Goal: Task Accomplishment & Management: Manage account settings

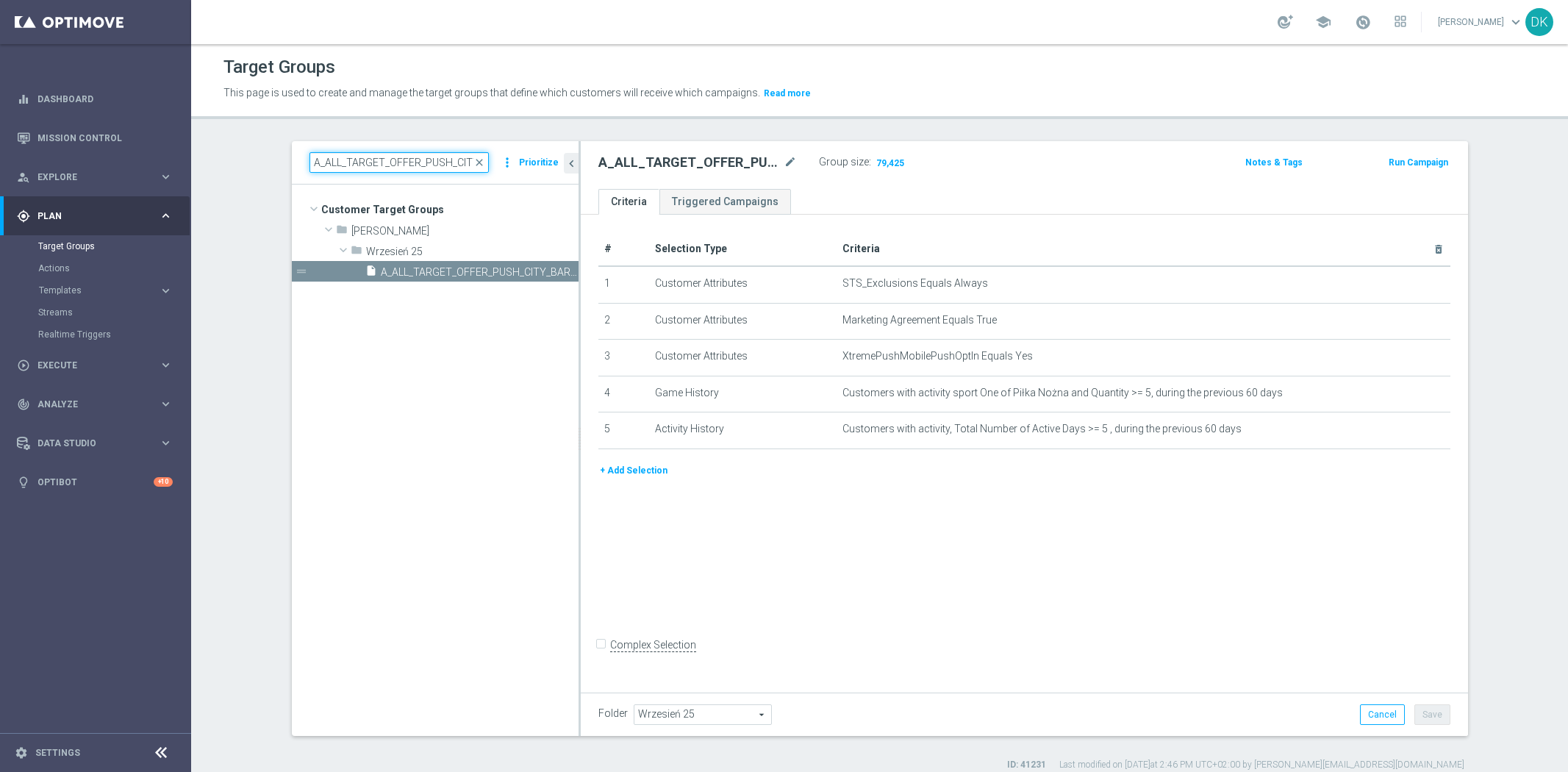
click at [425, 162] on input "A_ALL_TARGET_OFFER_PUSH_CITY_BARCA_180925" at bounding box center [399, 161] width 179 height 21
type input "TARGET_CASHBACK"
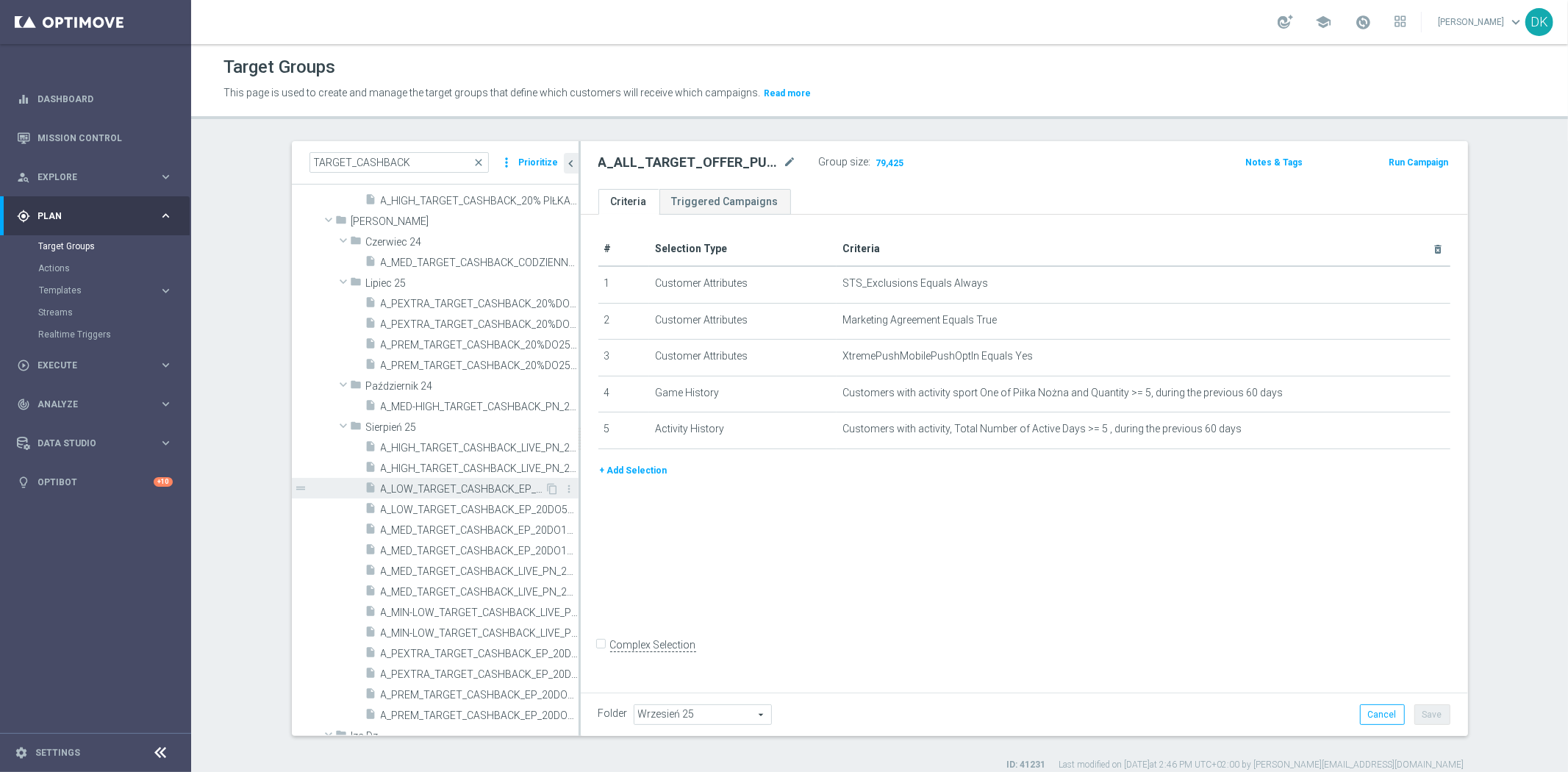
scroll to position [898, 0]
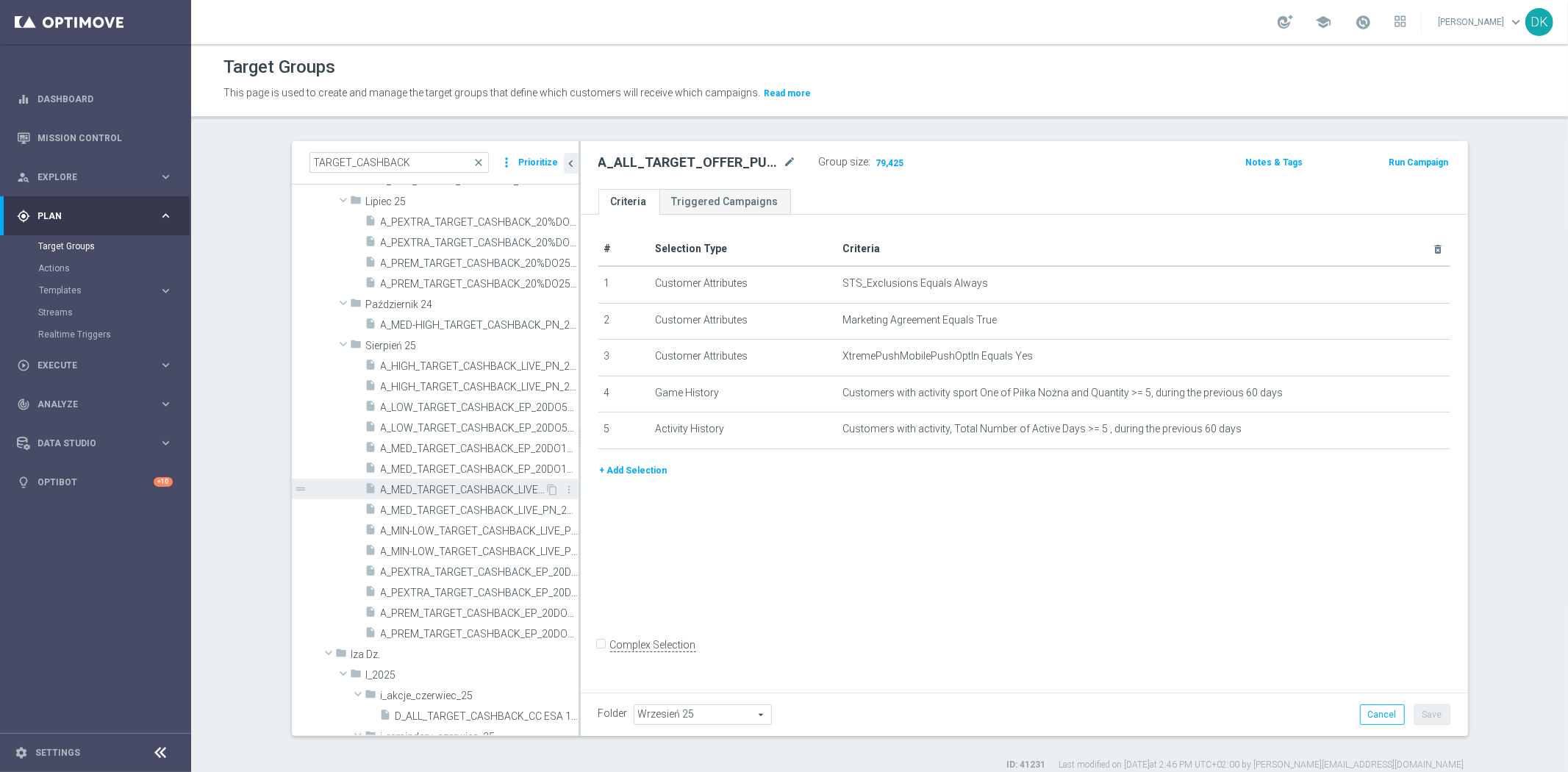
click at [488, 493] on span "A_MED_TARGET_CASHBACK_LIVE_PN_290825" at bounding box center [463, 489] width 164 height 13
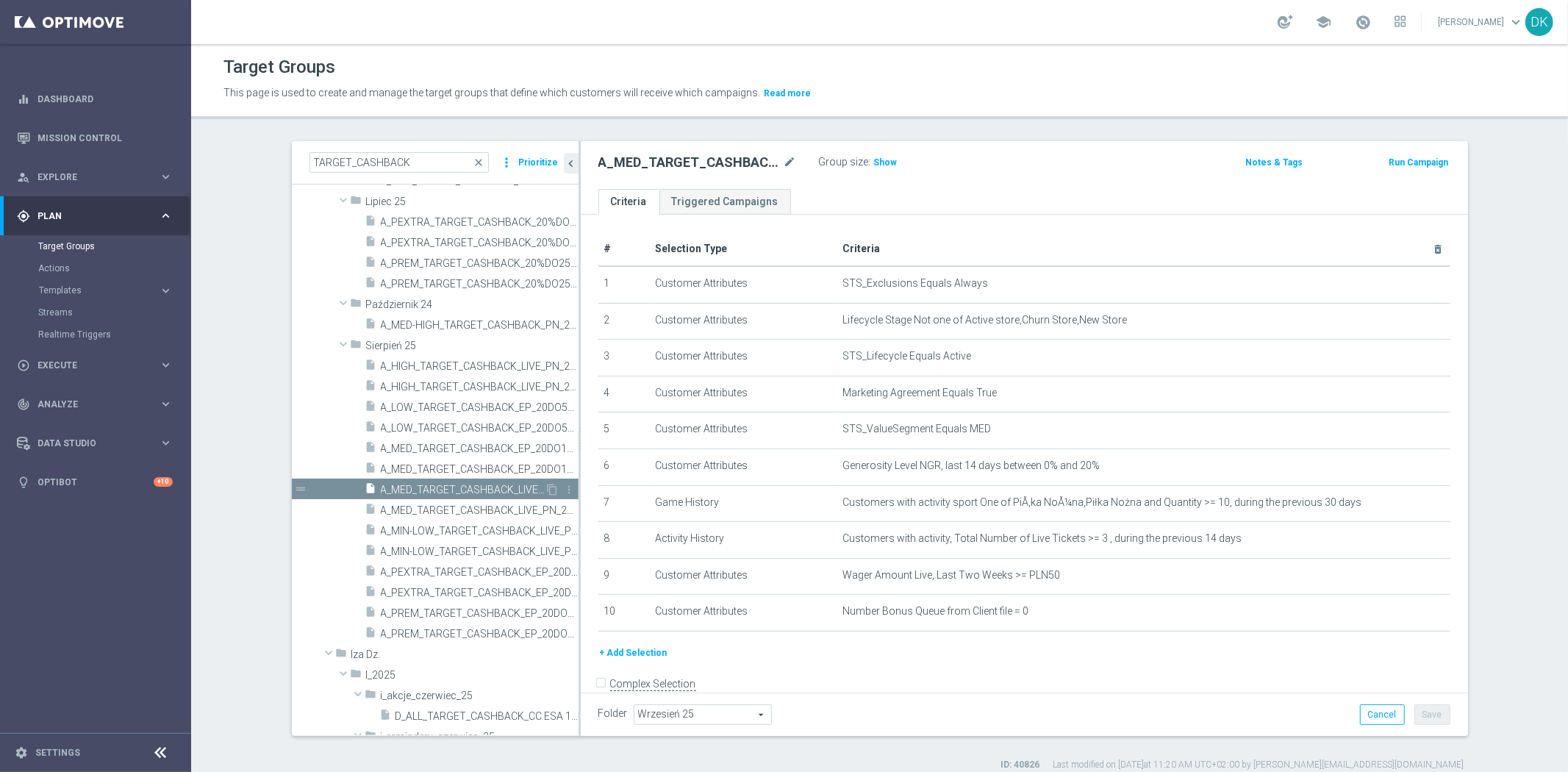
type input "Sierpień 25"
click at [547, 486] on icon "content_copy" at bounding box center [553, 489] width 12 height 12
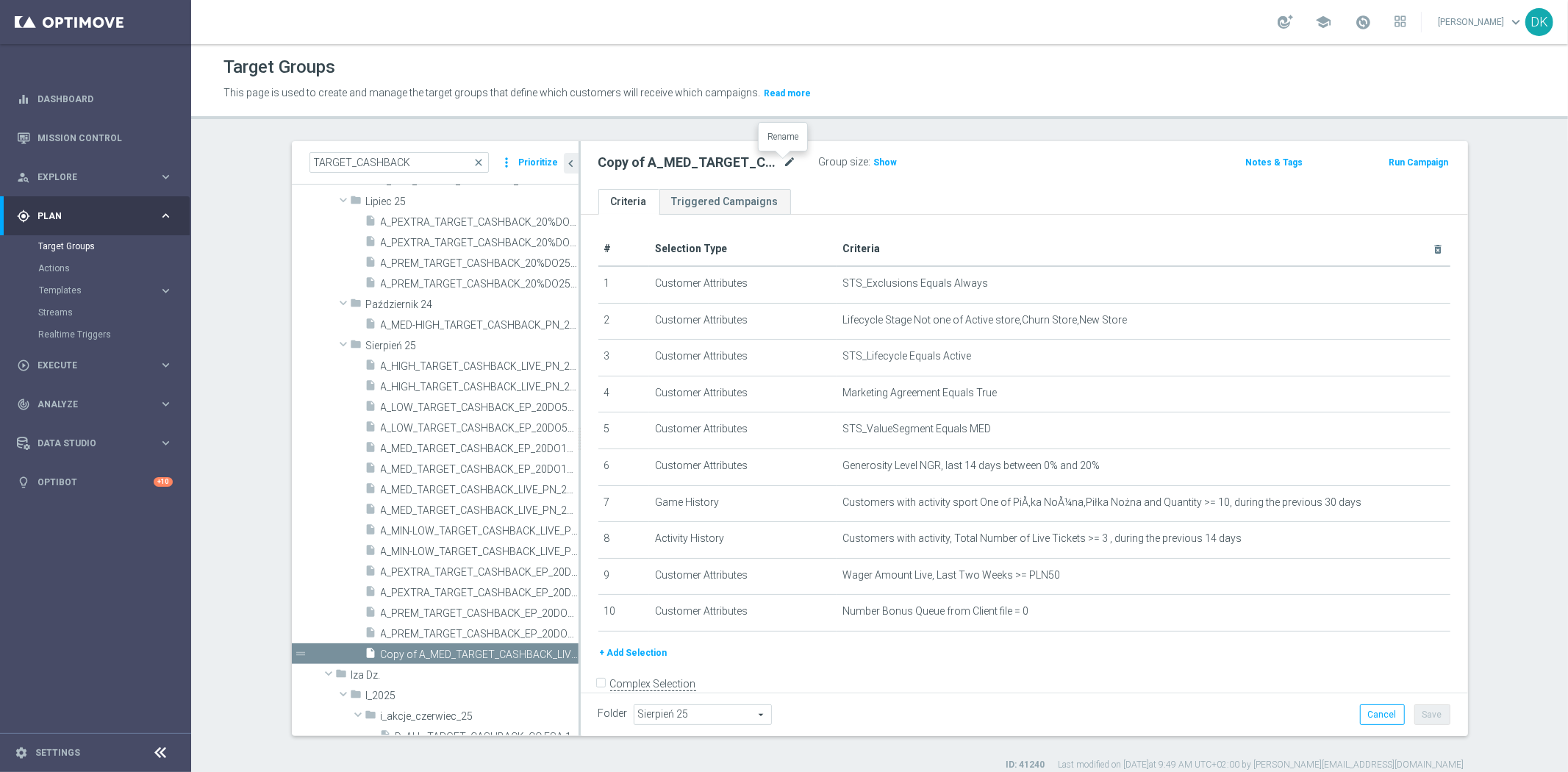
scroll to position [1024, 0]
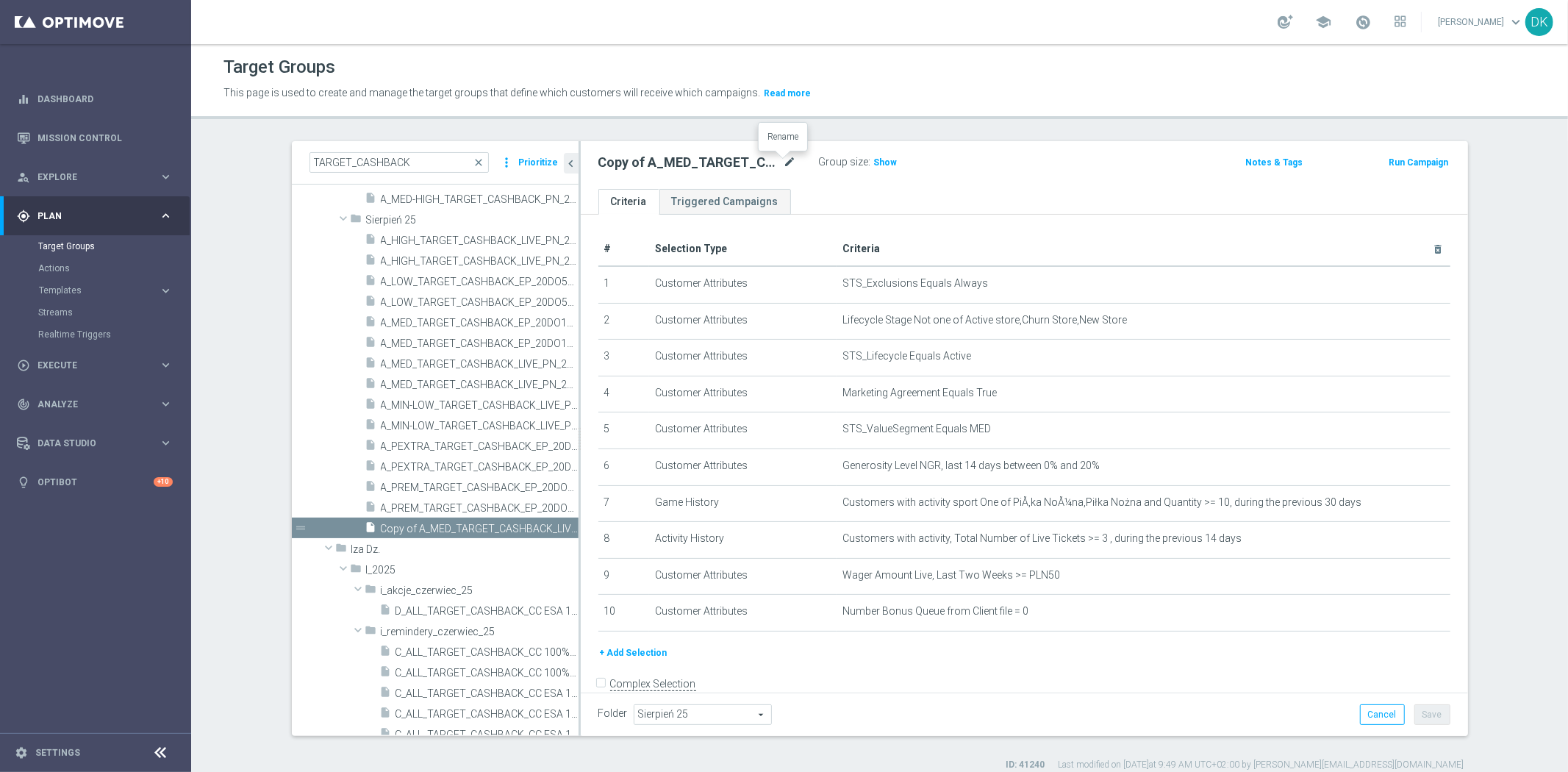
click at [784, 164] on icon "mode_edit" at bounding box center [790, 162] width 13 height 18
type input "A_MED_TARGET_CASHBACK_20do100_190925"
click at [857, 202] on ul "Criteria Triggered Campaigns" at bounding box center [1024, 202] width 887 height 26
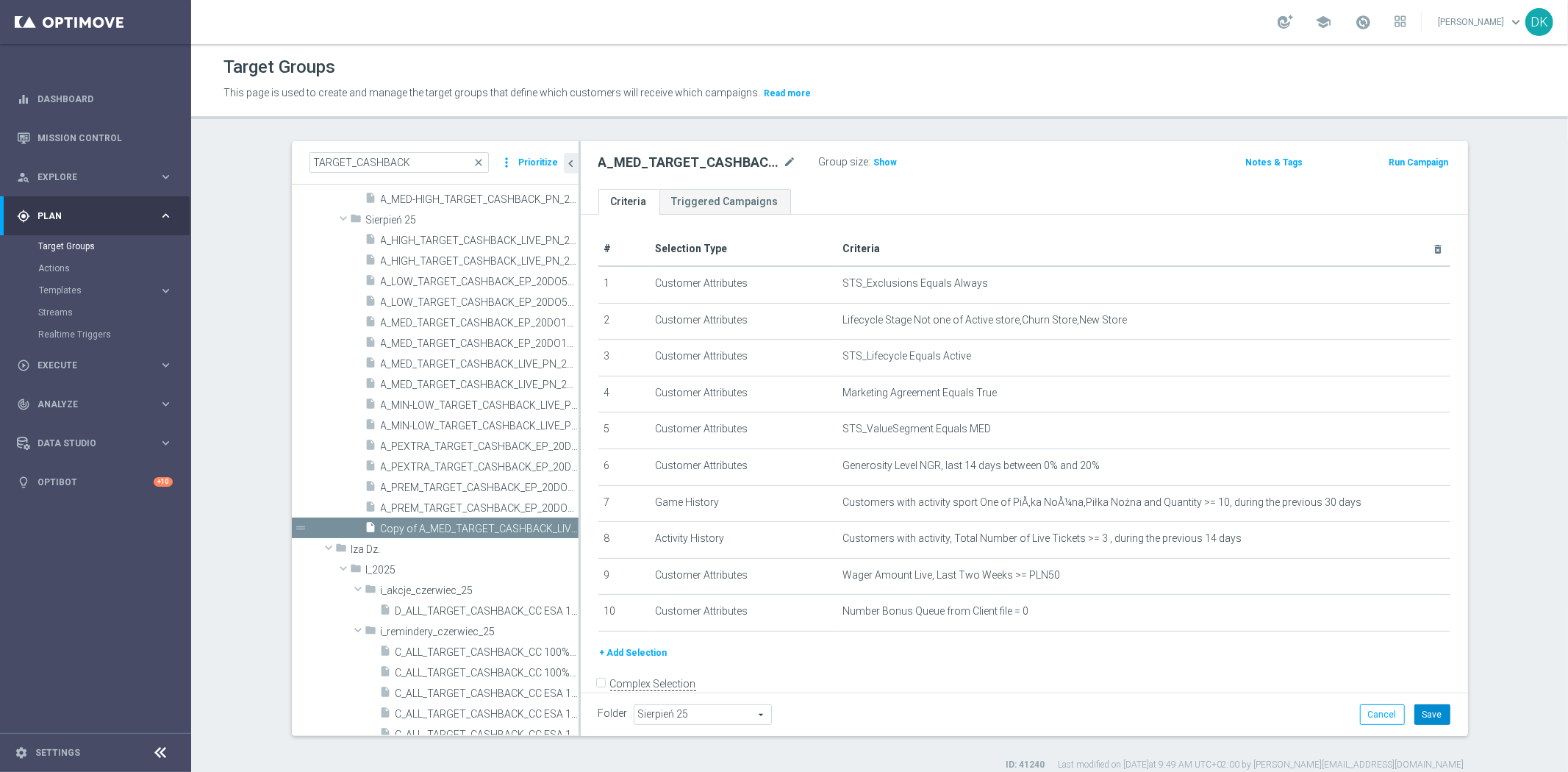
click at [1432, 721] on button "Save" at bounding box center [1432, 714] width 36 height 21
click at [417, 160] on input "TARGET_CASHBACK" at bounding box center [399, 161] width 179 height 21
paste input "A_MED_TARGET_CASHBACK_20do100_190925"
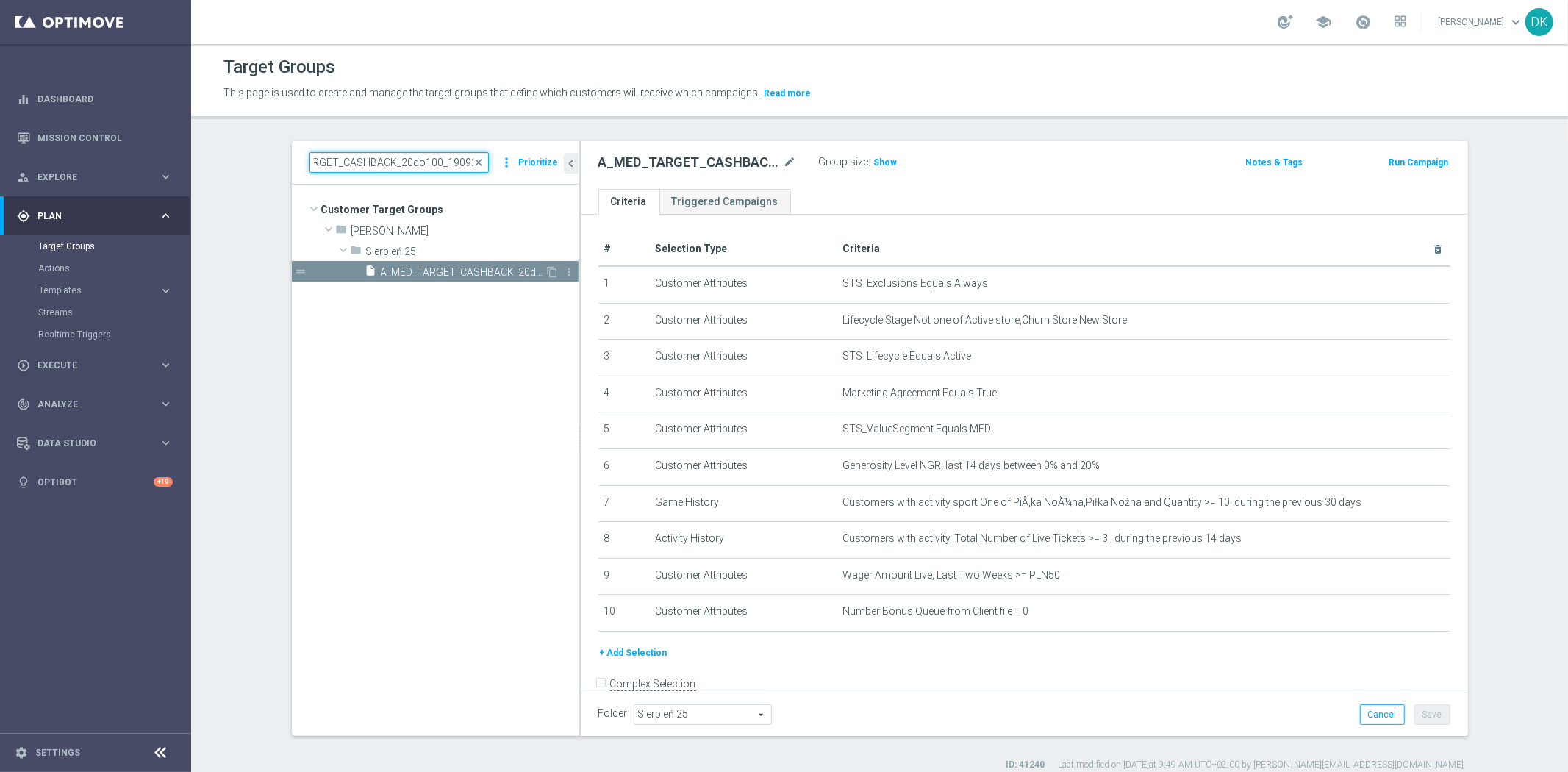
type input "A_MED_TARGET_CASHBACK_20do100_190925"
click at [456, 272] on span "A_MED_TARGET_CASHBACK_20do100_190925" at bounding box center [463, 272] width 164 height 13
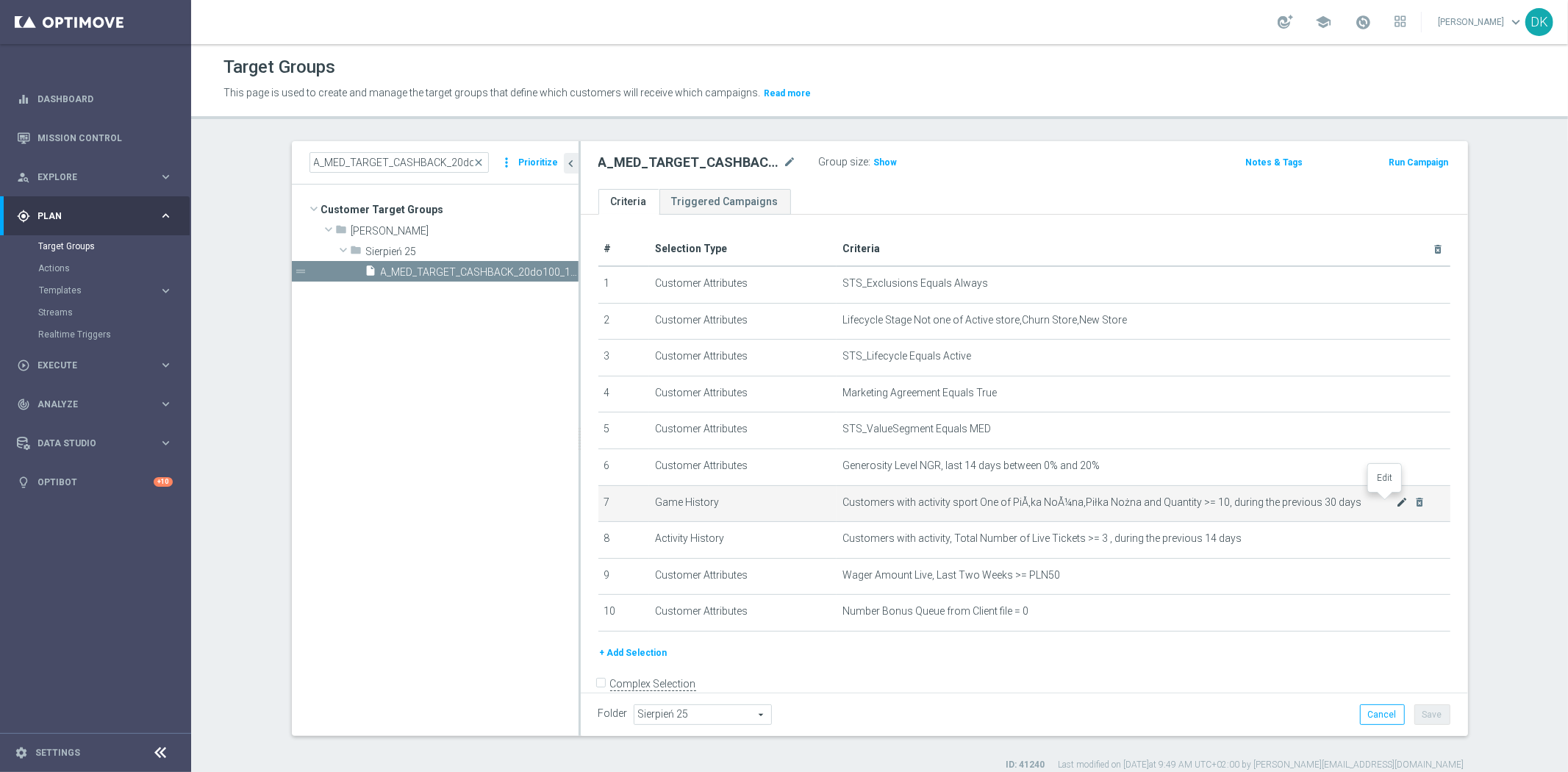
click at [1396, 502] on icon "mode_edit" at bounding box center [1402, 502] width 12 height 12
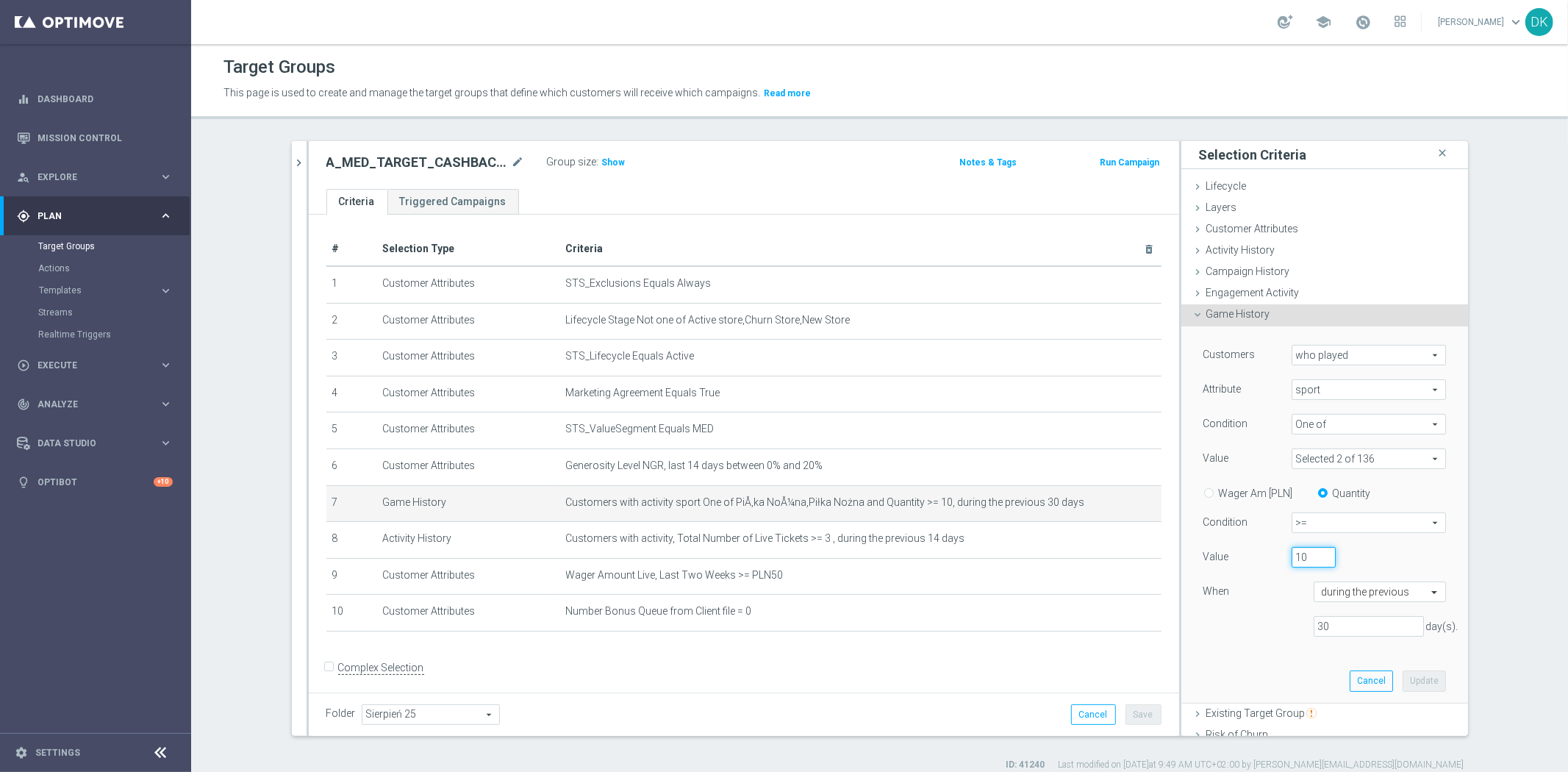
drag, startPoint x: 1301, startPoint y: 559, endPoint x: 1287, endPoint y: 607, distance: 50.0
click at [1230, 554] on div "Value 10" at bounding box center [1325, 558] width 265 height 24
type input "5"
drag, startPoint x: 1302, startPoint y: 628, endPoint x: 1274, endPoint y: 626, distance: 28.1
click at [1274, 626] on div "30 day(s)." at bounding box center [1325, 626] width 265 height 22
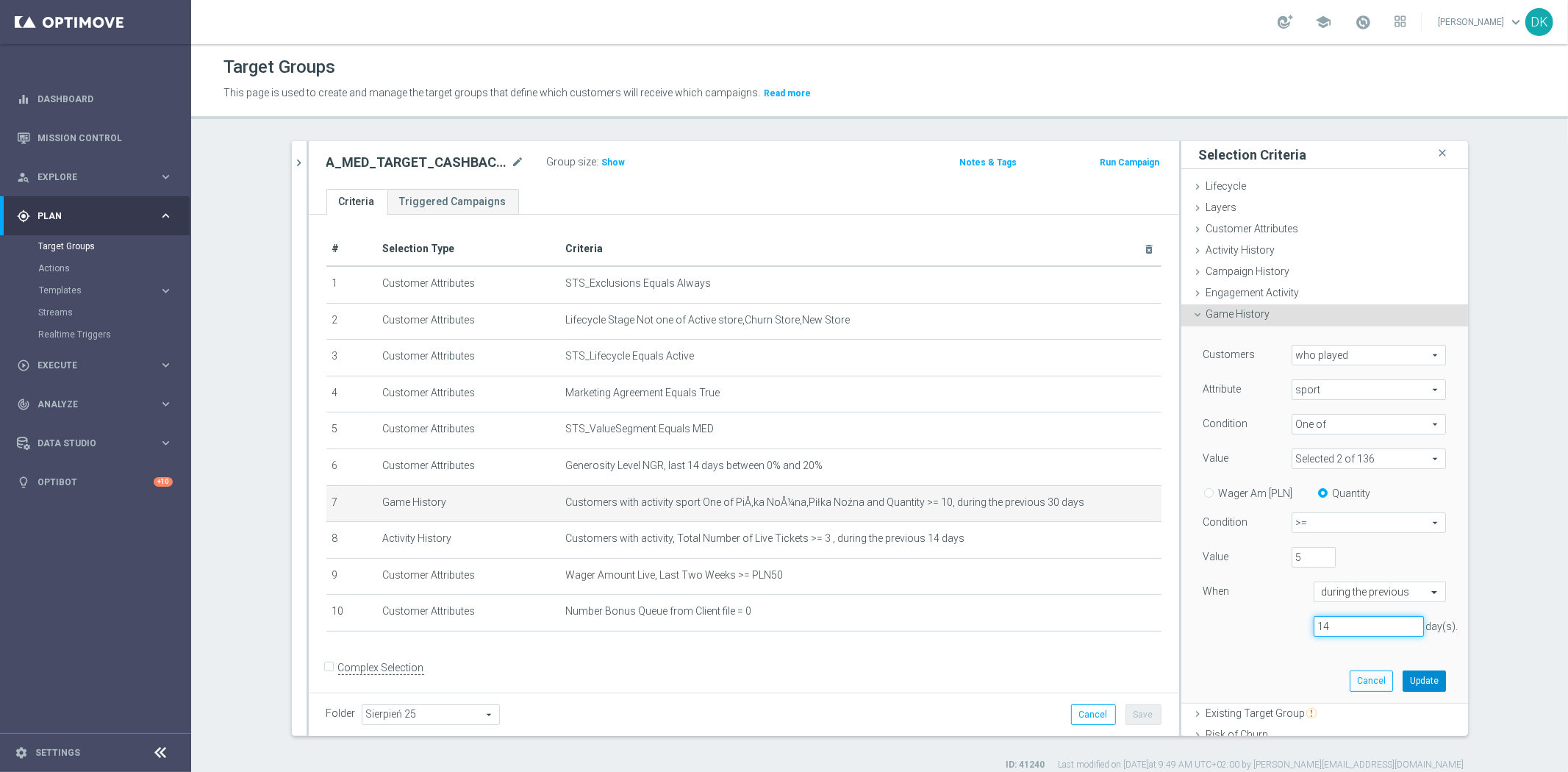
type input "14"
click at [1426, 684] on button "Update" at bounding box center [1424, 680] width 43 height 21
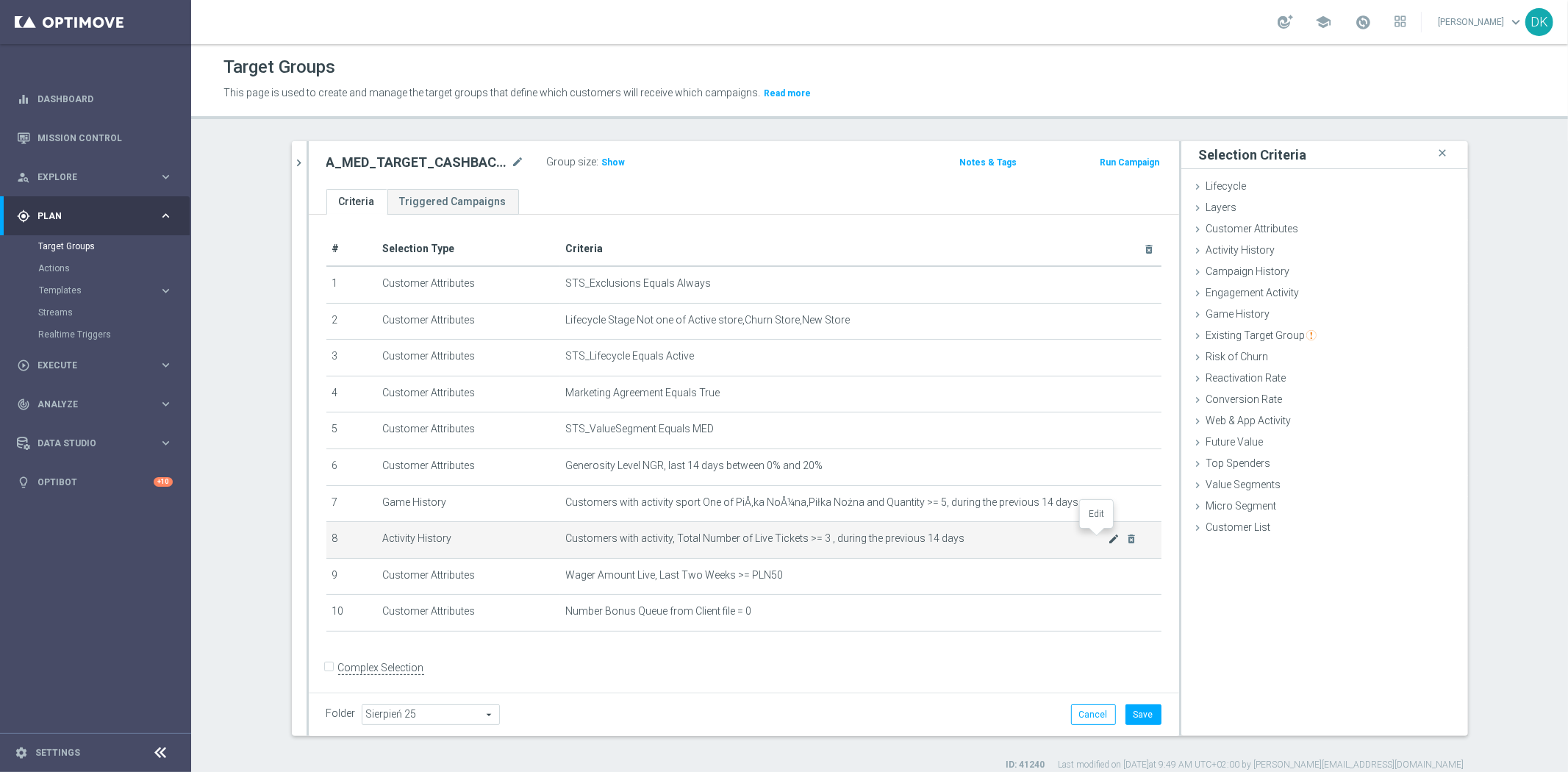
click at [1108, 537] on icon "mode_edit" at bounding box center [1114, 539] width 12 height 12
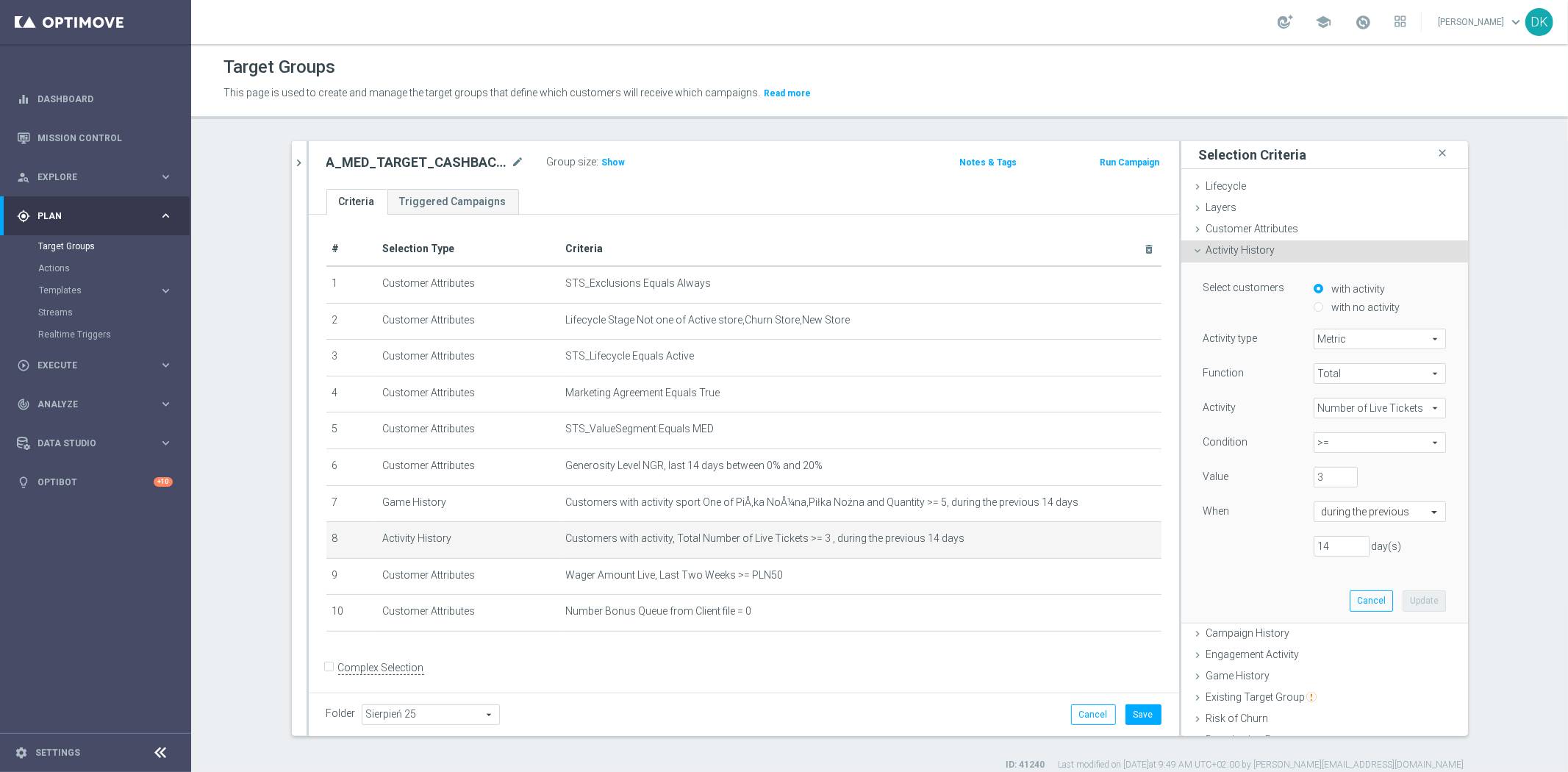
click at [1358, 406] on span "Number of Live Tickets" at bounding box center [1379, 408] width 131 height 19
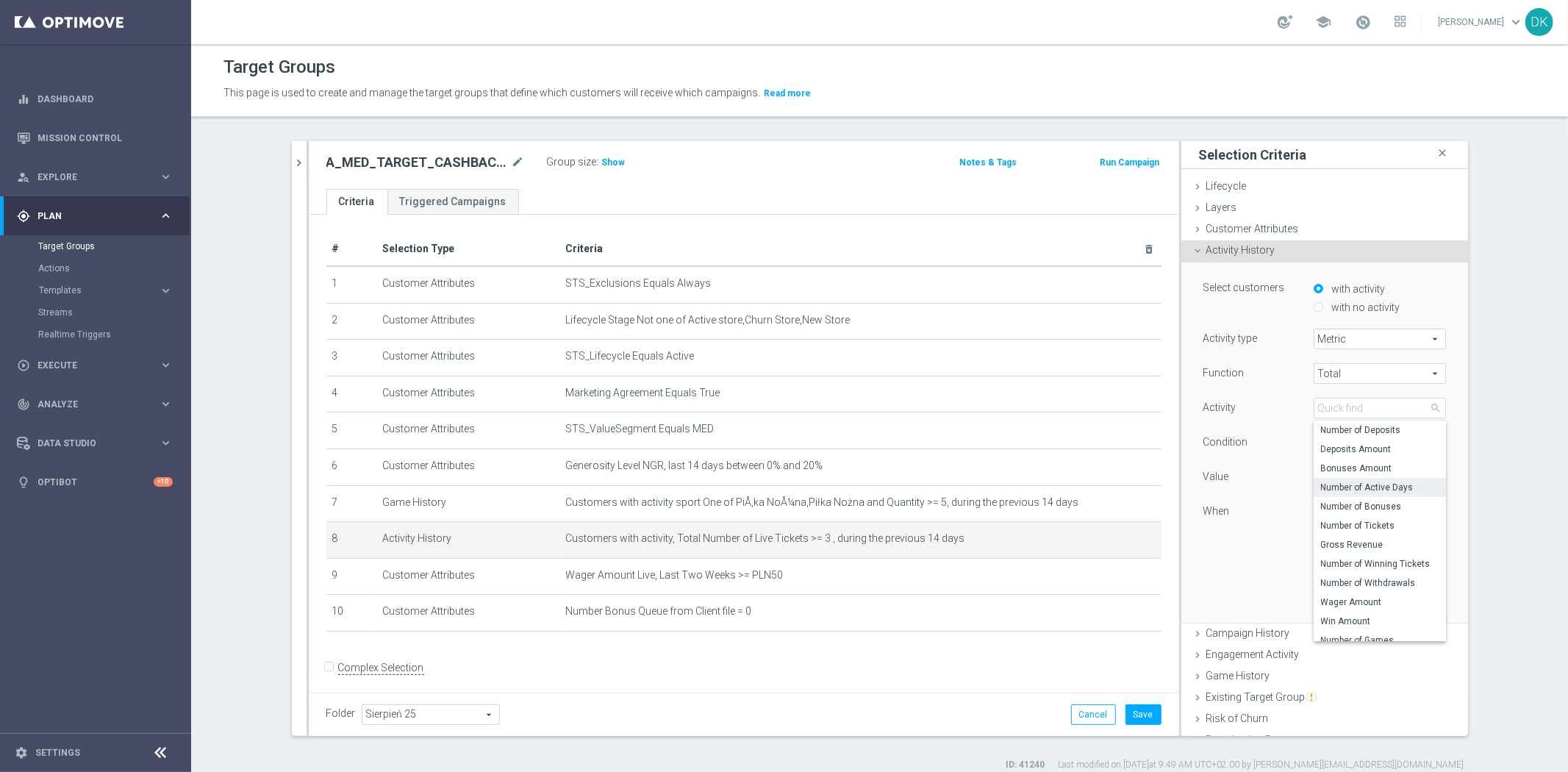
click at [1382, 483] on span "Number of Active Days" at bounding box center [1379, 487] width 117 height 12
type input "Number of Active Days"
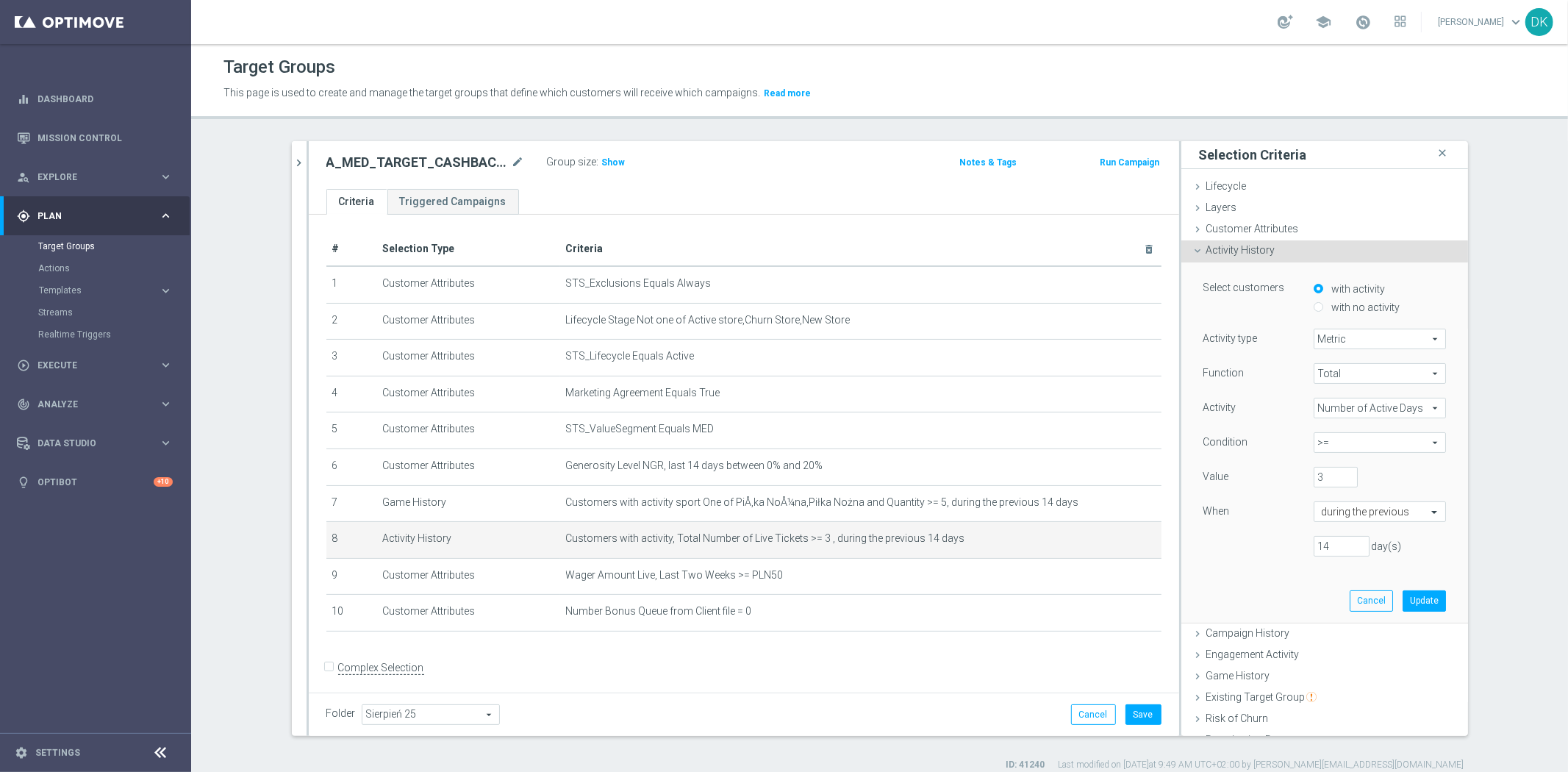
click at [1357, 445] on span ">=" at bounding box center [1379, 442] width 131 height 19
click at [1332, 523] on span ">=" at bounding box center [1379, 522] width 117 height 12
drag, startPoint x: 1319, startPoint y: 474, endPoint x: 1240, endPoint y: 502, distance: 83.8
click at [1194, 481] on div "Value 3" at bounding box center [1325, 479] width 265 height 24
type input "1"
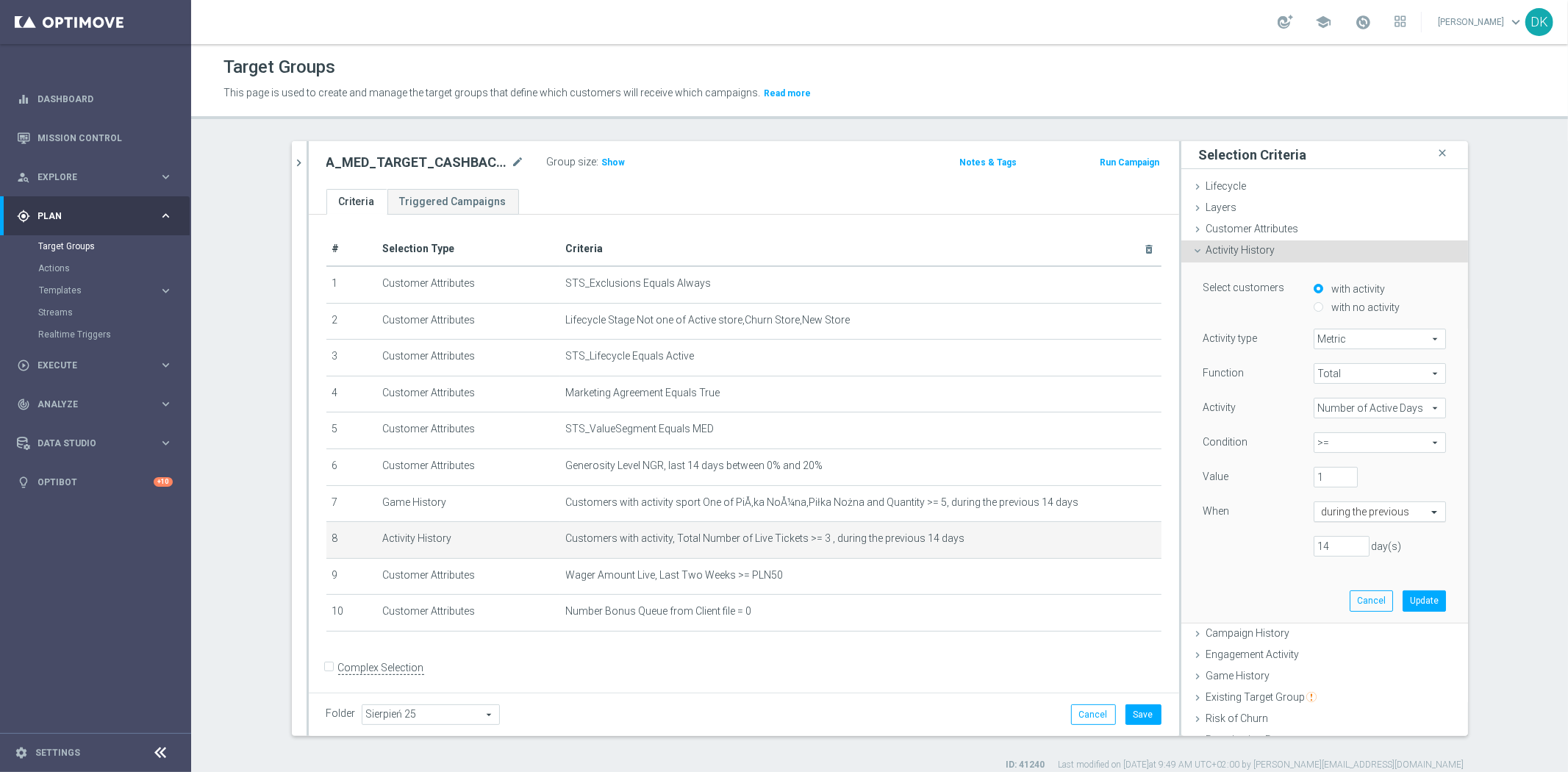
click at [1360, 516] on input "text" at bounding box center [1365, 511] width 87 height 13
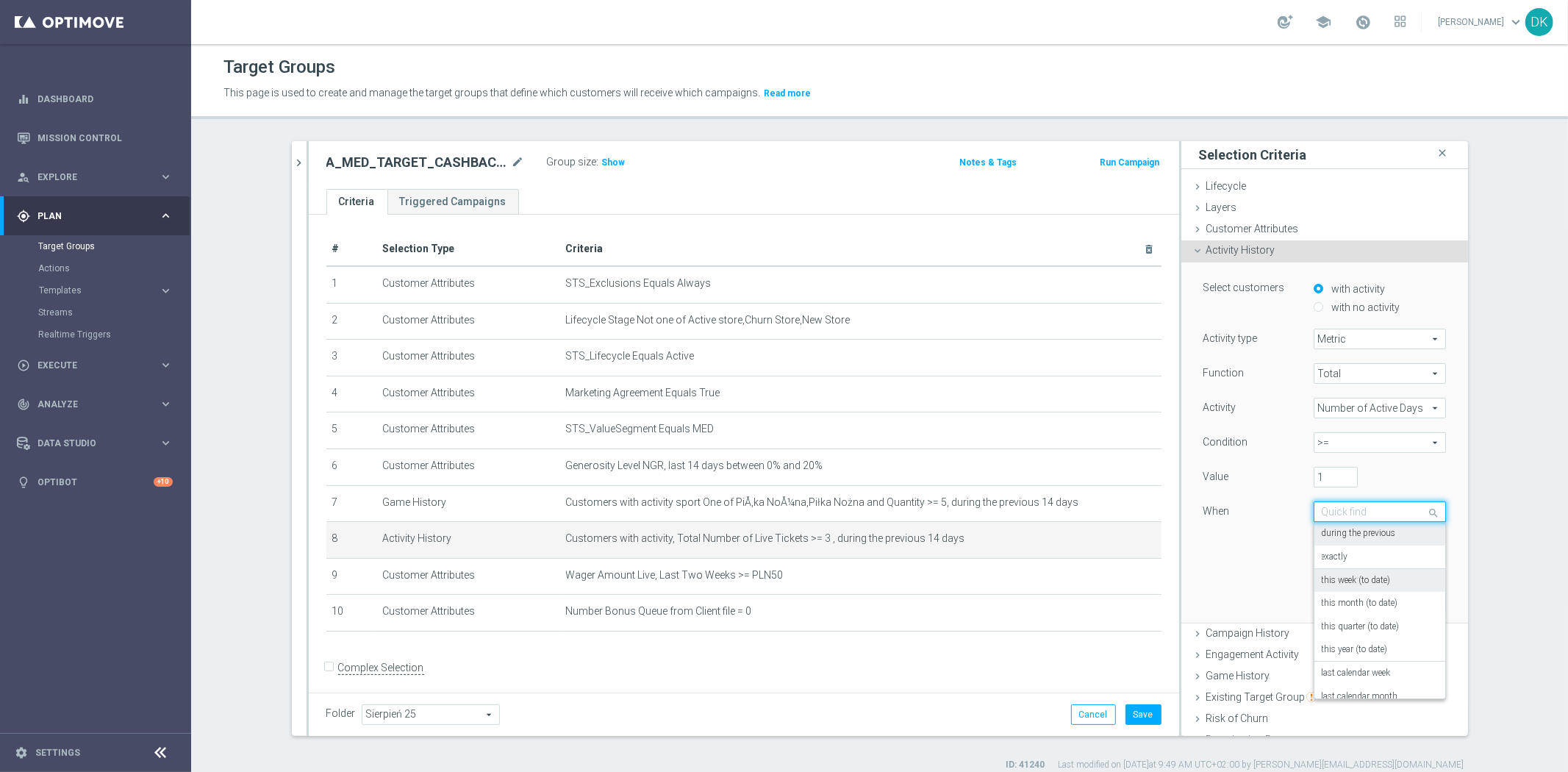
click at [1383, 581] on div "this week (to date)" at bounding box center [1380, 581] width 116 height 24
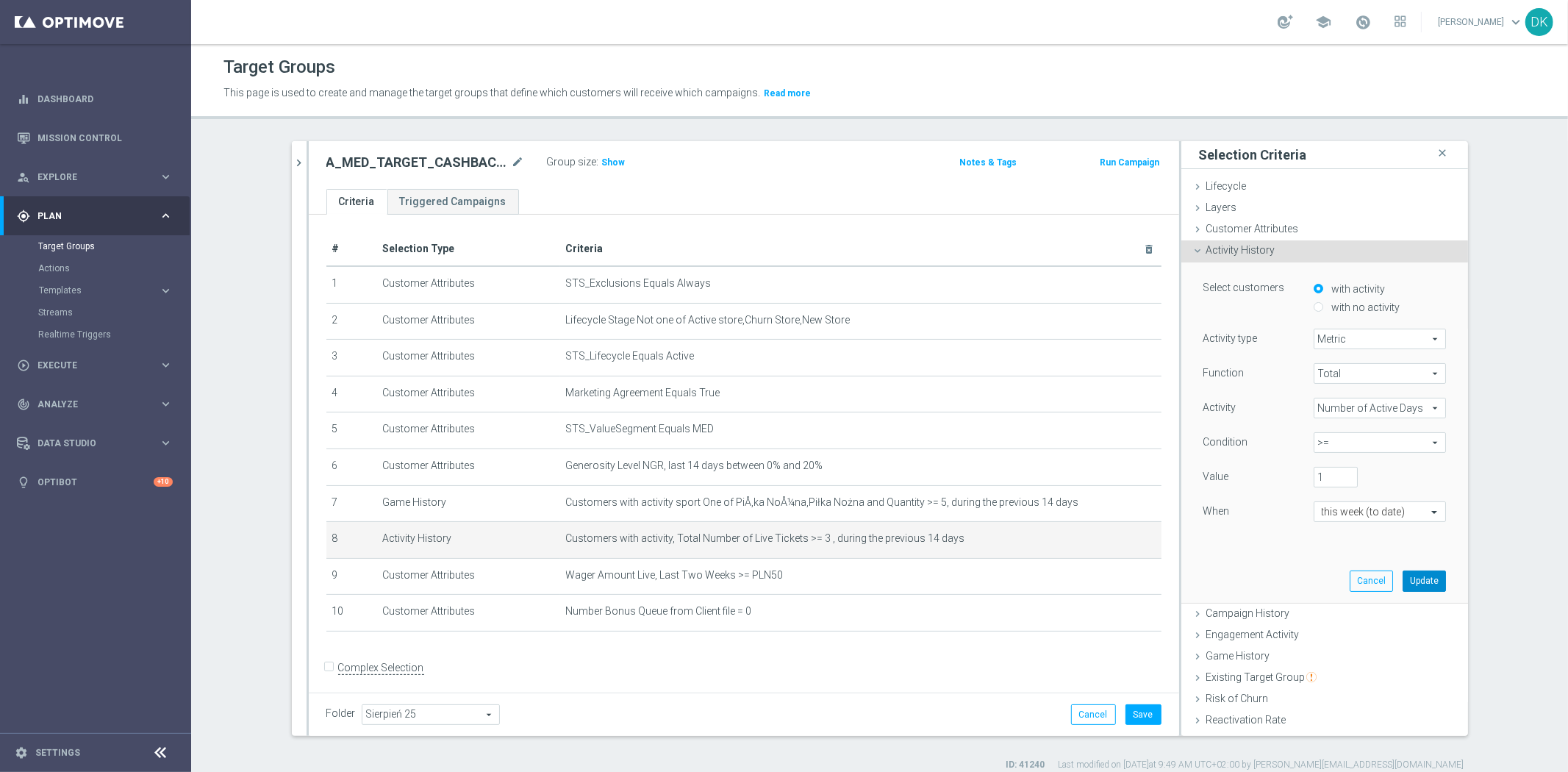
click at [1408, 581] on button "Update" at bounding box center [1424, 580] width 43 height 21
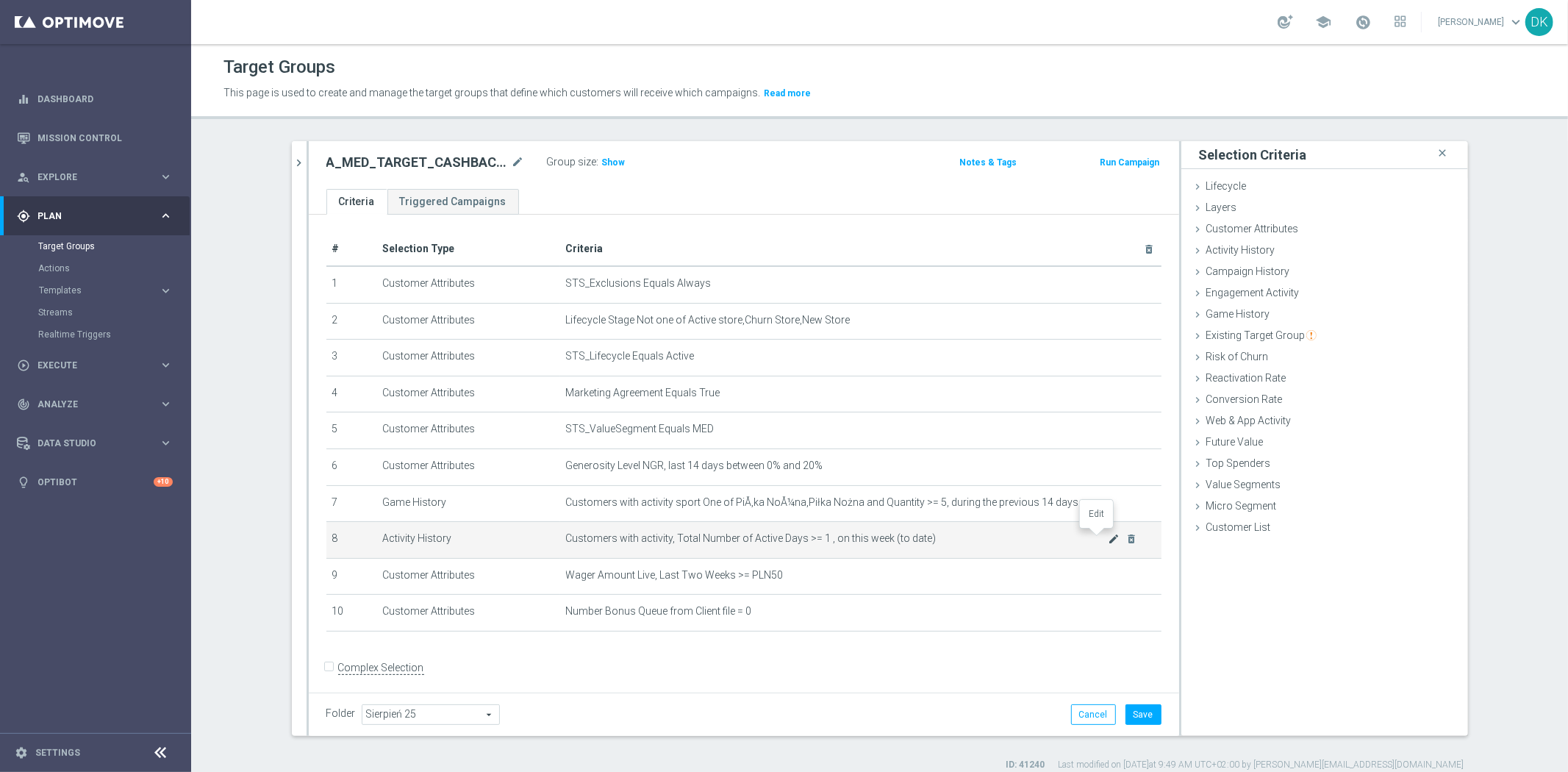
click at [1108, 538] on icon "mode_edit" at bounding box center [1114, 539] width 12 height 12
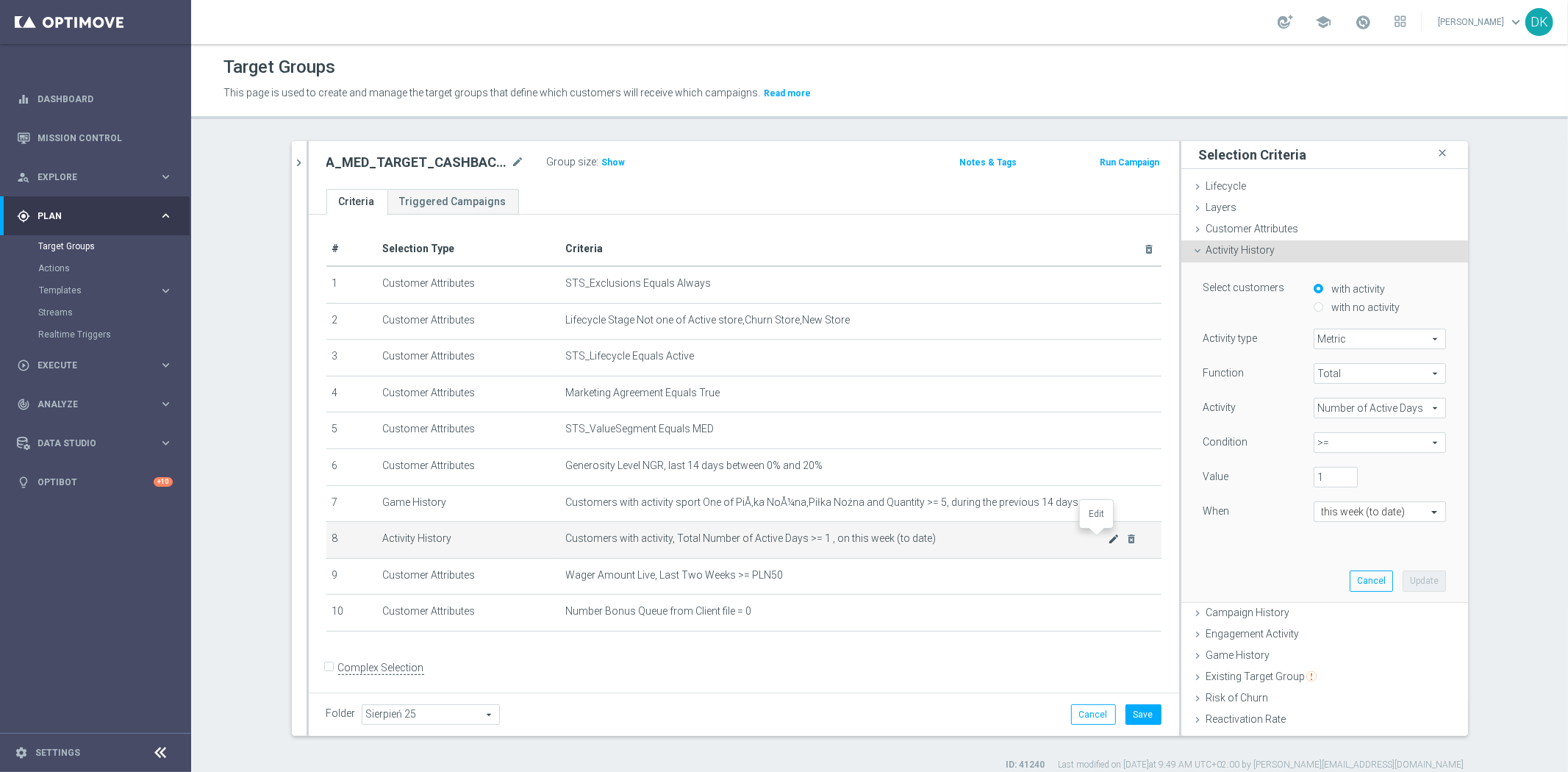
click at [1108, 538] on icon "mode_edit" at bounding box center [1114, 539] width 12 height 12
click at [1377, 340] on span "Metric" at bounding box center [1379, 338] width 131 height 19
click at [1363, 373] on span "Days with activity" at bounding box center [1380, 379] width 116 height 12
type input "Days with activity"
click at [1350, 448] on input "text" at bounding box center [1365, 442] width 87 height 13
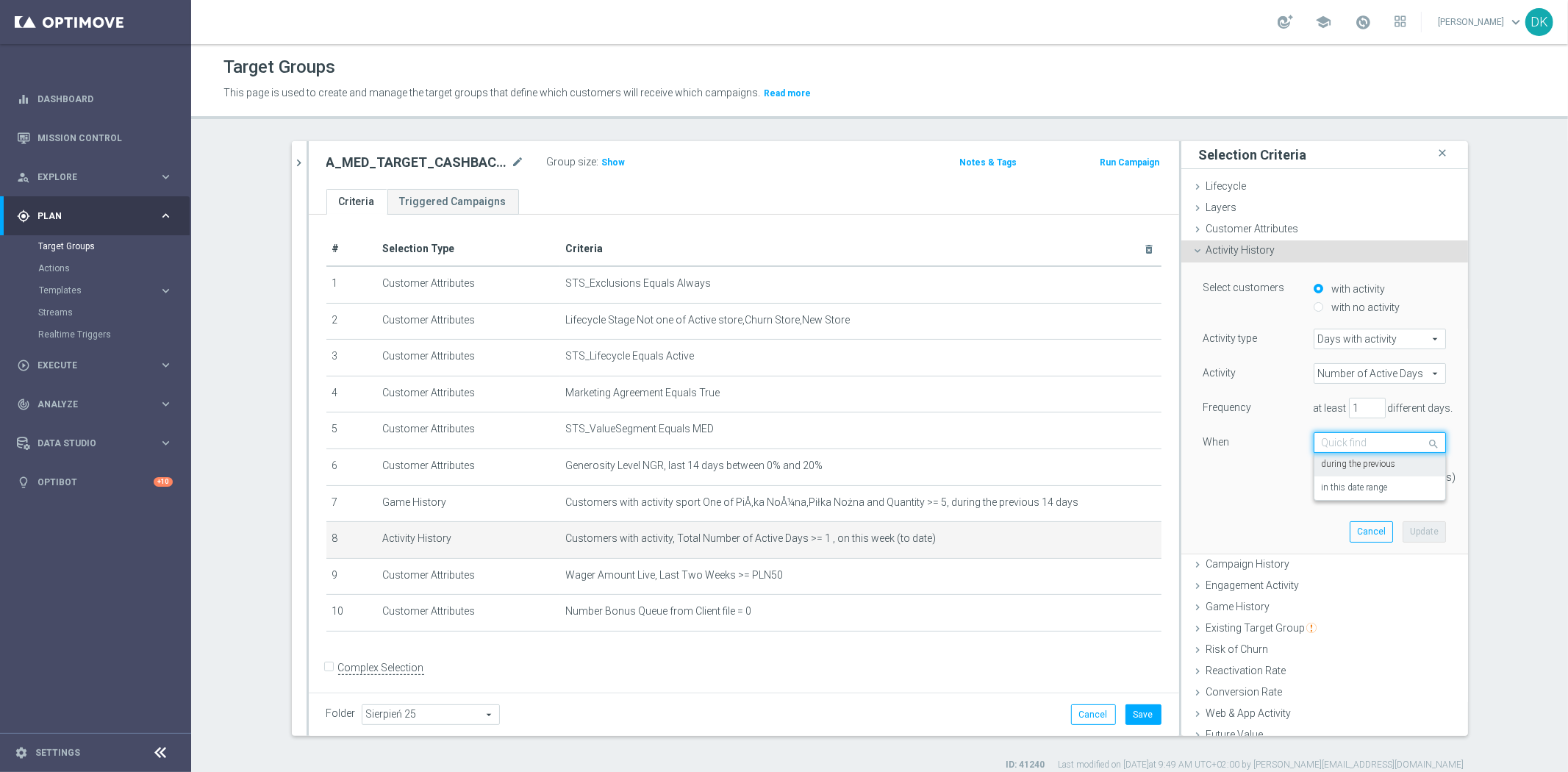
drag, startPoint x: 1392, startPoint y: 456, endPoint x: 1335, endPoint y: 508, distance: 77.2
click at [1392, 456] on div "during the previous" at bounding box center [1380, 465] width 116 height 24
click at [1371, 451] on div "during the previous" at bounding box center [1380, 442] width 132 height 21
click at [1356, 494] on div "in this date range" at bounding box center [1380, 488] width 116 height 24
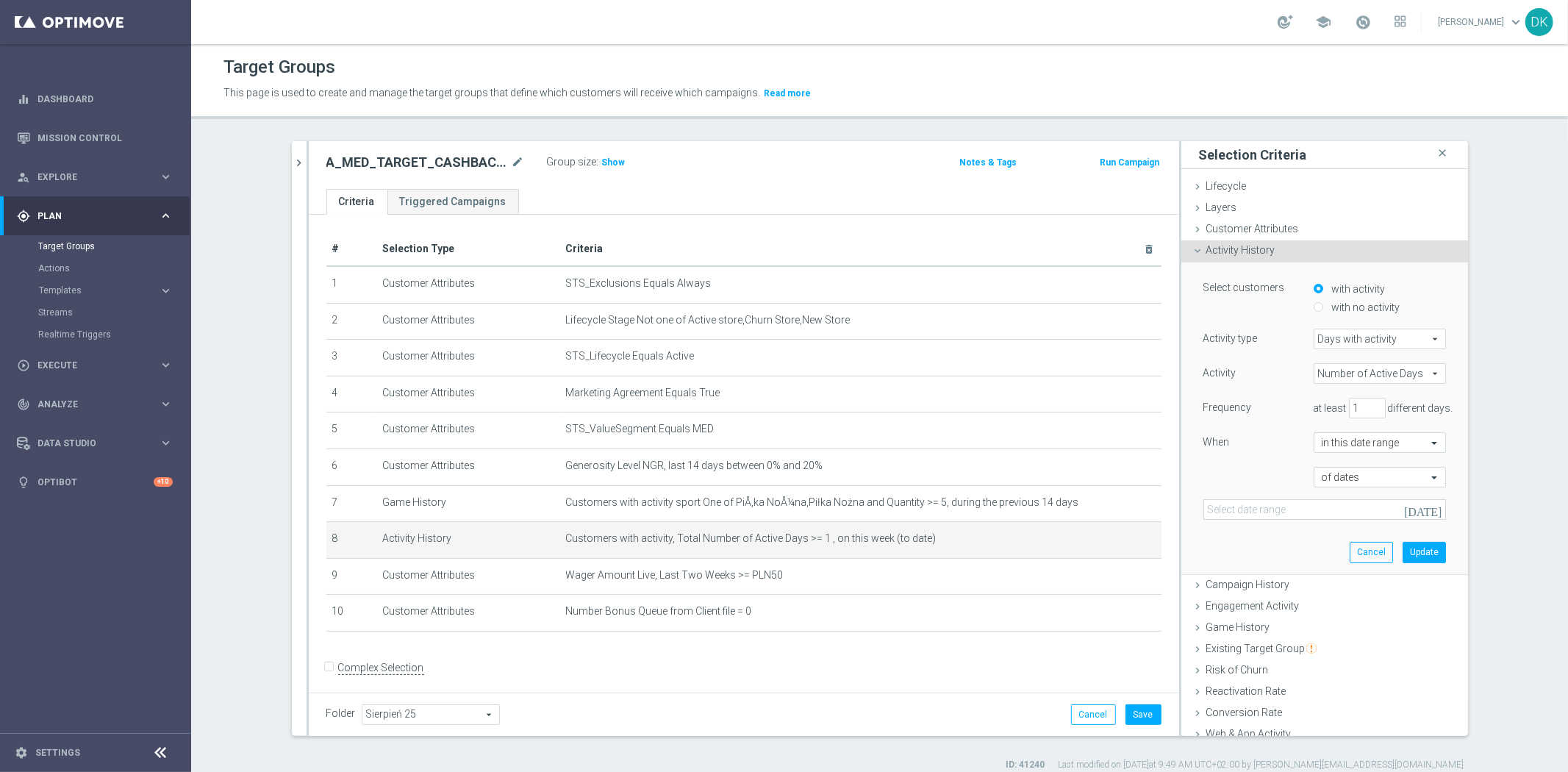
click at [1415, 513] on icon "[DATE]" at bounding box center [1423, 508] width 39 height 13
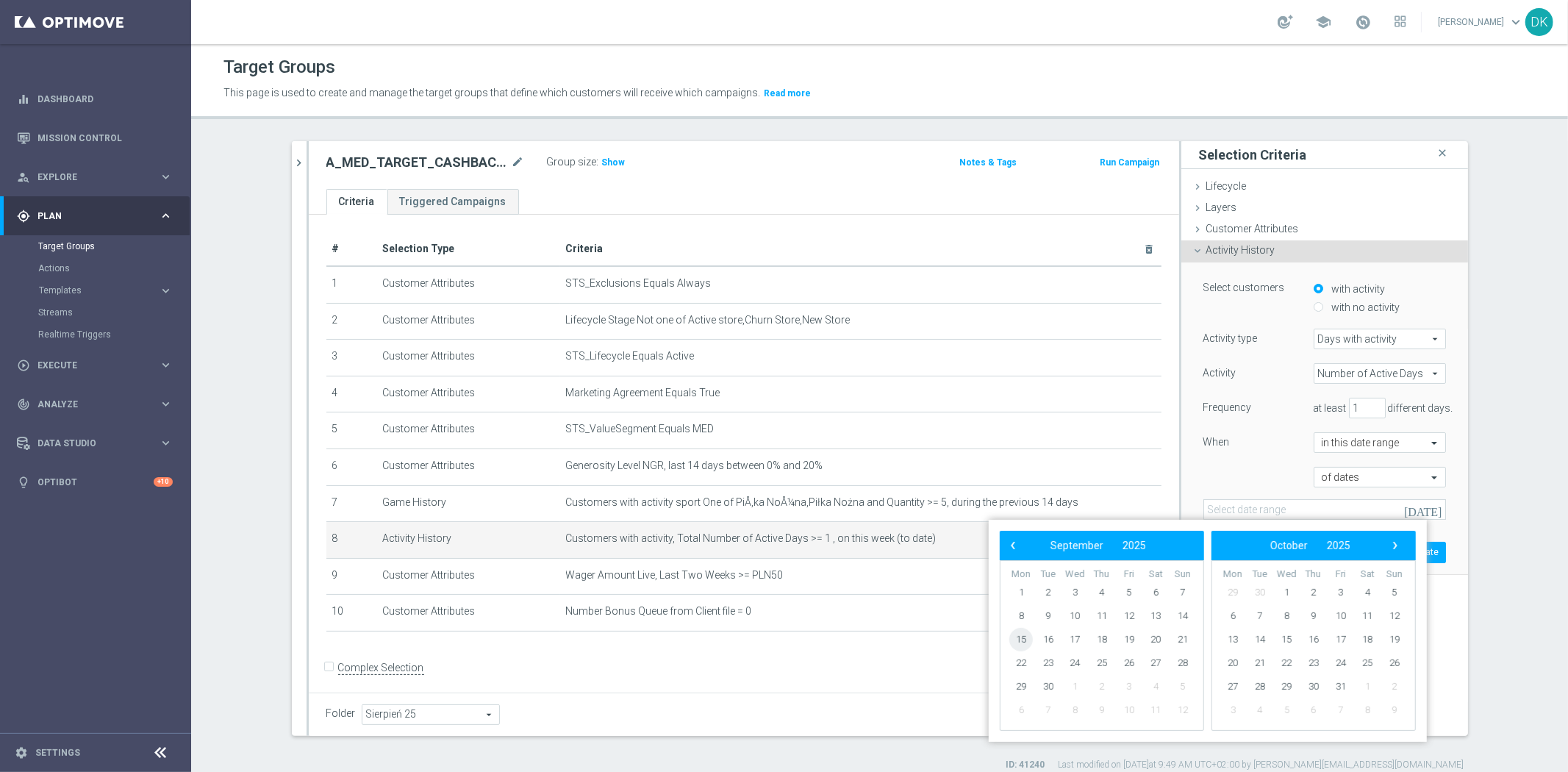
click at [1021, 639] on span "15" at bounding box center [1021, 639] width 24 height 24
click at [1130, 645] on span "19" at bounding box center [1129, 639] width 24 height 24
type input "[DATE] - [DATE]"
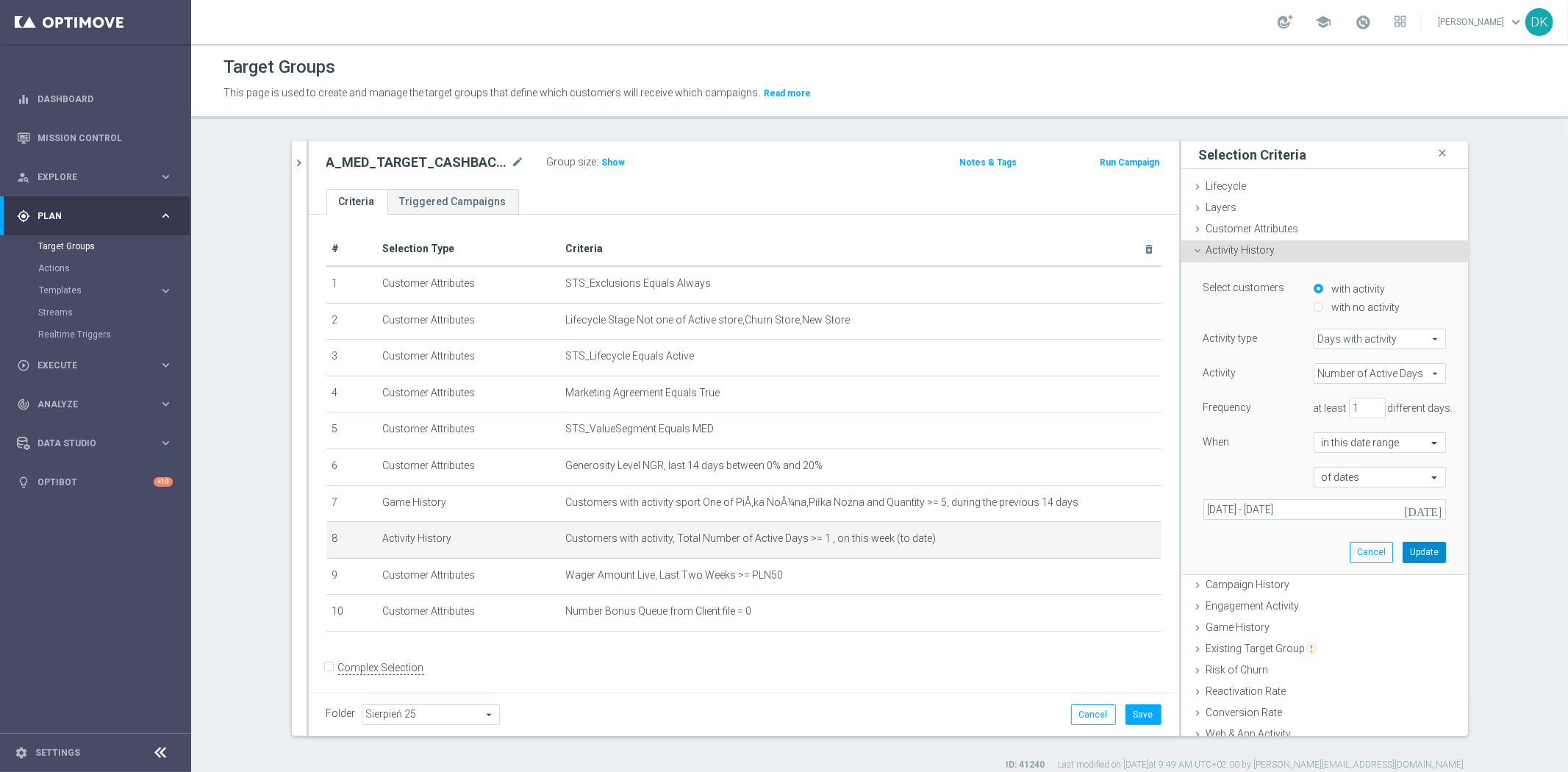
click at [1409, 547] on button "Update" at bounding box center [1424, 551] width 43 height 21
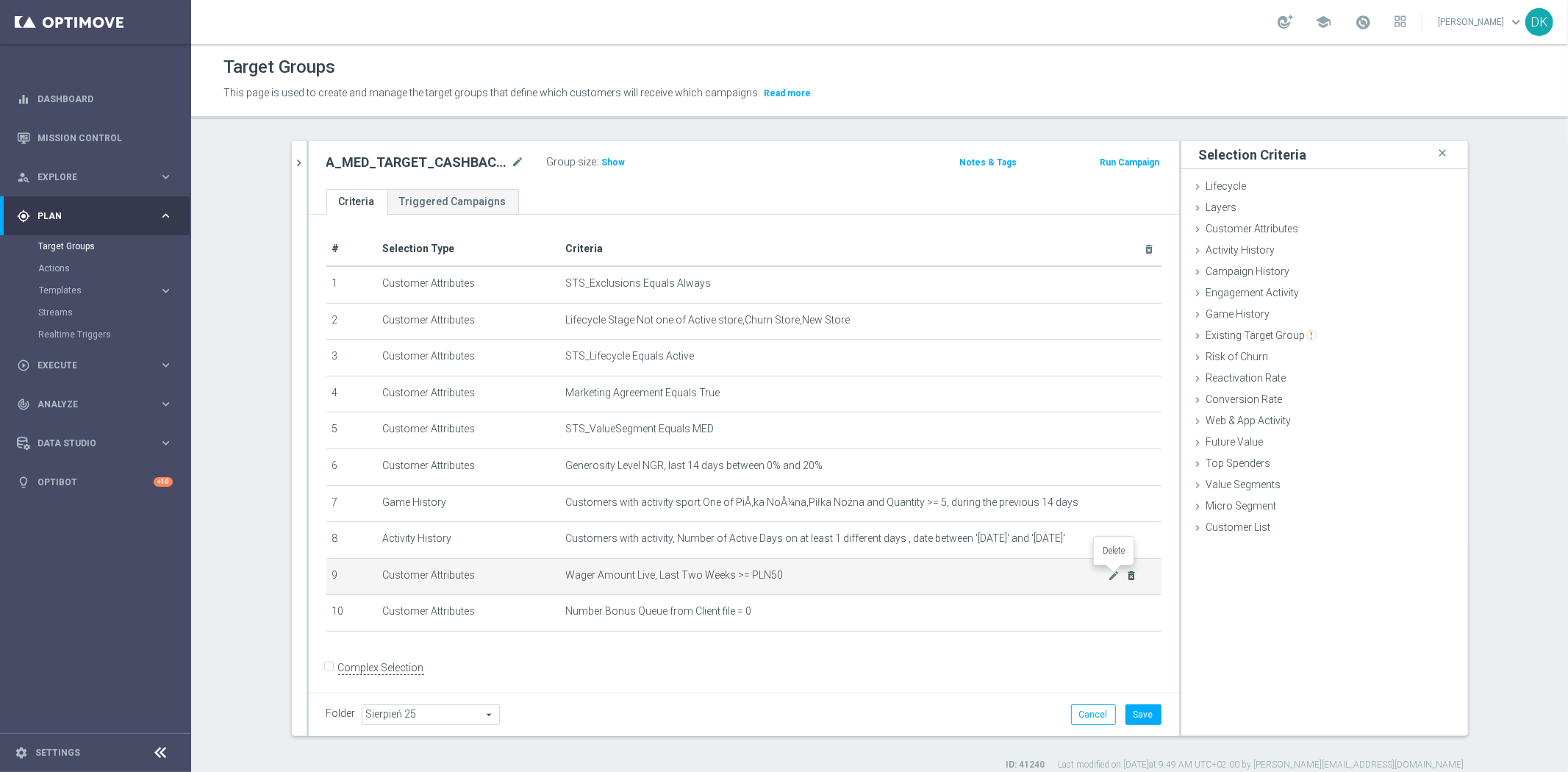
click at [1126, 573] on icon "delete_forever" at bounding box center [1132, 575] width 12 height 12
click at [1129, 573] on icon "delete_forever" at bounding box center [1132, 575] width 12 height 12
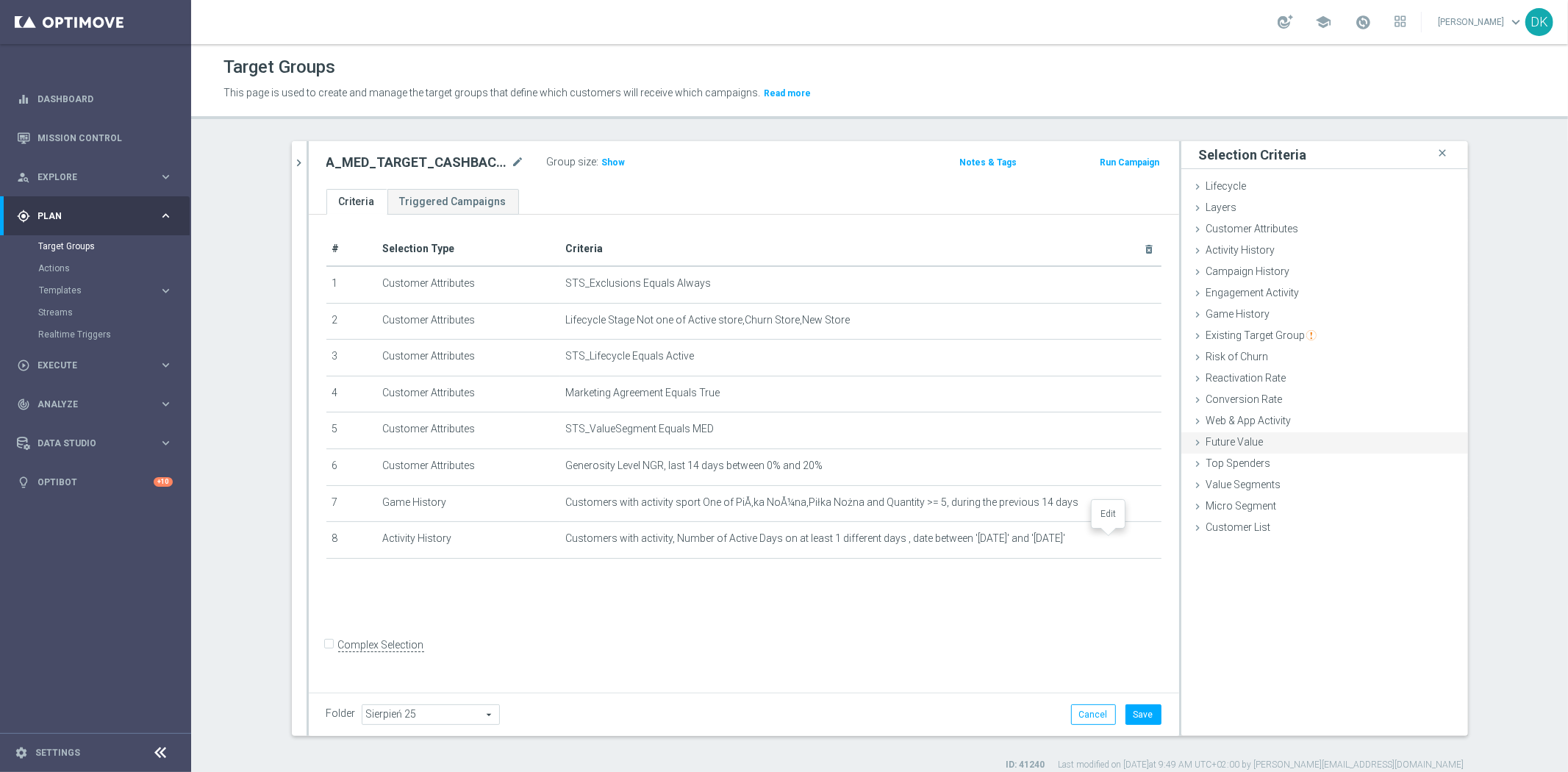
click at [0, 0] on icon "mode_edit" at bounding box center [0, 0] width 0 height 0
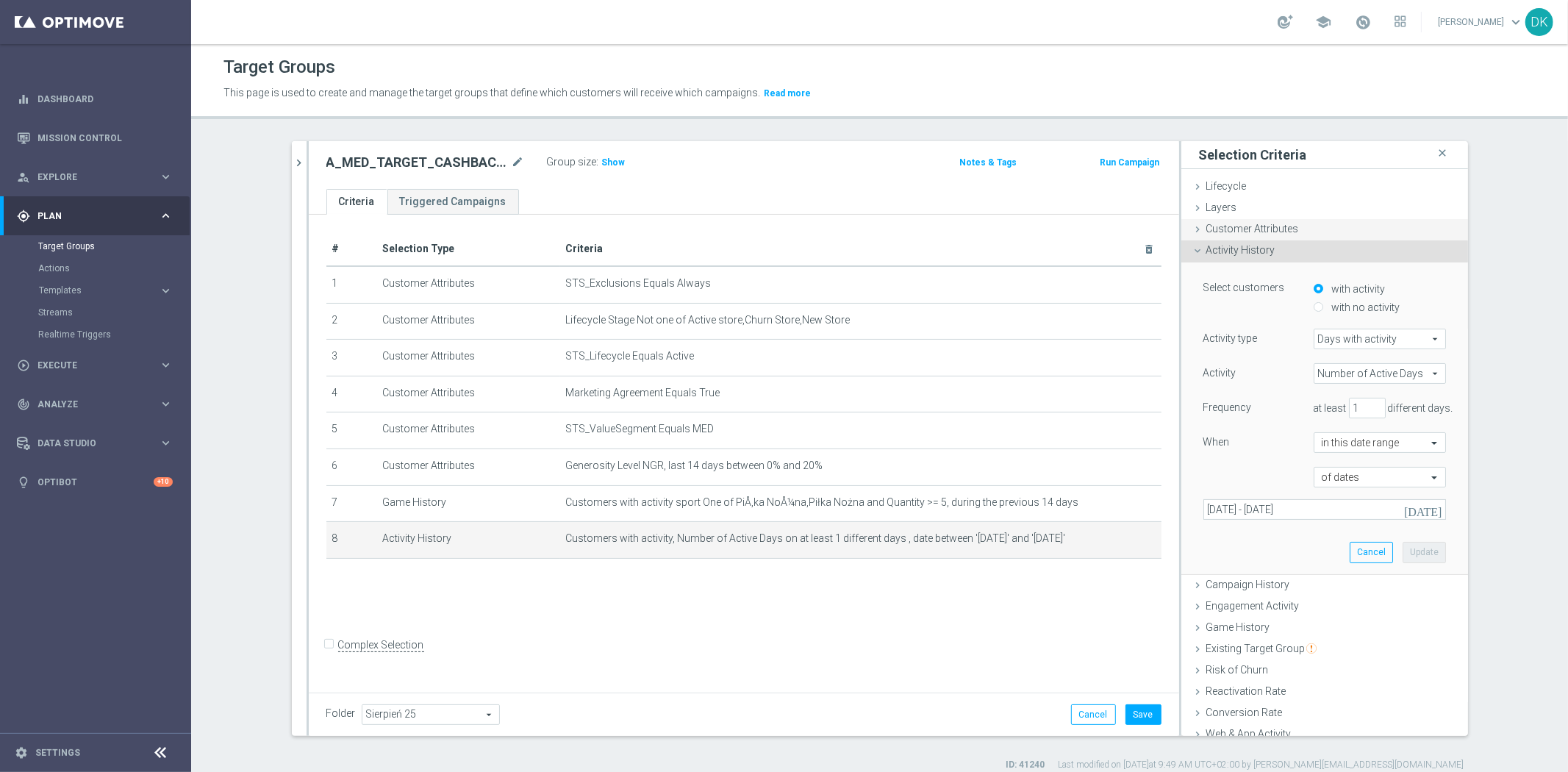
click at [1277, 226] on span "Customer Attributes" at bounding box center [1253, 228] width 93 height 12
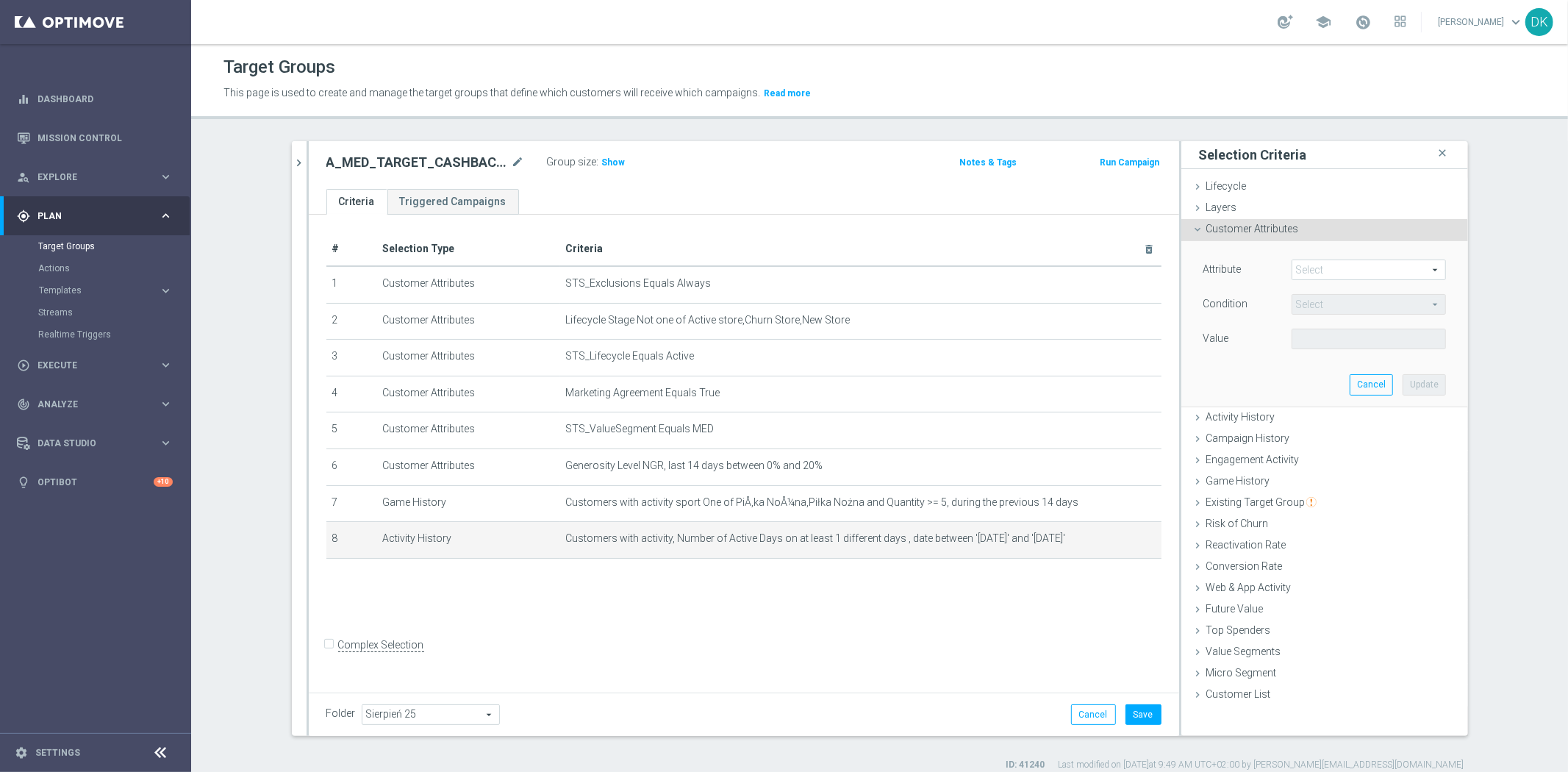
click at [1318, 267] on span at bounding box center [1368, 269] width 153 height 19
click at [0, 0] on input "search" at bounding box center [0, 0] width 0 height 0
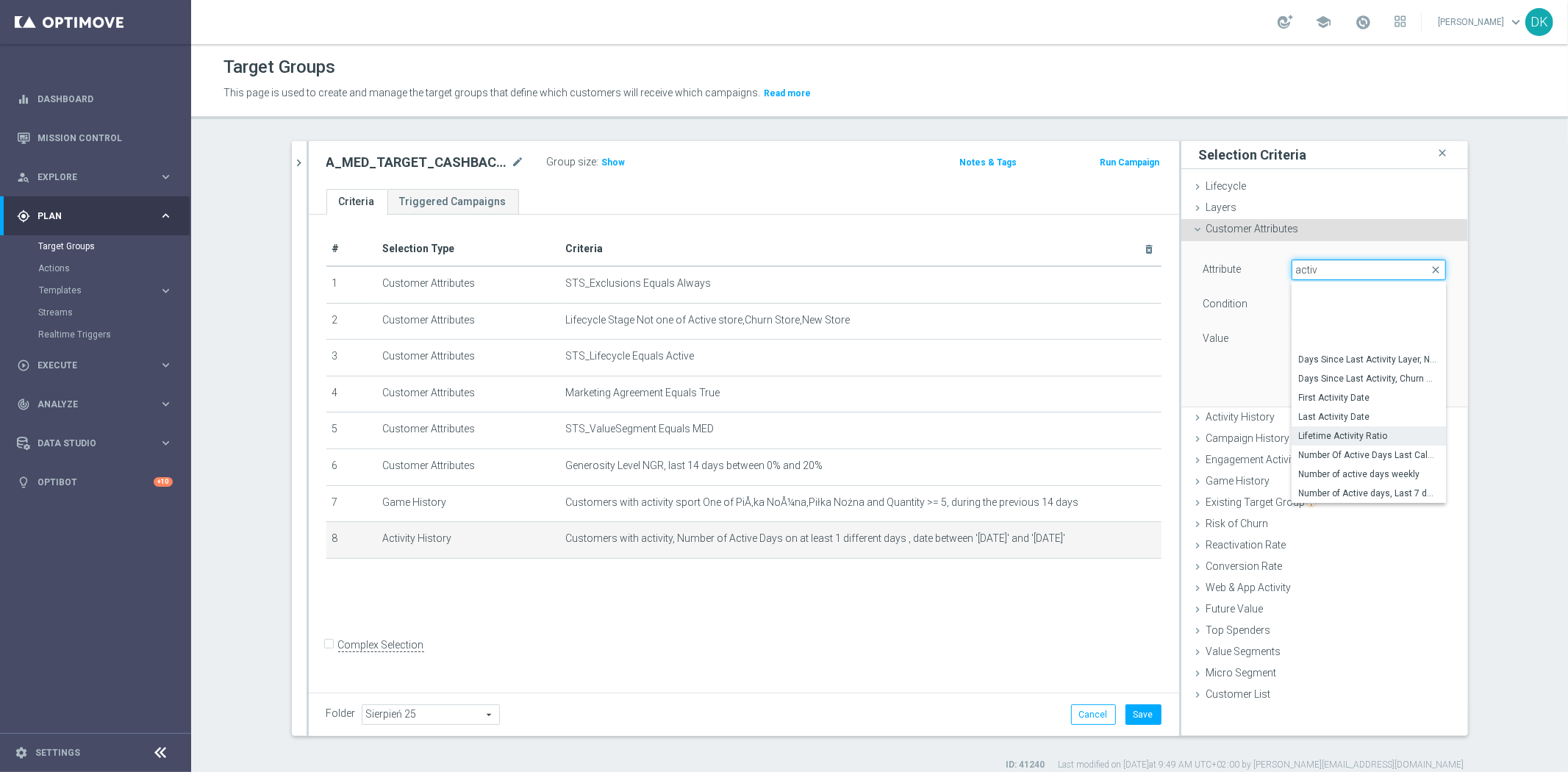
scroll to position [159, 0]
type input "activ"
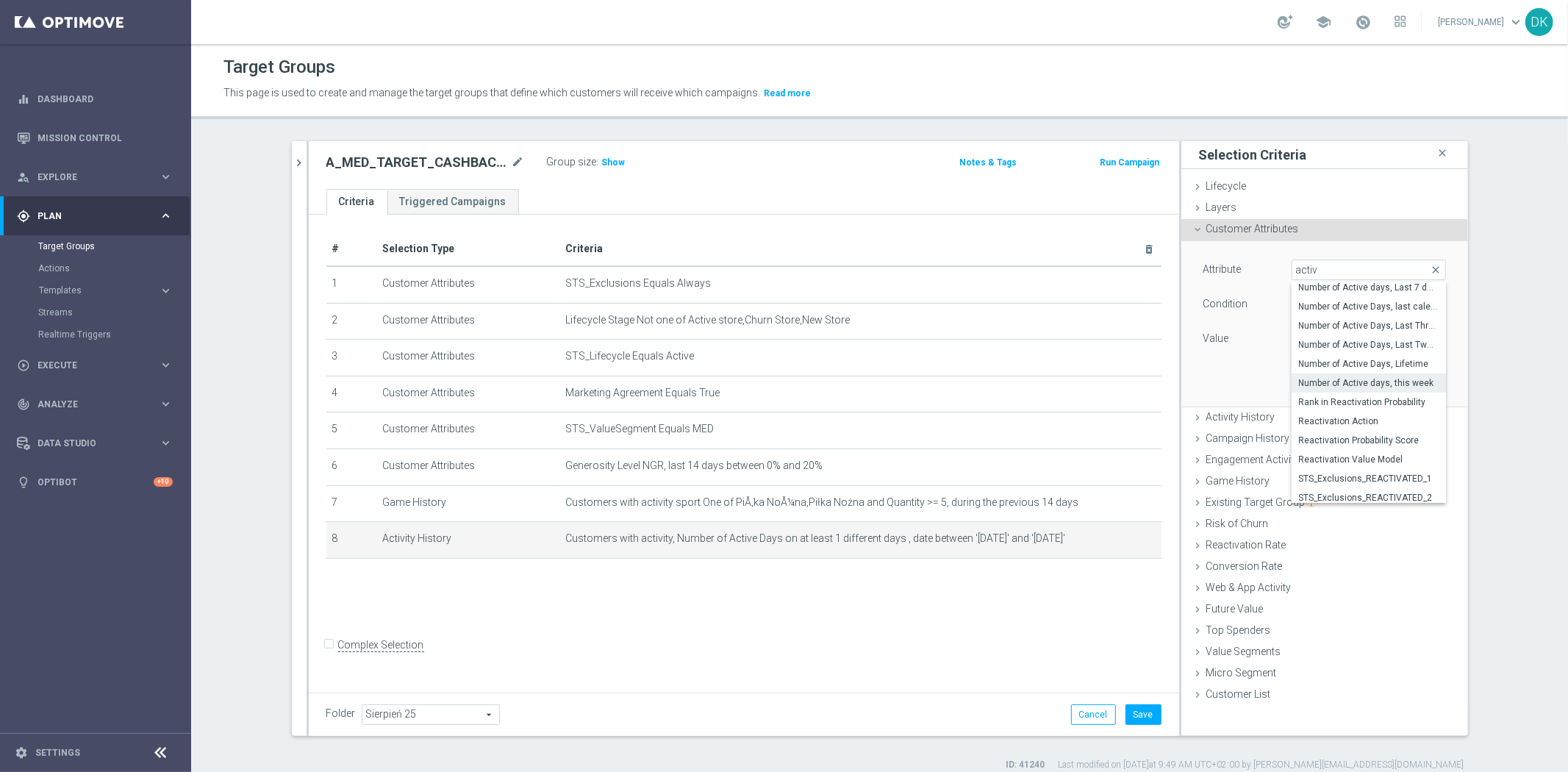
click at [1390, 387] on span "Number of Active days, this week" at bounding box center [1369, 383] width 140 height 12
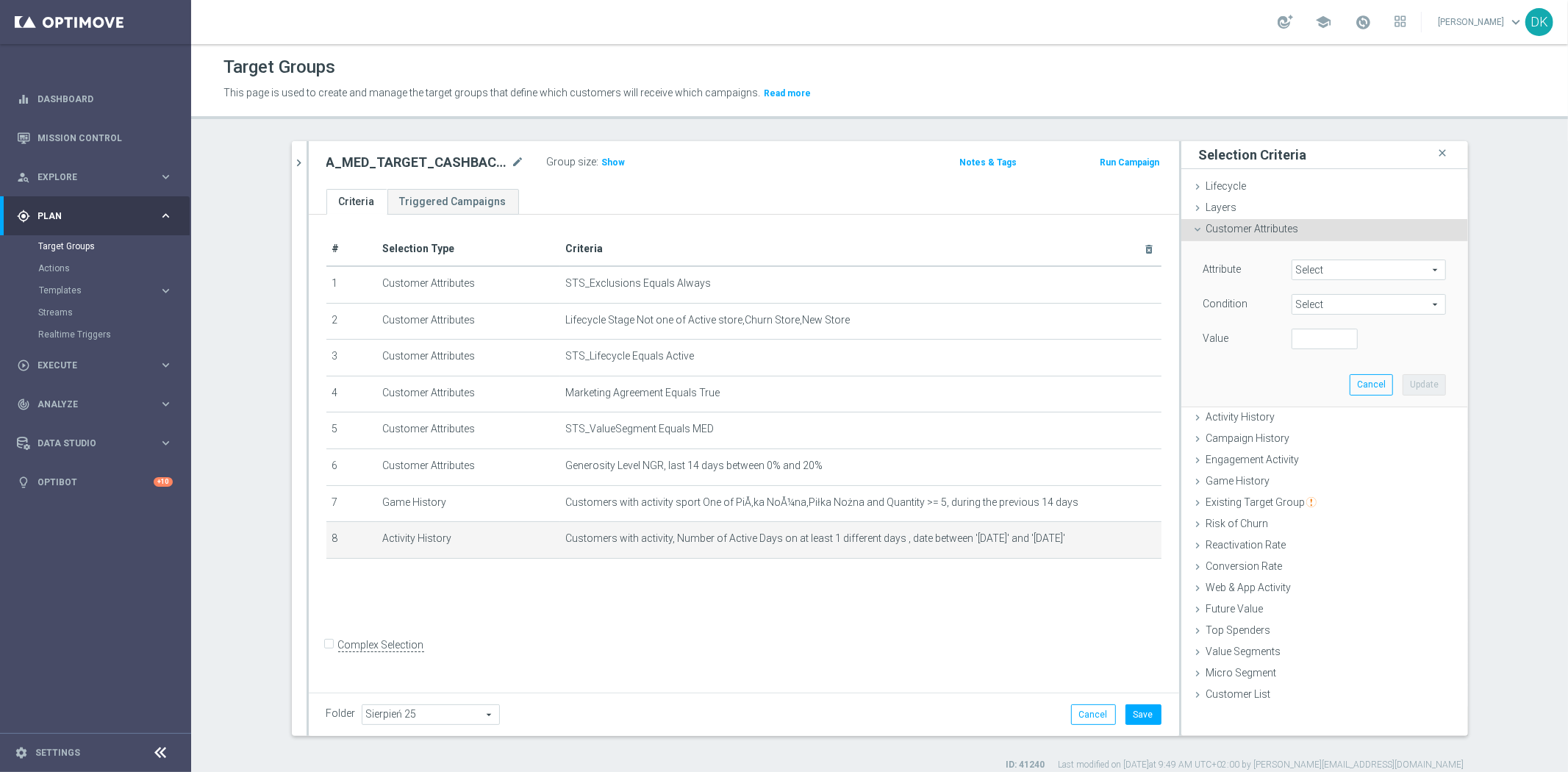
type input "Number of Active days, this week"
click at [1336, 311] on span "=" at bounding box center [1368, 303] width 153 height 19
click at [1331, 421] on span ">=" at bounding box center [1369, 421] width 140 height 12
type input ">="
click at [1308, 331] on input "number" at bounding box center [1324, 339] width 66 height 21
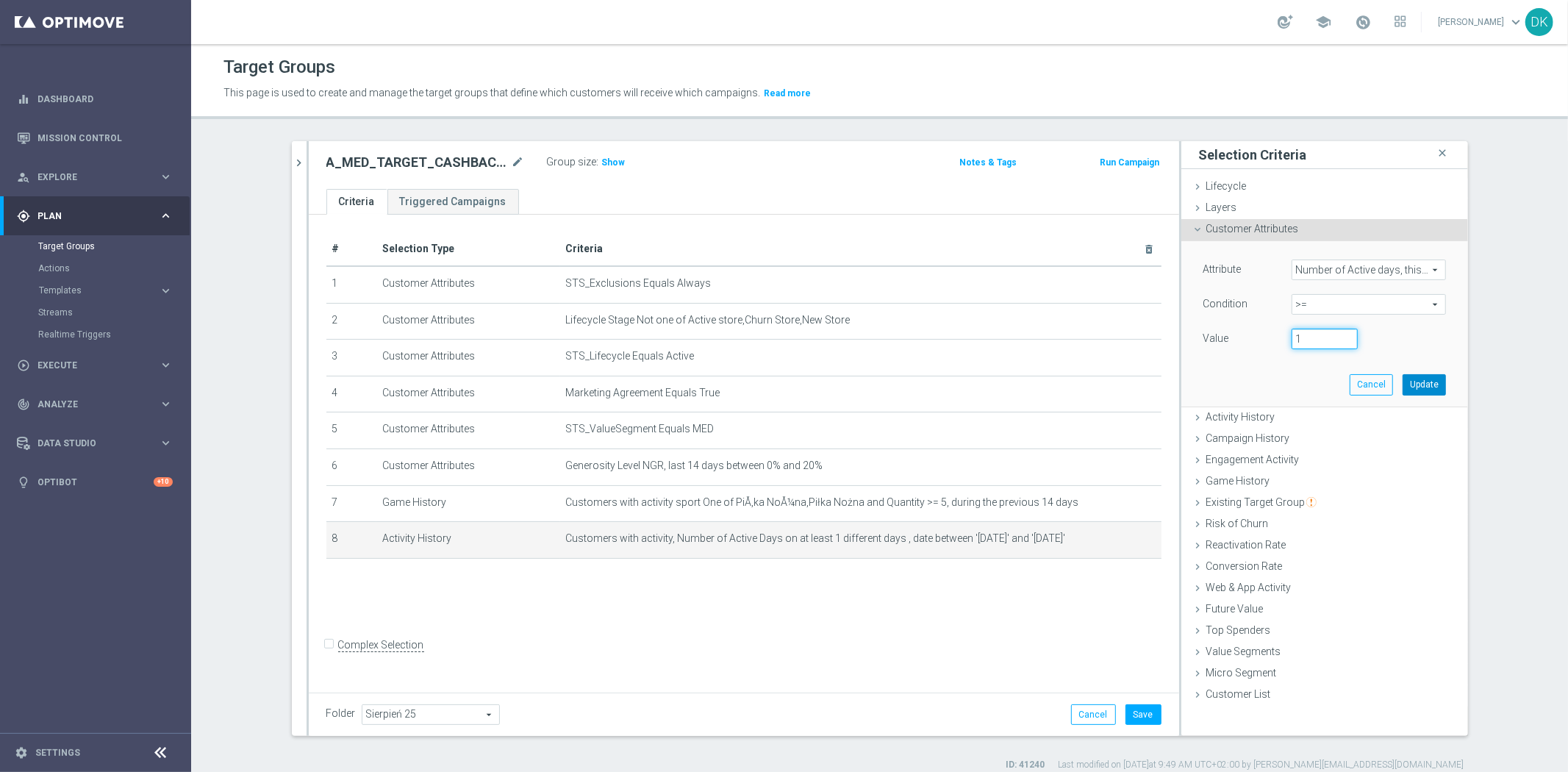
type input "1"
click at [1404, 381] on button "Update" at bounding box center [1424, 384] width 43 height 21
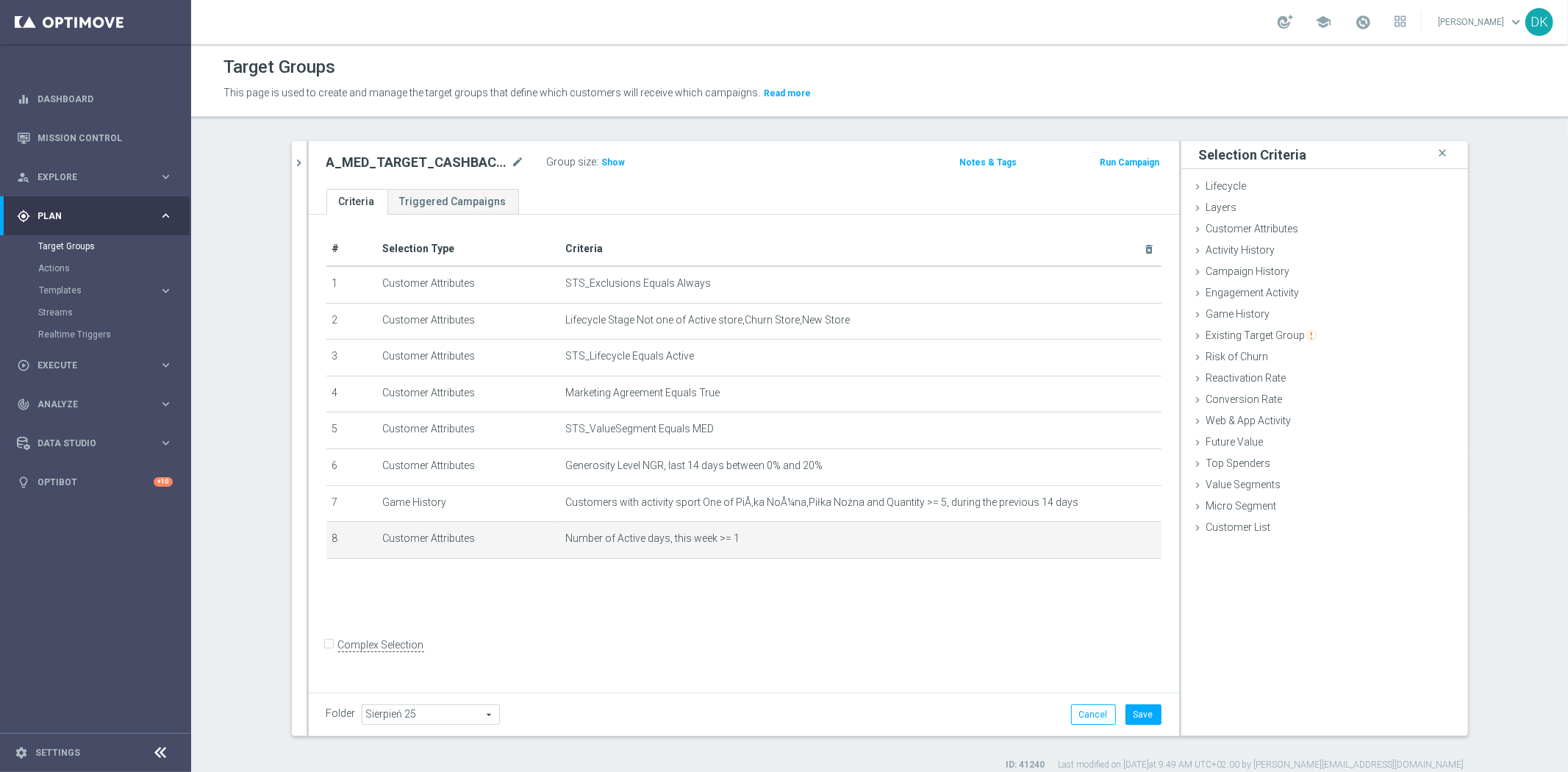
click at [847, 620] on div "# Selection Type Criteria delete_forever 1 Customer Attributes STS_Exclusions E…" at bounding box center [744, 451] width 871 height 473
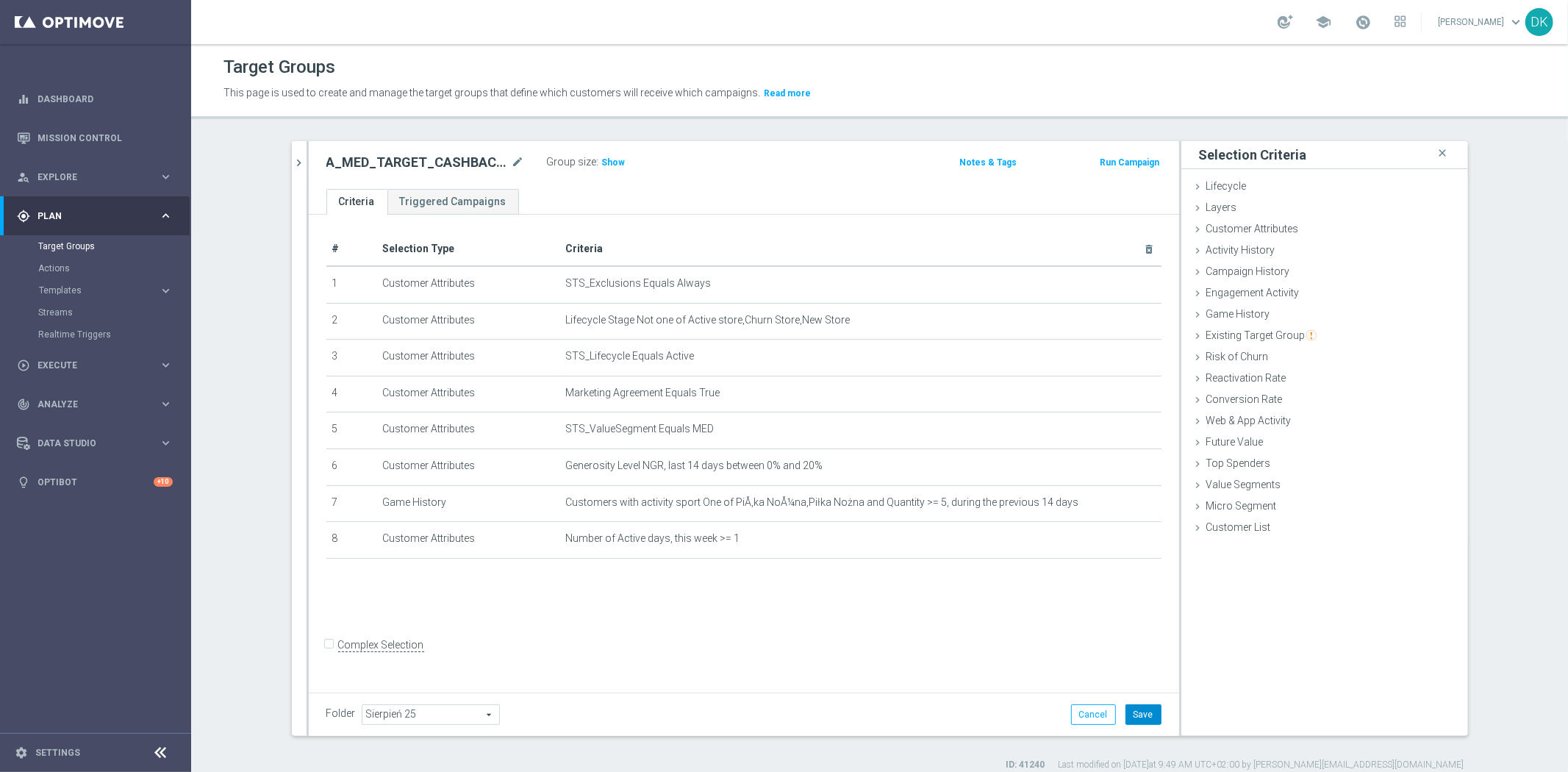
click at [1143, 716] on button "Save" at bounding box center [1143, 714] width 36 height 21
click at [605, 158] on span "Show" at bounding box center [614, 162] width 24 height 10
click at [292, 170] on button "chevron_right" at bounding box center [298, 162] width 15 height 43
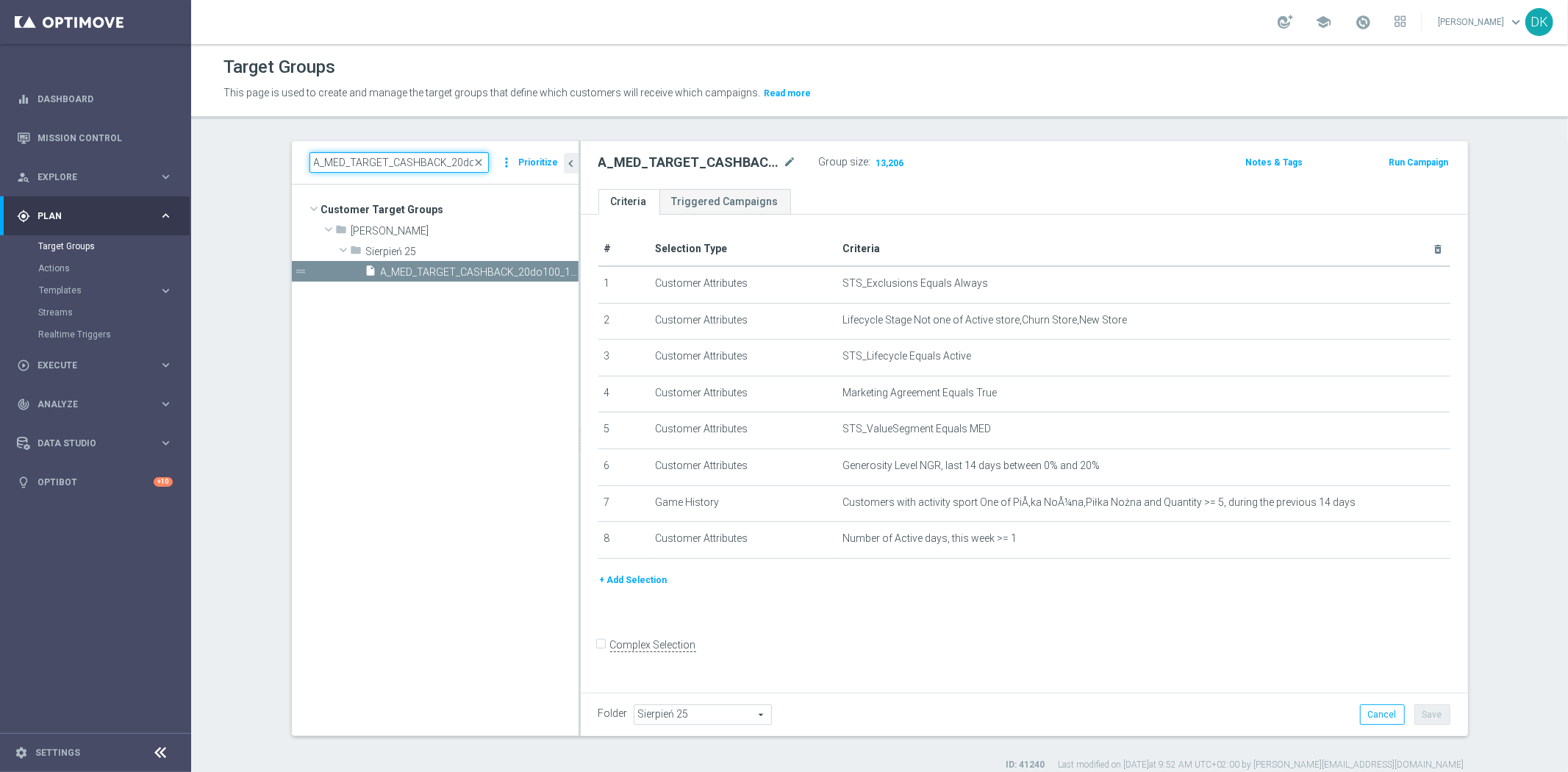
click at [413, 167] on input "A_MED_TARGET_CASHBACK_20do100_190925" at bounding box center [399, 161] width 179 height 21
paste input "ALL_TARGET_OFFER_PUSH_CITY_BARCA_18"
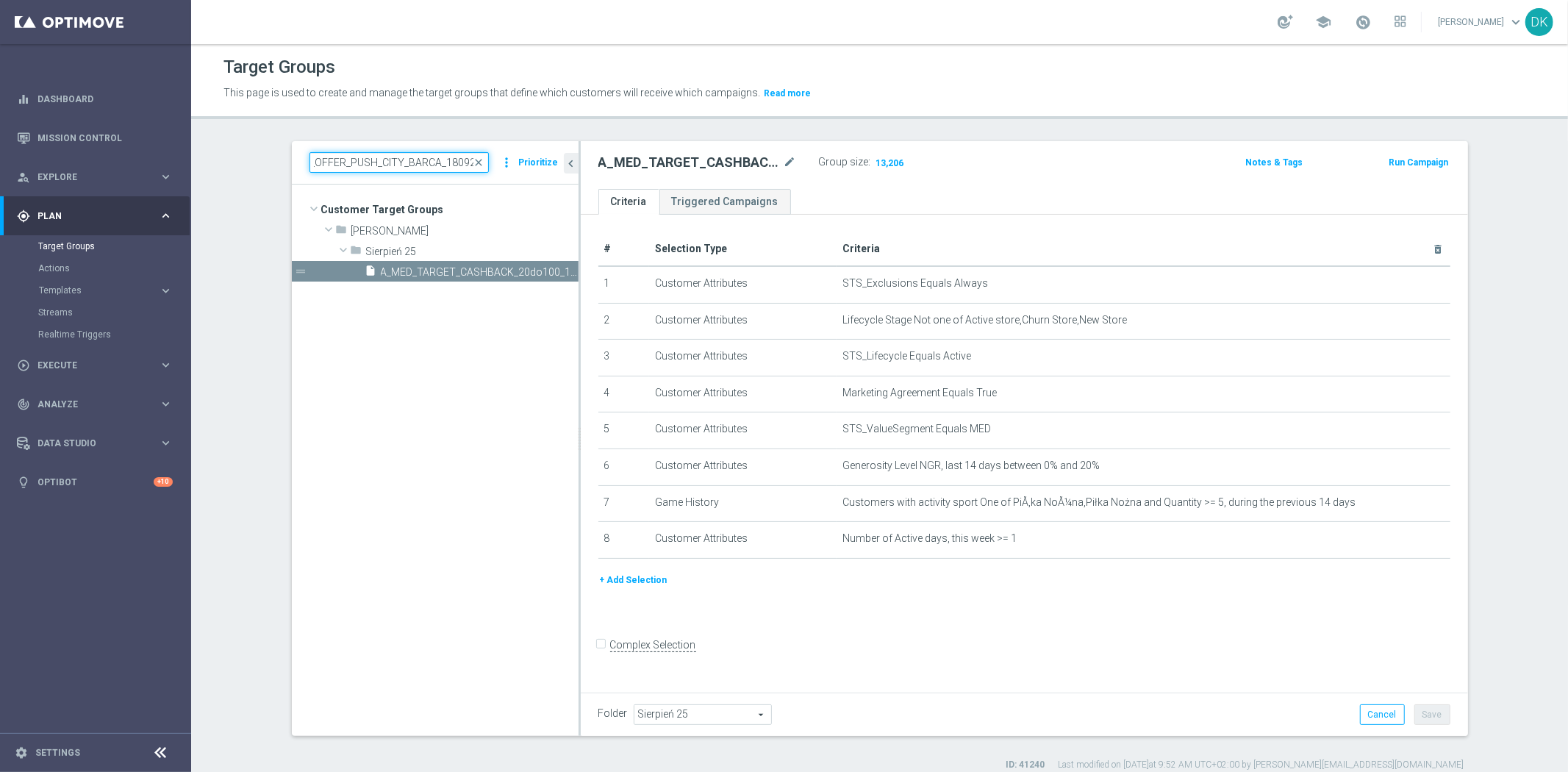
type input "A_ALL_TARGET_OFFER_PUSH_CITY_BARCA_180925"
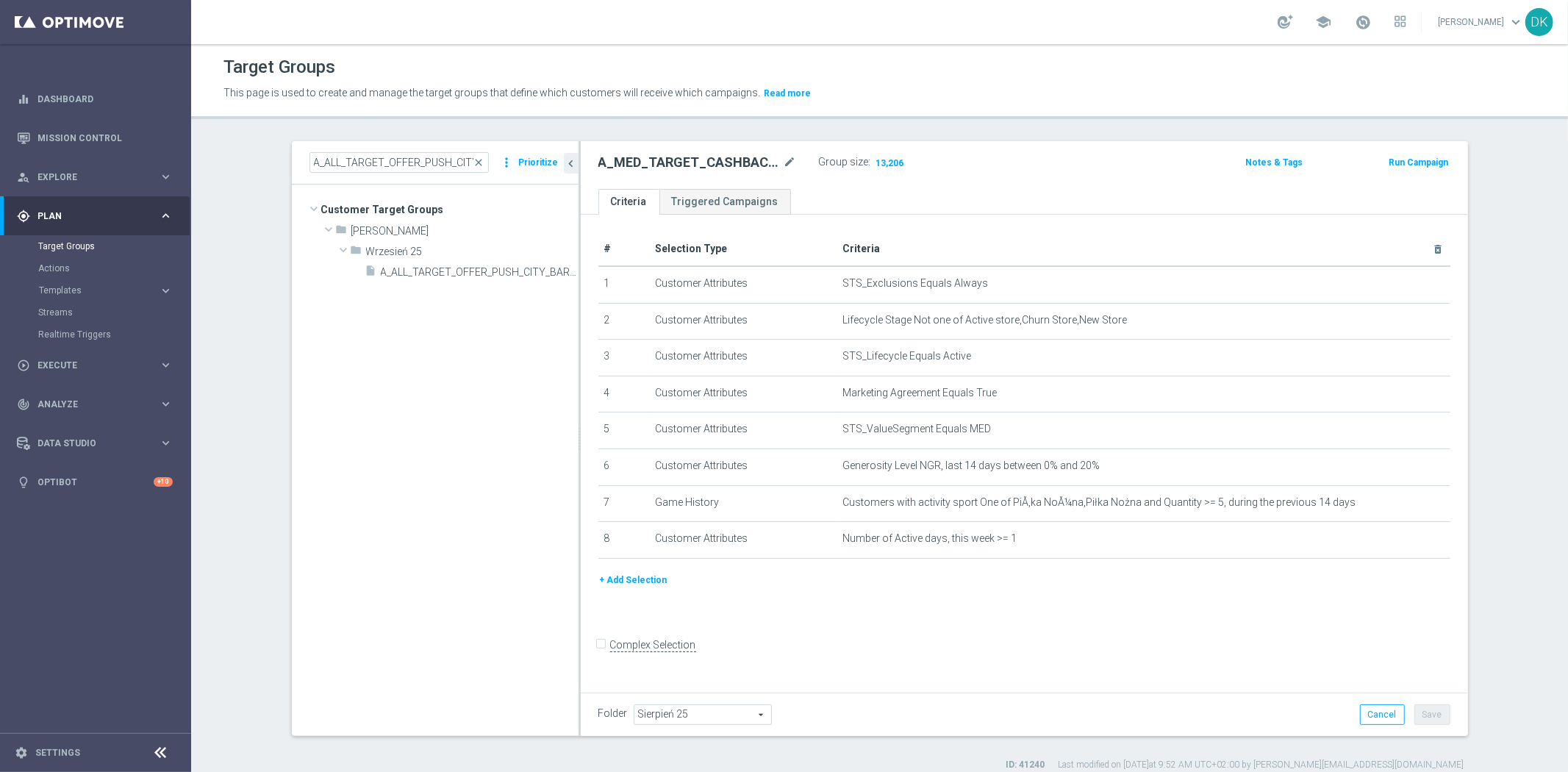
drag, startPoint x: 480, startPoint y: 275, endPoint x: 541, endPoint y: 294, distance: 63.9
click at [480, 275] on span "A_ALL_TARGET_OFFER_PUSH_CITY_BARCA_180925" at bounding box center [480, 272] width 198 height 13
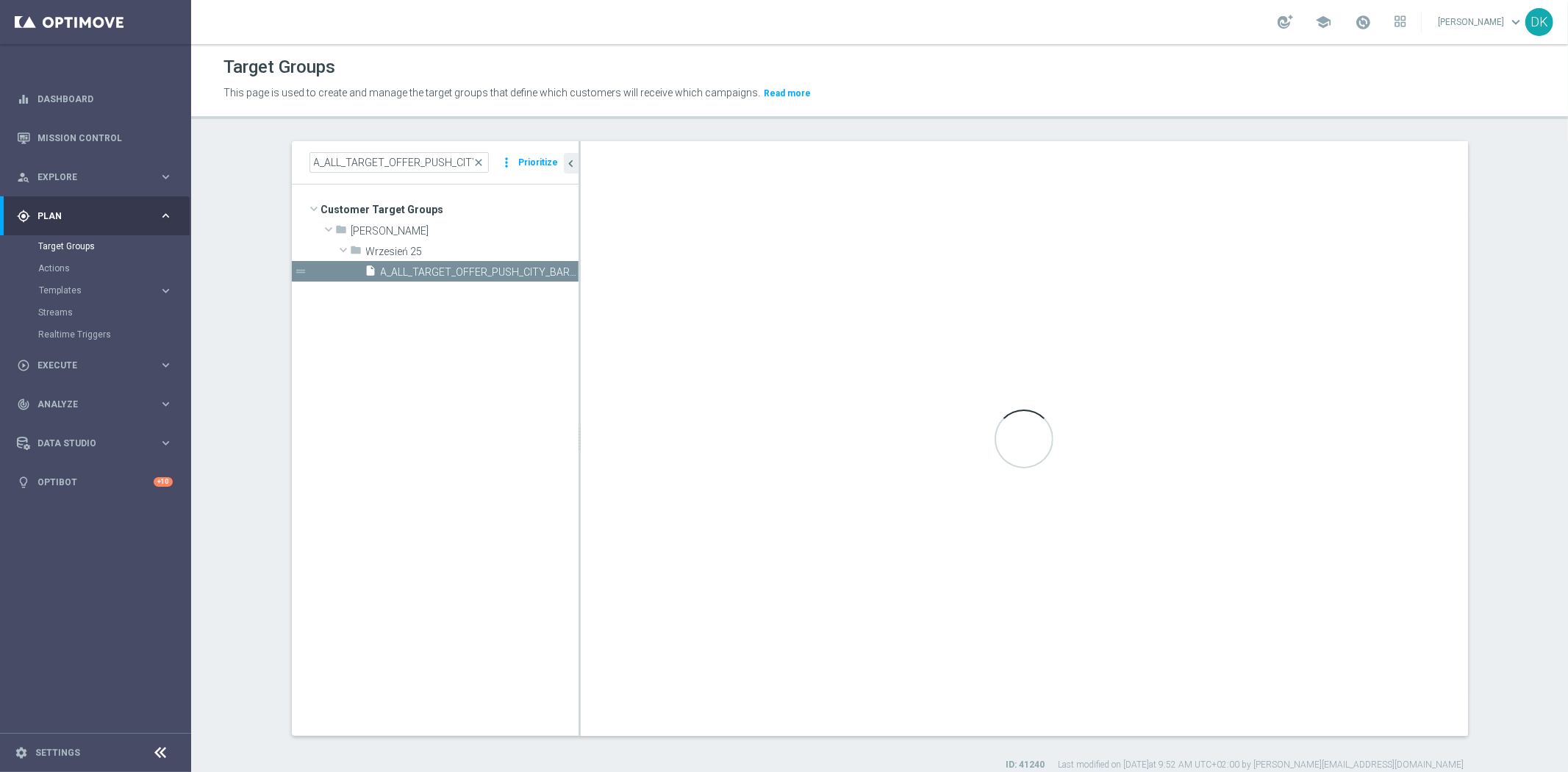
type input "Wrzesień 25"
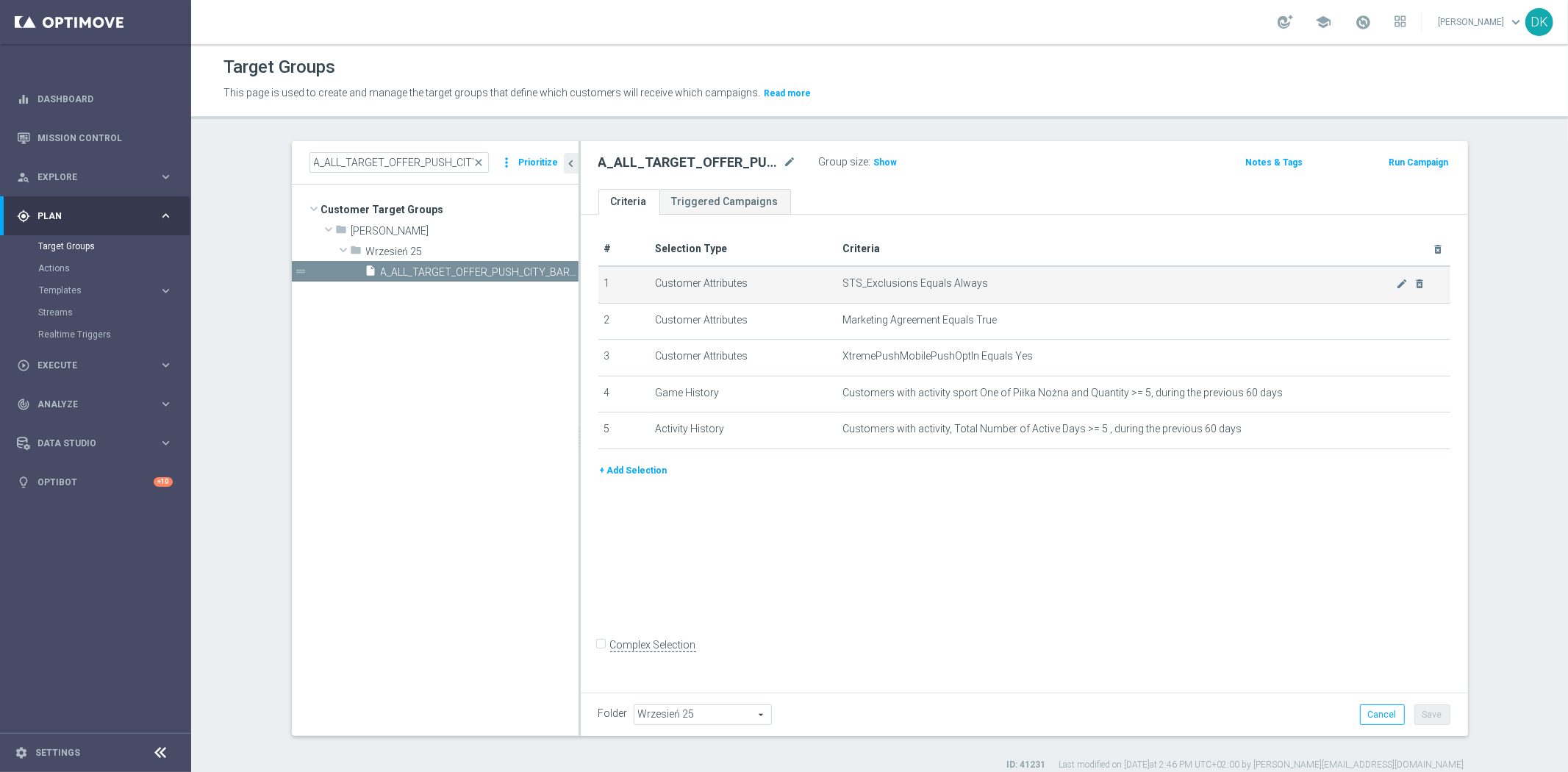
click at [0, 0] on icon "content_copy" at bounding box center [0, 0] width 0 height 0
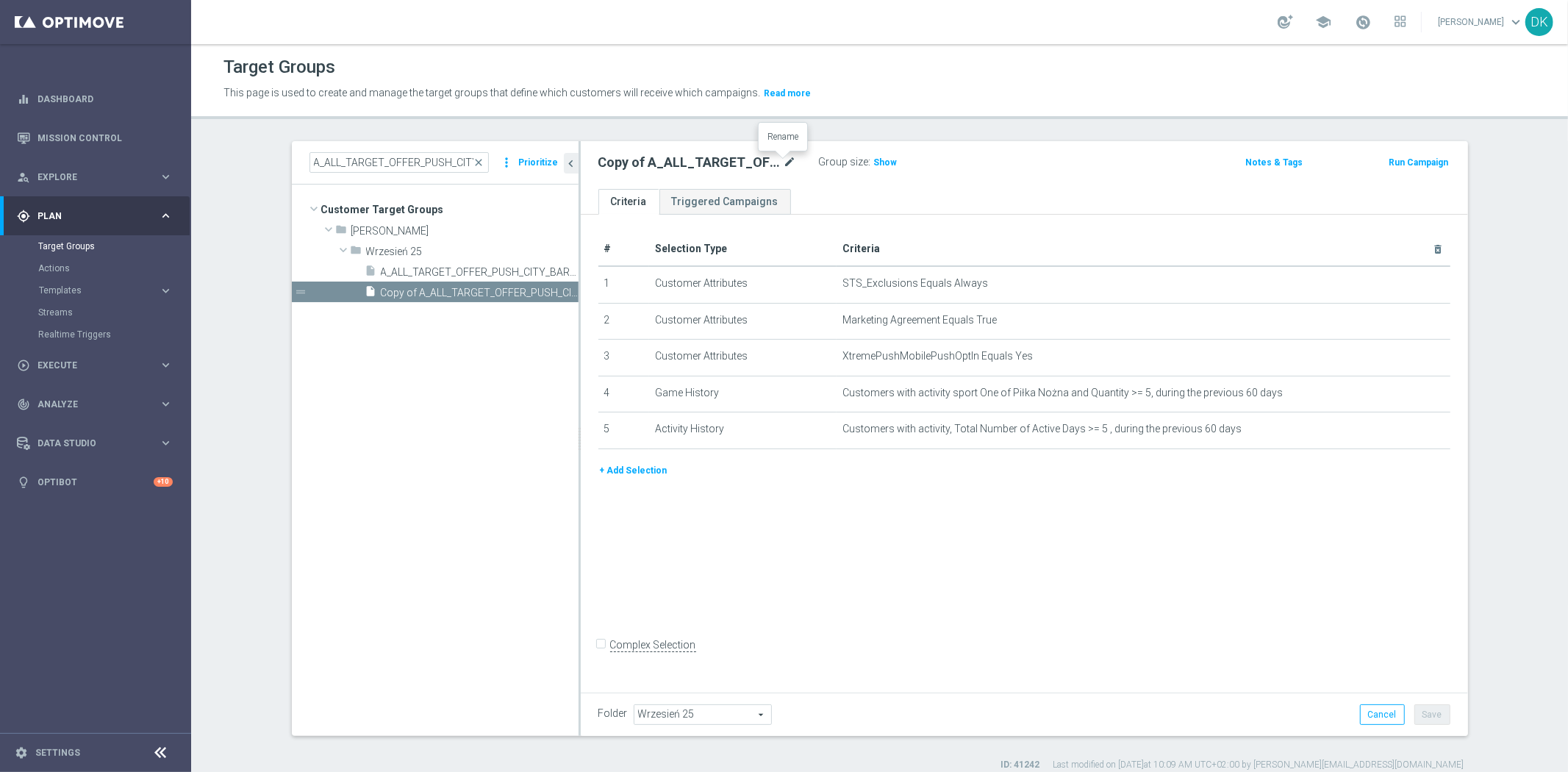
click at [784, 163] on icon "mode_edit" at bounding box center [790, 162] width 13 height 18
type input "A_ALL_TARGET_OFFER_PUSH_ROZKŁAD_200925"
click at [940, 545] on div "# Selection Type Criteria delete_forever 1 Customer Attributes STS_Exclusions E…" at bounding box center [1024, 451] width 887 height 473
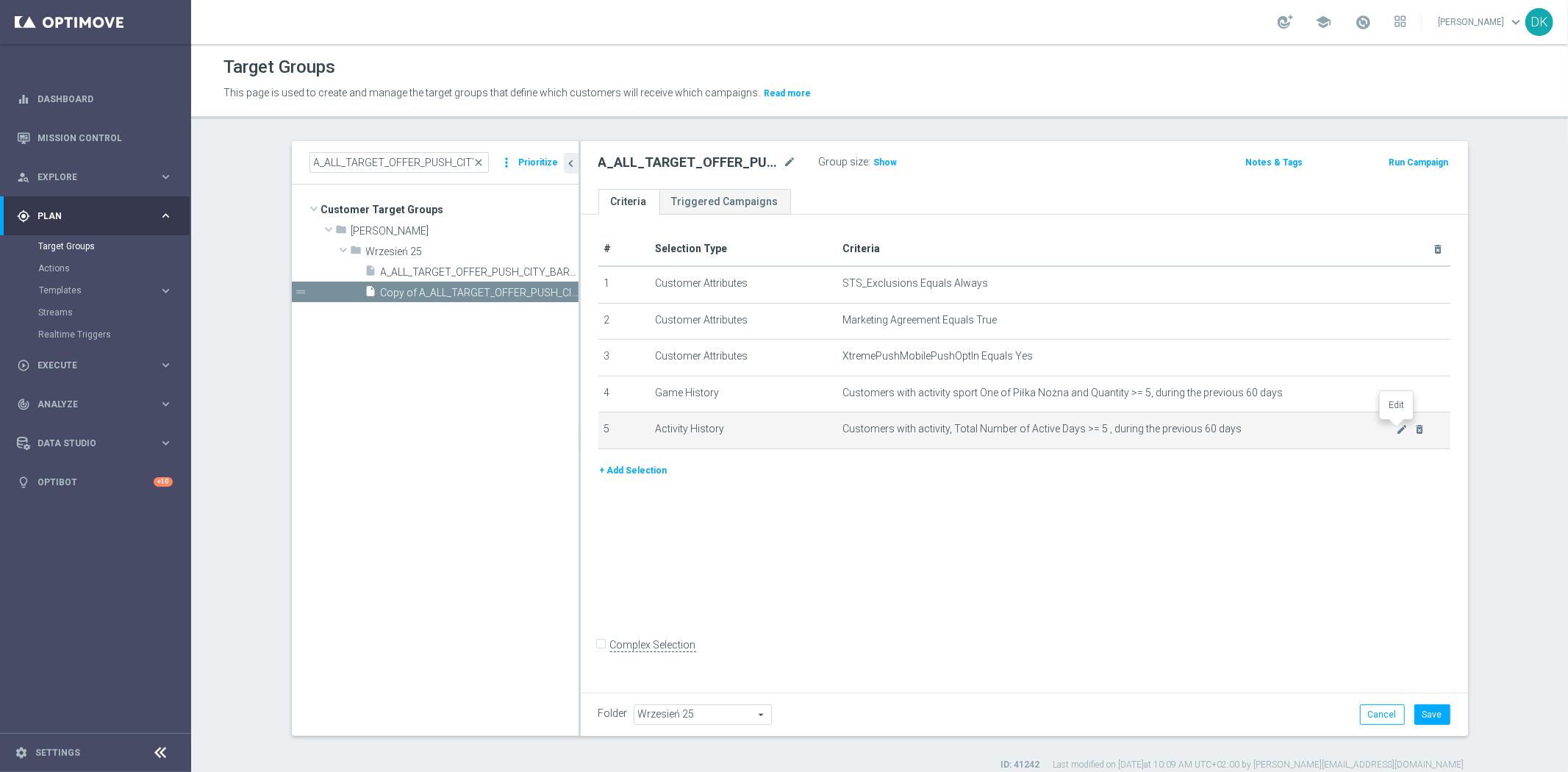
drag, startPoint x: 1393, startPoint y: 427, endPoint x: 1365, endPoint y: 423, distance: 28.3
click at [1396, 427] on icon "mode_edit" at bounding box center [1402, 429] width 12 height 12
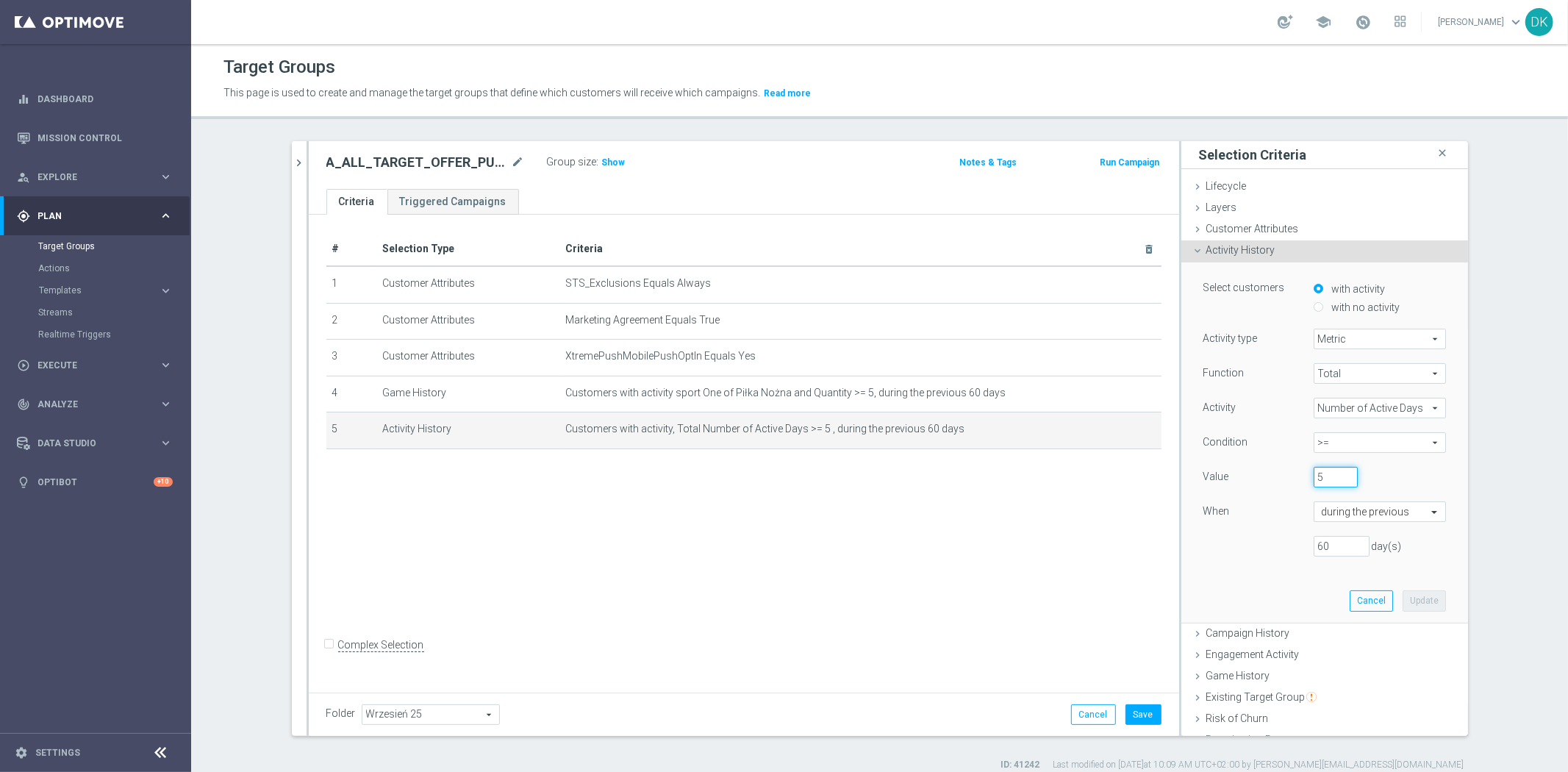
drag, startPoint x: 1318, startPoint y: 479, endPoint x: 1280, endPoint y: 553, distance: 83.2
click at [1194, 479] on div "Value 5" at bounding box center [1325, 479] width 265 height 24
type input "3"
click at [1409, 599] on button "Update" at bounding box center [1424, 600] width 43 height 21
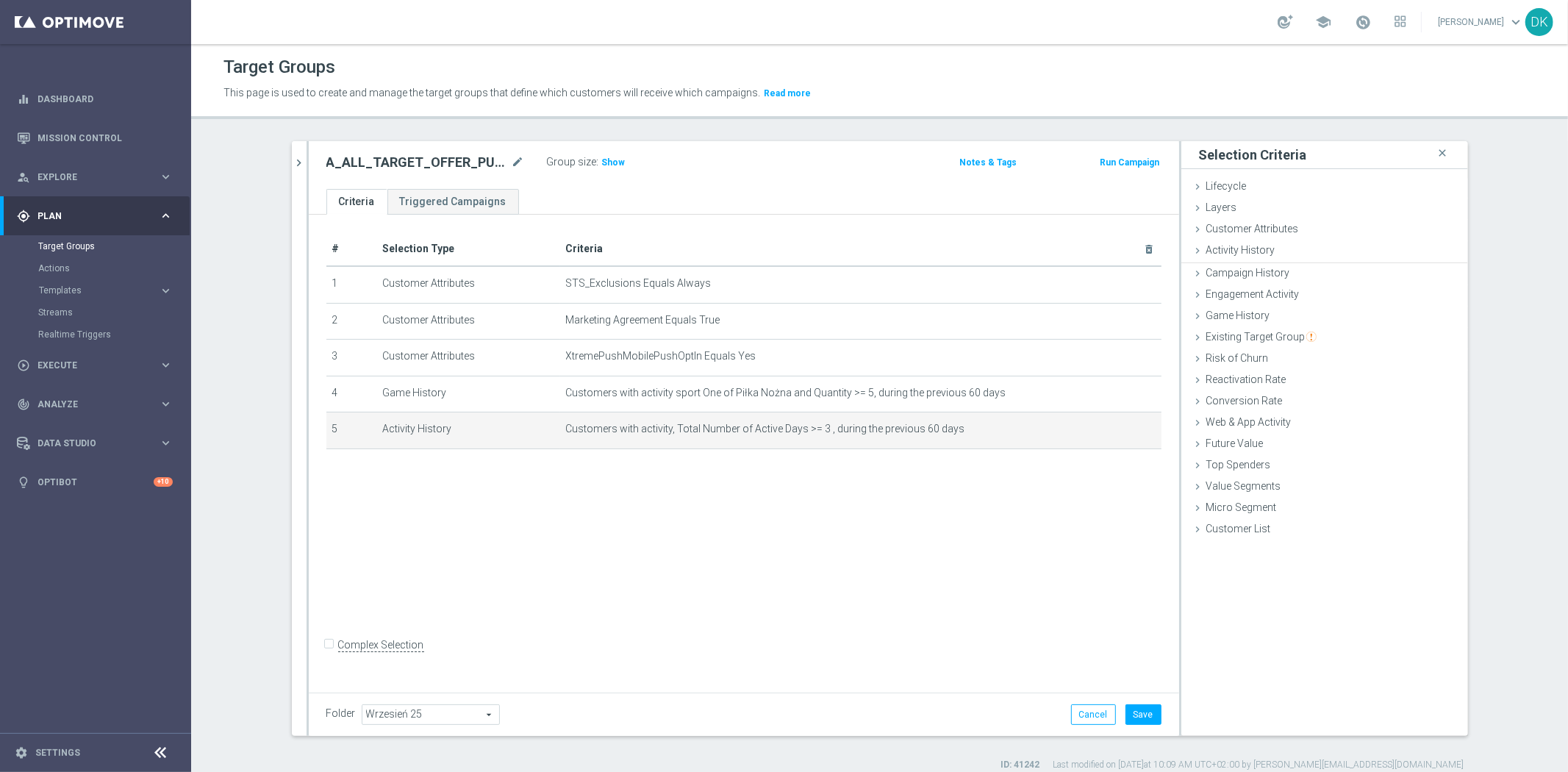
click at [927, 535] on div "# Selection Type Criteria delete_forever 1 Customer Attributes STS_Exclusions E…" at bounding box center [744, 451] width 871 height 473
click at [1143, 718] on button "Save" at bounding box center [1143, 714] width 36 height 21
click at [610, 161] on span "Show" at bounding box center [614, 162] width 24 height 10
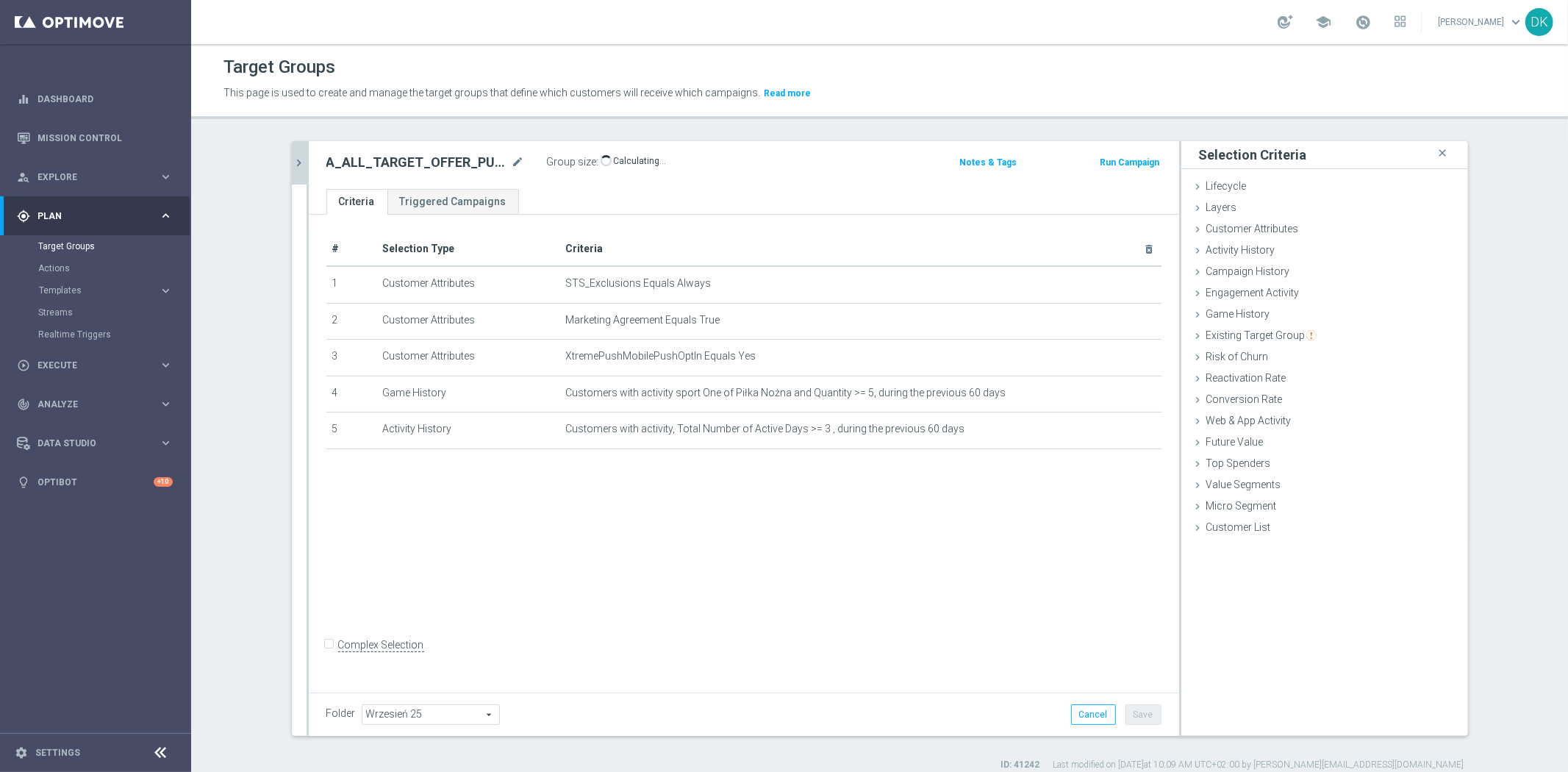
click at [297, 174] on button "chevron_right" at bounding box center [298, 162] width 15 height 43
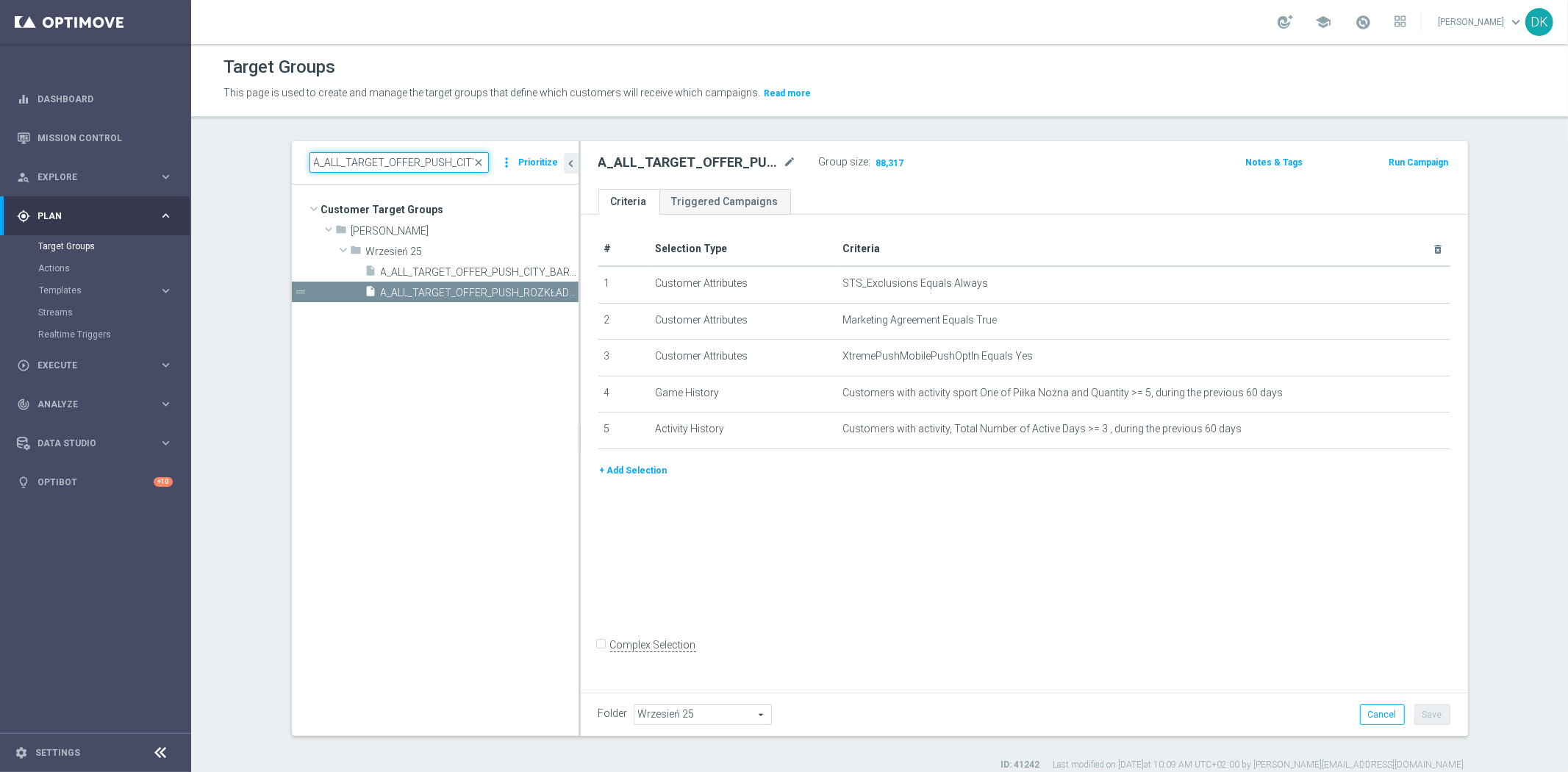
click at [401, 164] on input "A_ALL_TARGET_OFFER_PUSH_CITY_BARCA_180925" at bounding box center [399, 161] width 179 height 21
paste input "MED_TARGET_CASHBACK_20do100_19"
click at [407, 158] on input "A_MED_TARGET_CASHBACK_20do100_190925" at bounding box center [399, 161] width 179 height 21
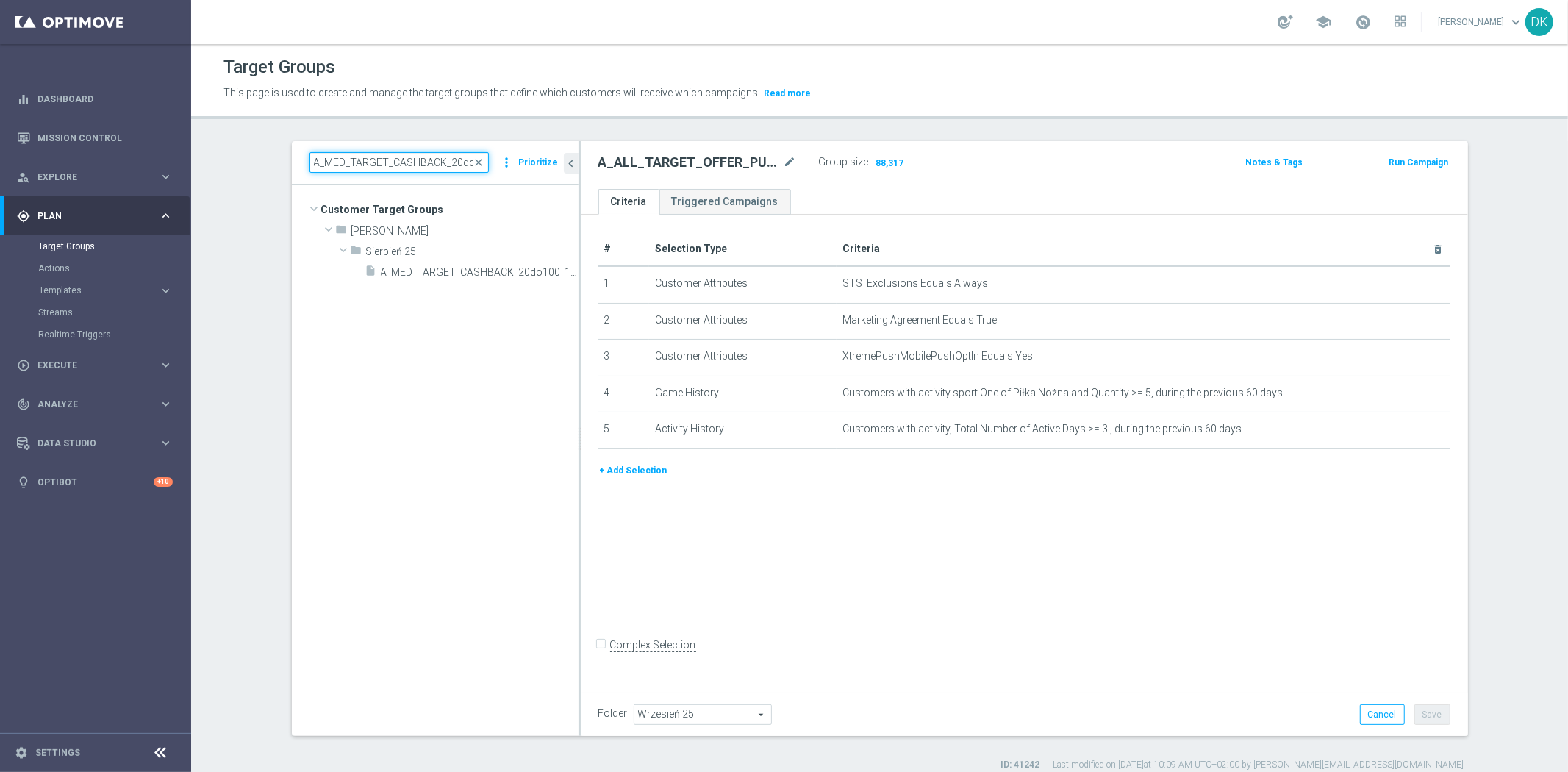
click at [407, 158] on input "A_MED_TARGET_CASHBACK_20do100_190925" at bounding box center [399, 161] width 179 height 21
type input "1900925"
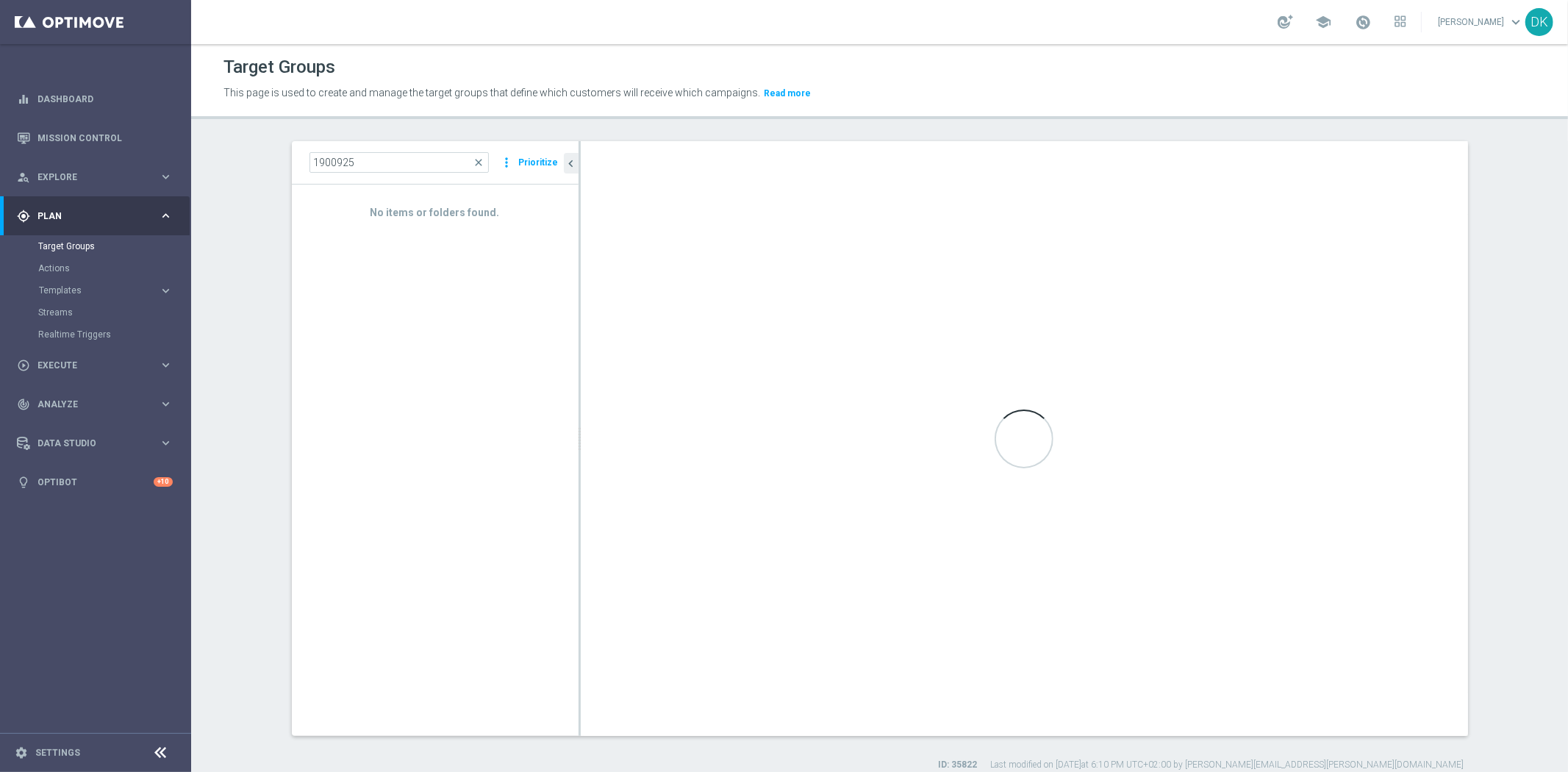
type input "10Y"
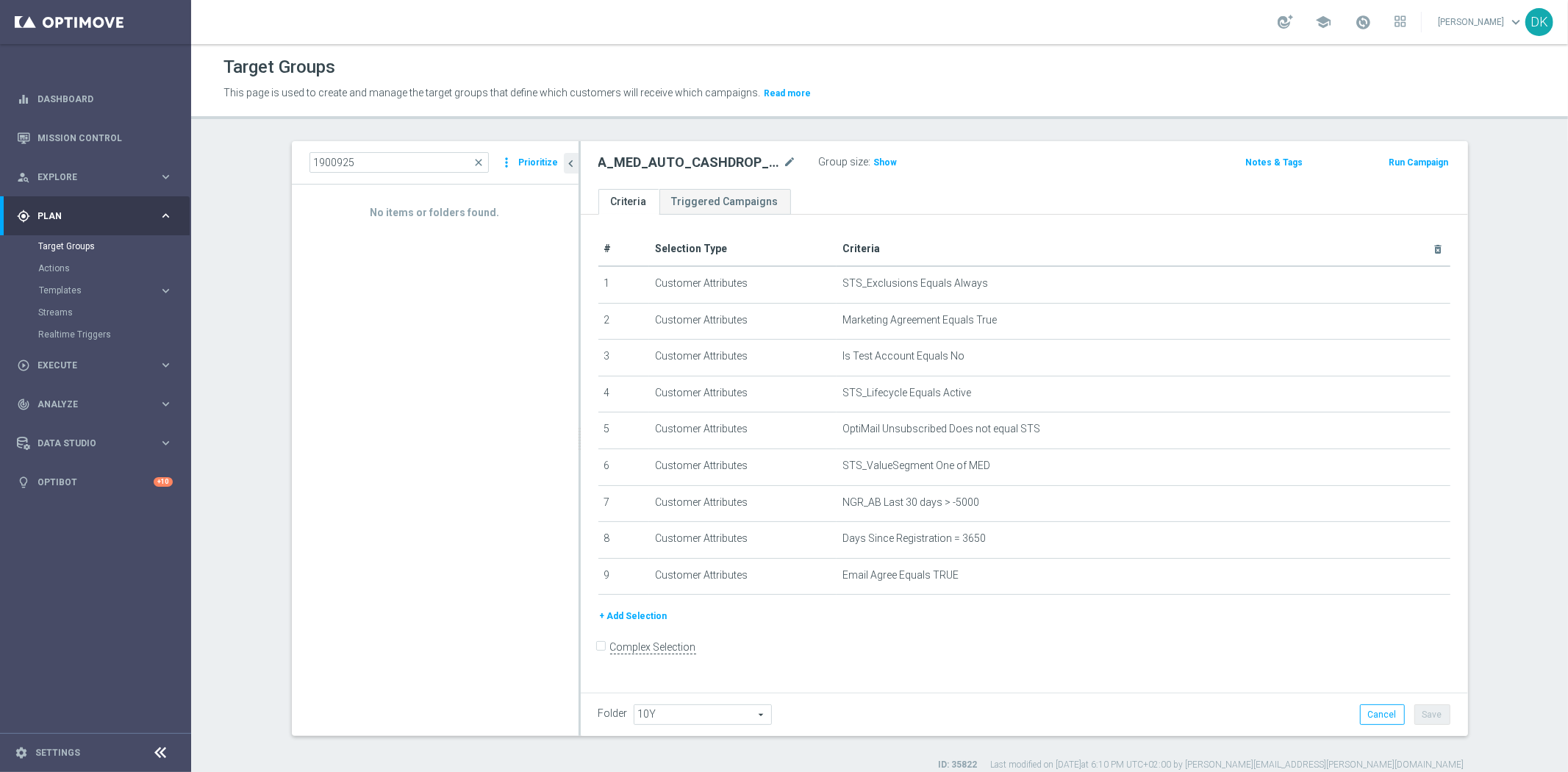
click at [475, 162] on span "close" at bounding box center [480, 162] width 12 height 12
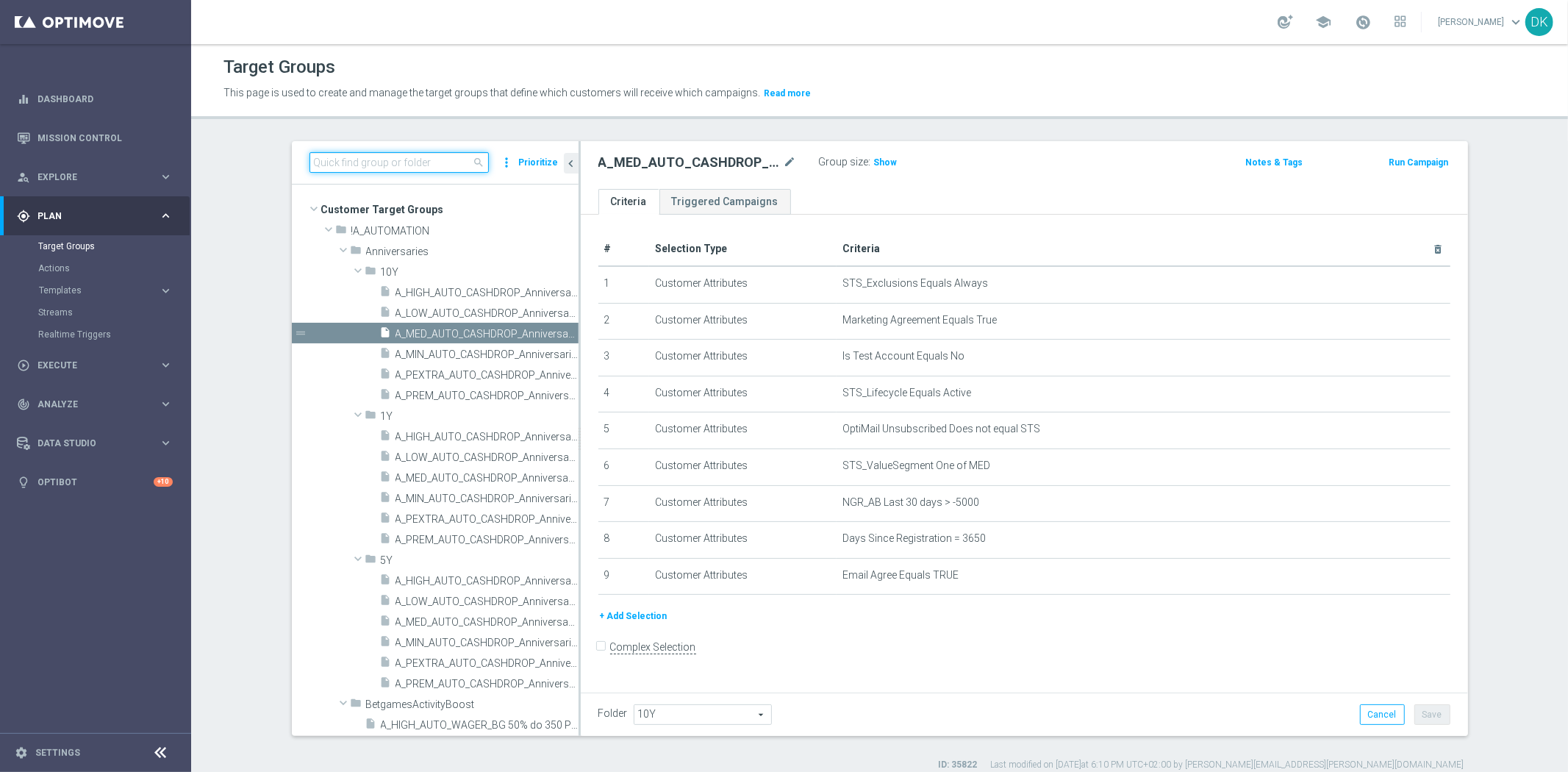
click at [392, 167] on input at bounding box center [399, 161] width 179 height 21
paste input "A_MED_TARGET_CASHBACK_20do100_190925"
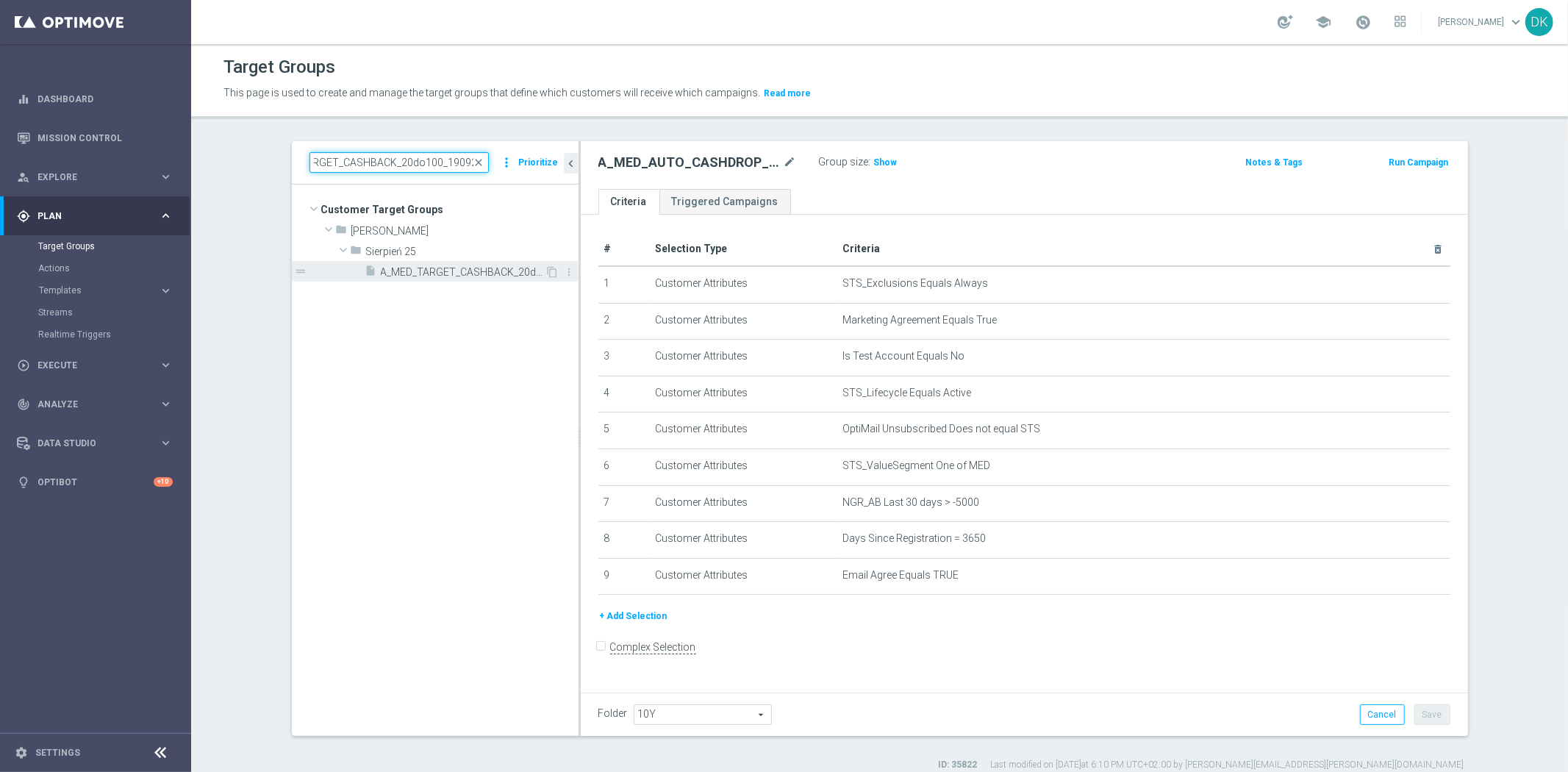
type input "A_MED_TARGET_CASHBACK_20do100_190925"
click at [448, 272] on span "A_MED_TARGET_CASHBACK_20do100_190925" at bounding box center [463, 272] width 164 height 13
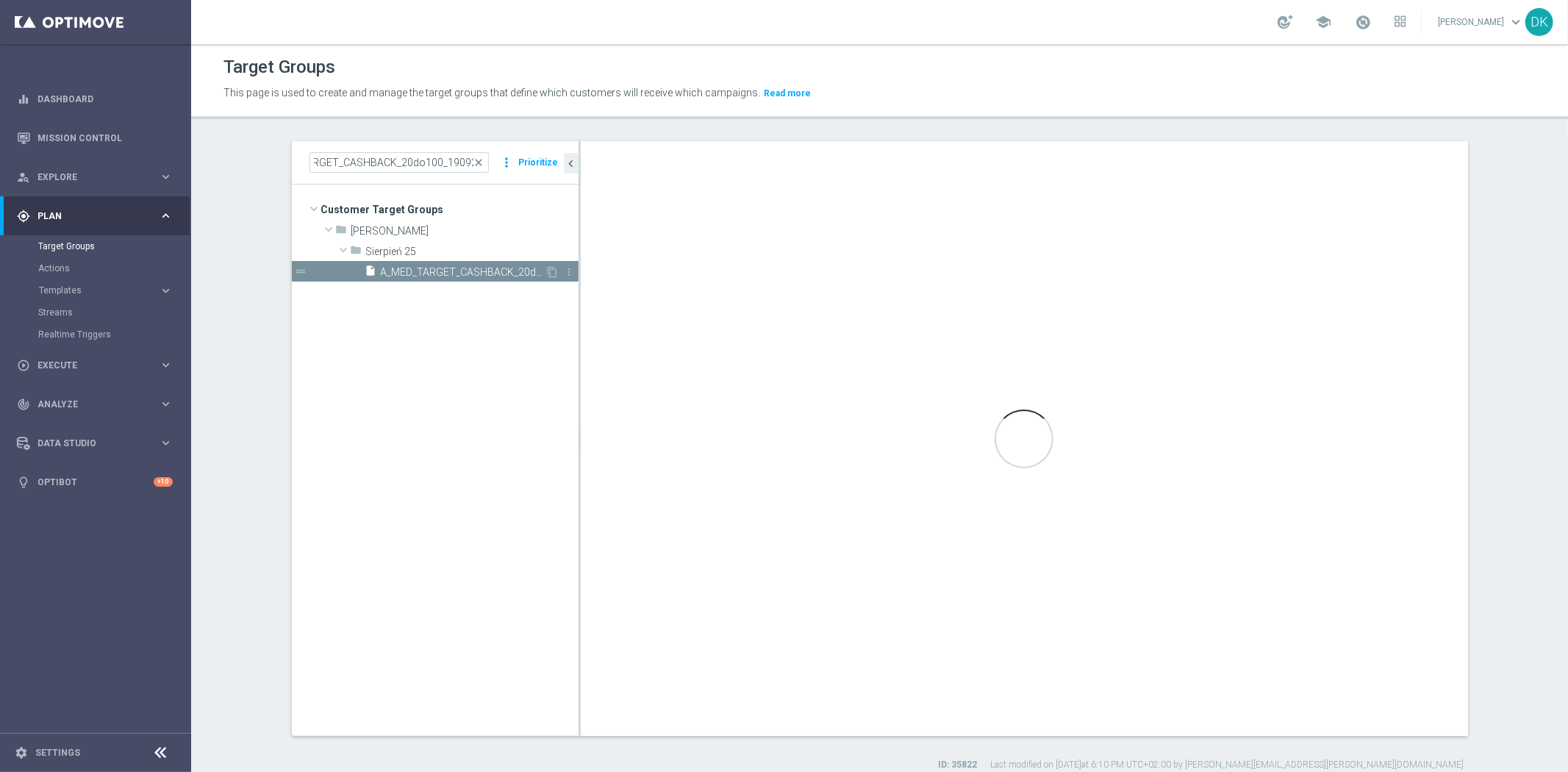
scroll to position [0, 0]
type input "Sierpień 25"
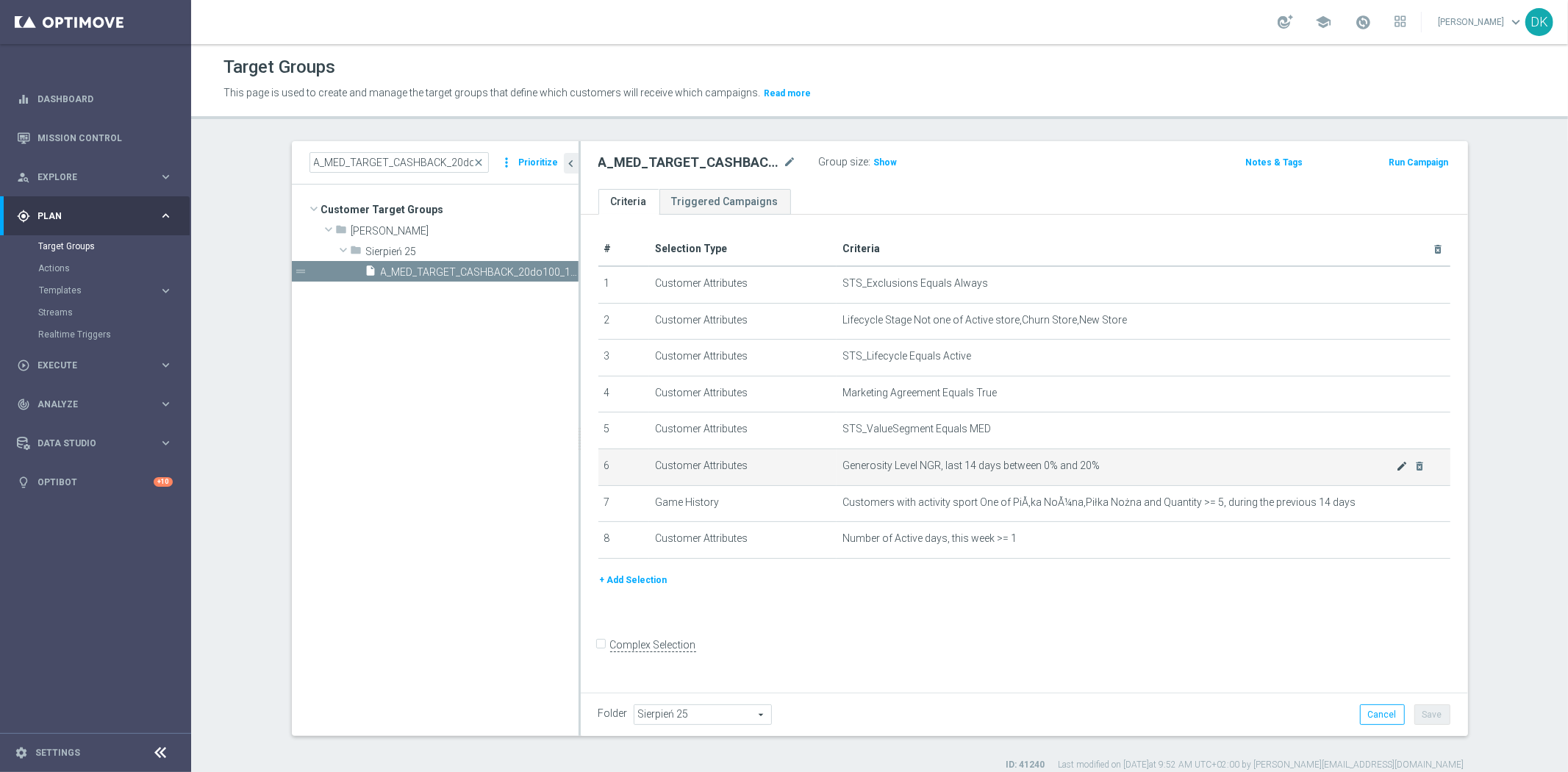
click at [1397, 465] on icon "mode_edit" at bounding box center [1402, 466] width 12 height 12
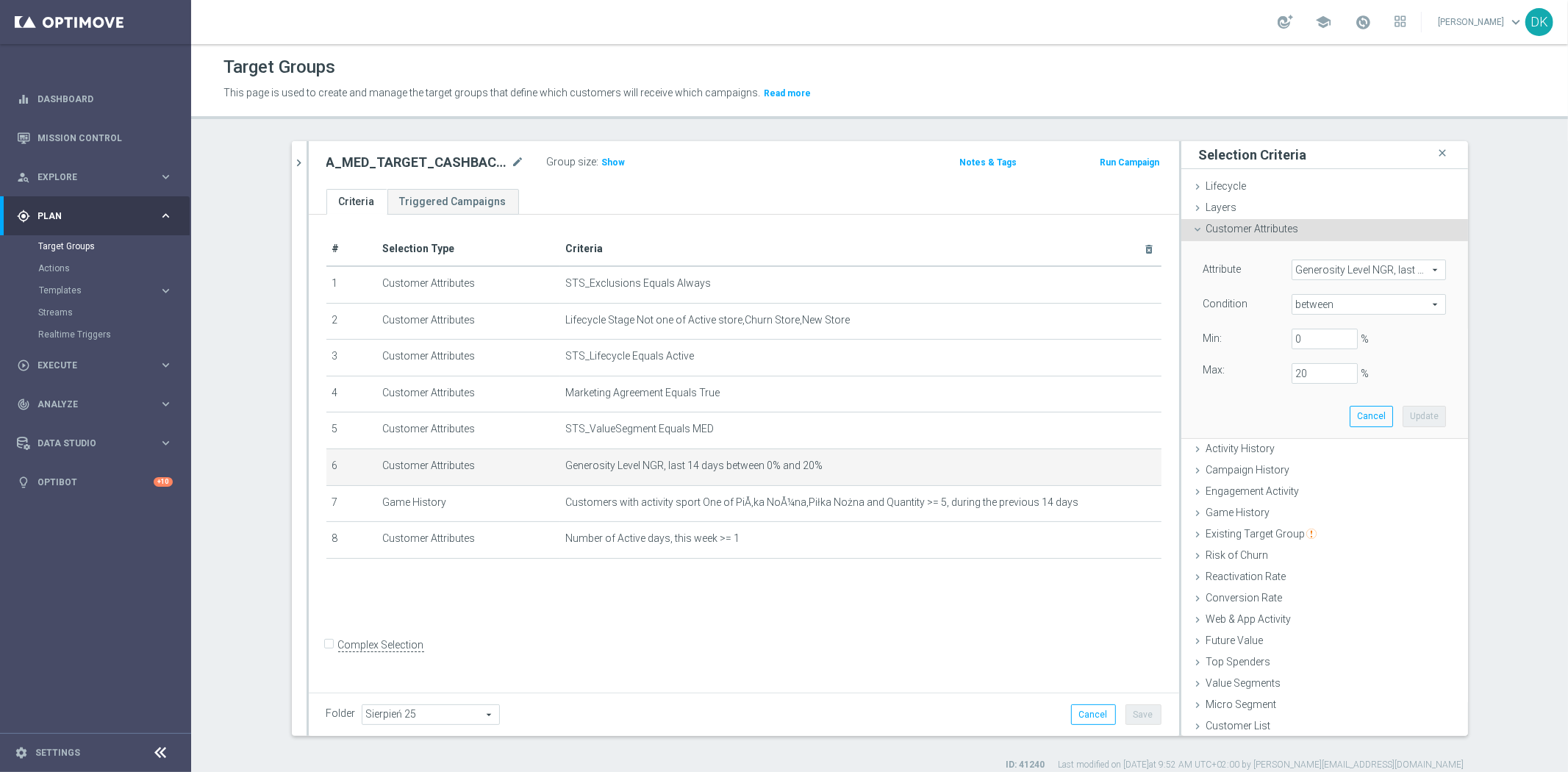
click at [1361, 270] on span "Generosity Level NGR, last 14 days" at bounding box center [1368, 269] width 153 height 19
click at [0, 0] on input "search" at bounding box center [0, 0] width 0 height 0
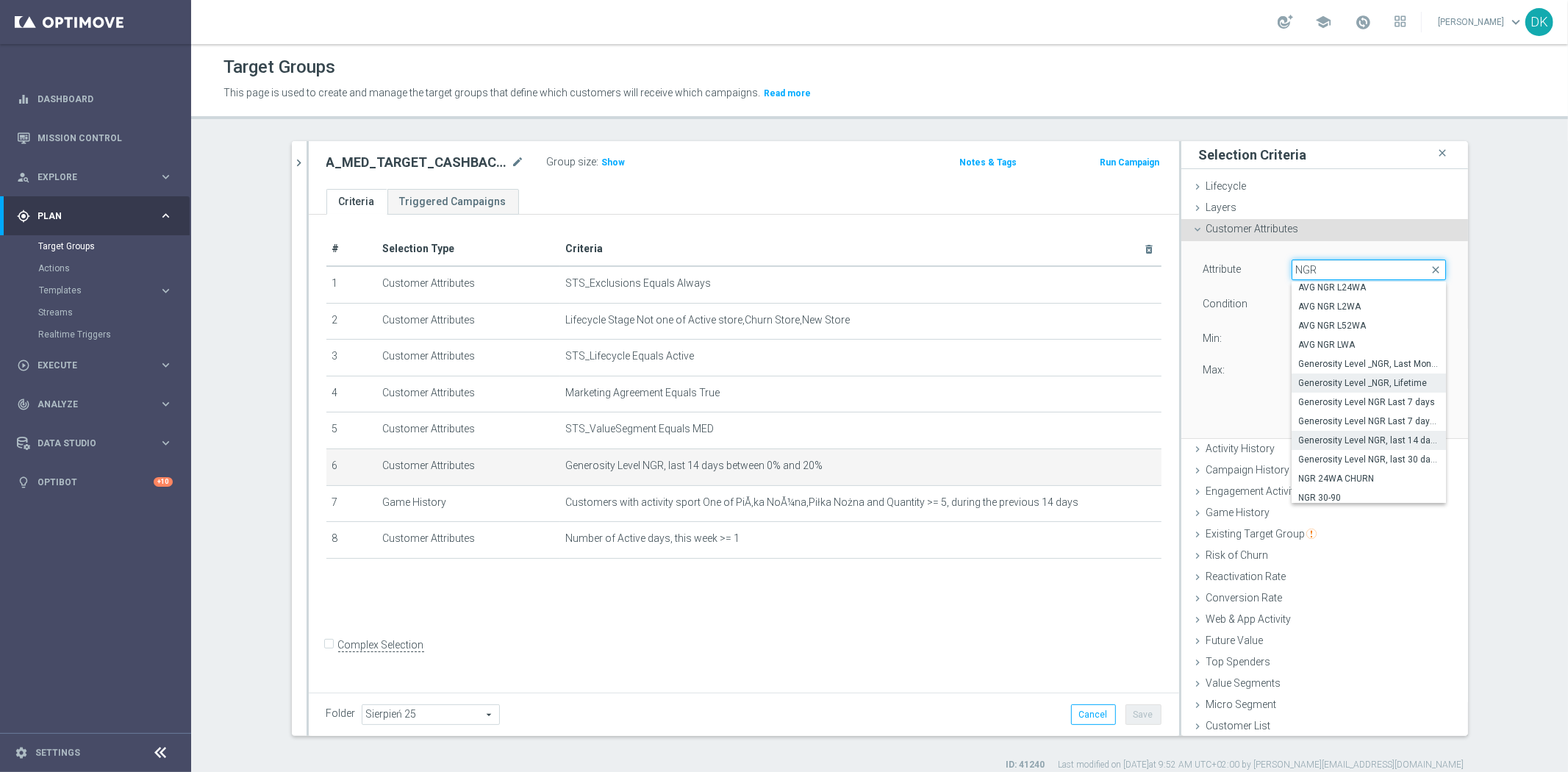
scroll to position [32, 0]
type input "NGR"
click at [1361, 414] on span "Generosity Level NGR Last 7 days" at bounding box center [1369, 413] width 140 height 12
type input "Generosity Level NGR Last 7 days"
type input "="
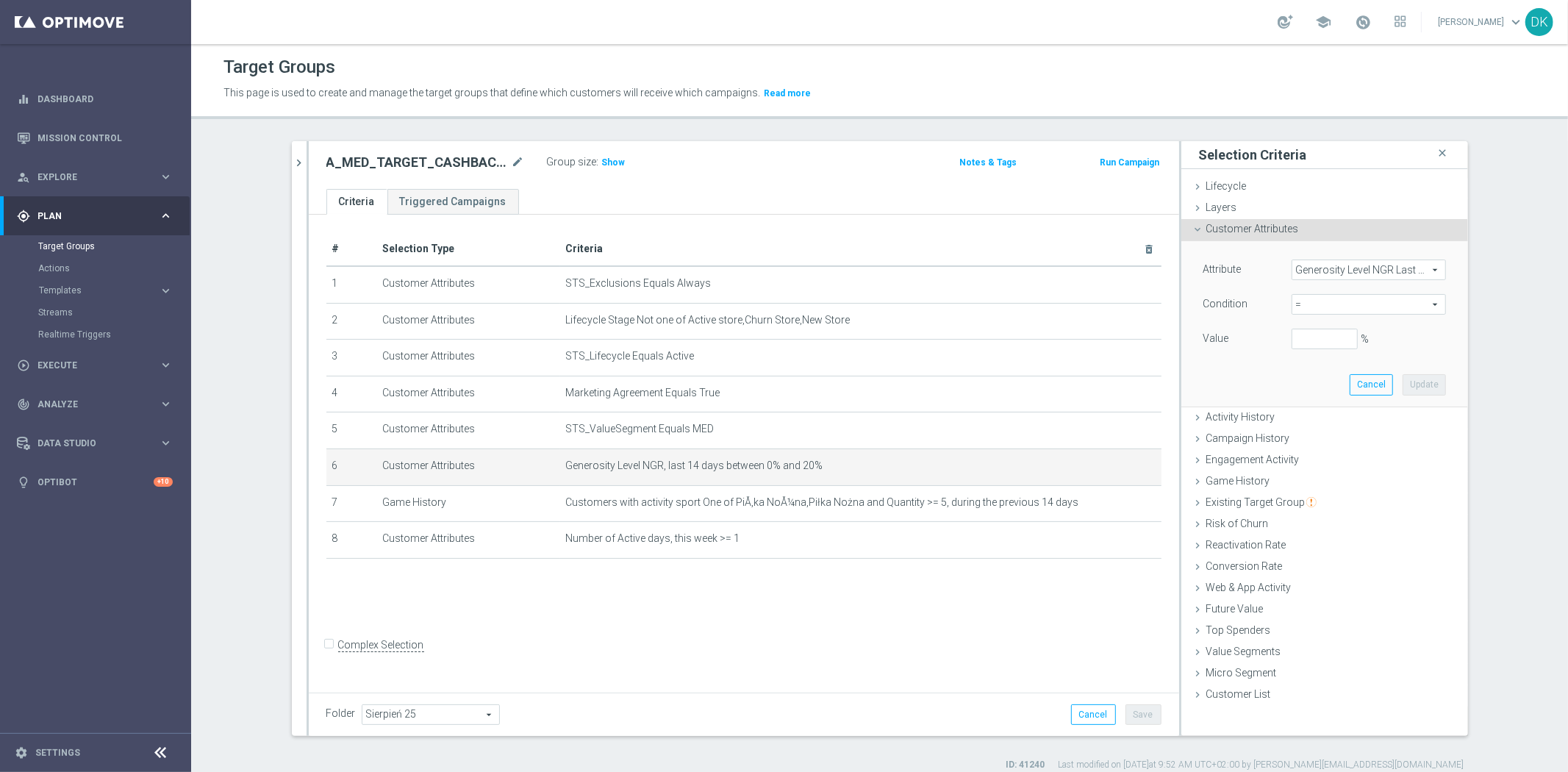
click at [1348, 311] on span "=" at bounding box center [1368, 303] width 153 height 19
click at [1326, 437] on span "between" at bounding box center [1369, 441] width 140 height 12
type input "between"
click at [1302, 339] on input "%" at bounding box center [1324, 339] width 66 height 21
type input "0"
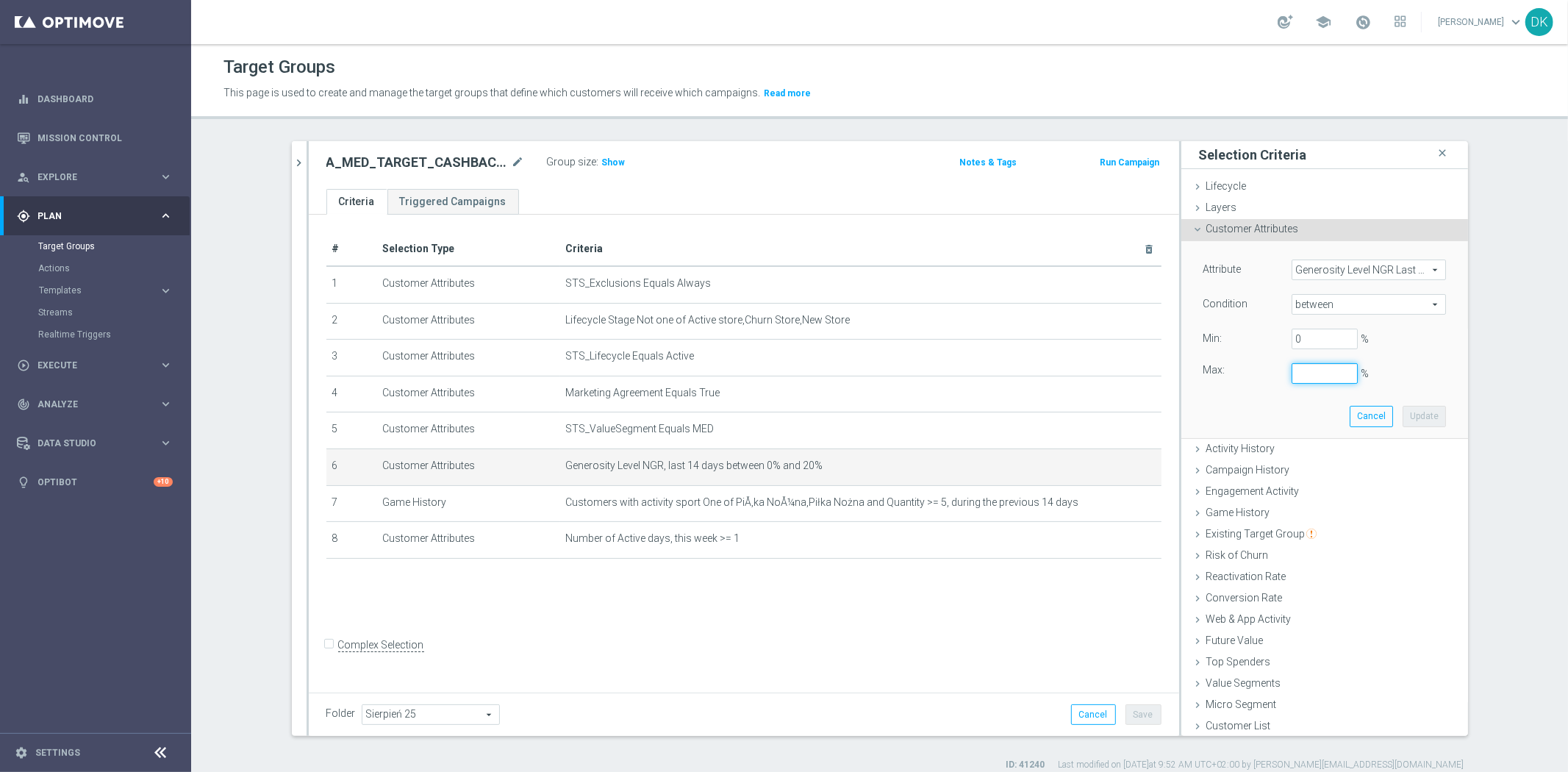
click at [1303, 367] on input "%" at bounding box center [1324, 373] width 66 height 21
click at [1405, 416] on button "Update" at bounding box center [1424, 416] width 43 height 21
type input "0.25"
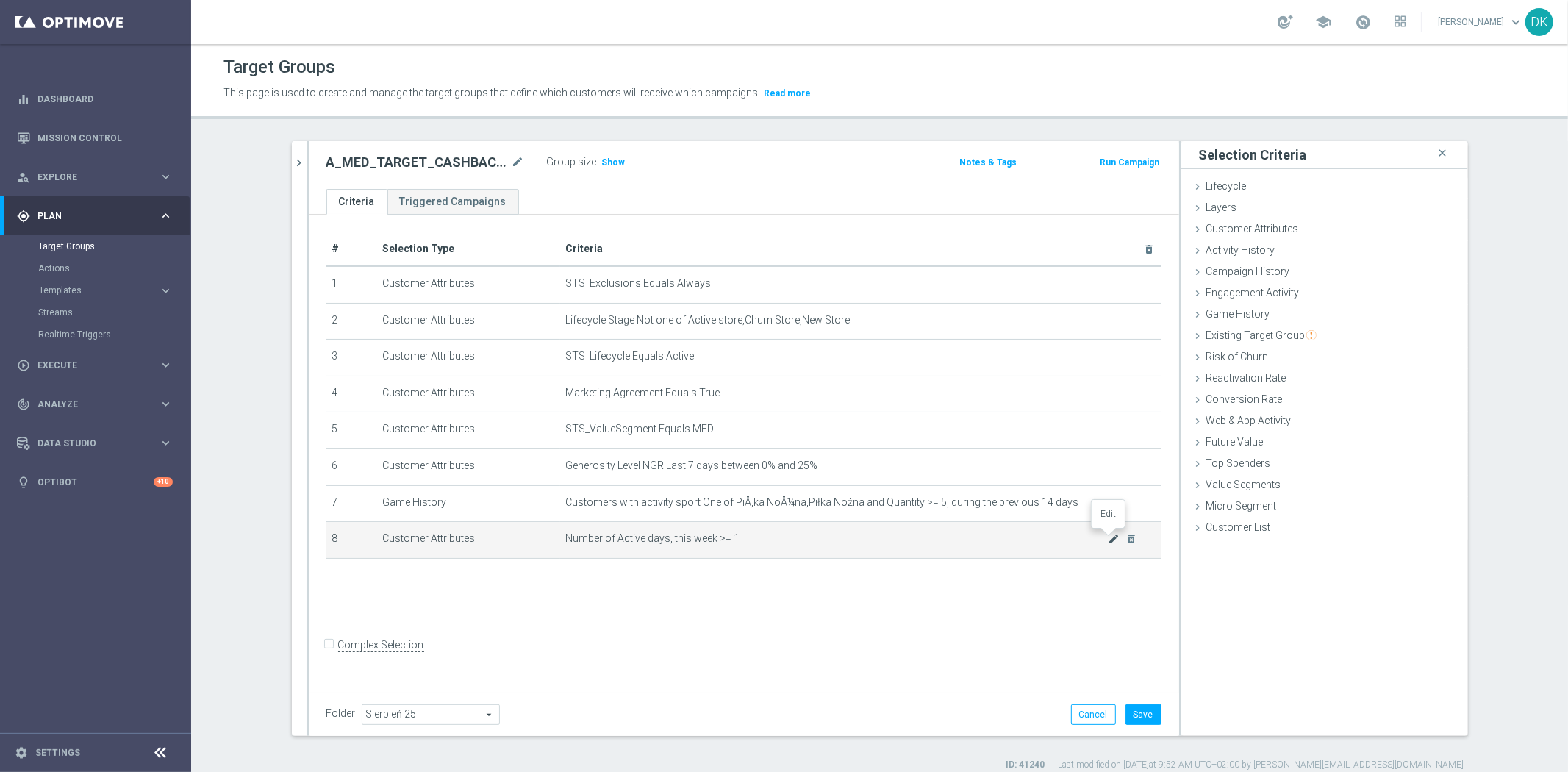
click at [1108, 537] on icon "mode_edit" at bounding box center [1114, 539] width 12 height 12
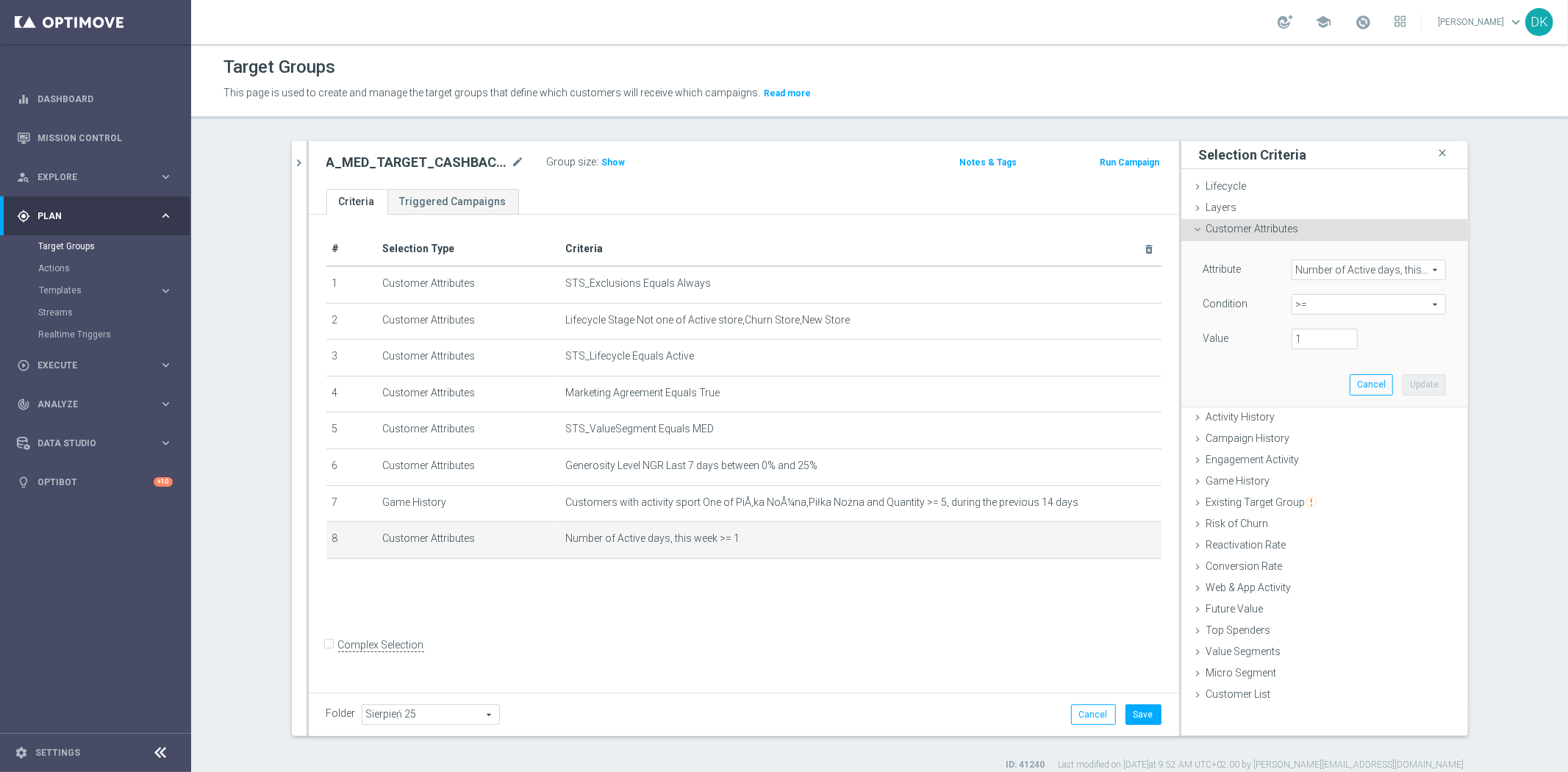
click at [1371, 273] on span "Number of Active days, this week" at bounding box center [1368, 269] width 153 height 19
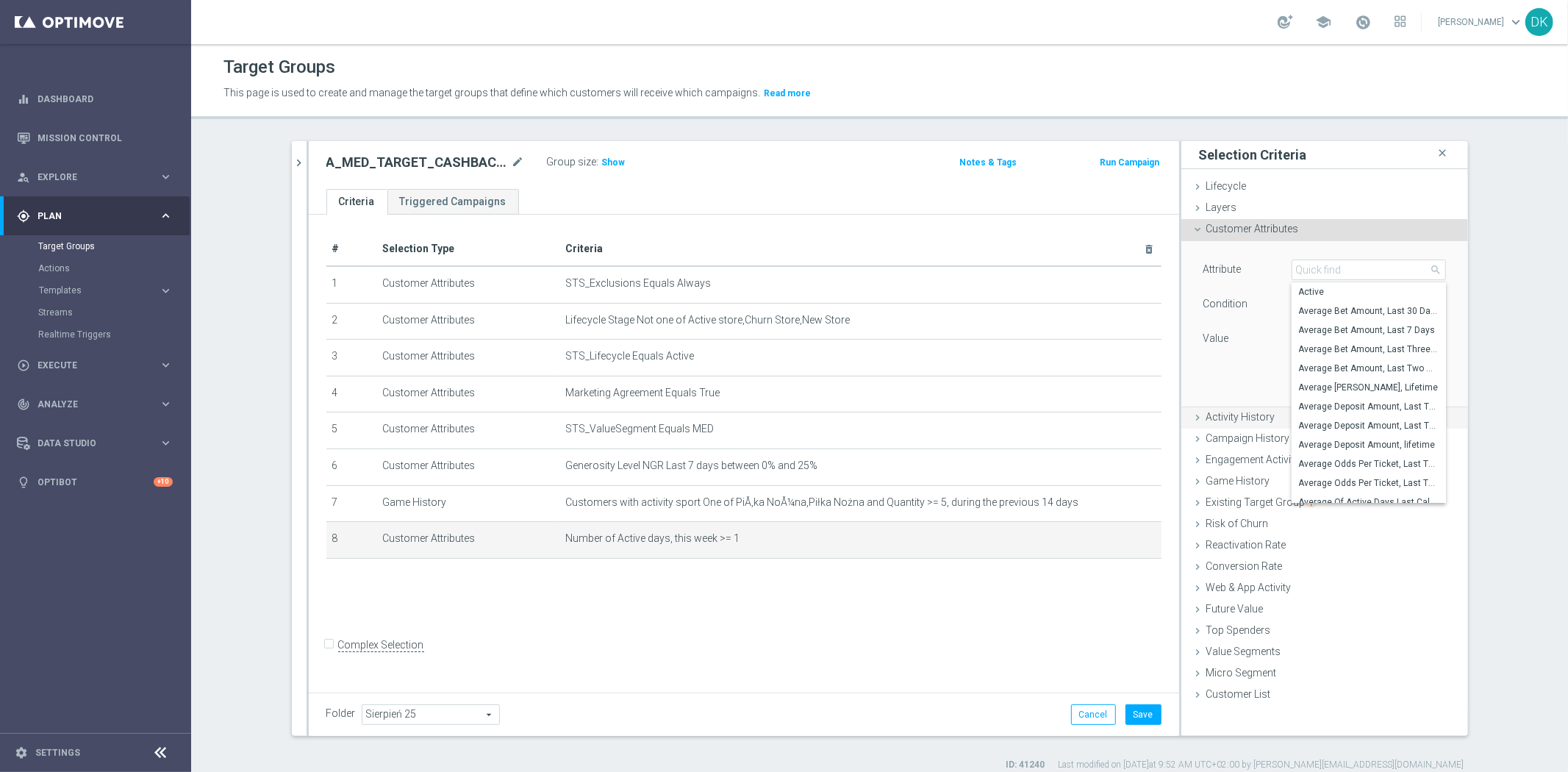
click at [1223, 421] on span "Activity History" at bounding box center [1241, 417] width 69 height 12
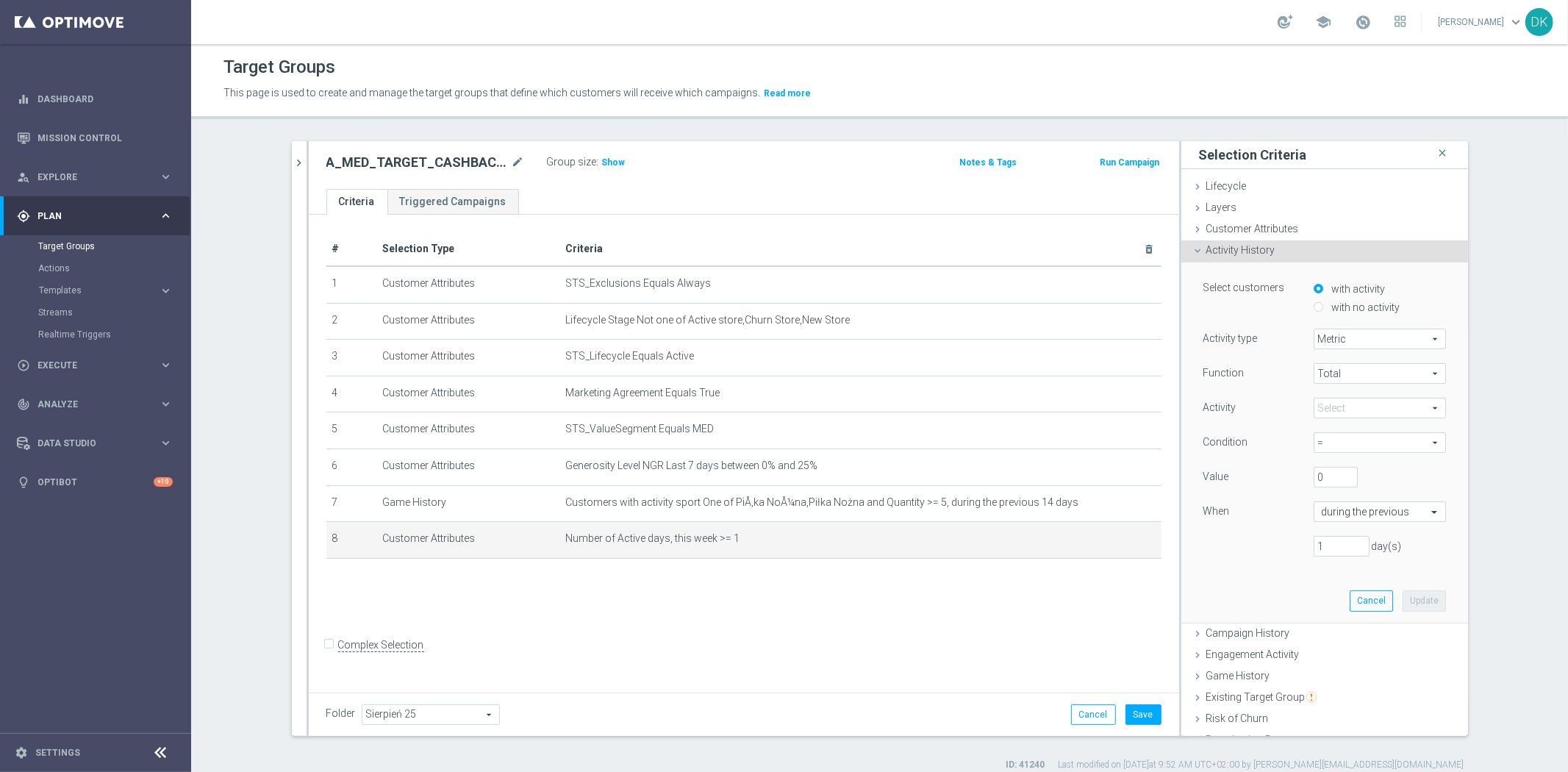
click at [1314, 305] on input "with no activity" at bounding box center [1319, 307] width 10 height 10
radio input "true"
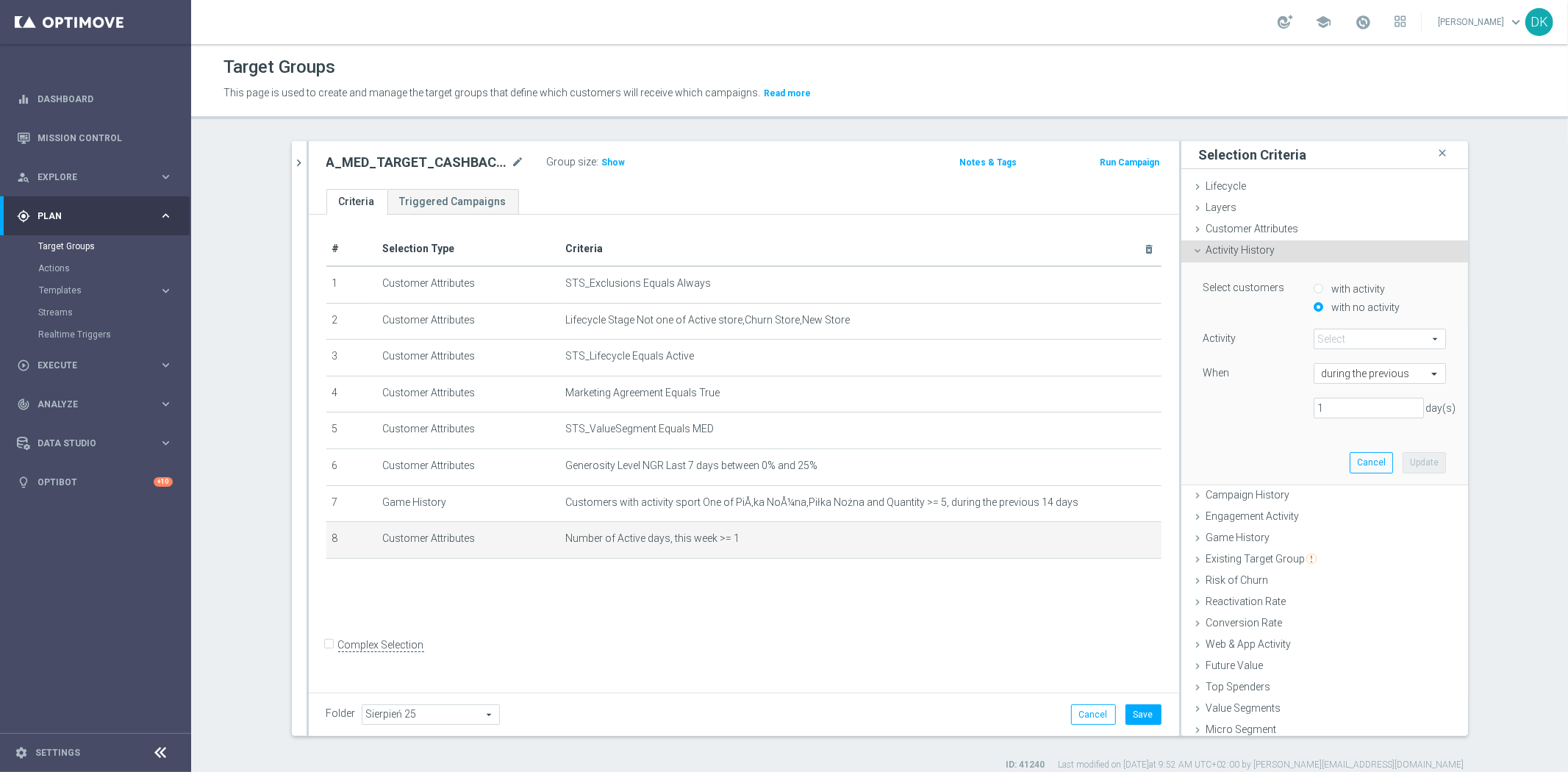
click at [1329, 340] on span at bounding box center [1379, 338] width 131 height 19
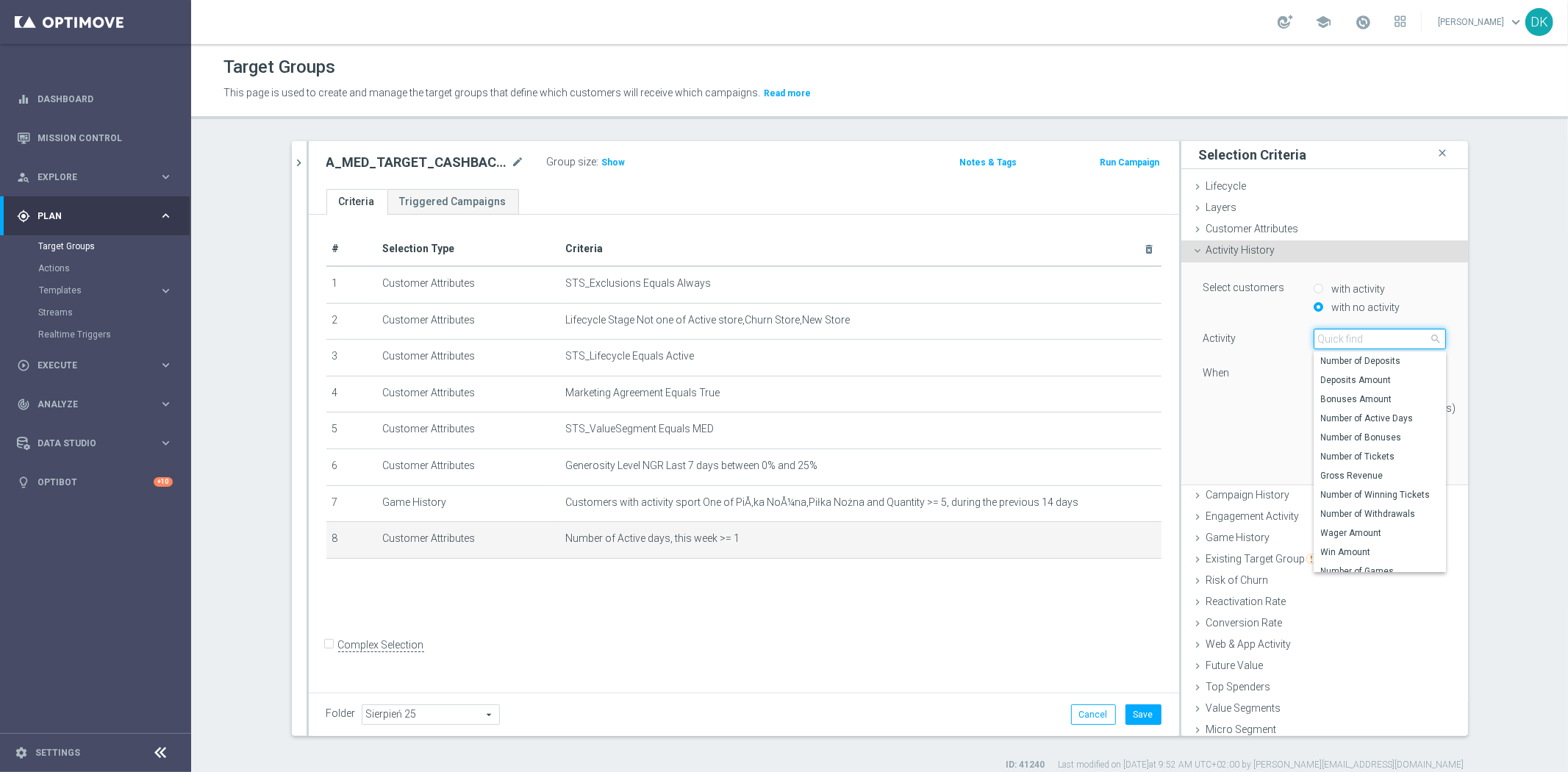
click at [1329, 340] on input "search" at bounding box center [1380, 339] width 132 height 21
click at [1393, 498] on span "Number of Winning Tickets" at bounding box center [1379, 494] width 117 height 12
type input "Number of Winning Tickets"
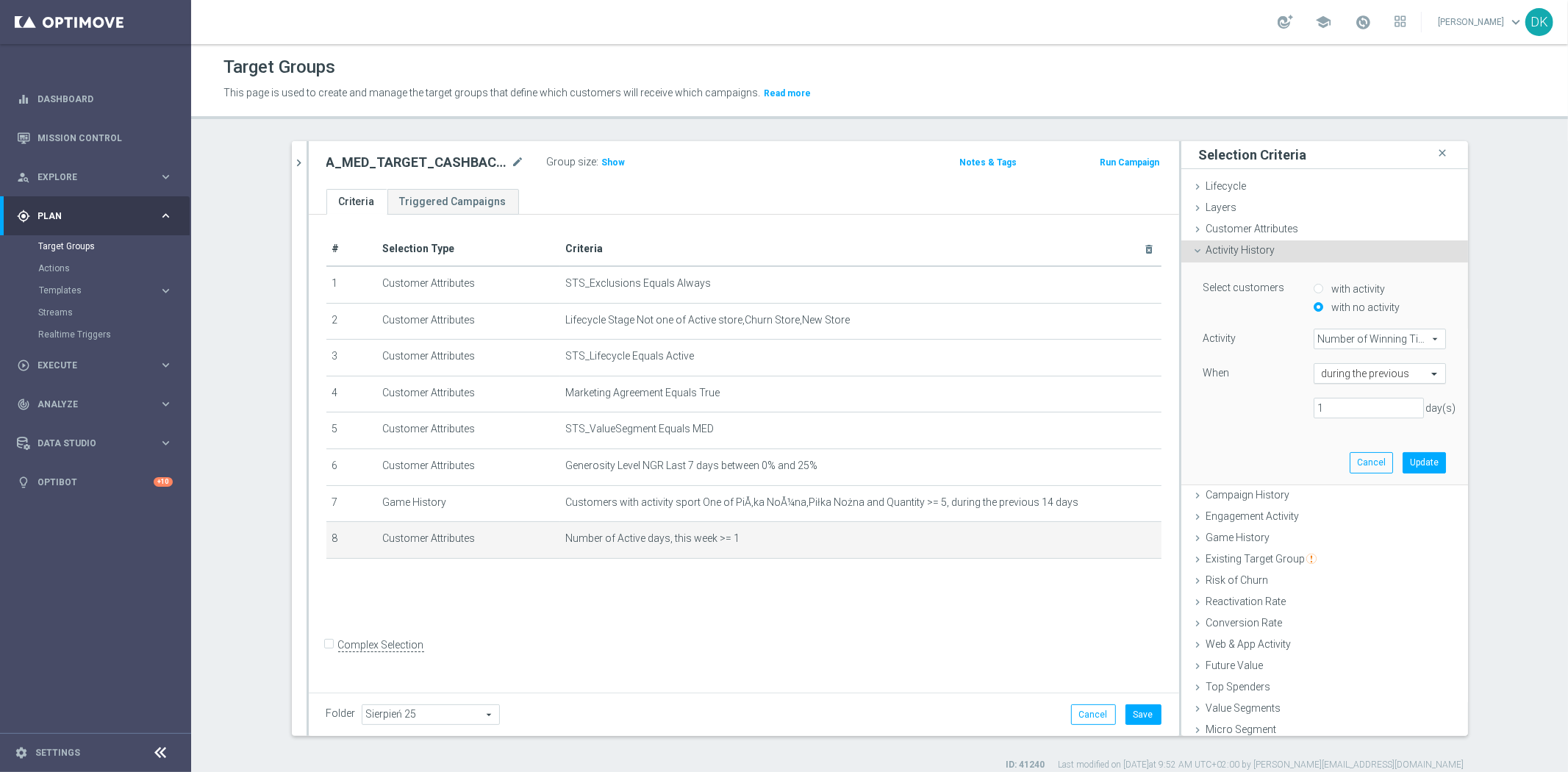
click at [1339, 375] on input "text" at bounding box center [1365, 373] width 87 height 13
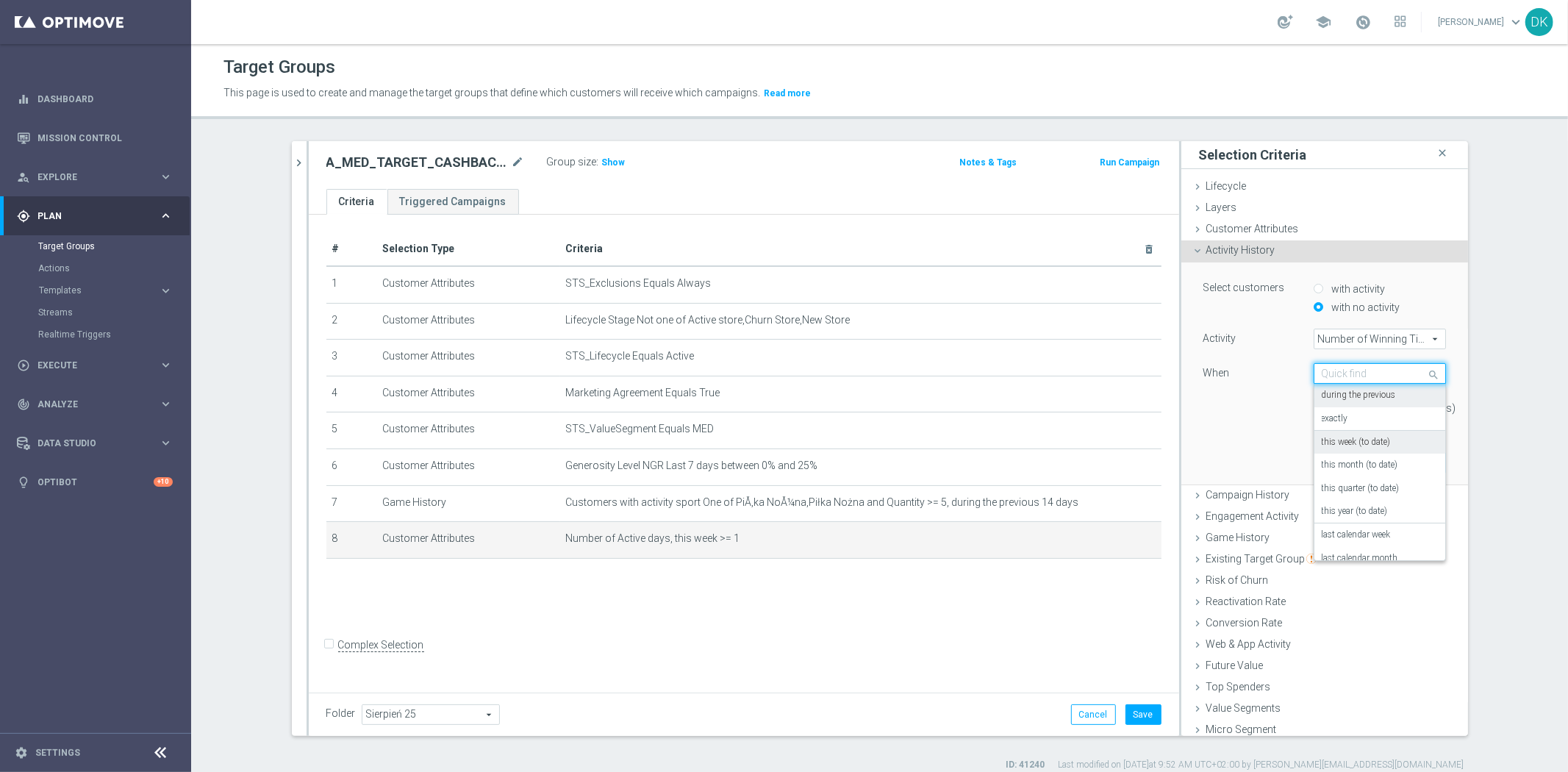
click at [1369, 445] on label "this week (to date)" at bounding box center [1356, 442] width 69 height 12
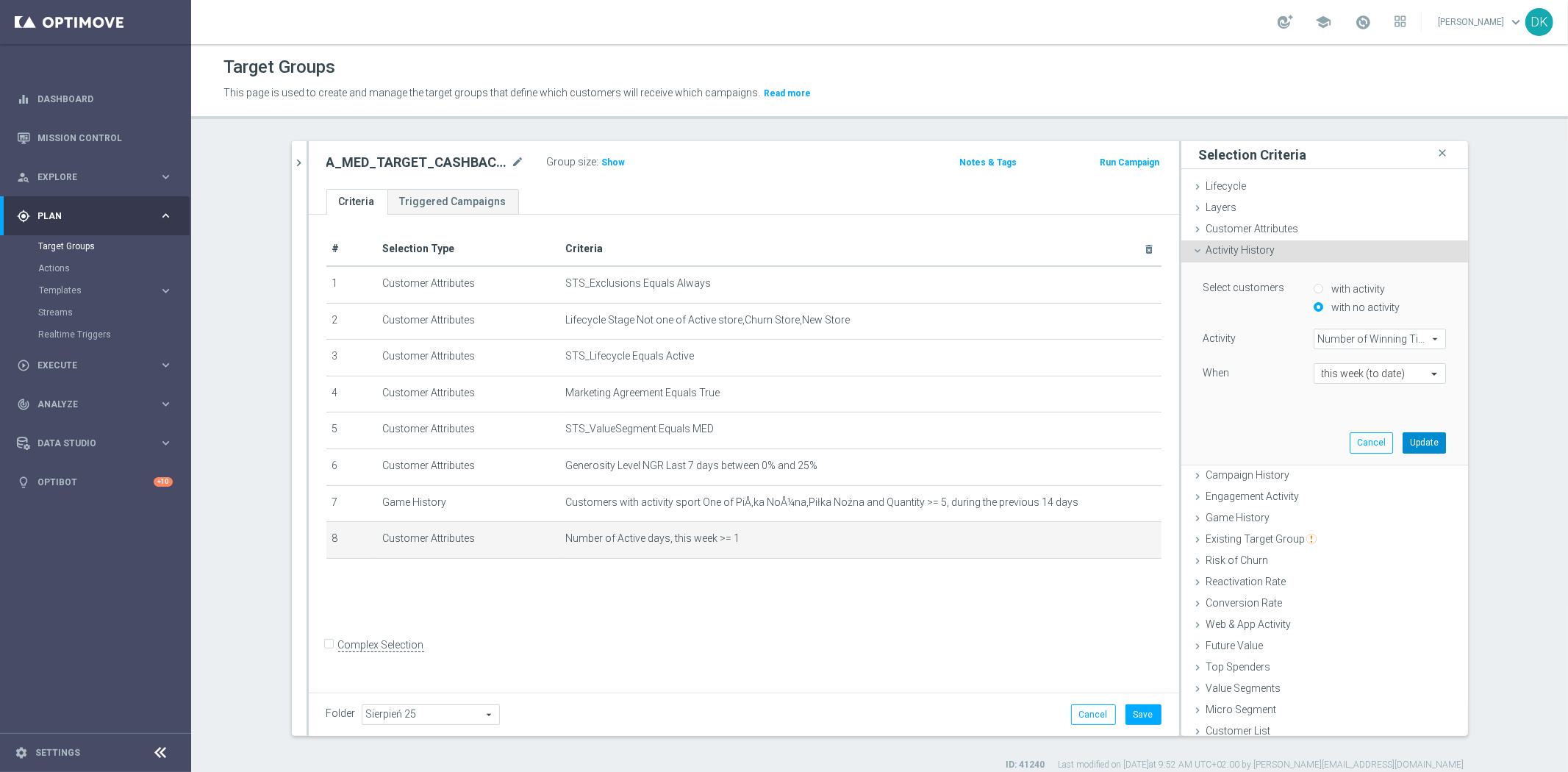
click at [1403, 445] on button "Update" at bounding box center [1424, 442] width 43 height 21
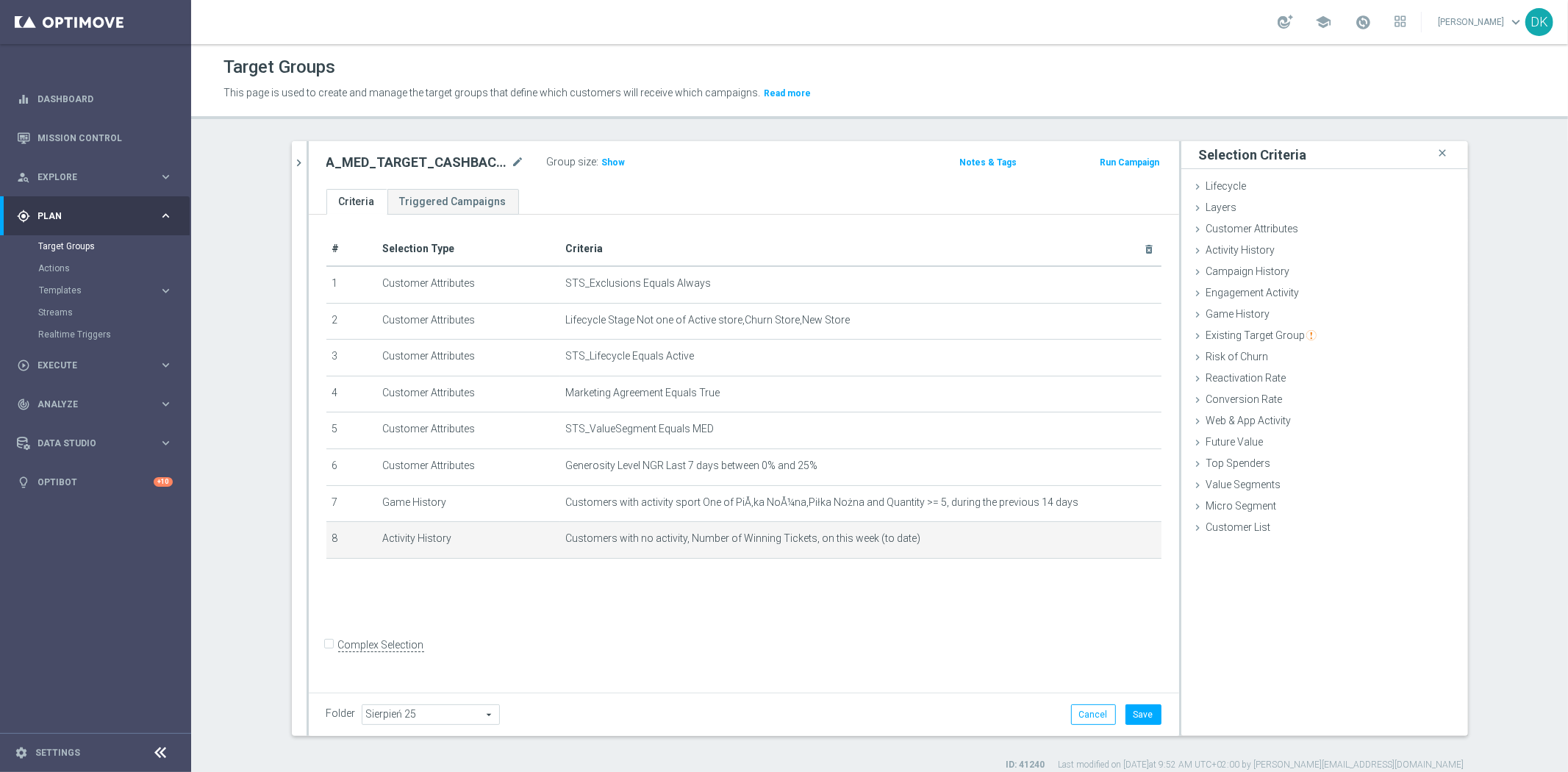
click at [711, 614] on div "# Selection Type Criteria delete_forever 1 Customer Attributes STS_Exclusions E…" at bounding box center [744, 451] width 871 height 473
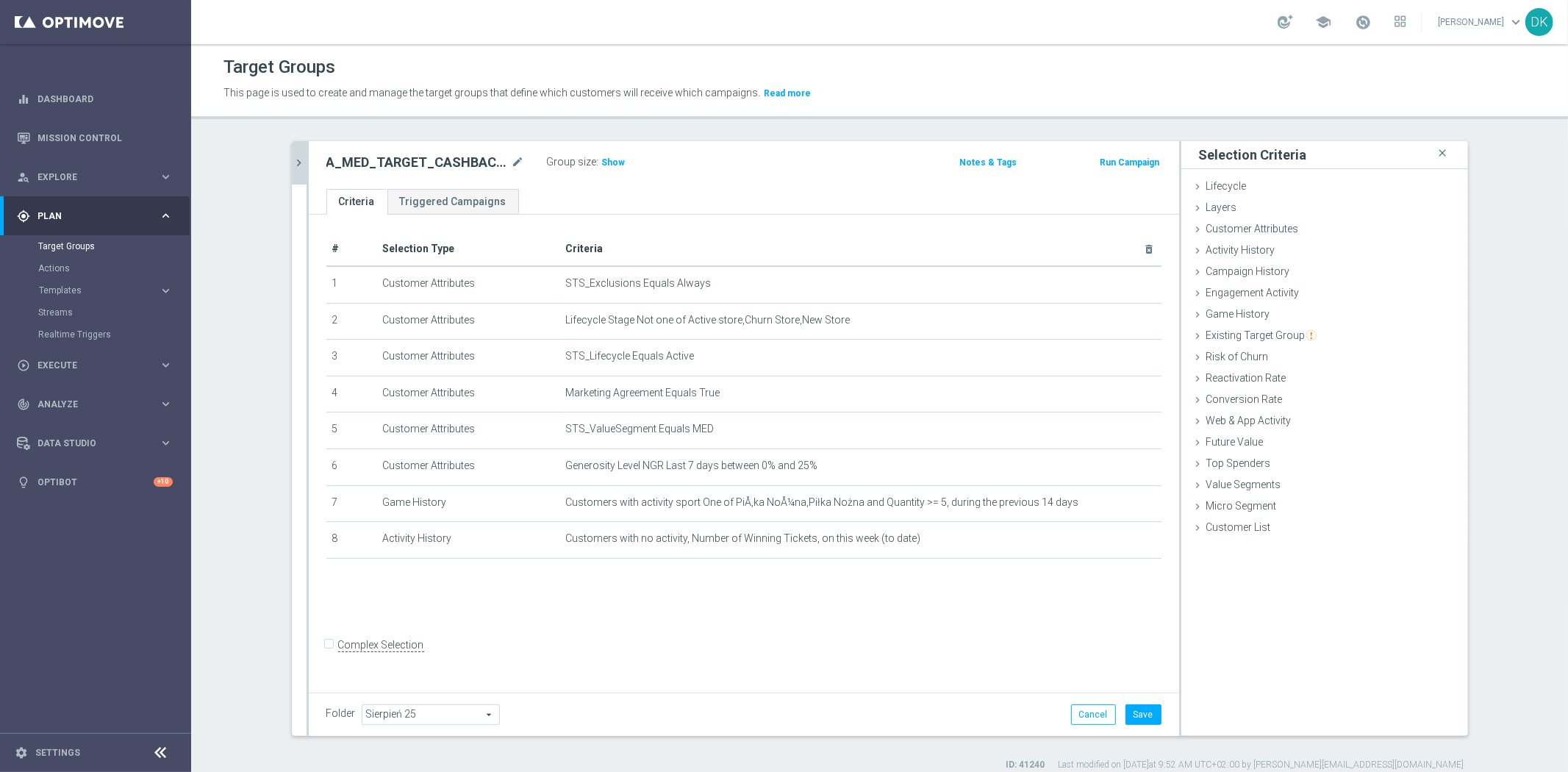
click at [293, 160] on icon "chevron_right" at bounding box center [299, 162] width 14 height 14
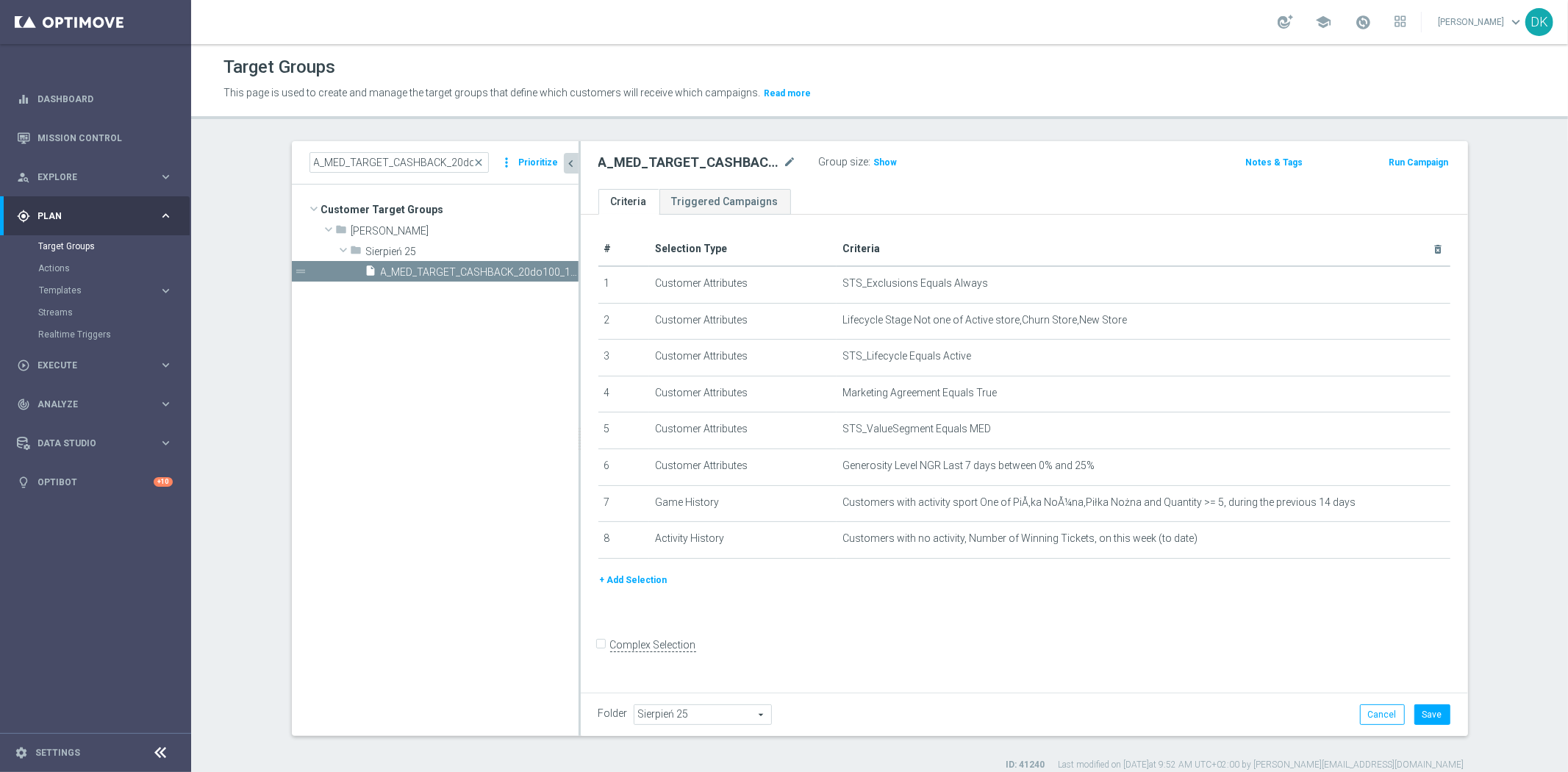
click at [633, 575] on button "+ Add Selection" at bounding box center [634, 580] width 71 height 16
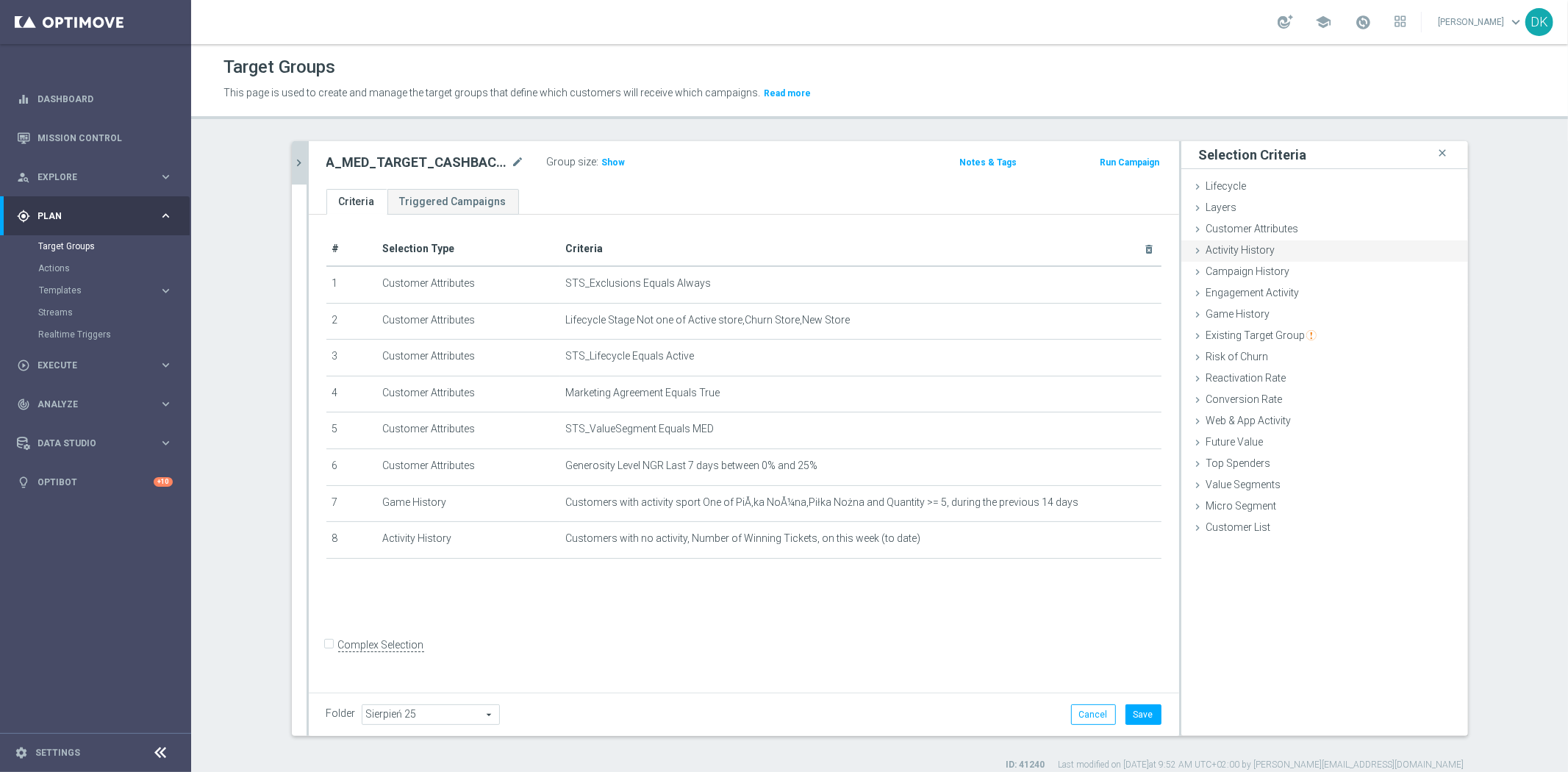
click at [1274, 253] on div "Activity History done selection updated" at bounding box center [1324, 251] width 287 height 22
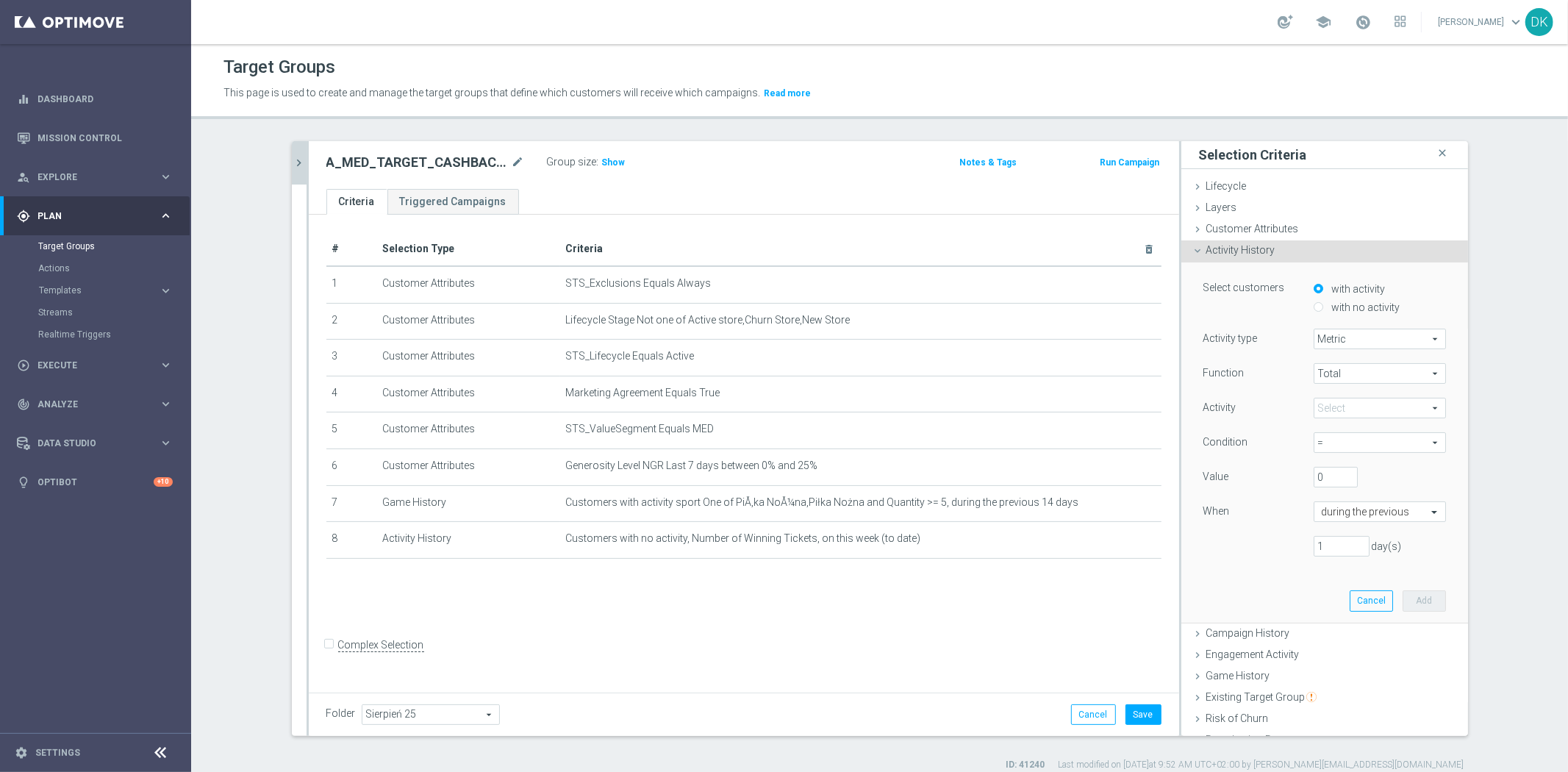
click at [1314, 306] on input "with no activity" at bounding box center [1319, 307] width 10 height 10
radio input "true"
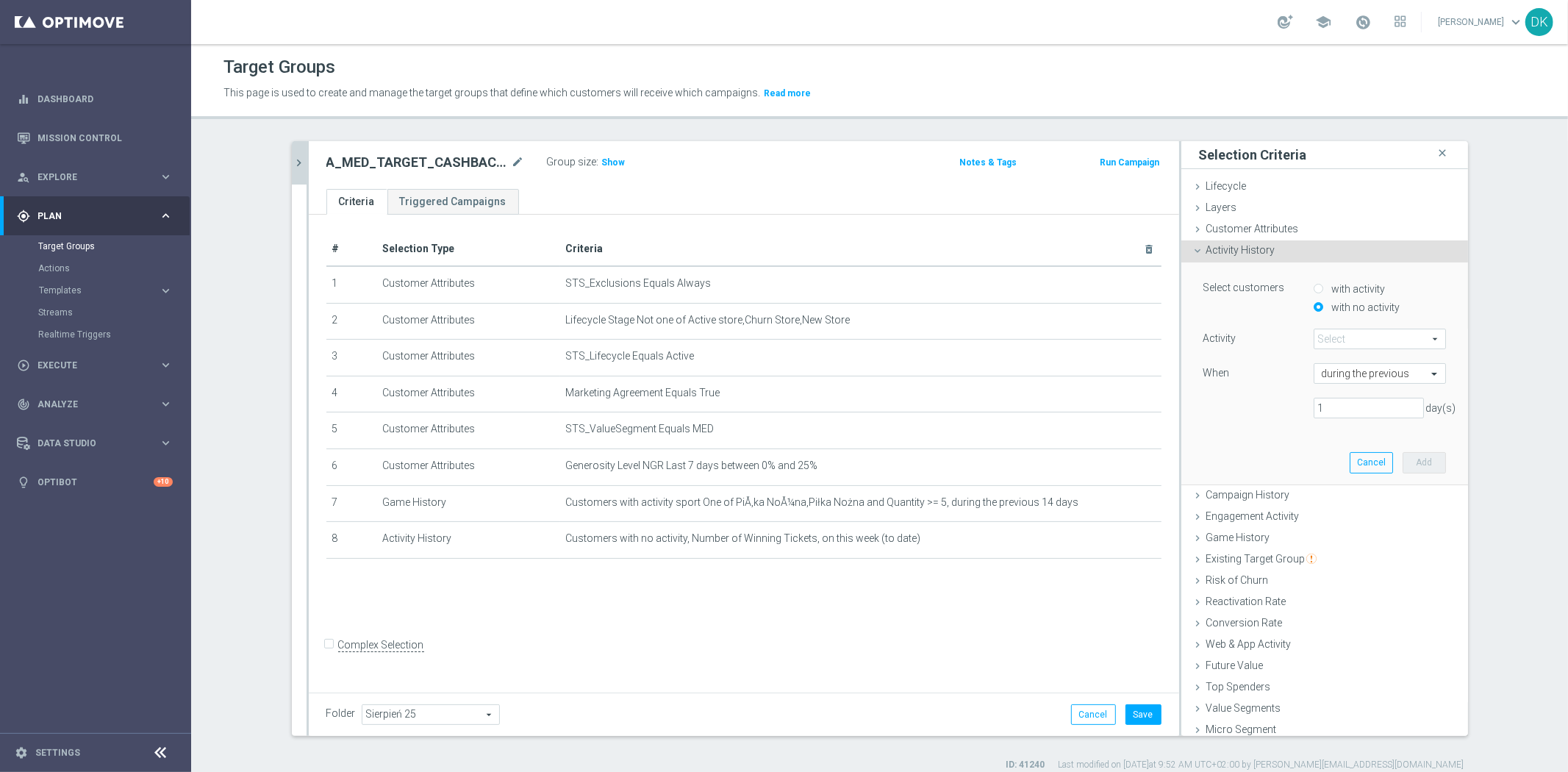
click at [1314, 289] on input "with activity" at bounding box center [1319, 289] width 10 height 10
radio input "true"
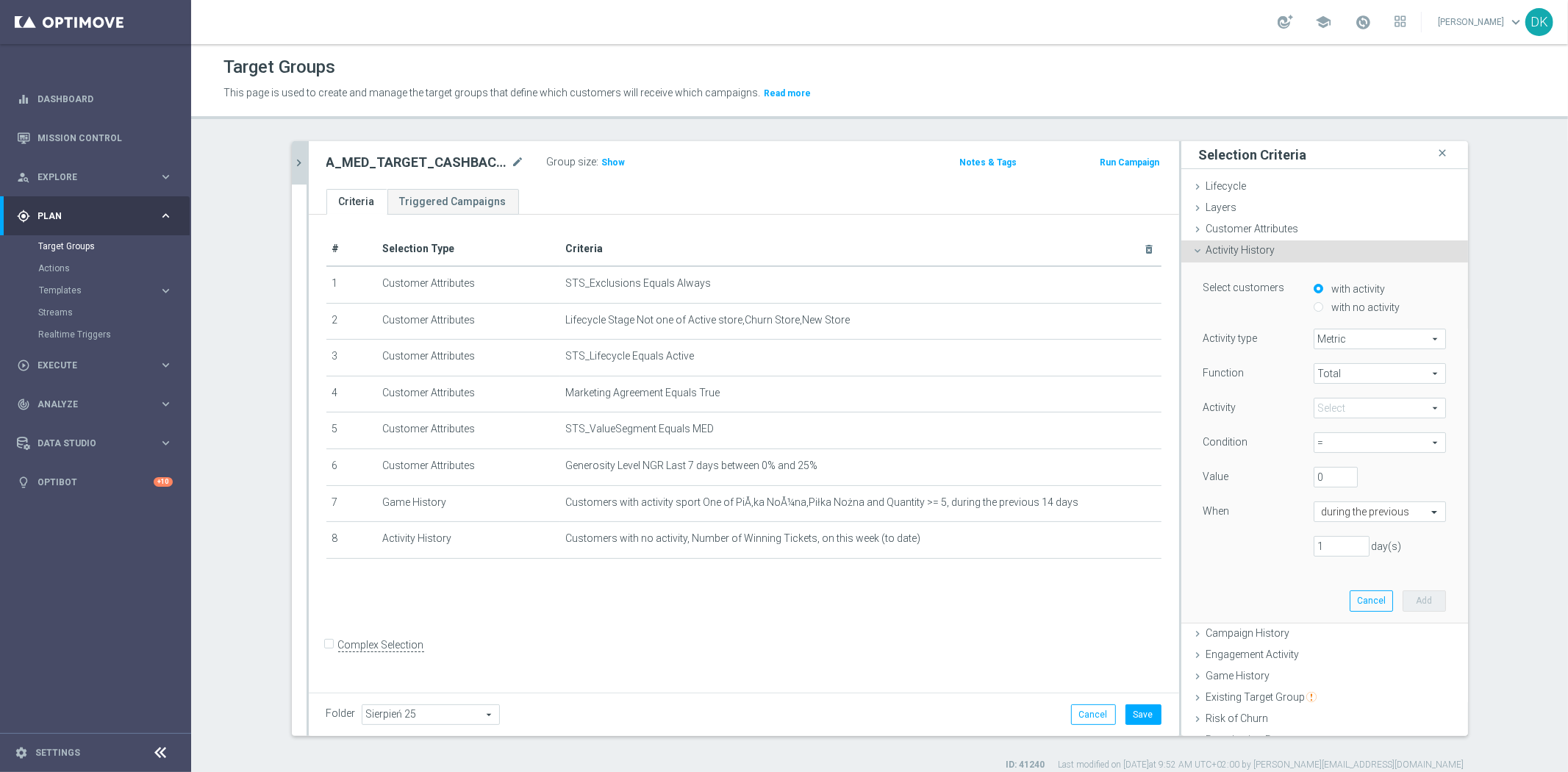
click at [1334, 335] on span "Metric" at bounding box center [1379, 338] width 131 height 19
click at [1245, 338] on label "Activity type" at bounding box center [1230, 338] width 54 height 13
click at [1349, 413] on span at bounding box center [1379, 408] width 131 height 19
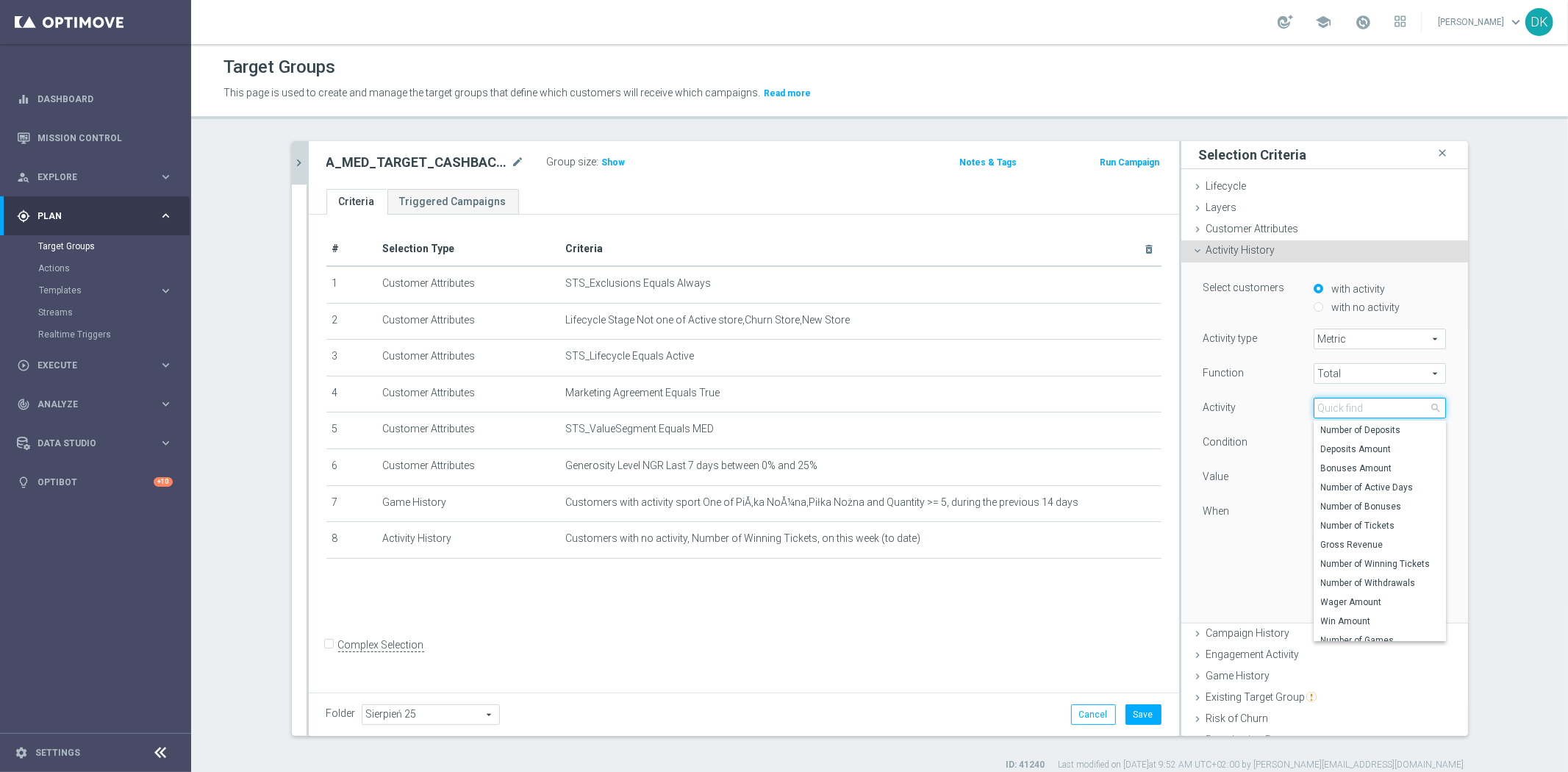
click at [1349, 413] on input "search" at bounding box center [1380, 408] width 132 height 21
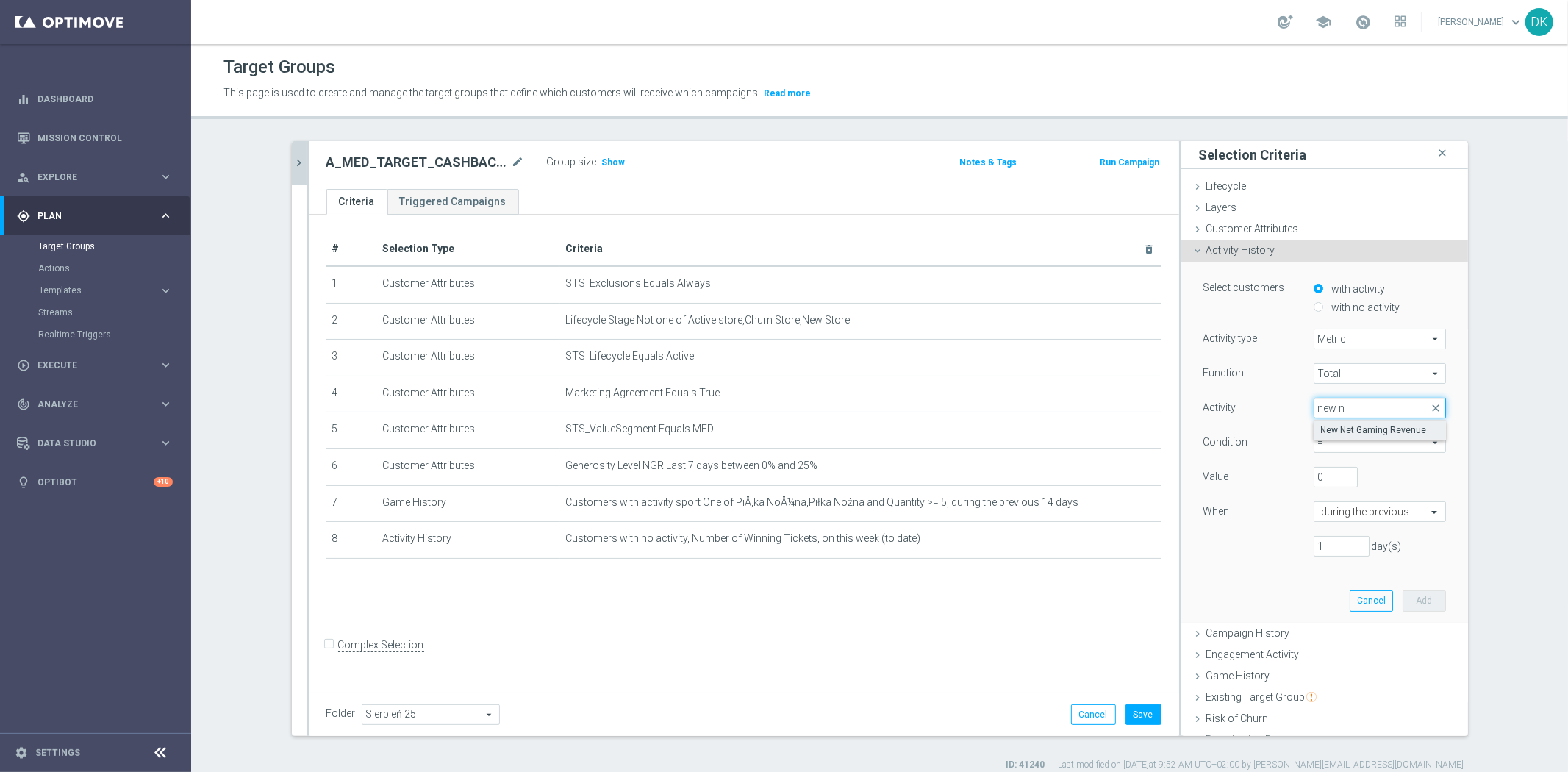
type input "new n"
click at [1353, 424] on span "New Net Gaming Revenue" at bounding box center [1379, 430] width 117 height 12
type input "New Net Gaming Revenue"
click at [1335, 448] on span "=" at bounding box center [1379, 442] width 131 height 19
click at [1335, 503] on span ">" at bounding box center [1379, 503] width 117 height 12
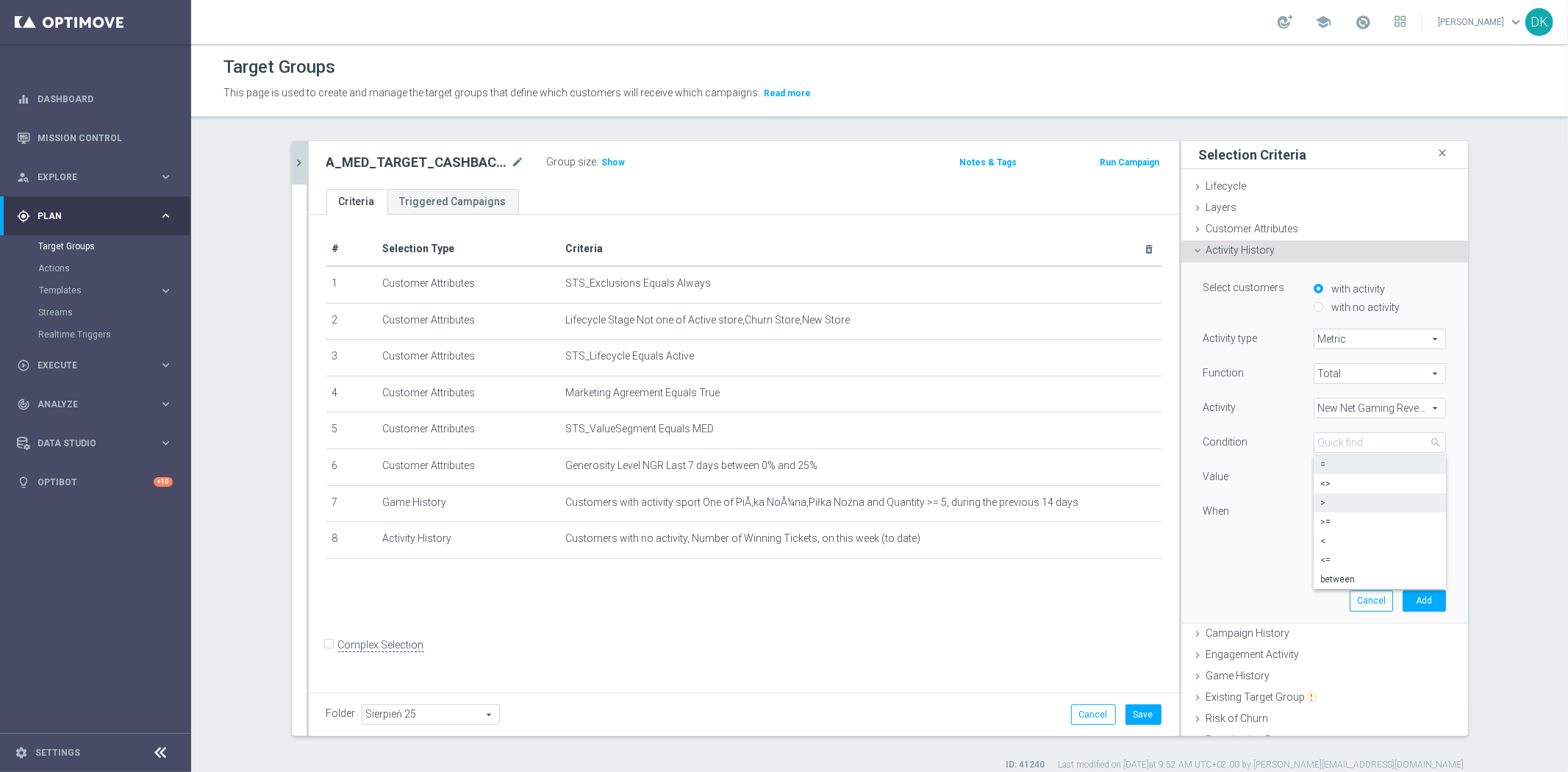
type input ">"
click at [1378, 508] on input "text" at bounding box center [1365, 511] width 87 height 13
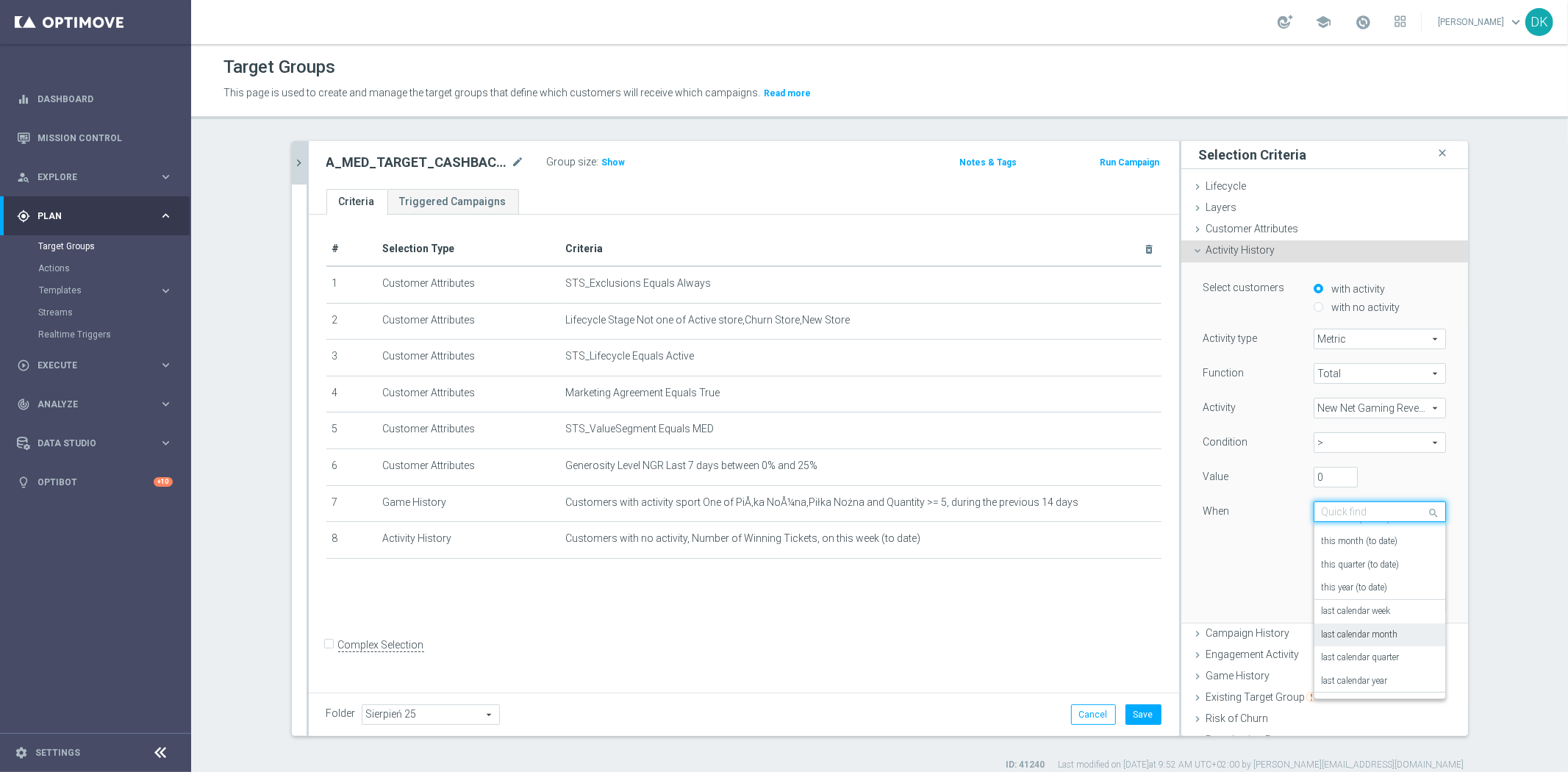
scroll to position [25, 0]
click at [1368, 557] on label "this week (to date)" at bounding box center [1356, 556] width 69 height 12
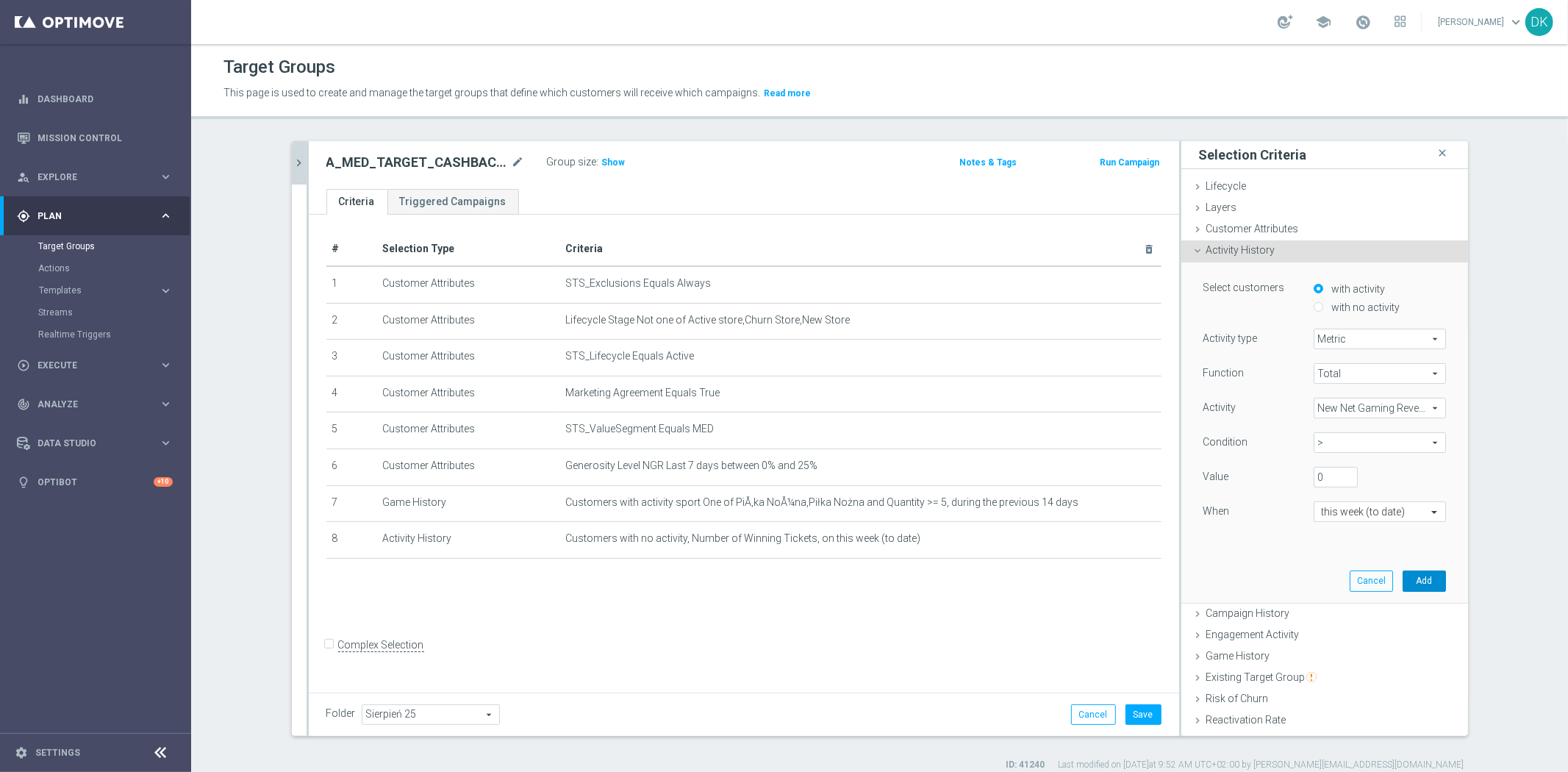
click at [1403, 578] on button "Add" at bounding box center [1424, 580] width 43 height 21
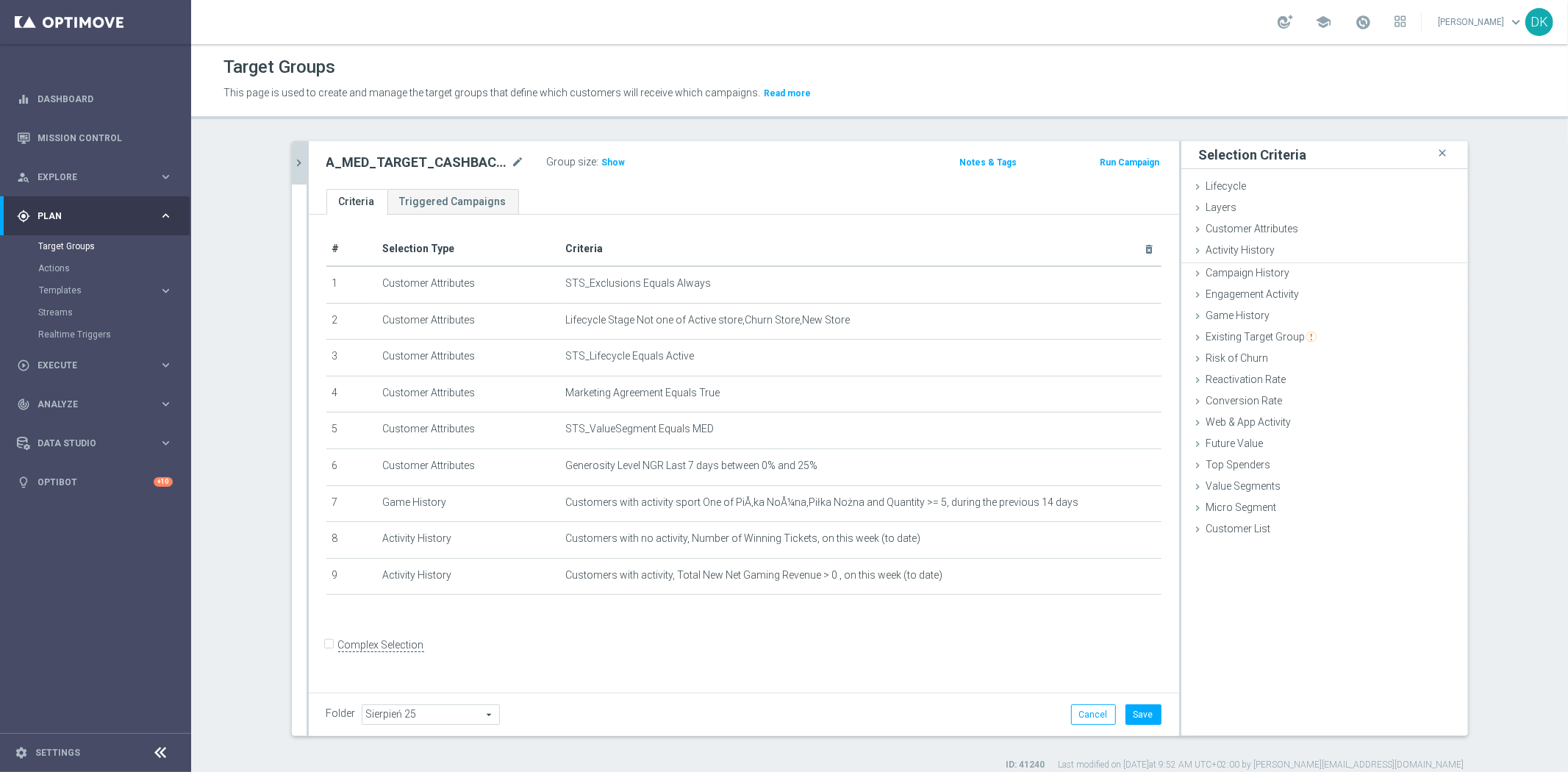
click at [972, 612] on div "+ Add Selection" at bounding box center [744, 613] width 857 height 12
click at [1155, 722] on div "Folder Sierpień 25 Sierpień 25 arrow_drop_down search Cancel Save Saving..." at bounding box center [744, 714] width 871 height 43
click at [1141, 710] on button "Save" at bounding box center [1143, 714] width 36 height 21
click at [293, 164] on icon "chevron_right" at bounding box center [299, 162] width 14 height 14
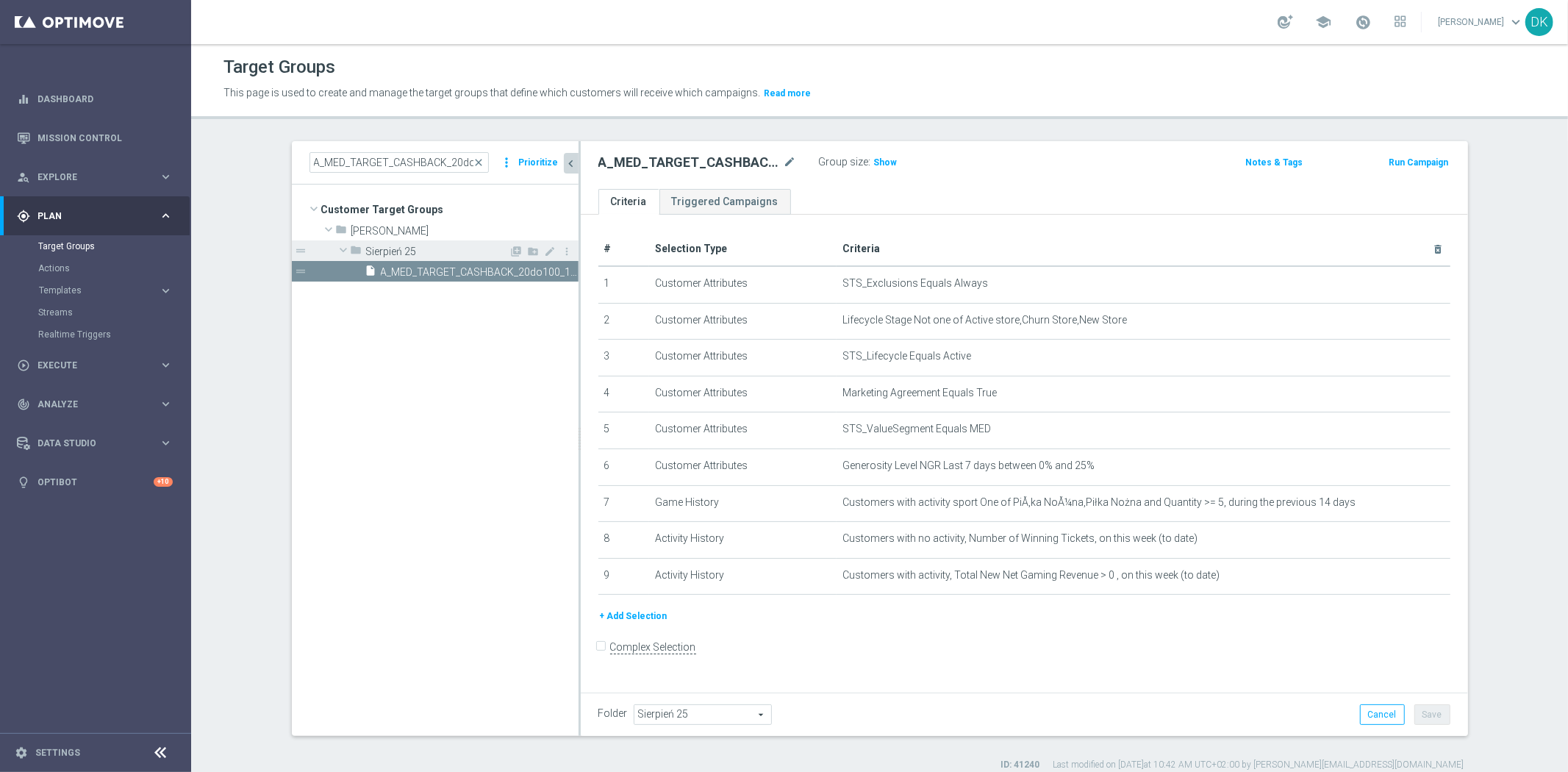
drag, startPoint x: 547, startPoint y: 273, endPoint x: 517, endPoint y: 245, distance: 41.0
click at [0, 0] on icon "content_copy" at bounding box center [0, 0] width 0 height 0
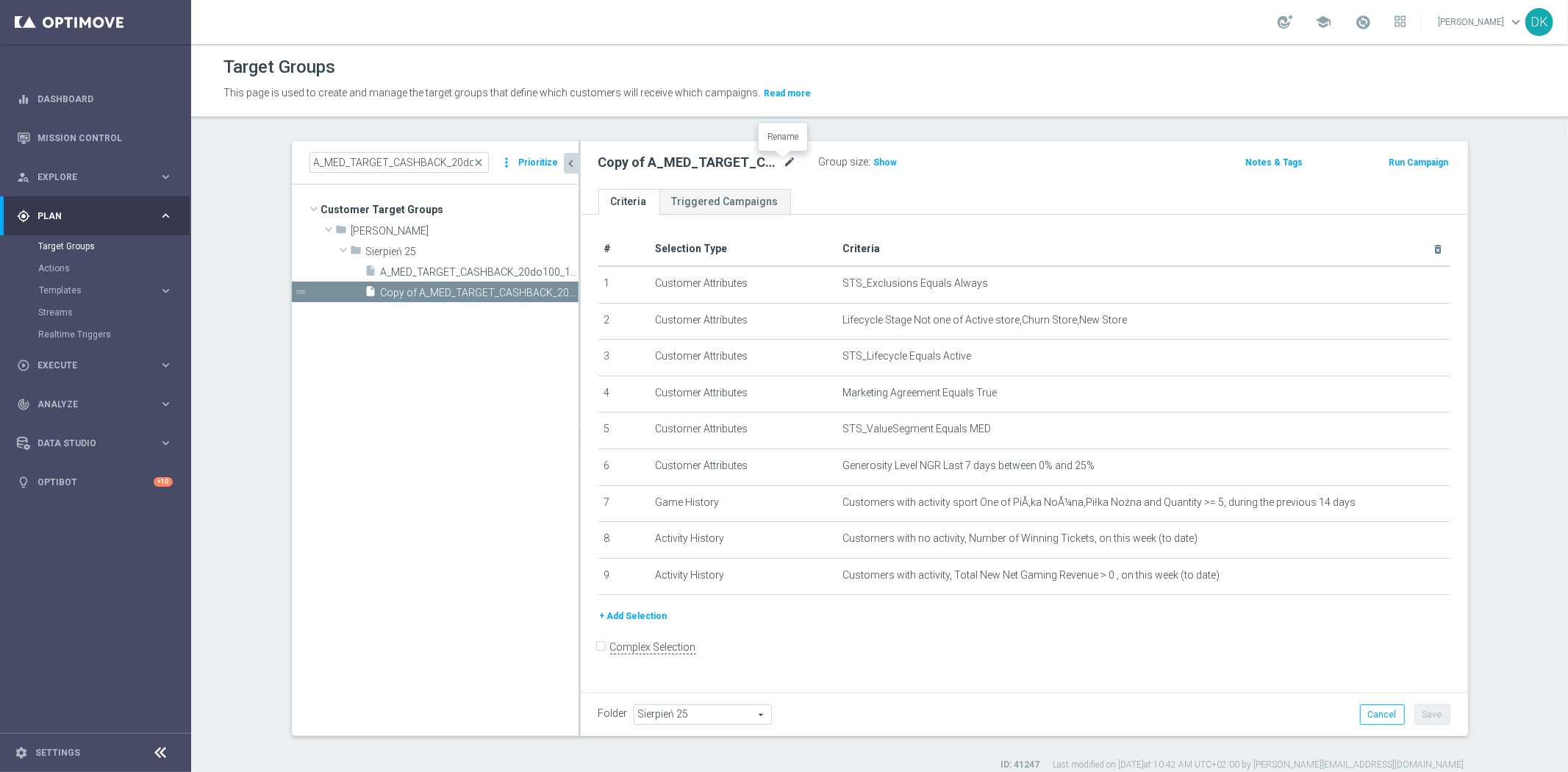
click at [784, 161] on icon "mode_edit" at bounding box center [790, 162] width 13 height 18
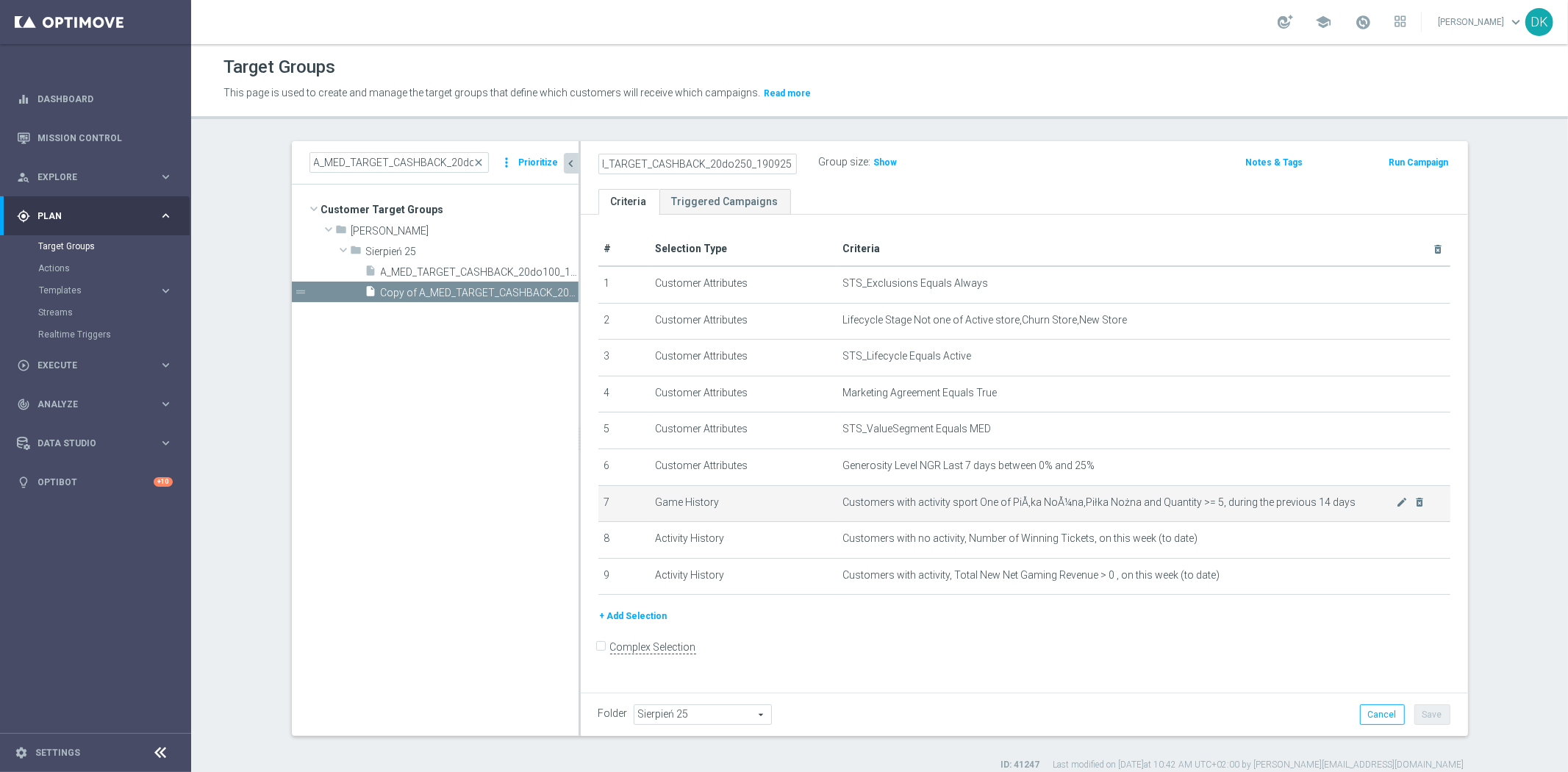
scroll to position [0, 28]
type input "A_HIGH_TARGET_CASHBACK_20do250_190925"
click at [980, 641] on div "# Selection Type Criteria delete_forever 1 Customer Attributes STS_Exclusions E…" at bounding box center [1024, 452] width 887 height 475
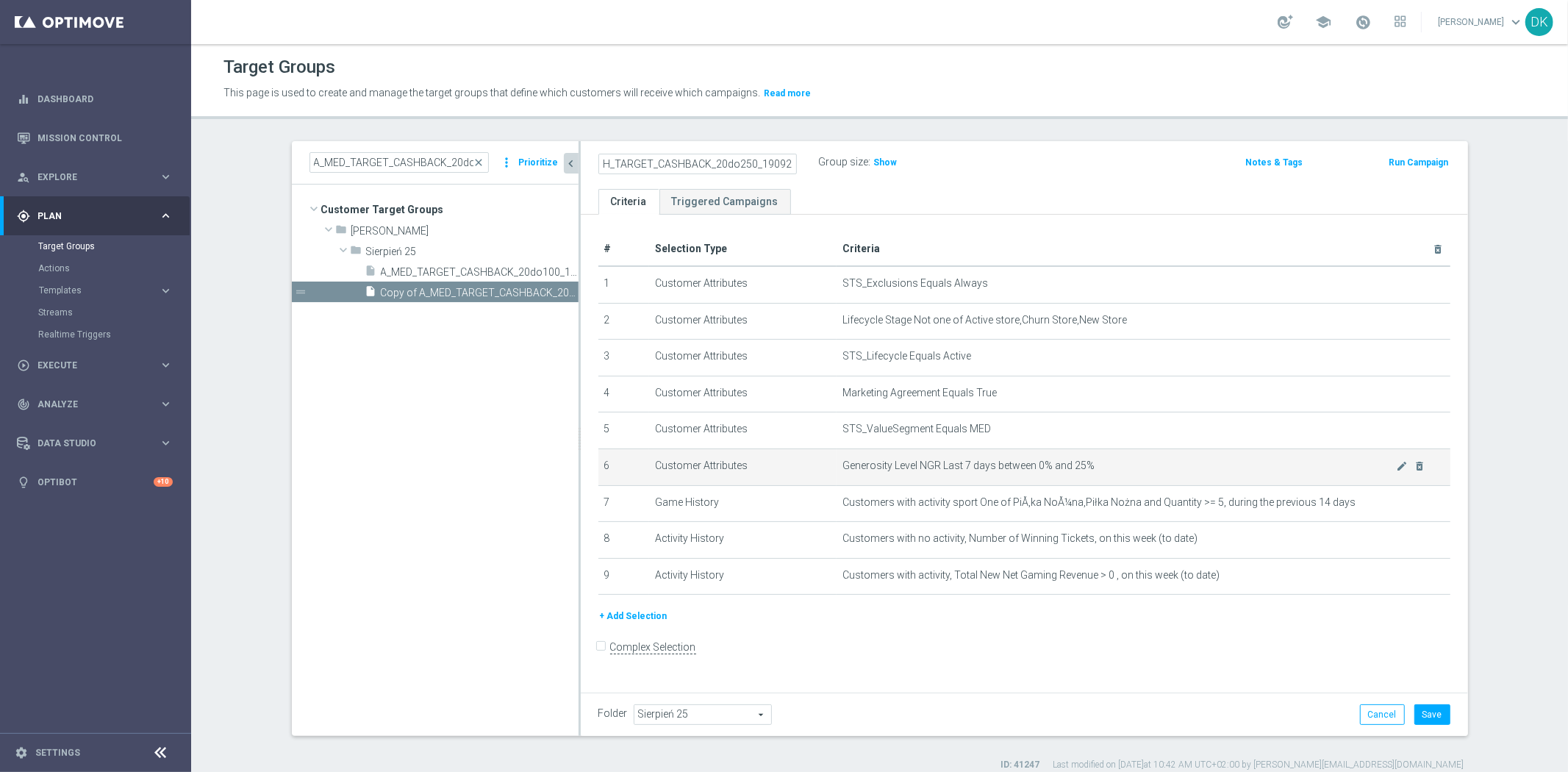
scroll to position [0, 0]
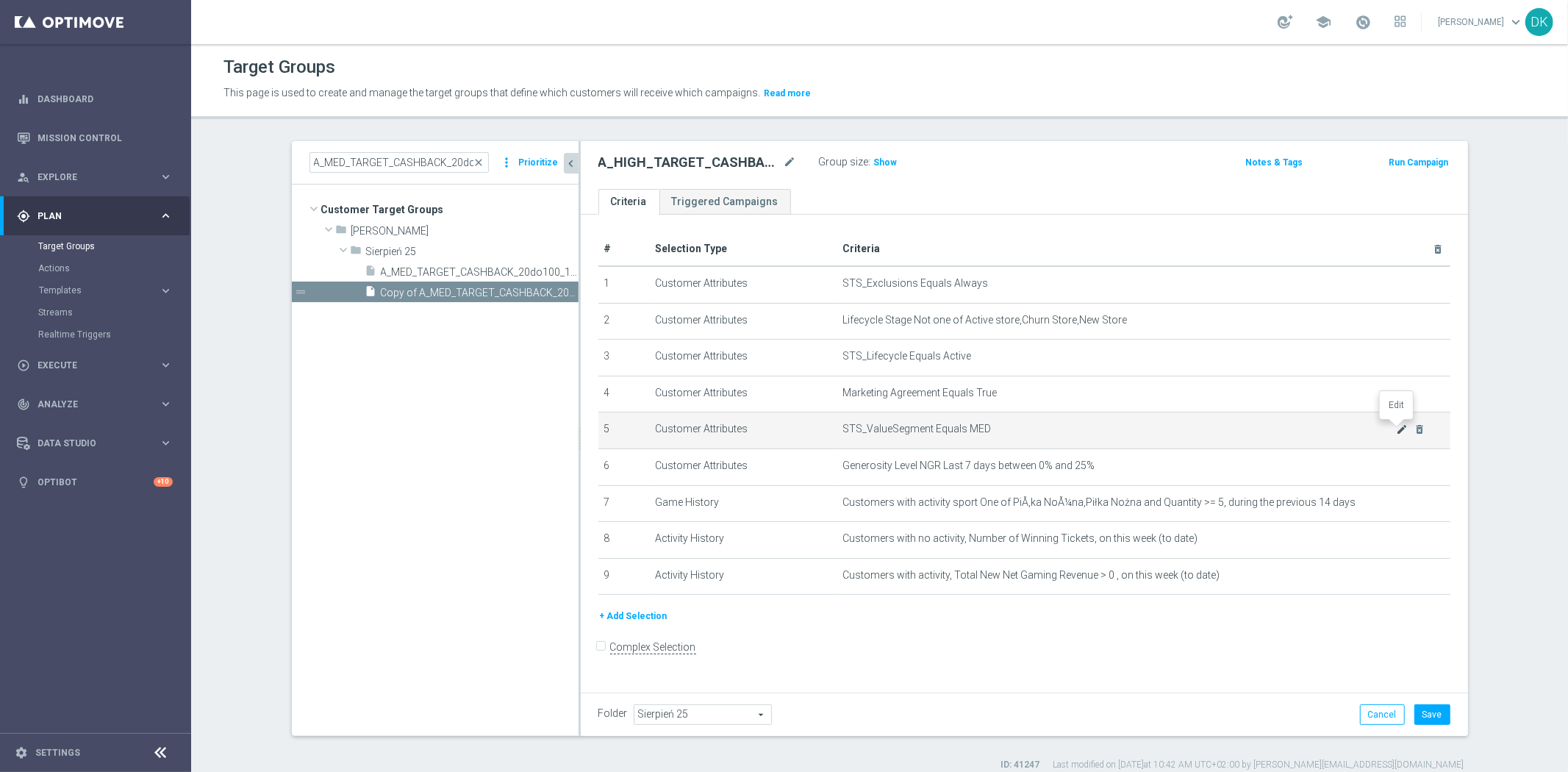
click at [1396, 427] on icon "mode_edit" at bounding box center [1402, 429] width 12 height 12
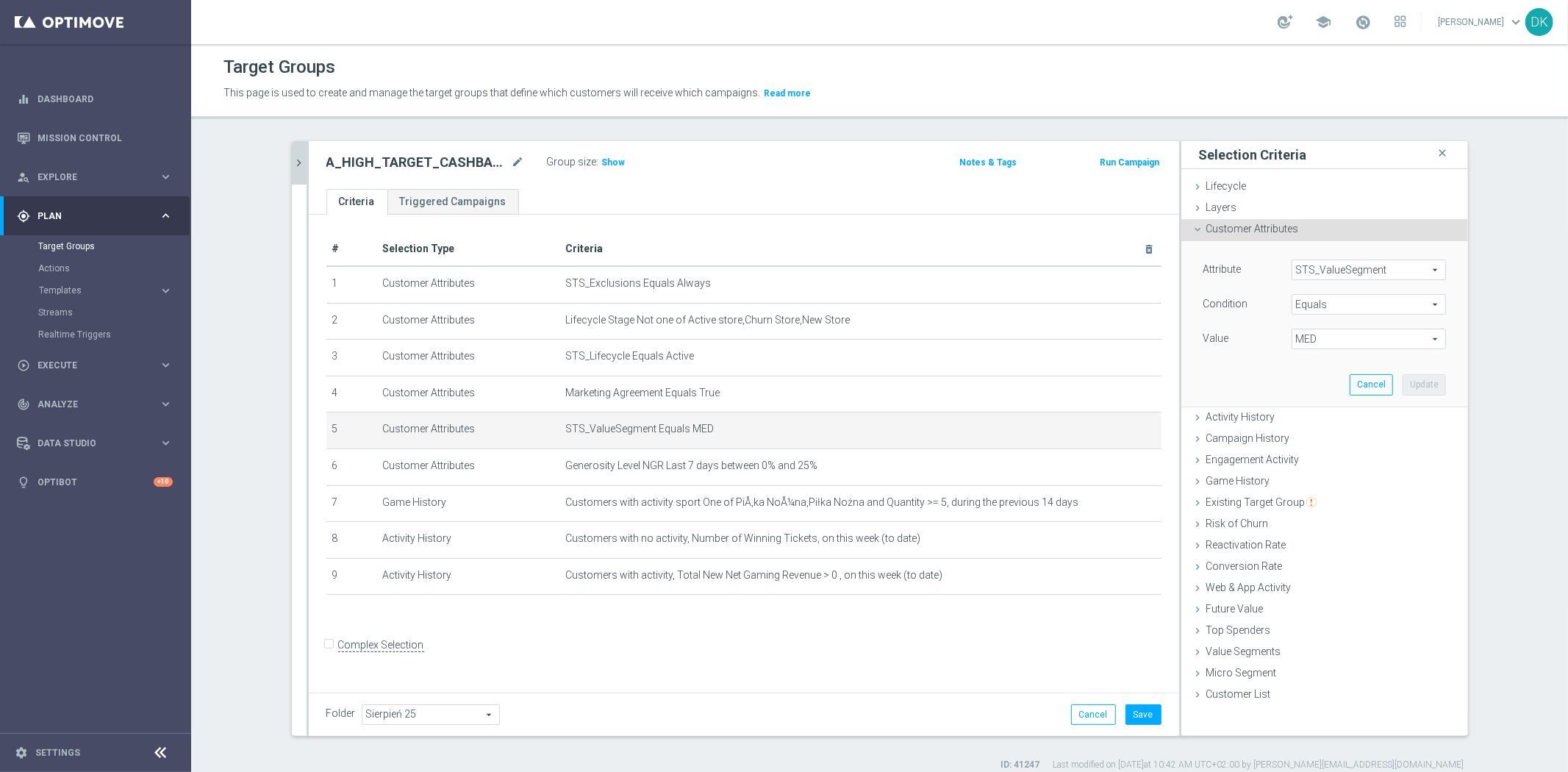
click at [1339, 342] on span "MED" at bounding box center [1368, 338] width 153 height 19
click at [1343, 367] on label "HIGH" at bounding box center [1368, 360] width 155 height 19
type input "HIGH"
click at [1427, 378] on button "Update" at bounding box center [1424, 384] width 43 height 21
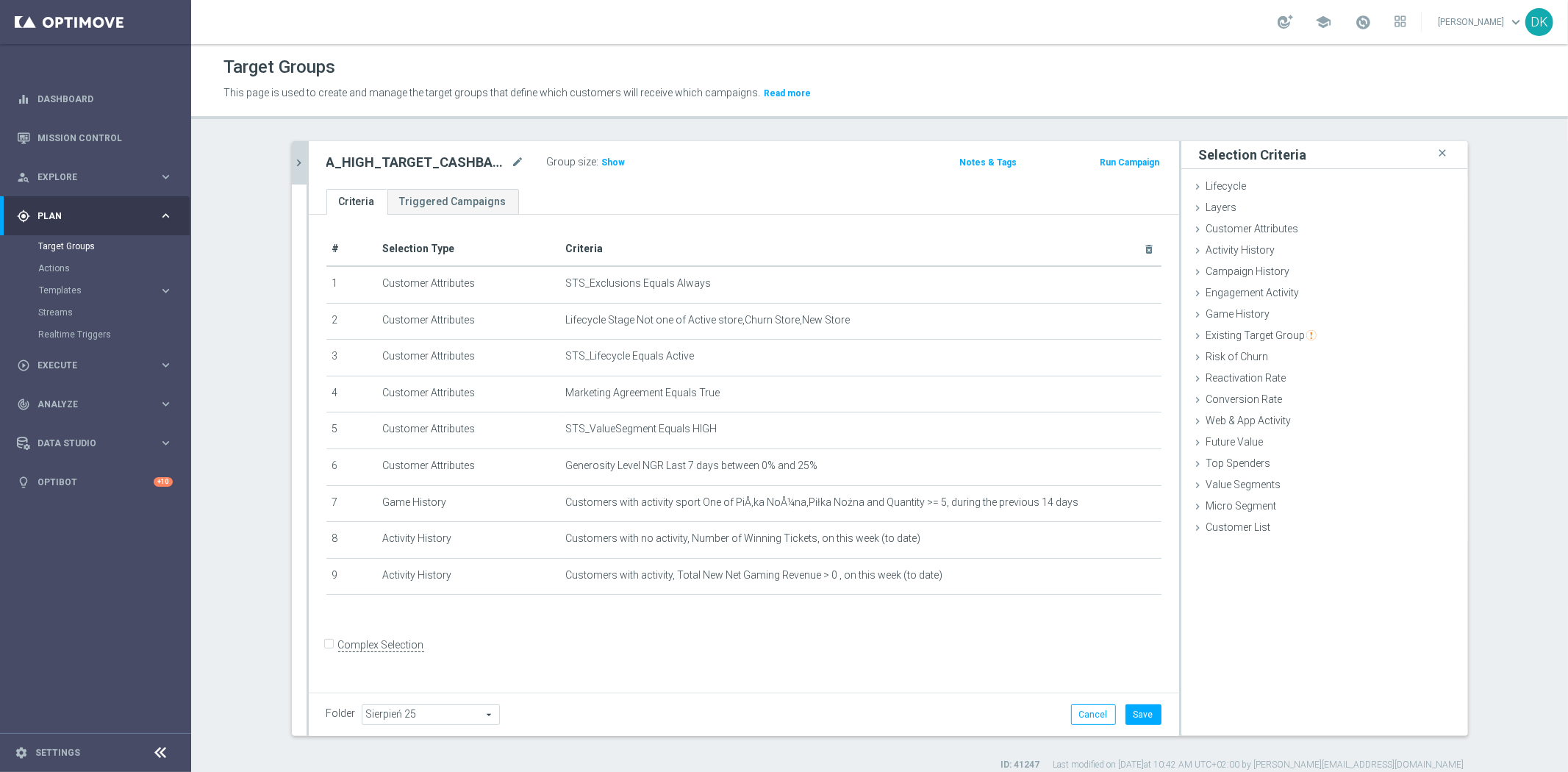
click at [530, 611] on div "+ Add Selection" at bounding box center [744, 613] width 857 height 12
click at [292, 156] on button "chevron_right" at bounding box center [298, 162] width 15 height 43
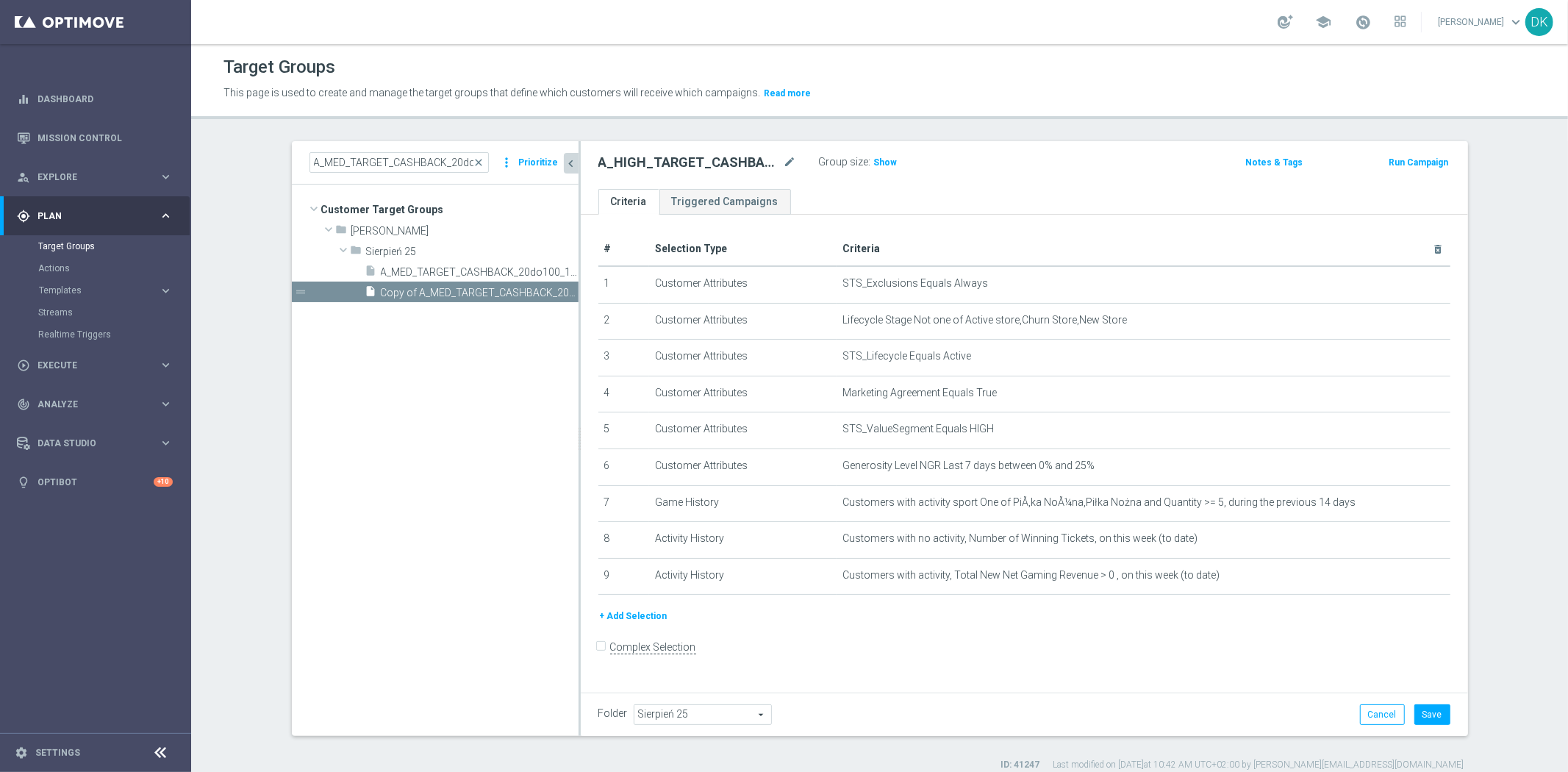
click at [645, 613] on button "+ Add Selection" at bounding box center [634, 615] width 71 height 16
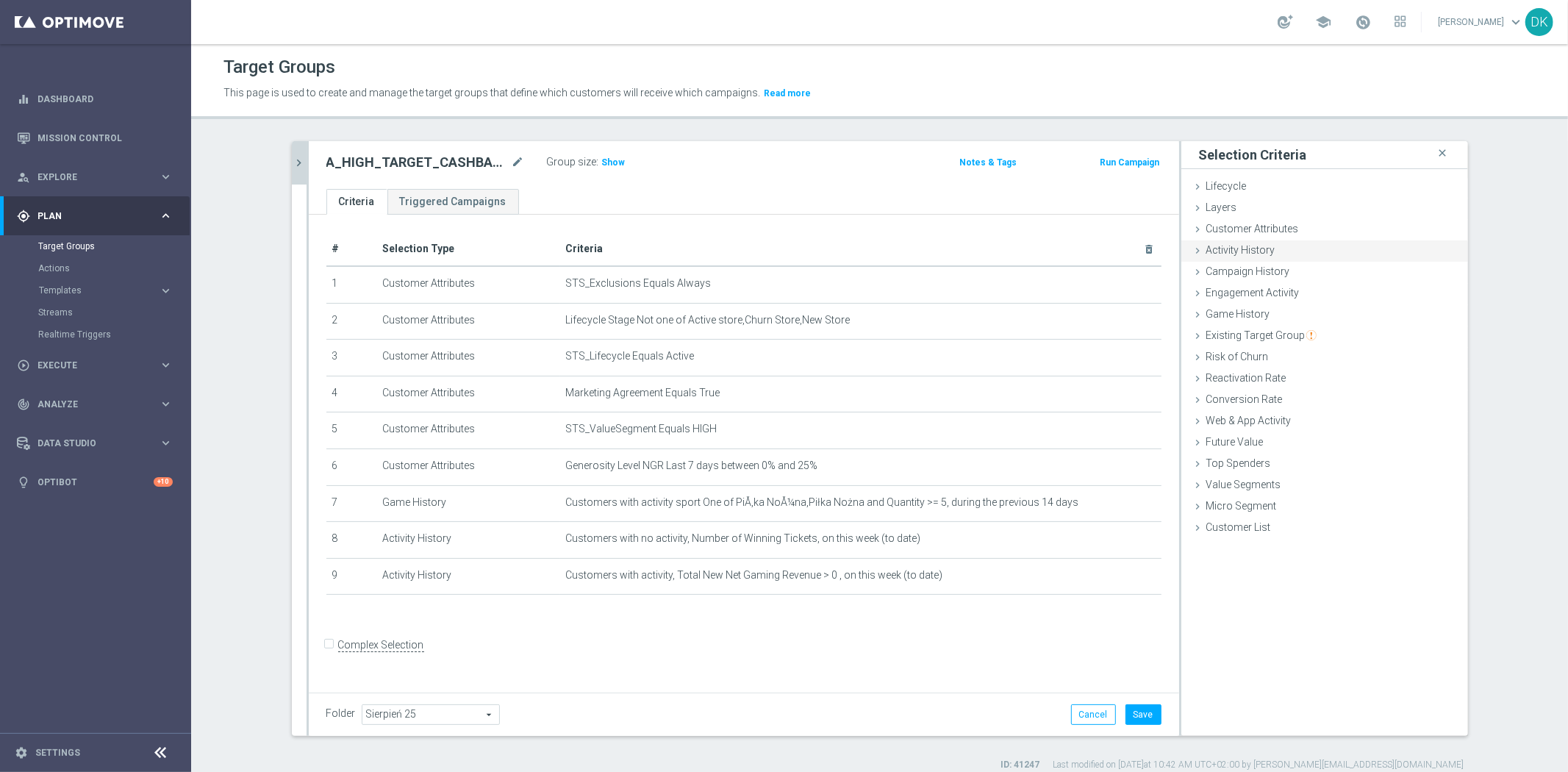
click at [1272, 255] on div "Activity History done selection saved" at bounding box center [1324, 251] width 287 height 22
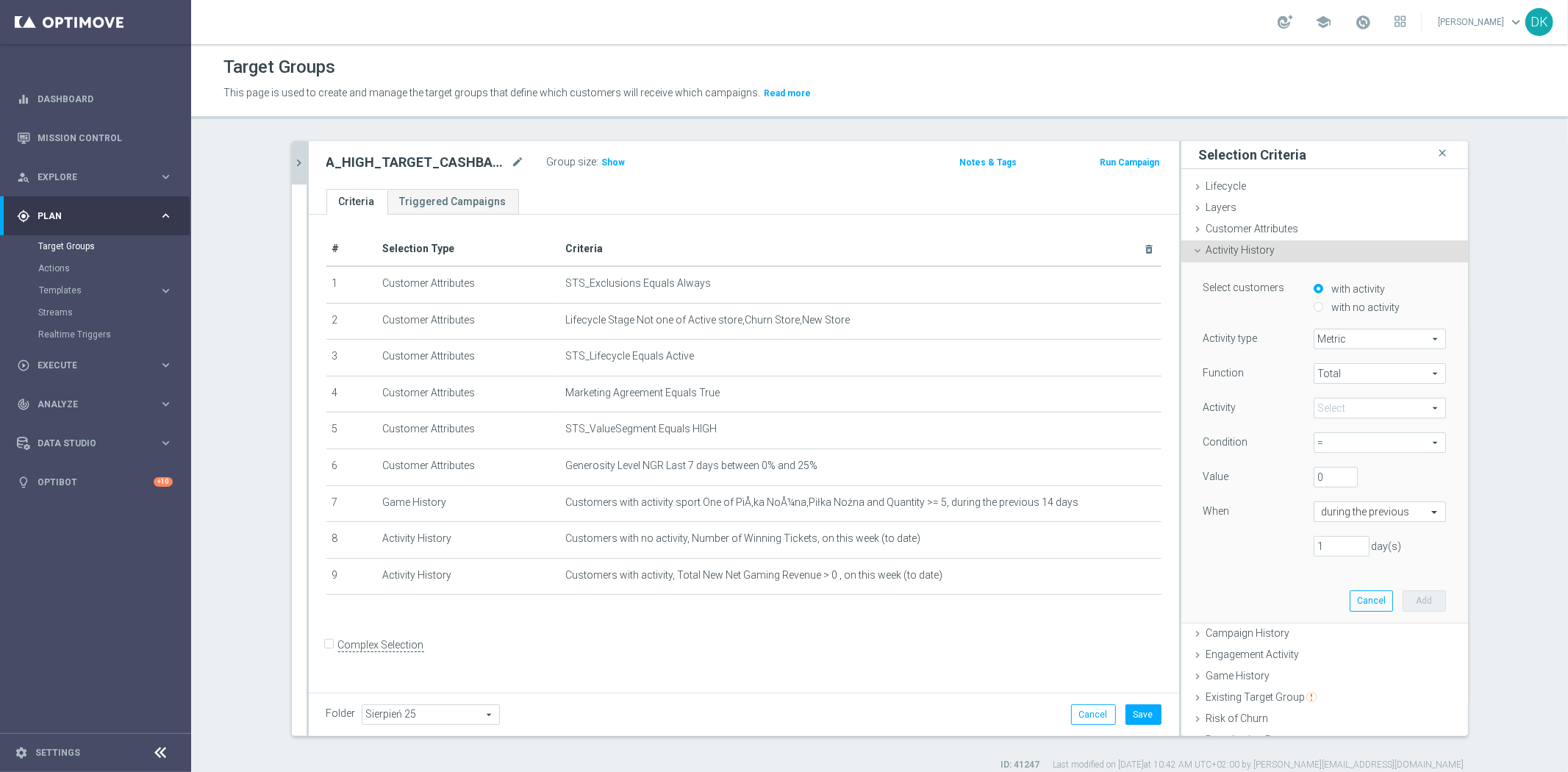
click at [1352, 344] on span "Metric" at bounding box center [1379, 338] width 131 height 19
click at [1354, 343] on span "Metric" at bounding box center [1379, 338] width 131 height 19
click at [1336, 415] on span at bounding box center [1379, 408] width 131 height 19
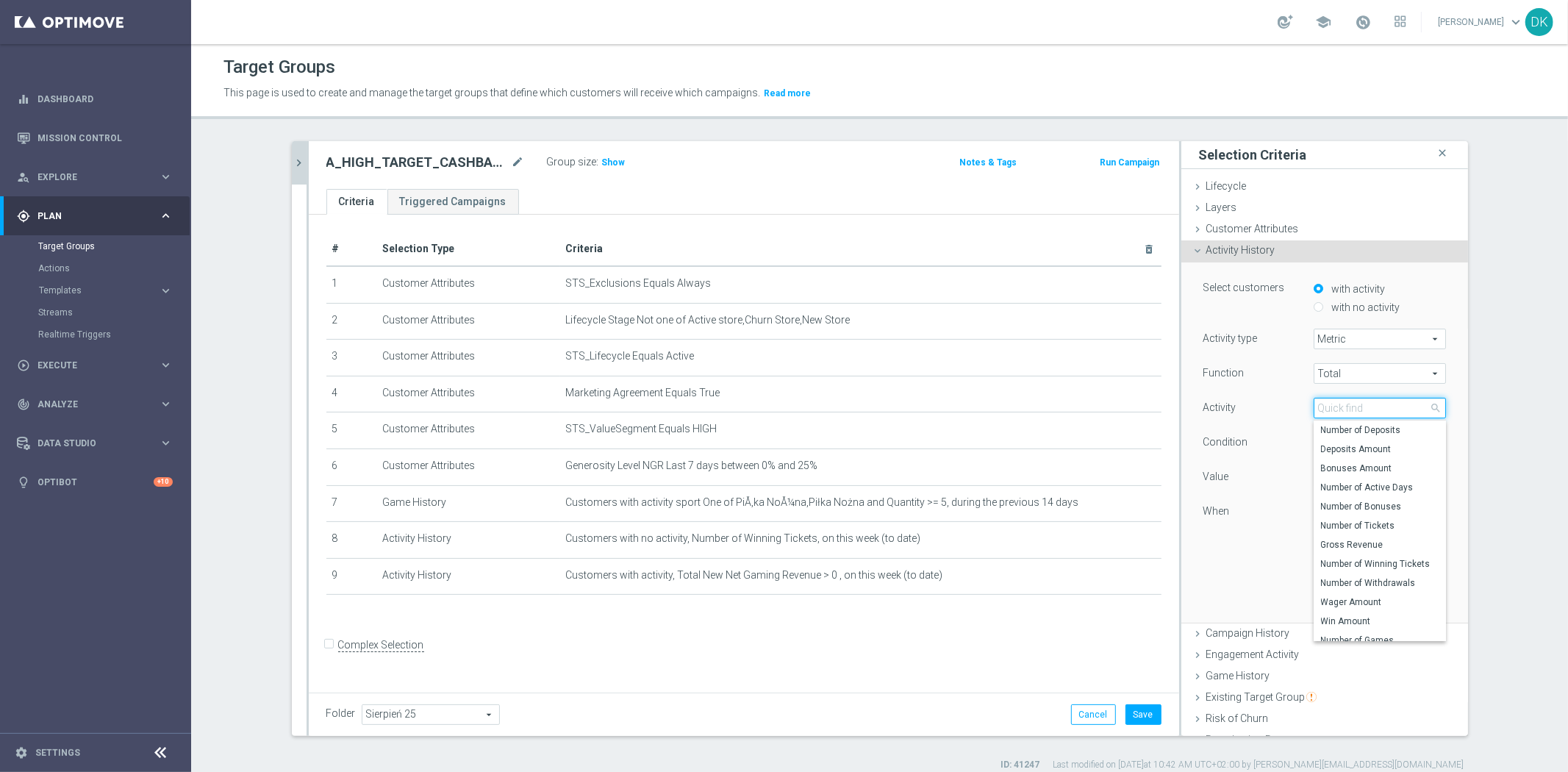
click at [1342, 404] on input "search" at bounding box center [1380, 408] width 132 height 21
click at [1363, 562] on span "Number of Winning Tickets" at bounding box center [1379, 563] width 117 height 12
type input "Number of Winning Tickets"
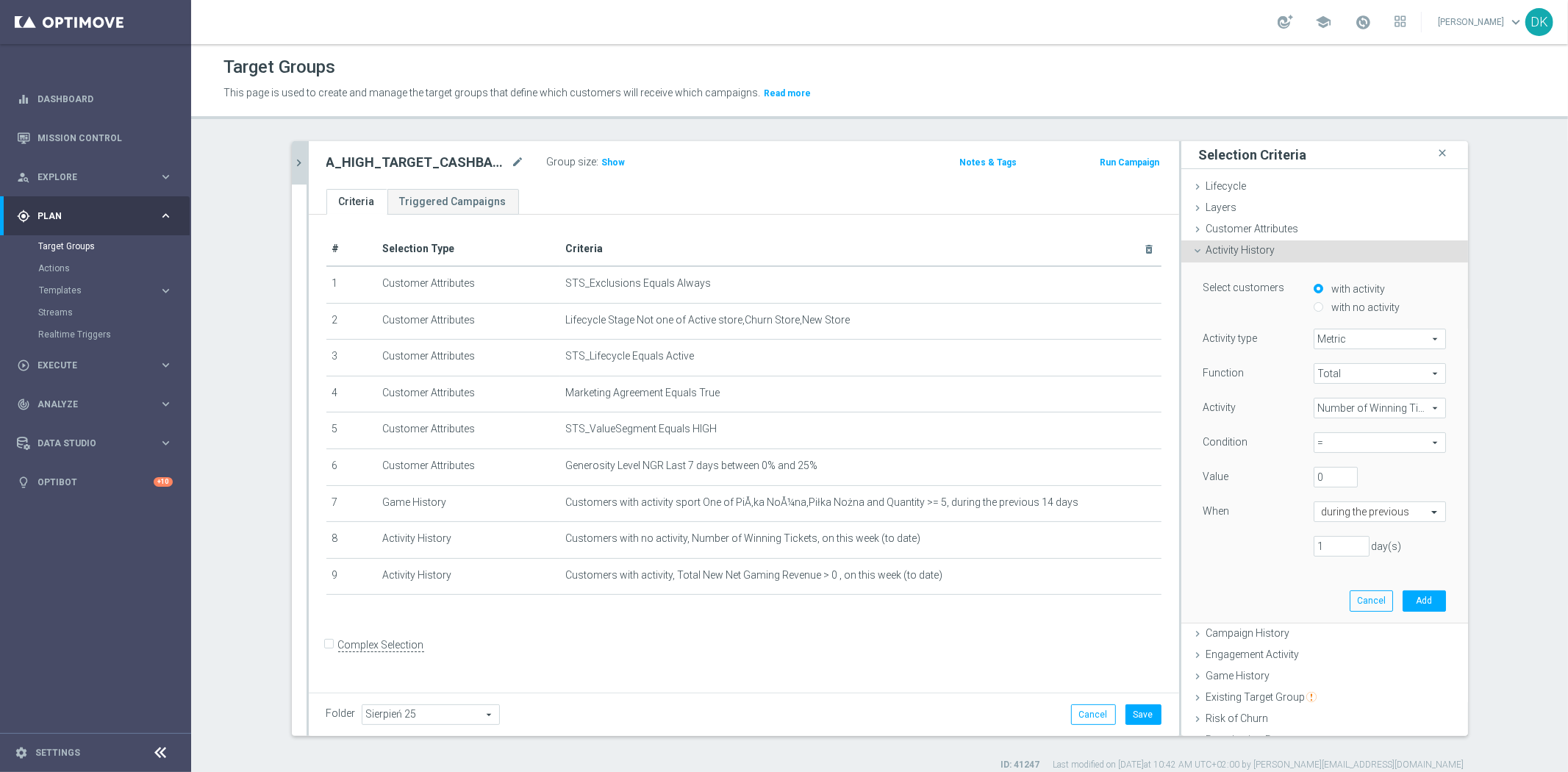
click at [1349, 443] on span "=" at bounding box center [1379, 442] width 131 height 19
click at [1348, 566] on span "<=" at bounding box center [1379, 560] width 117 height 12
type input "<="
drag, startPoint x: 1320, startPoint y: 472, endPoint x: 1332, endPoint y: 519, distance: 48.5
click at [1228, 476] on div "Value 0" at bounding box center [1325, 479] width 265 height 24
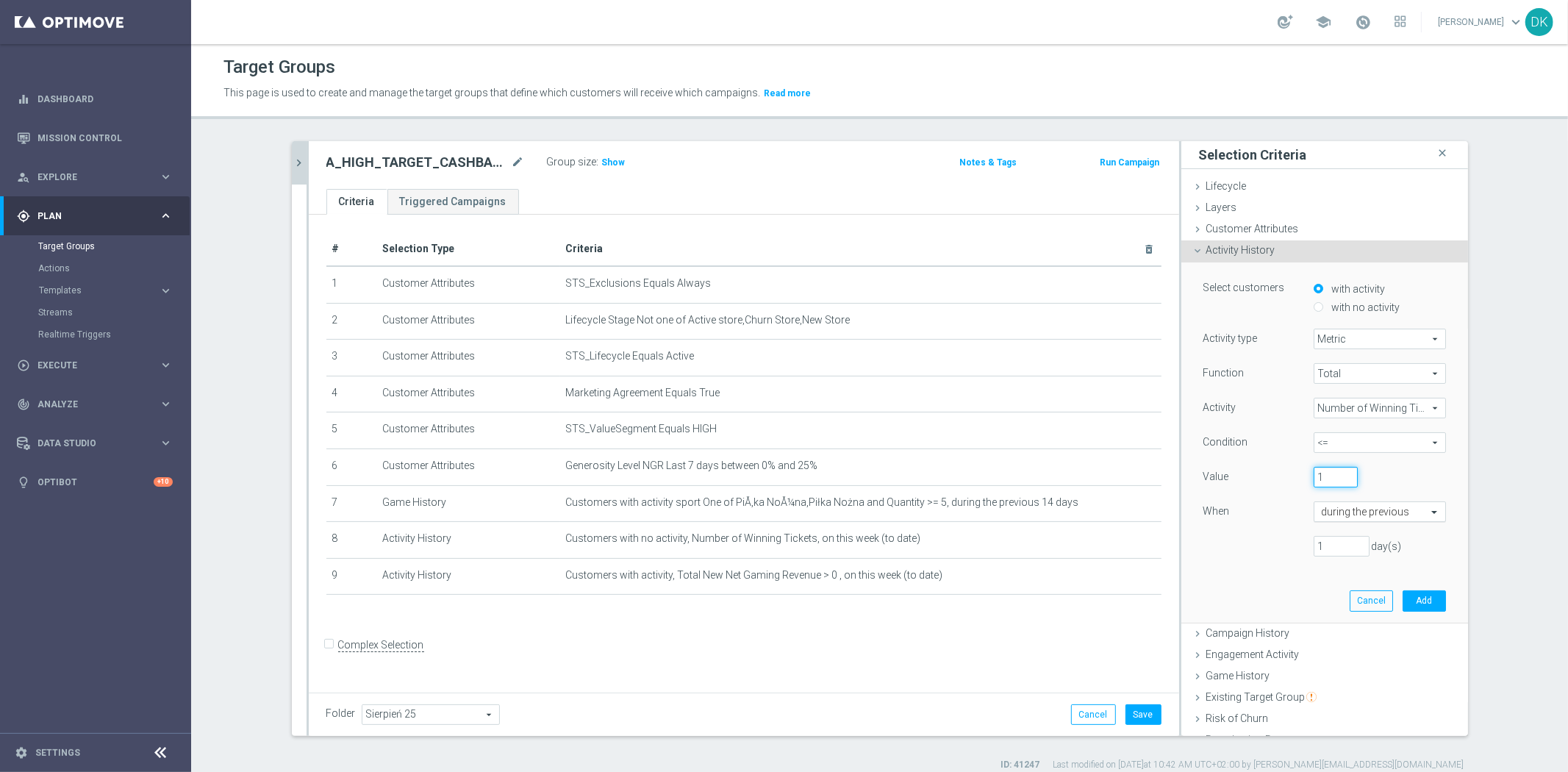
type input "1"
click at [1356, 517] on input "text" at bounding box center [1365, 511] width 87 height 13
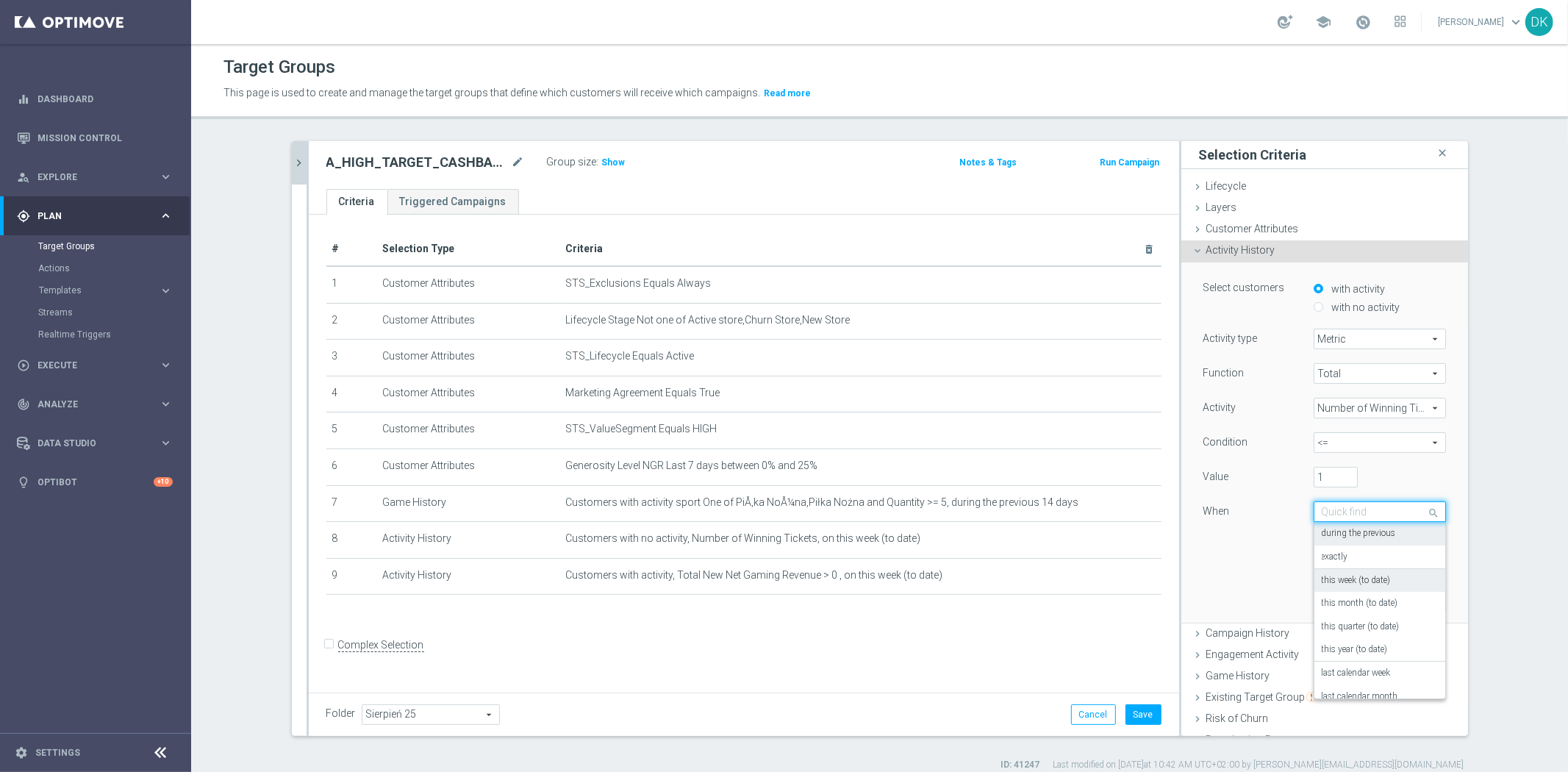
click at [1375, 584] on label "this week (to date)" at bounding box center [1356, 581] width 69 height 12
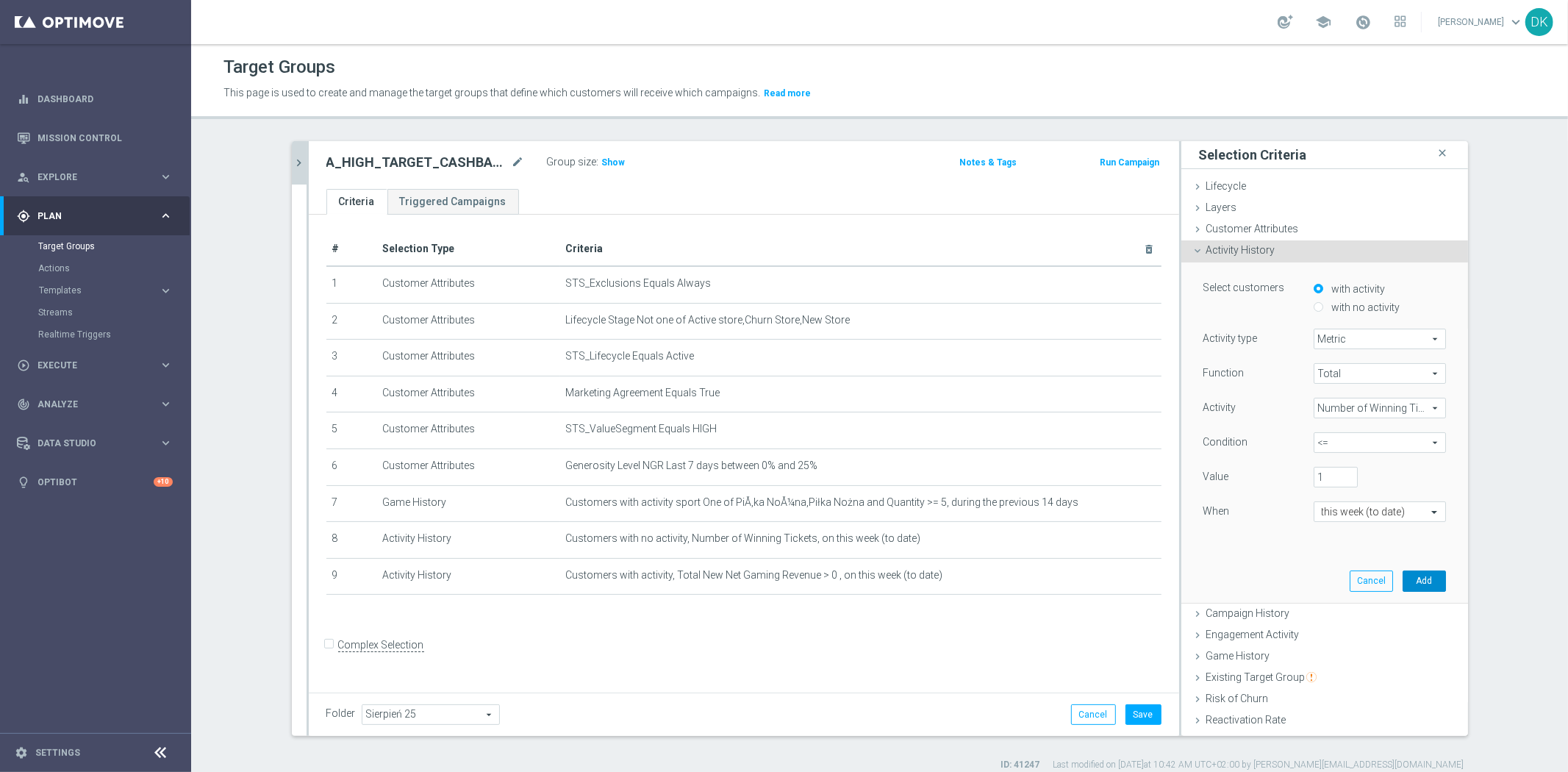
click at [1403, 584] on button "Add" at bounding box center [1424, 580] width 43 height 21
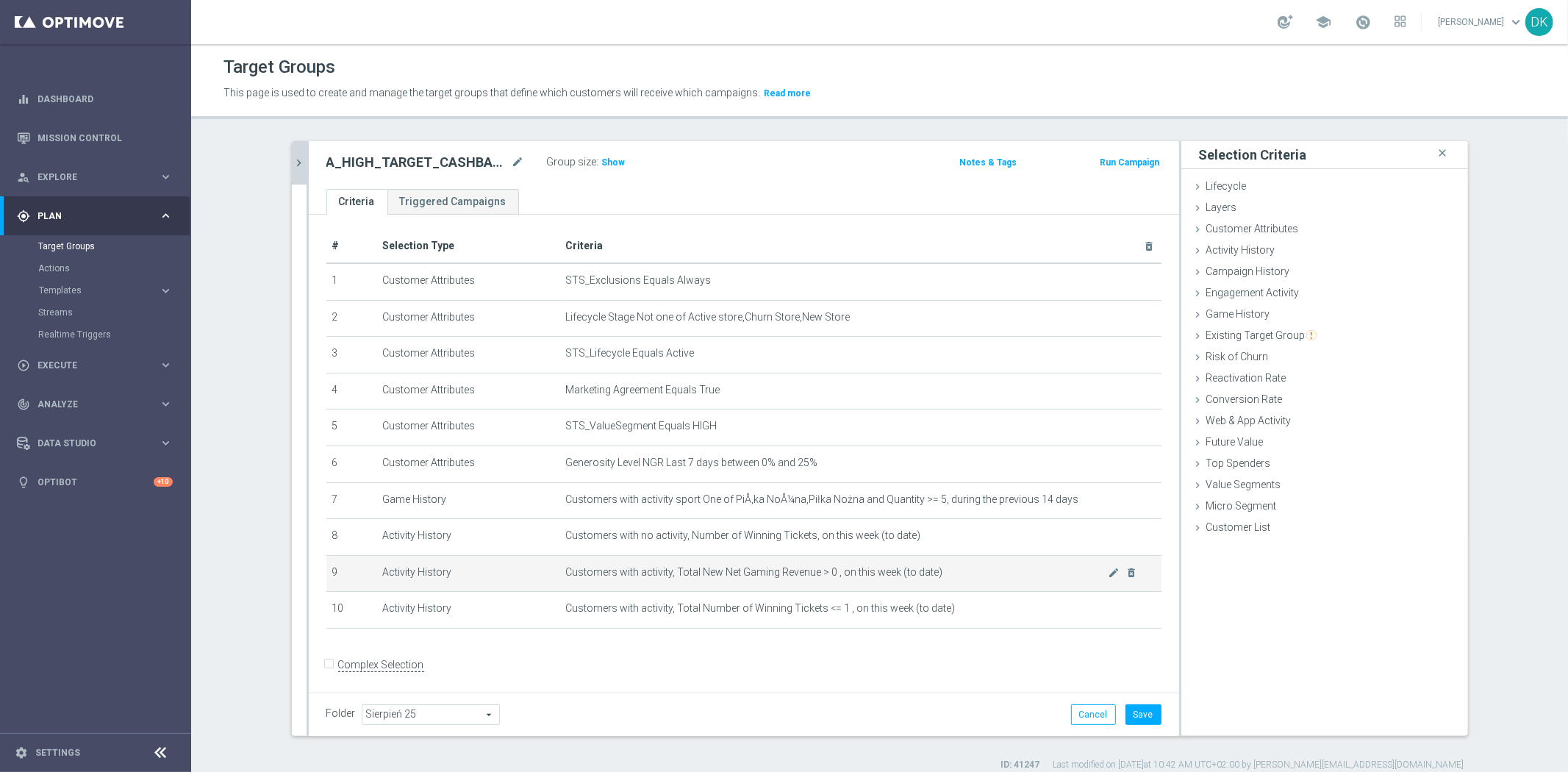
scroll to position [4, 0]
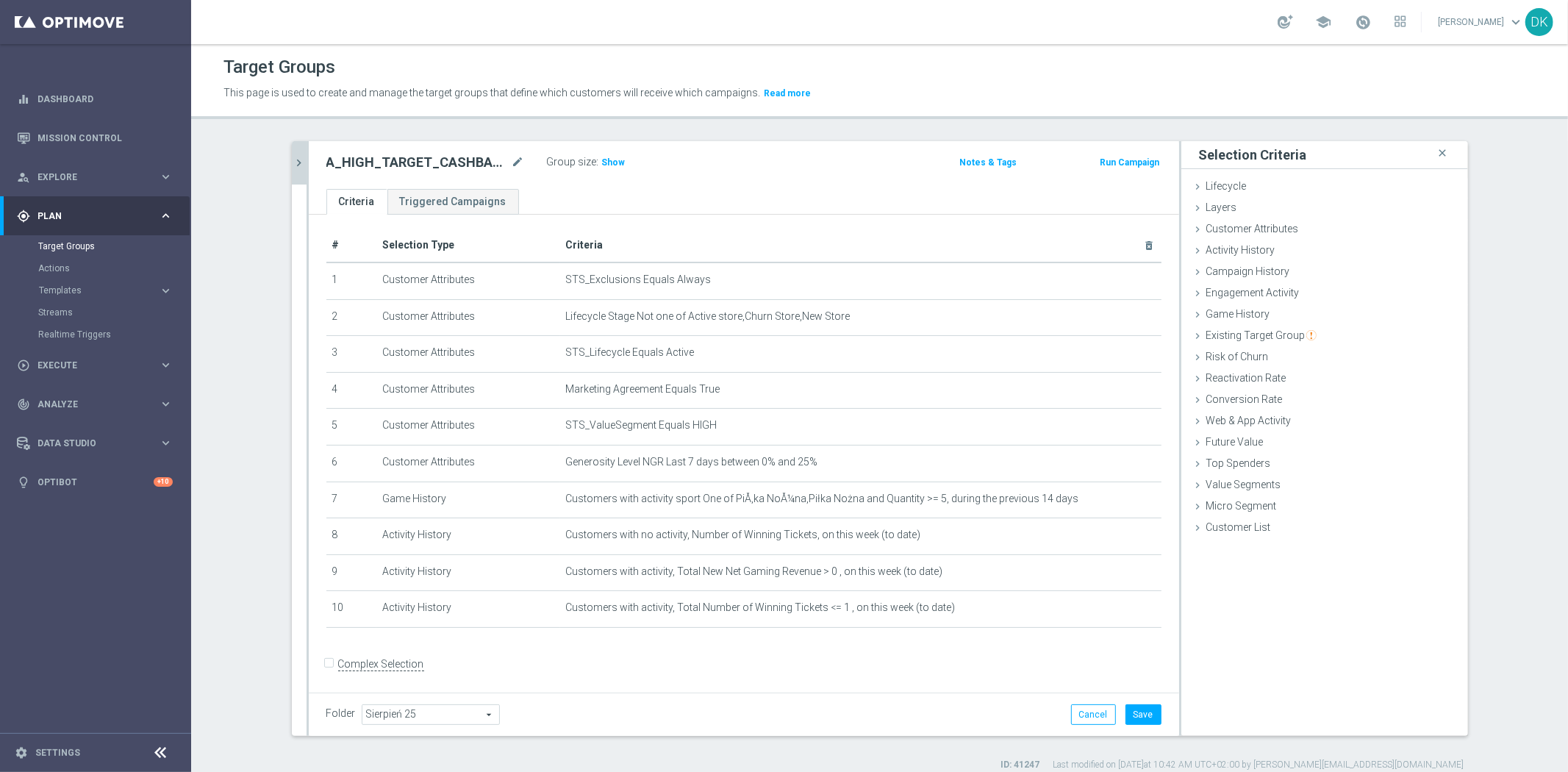
click at [326, 663] on input "Complex Selection" at bounding box center [331, 666] width 10 height 21
checkbox input "true"
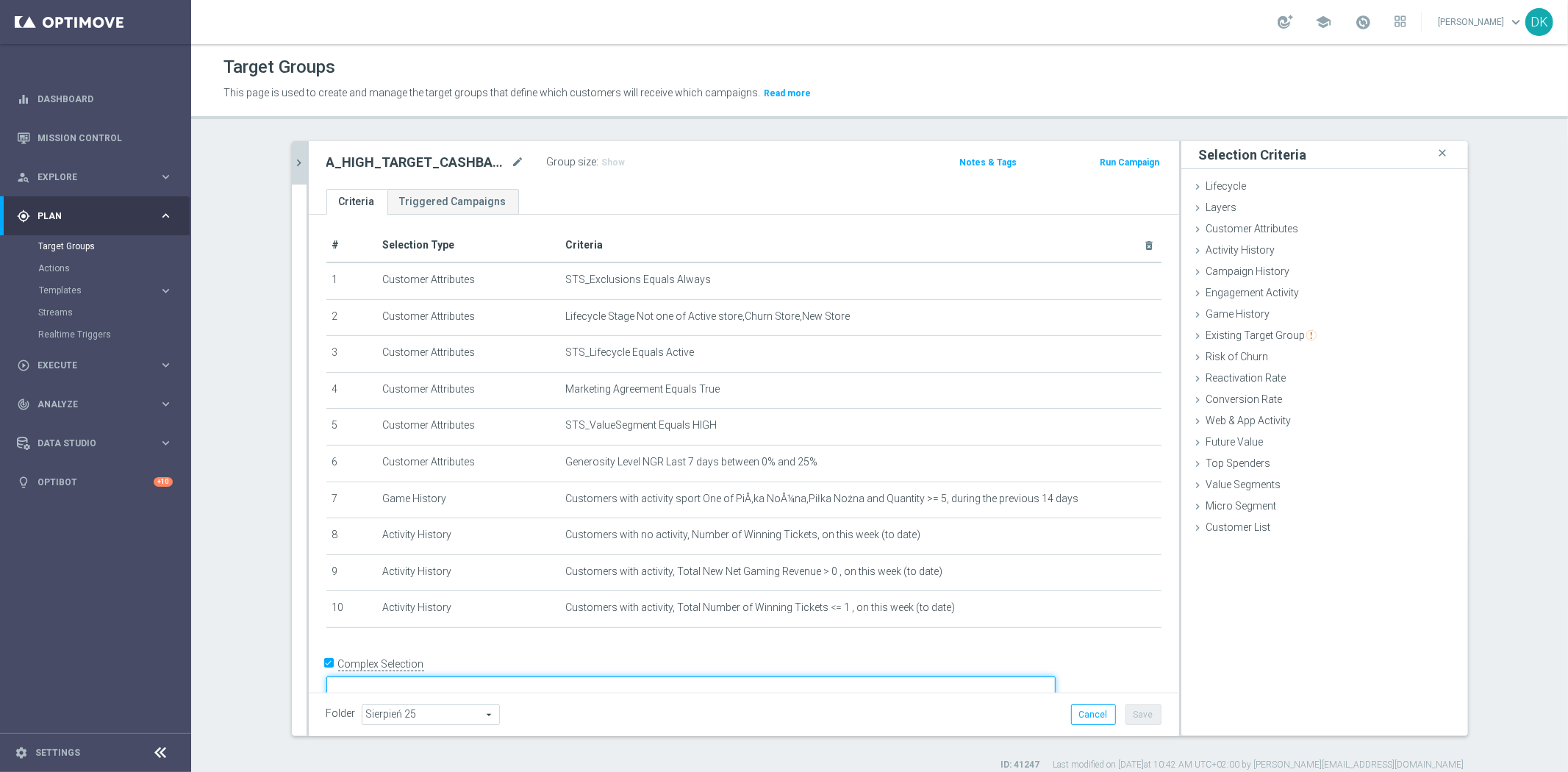
click at [486, 676] on textarea at bounding box center [690, 689] width 729 height 26
type textarea "1 and 2 and 3 and 4 and 5 and 6 and 7 and 9 and (8 or 10)"
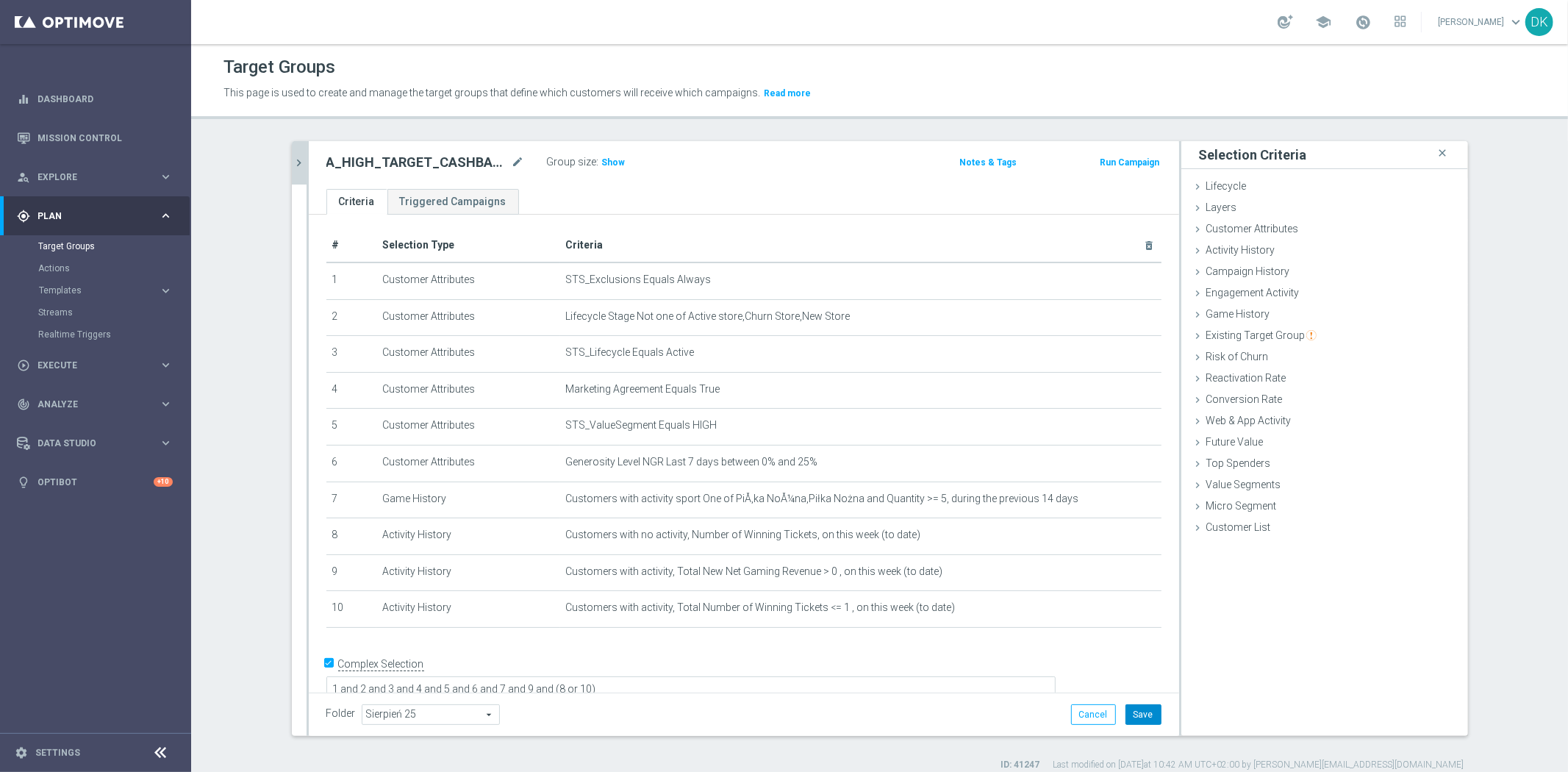
click at [1138, 717] on button "Save" at bounding box center [1143, 714] width 36 height 21
click at [609, 161] on span "Show" at bounding box center [614, 162] width 24 height 10
click at [293, 167] on icon "chevron_right" at bounding box center [299, 162] width 14 height 14
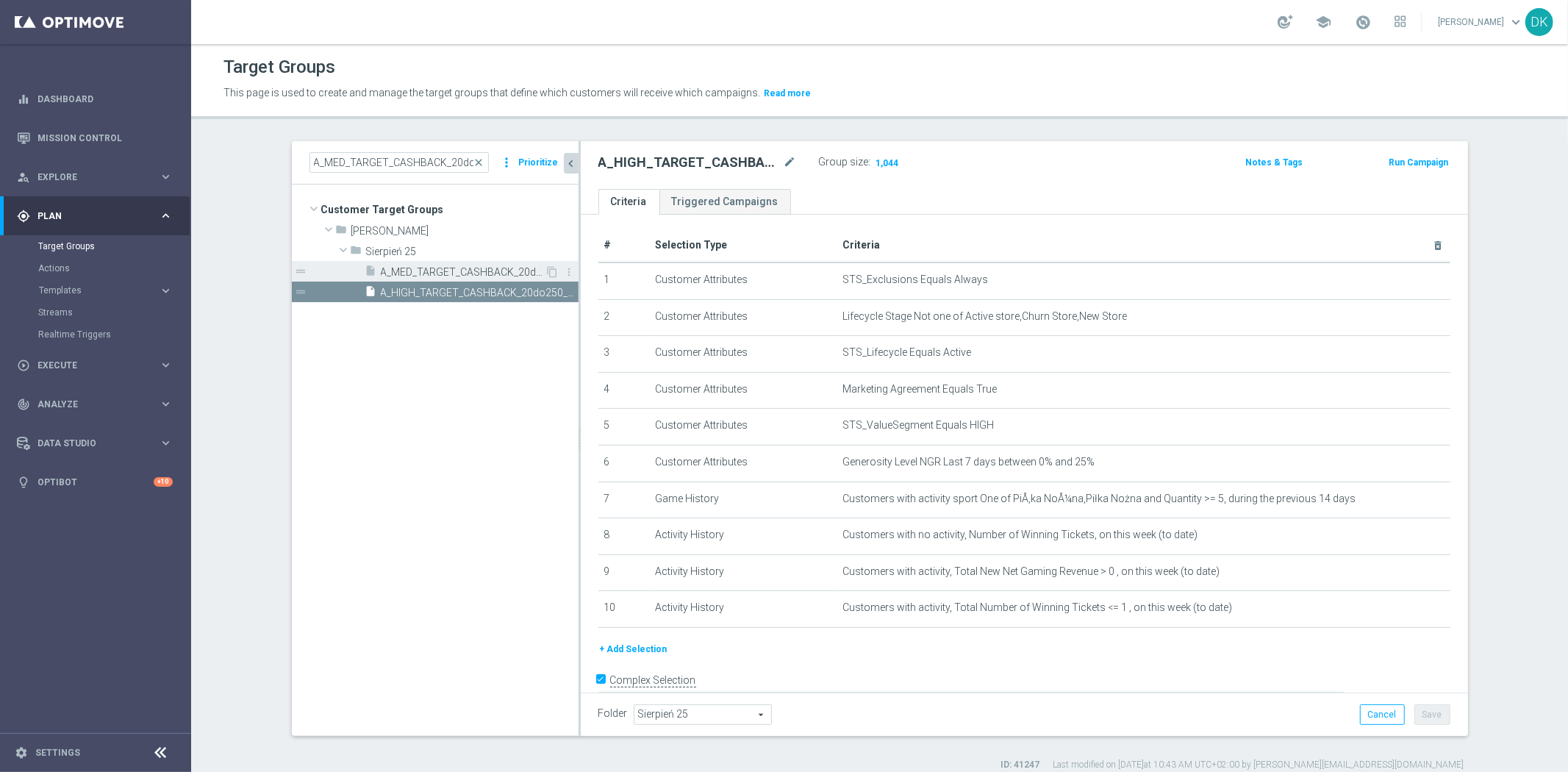
click at [466, 274] on span "A_MED_TARGET_CASHBACK_20do100_190925" at bounding box center [463, 272] width 164 height 13
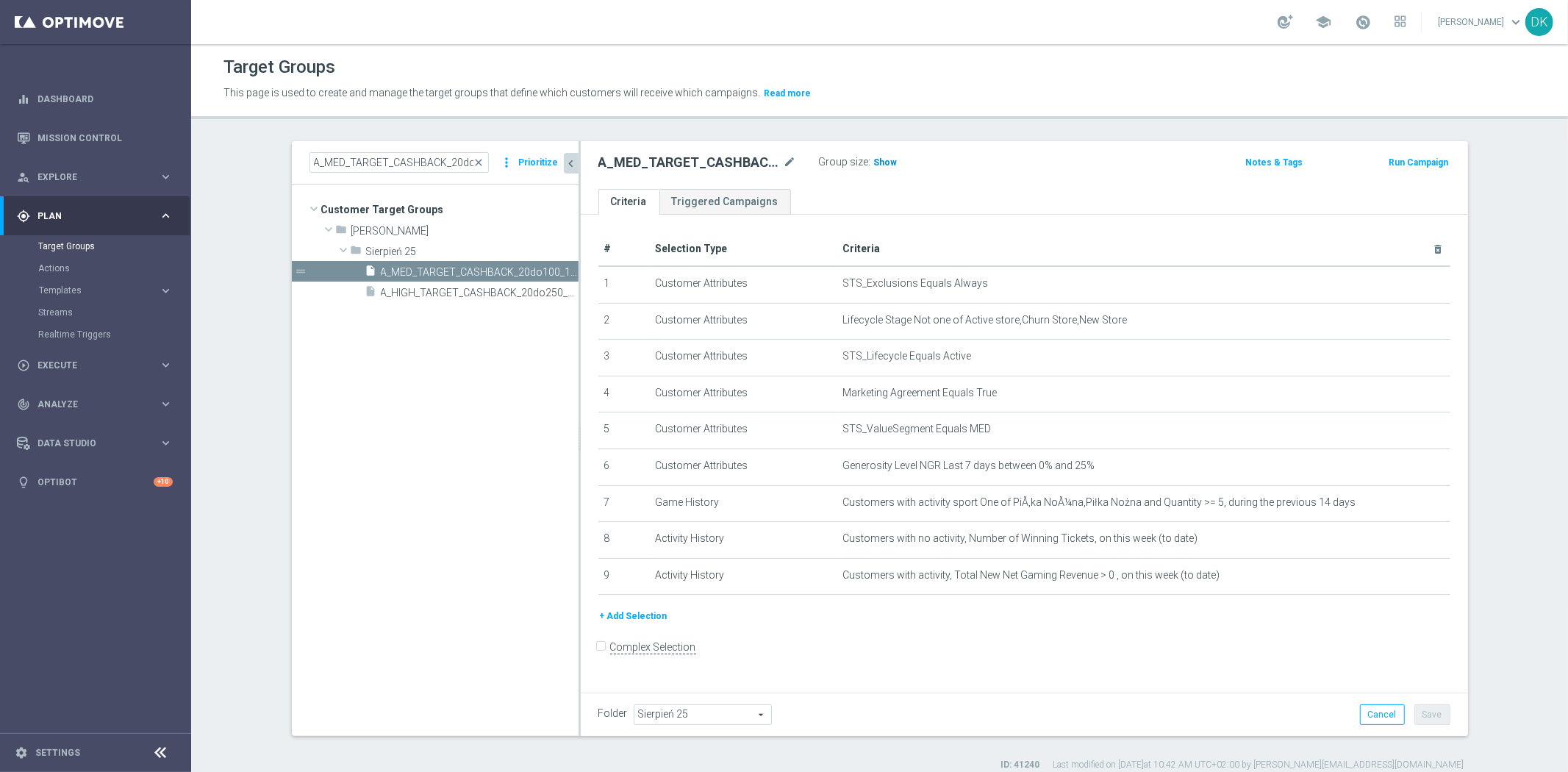
click at [879, 158] on span "Show" at bounding box center [885, 162] width 24 height 10
click at [478, 288] on span "A_HIGH_TARGET_CASHBACK_20do250_190925" at bounding box center [463, 292] width 164 height 13
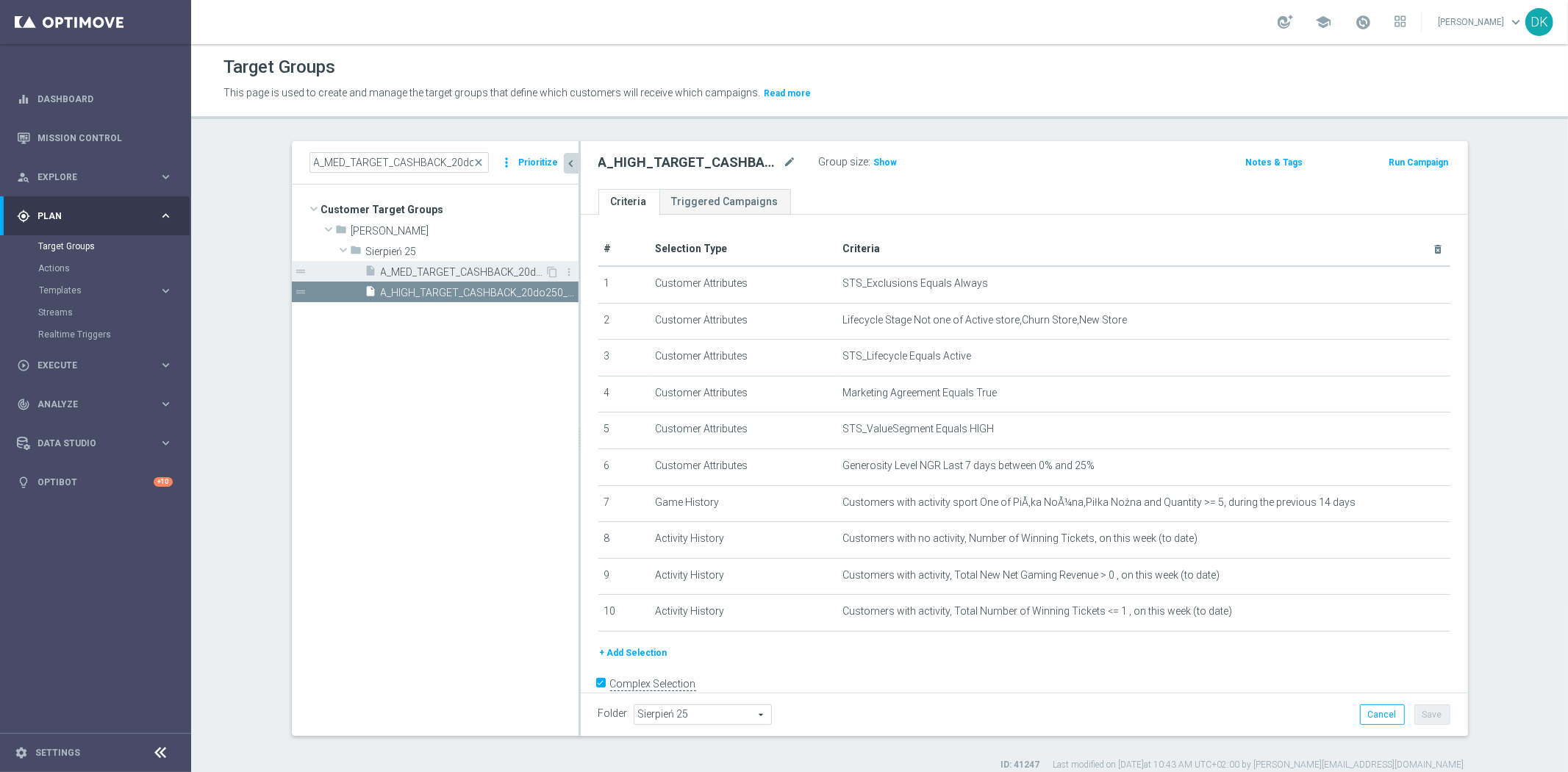
click at [469, 273] on span "A_MED_TARGET_CASHBACK_20do100_190925" at bounding box center [463, 272] width 164 height 13
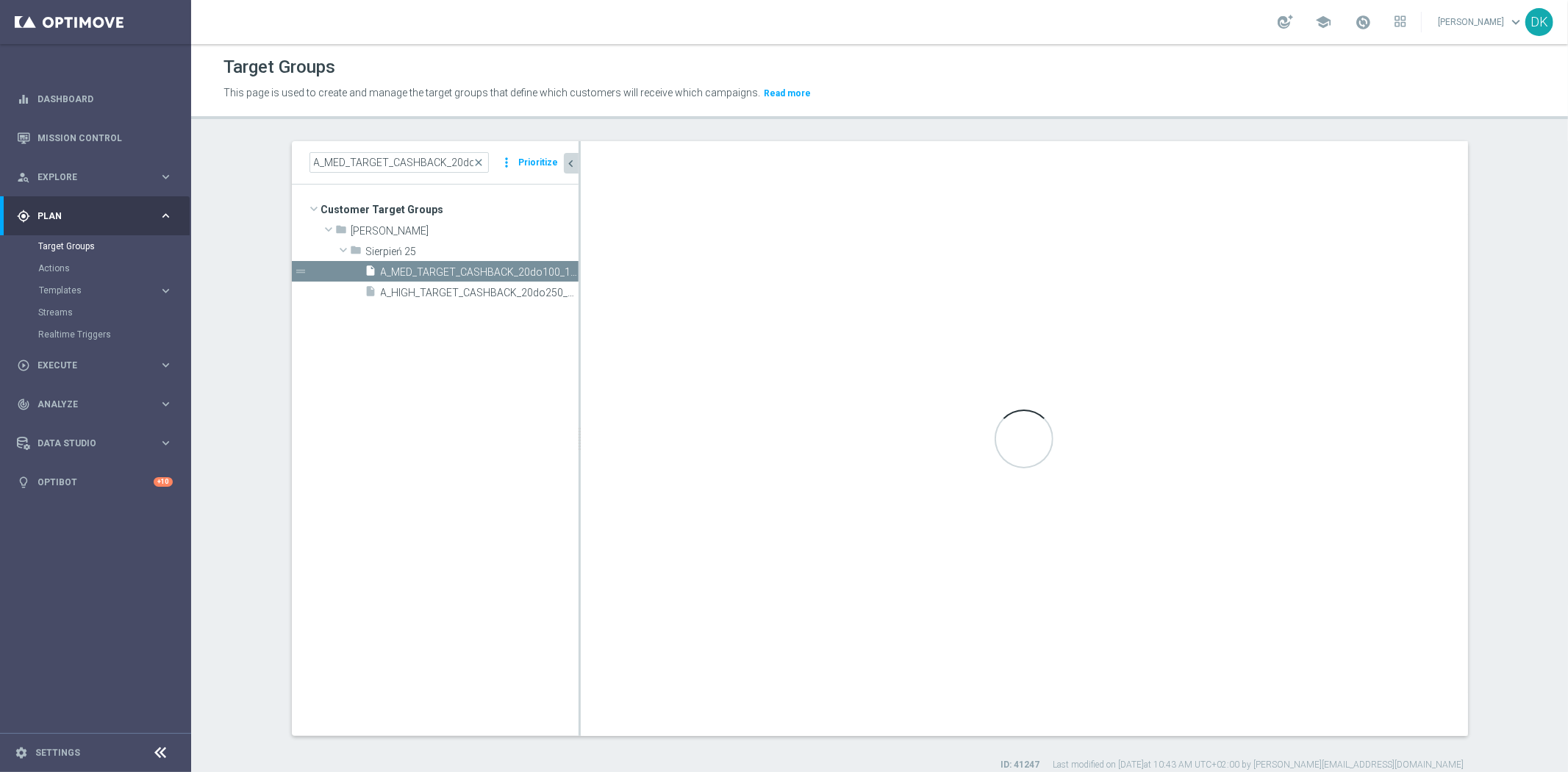
checkbox input "false"
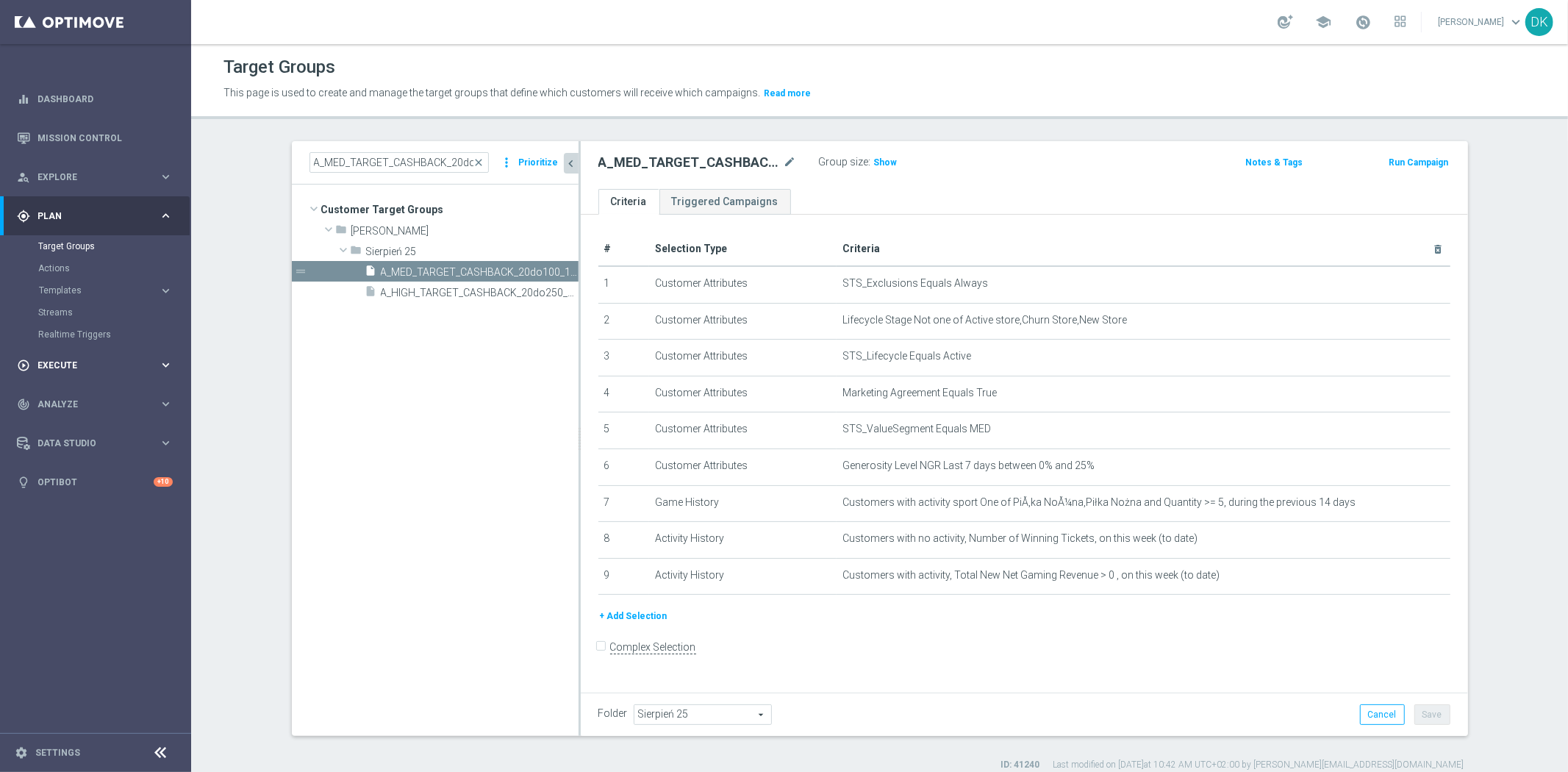
click at [92, 364] on span "Execute" at bounding box center [98, 364] width 121 height 9
click at [84, 277] on div "Campaign Builder" at bounding box center [114, 285] width 152 height 22
click at [86, 277] on div "Campaign Builder" at bounding box center [114, 285] width 152 height 22
click at [86, 282] on link "Campaign Builder" at bounding box center [96, 286] width 114 height 12
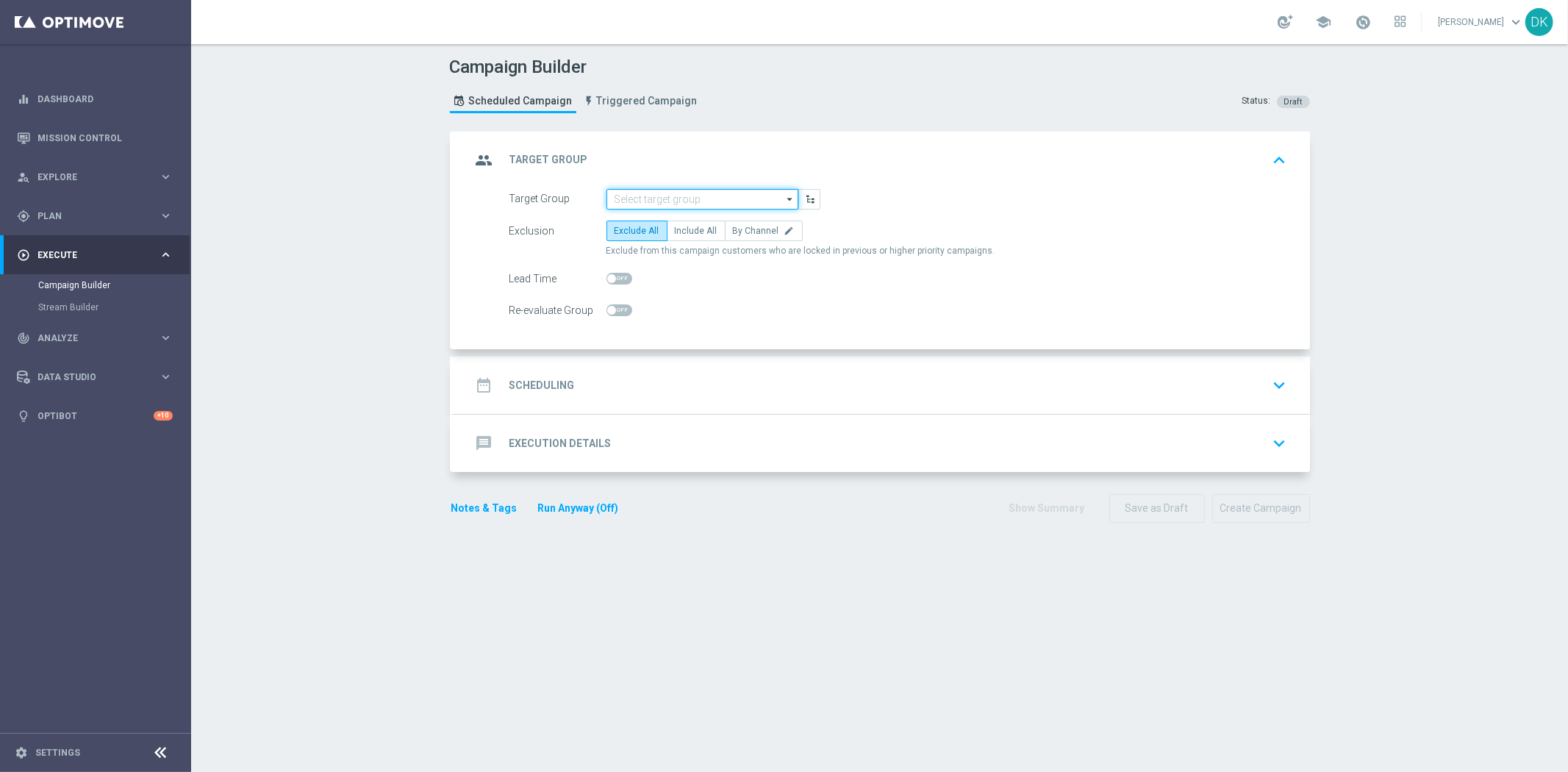
click at [713, 200] on input at bounding box center [702, 199] width 192 height 21
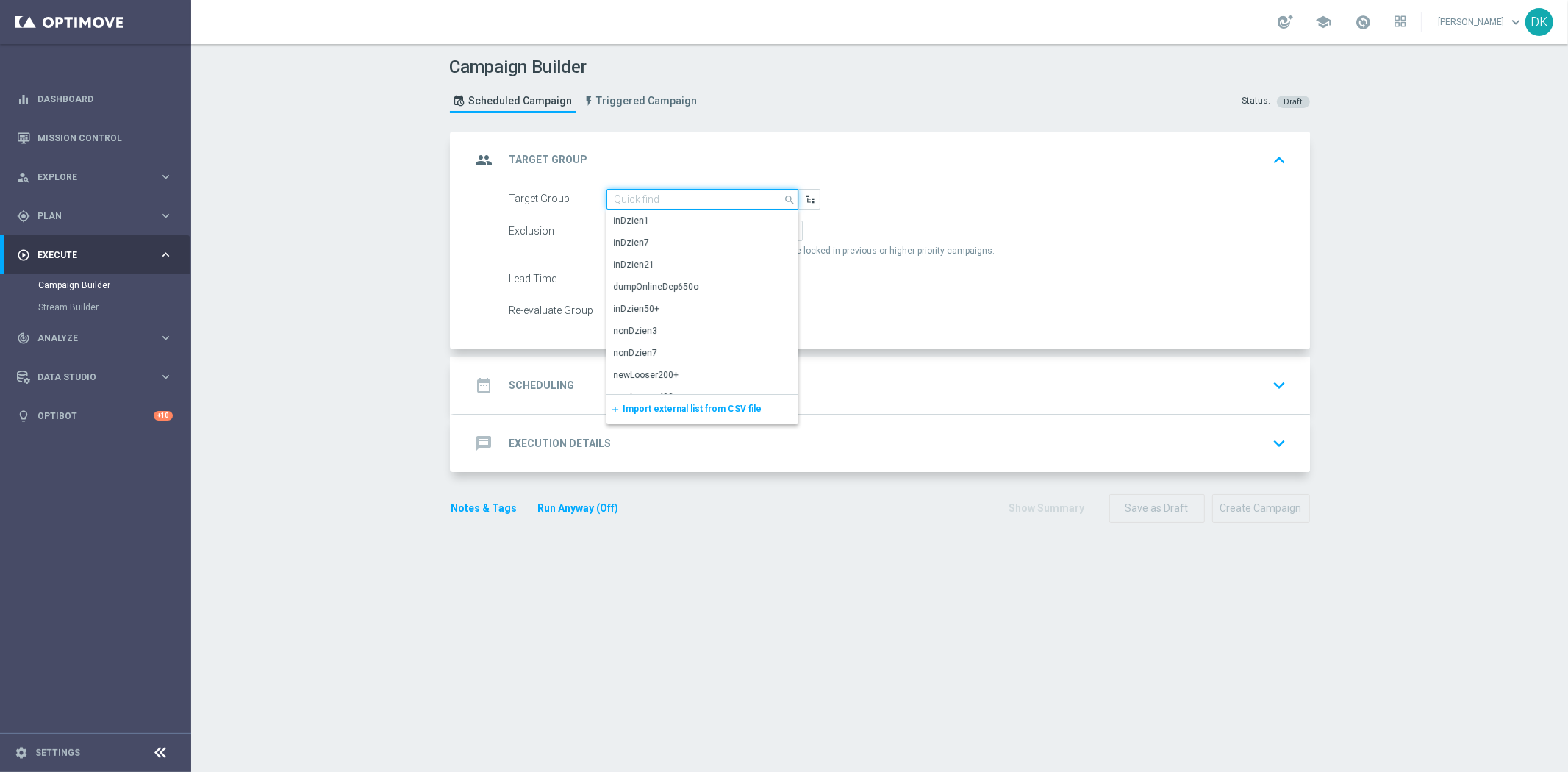
paste input "A_MED_TARGET_CASHBACK_20do100_190925"
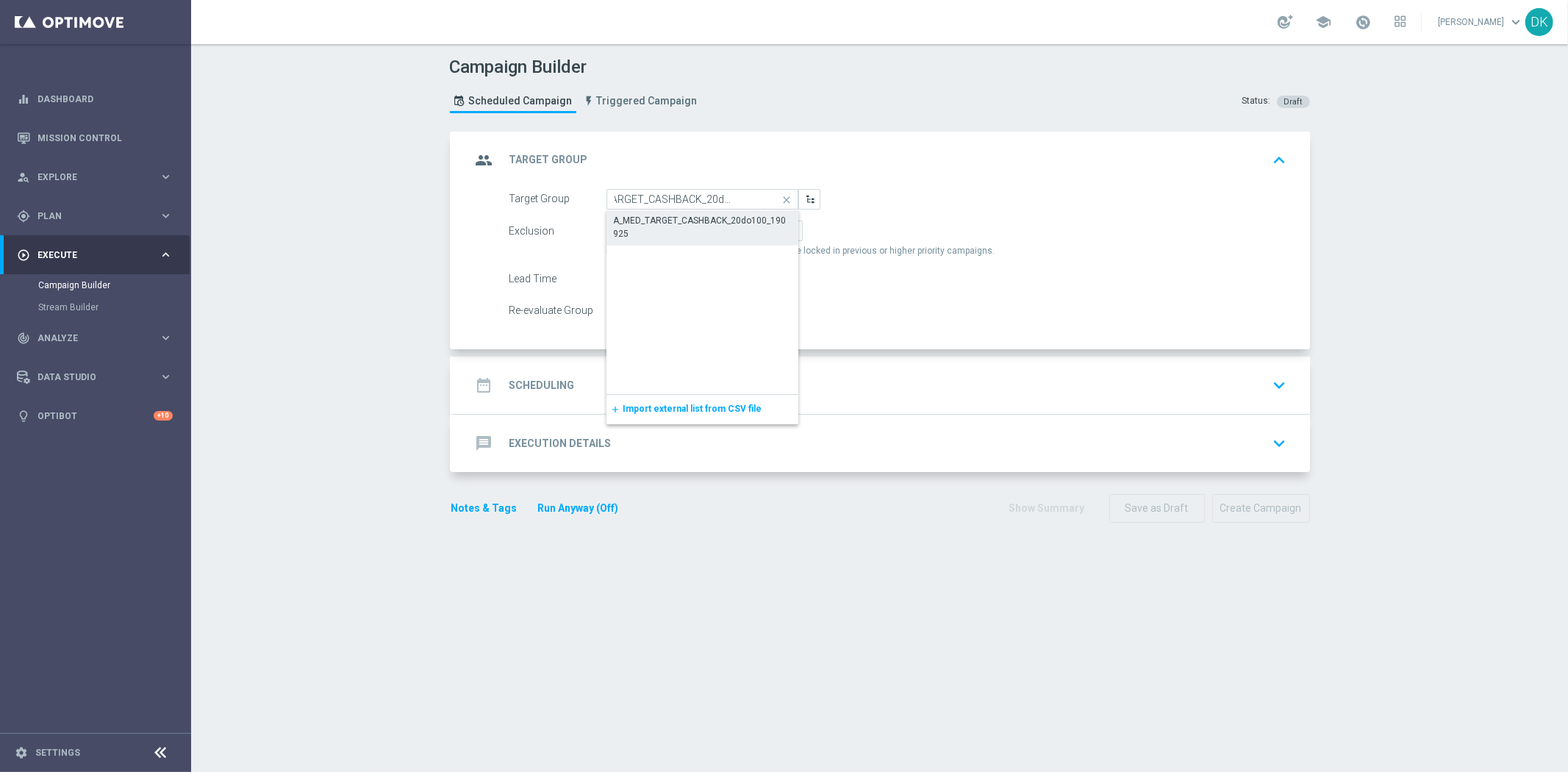
click at [651, 233] on div "A_MED_TARGET_CASHBACK_20do100_190925" at bounding box center [702, 226] width 178 height 27
type input "A_MED_TARGET_CASHBACK_20do100_190925"
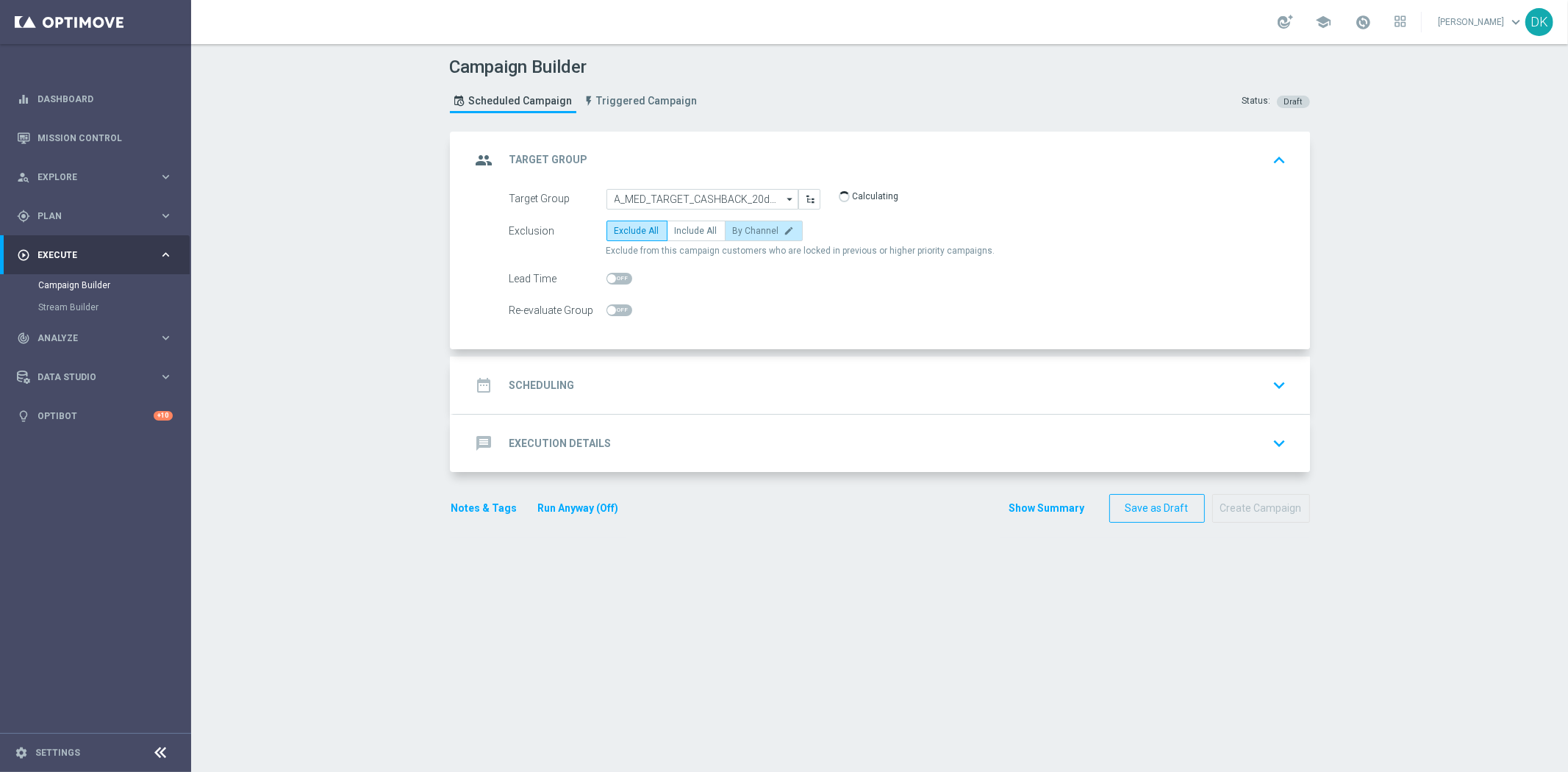
click at [758, 230] on span "By Channel" at bounding box center [755, 230] width 46 height 10
click at [743, 230] on input "By Channel edit" at bounding box center [738, 233] width 10 height 10
radio input "true"
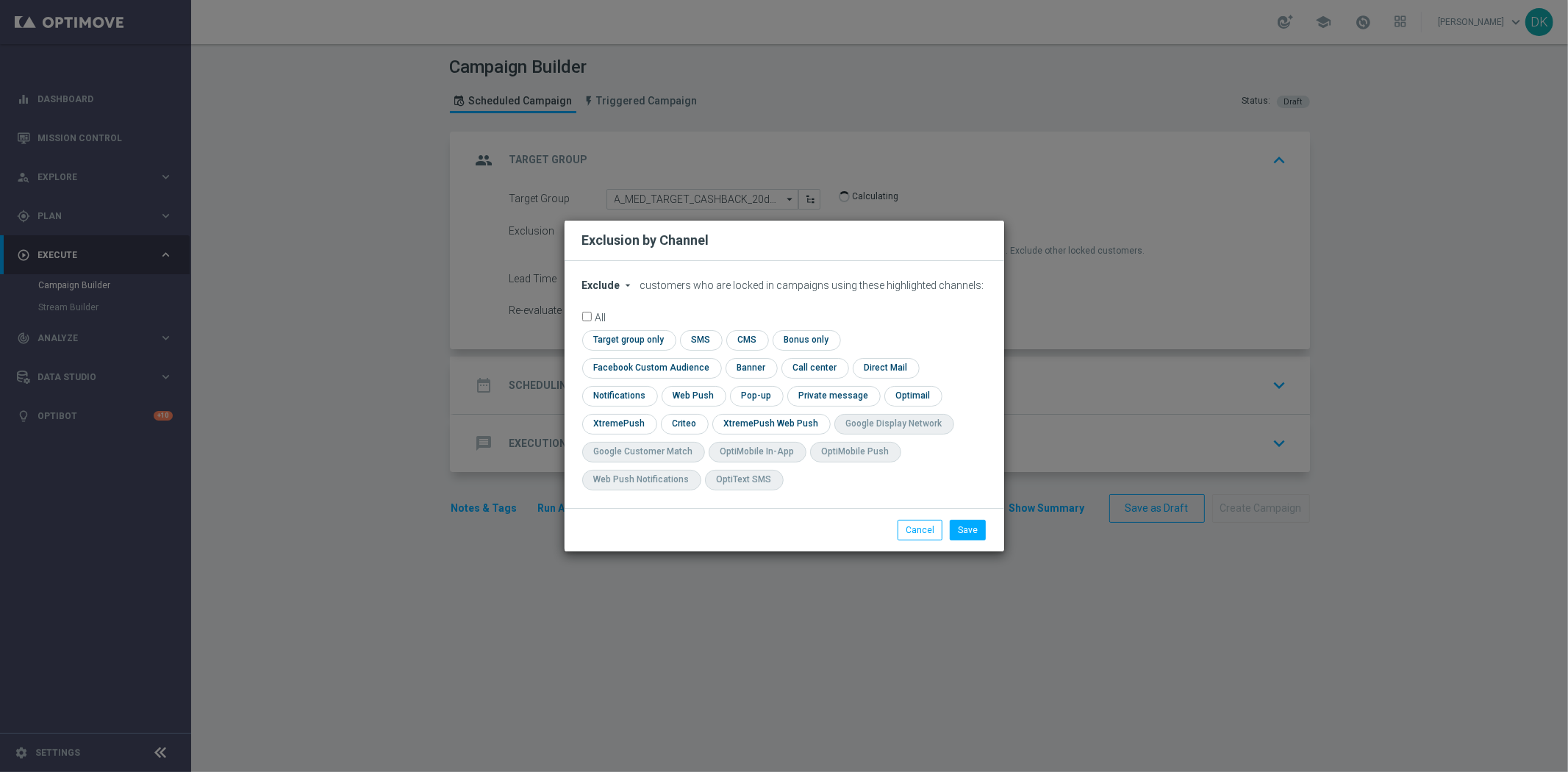
click at [616, 291] on div "Exclude arrow_drop_down × Exclude customers who are locked in campaigns using t…" at bounding box center [784, 384] width 439 height 247
click at [618, 291] on span "Exclude" at bounding box center [601, 286] width 38 height 12
click at [623, 328] on div "Include" at bounding box center [610, 319] width 54 height 18
click at [618, 350] on input "checkbox" at bounding box center [626, 340] width 90 height 20
checkbox input "true"
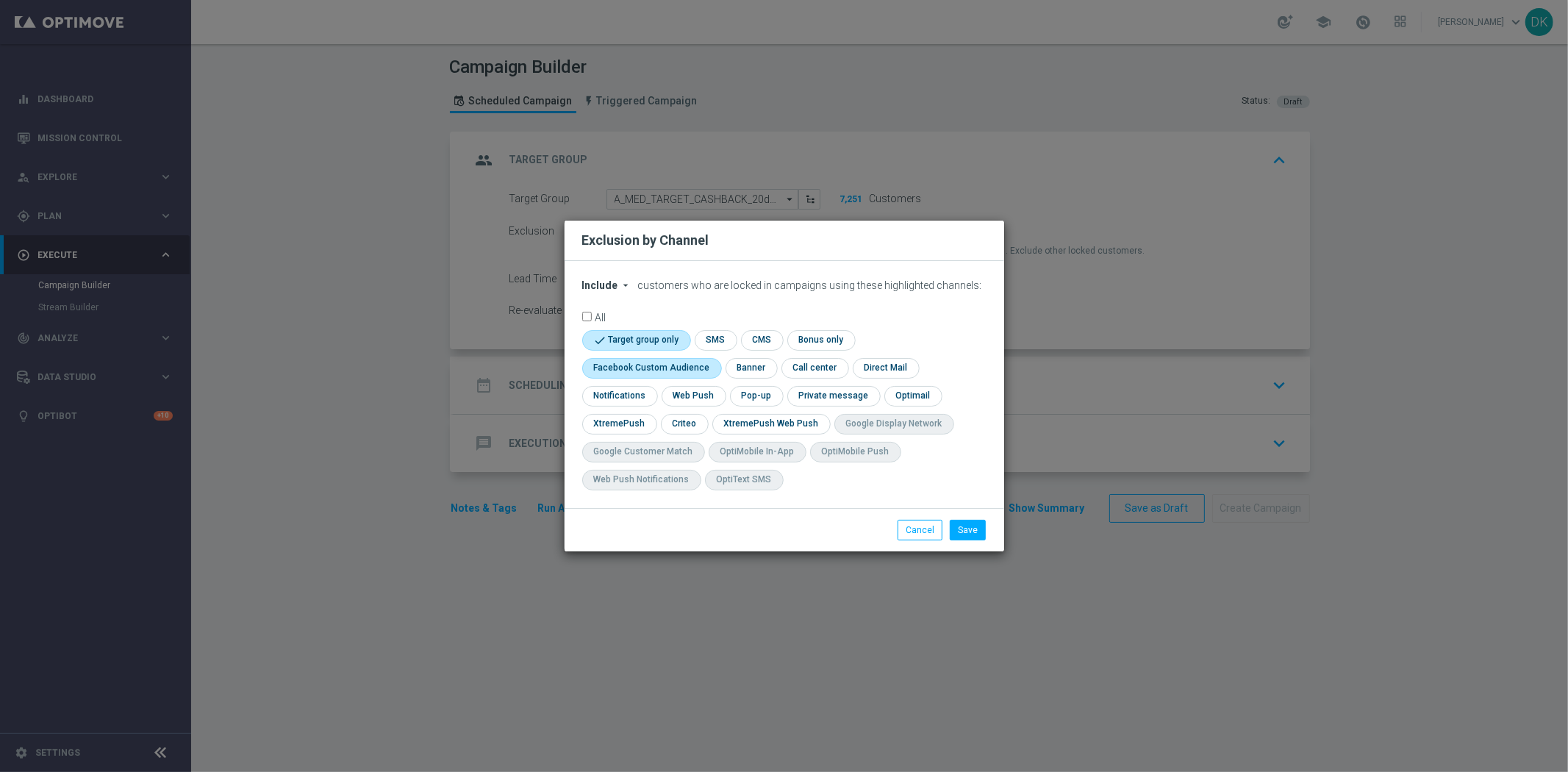
click at [625, 365] on input "checkbox" at bounding box center [648, 367] width 133 height 20
checkbox input "true"
click at [686, 418] on input "checkbox" at bounding box center [684, 423] width 45 height 20
checkbox input "true"
click at [969, 535] on button "Save" at bounding box center [967, 530] width 36 height 21
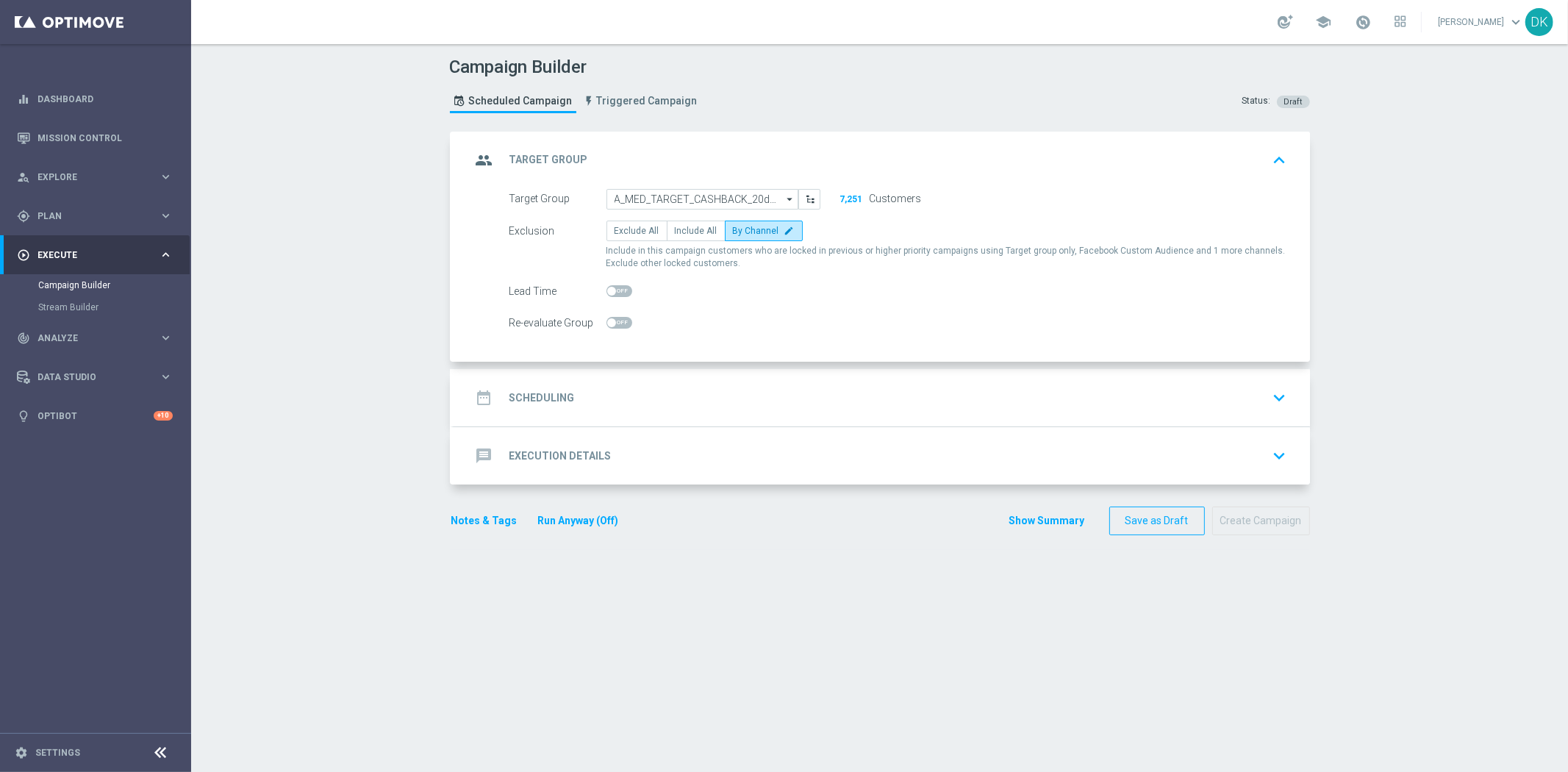
click at [601, 393] on div "date_range Scheduling keyboard_arrow_down" at bounding box center [882, 398] width 821 height 28
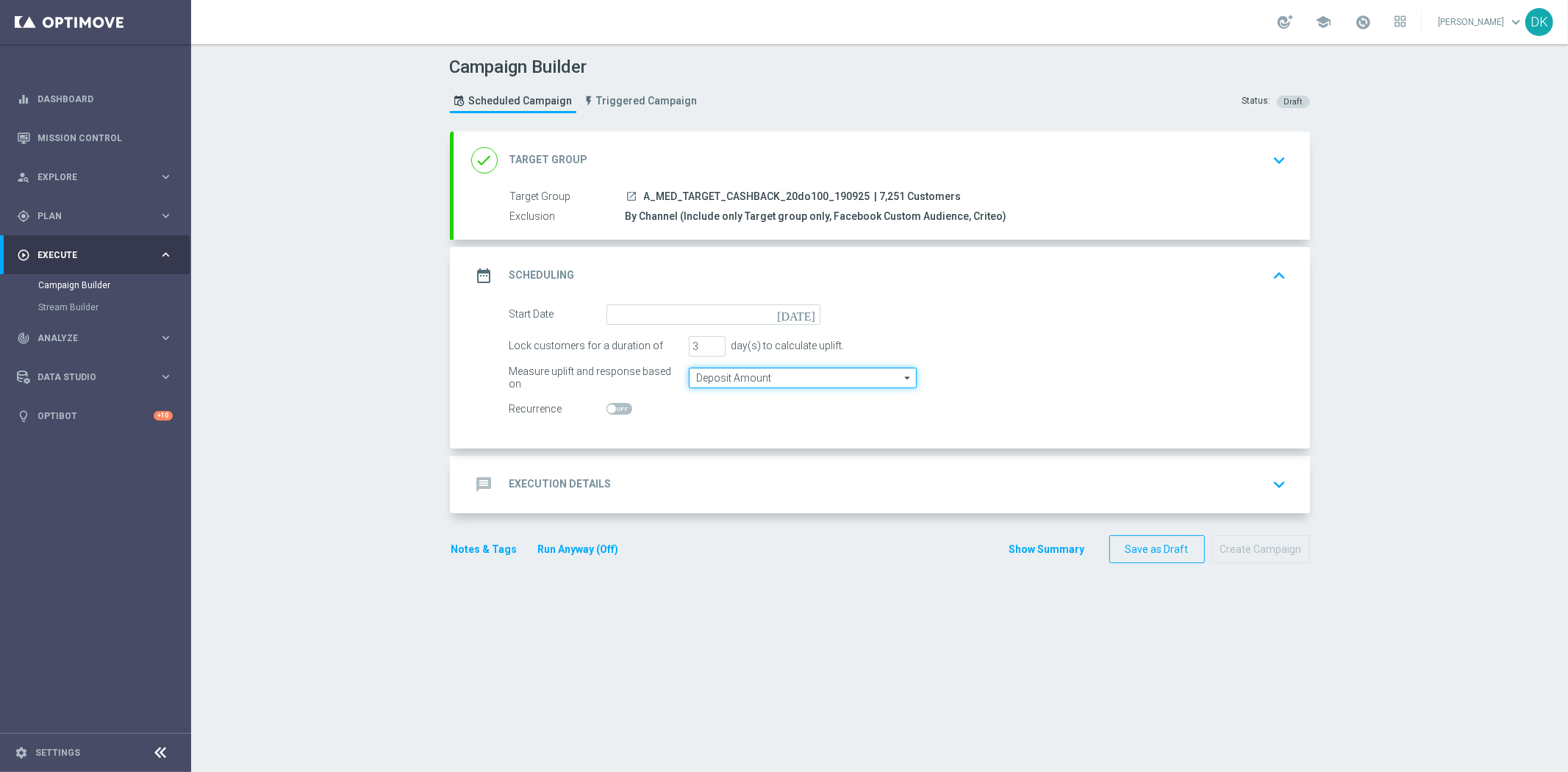
click at [729, 375] on input "Deposit Amount" at bounding box center [802, 377] width 228 height 21
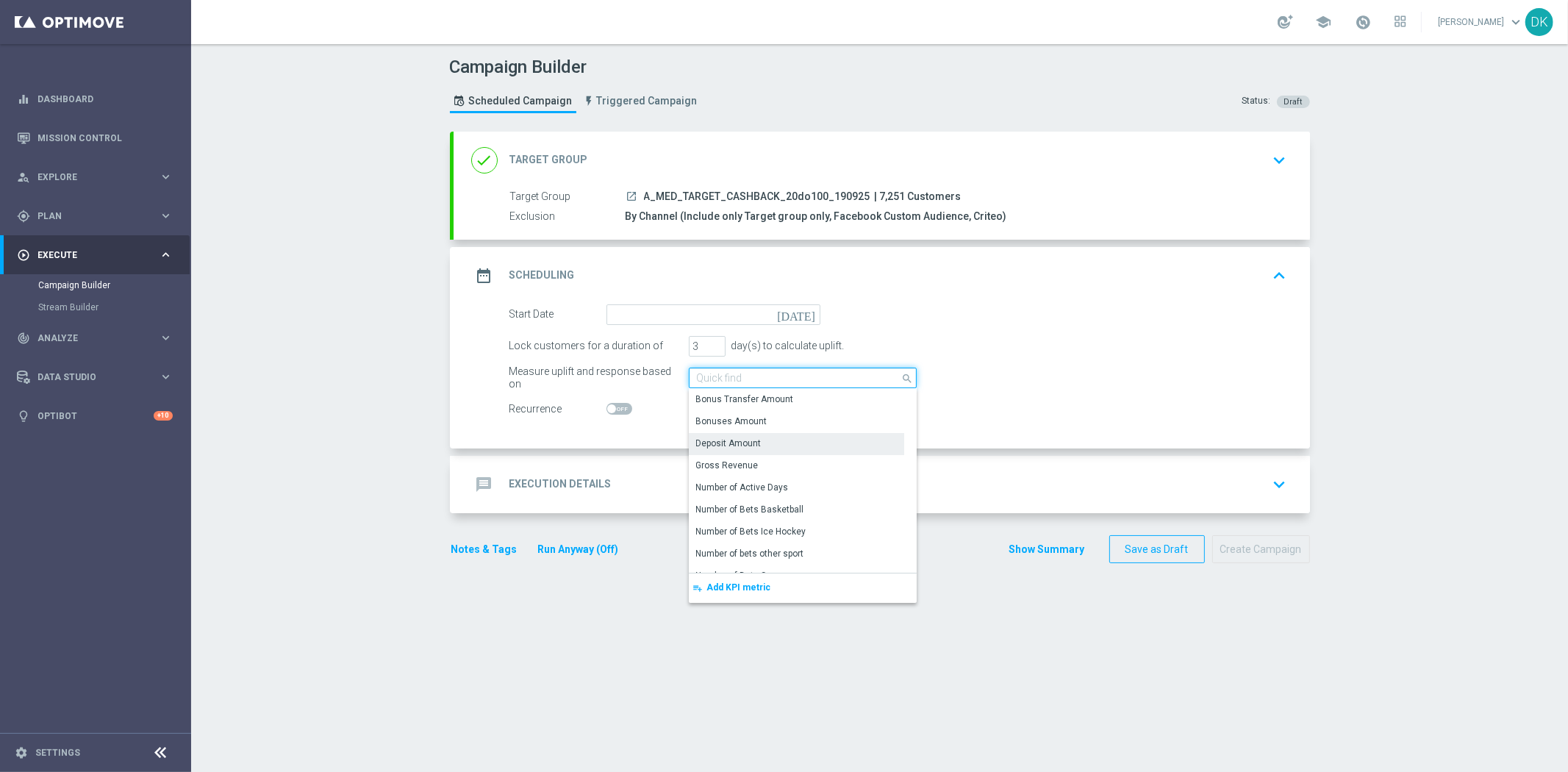
click at [729, 375] on input at bounding box center [802, 377] width 228 height 21
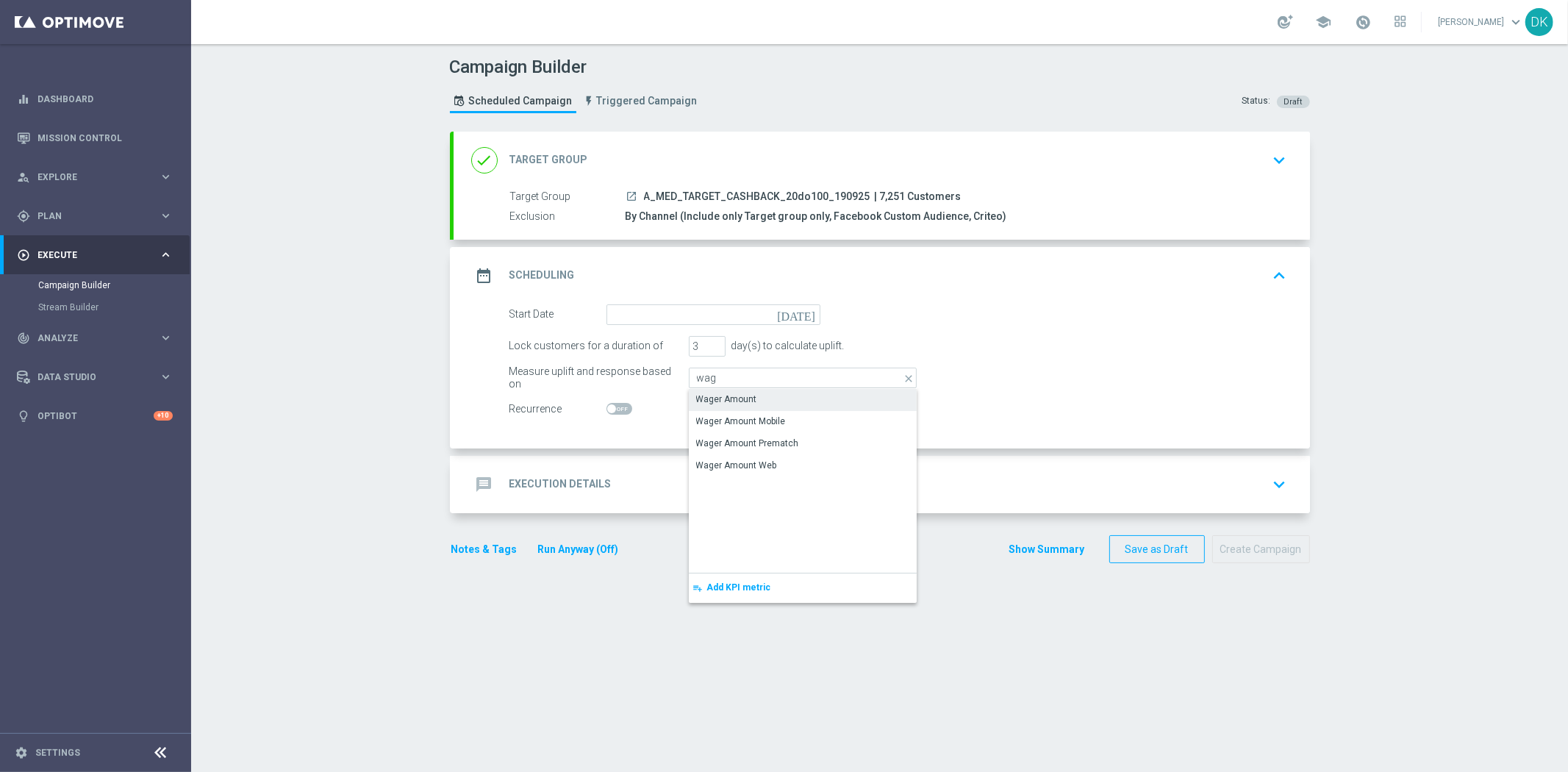
click at [725, 395] on div "Wager Amount" at bounding box center [727, 399] width 61 height 13
type input "Wager Amount"
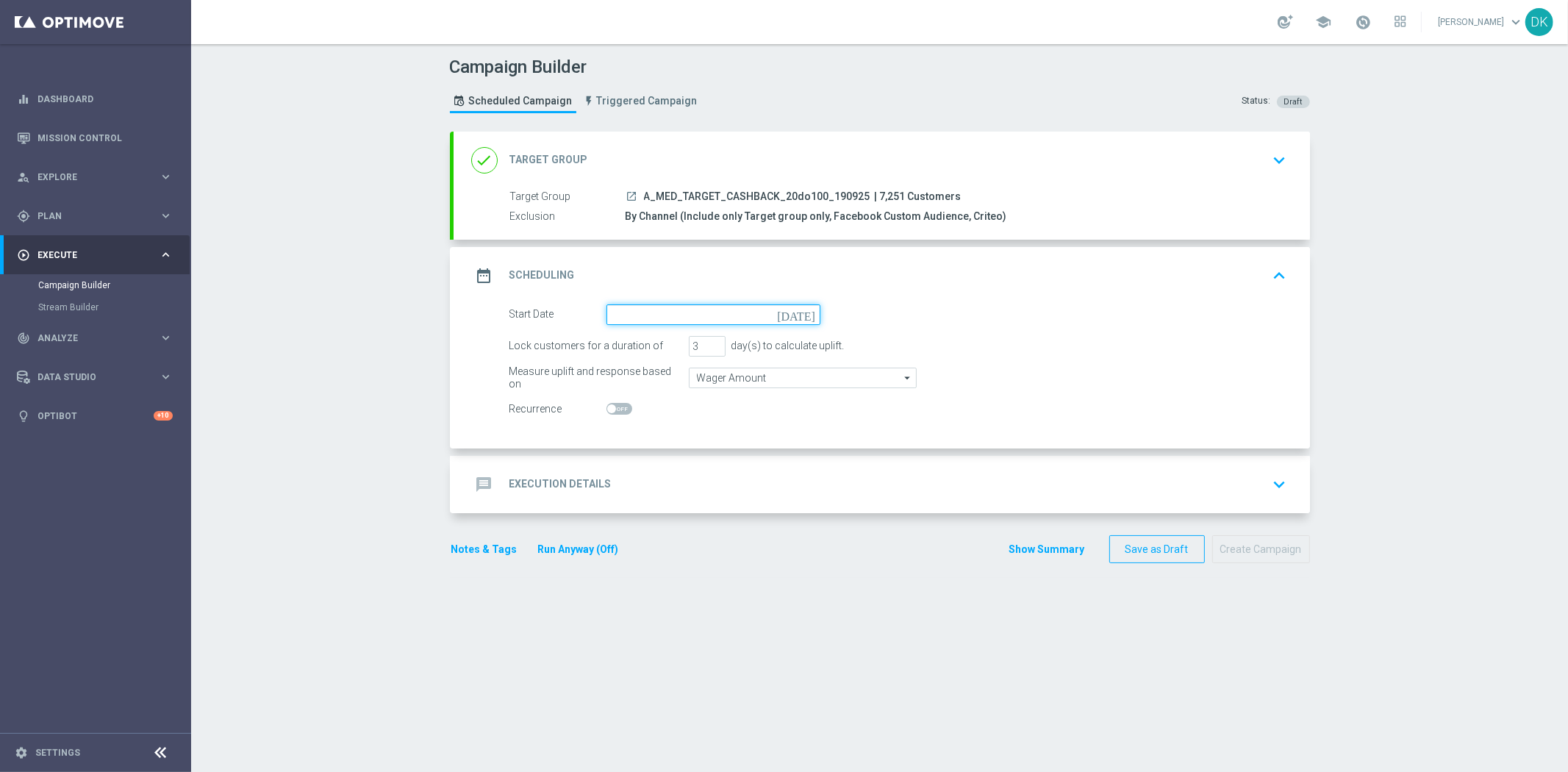
click at [708, 321] on input at bounding box center [713, 314] width 214 height 21
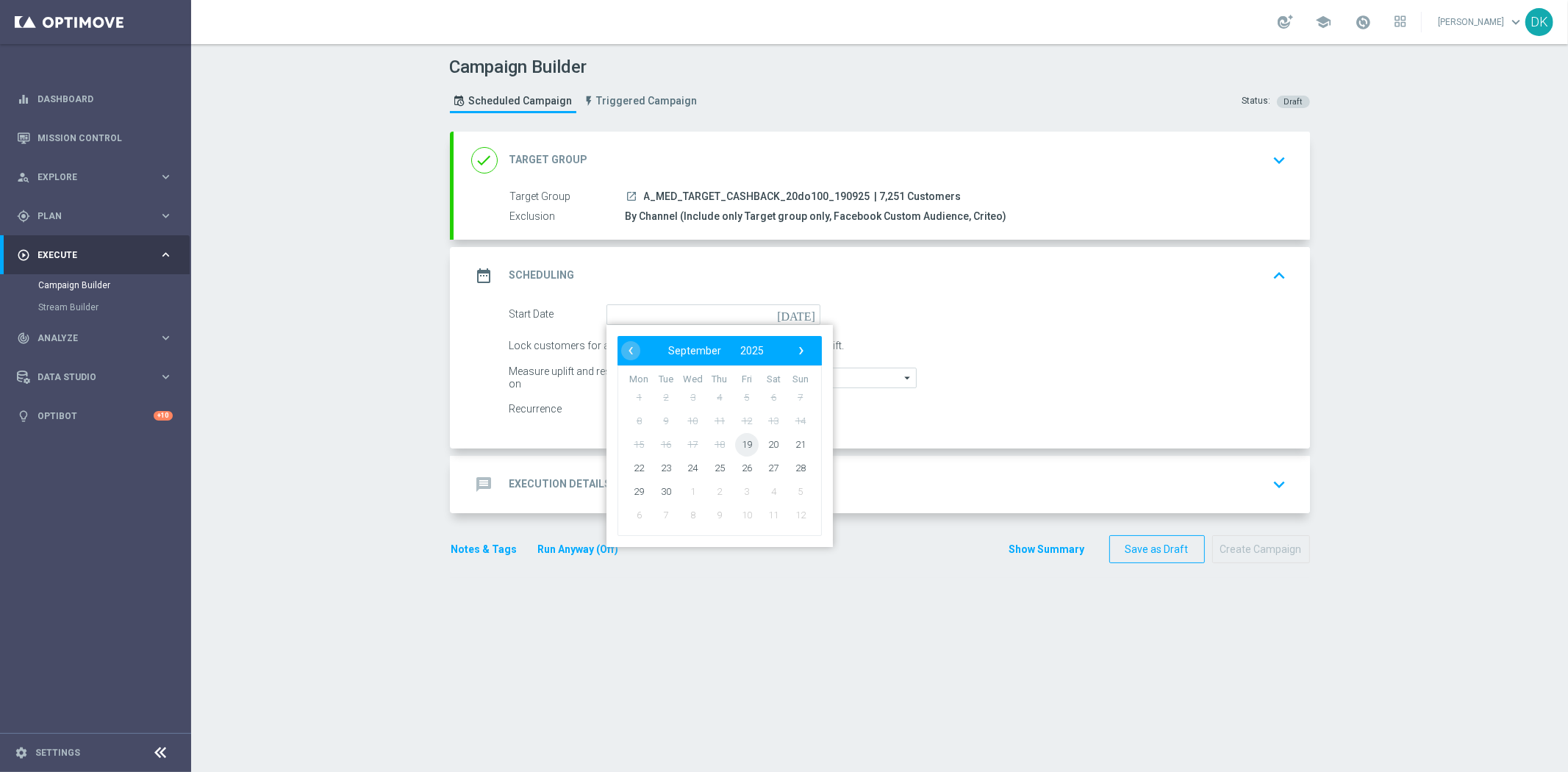
click at [735, 435] on span "19" at bounding box center [747, 444] width 24 height 24
type input "[DATE]"
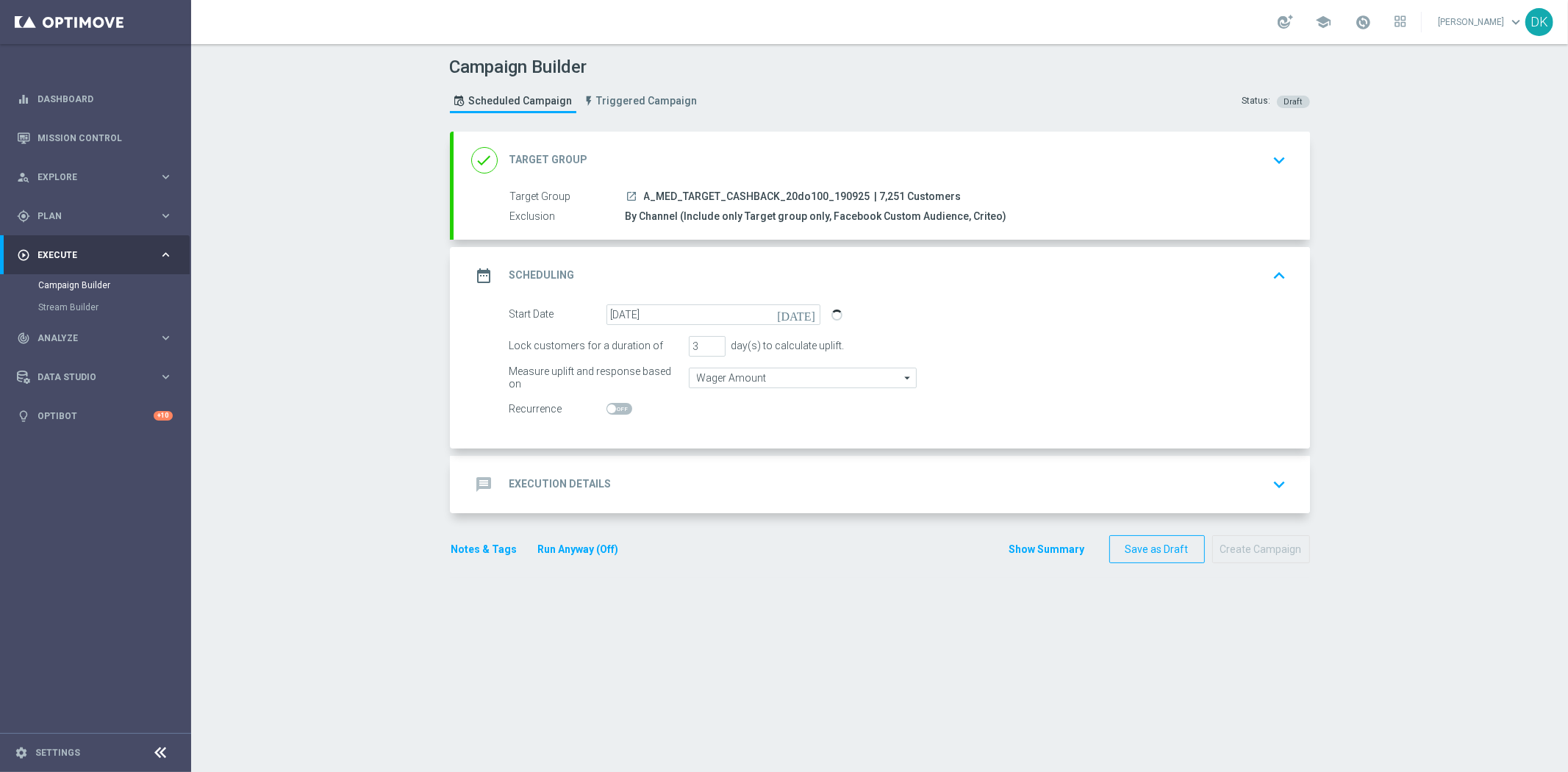
click at [603, 494] on div "message Execution Details keyboard_arrow_down" at bounding box center [882, 484] width 821 height 28
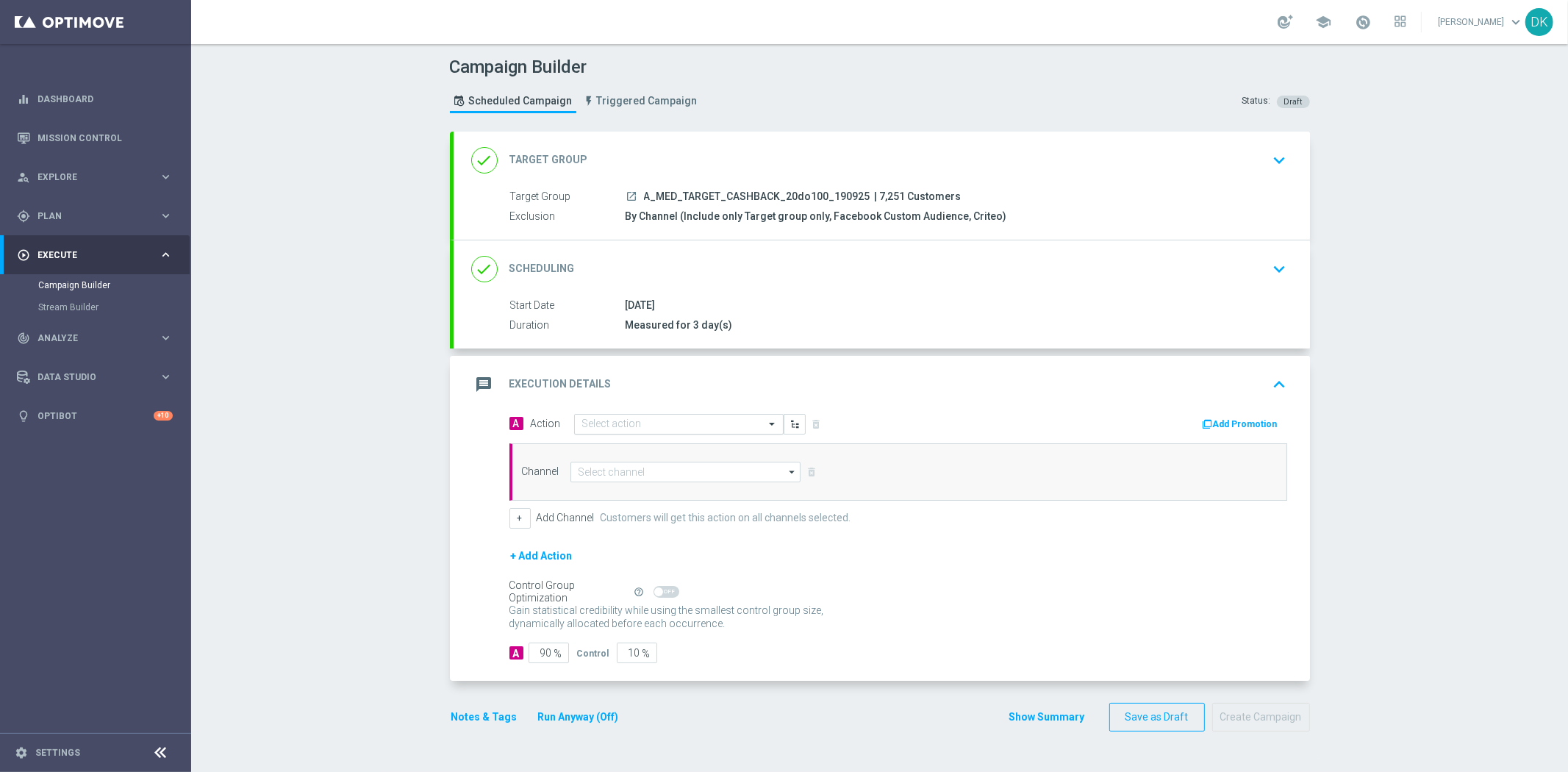
click at [630, 426] on input "text" at bounding box center [664, 424] width 163 height 13
click at [633, 618] on span "Create new action" at bounding box center [634, 623] width 77 height 10
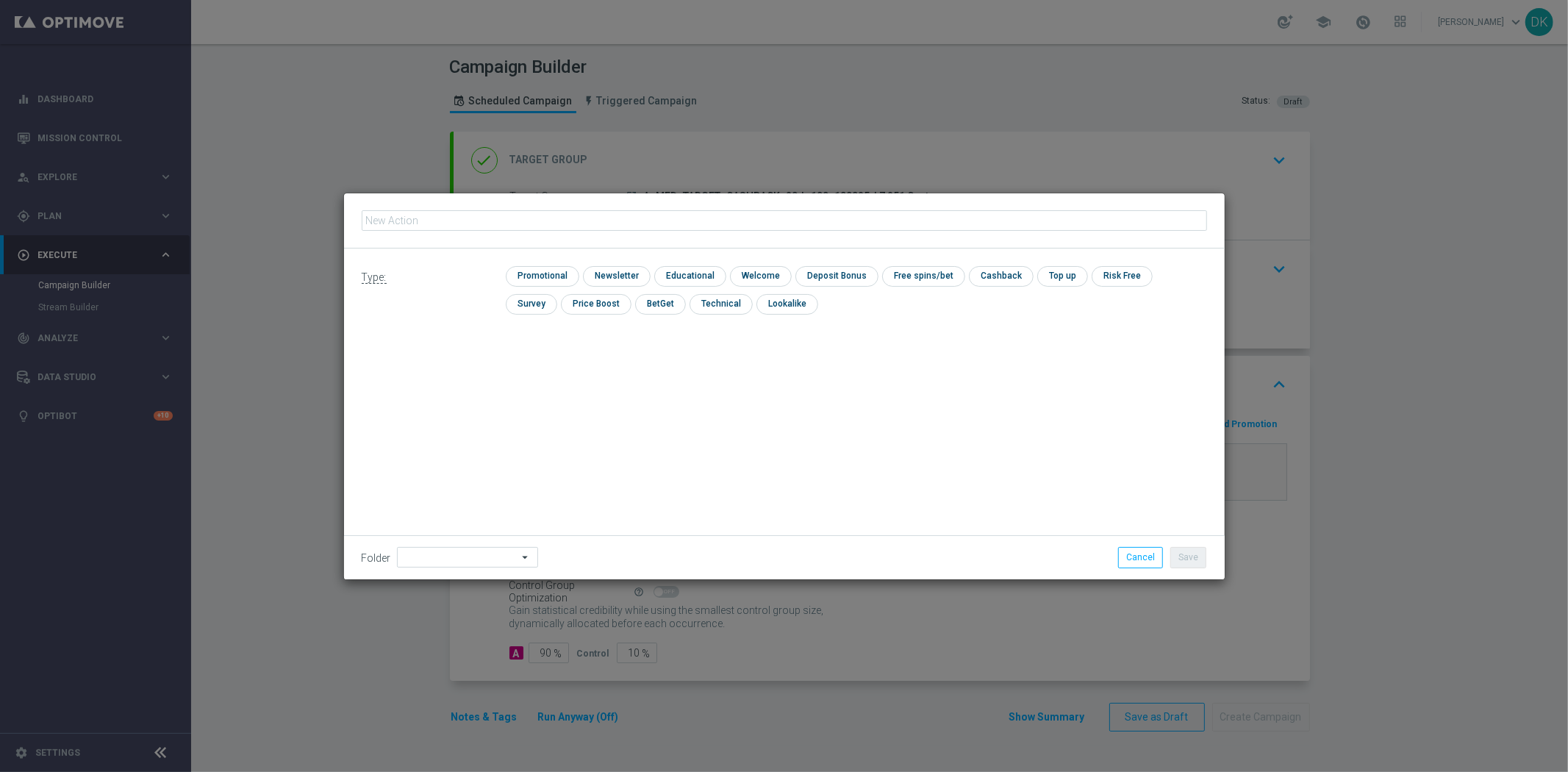
type input "A_MED_TARGET_CASHBACK_20do100_190925"
click at [555, 281] on input "checkbox" at bounding box center [540, 276] width 70 height 20
checkbox input "true"
click at [1193, 554] on button "Save" at bounding box center [1188, 556] width 36 height 21
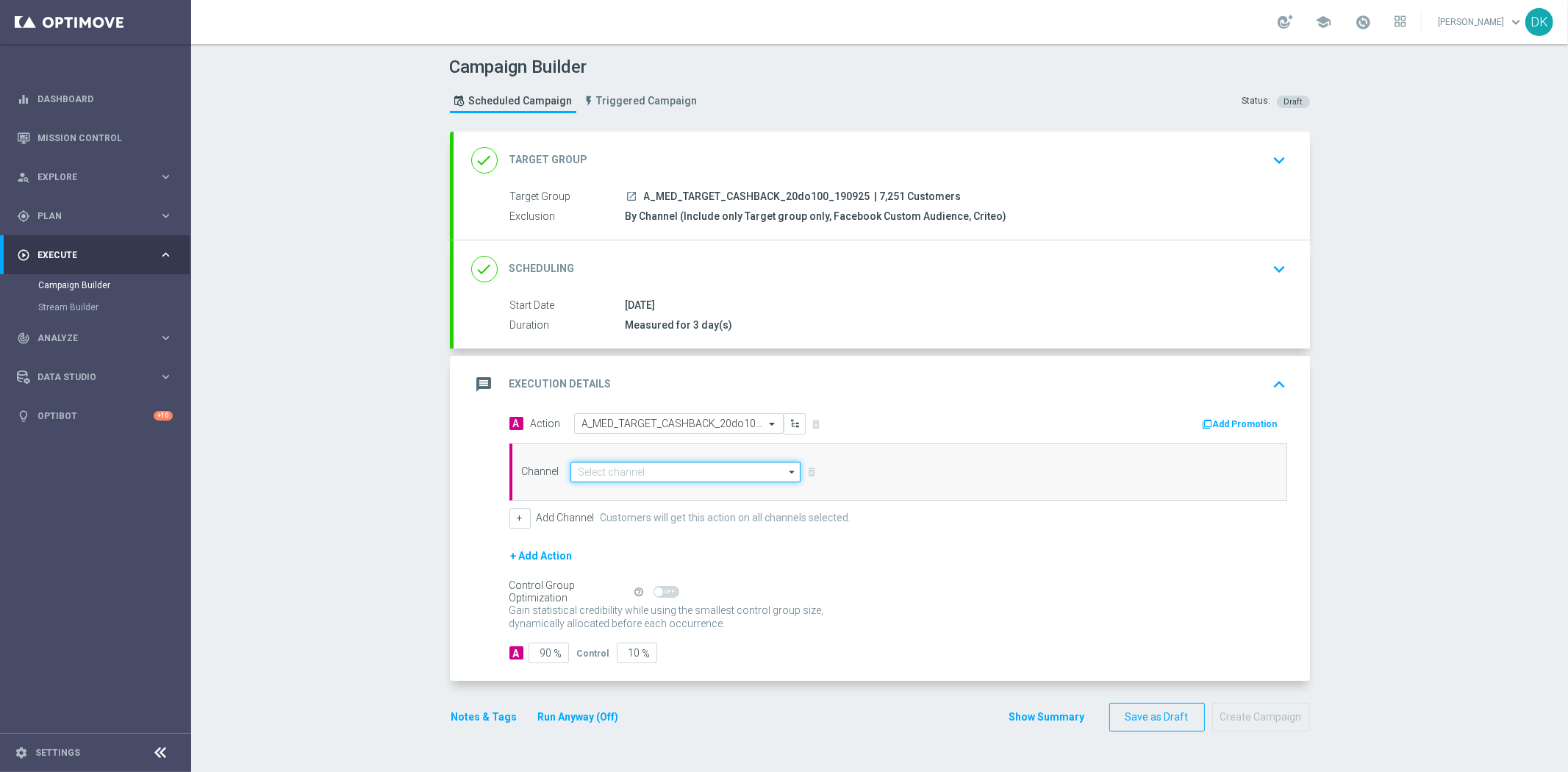
click at [632, 474] on input at bounding box center [686, 472] width 230 height 21
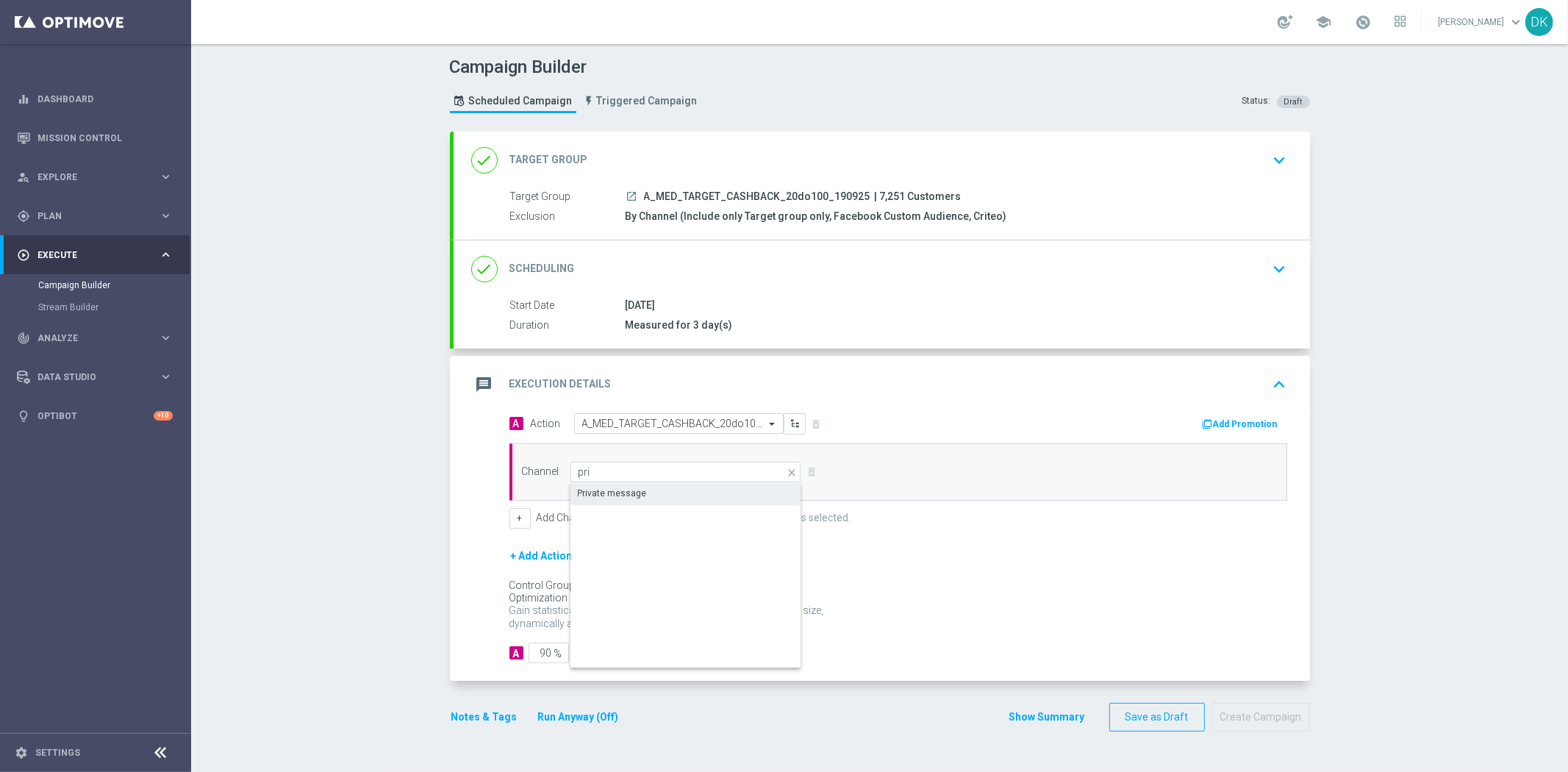
click at [621, 497] on div "Private message" at bounding box center [613, 492] width 69 height 13
type input "Private message"
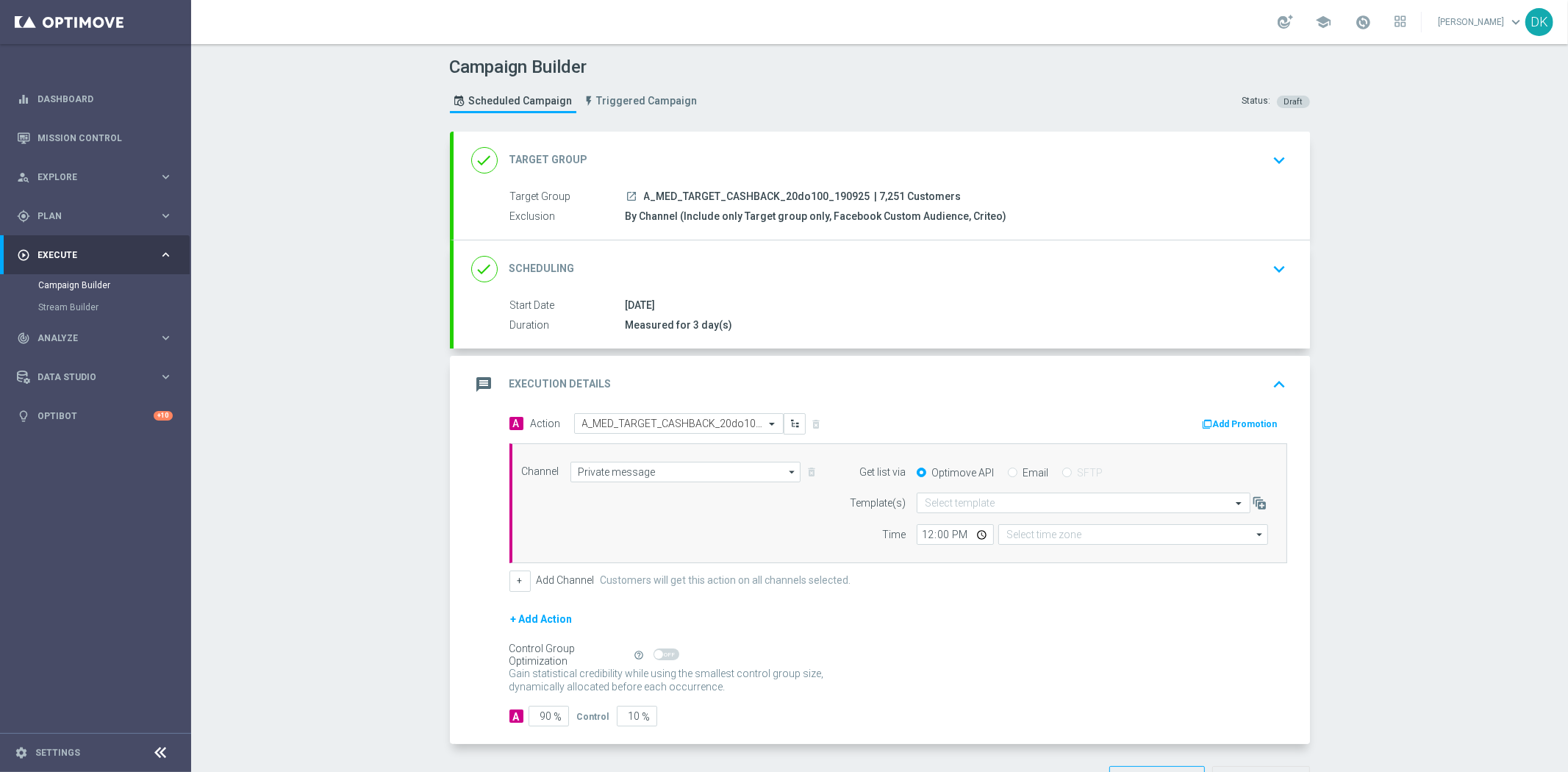
type input "Coordinated Universal Time (UTC 00:00)"
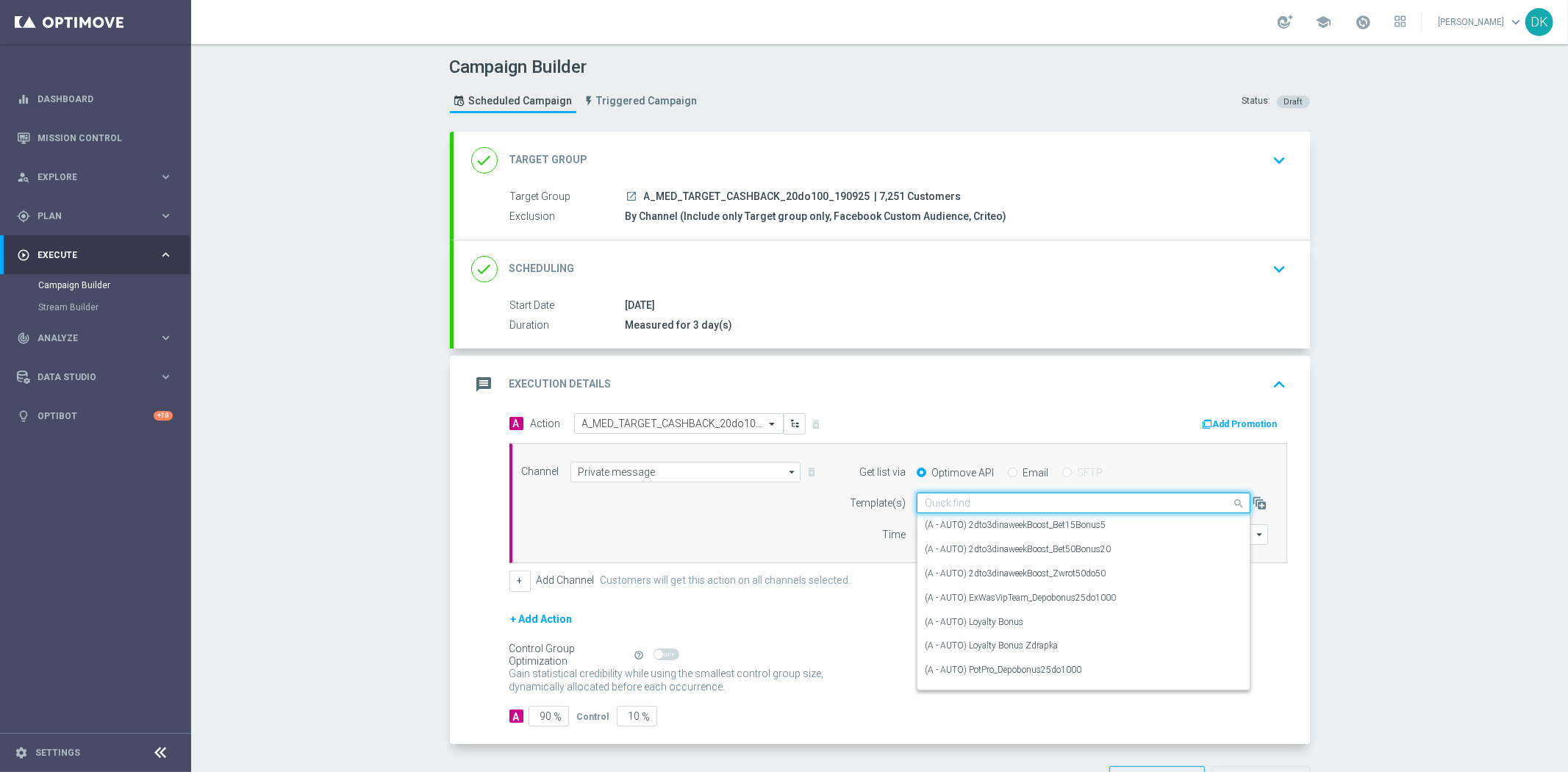
click at [957, 511] on div "Quick find" at bounding box center [1083, 502] width 334 height 21
paste input "A_MED_TARGET_CASHBACK_20do100_190925"
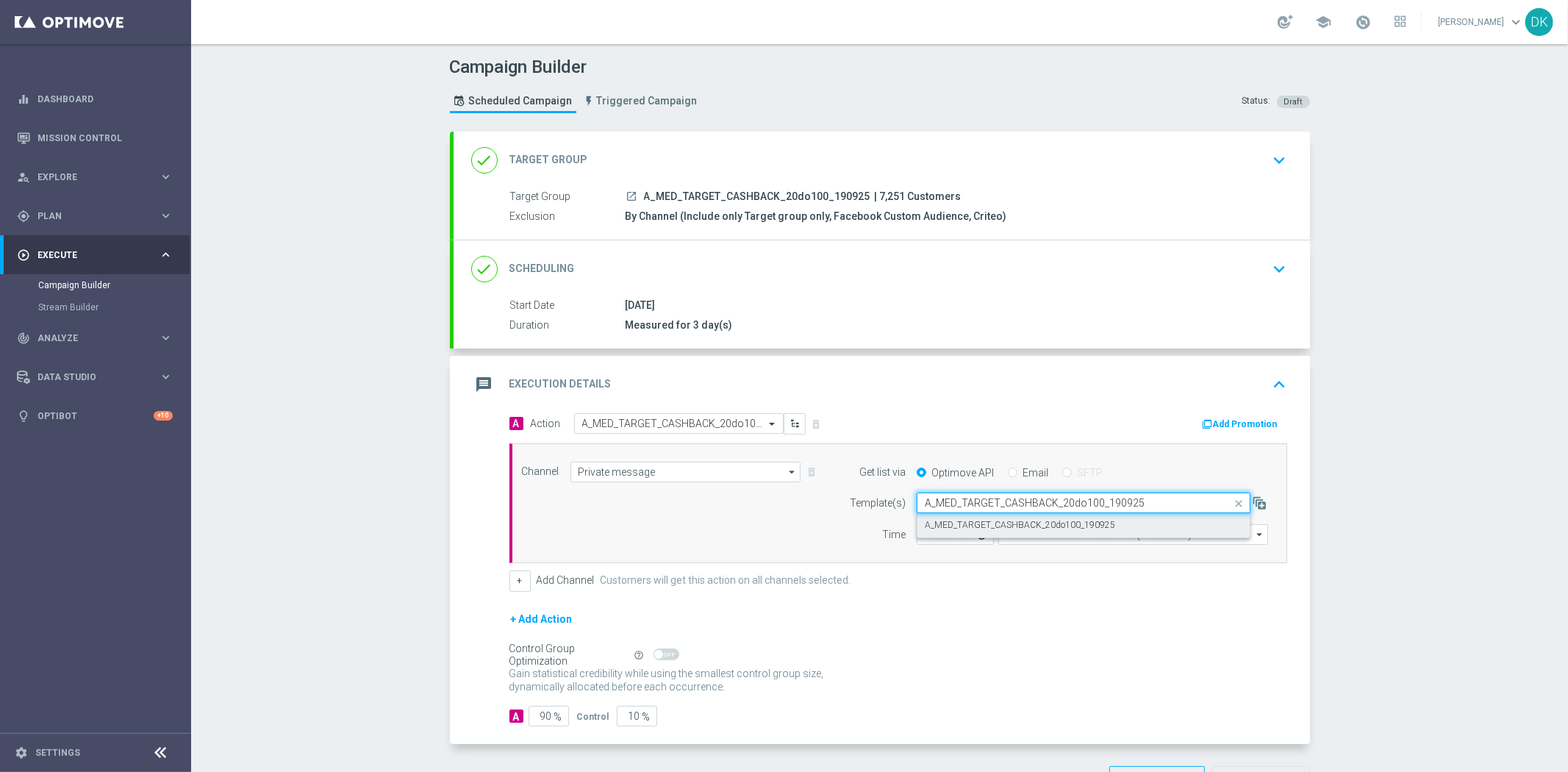
click at [972, 522] on label "A_MED_TARGET_CASHBACK_20do100_190925" at bounding box center [1019, 525] width 190 height 13
type input "A_MED_TARGET_CASHBACK_20do100_190925"
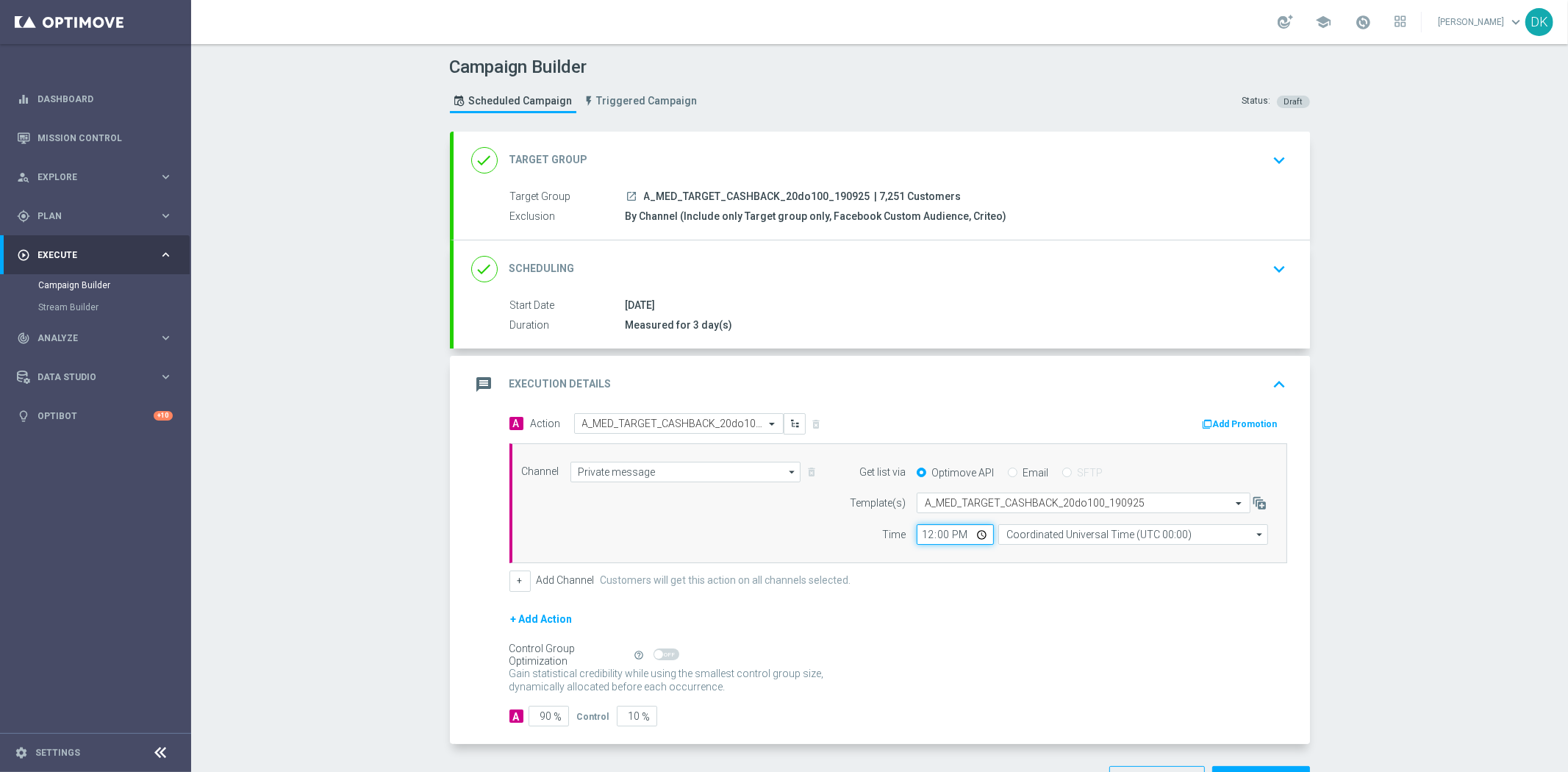
click at [922, 535] on input "12:00" at bounding box center [955, 534] width 77 height 21
type input "14:01"
click at [1053, 532] on input "Coordinated Universal Time (UTC 00:00)" at bounding box center [1134, 534] width 270 height 21
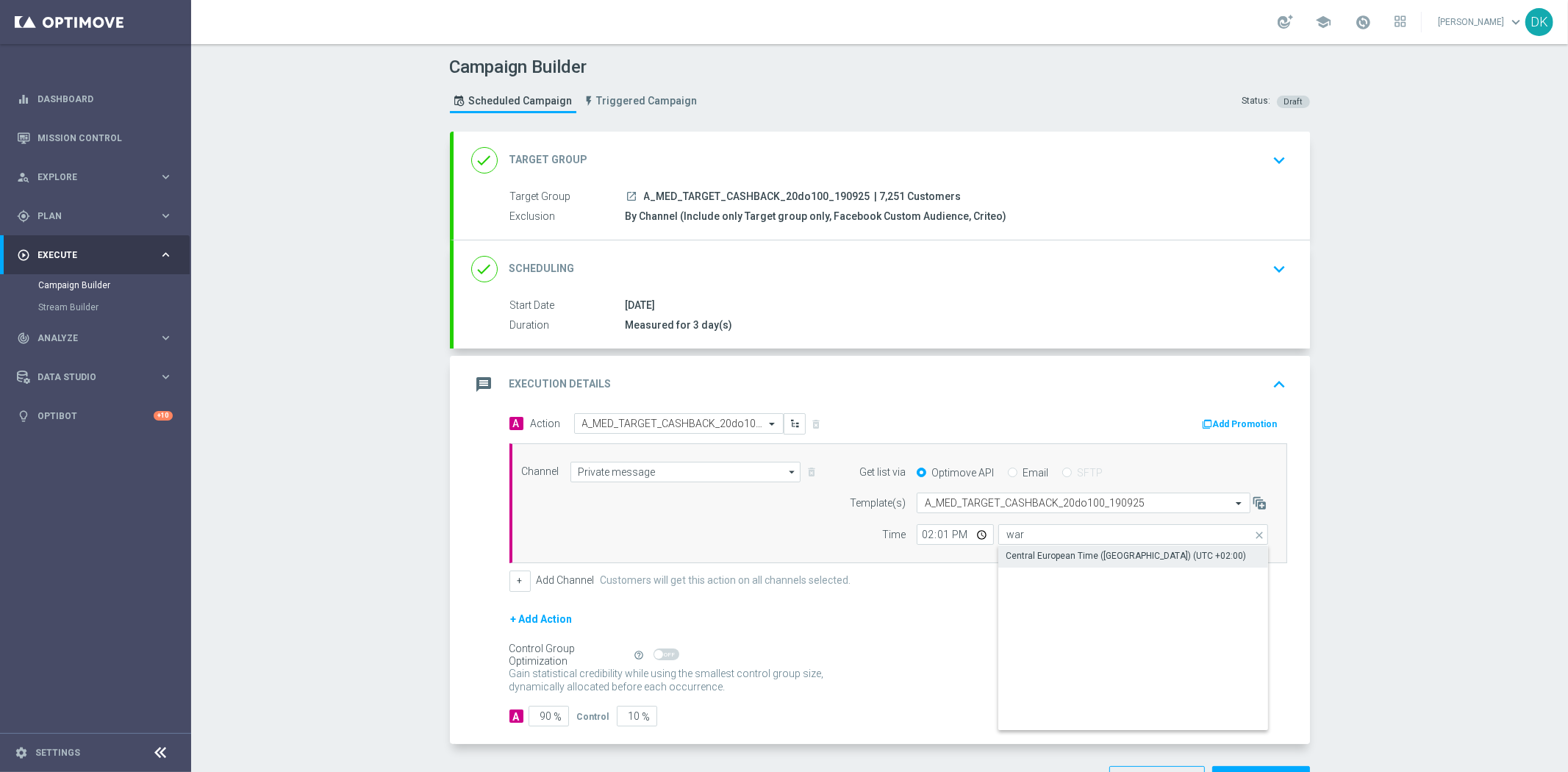
click at [1053, 549] on div "Central European Time ([GEOGRAPHIC_DATA]) (UTC +02:00)" at bounding box center [1126, 555] width 240 height 13
type input "Central European Time ([GEOGRAPHIC_DATA]) (UTC +02:00)"
click at [1236, 420] on button "Add Promotion" at bounding box center [1241, 423] width 82 height 16
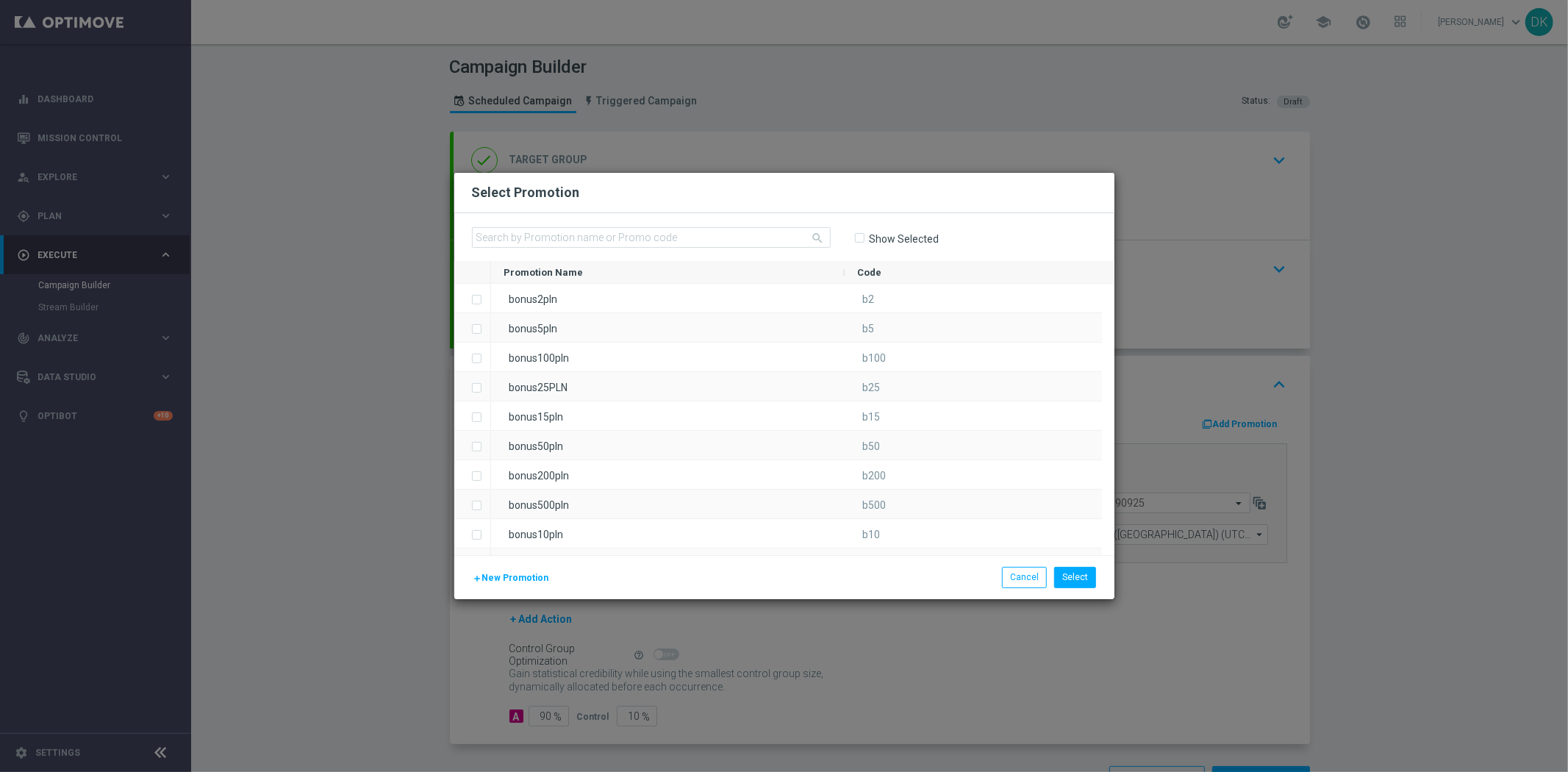
click at [518, 579] on span "New Promotion" at bounding box center [516, 577] width 67 height 10
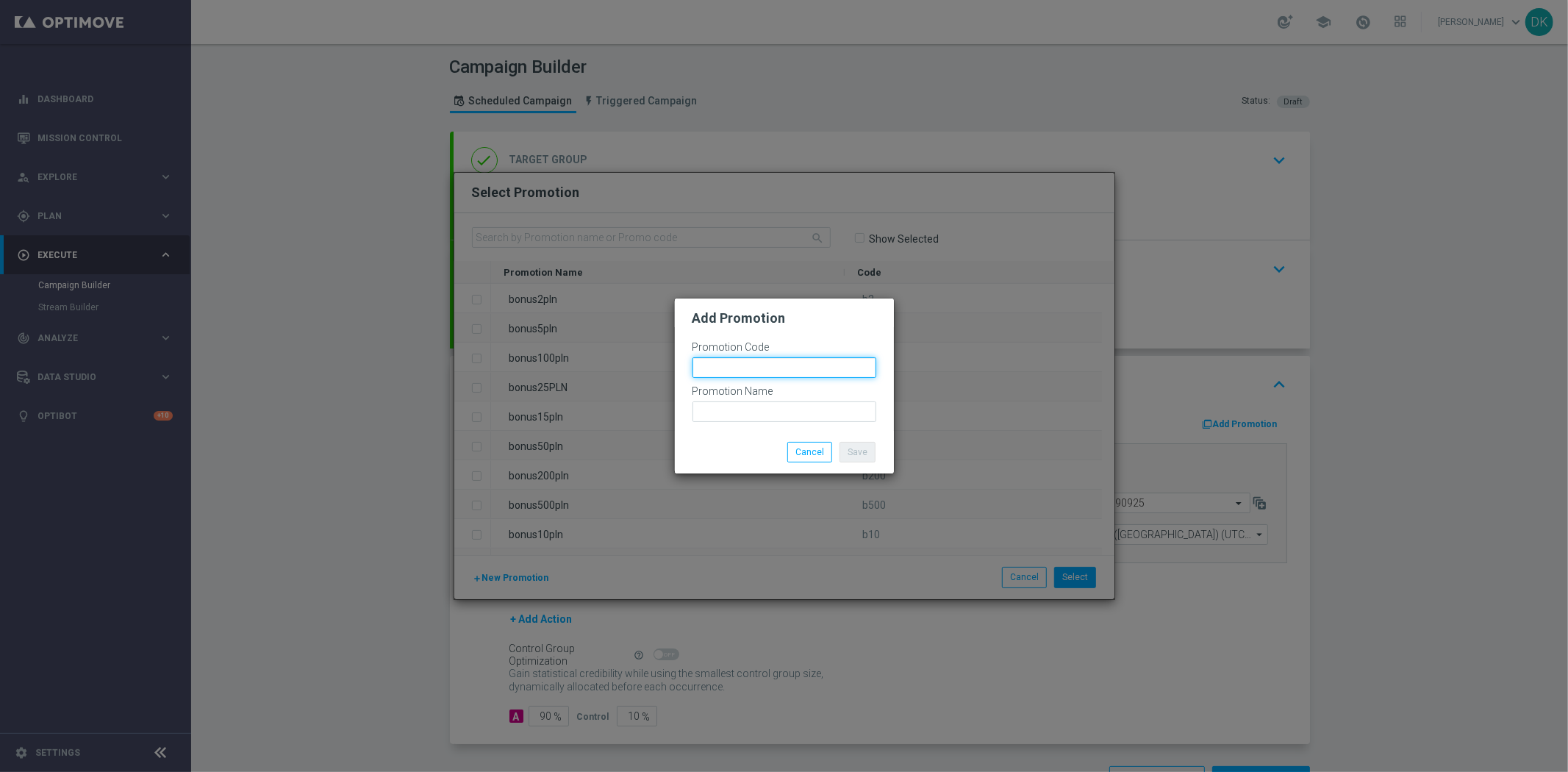
click at [741, 357] on input "text" at bounding box center [784, 367] width 184 height 21
paste input "181289"
click at [741, 357] on input "bonusapi_tg-181289" at bounding box center [784, 367] width 184 height 21
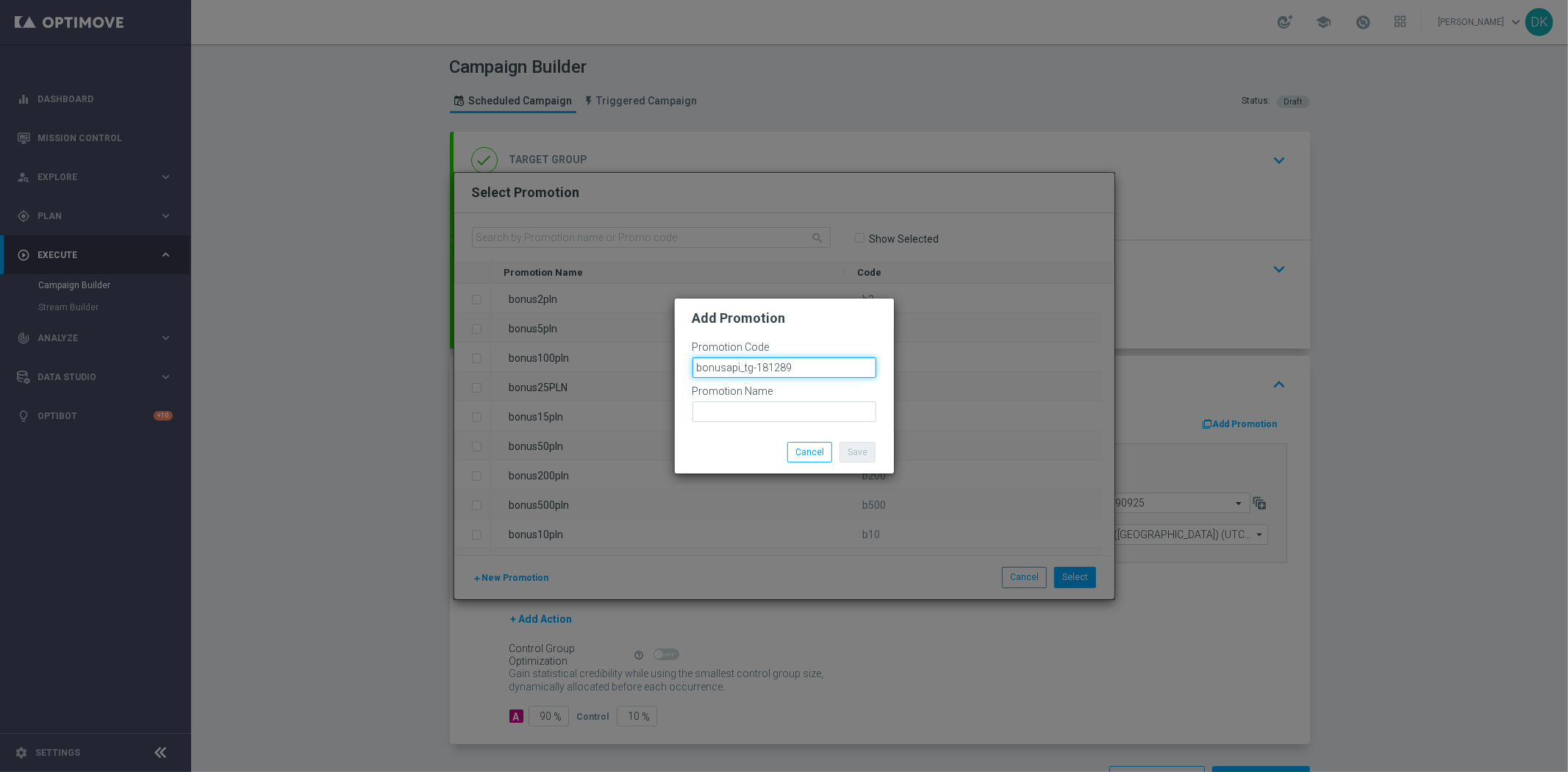
type input "bonusapi_tg-181289"
click at [732, 401] on input "text" at bounding box center [784, 411] width 184 height 21
paste input "bonusapi_tg-181289"
type input "bonusapi_tg-181289"
click at [850, 451] on button "Save" at bounding box center [857, 452] width 36 height 21
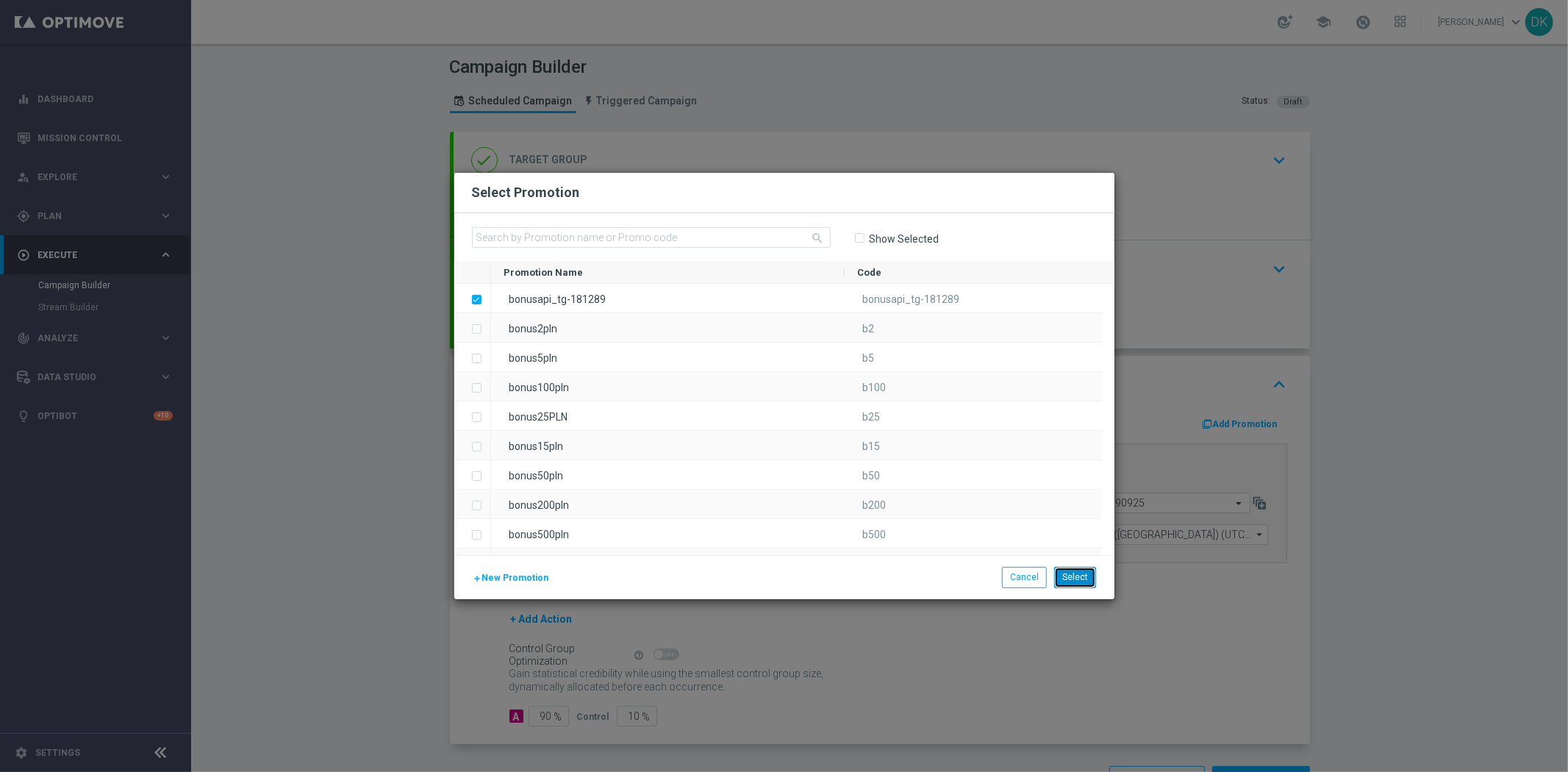
click at [1077, 587] on button "Select" at bounding box center [1075, 576] width 42 height 21
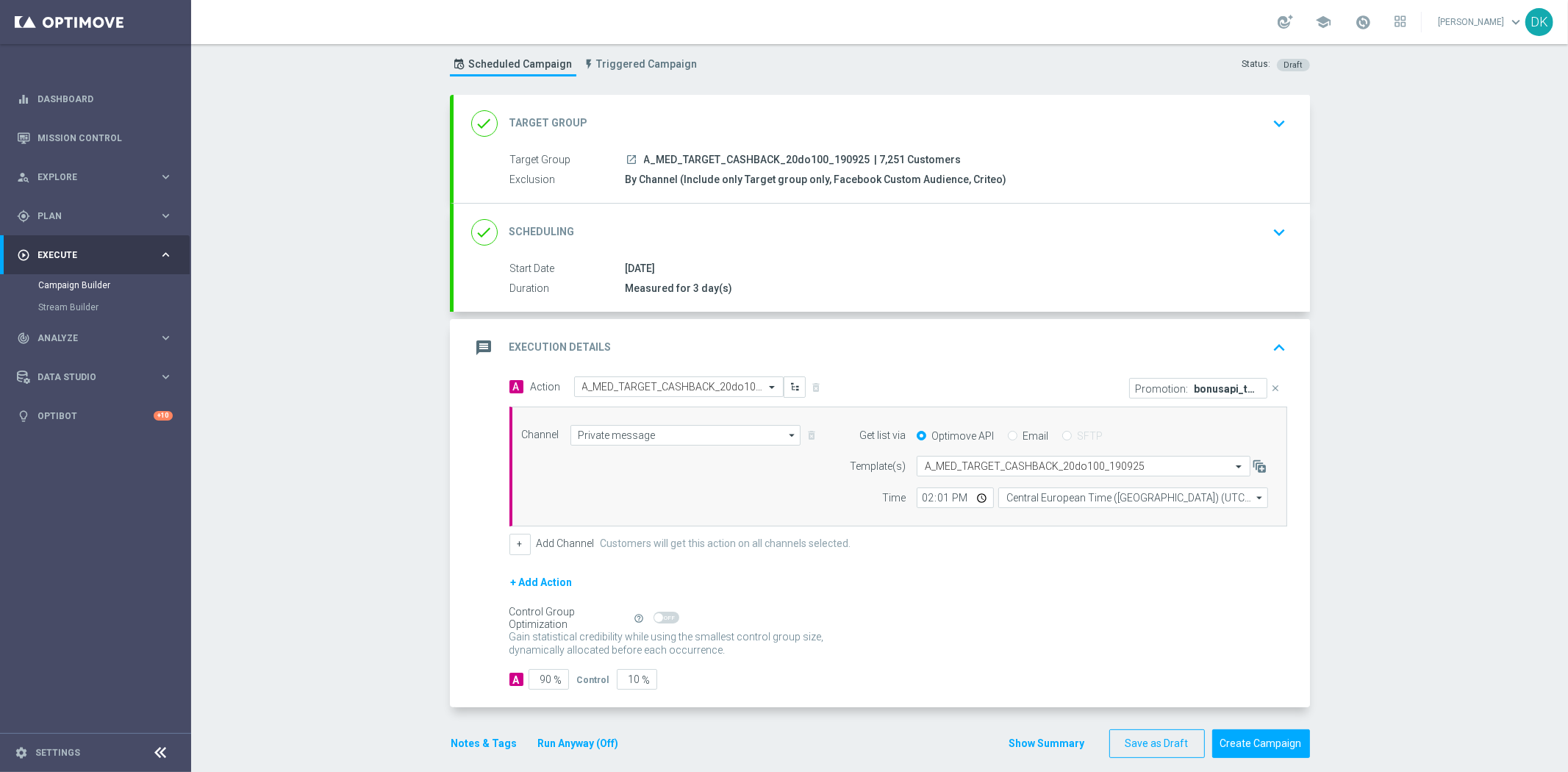
scroll to position [52, 0]
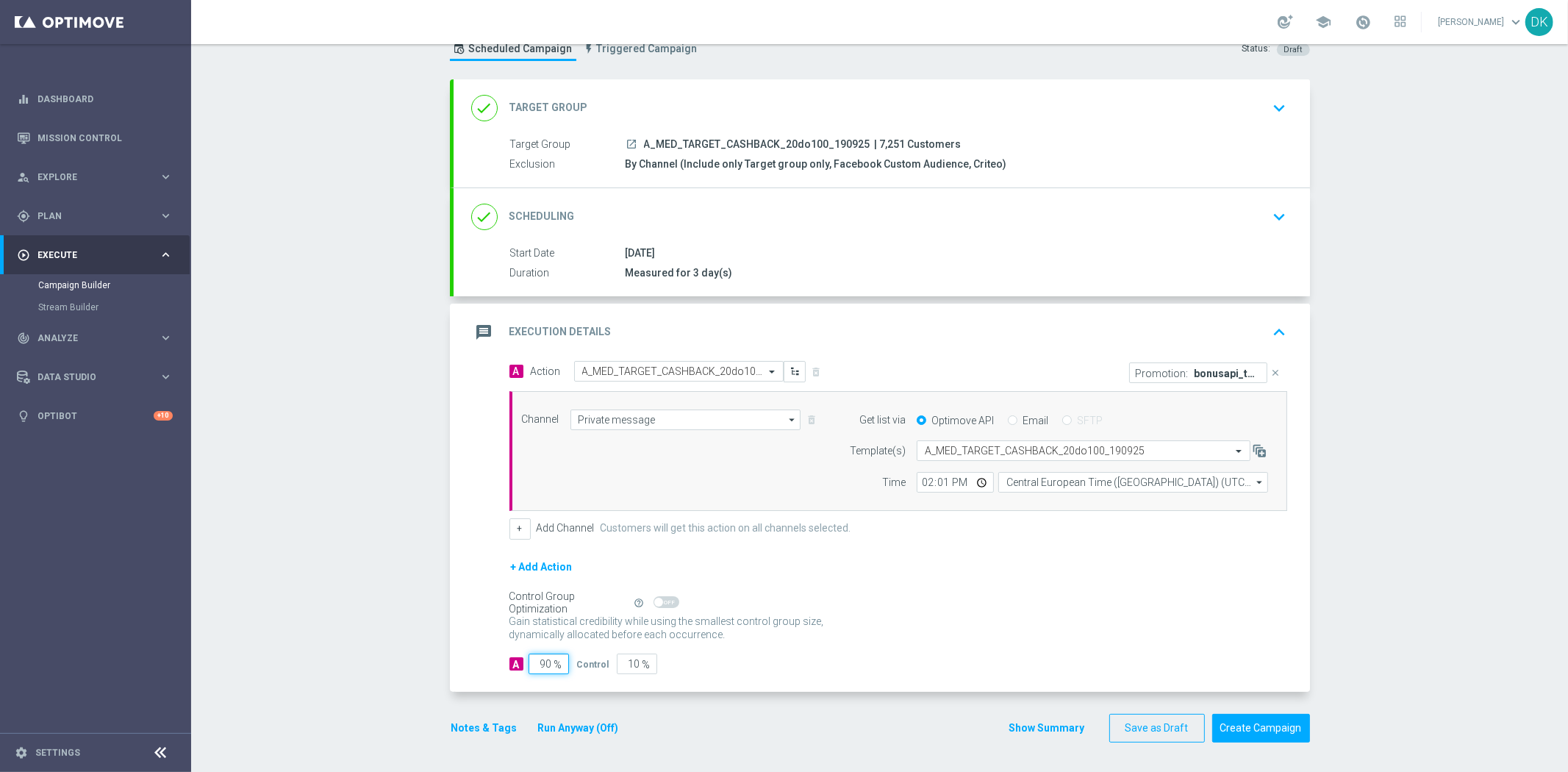
drag, startPoint x: 541, startPoint y: 666, endPoint x: 563, endPoint y: 667, distance: 22.0
click at [562, 667] on div "A 90 %" at bounding box center [543, 663] width 68 height 21
type input "95"
type input "5"
type input "95"
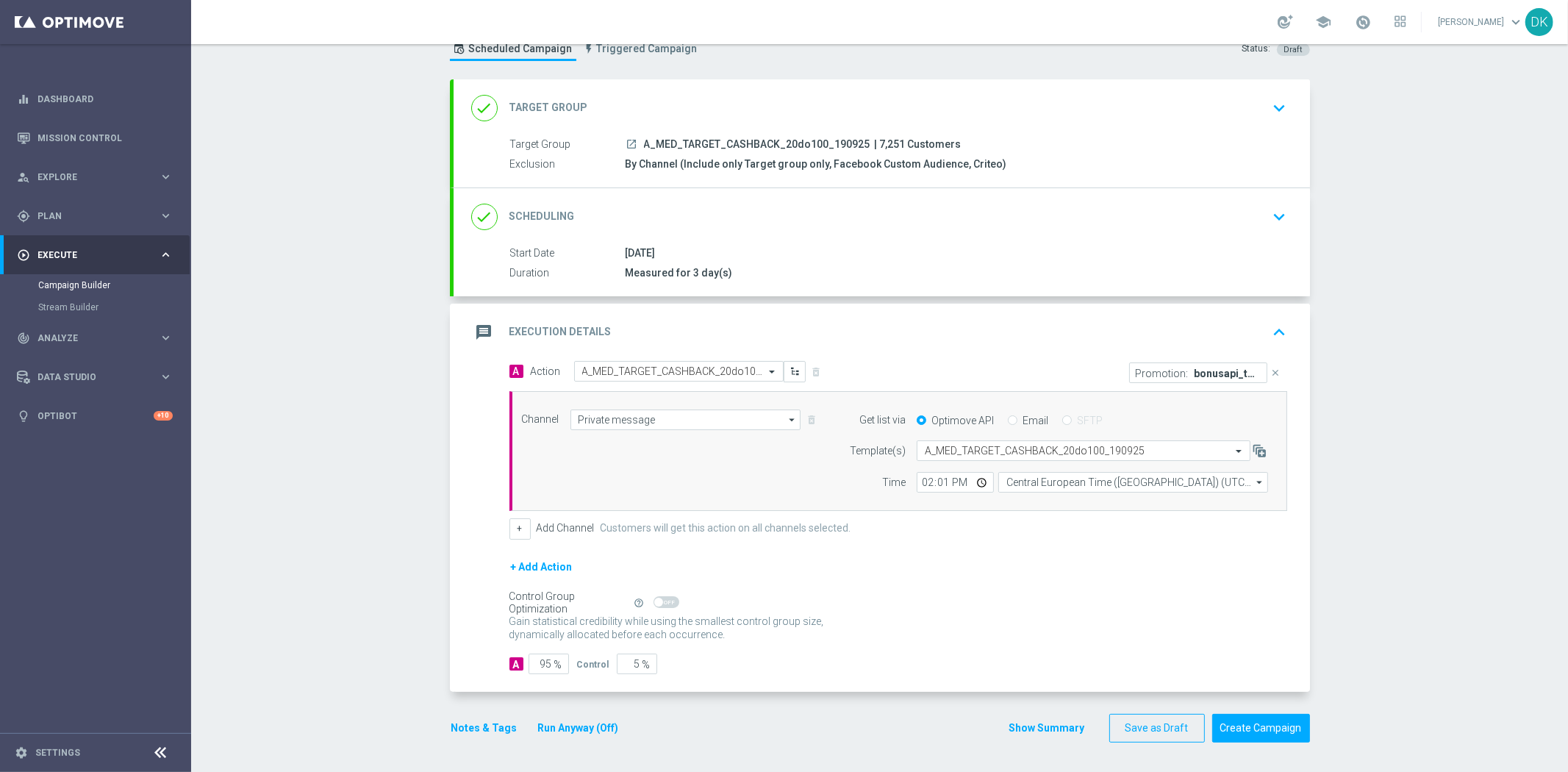
click at [490, 729] on button "Notes & Tags" at bounding box center [485, 728] width 69 height 19
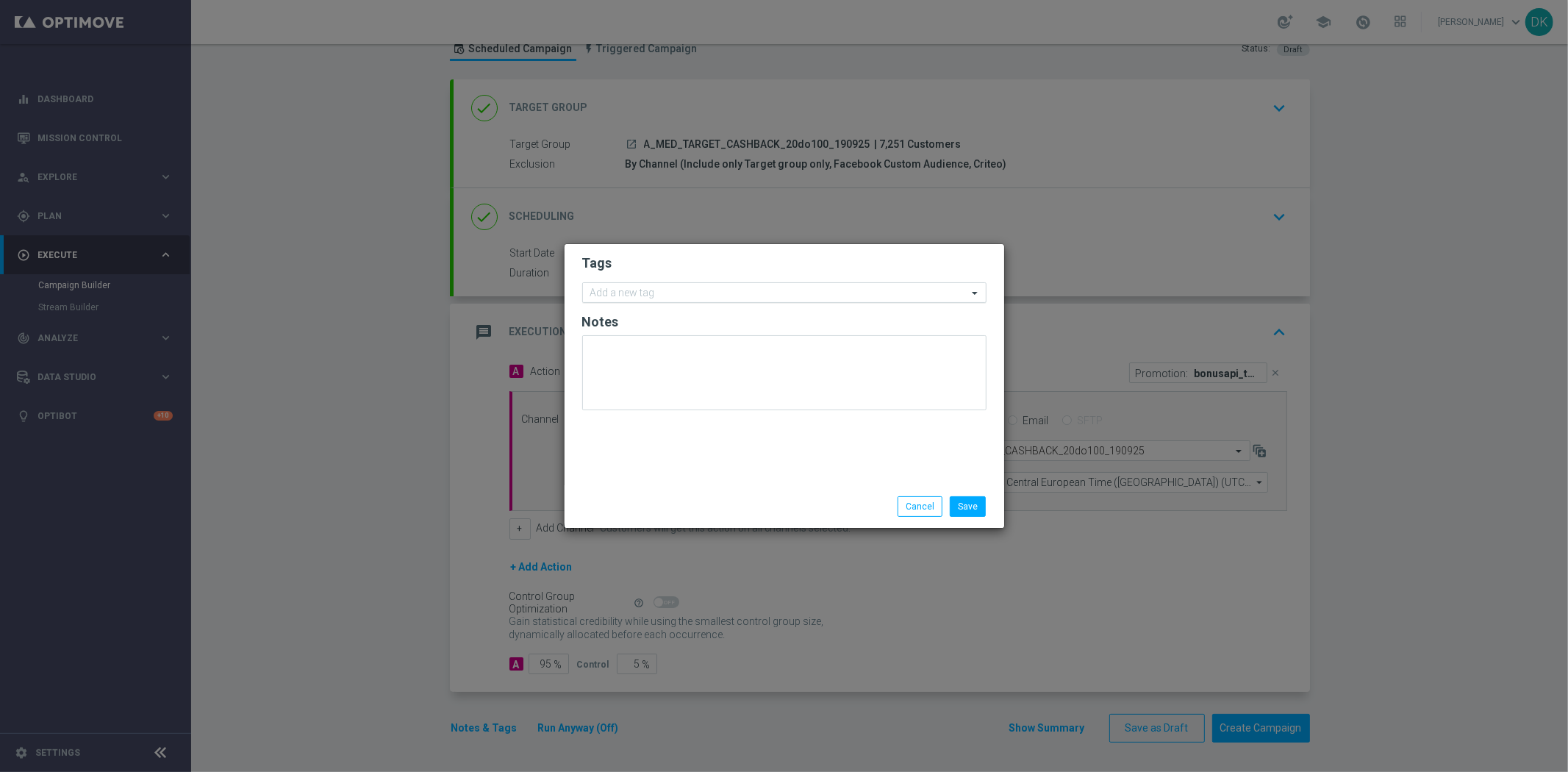
click at [672, 290] on input "text" at bounding box center [778, 293] width 377 height 13
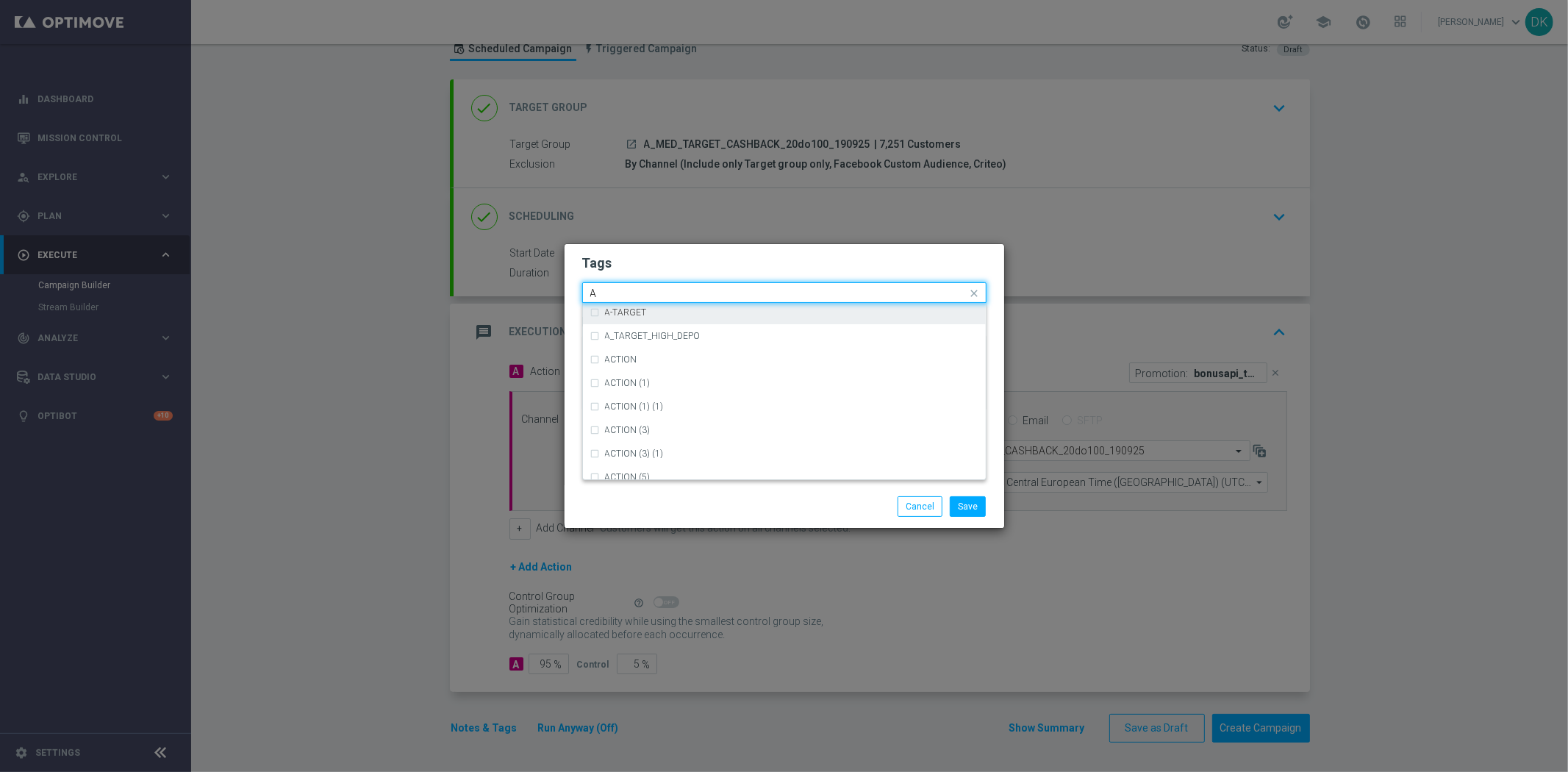
scroll to position [1796, 0]
click at [633, 326] on div "A" at bounding box center [791, 329] width 373 height 9
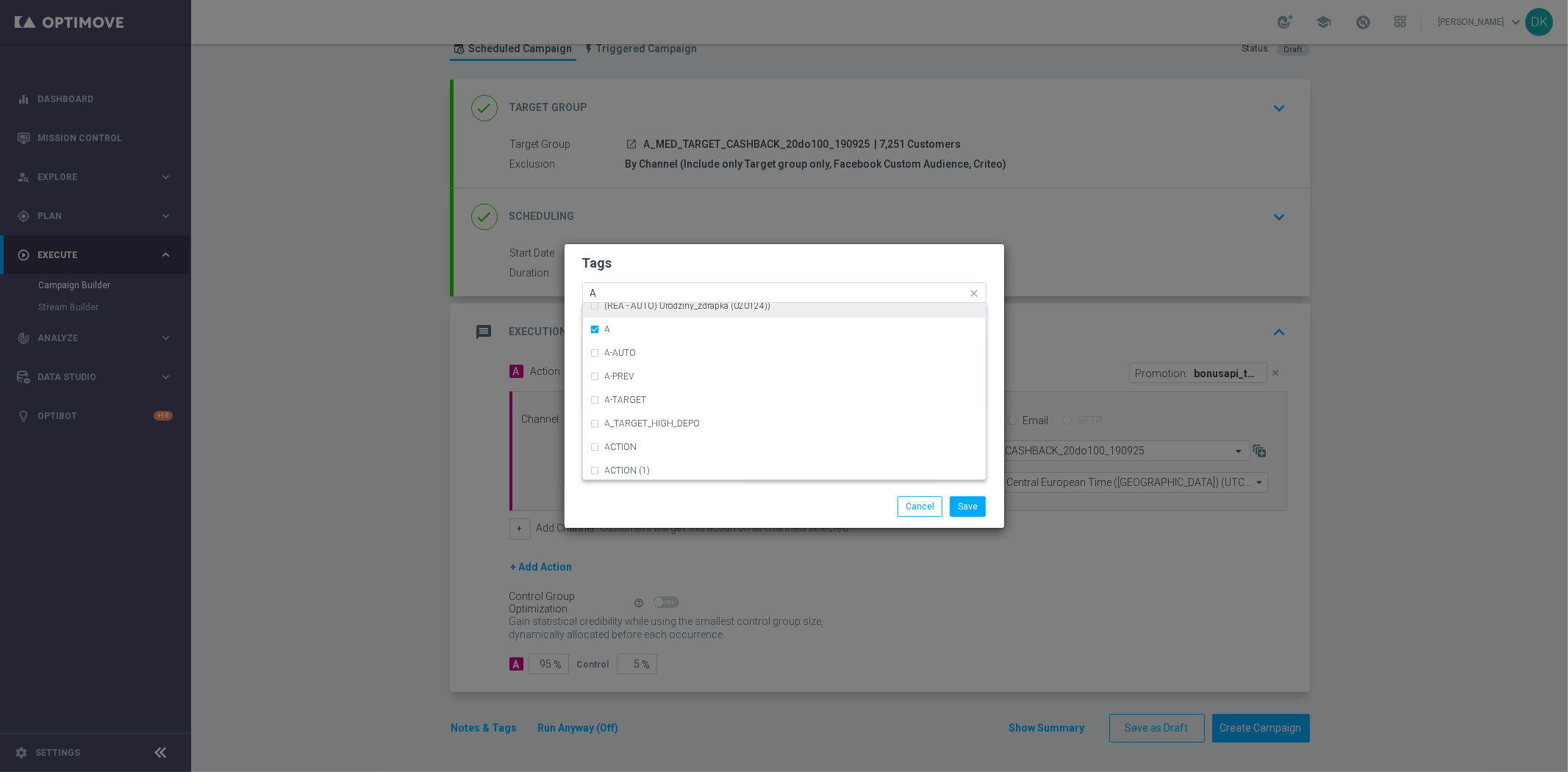
click at [621, 288] on input "A" at bounding box center [778, 293] width 377 height 13
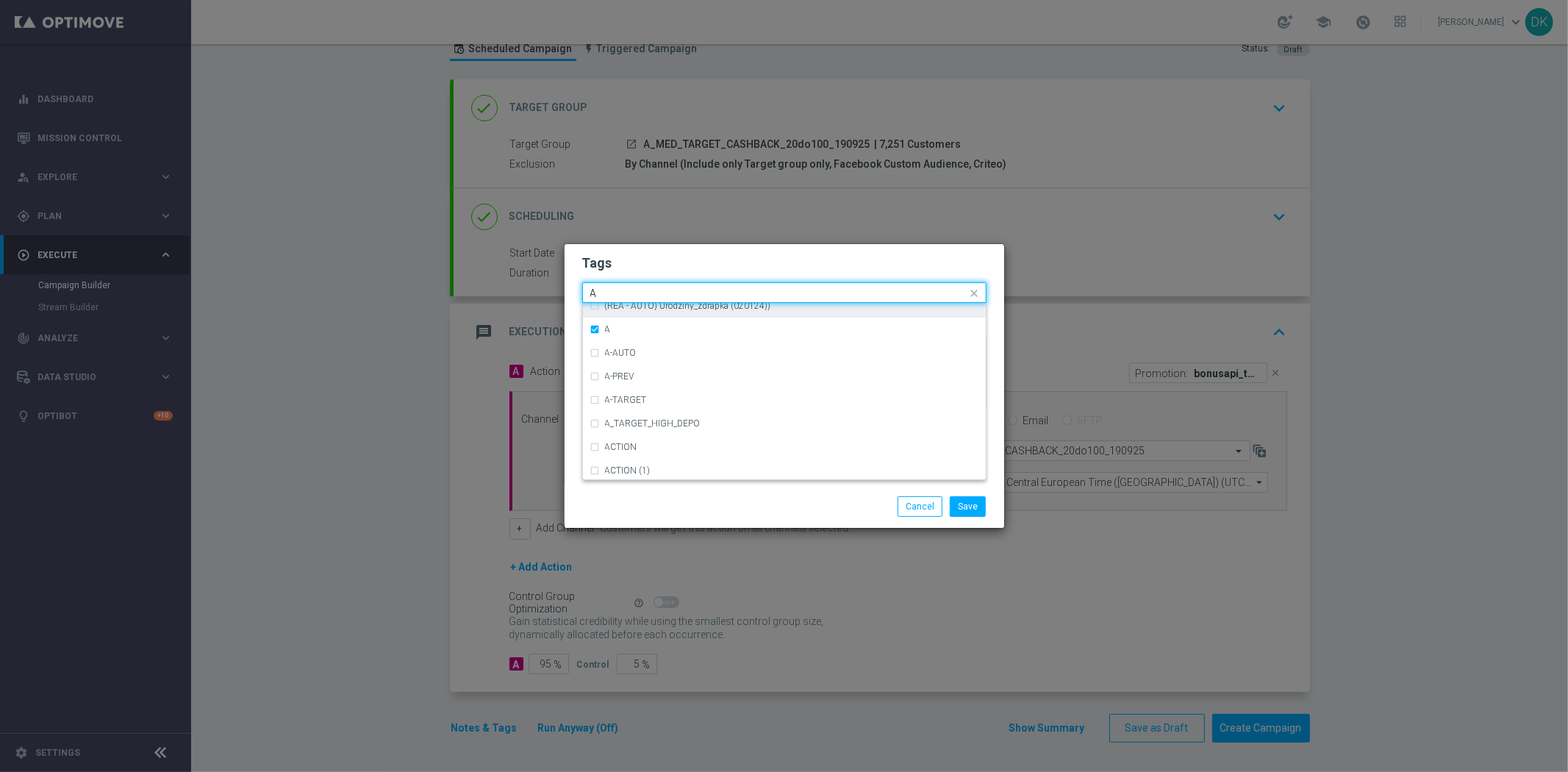
click at [621, 288] on input "A" at bounding box center [778, 293] width 377 height 13
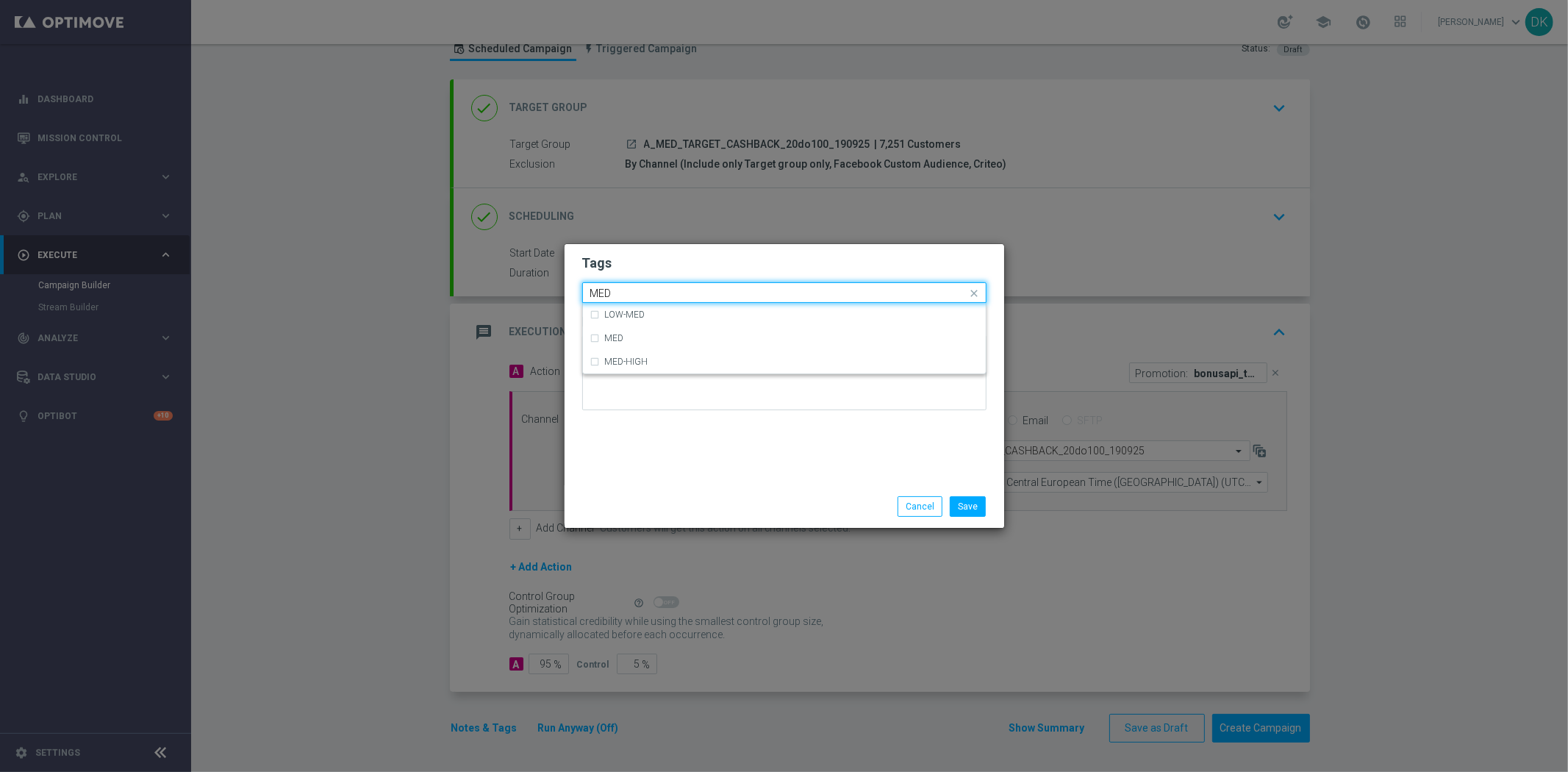
scroll to position [0, 0]
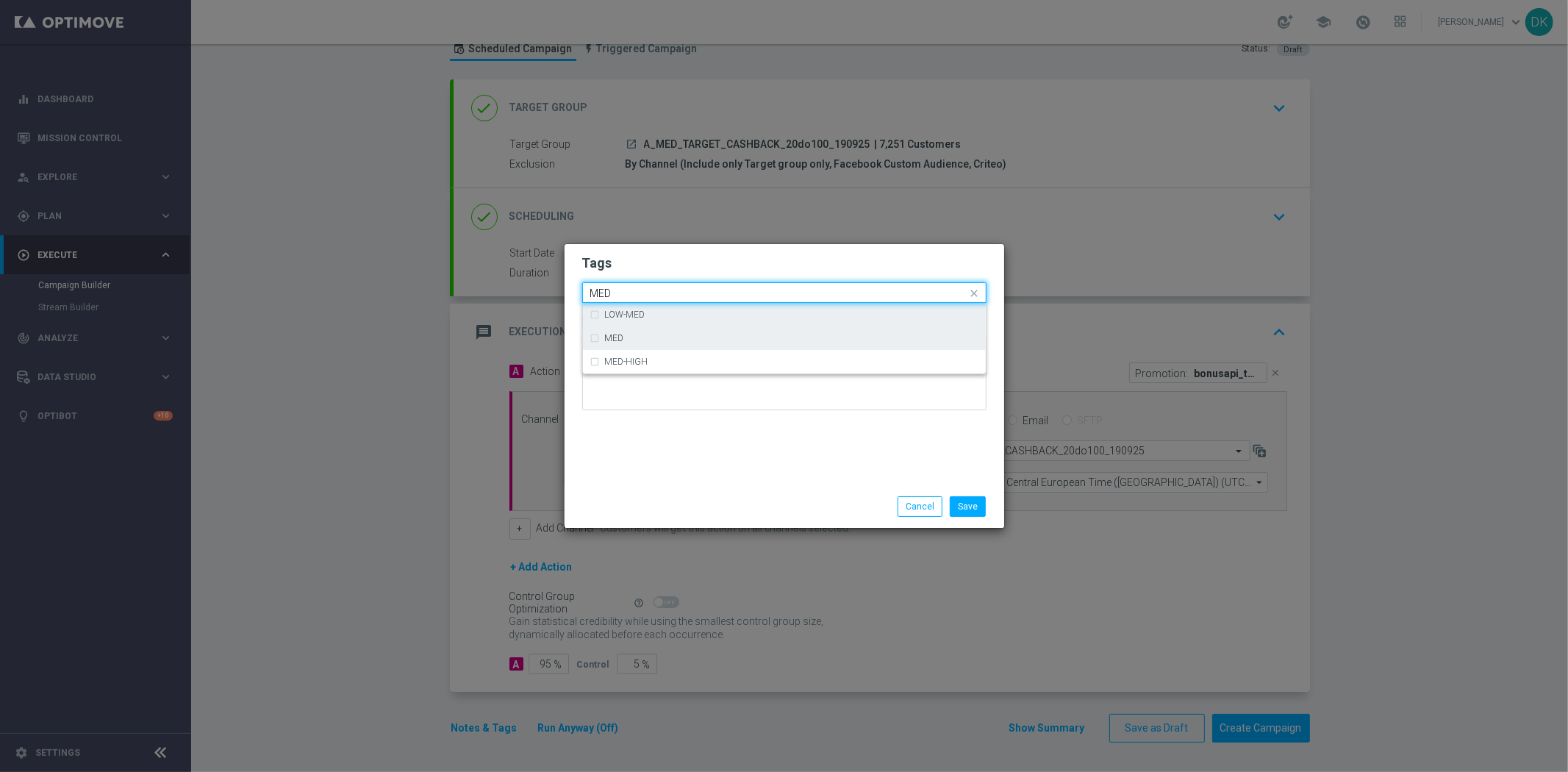
drag, startPoint x: 648, startPoint y: 329, endPoint x: 648, endPoint y: 318, distance: 11.0
click at [648, 329] on div "MED" at bounding box center [784, 338] width 388 height 24
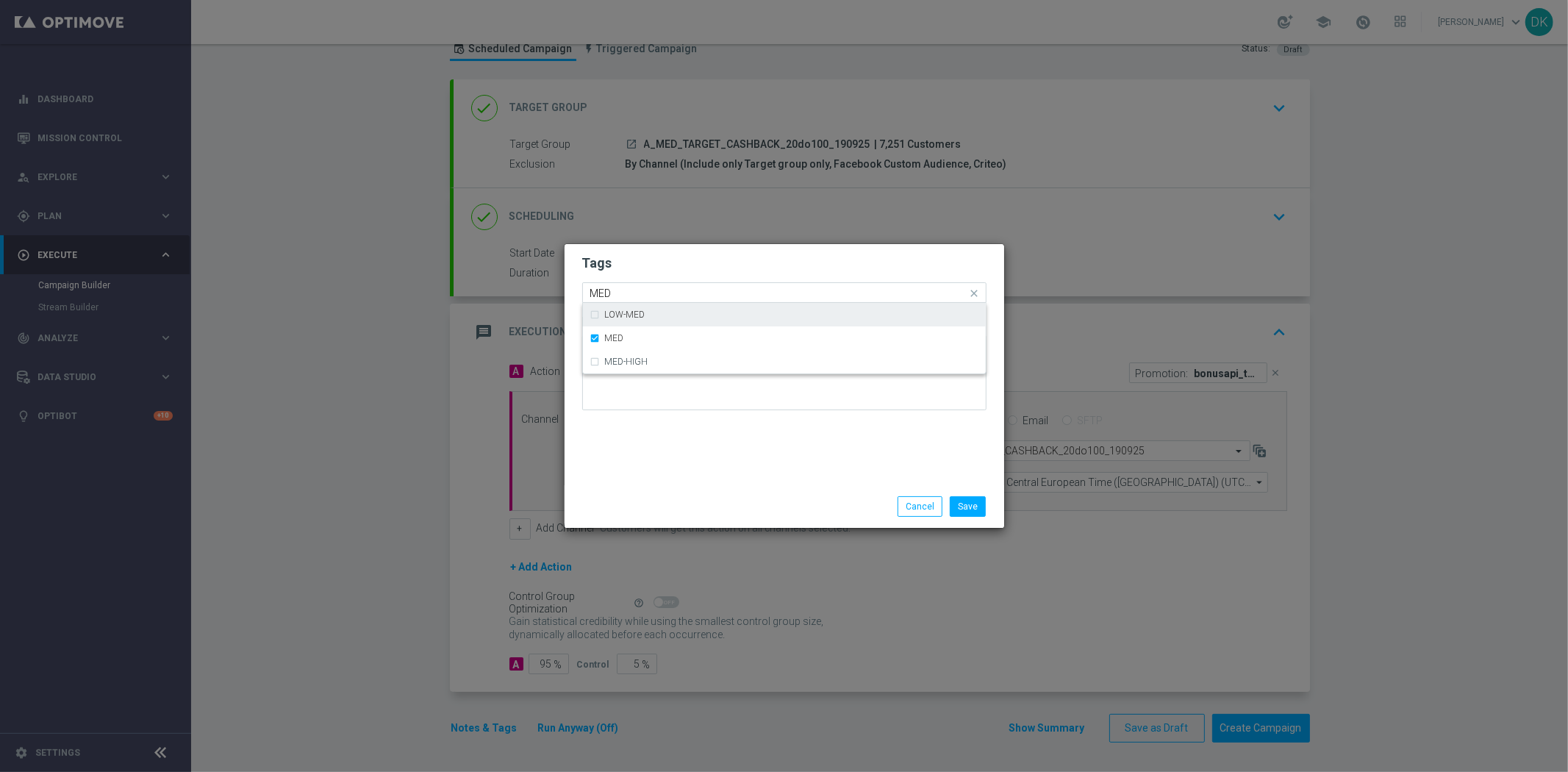
click at [649, 292] on input "MED" at bounding box center [778, 293] width 377 height 13
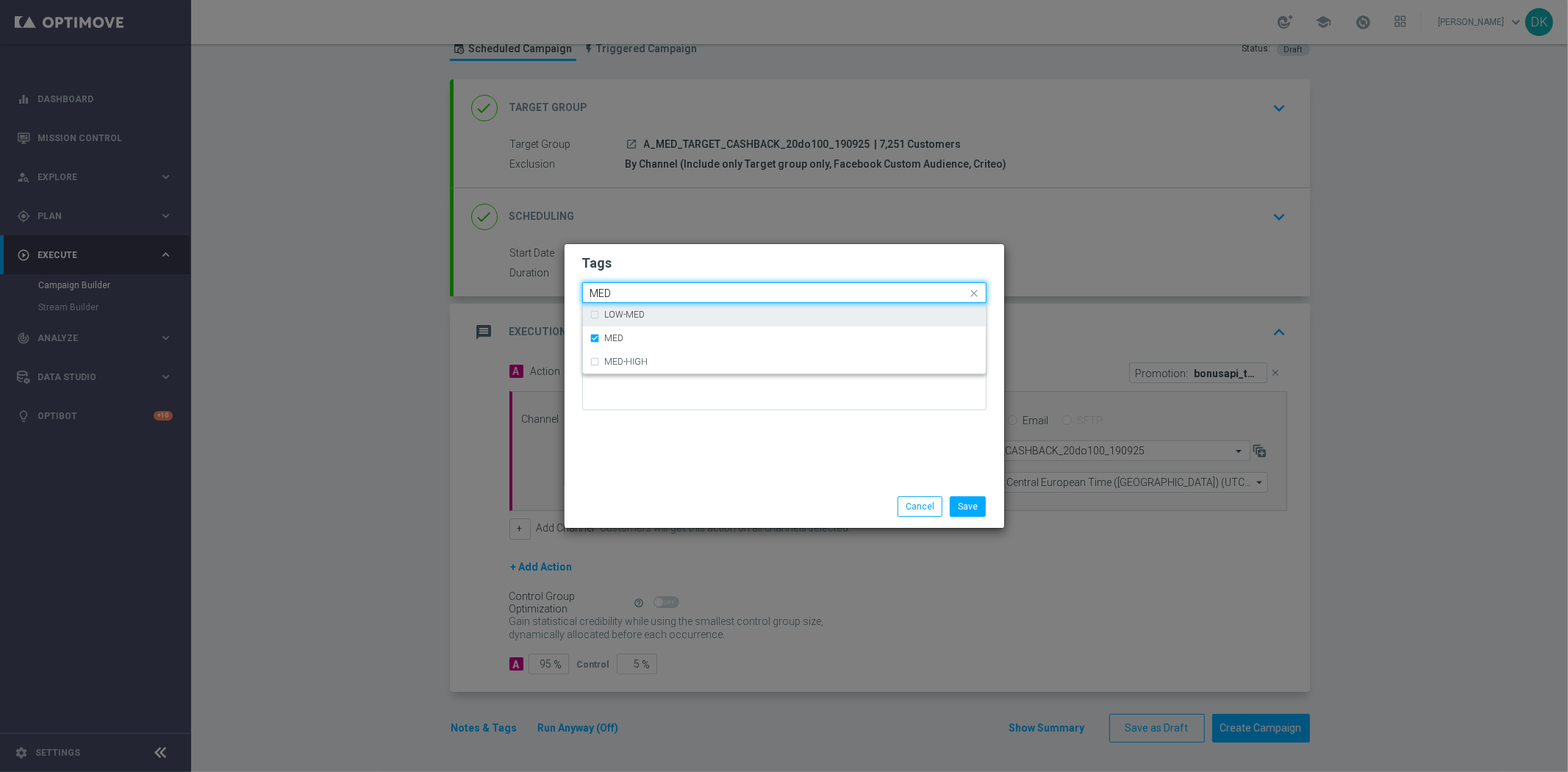
click at [649, 292] on input "MED" at bounding box center [778, 293] width 377 height 13
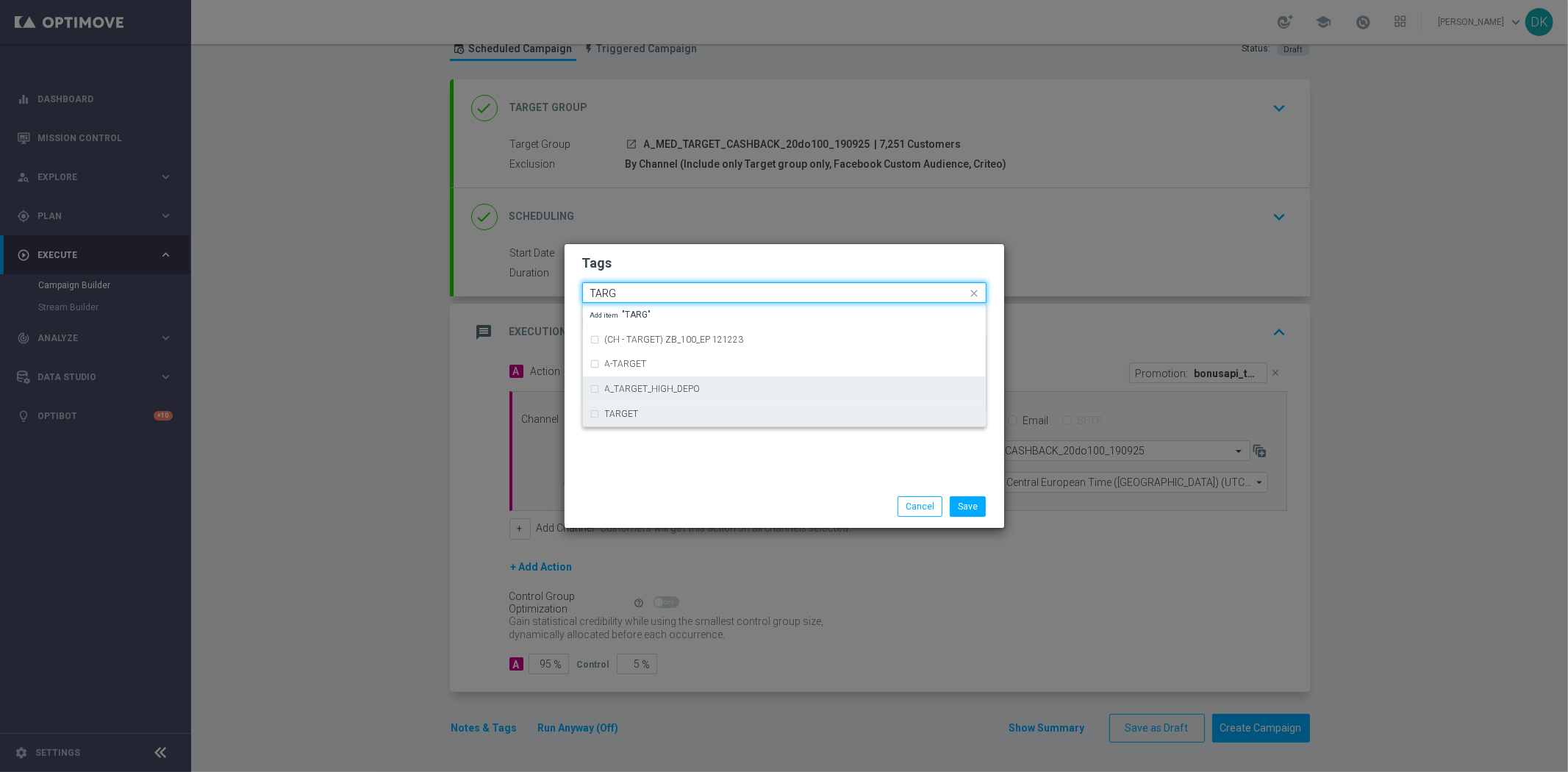
click at [641, 407] on div "TARGET" at bounding box center [784, 414] width 388 height 24
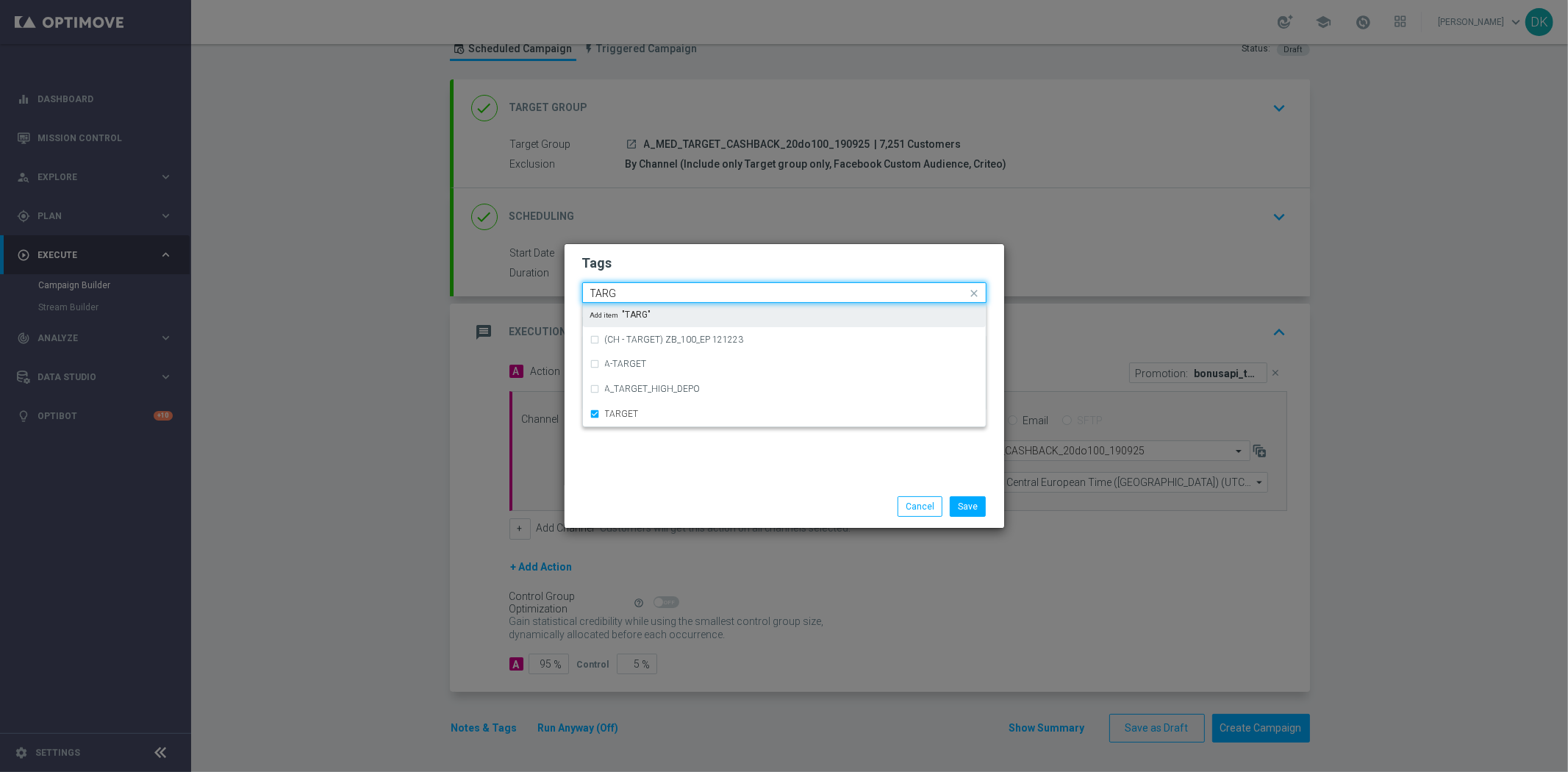
click at [645, 294] on input "TARG" at bounding box center [778, 293] width 377 height 13
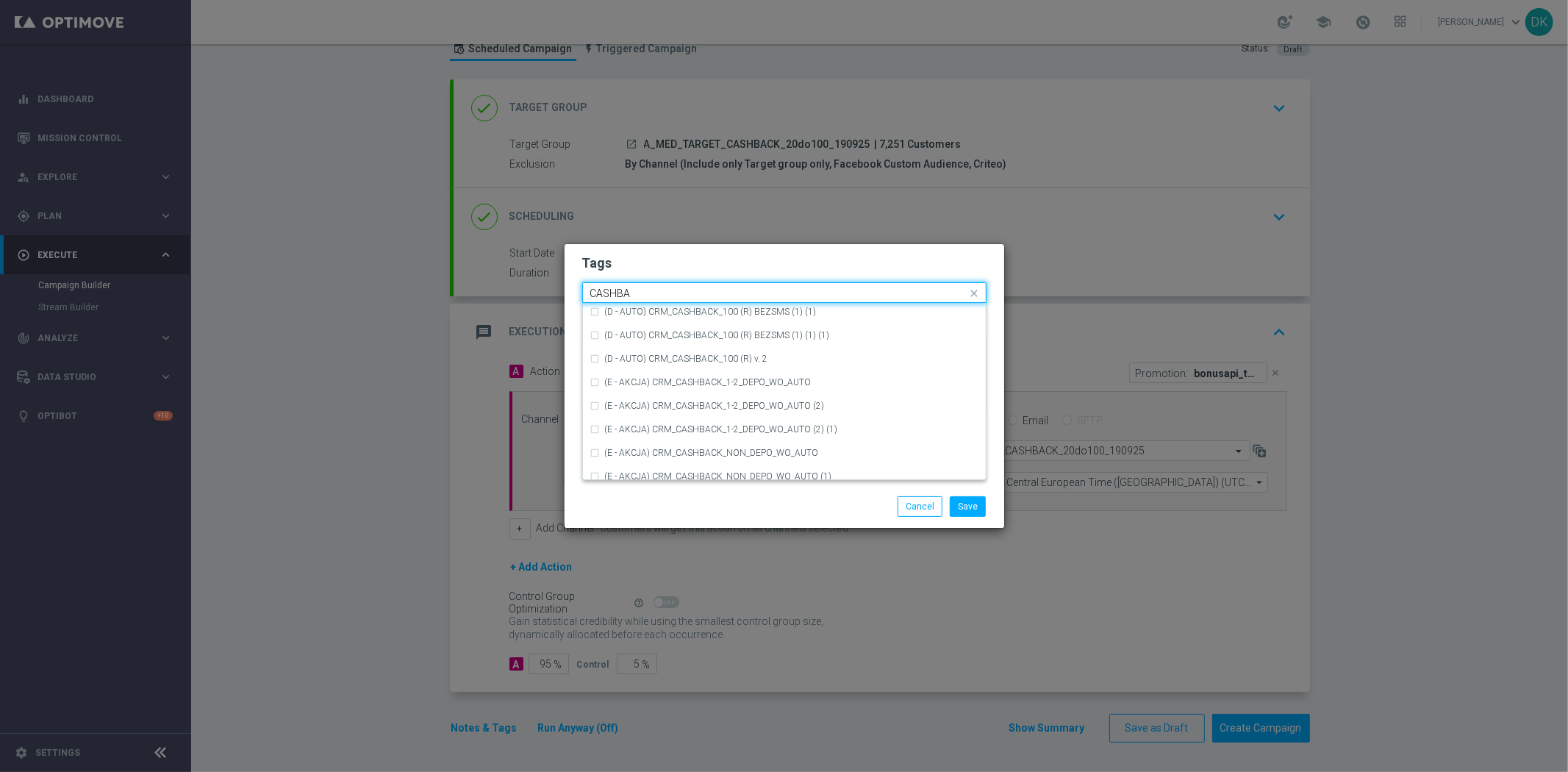
scroll to position [252, 0]
click at [677, 393] on div "CASHBACK" at bounding box center [791, 391] width 373 height 9
type input "CASHBA"
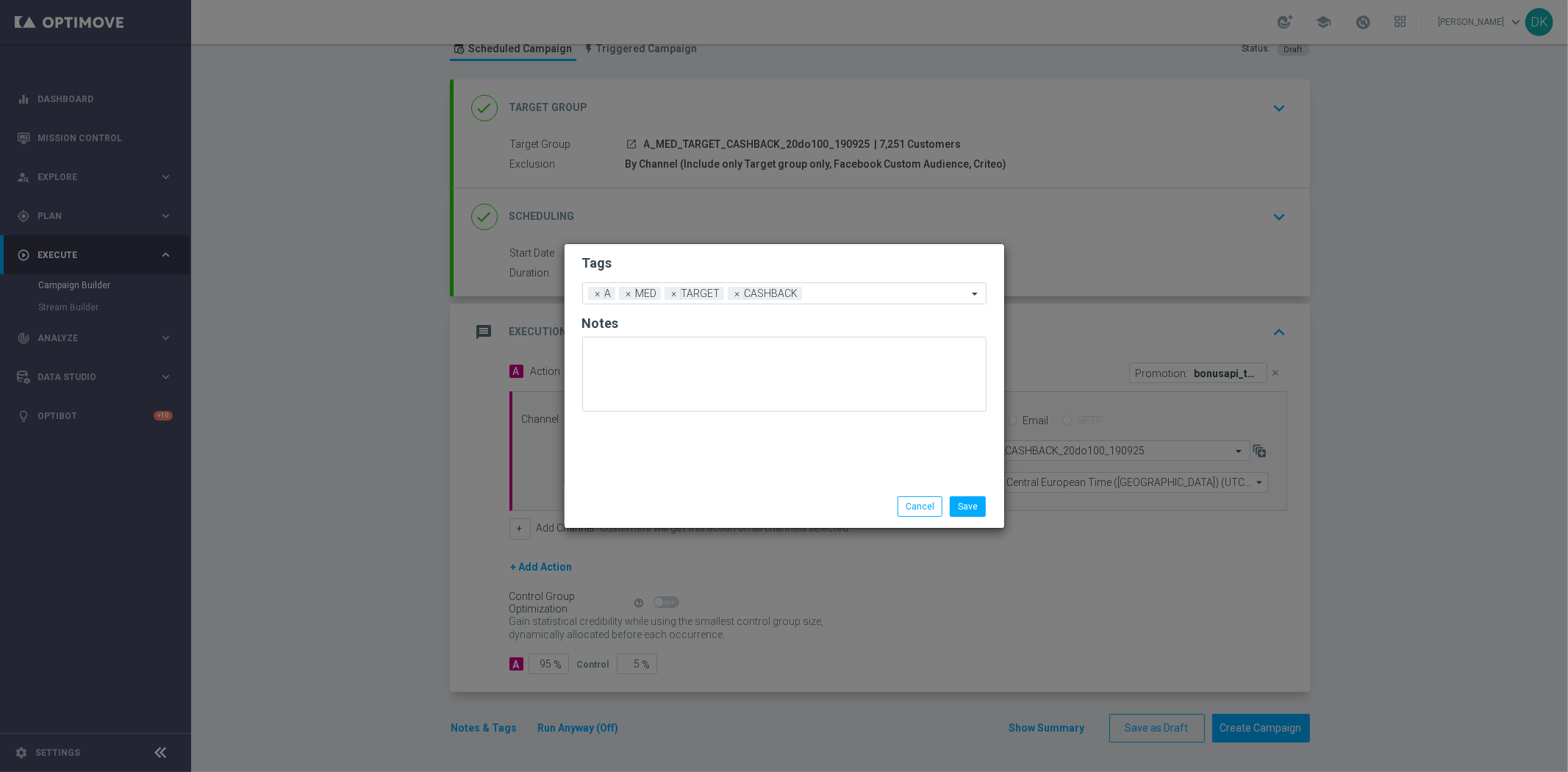
click at [706, 509] on div "Save Cancel" at bounding box center [784, 506] width 426 height 21
click at [961, 508] on button "Save" at bounding box center [967, 506] width 36 height 21
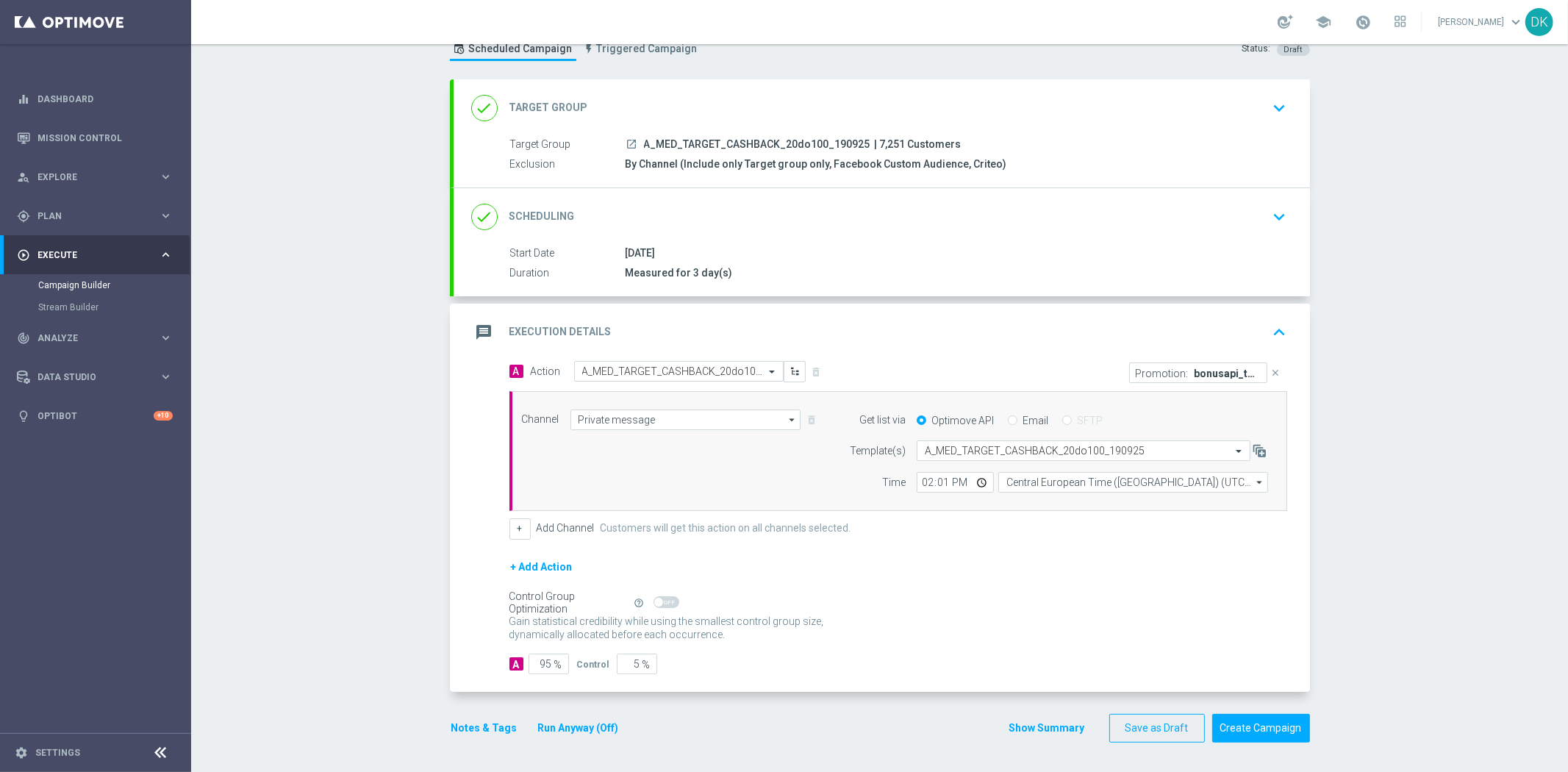
click at [1265, 230] on div "done Scheduling keyboard_arrow_down" at bounding box center [881, 217] width 856 height 57
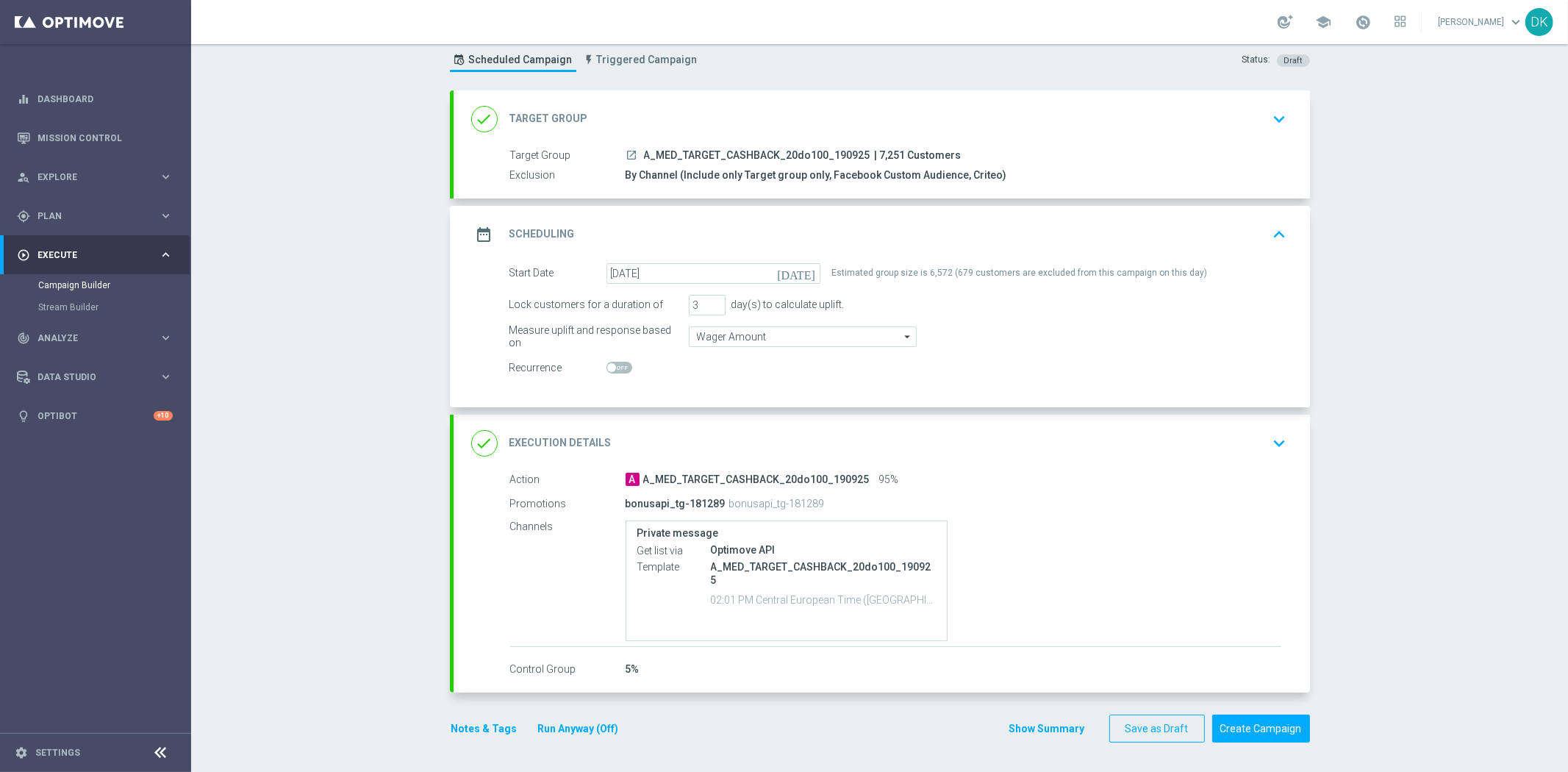
scroll to position [40, 0]
click at [1269, 230] on icon "keyboard_arrow_up" at bounding box center [1279, 235] width 22 height 22
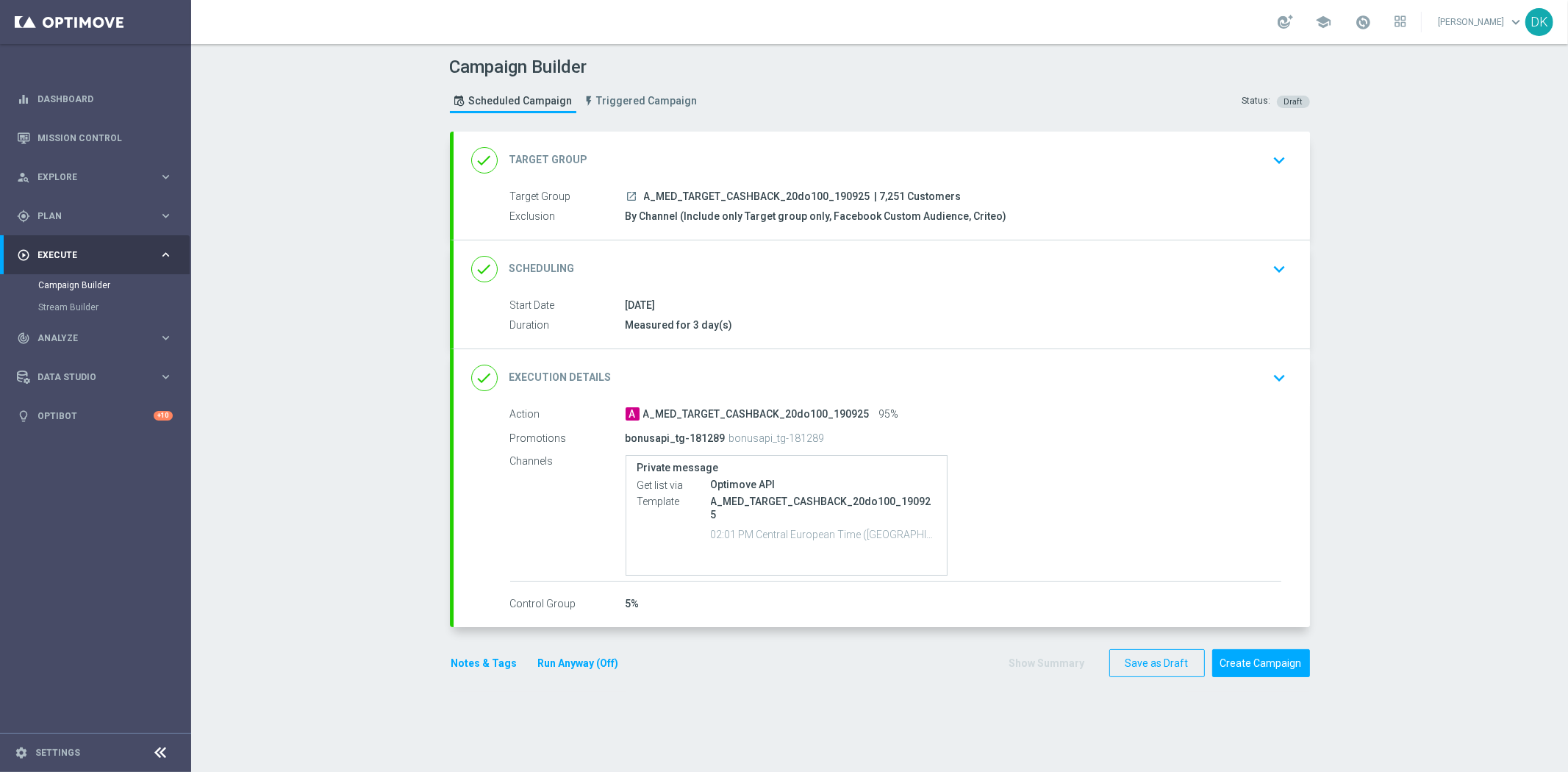
scroll to position [0, 0]
drag, startPoint x: 436, startPoint y: 735, endPoint x: 17, endPoint y: 728, distance: 419.1
click at [439, 735] on section "done Target Group keyboard_arrow_down Target Group launch A_MED_TARGET_CASHBACK…" at bounding box center [881, 444] width 882 height 625
click at [623, 738] on section "done Target Group keyboard_arrow_down Target Group launch A_MED_TARGET_CASHBACK…" at bounding box center [881, 444] width 882 height 625
click at [311, 353] on div "Campaign Builder Scheduled Campaign Triggered Campaign Status: Draft done Targe…" at bounding box center [880, 408] width 1377 height 728
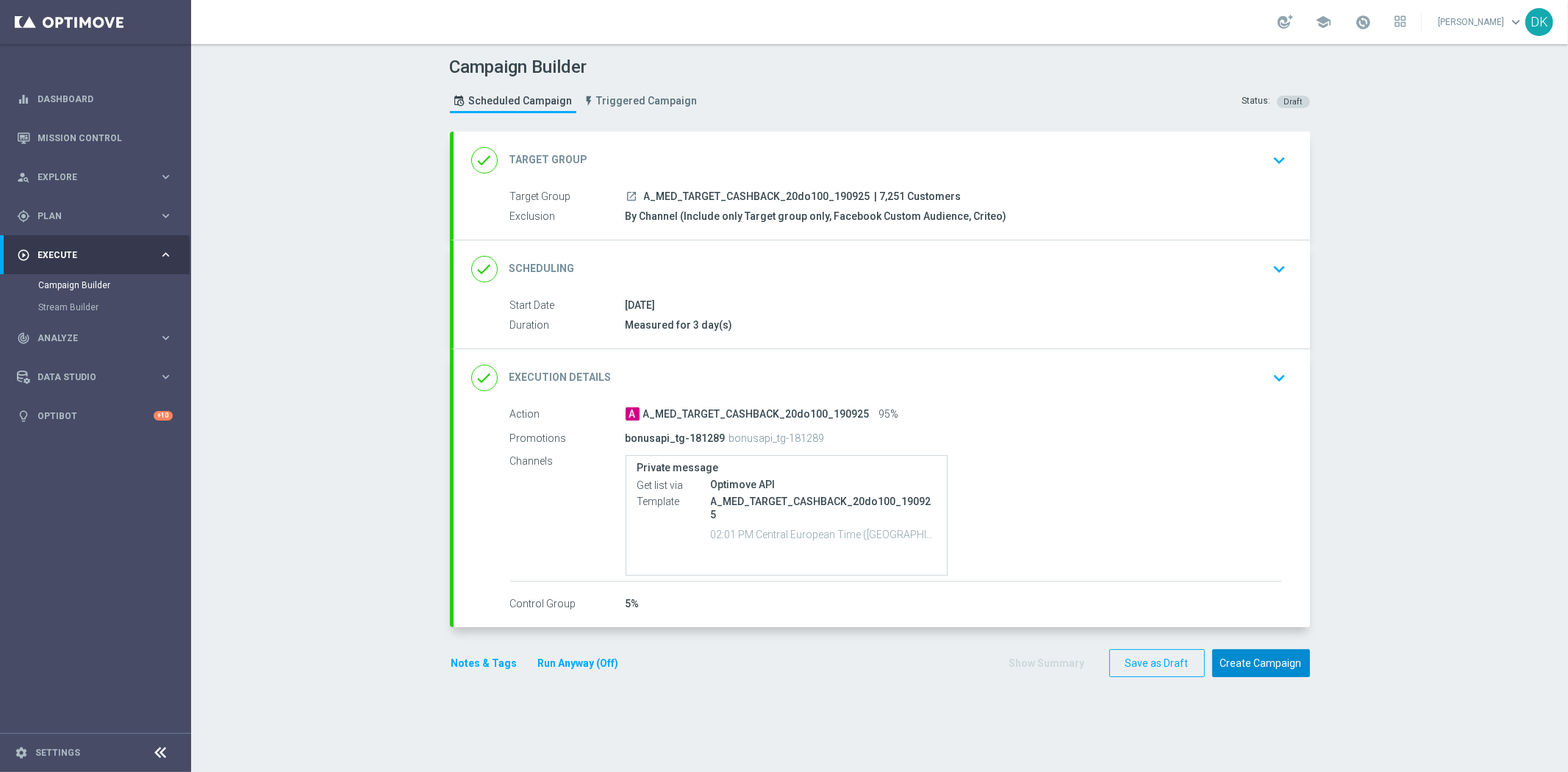
click at [1231, 665] on button "Create Campaign" at bounding box center [1261, 663] width 98 height 29
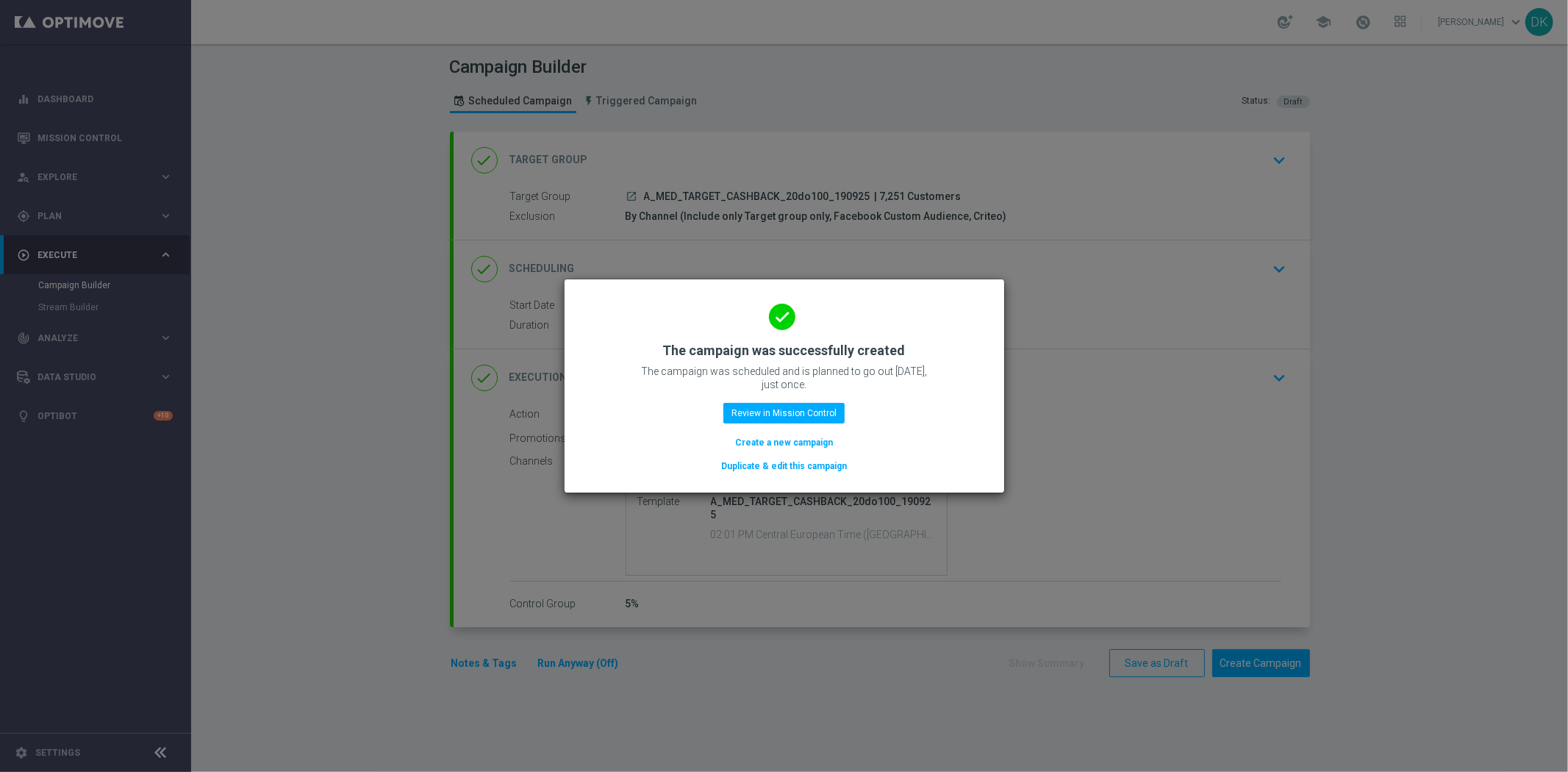
click at [769, 445] on button "Create a new campaign" at bounding box center [784, 442] width 100 height 16
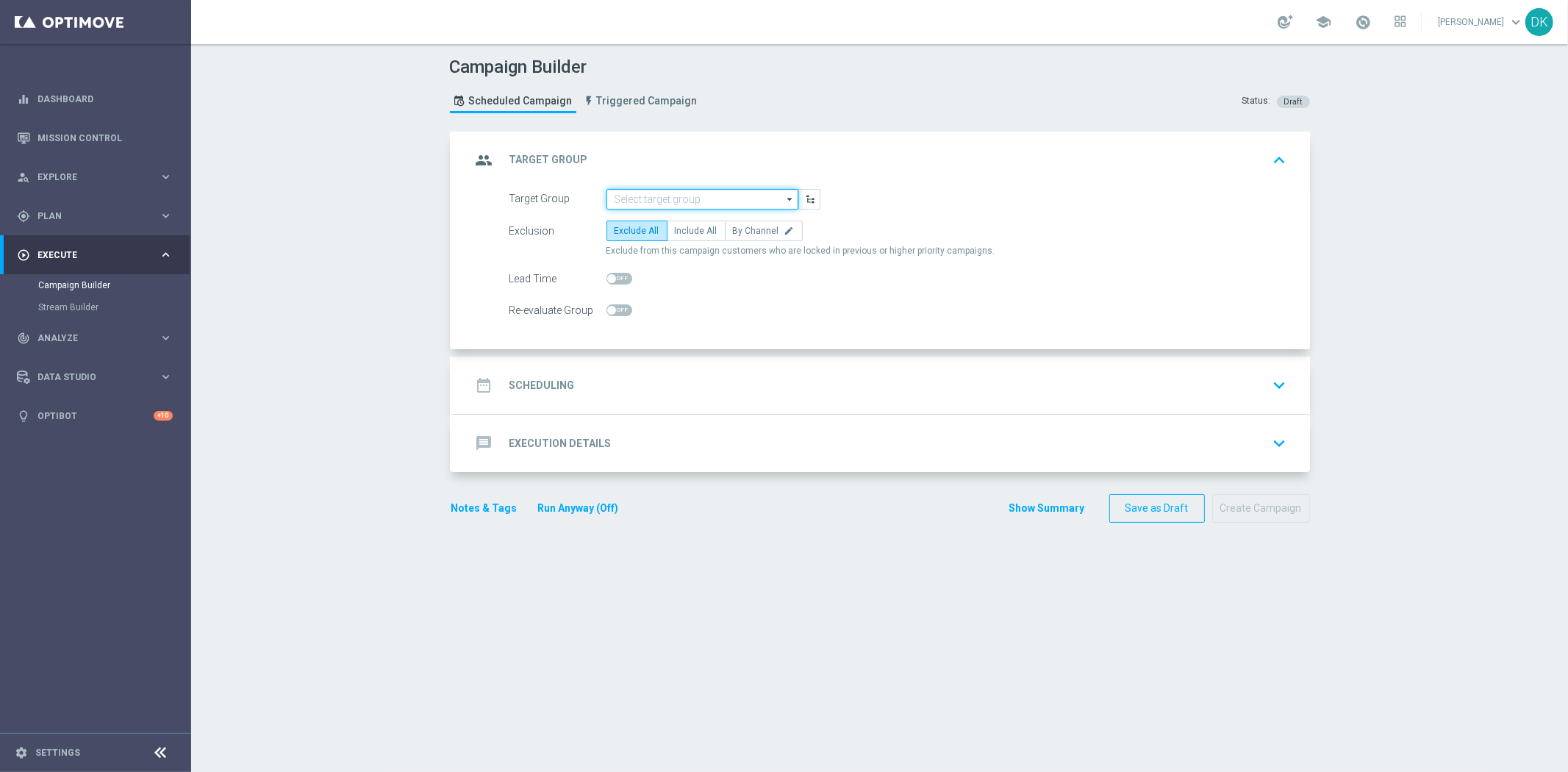
click at [653, 201] on input at bounding box center [702, 199] width 192 height 21
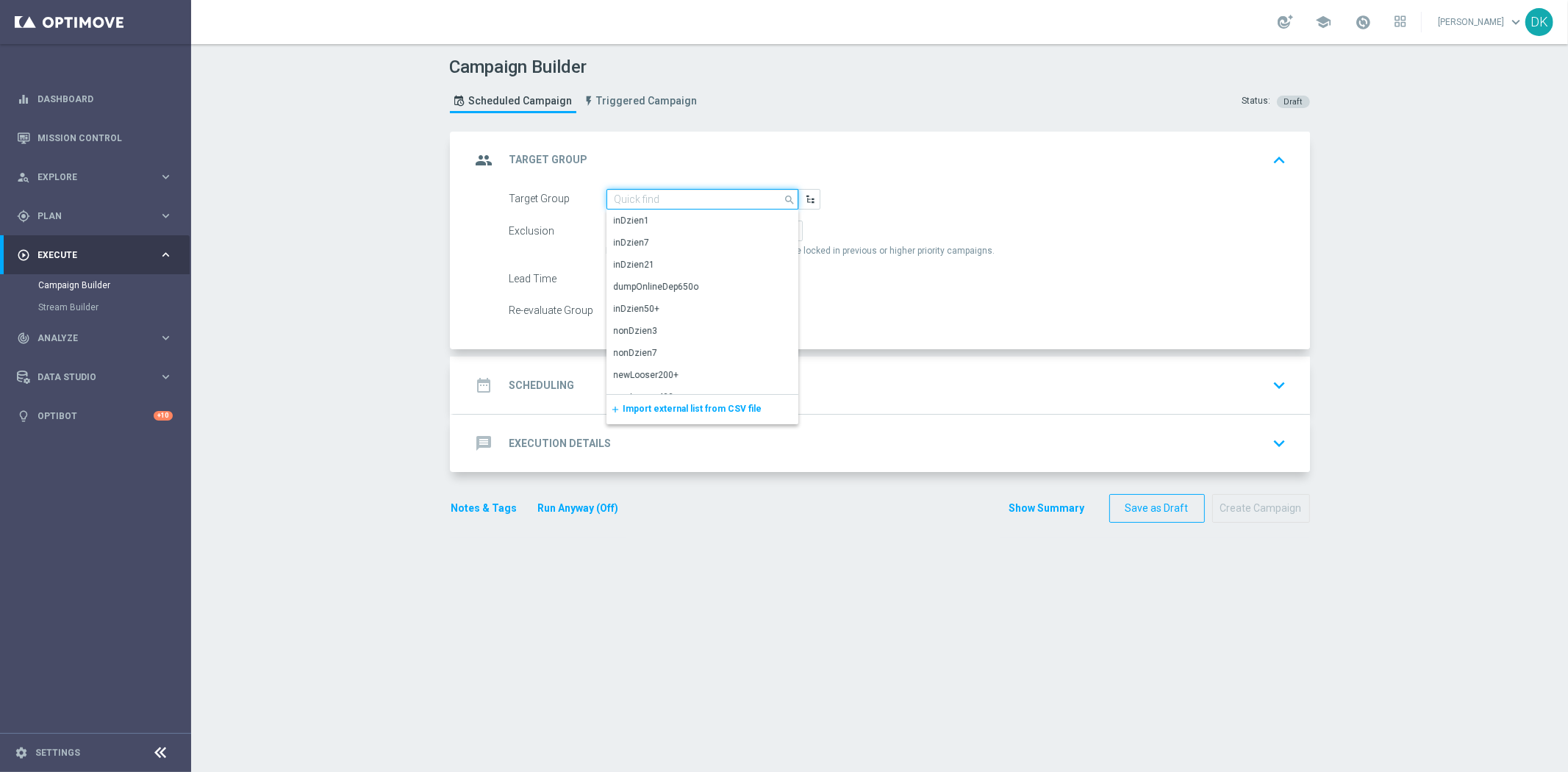
paste input "A_HIGH_TARGET_CASHBACK_20do250_190925"
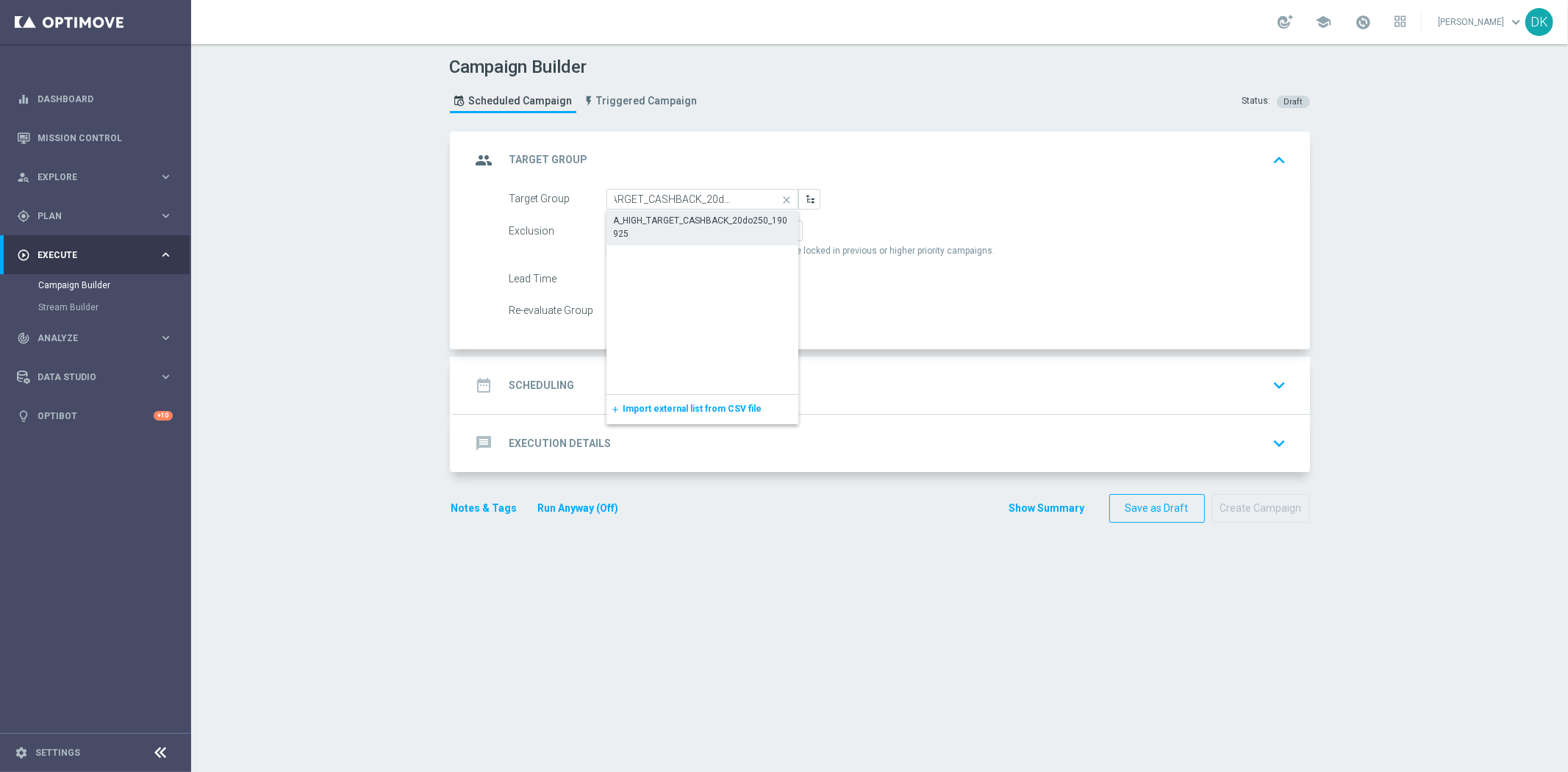
click at [682, 216] on div "A_HIGH_TARGET_CASHBACK_20do250_190925" at bounding box center [702, 226] width 178 height 27
type input "A_HIGH_TARGET_CASHBACK_20do250_190925"
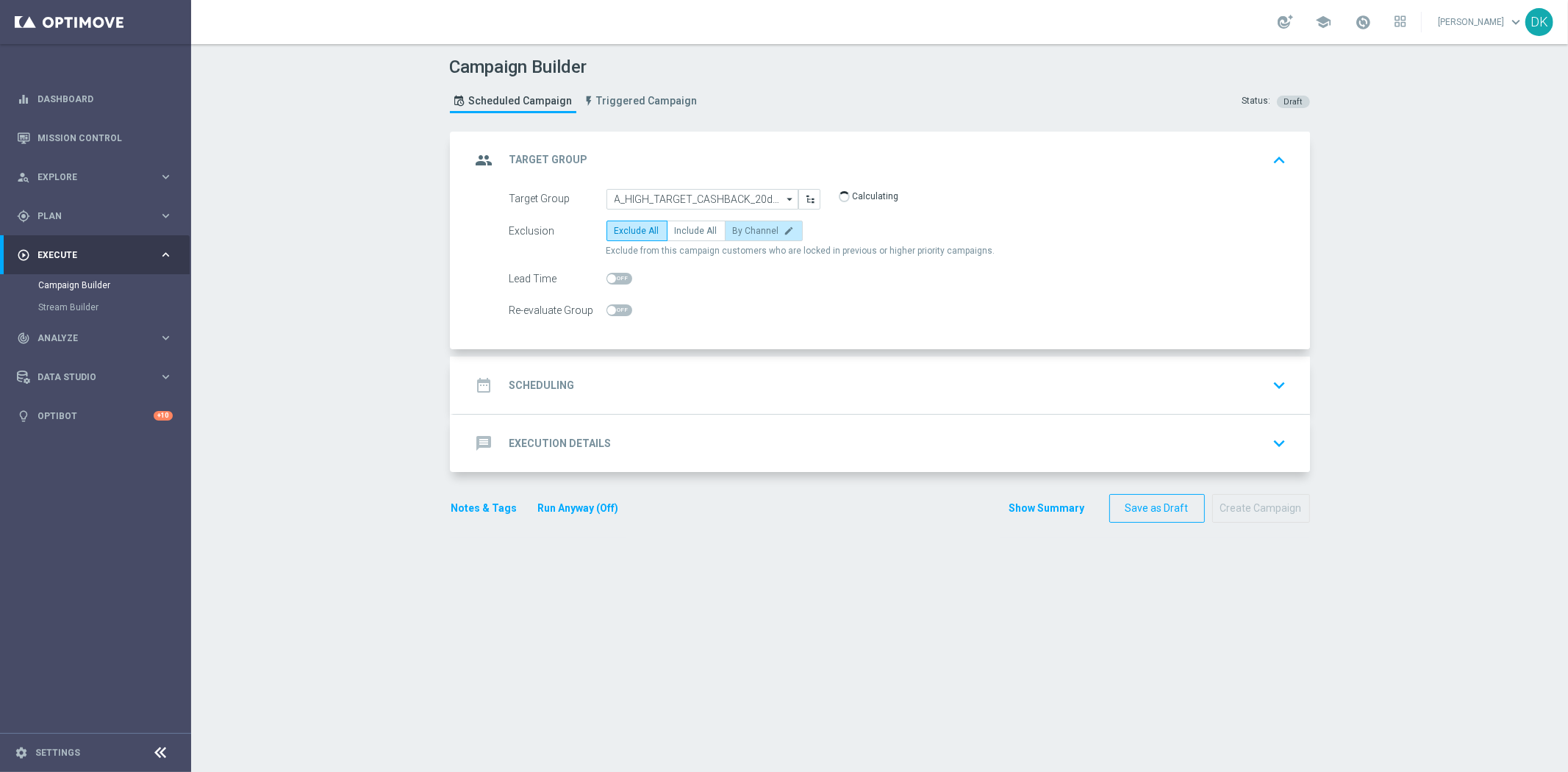
click at [735, 231] on span "By Channel" at bounding box center [755, 230] width 46 height 10
click at [735, 231] on input "By Channel edit" at bounding box center [738, 233] width 10 height 10
radio input "true"
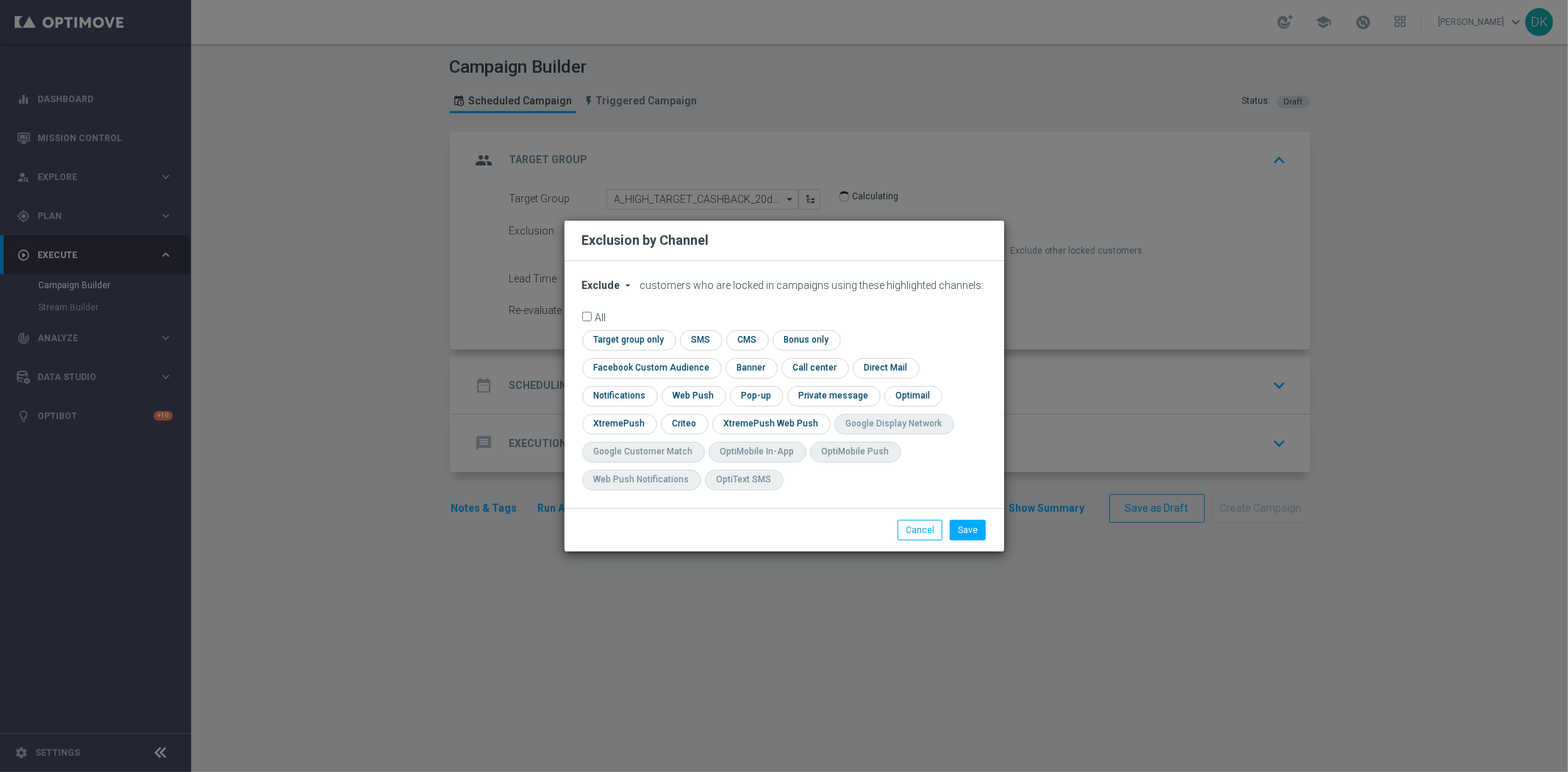
click at [627, 291] on icon "arrow_drop_down" at bounding box center [628, 286] width 12 height 12
click at [0, 0] on span "Include" at bounding box center [0, 0] width 0 height 0
click at [621, 350] on input "checkbox" at bounding box center [626, 340] width 90 height 20
checkbox input "true"
click at [621, 375] on input "checkbox" at bounding box center [648, 367] width 133 height 20
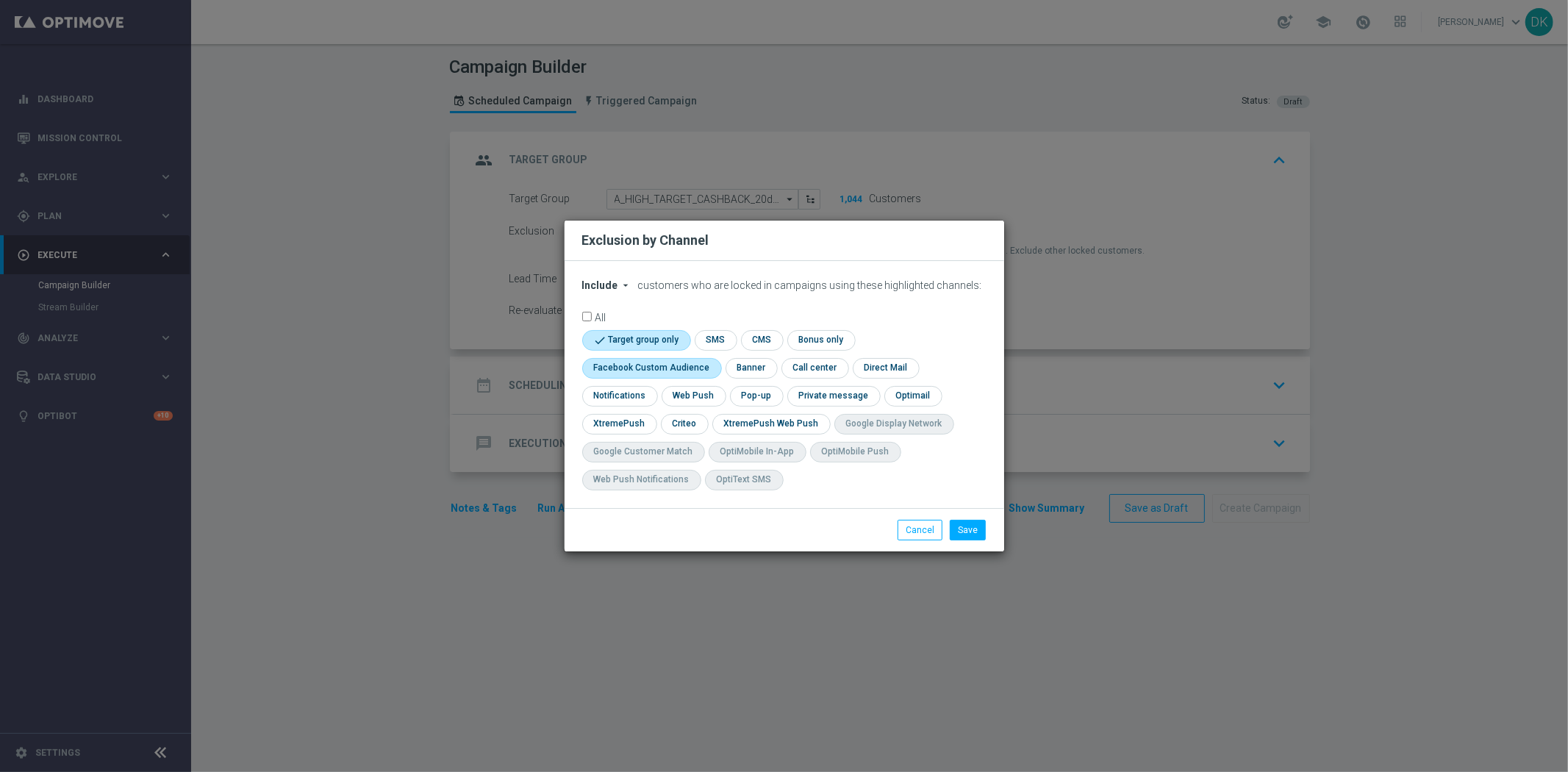
checkbox input "true"
click at [692, 427] on input "checkbox" at bounding box center [684, 423] width 45 height 20
checkbox input "true"
click at [972, 535] on button "Save" at bounding box center [967, 530] width 36 height 21
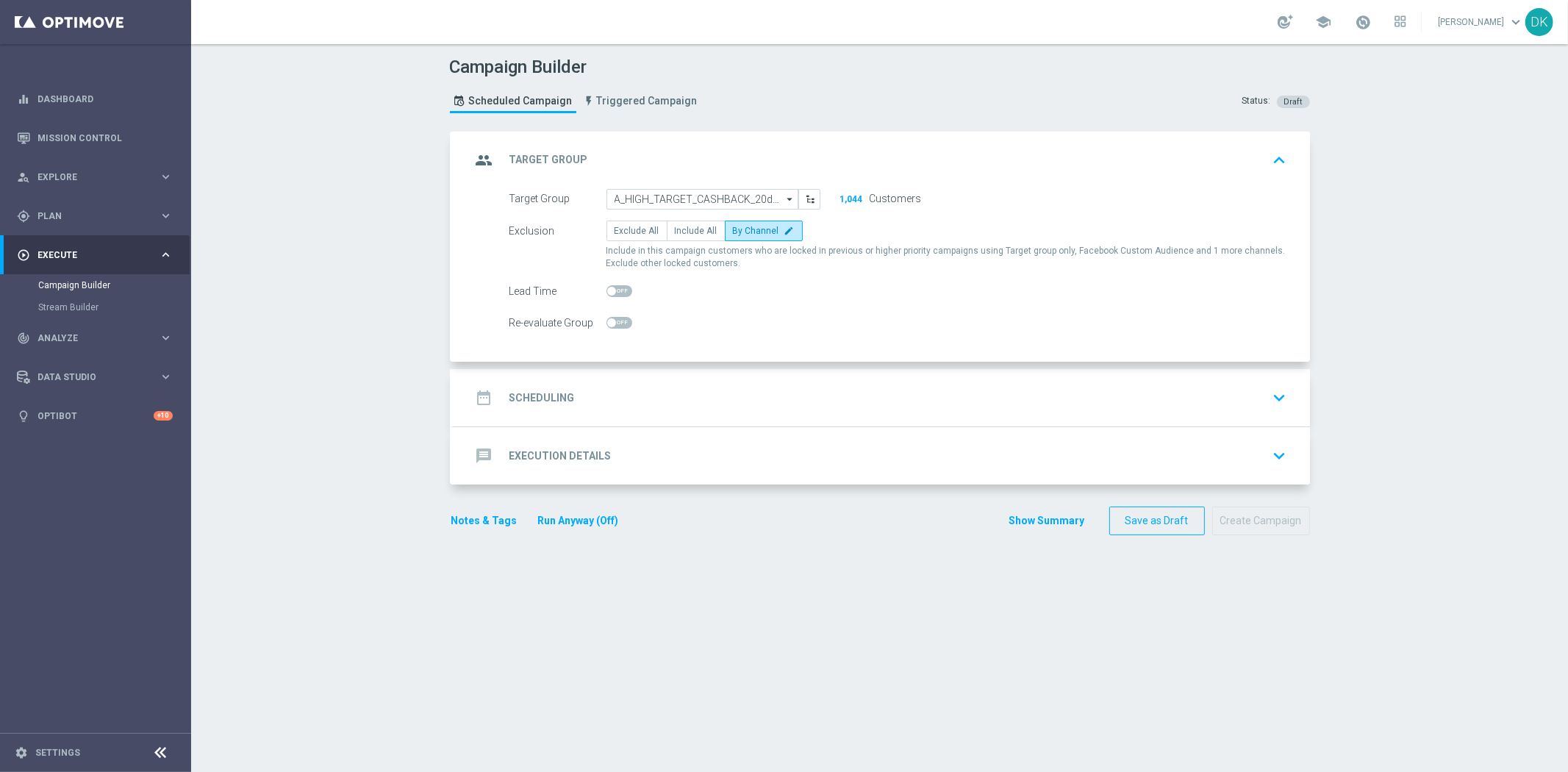
click at [590, 402] on div "date_range Scheduling keyboard_arrow_down" at bounding box center [882, 398] width 821 height 28
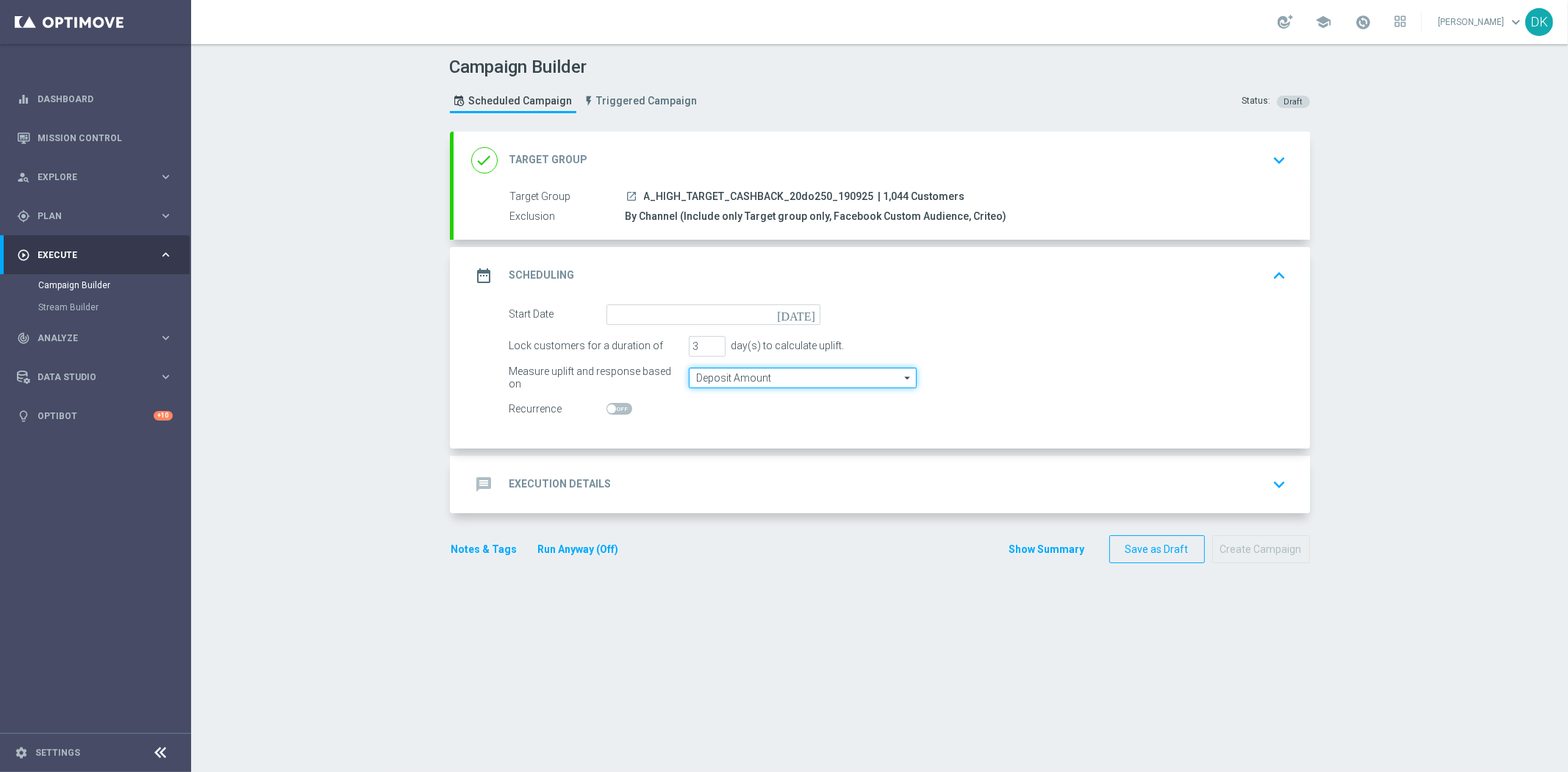
click at [741, 372] on input "Deposit Amount" at bounding box center [802, 377] width 228 height 21
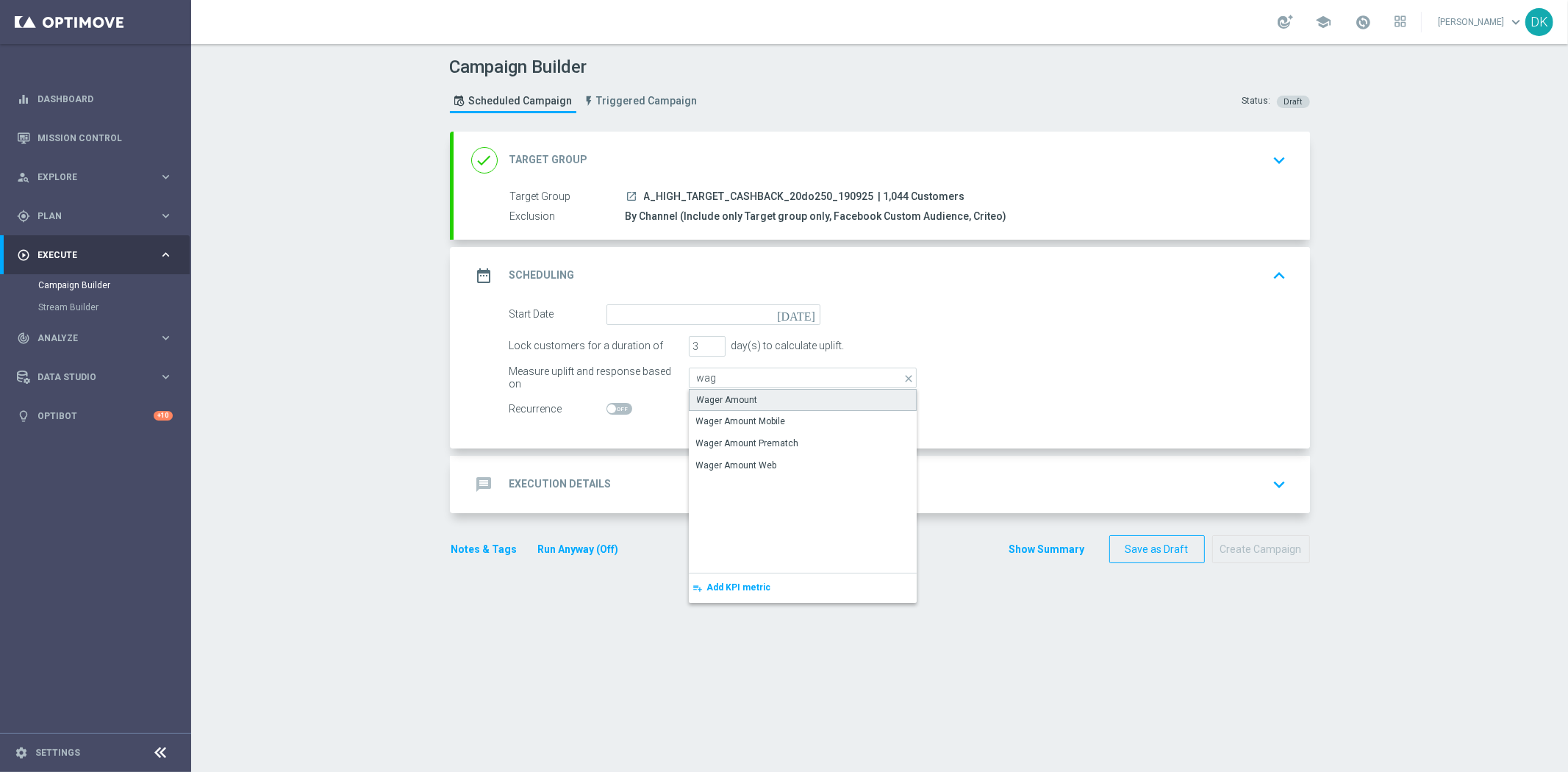
click at [714, 406] on div "Wager Amount" at bounding box center [802, 400] width 228 height 22
type input "Wager Amount"
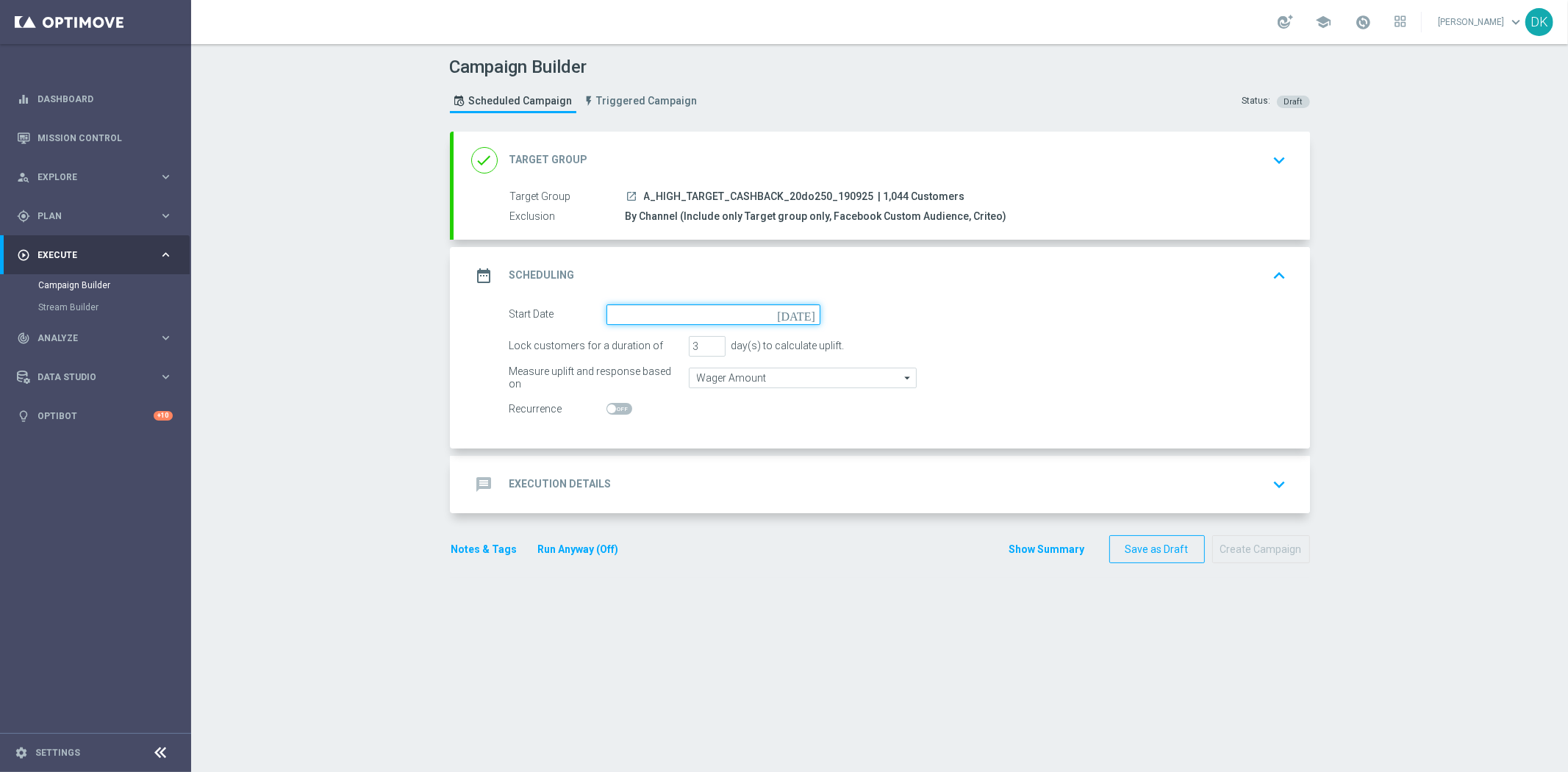
click at [674, 321] on input at bounding box center [713, 314] width 214 height 21
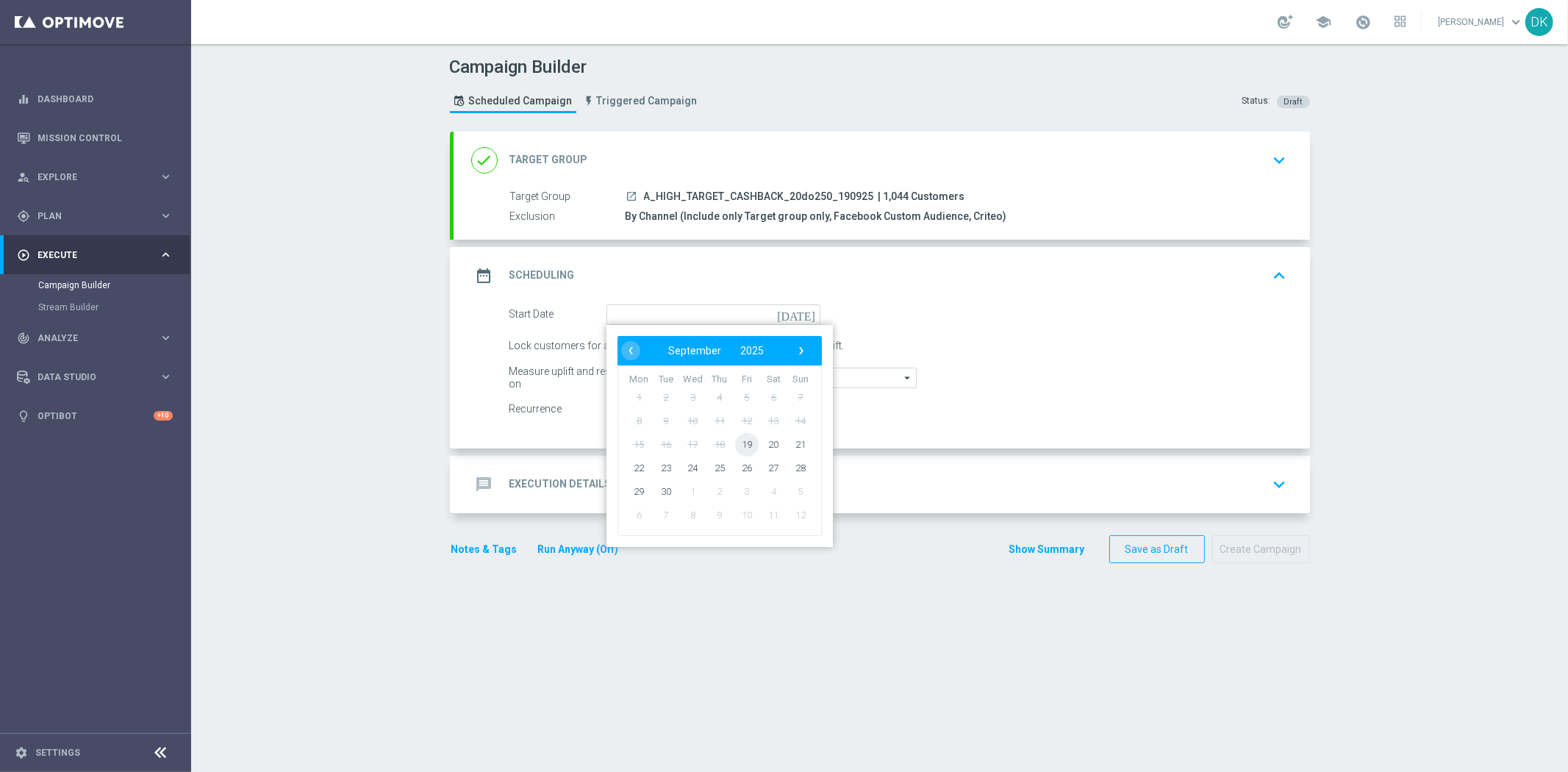
click at [740, 447] on span "19" at bounding box center [747, 444] width 24 height 24
type input "[DATE]"
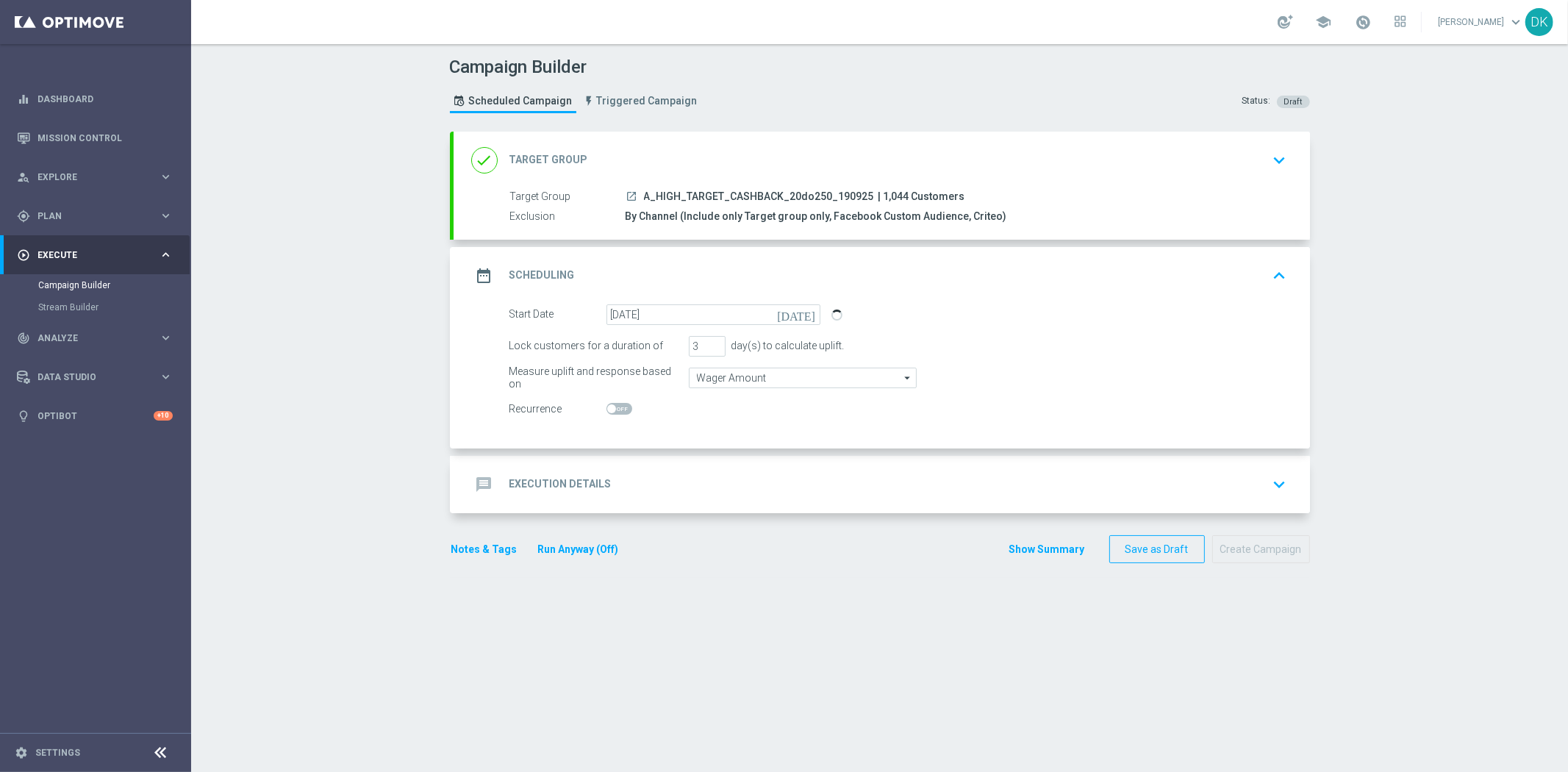
click at [597, 500] on div "message Execution Details keyboard_arrow_down" at bounding box center [881, 484] width 856 height 57
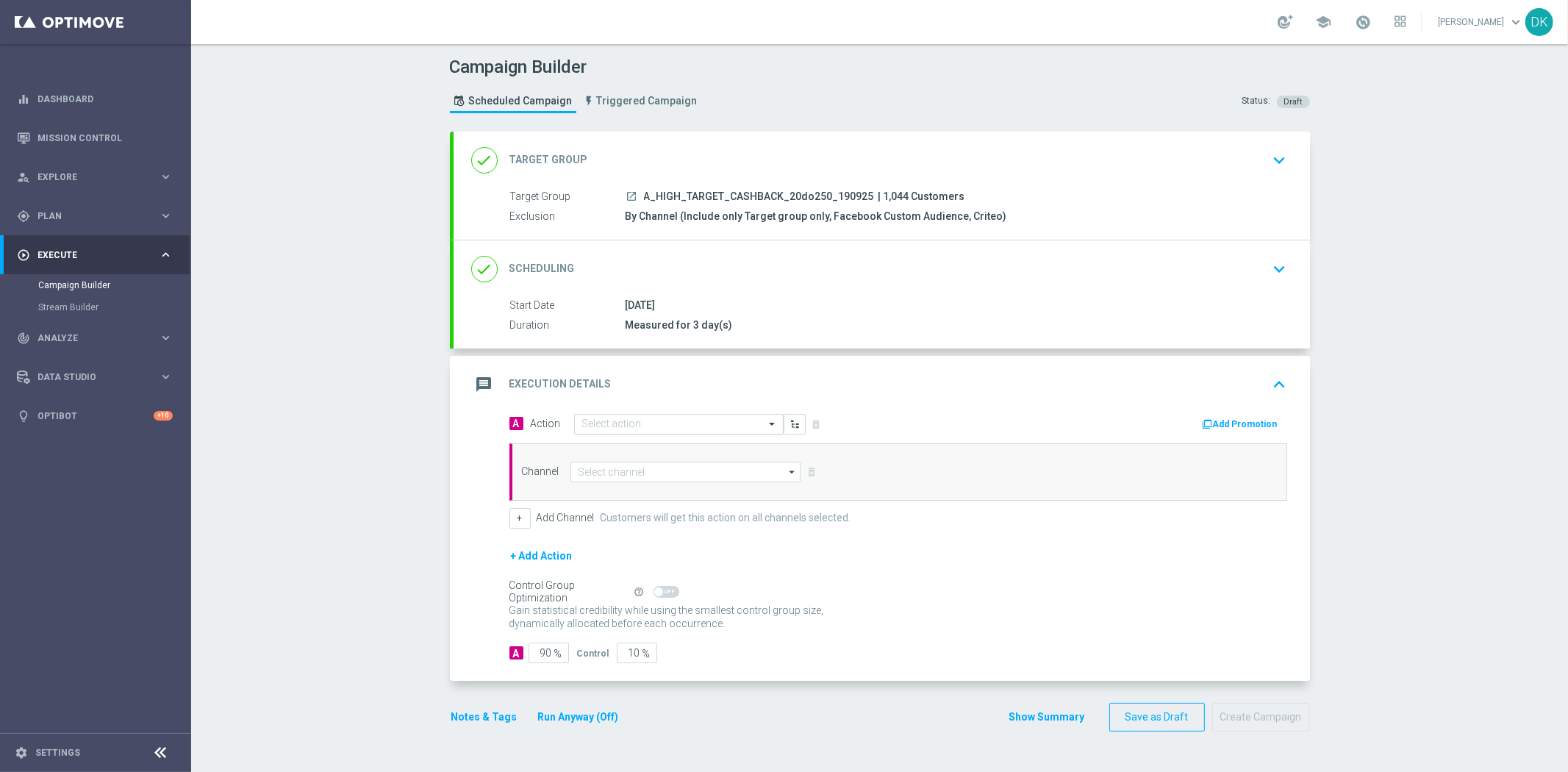
click at [677, 430] on div "Select action" at bounding box center [679, 423] width 210 height 21
click at [624, 630] on button "add_new Create new action" at bounding box center [677, 623] width 203 height 17
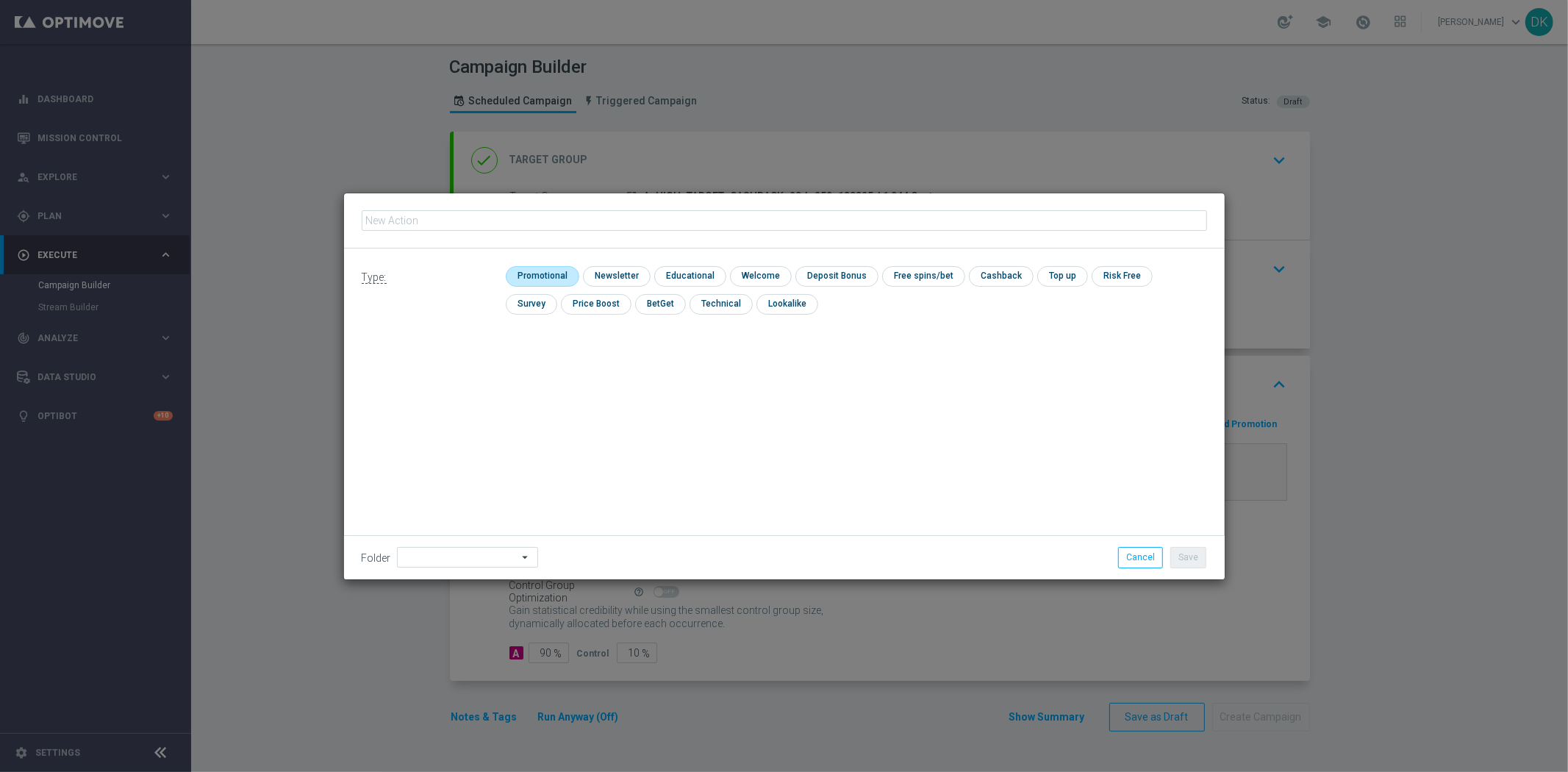
type input "A_HIGH_TARGET_CASHBACK_20do250_190925"
click at [550, 274] on input "checkbox" at bounding box center [540, 276] width 70 height 20
checkbox input "true"
click at [1196, 554] on button "Save" at bounding box center [1188, 556] width 36 height 21
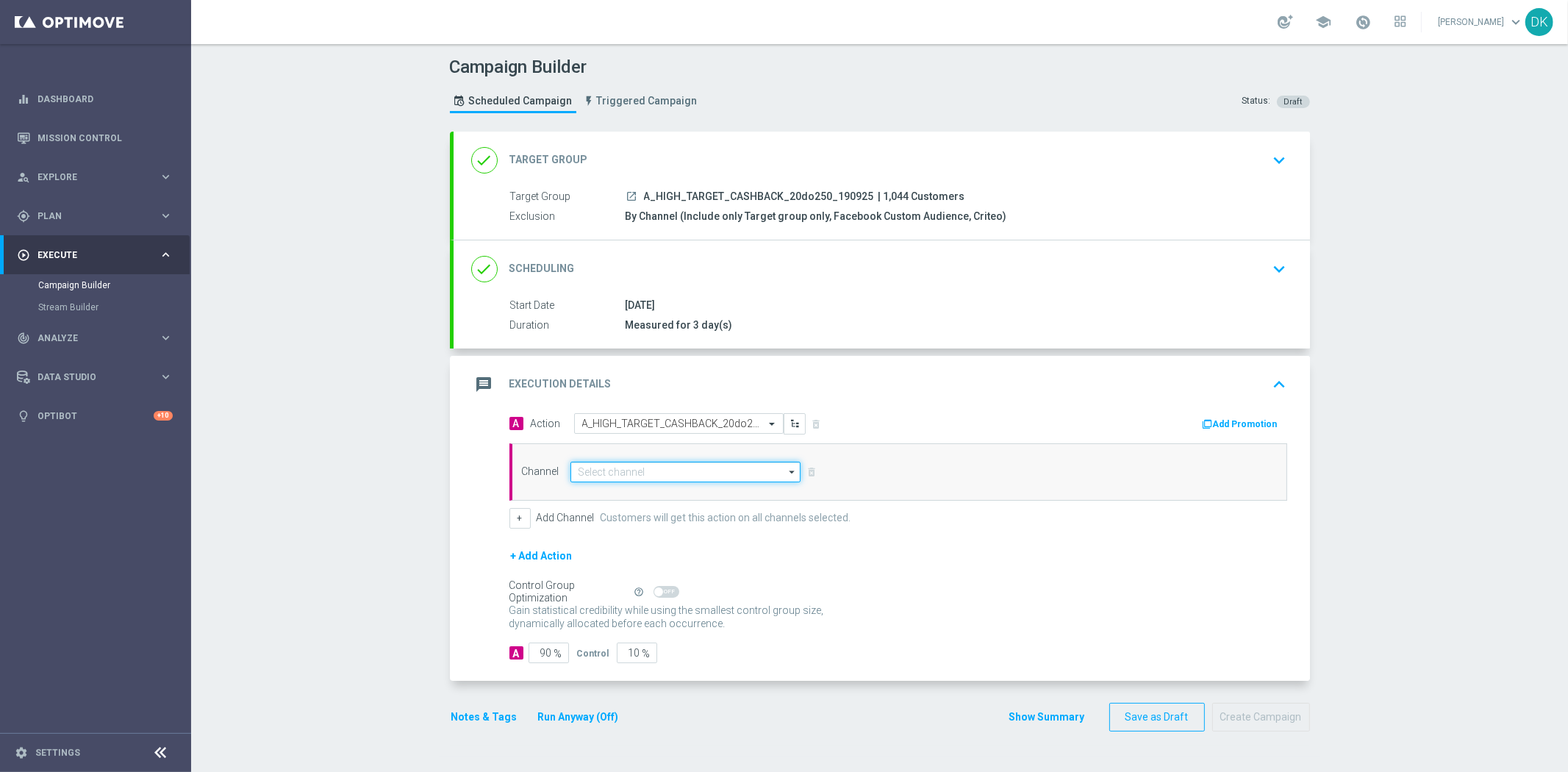
click at [612, 472] on input at bounding box center [686, 472] width 230 height 21
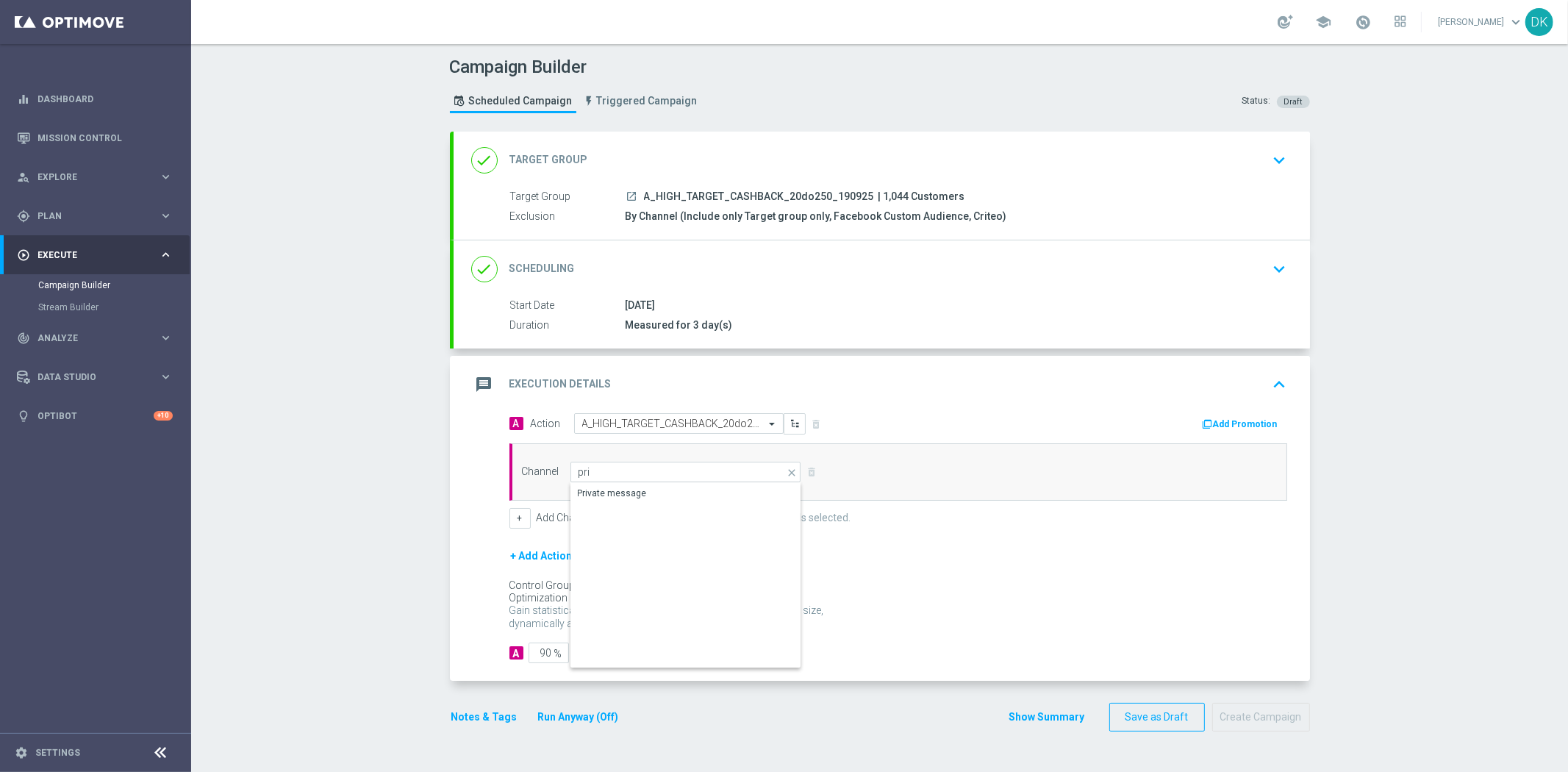
click at [665, 491] on div "Private message" at bounding box center [686, 492] width 231 height 21
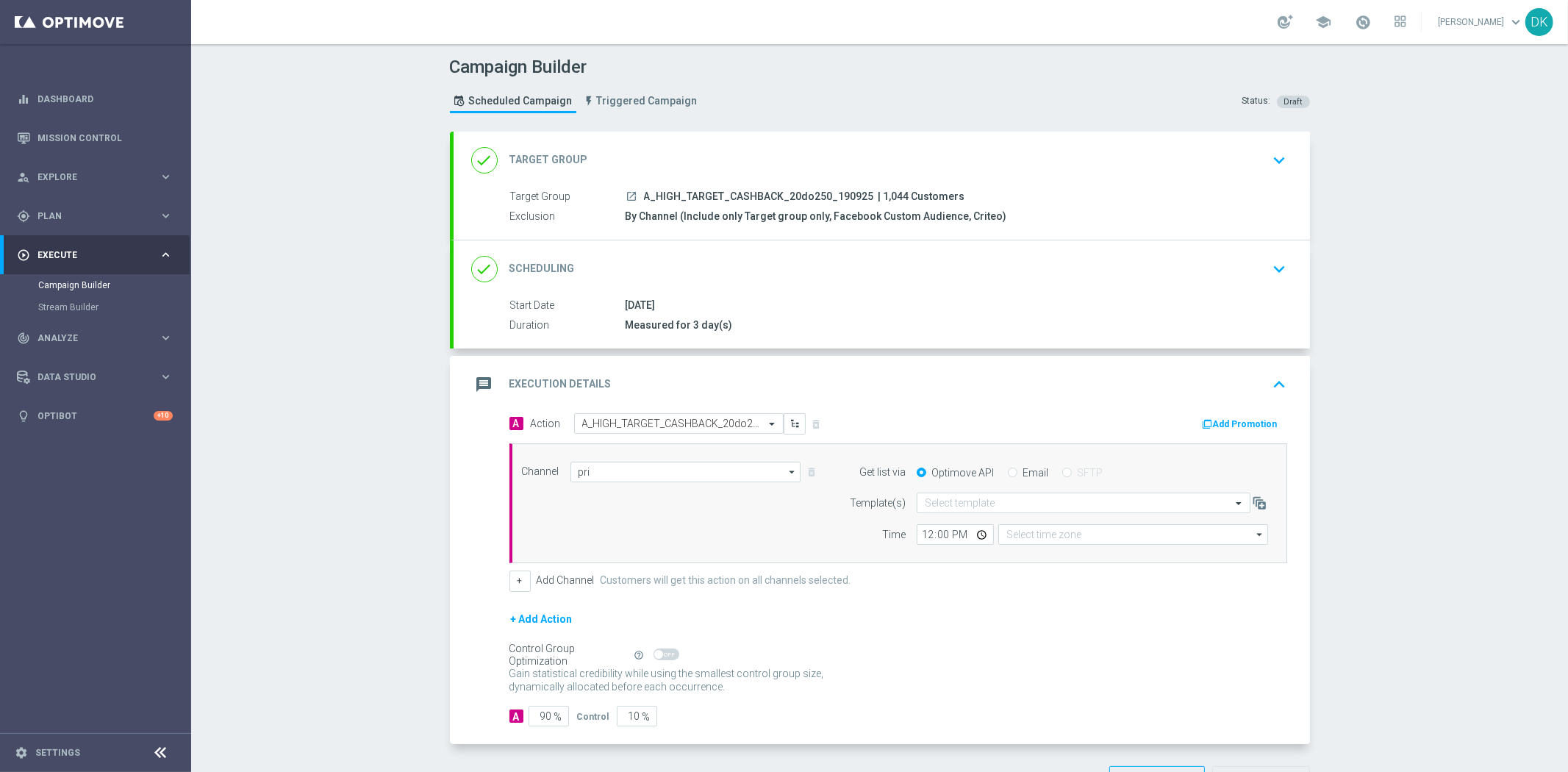
type input "Private message"
type input "Coordinated Universal Time (UTC 00:00)"
click at [621, 493] on div "Channel Private message Private message arrow_drop_down Drag here to set row gr…" at bounding box center [895, 503] width 769 height 84
click at [1024, 499] on input "text" at bounding box center [1069, 503] width 289 height 13
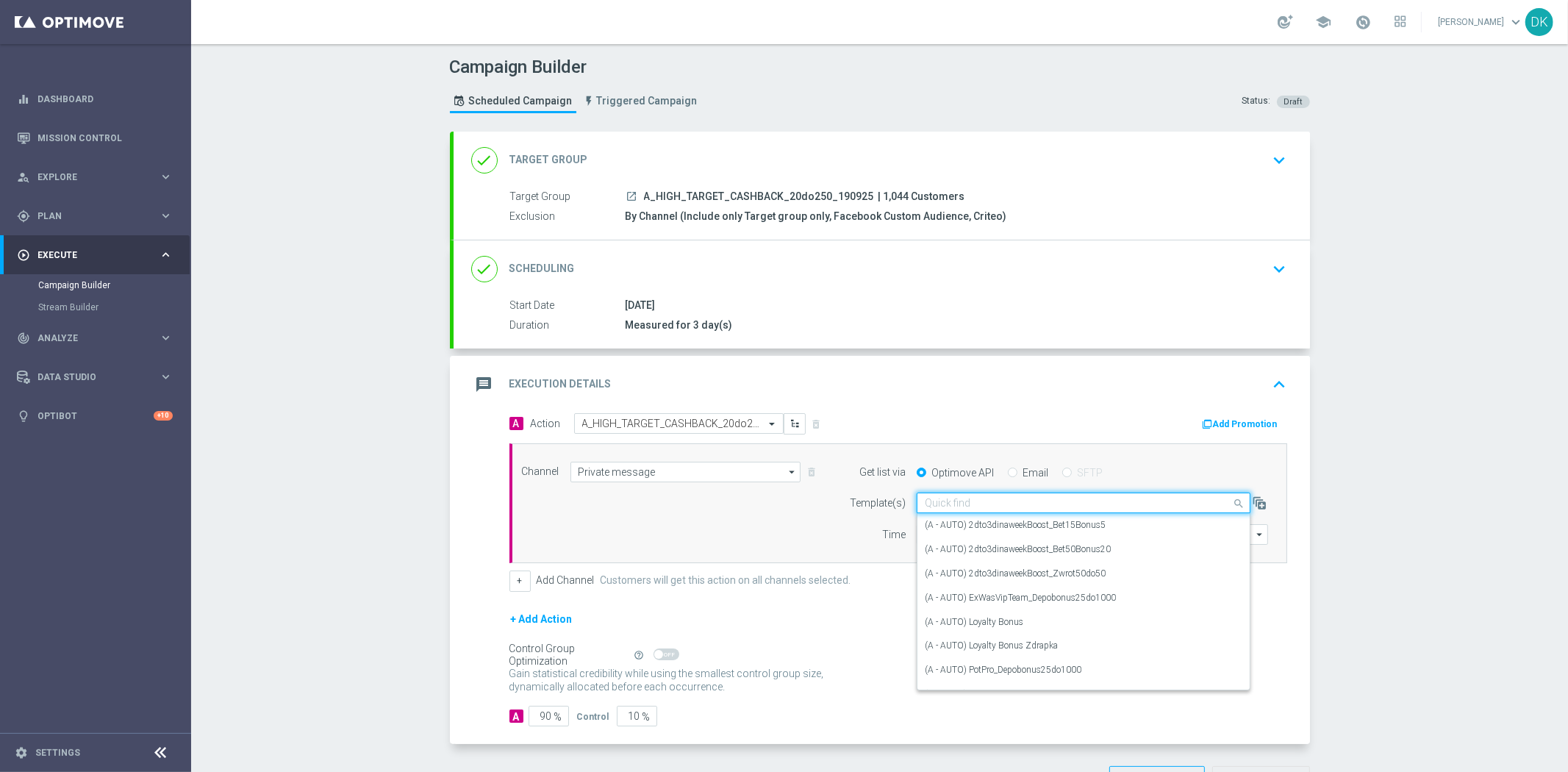
paste input "A_HIGH_TARGET_CASHBACK_20do250_190925"
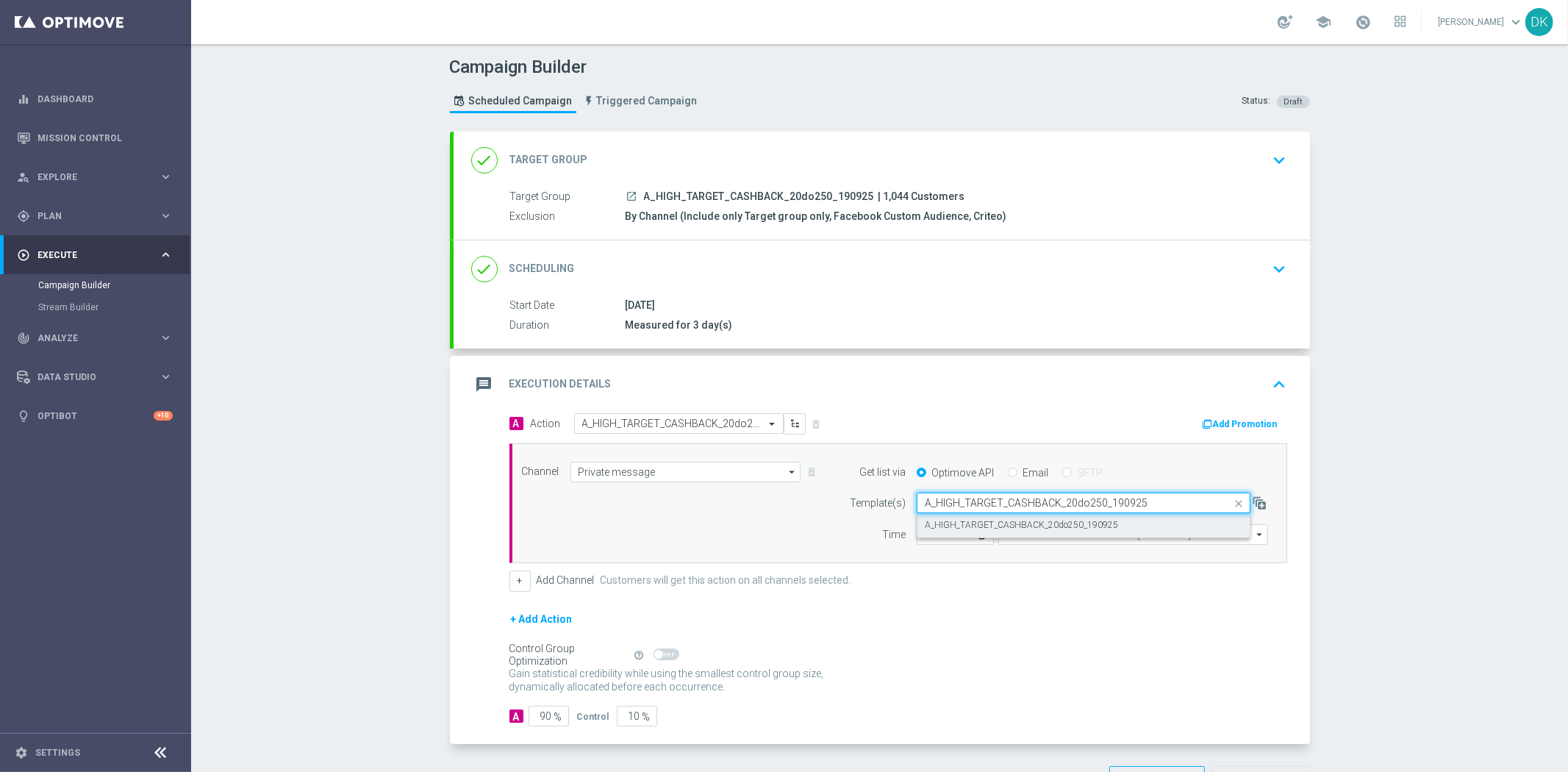
click at [960, 526] on label "A_HIGH_TARGET_CASHBACK_20do250_190925" at bounding box center [1021, 525] width 193 height 13
type input "A_HIGH_TARGET_CASHBACK_20do250_190925"
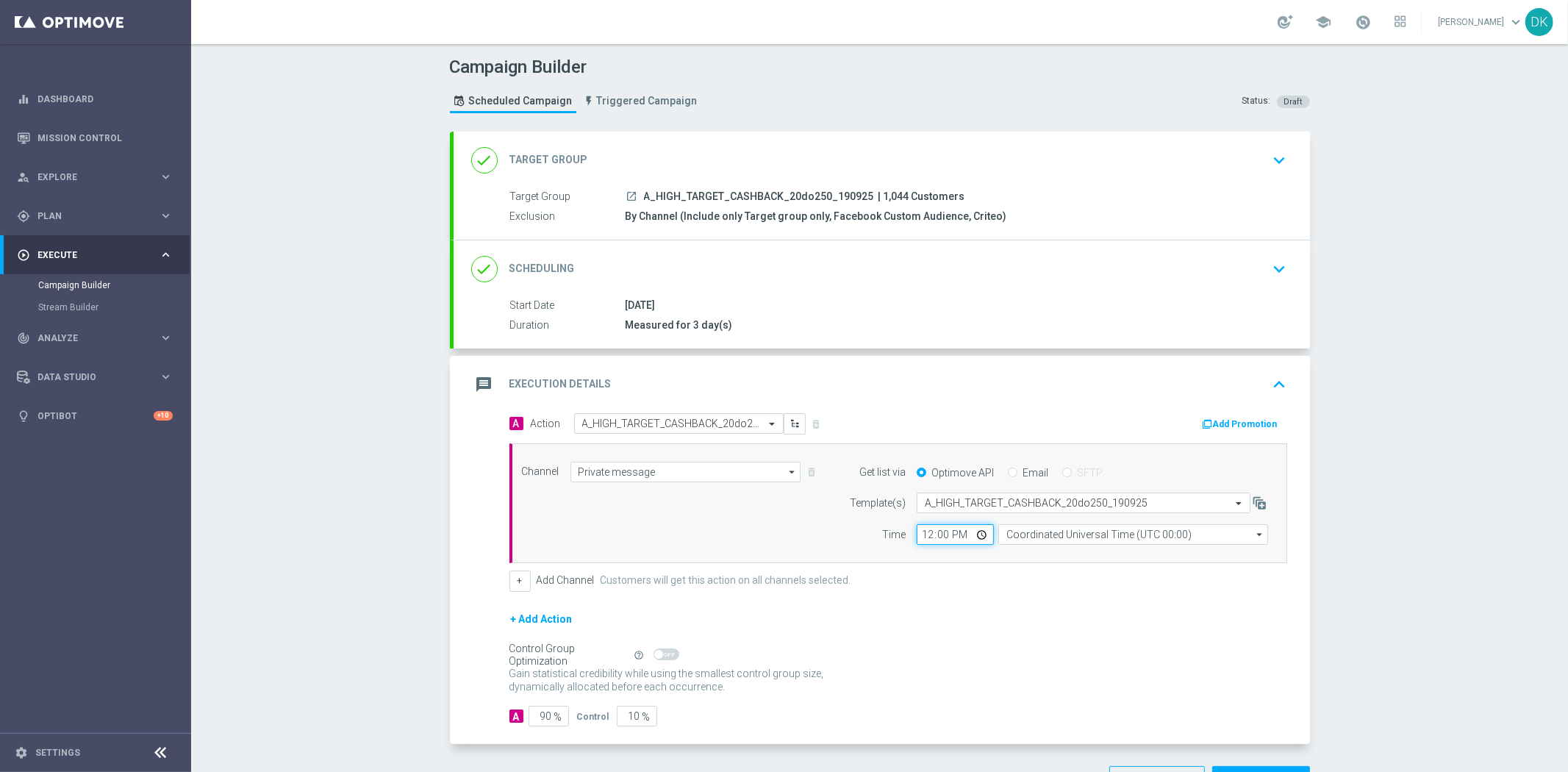
click at [919, 538] on input "12:00" at bounding box center [955, 534] width 77 height 21
type input "14:01"
click at [1034, 526] on input "Coordinated Universal Time (UTC 00:00)" at bounding box center [1134, 534] width 270 height 21
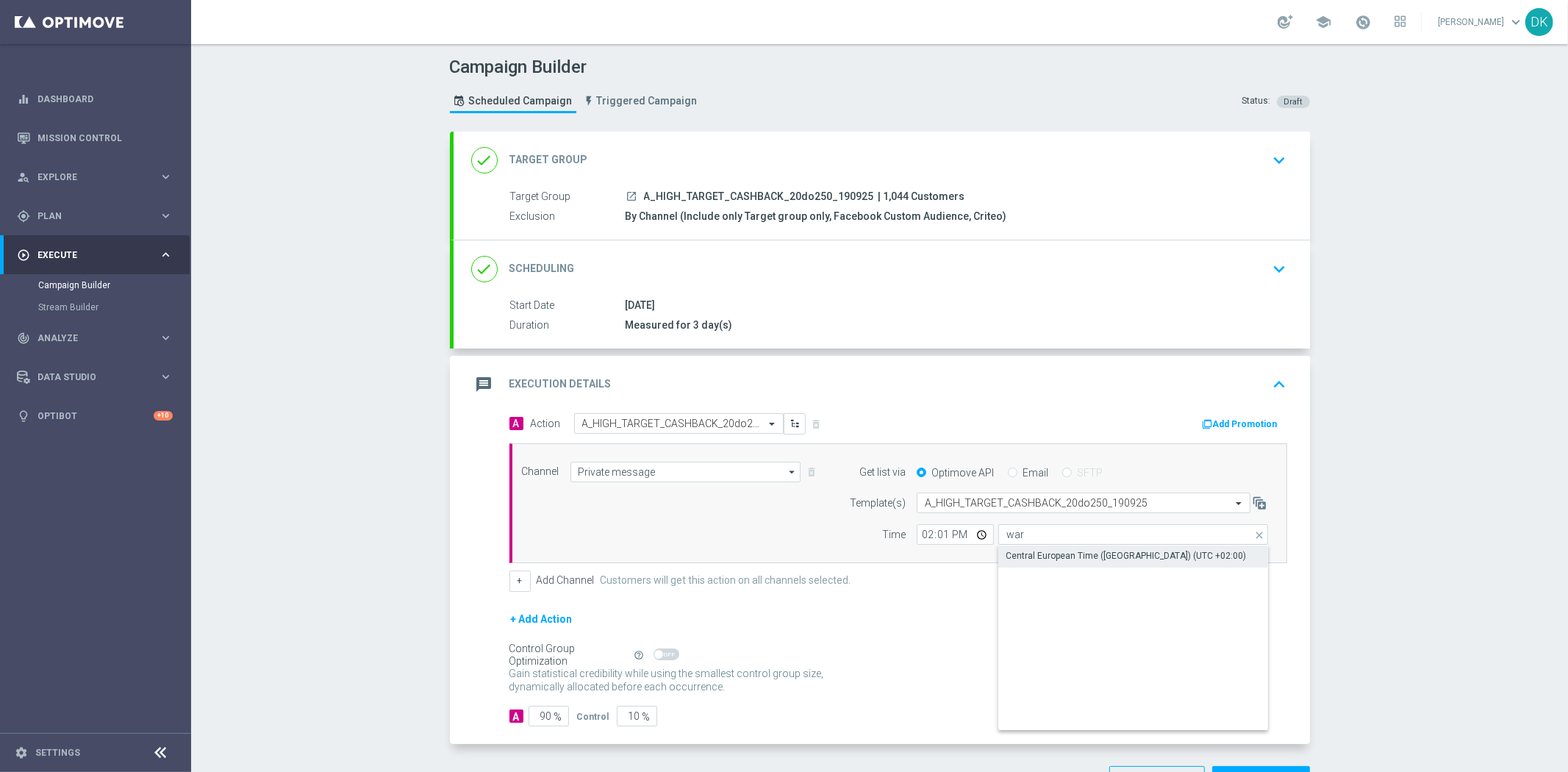
click at [1031, 551] on div "Central European Time ([GEOGRAPHIC_DATA]) (UTC +02:00)" at bounding box center [1126, 555] width 240 height 13
type input "Central European Time ([GEOGRAPHIC_DATA]) (UTC +02:00)"
click at [1239, 418] on button "Add Promotion" at bounding box center [1241, 423] width 82 height 16
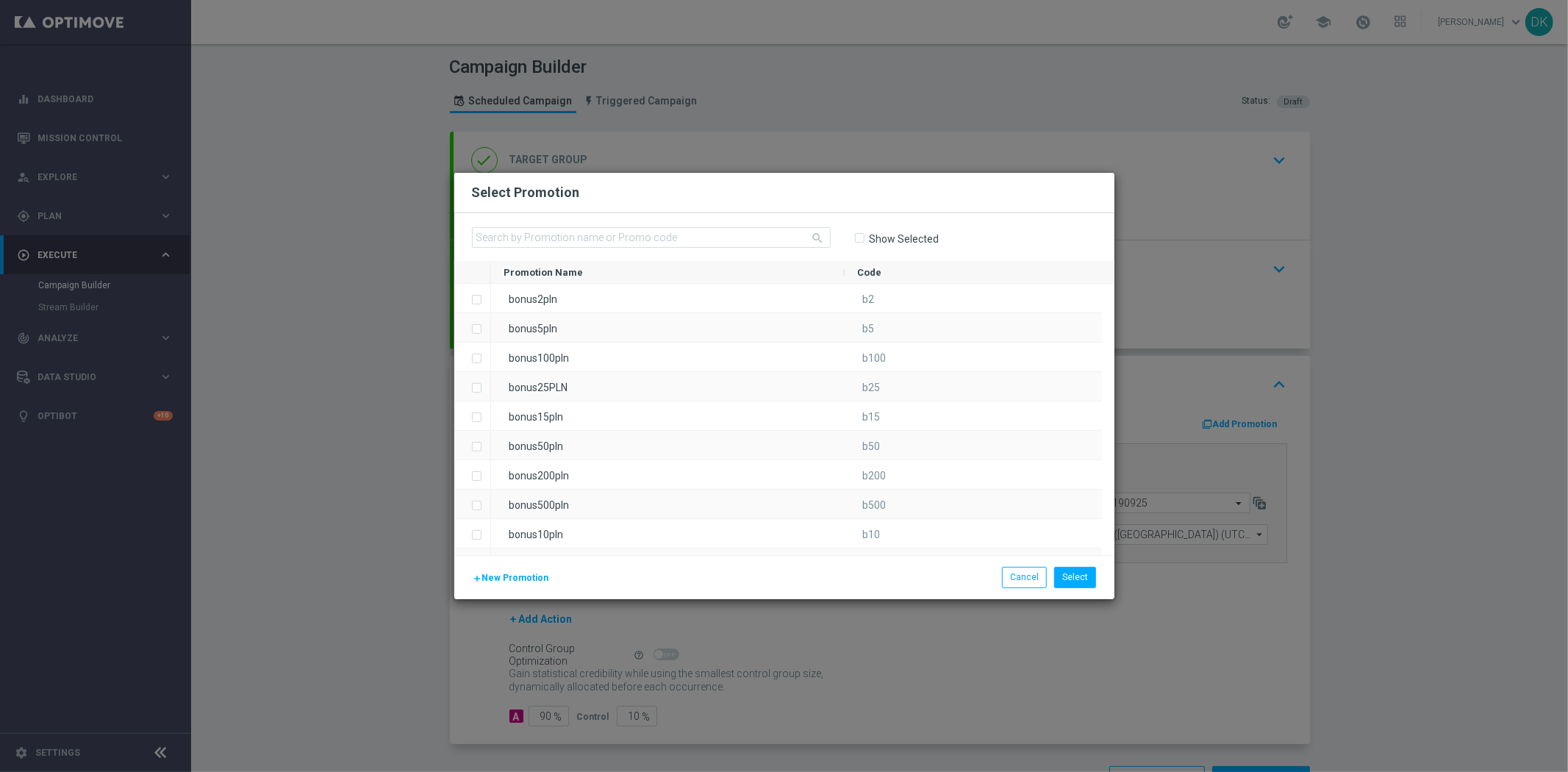
click at [525, 576] on span "New Promotion" at bounding box center [516, 577] width 67 height 10
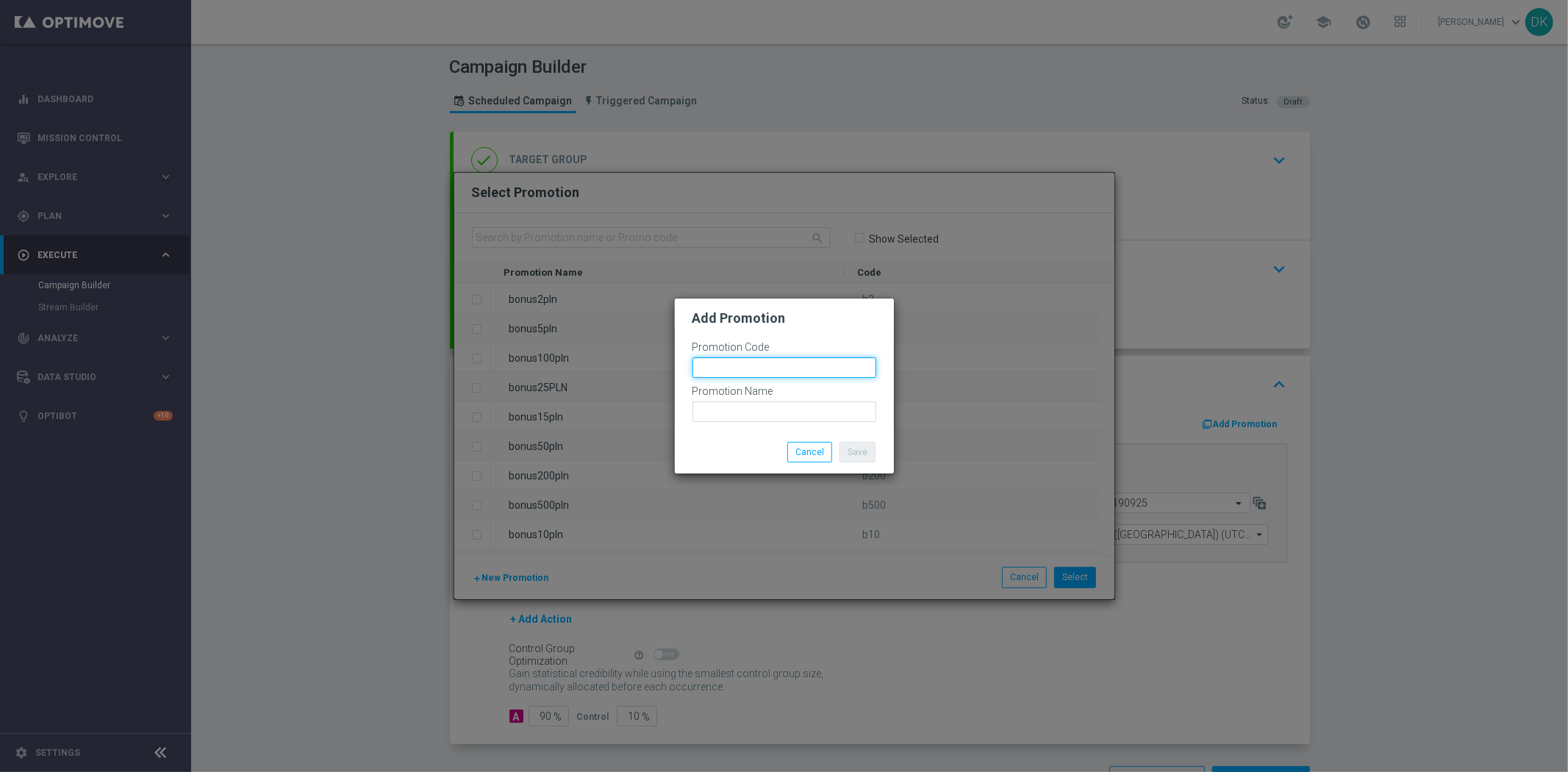
click at [729, 365] on input "text" at bounding box center [784, 367] width 184 height 21
paste input "181290"
click at [729, 365] on input "bonusapi_tg-181290" at bounding box center [784, 367] width 184 height 21
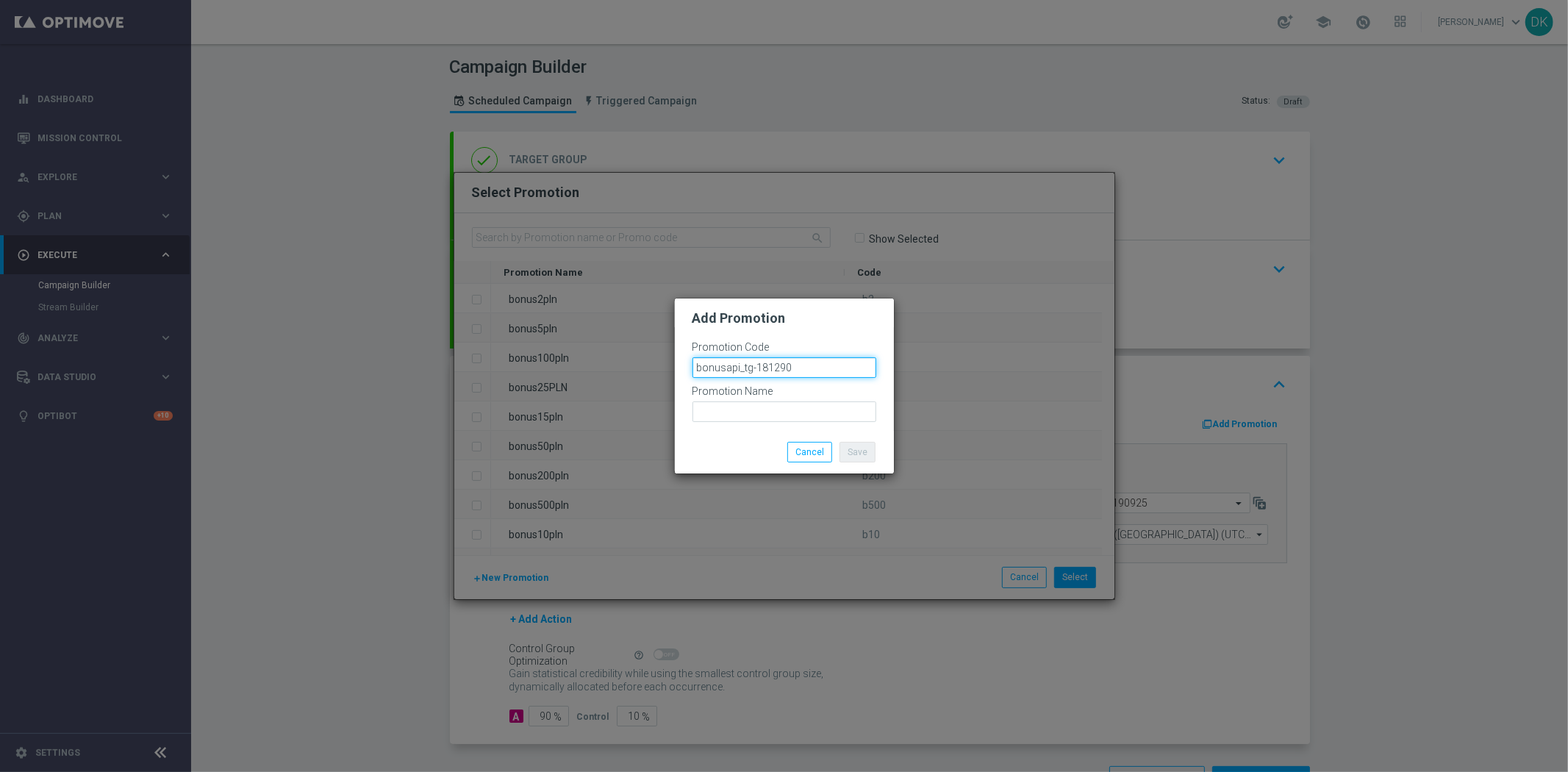
type input "bonusapi_tg-181290"
click at [765, 420] on input "text" at bounding box center [784, 411] width 184 height 21
paste input "bonusapi_tg-181290"
type input "bonusapi_tg-181290"
click at [850, 452] on button "Save" at bounding box center [857, 452] width 36 height 21
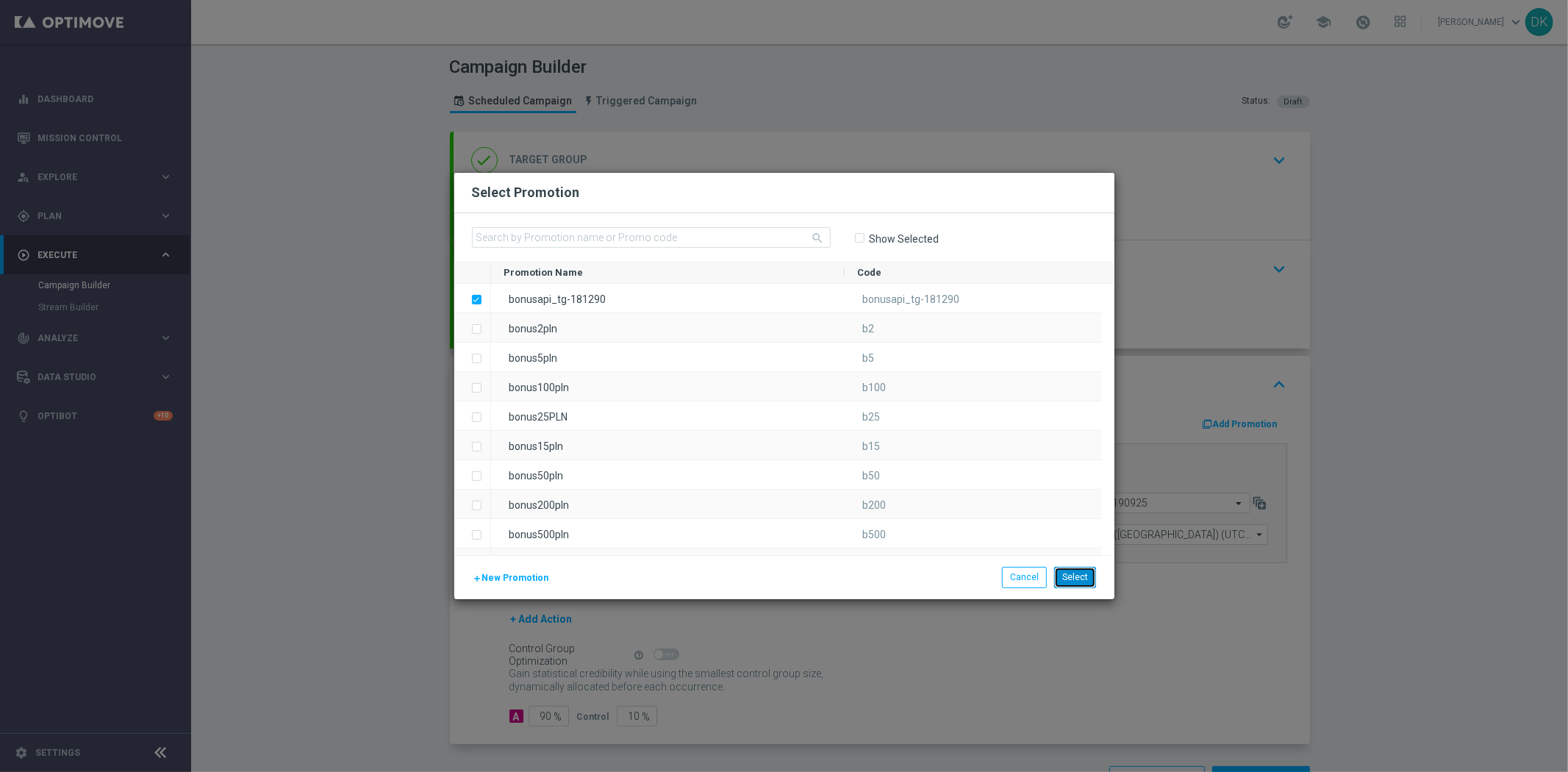
click at [1080, 574] on button "Select" at bounding box center [1075, 576] width 42 height 21
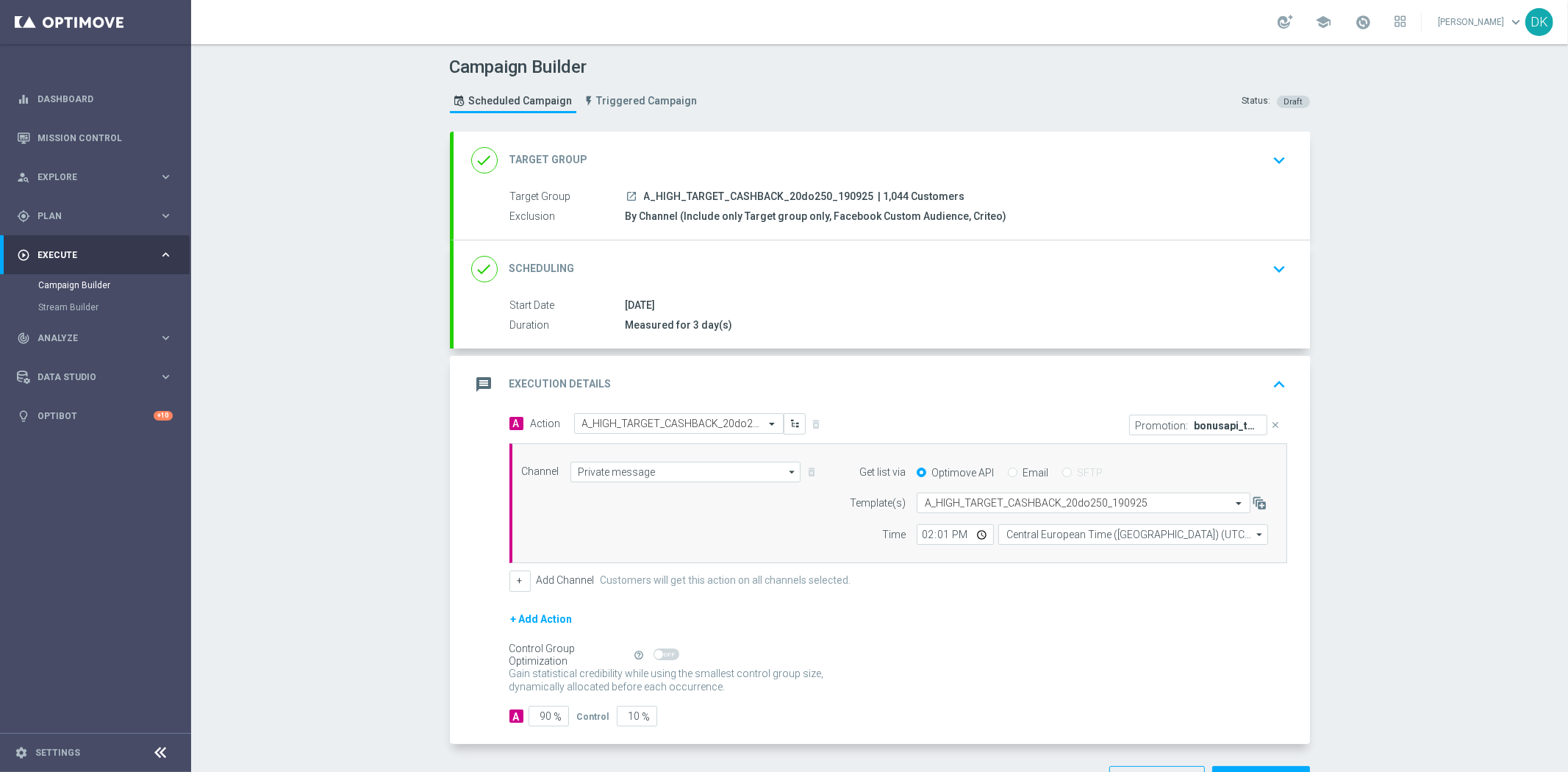
click at [1076, 653] on div "Control Group Optimization Self Optimizing Campaign help_outline" at bounding box center [898, 655] width 778 height 16
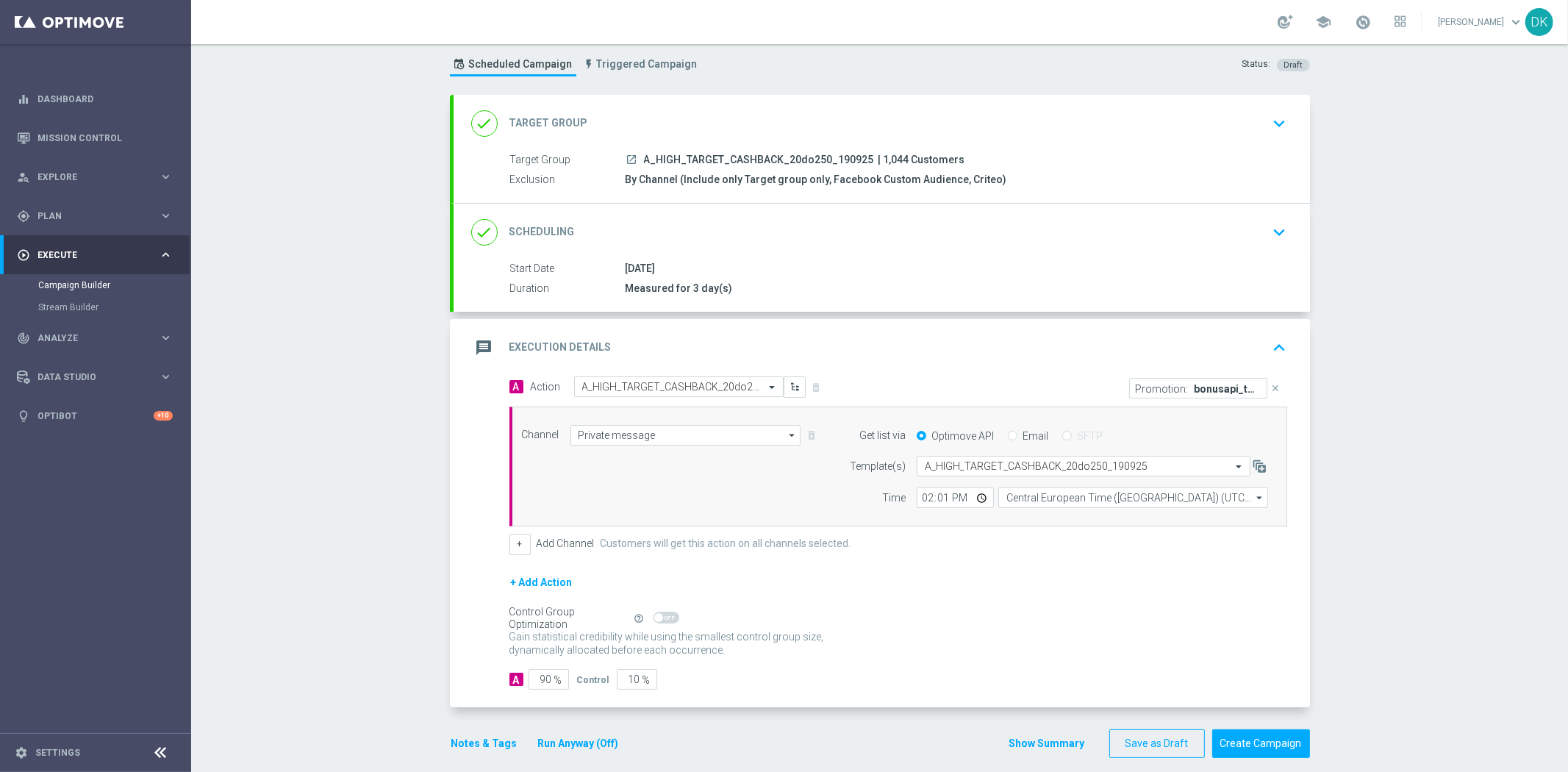
scroll to position [52, 0]
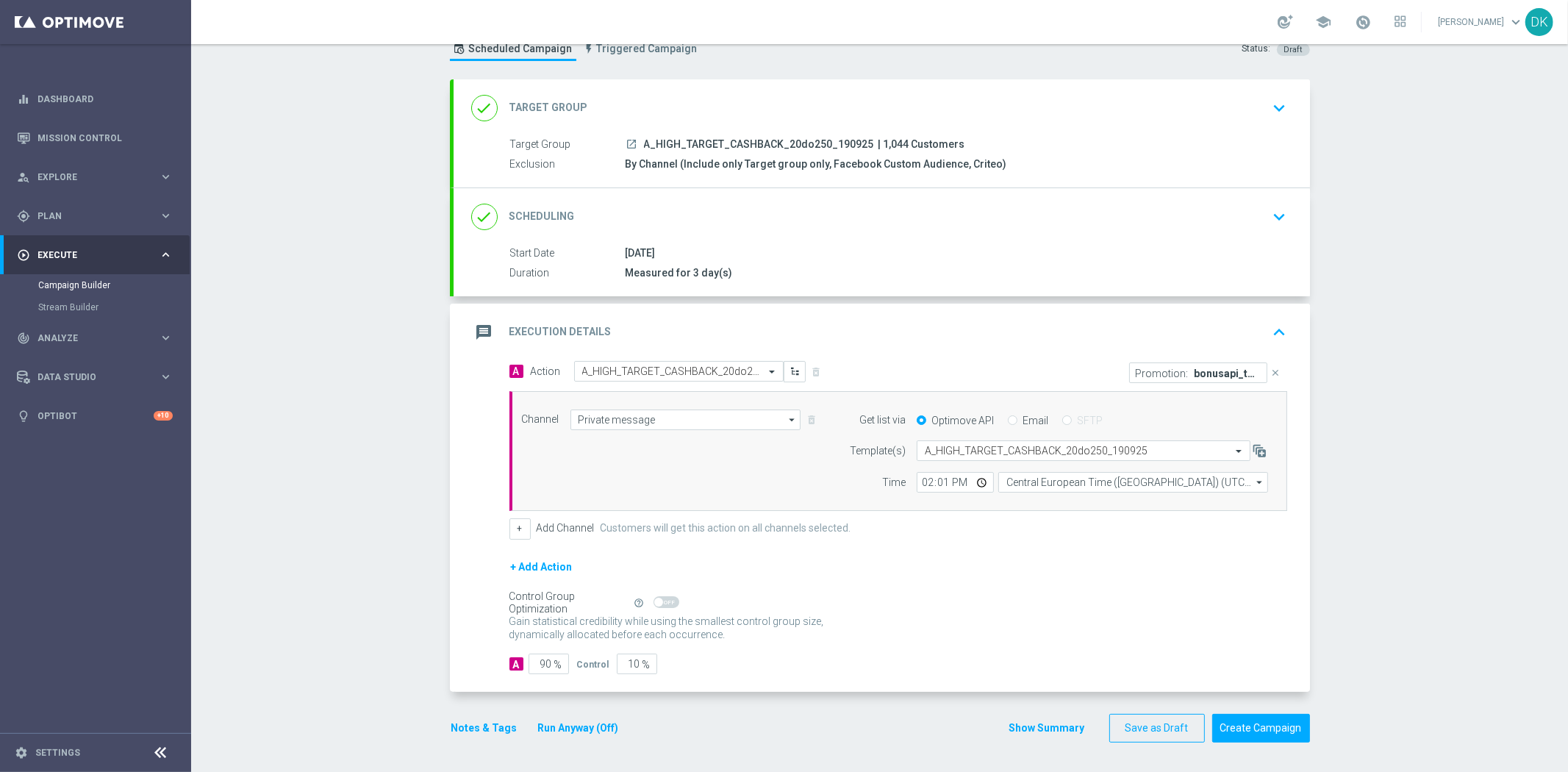
click at [490, 726] on button "Notes & Tags" at bounding box center [485, 728] width 69 height 19
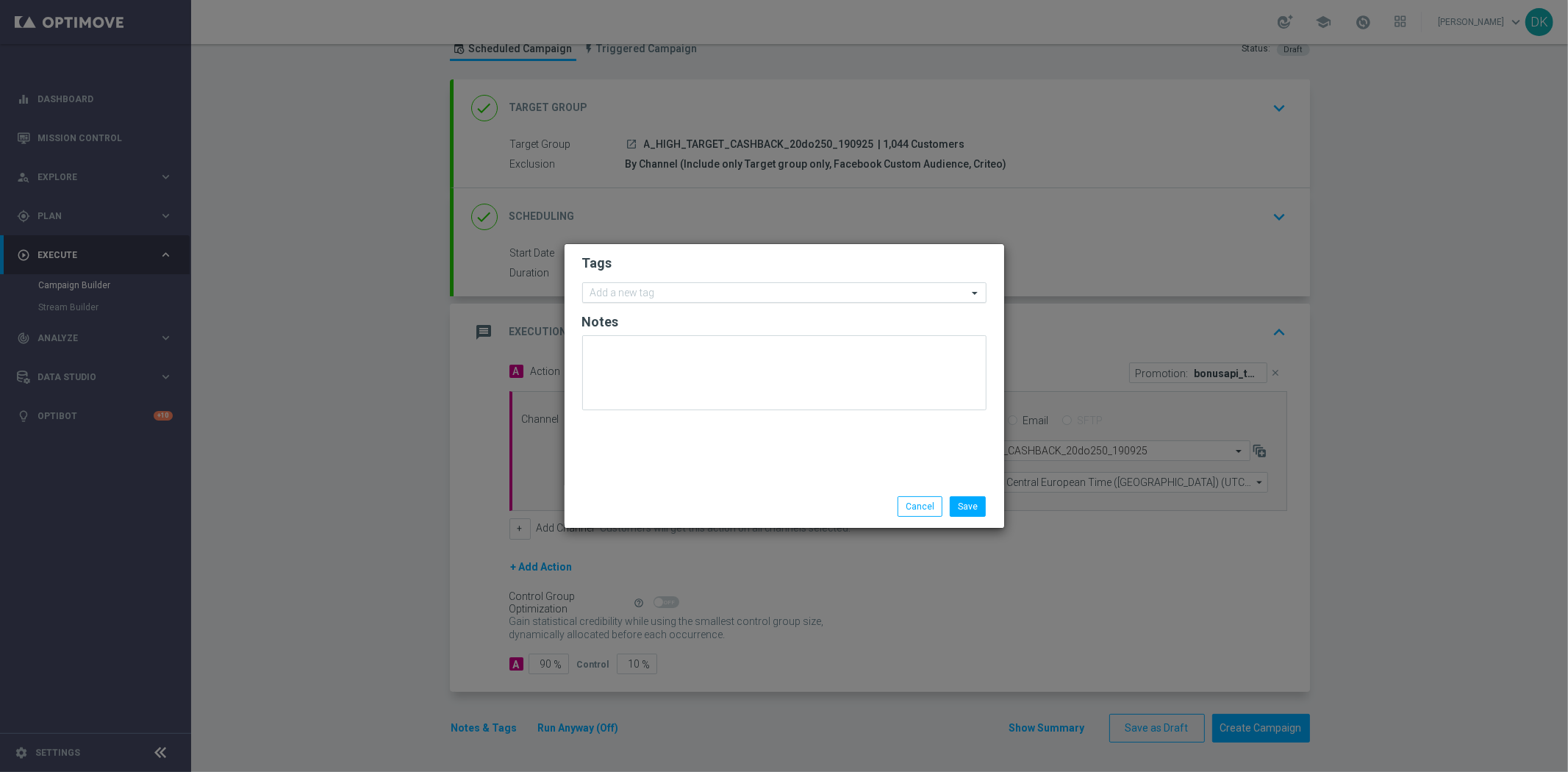
click at [639, 290] on input "text" at bounding box center [778, 293] width 377 height 13
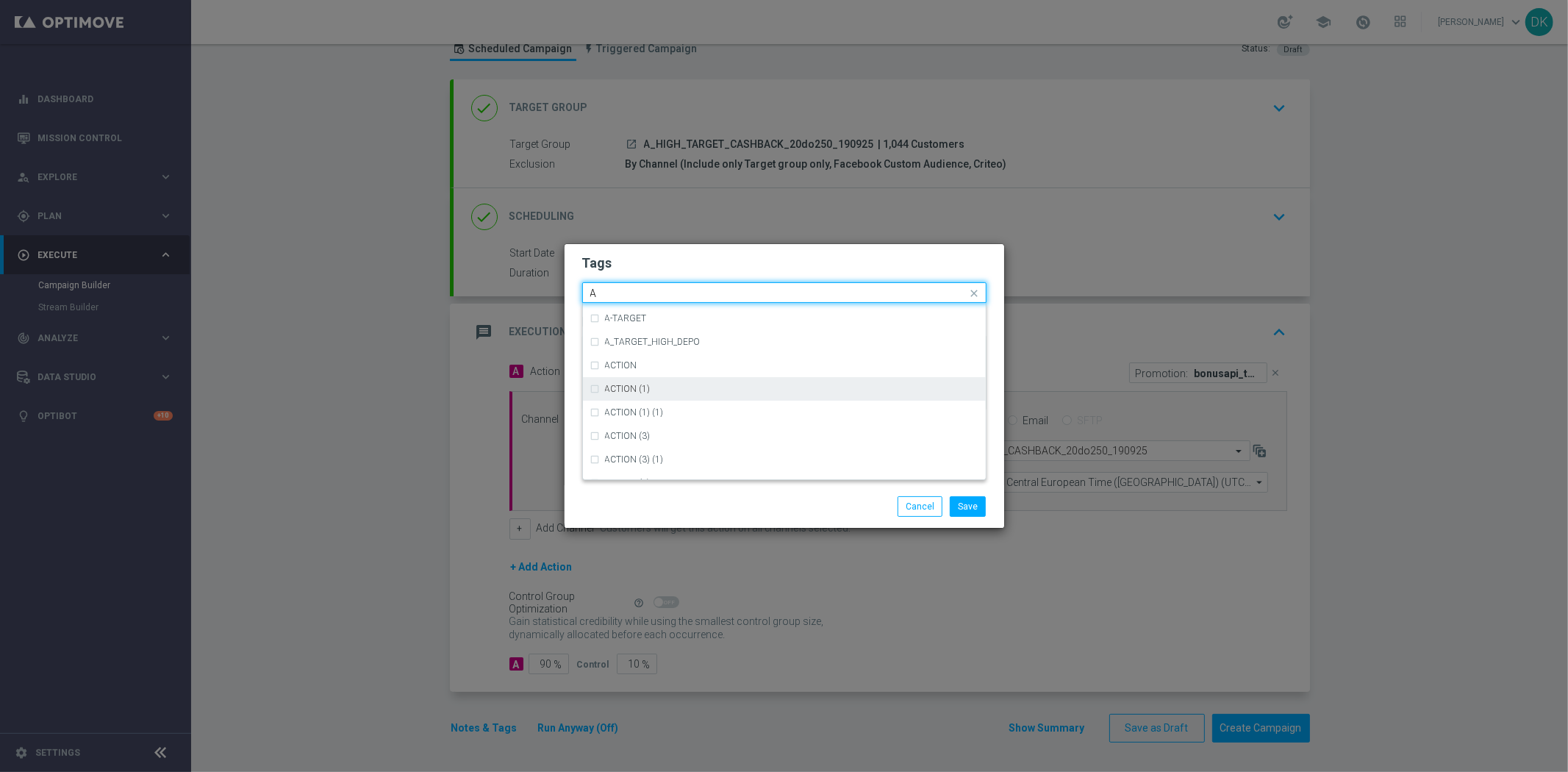
scroll to position [1714, 0]
click at [625, 413] on div "A" at bounding box center [791, 411] width 373 height 9
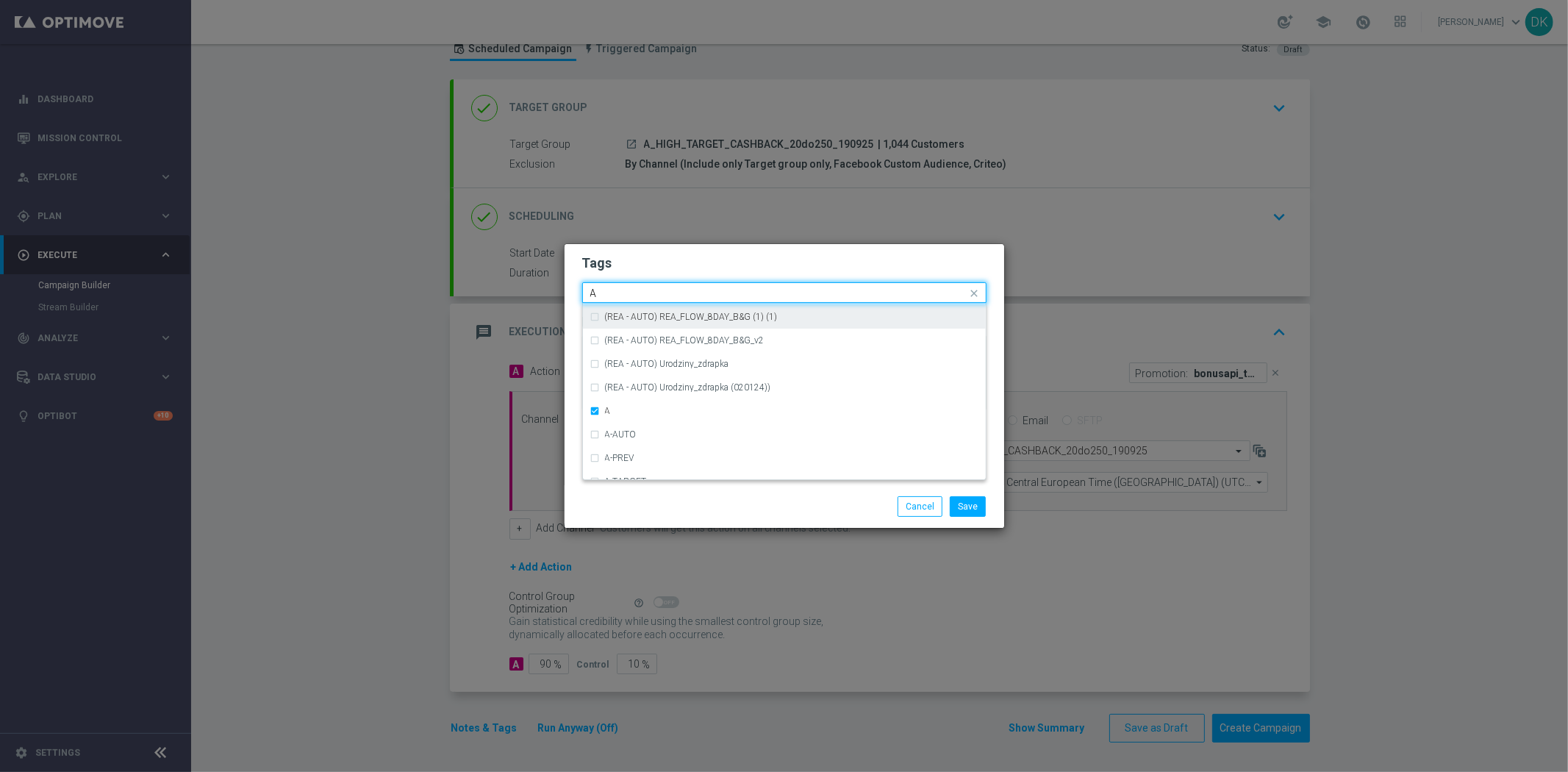
click at [611, 291] on input "A" at bounding box center [778, 293] width 377 height 13
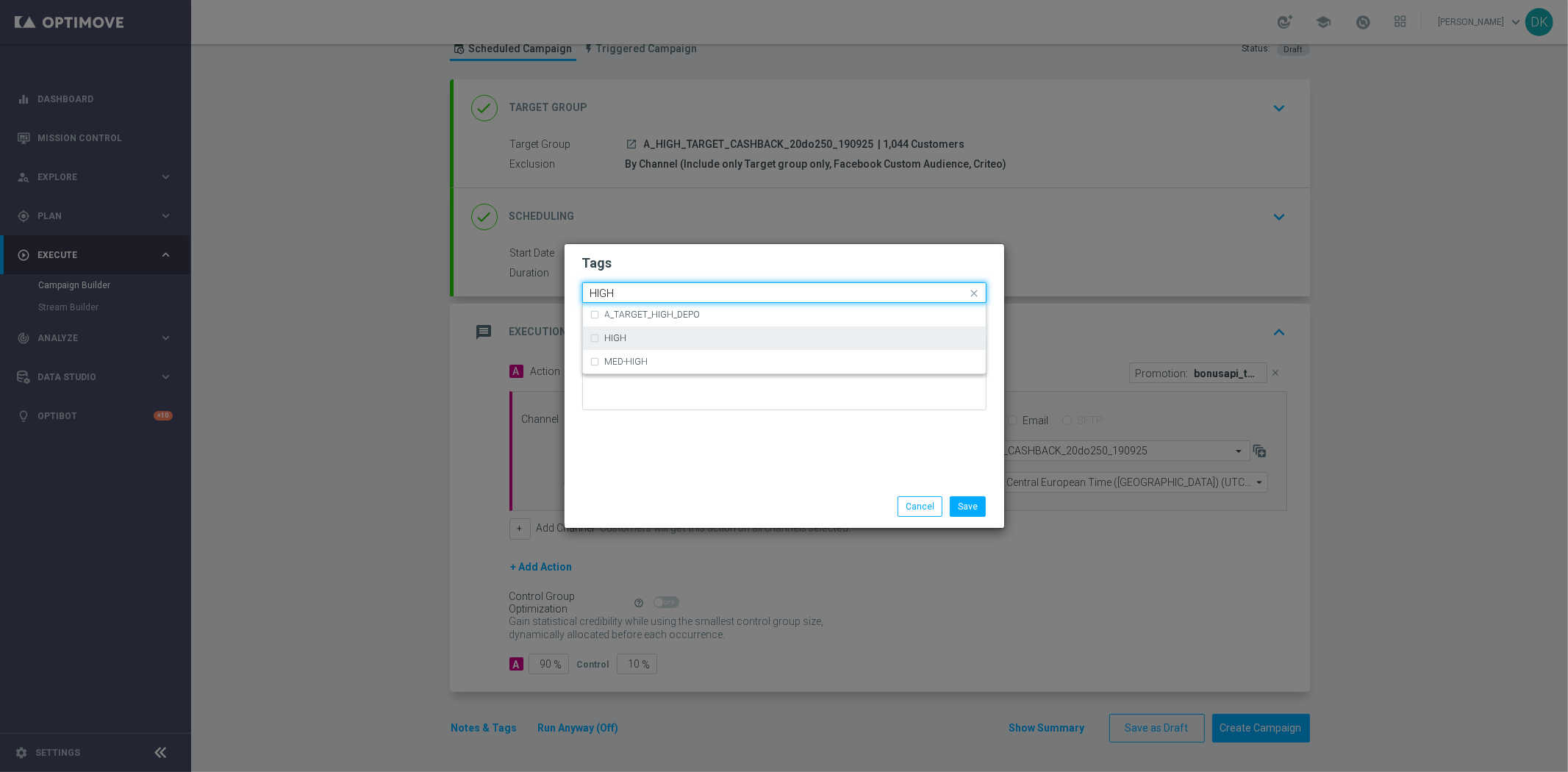
click at [604, 338] on div "HIGH" at bounding box center [784, 338] width 388 height 24
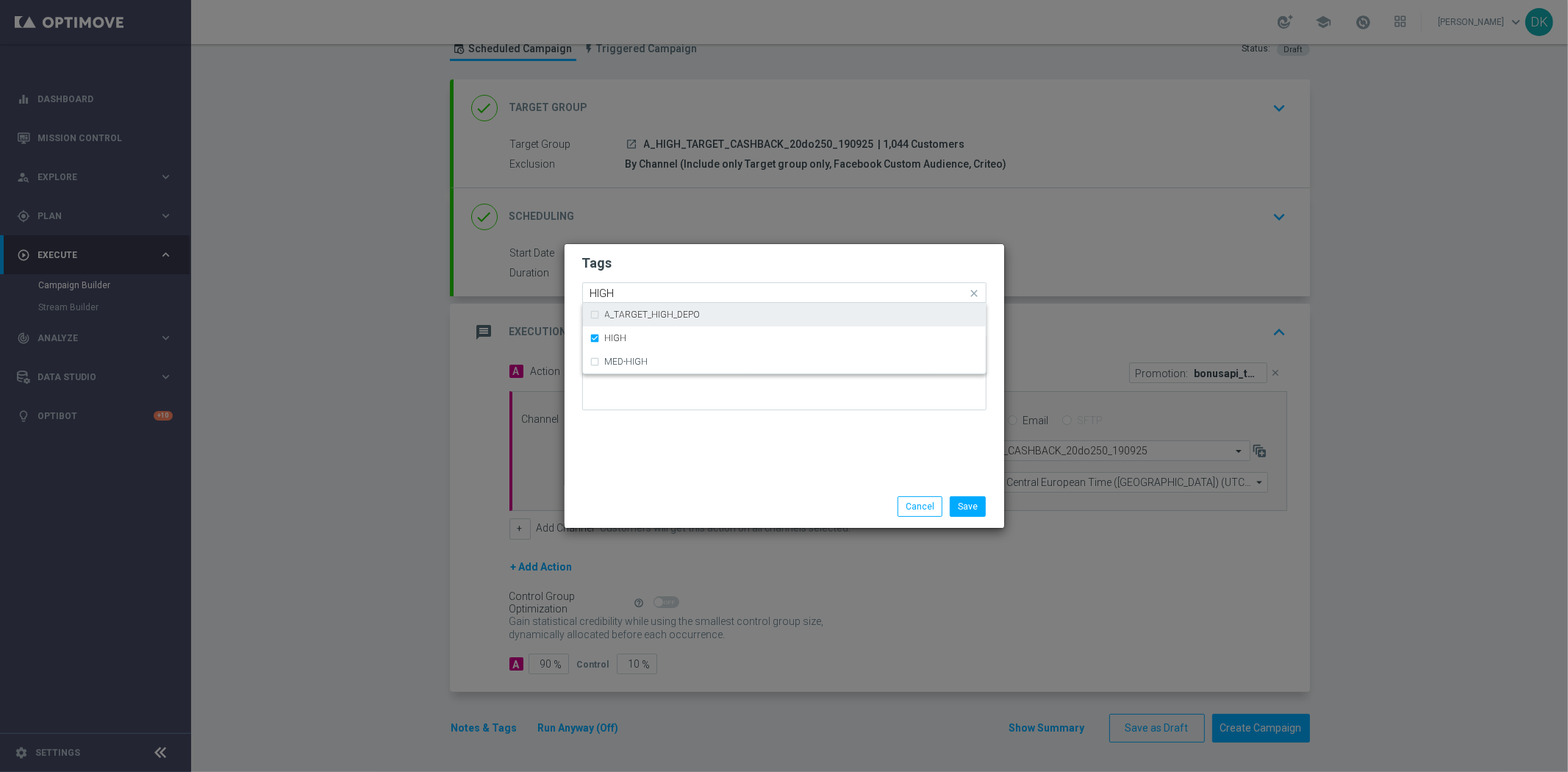
click at [627, 291] on input "HIGH" at bounding box center [778, 293] width 377 height 13
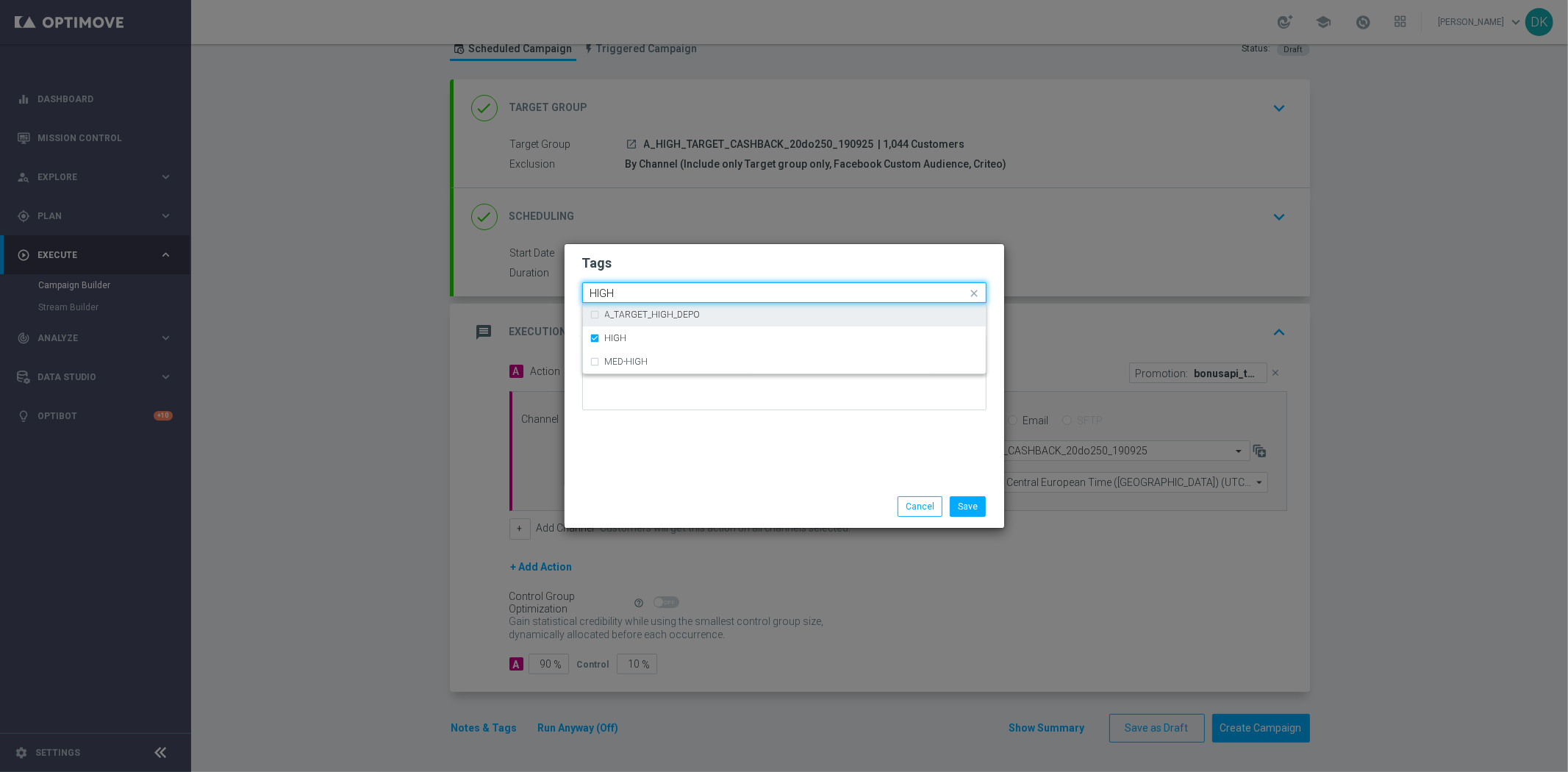
click at [627, 291] on input "HIGH" at bounding box center [778, 293] width 377 height 13
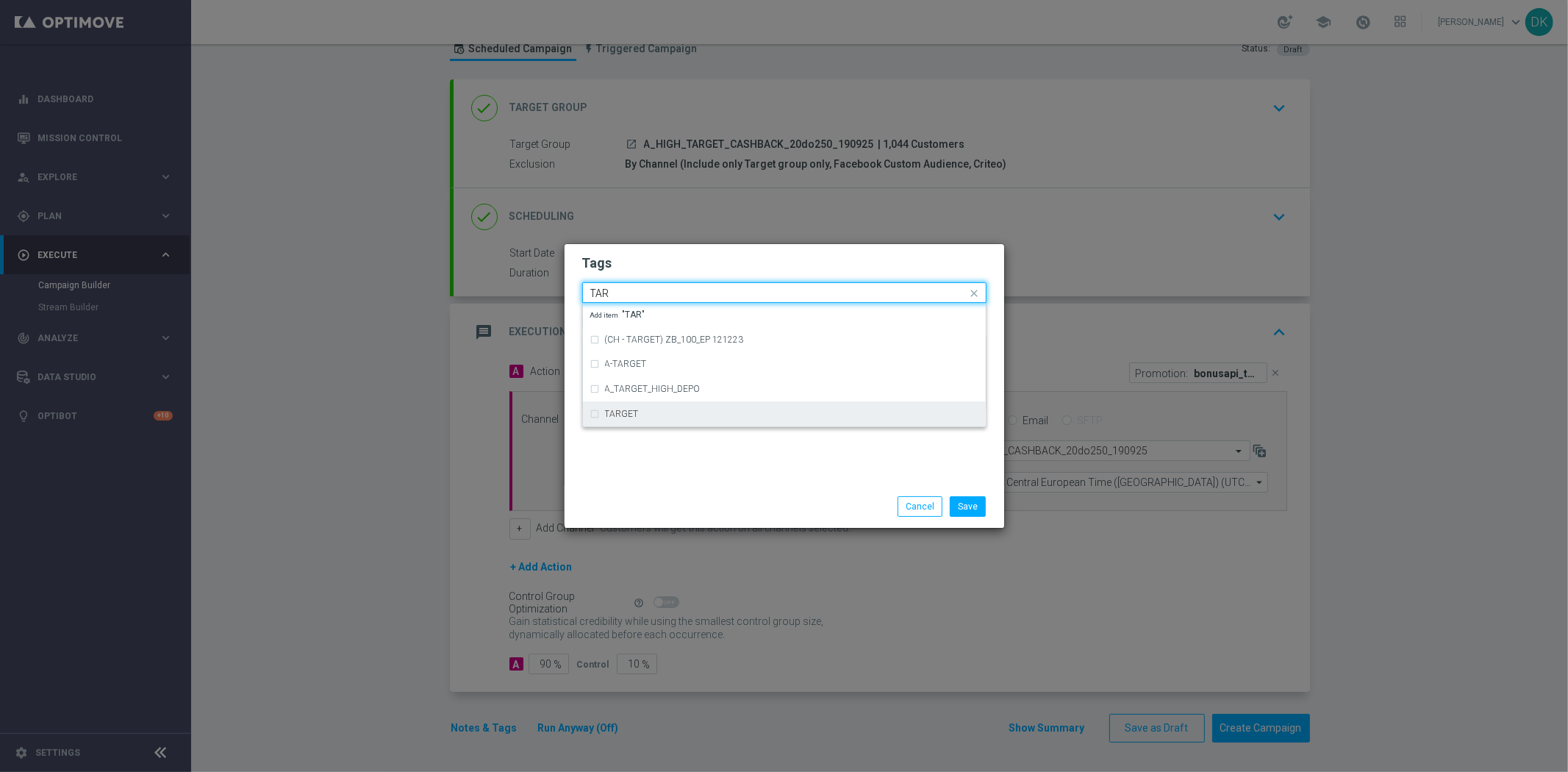
click at [623, 404] on div "TARGET" at bounding box center [784, 414] width 388 height 24
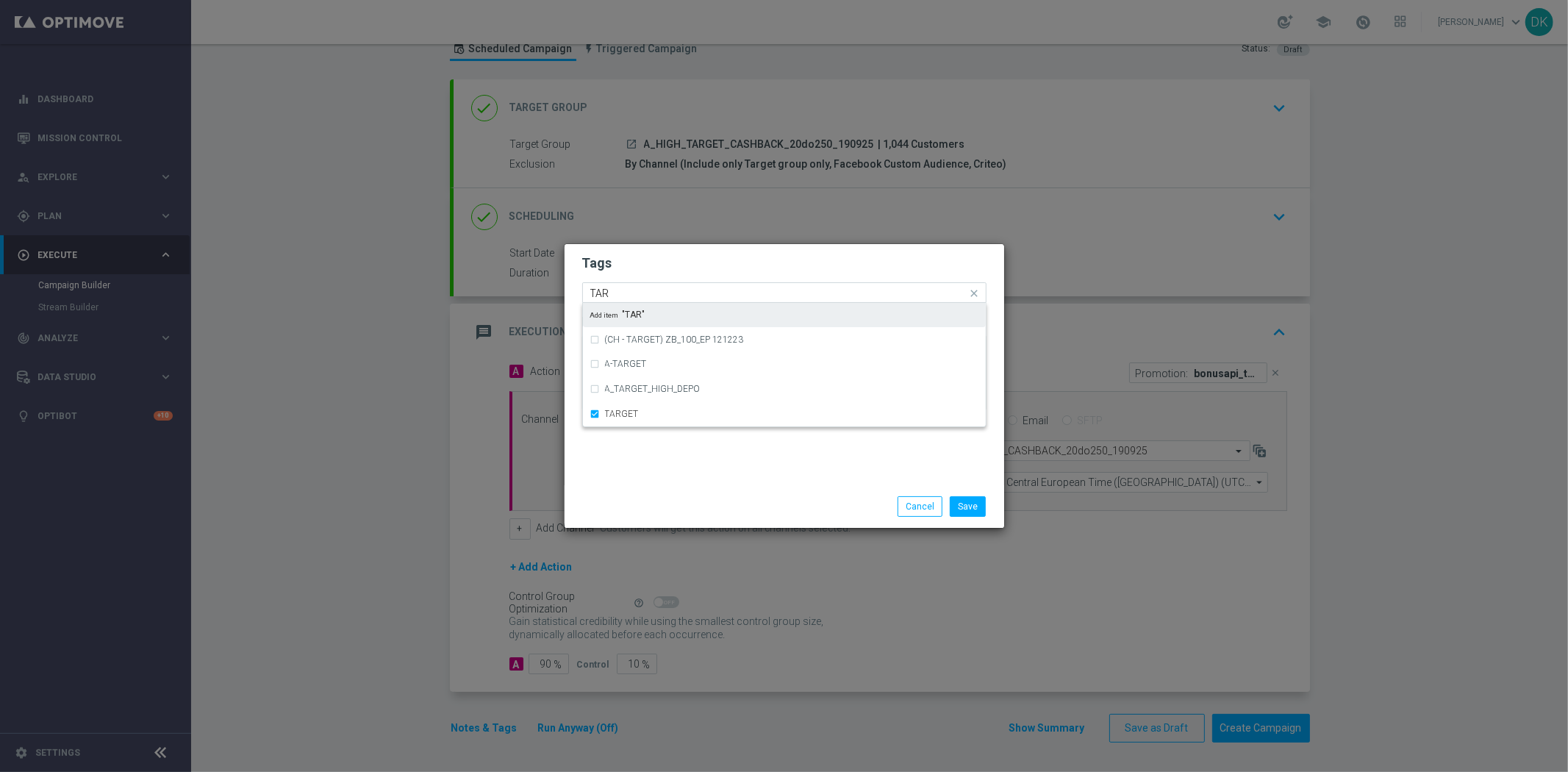
click at [627, 291] on input "TAR" at bounding box center [778, 293] width 377 height 13
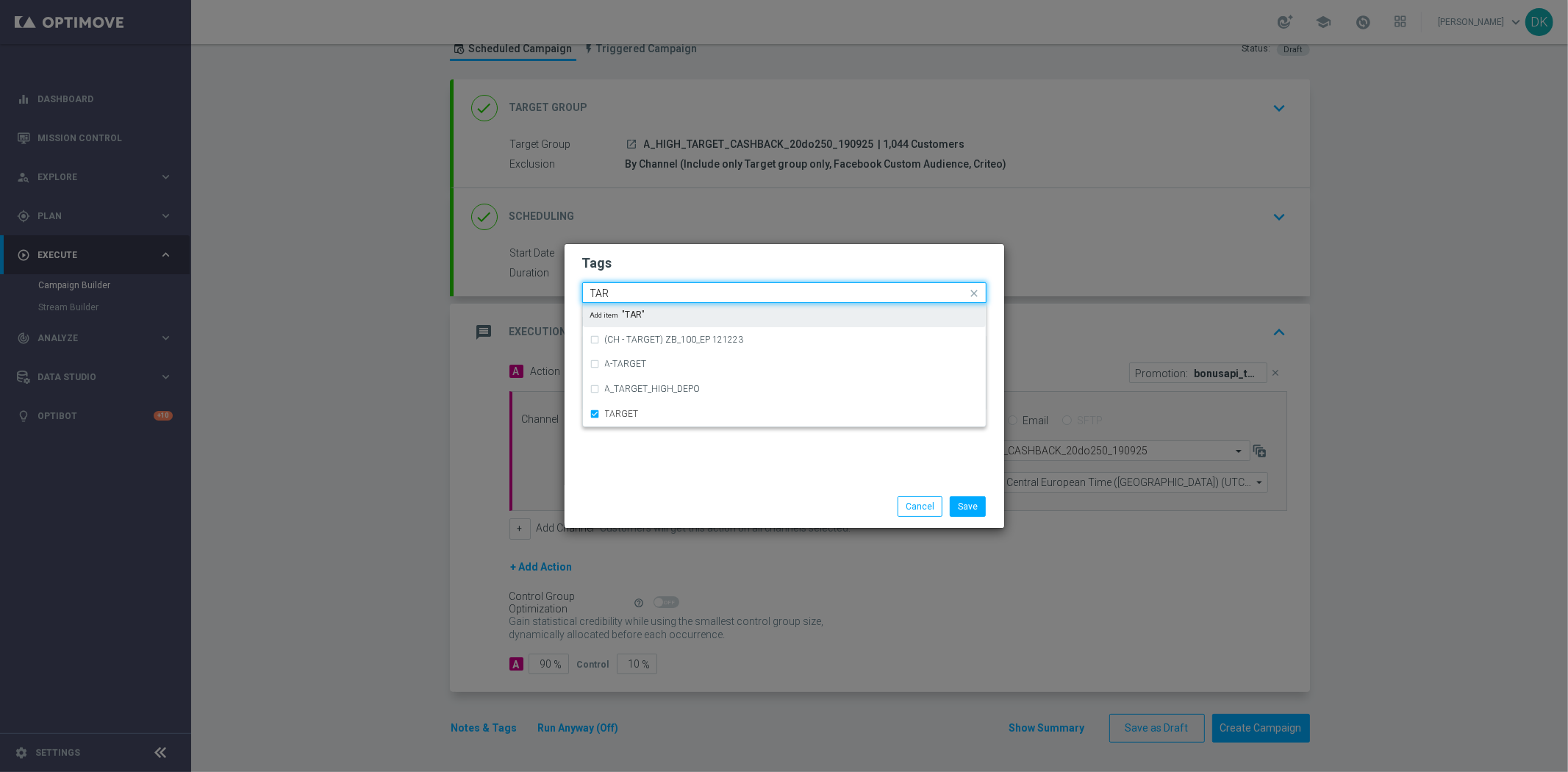
click at [627, 291] on input "TAR" at bounding box center [778, 293] width 377 height 13
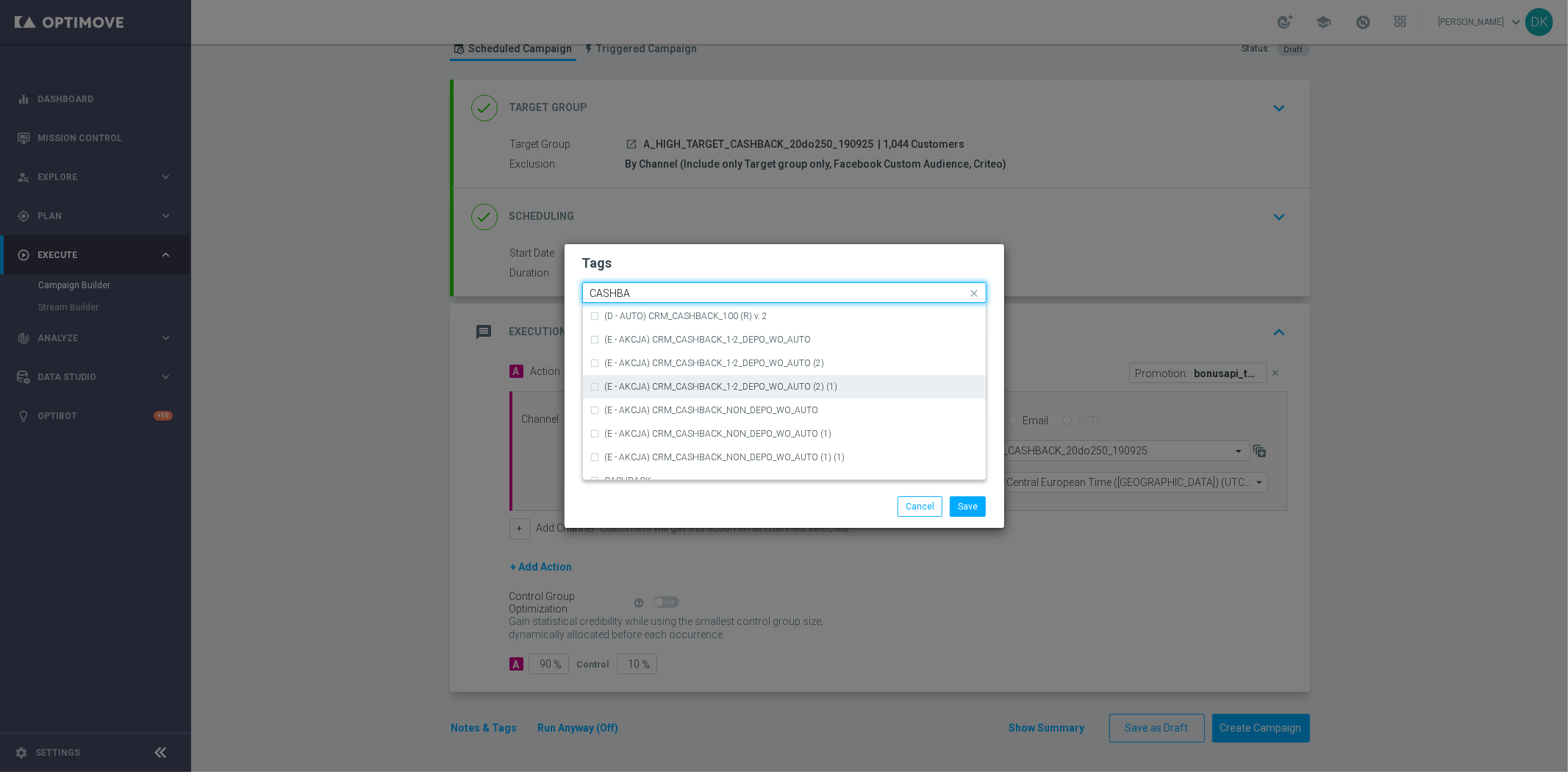
scroll to position [245, 0]
click at [681, 390] on div "CASHBACK" at bounding box center [784, 399] width 388 height 24
type input "CASHBA"
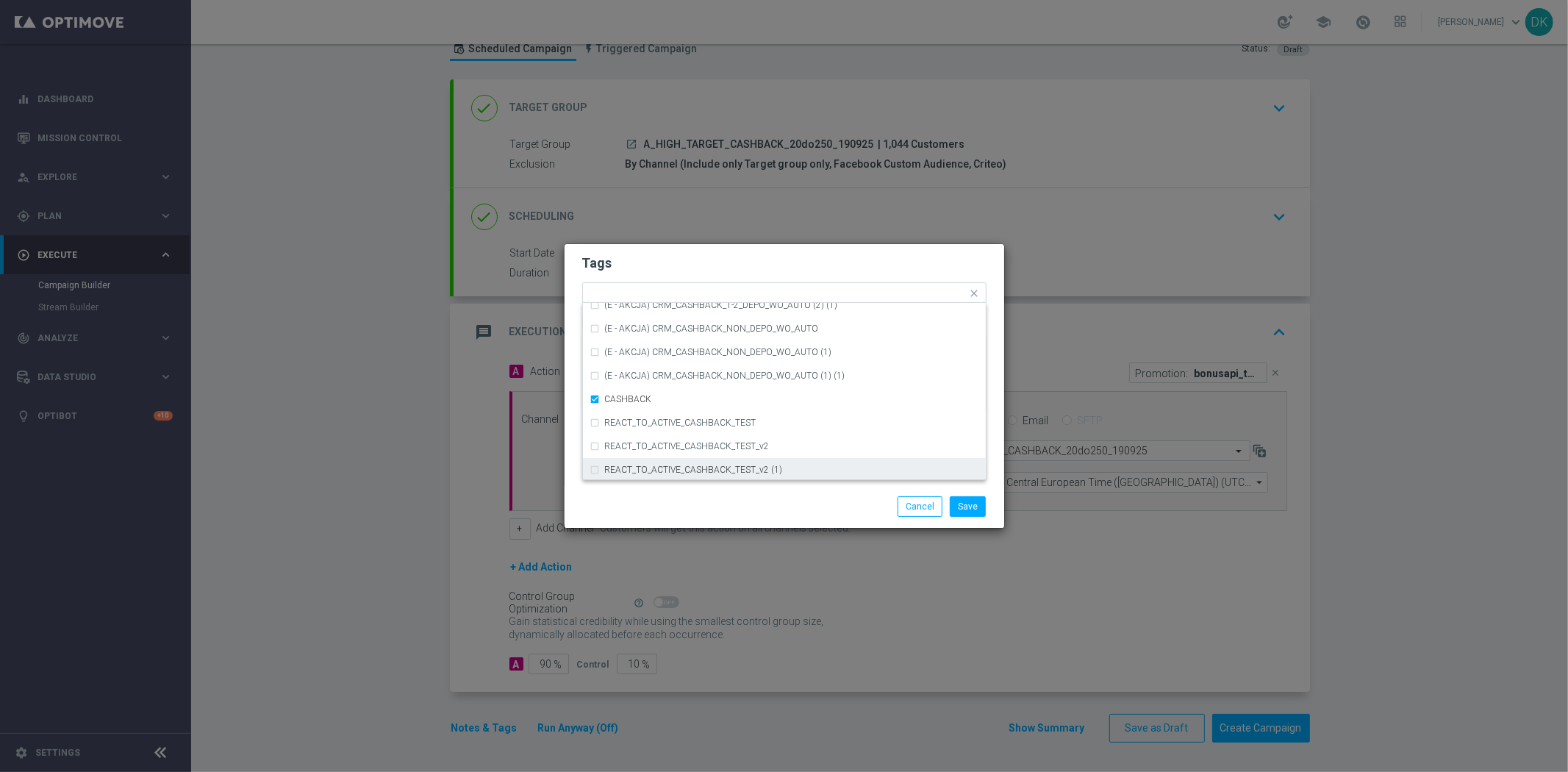
click at [688, 500] on div "Save Cancel" at bounding box center [784, 506] width 426 height 21
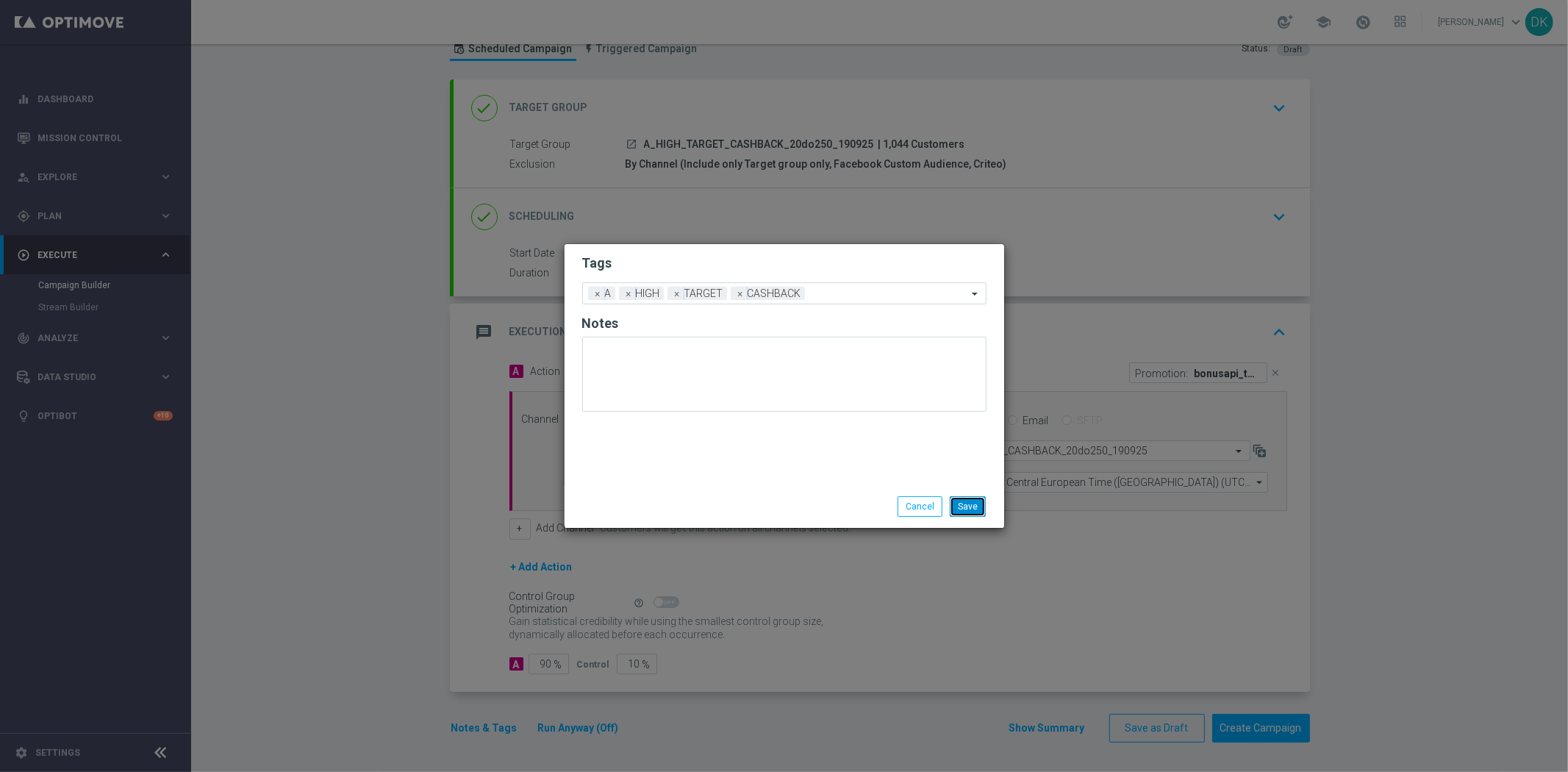
click at [971, 503] on button "Save" at bounding box center [967, 506] width 36 height 21
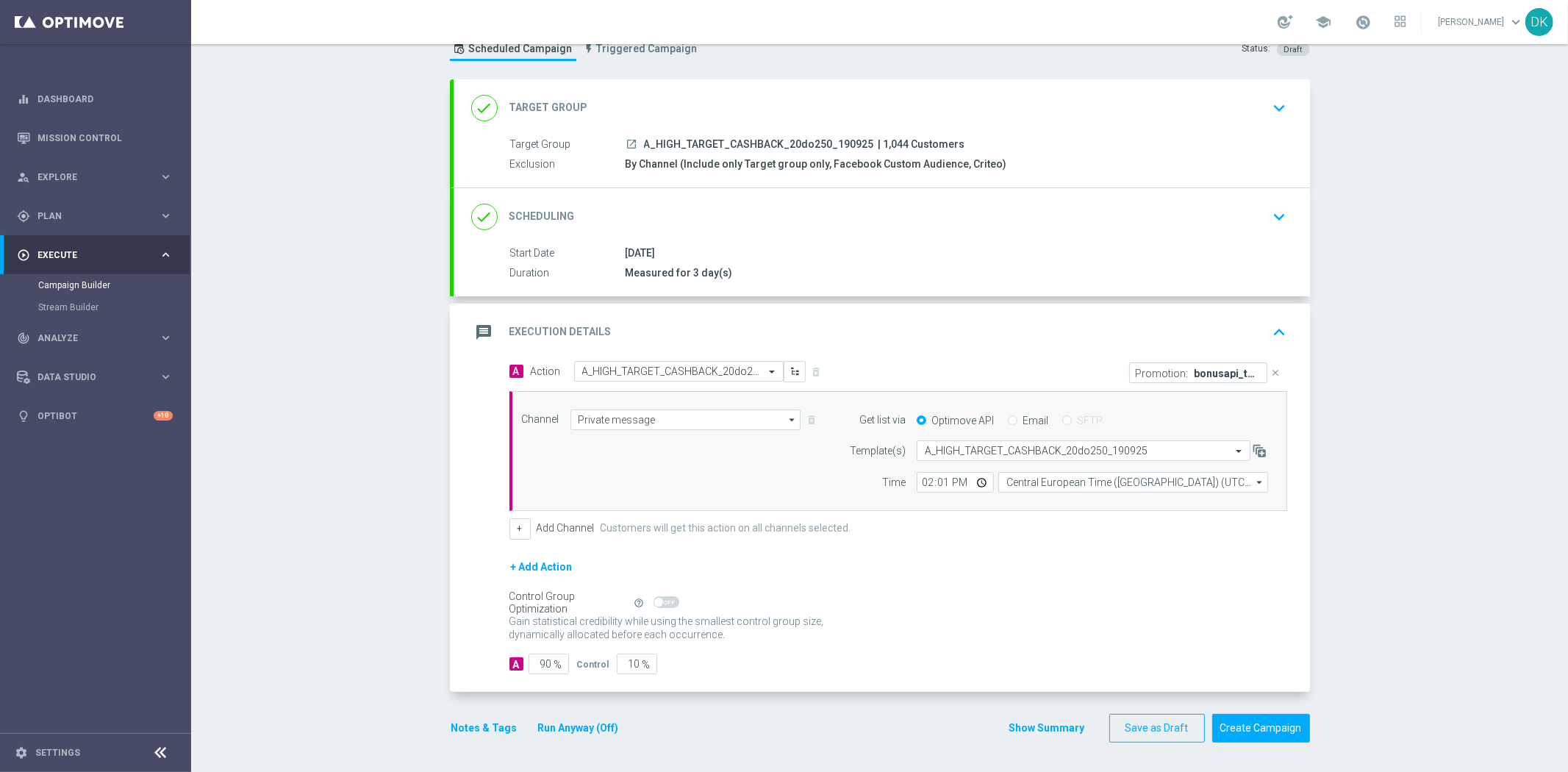
click at [1274, 222] on icon "keyboard_arrow_down" at bounding box center [1279, 217] width 22 height 22
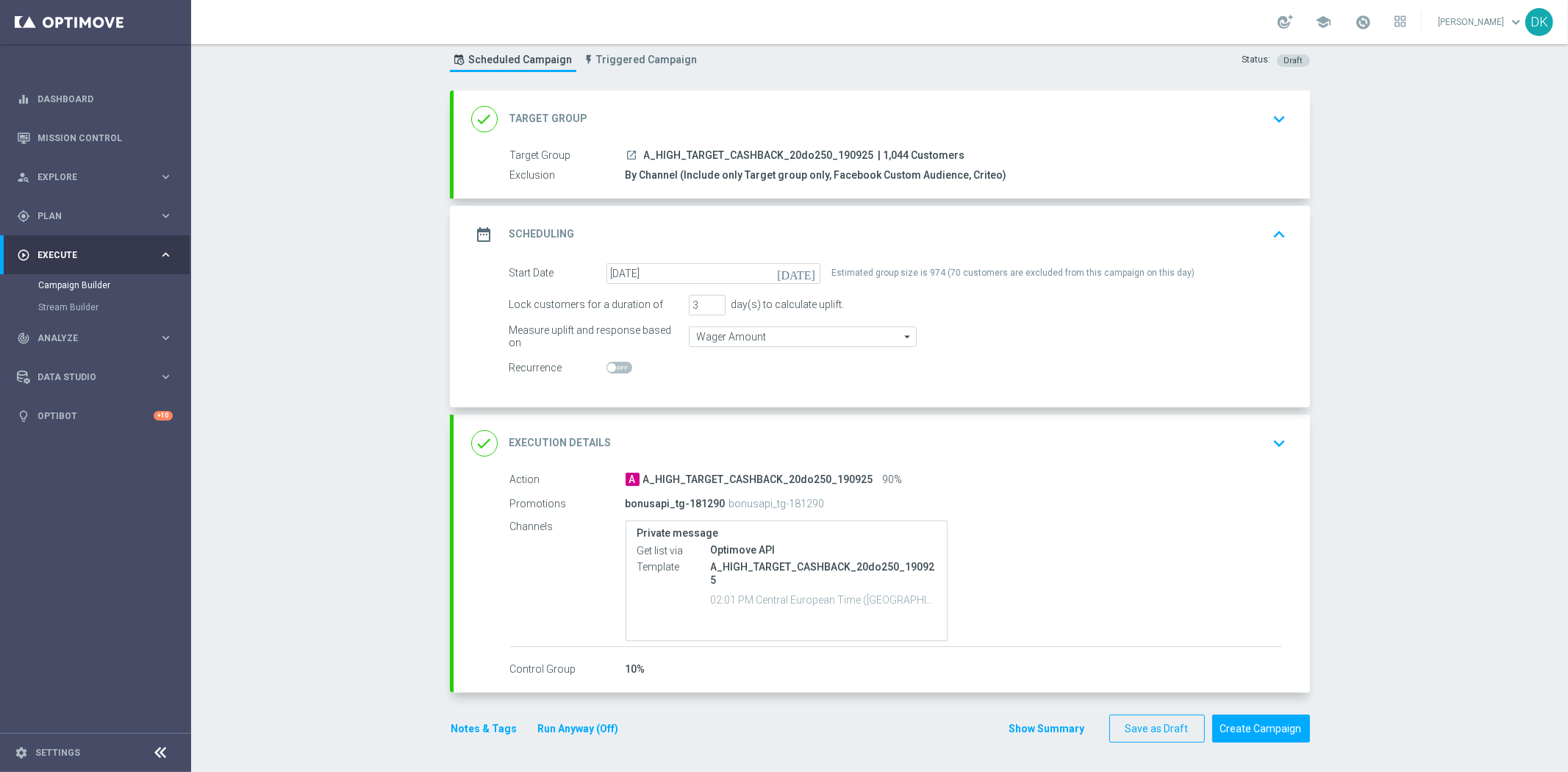
scroll to position [40, 0]
click at [1268, 246] on button "keyboard_arrow_up" at bounding box center [1279, 235] width 25 height 28
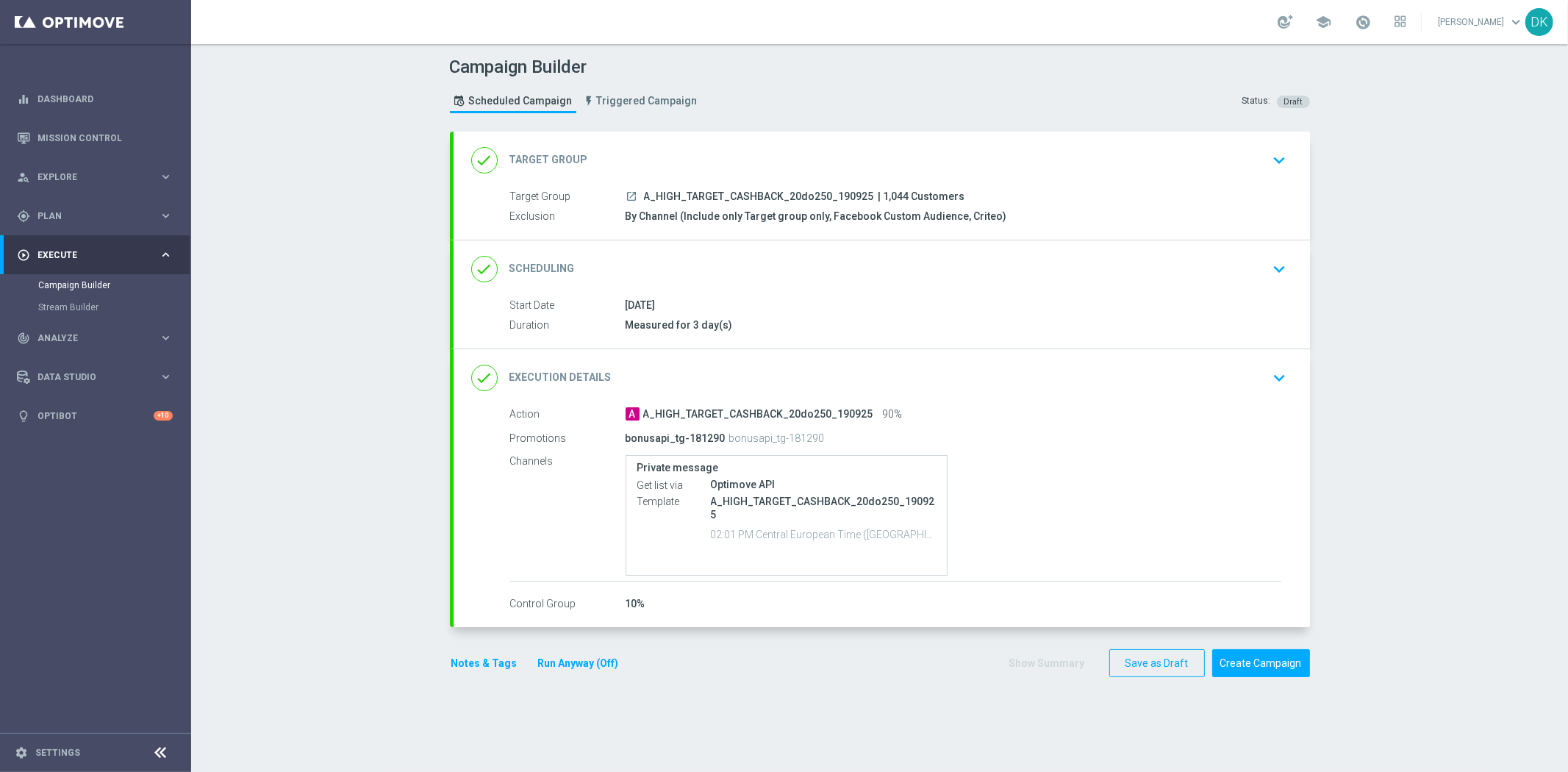
scroll to position [0, 0]
click at [1252, 669] on button "Create Campaign" at bounding box center [1261, 663] width 98 height 29
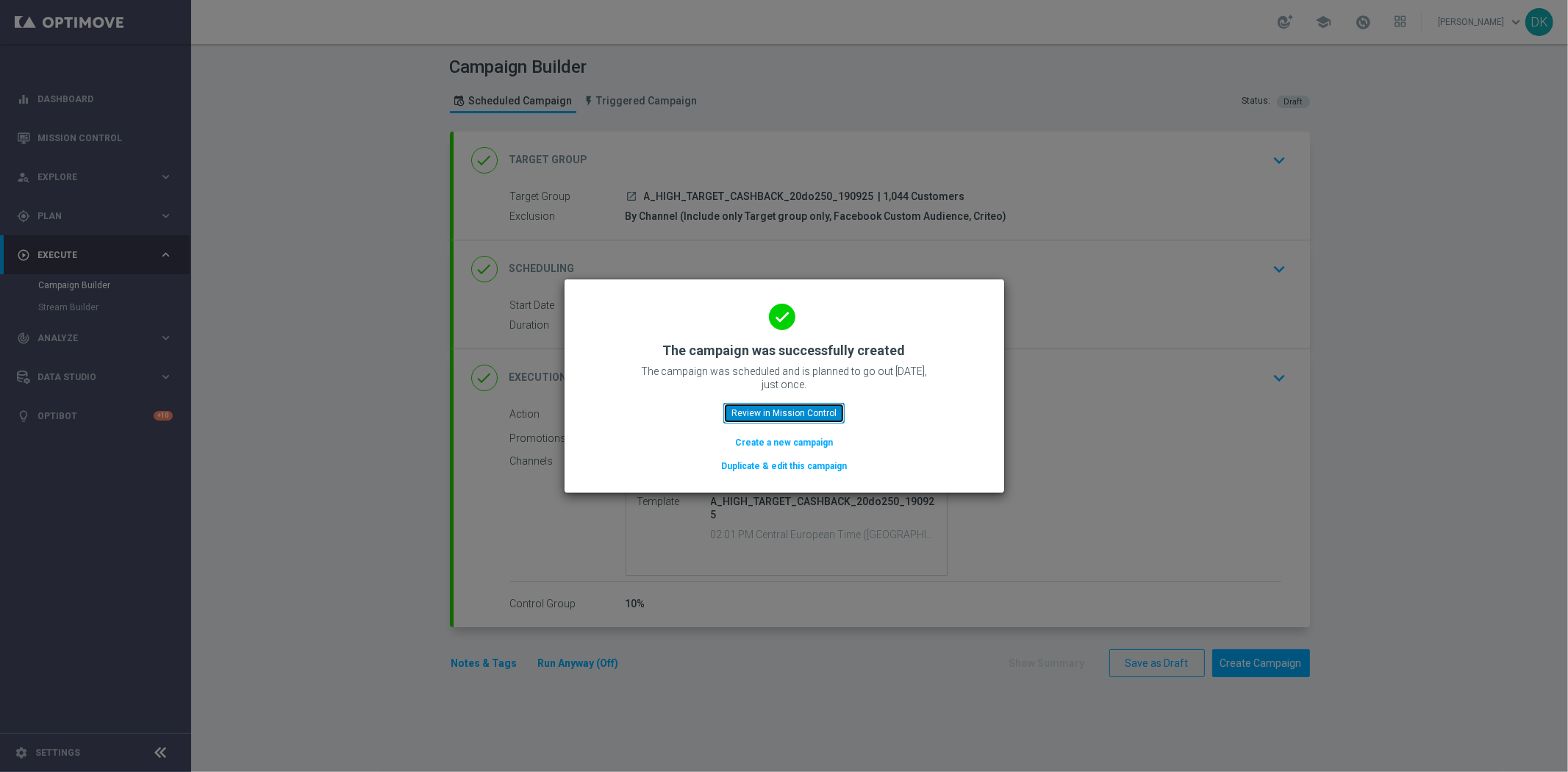
click at [800, 416] on button "Review in Mission Control" at bounding box center [783, 413] width 121 height 21
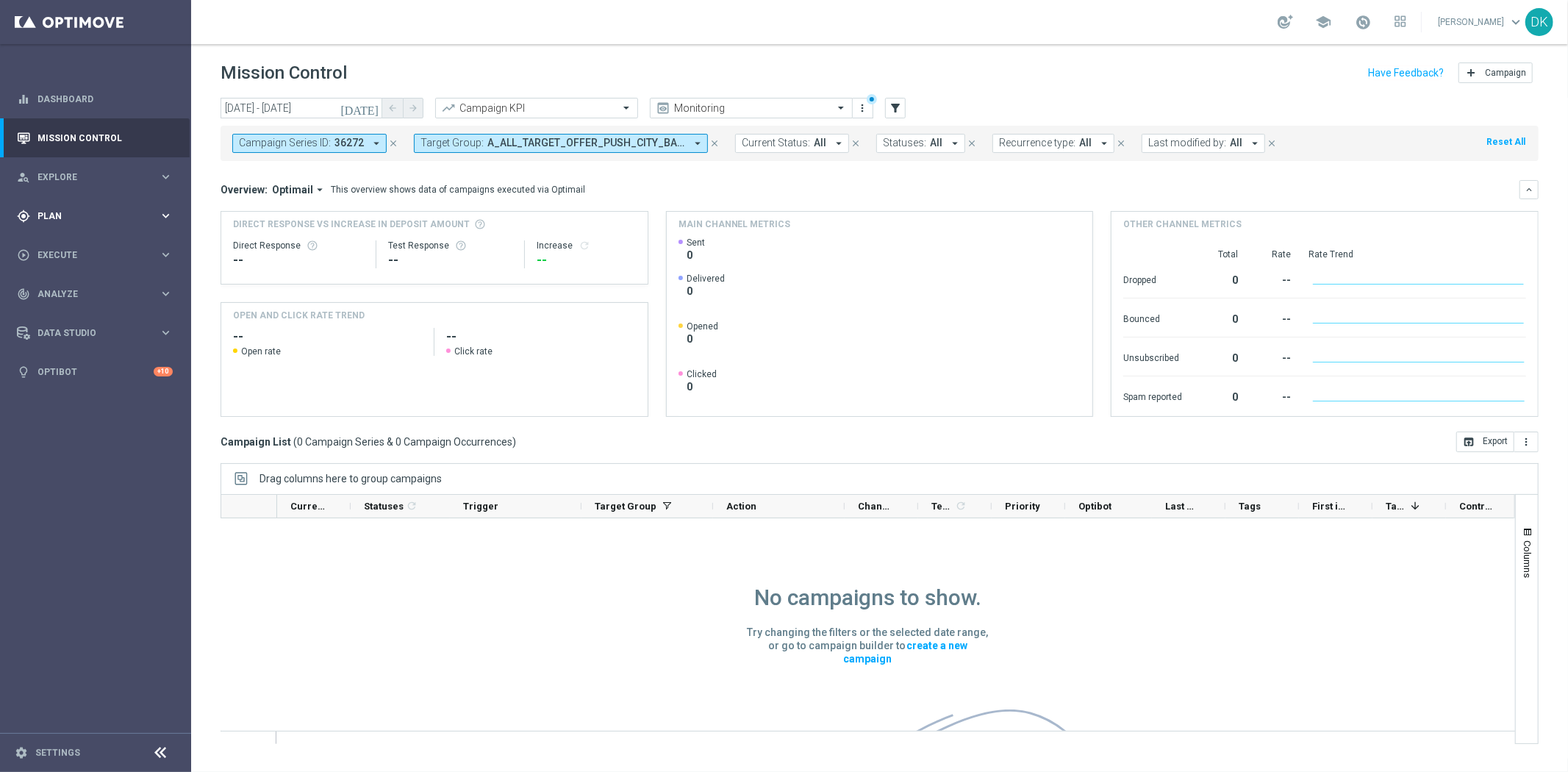
click at [85, 215] on span "Plan" at bounding box center [98, 216] width 121 height 9
drag, startPoint x: 79, startPoint y: 245, endPoint x: 317, endPoint y: 15, distance: 331.0
click at [79, 245] on link "Target Groups" at bounding box center [96, 246] width 114 height 12
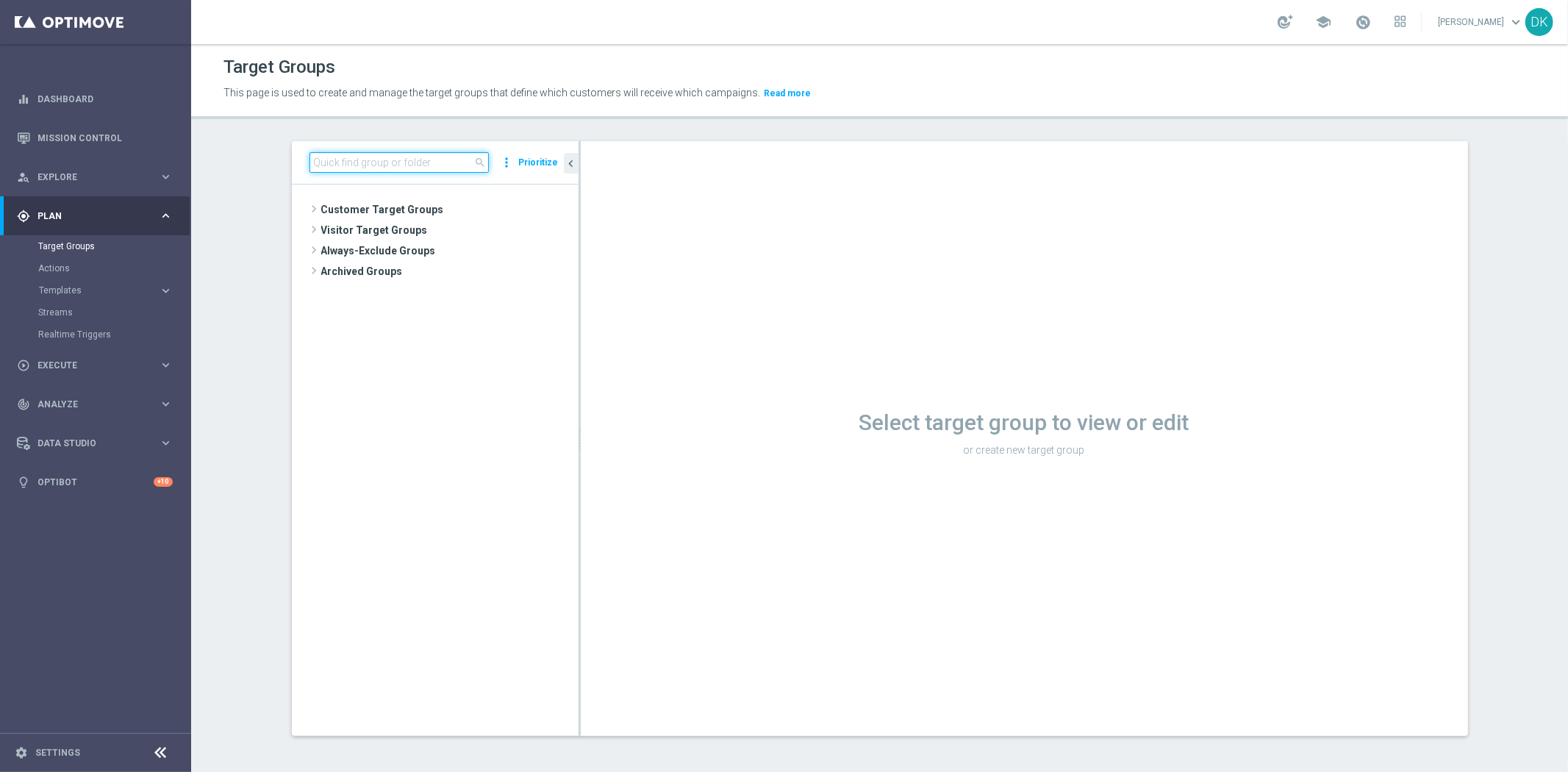
click at [348, 162] on input at bounding box center [399, 161] width 179 height 21
paste input "A_MED_TARGET_CASHBACK_20do100_190925"
type input "A_MED_TARGET_CASHBACK_20do100_190925"
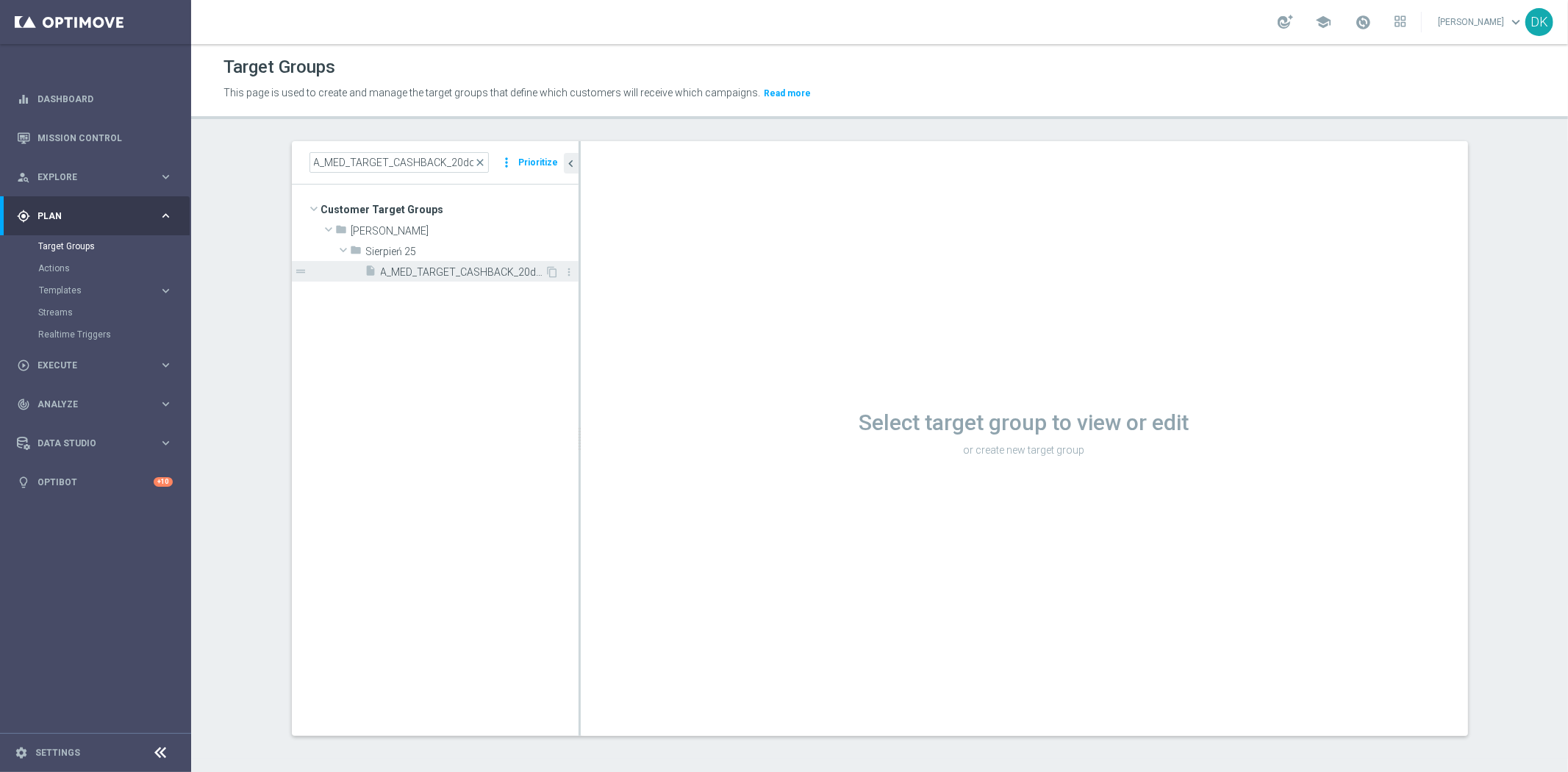
click at [435, 269] on span "A_MED_TARGET_CASHBACK_20do100_190925" at bounding box center [463, 272] width 164 height 13
click at [435, 273] on span "A_MED_TARGET_CASHBACK_20do100_190925" at bounding box center [463, 272] width 164 height 13
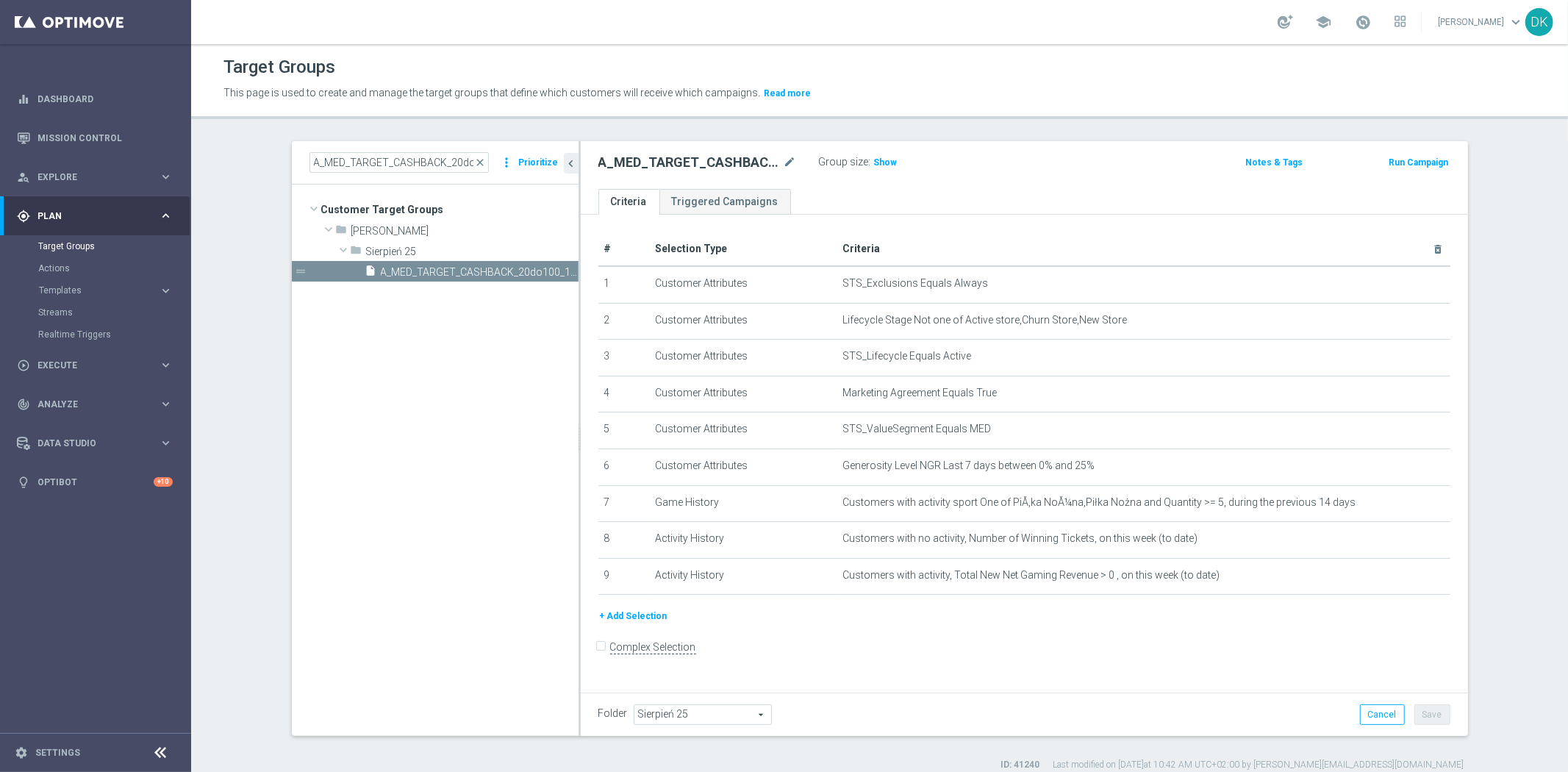
click at [672, 710] on span "Sierpień 25" at bounding box center [702, 714] width 137 height 19
click at [672, 710] on input "search" at bounding box center [701, 714] width 137 height 21
type input "Wrze"
click at [714, 656] on span "Wrzesień 25" at bounding box center [702, 656] width 122 height 12
type input "Wrzesień 25"
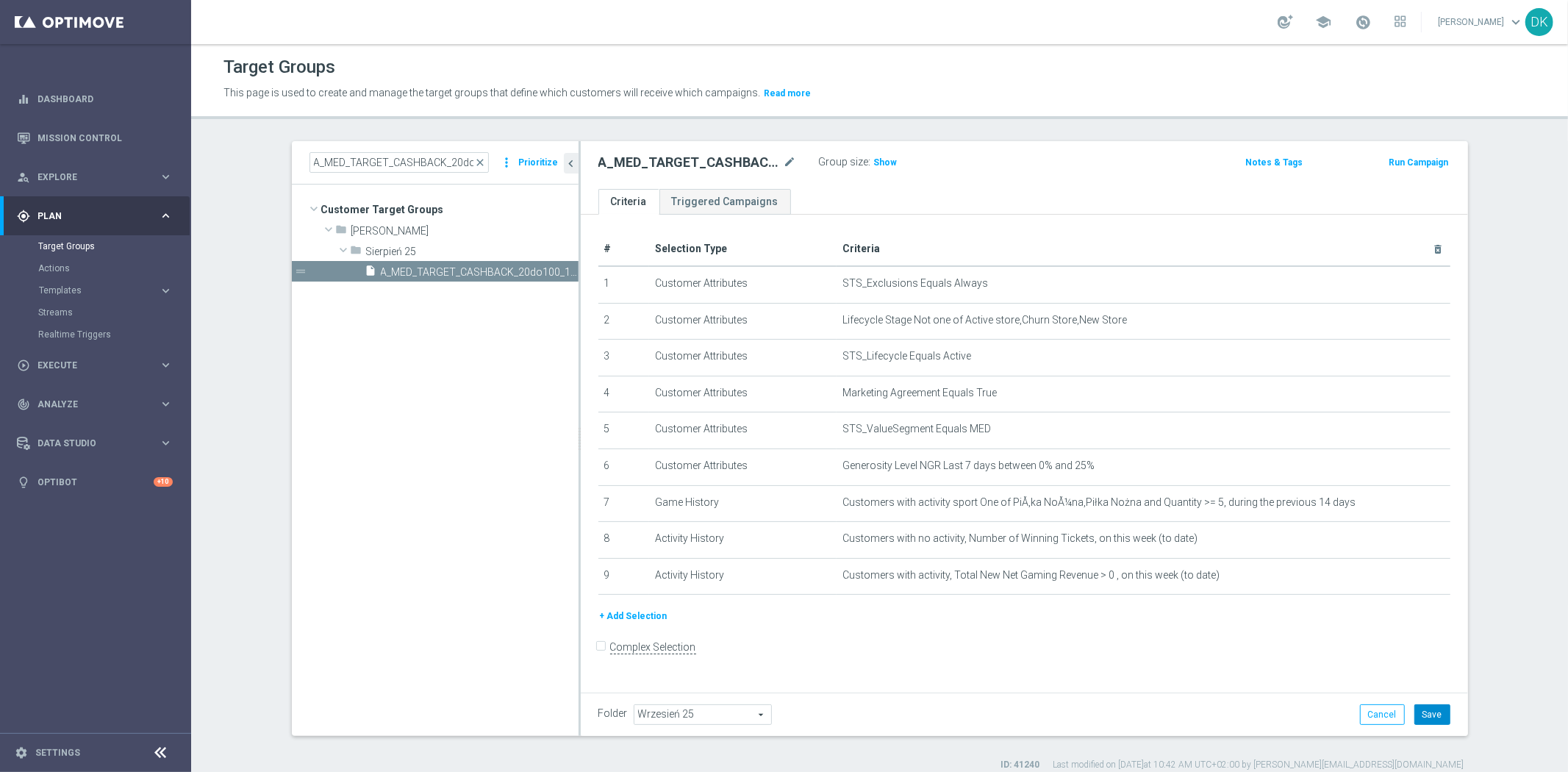
click at [1430, 711] on button "Save" at bounding box center [1432, 714] width 36 height 21
click at [432, 289] on tree-viewport "Customer Target Groups library_add create_new_folder folder" at bounding box center [434, 459] width 287 height 550
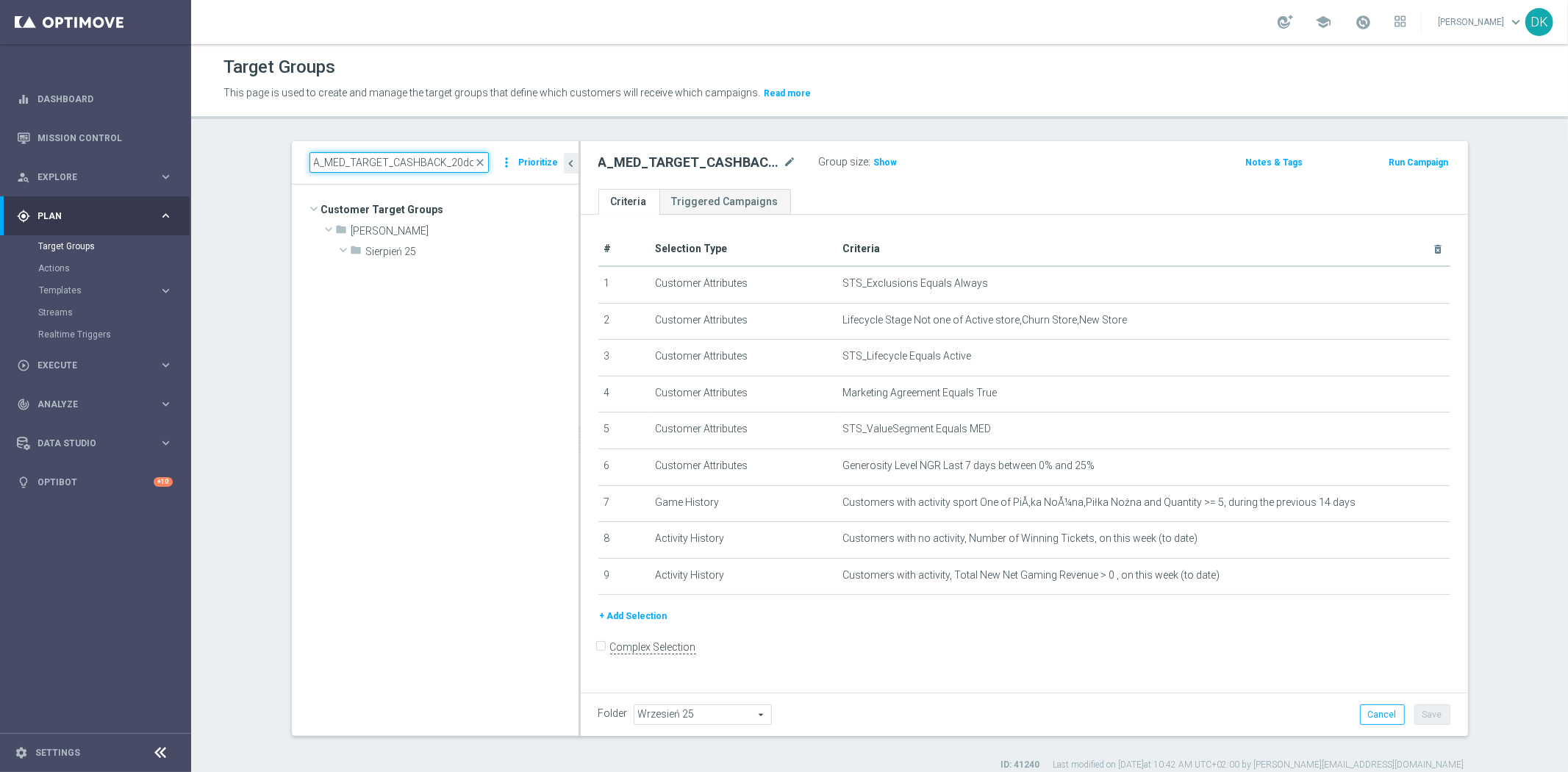
click at [426, 165] on input "A_MED_TARGET_CASHBACK_20do100_190925" at bounding box center [399, 161] width 179 height 21
type input "A_MED_TARGET_CASHBACK_20do100_190925"
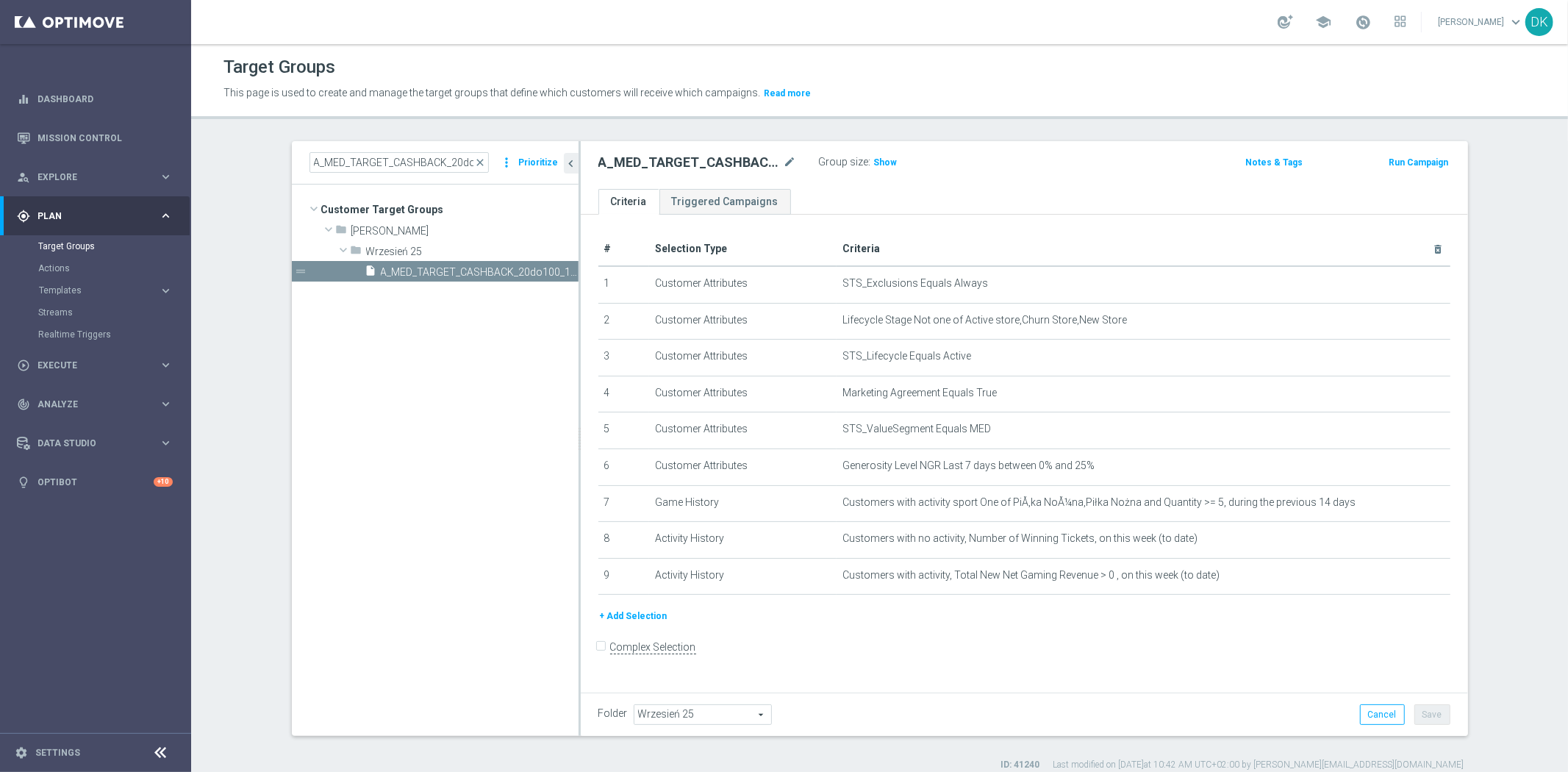
click at [435, 338] on tree-viewport "Customer Target Groups library_add create_new_folder folder" at bounding box center [434, 459] width 287 height 550
click at [511, 251] on icon "library_add" at bounding box center [517, 251] width 12 height 12
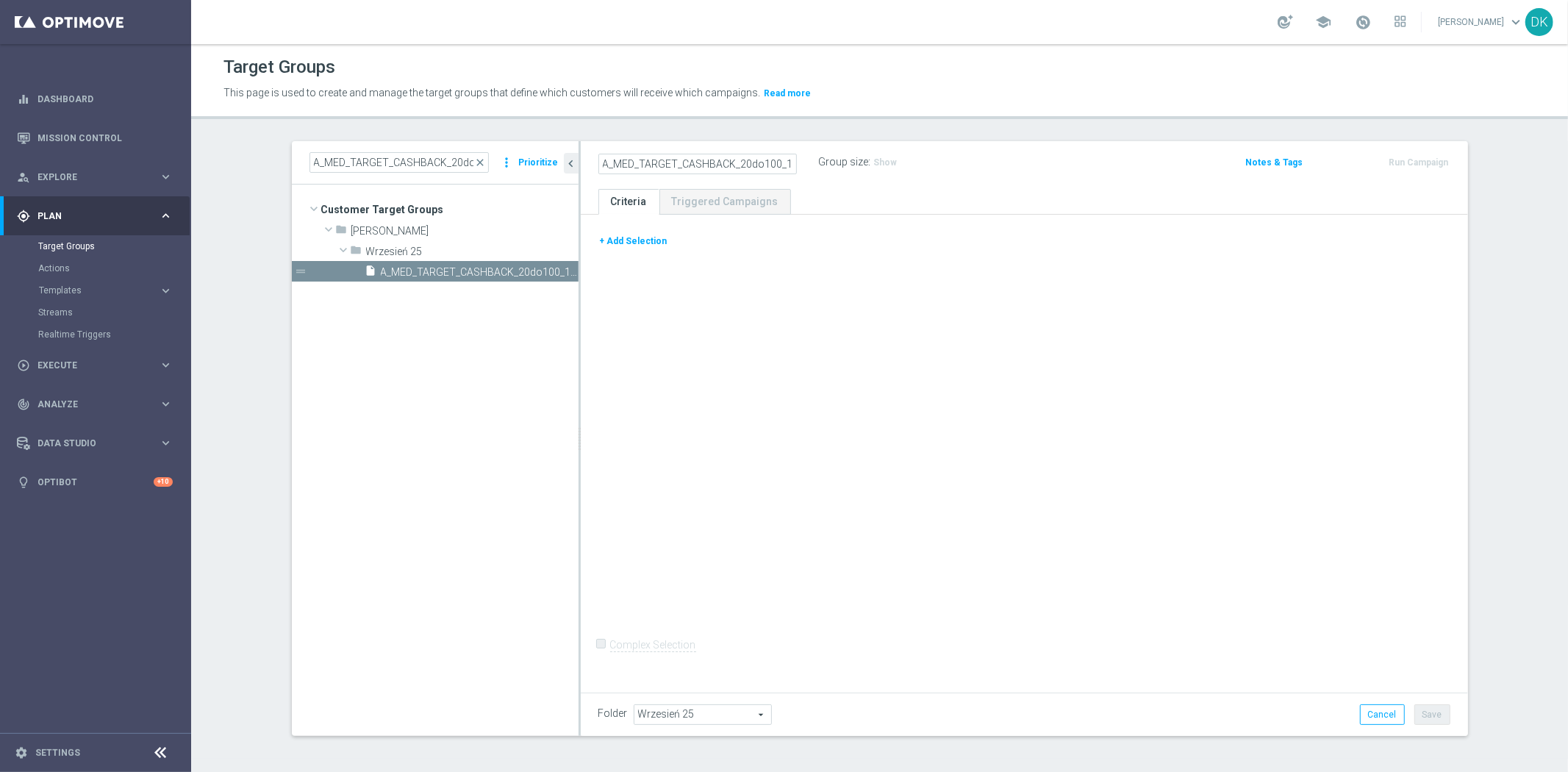
scroll to position [0, 56]
type input "A_MED_TARGET_CASHBACK_20do100_190925_PUSH"
click at [673, 262] on div "+ Add Selection Complex Selection Invalid Expression" at bounding box center [1024, 451] width 887 height 473
click at [640, 240] on button "+ Add Selection" at bounding box center [634, 241] width 71 height 16
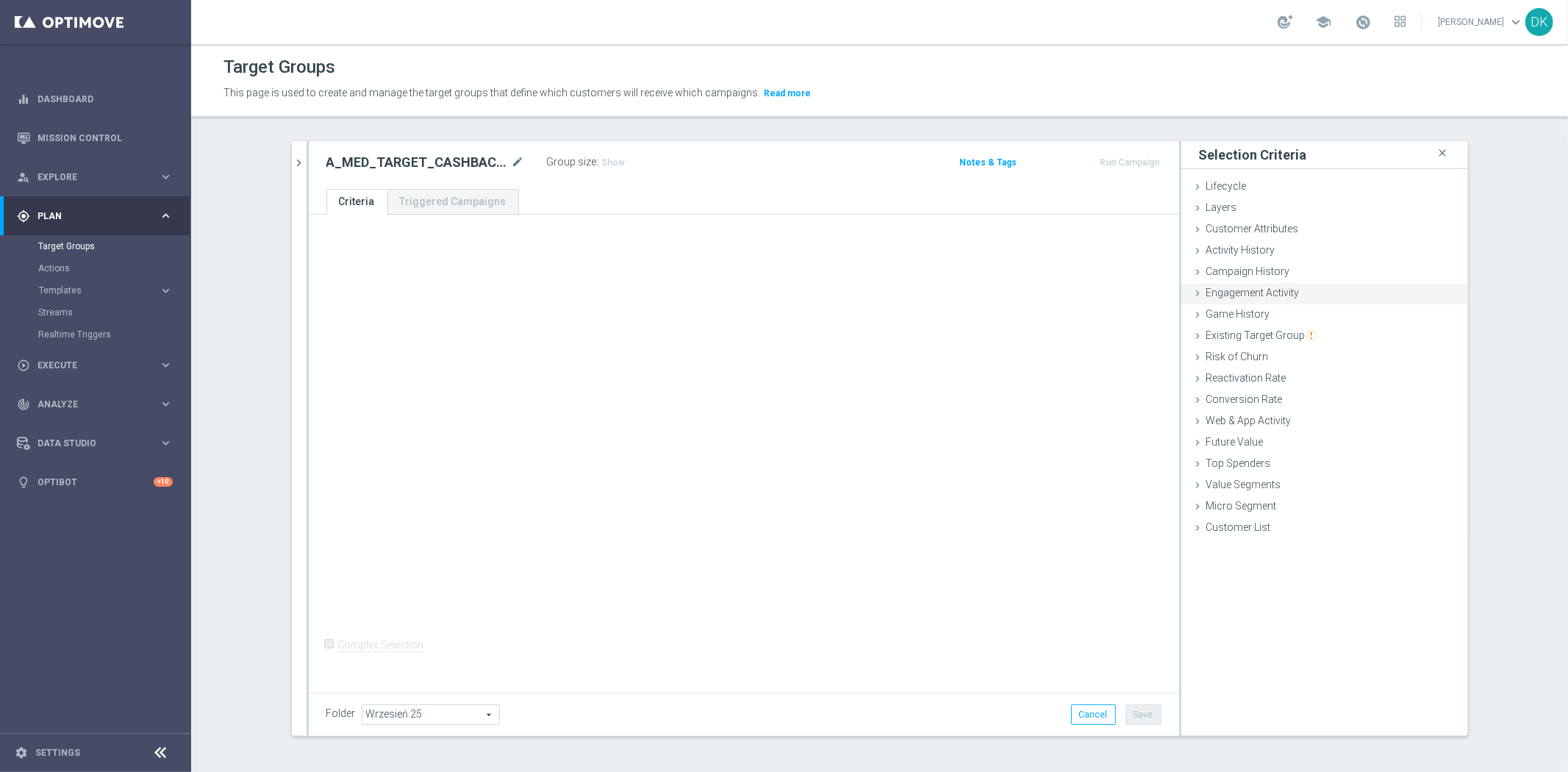
click at [1253, 271] on span "Campaign History" at bounding box center [1248, 271] width 84 height 12
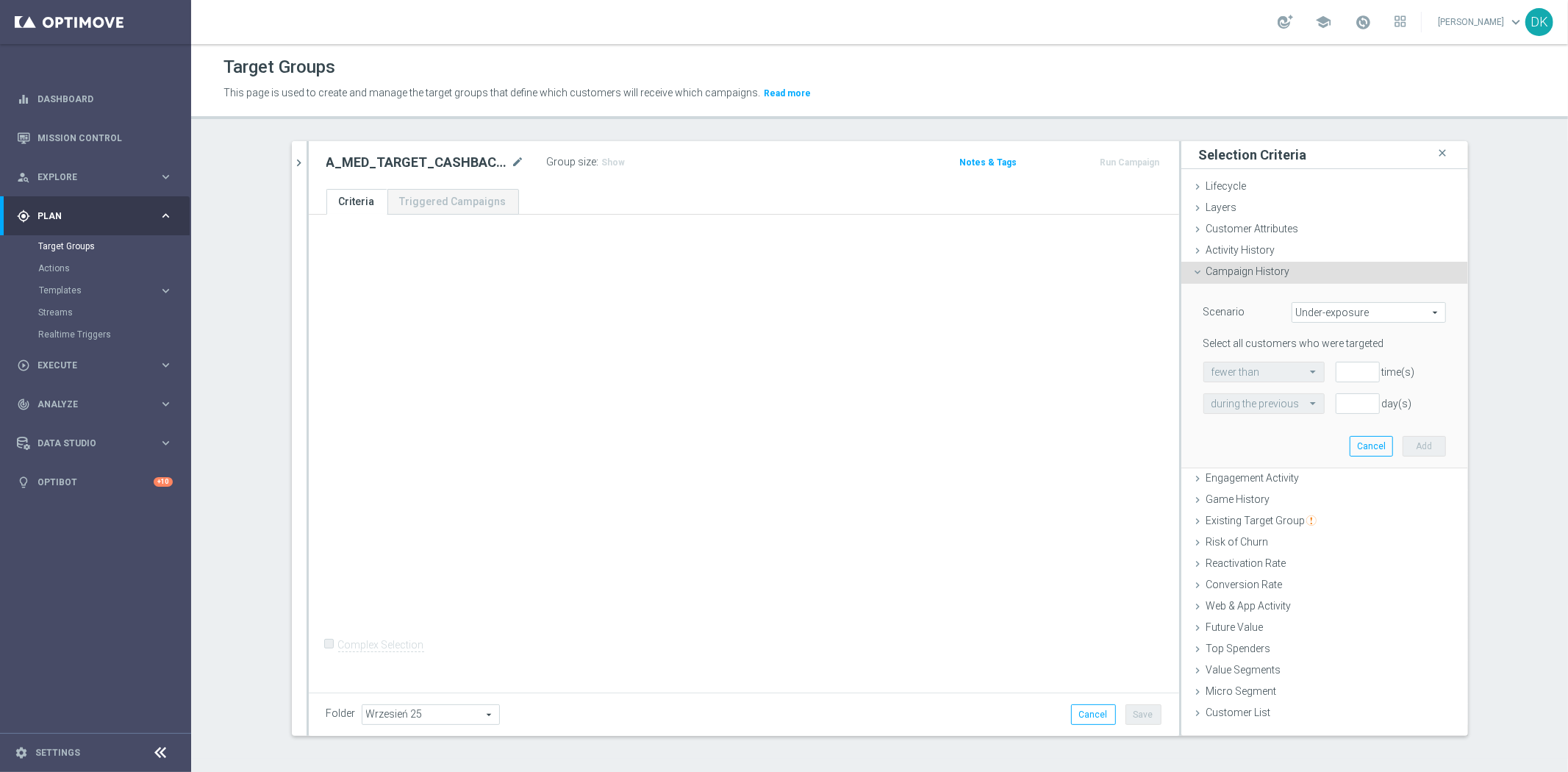
click at [1355, 309] on span "Under-exposure" at bounding box center [1368, 311] width 153 height 19
click at [1326, 407] on span "Custom" at bounding box center [1368, 410] width 138 height 12
type input "Custom"
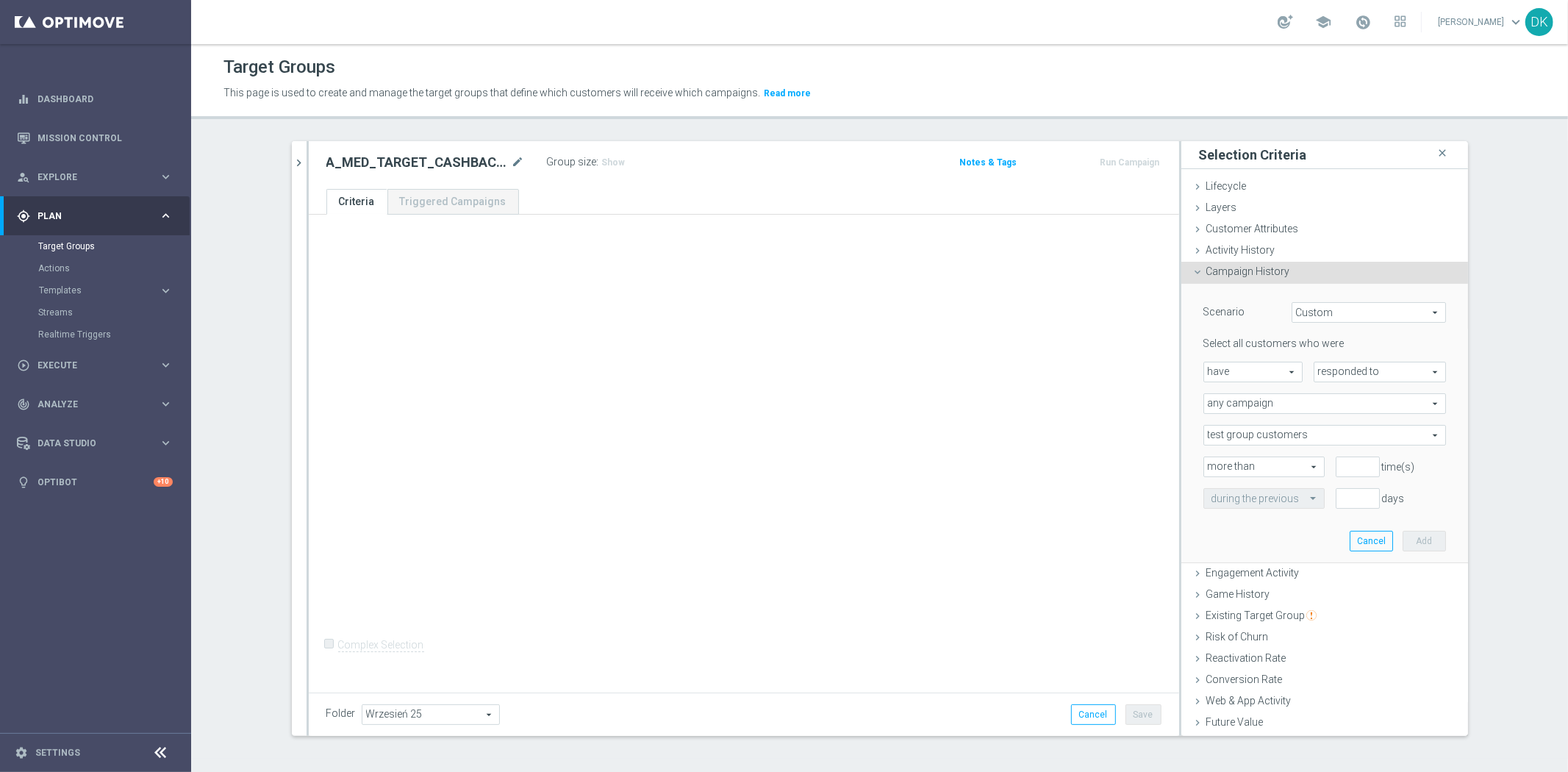
click at [1329, 367] on span "responded to" at bounding box center [1379, 371] width 131 height 19
click at [1343, 407] on span "been targeted with" at bounding box center [1380, 413] width 116 height 12
type input "been targeted with"
click at [1287, 408] on span "any campaign" at bounding box center [1324, 403] width 241 height 19
click at [1271, 458] on span "one or more actions" at bounding box center [1325, 463] width 227 height 12
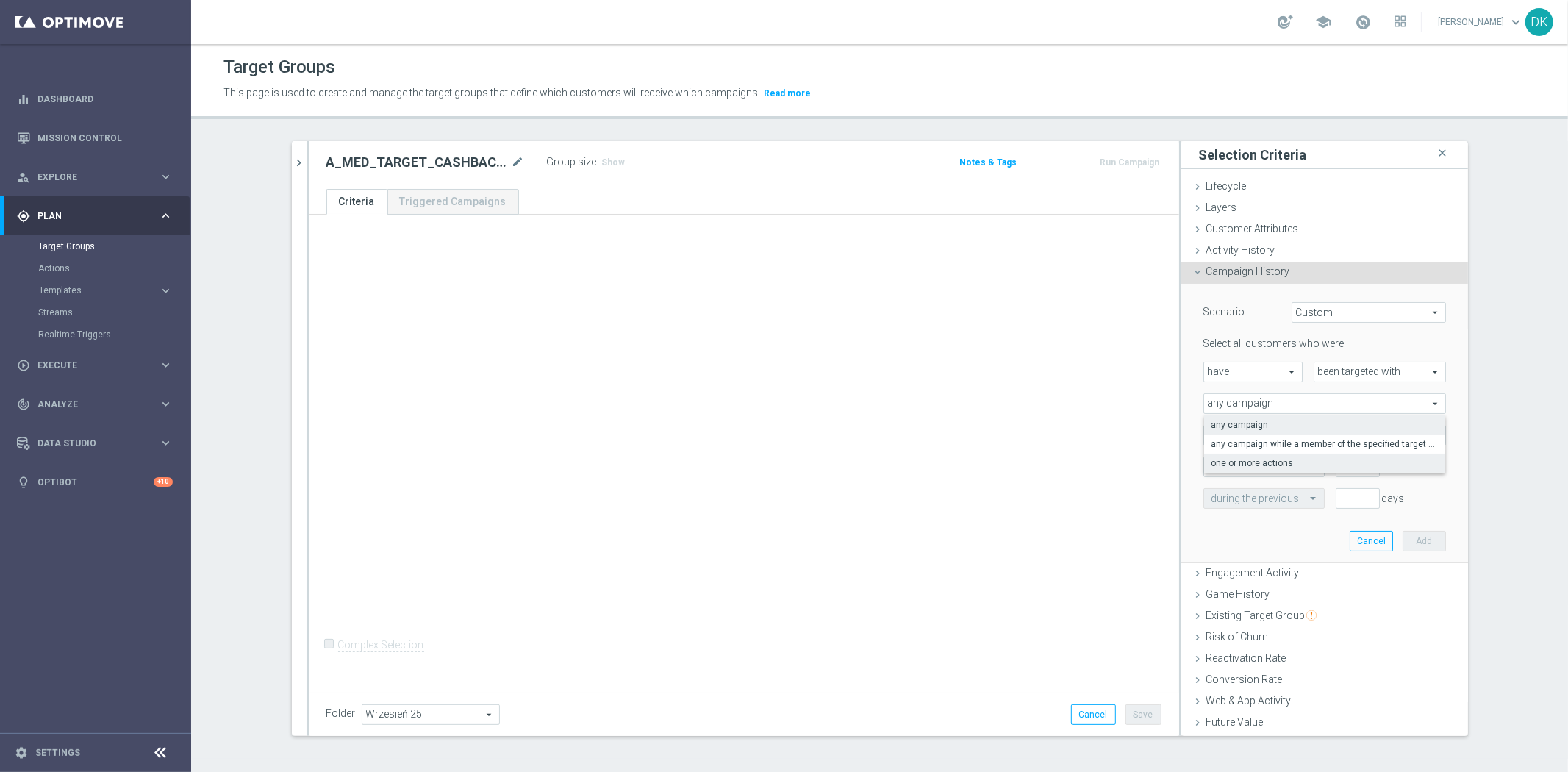
type input "one or more actions"
click at [1275, 435] on span at bounding box center [1324, 434] width 241 height 19
click at [0, 0] on input "search" at bounding box center [0, 0] width 0 height 0
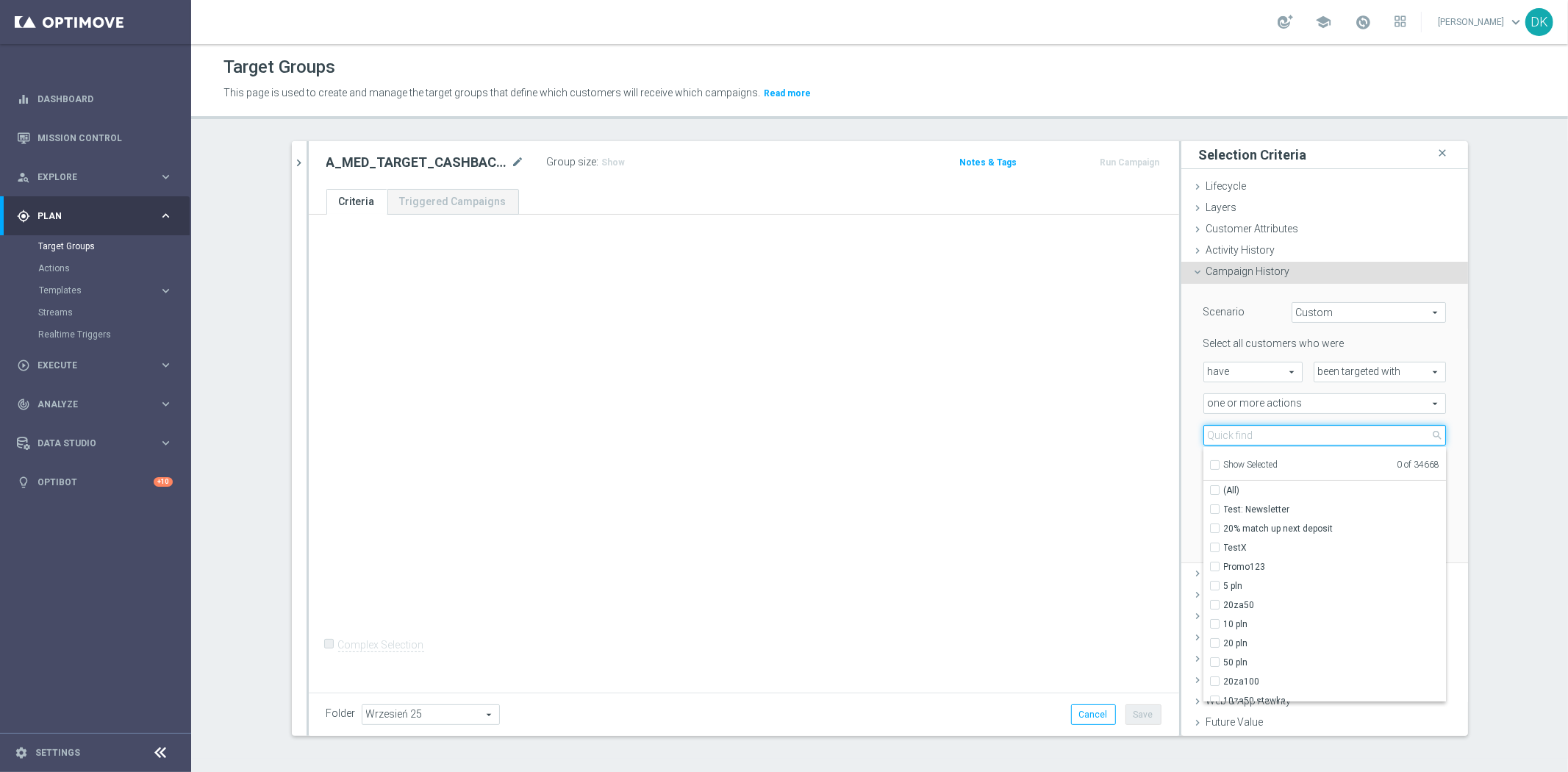
paste input "A_MED_TARGET_CASHBACK_20do100_190925_PUSH"
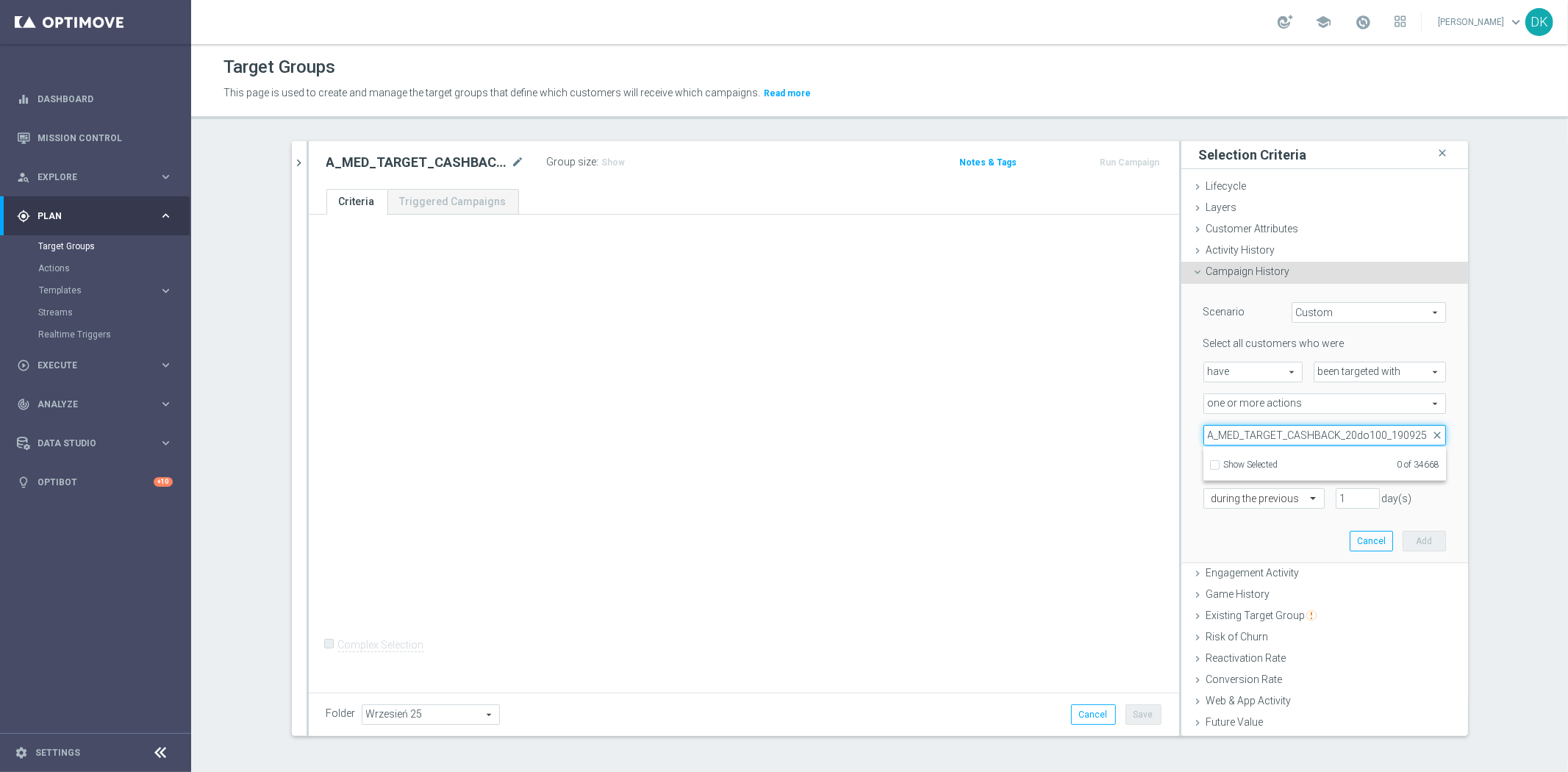
scroll to position [0, 3]
type input "A_MED_TARGET_CASHBACK_20do100_190925"
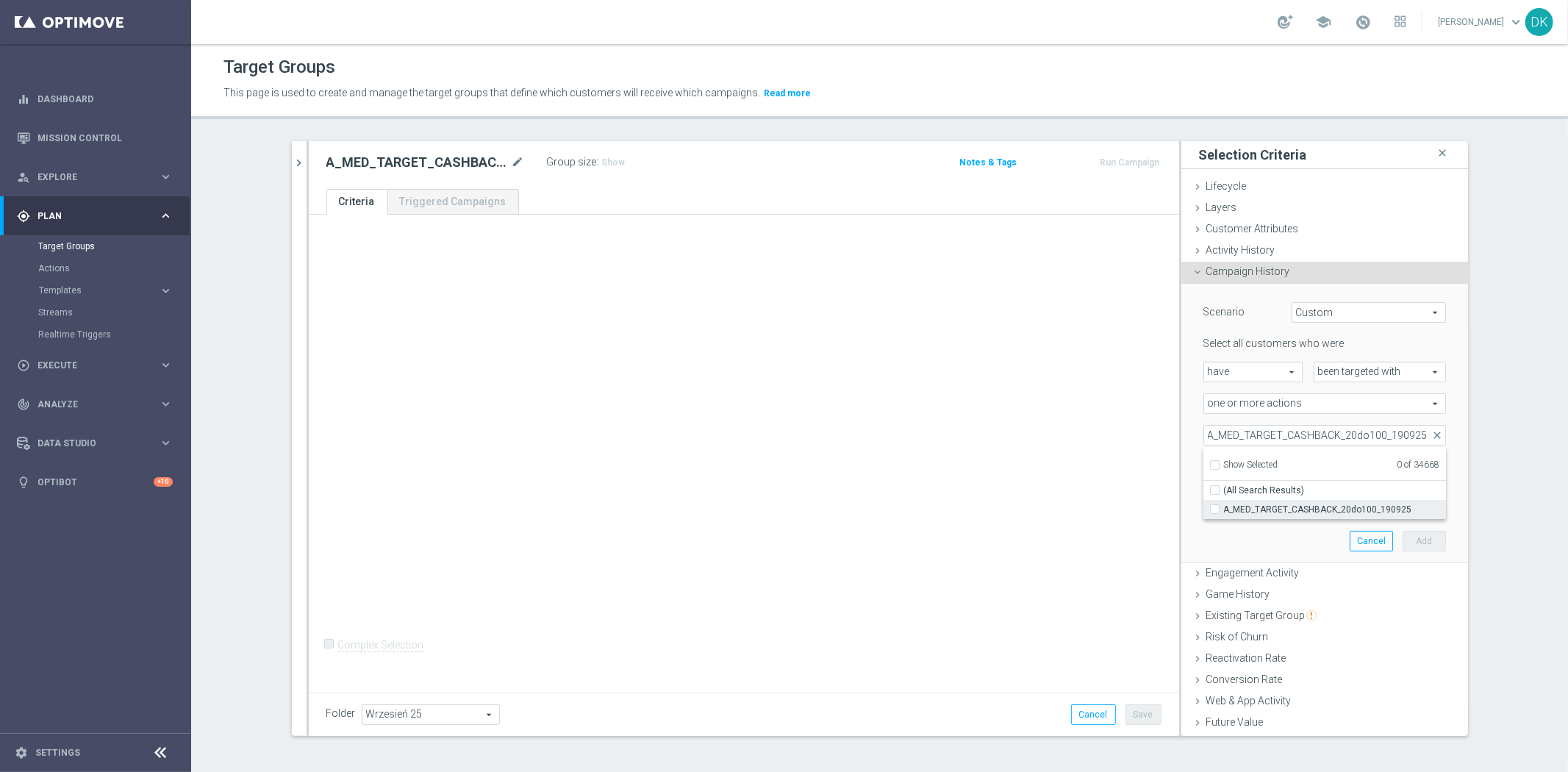
click at [1272, 509] on span "A_MED_TARGET_CASHBACK_20do100_190925" at bounding box center [1335, 509] width 222 height 12
click at [1224, 509] on input "A_MED_TARGET_CASHBACK_20do100_190925" at bounding box center [1219, 509] width 10 height 10
checkbox input "true"
type input "A_MED_TARGET_CASHBACK_20do100_190925"
checkbox input "true"
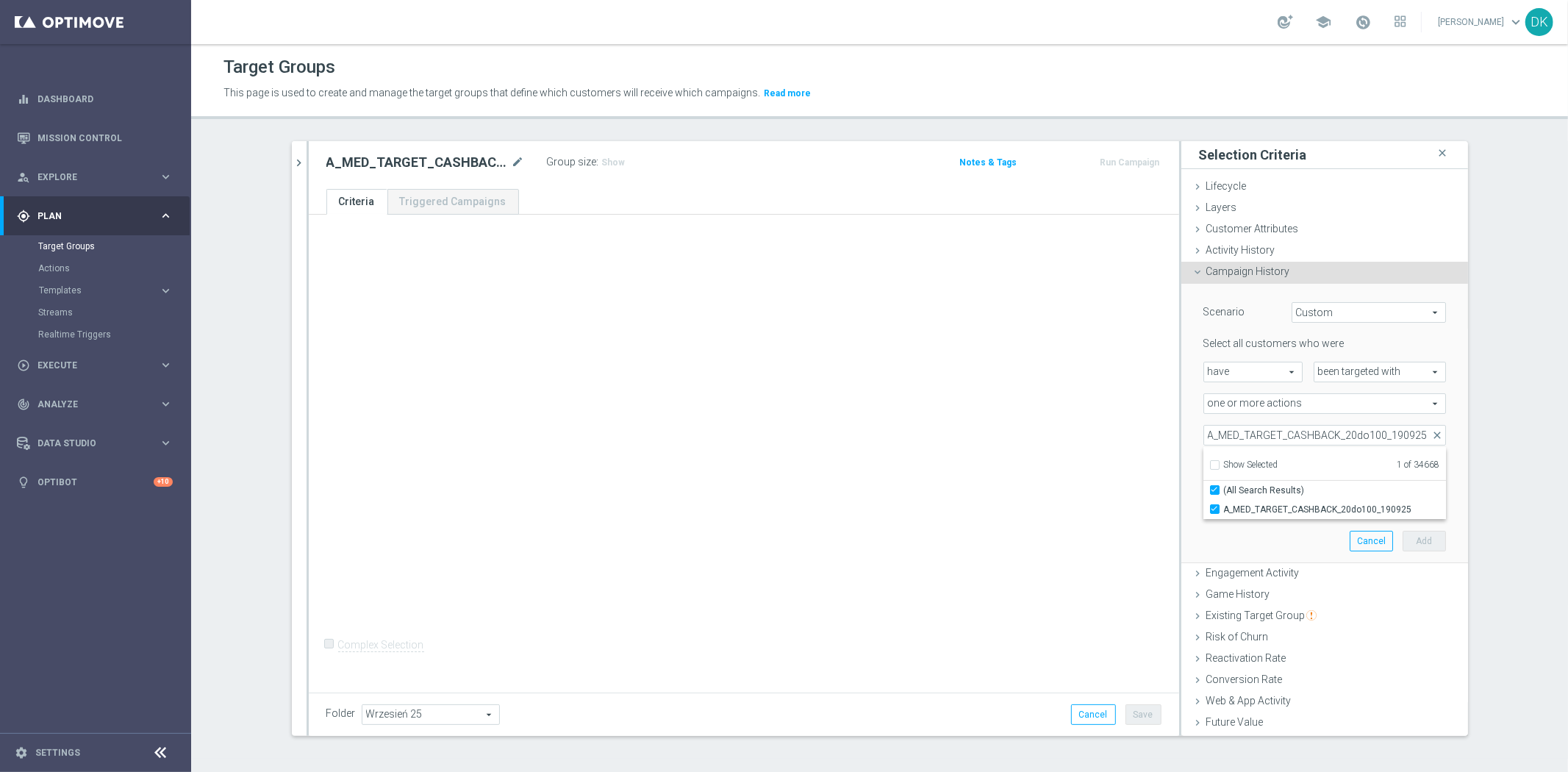
scroll to position [0, 0]
click at [1025, 514] on div "+ Add Selection Complex Selection Invalid Expression" at bounding box center [744, 451] width 871 height 473
click at [1336, 468] on input "number" at bounding box center [1357, 466] width 44 height 21
type input "0"
click at [1245, 497] on input "text" at bounding box center [1249, 498] width 76 height 13
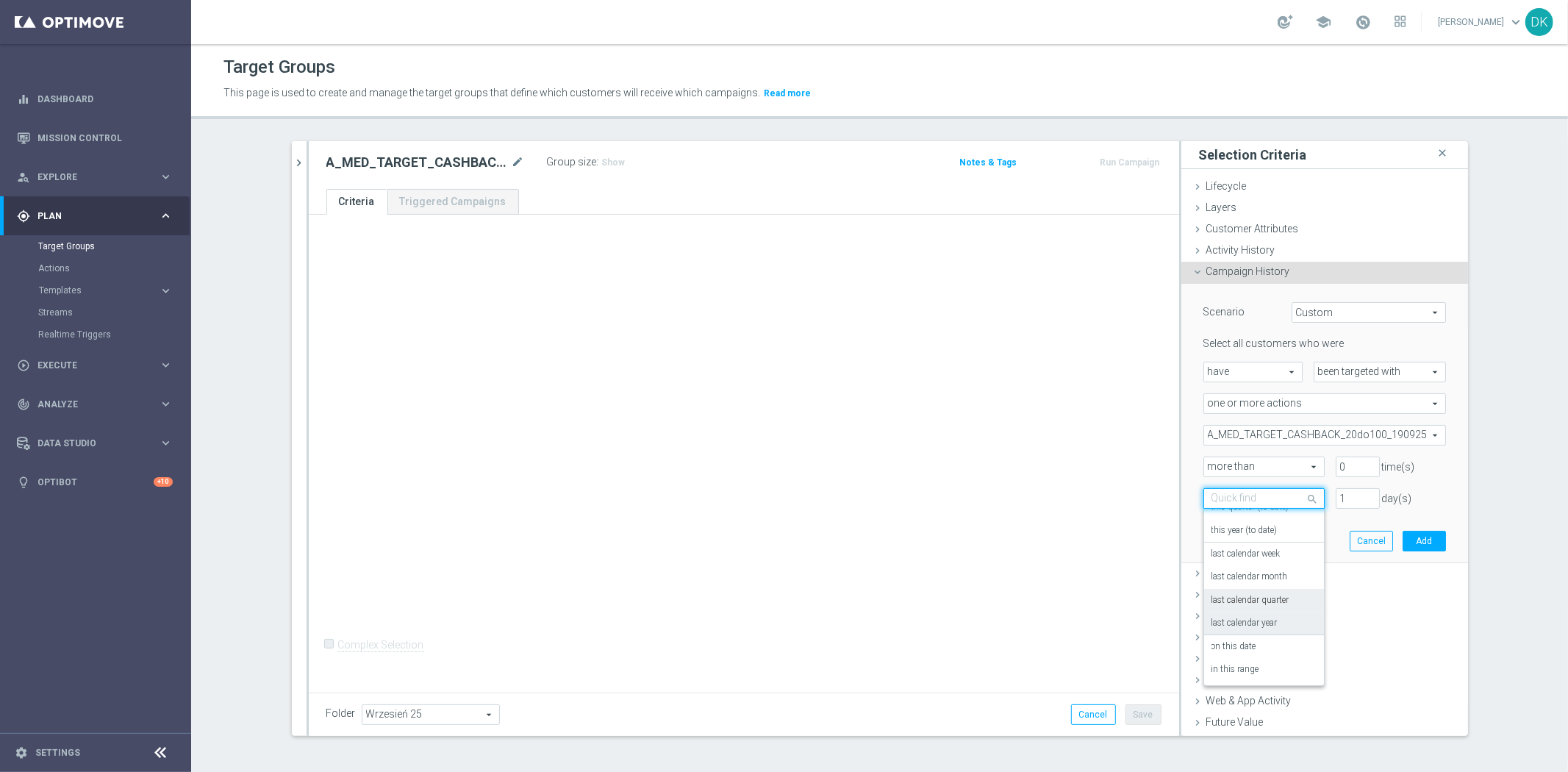
scroll to position [129, 0]
click at [1255, 641] on div "in this range" at bounding box center [1264, 647] width 105 height 24
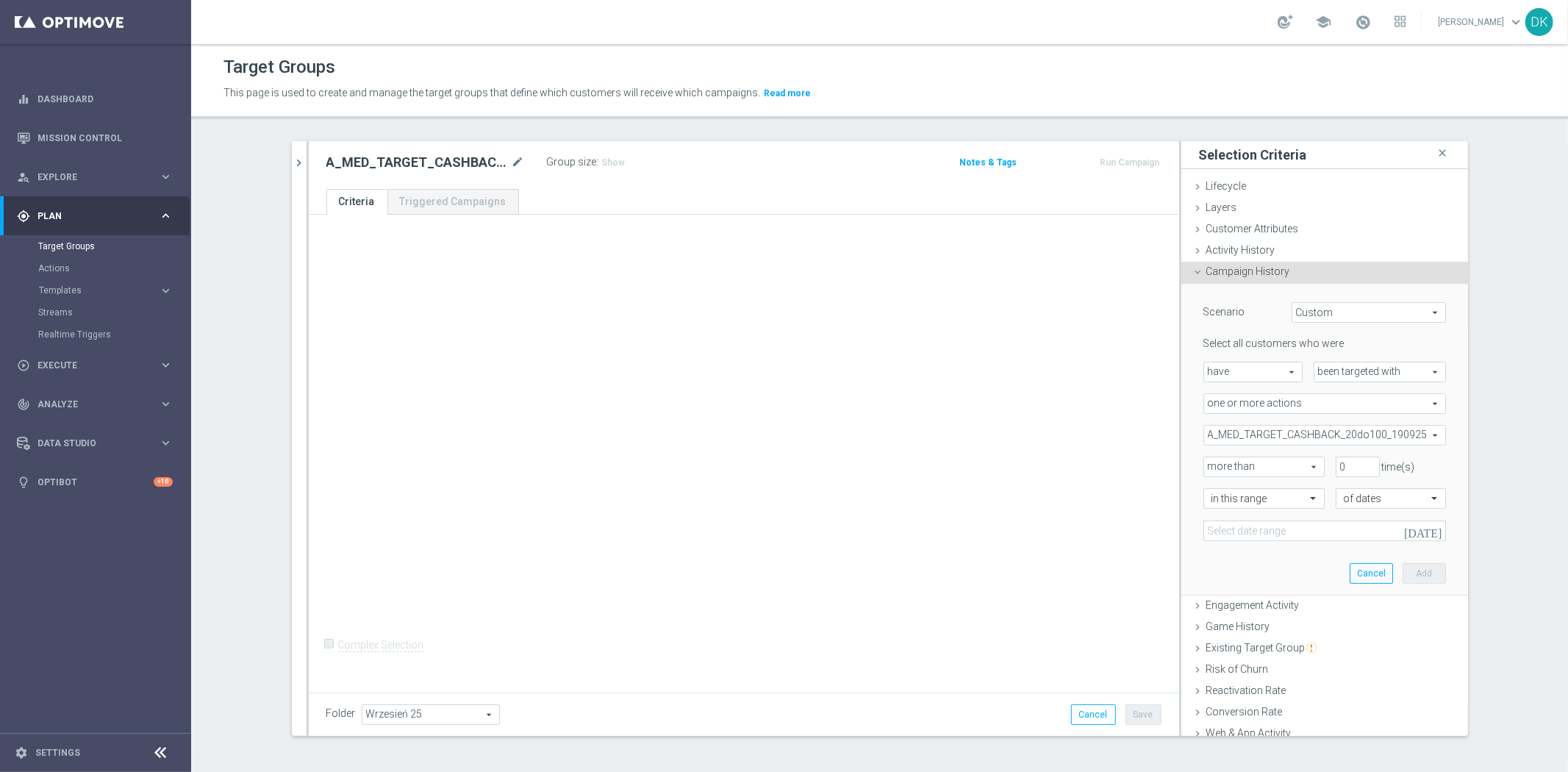
click at [1418, 529] on icon "[DATE]" at bounding box center [1423, 530] width 39 height 13
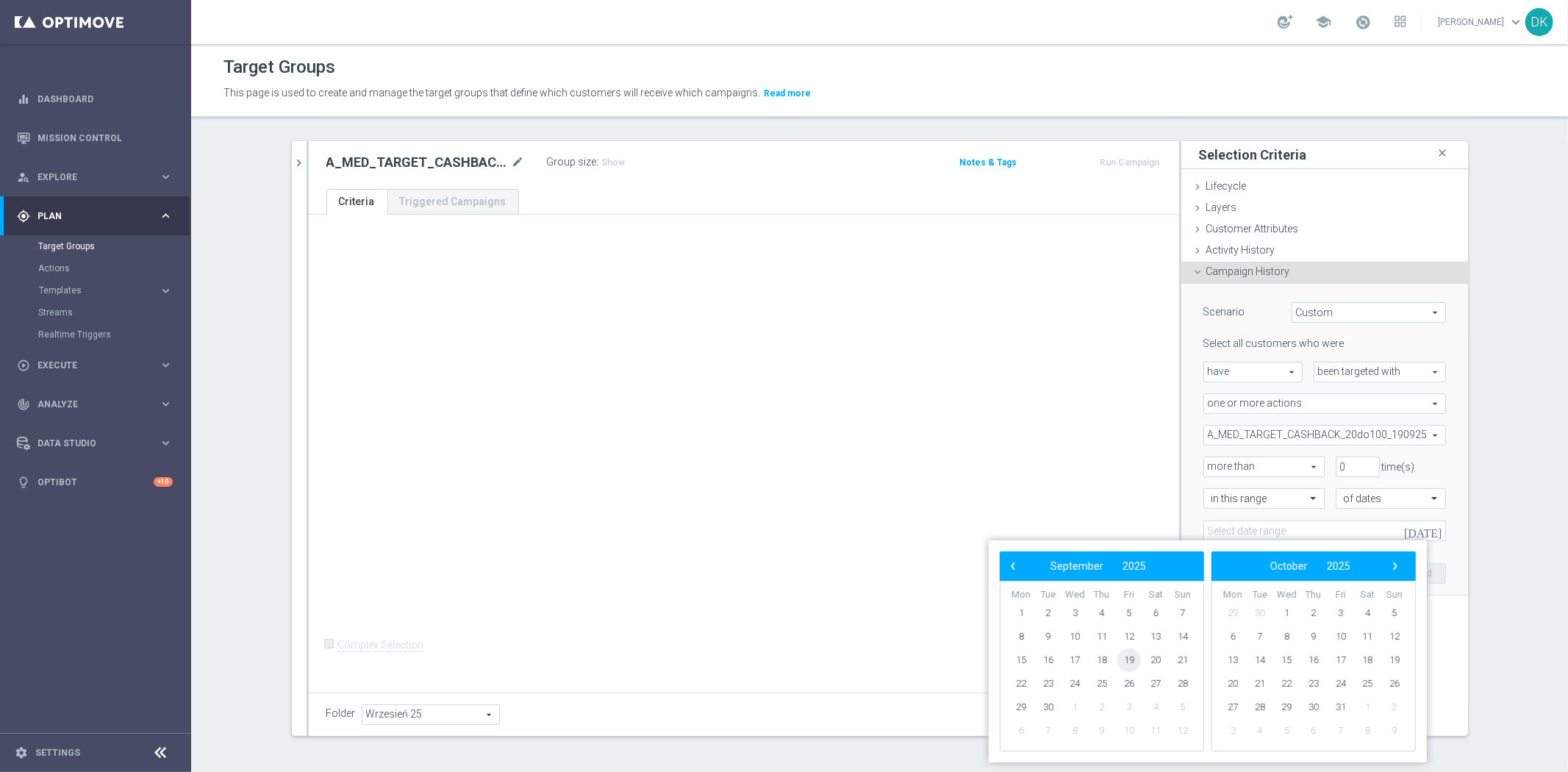
click at [1138, 660] on span "19" at bounding box center [1129, 660] width 24 height 24
click at [1175, 662] on span "21" at bounding box center [1183, 660] width 24 height 24
type input "[DATE] - [DATE]"
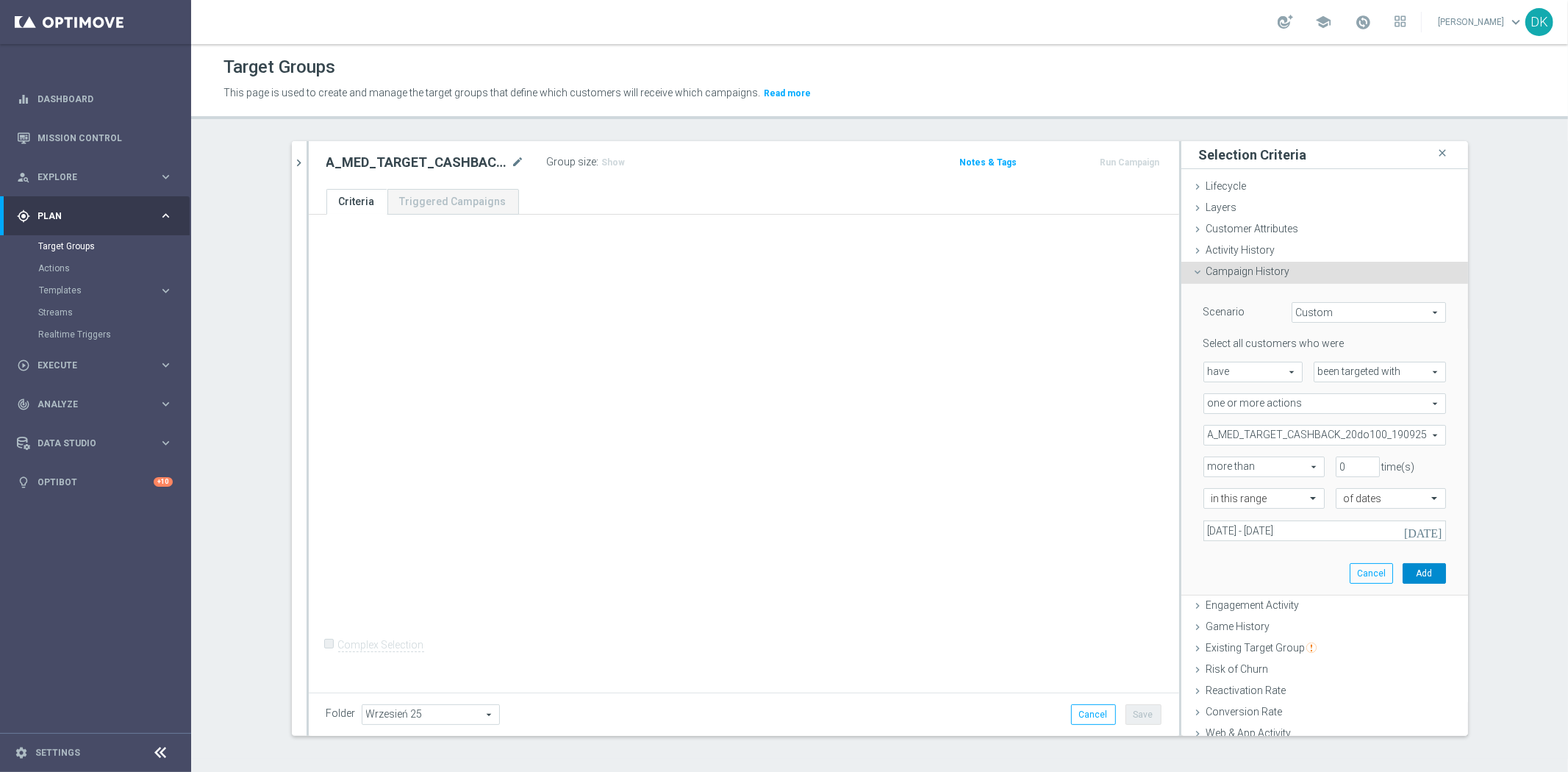
click at [1403, 575] on button "Add" at bounding box center [1424, 573] width 43 height 21
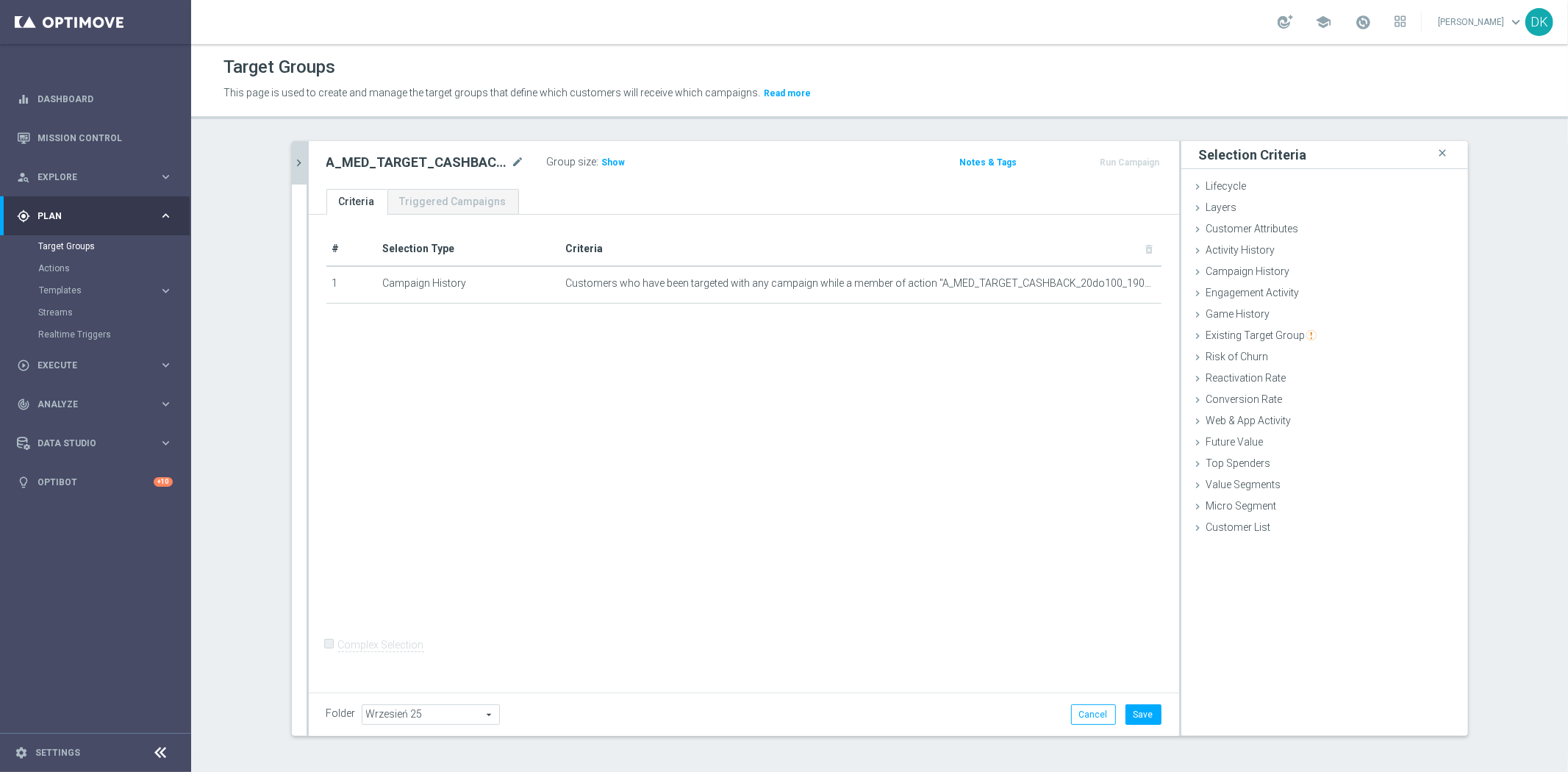
click at [293, 153] on button "chevron_right" at bounding box center [298, 162] width 15 height 43
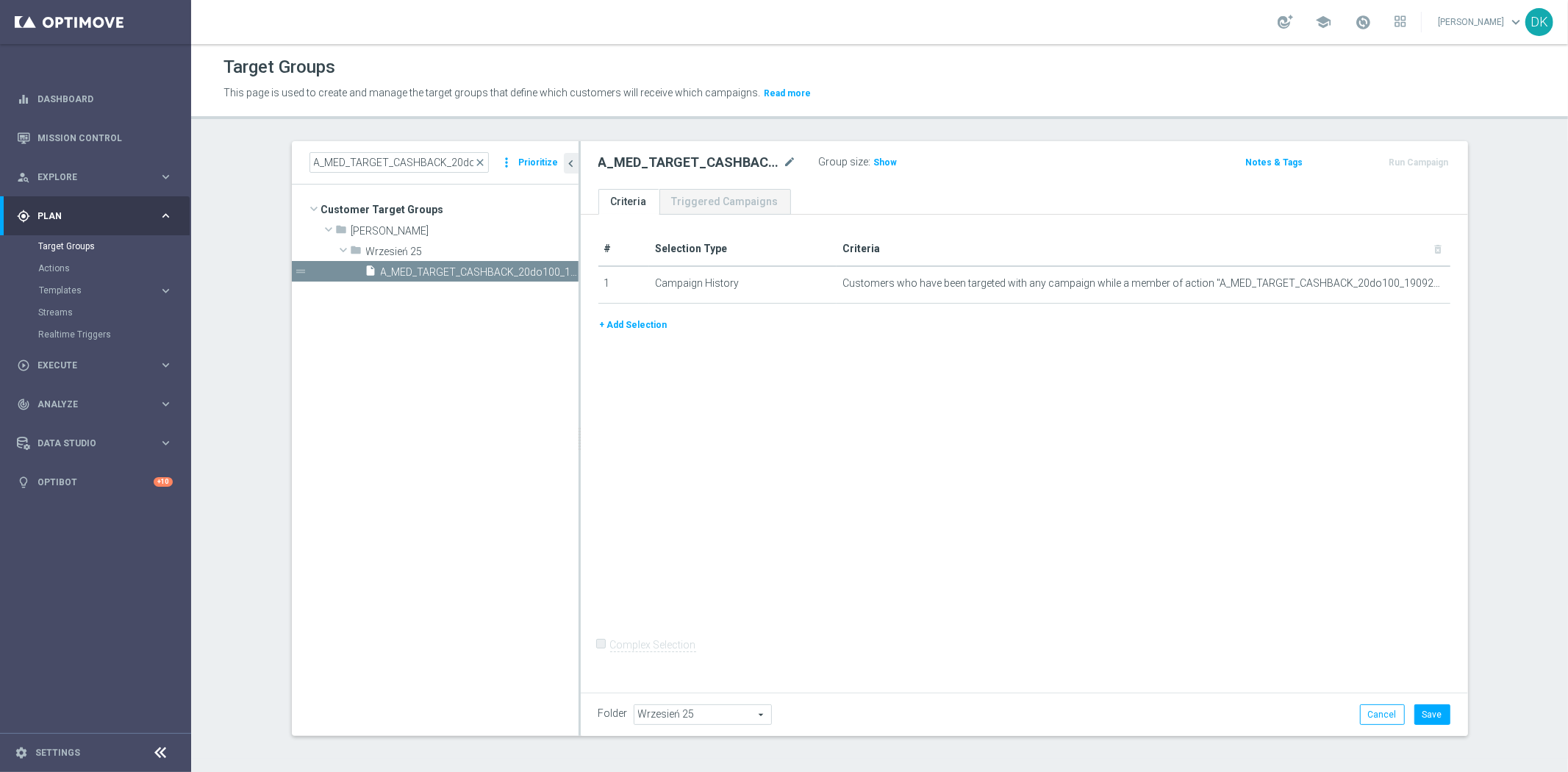
click at [607, 326] on button "+ Add Selection" at bounding box center [634, 325] width 71 height 16
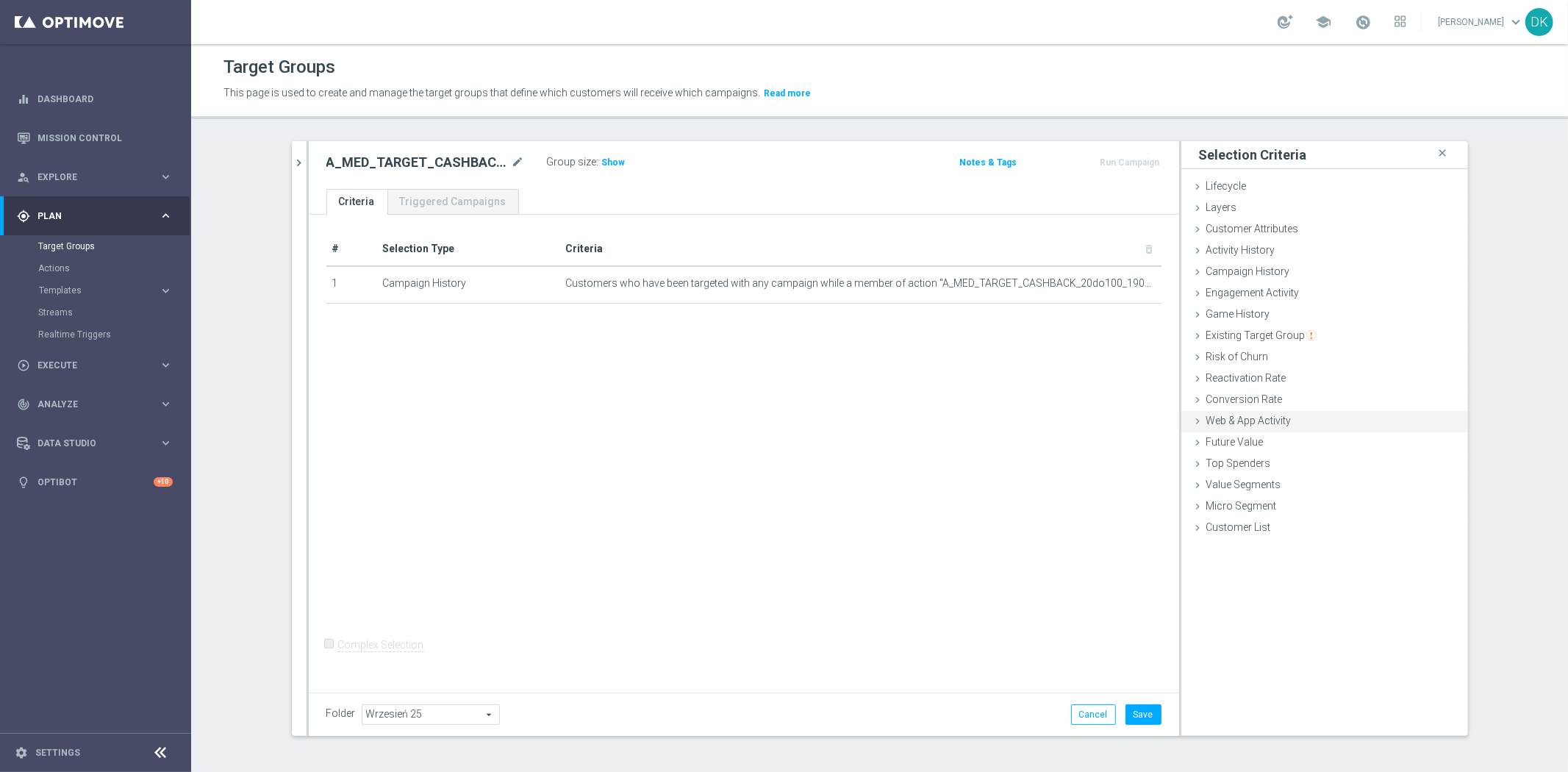
click at [1324, 413] on div "Web & App Activity done" at bounding box center [1324, 421] width 287 height 22
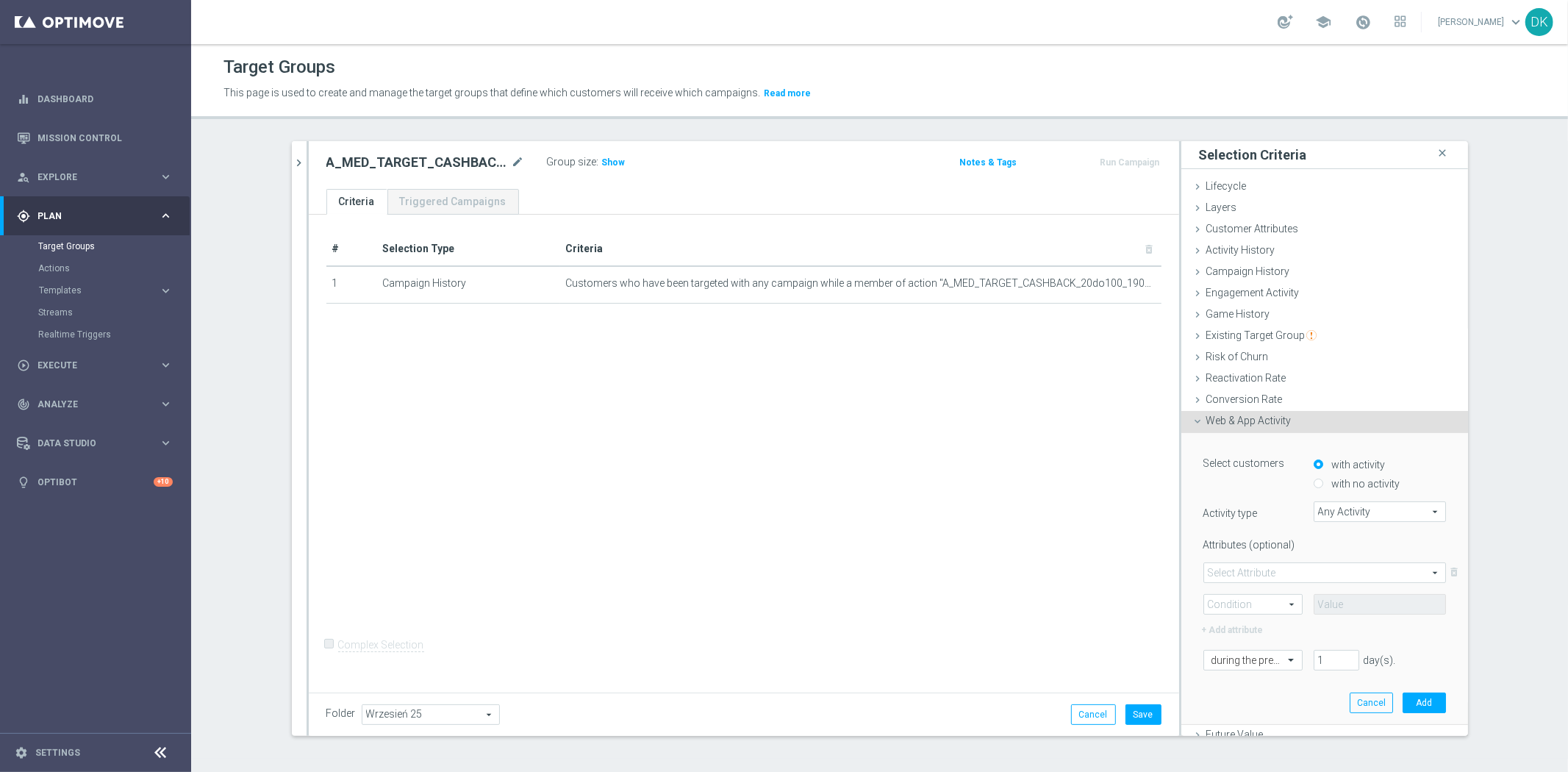
click at [1314, 482] on input "with no activity" at bounding box center [1319, 484] width 10 height 10
radio input "true"
click at [1328, 508] on span "Any Activity" at bounding box center [1379, 511] width 131 height 19
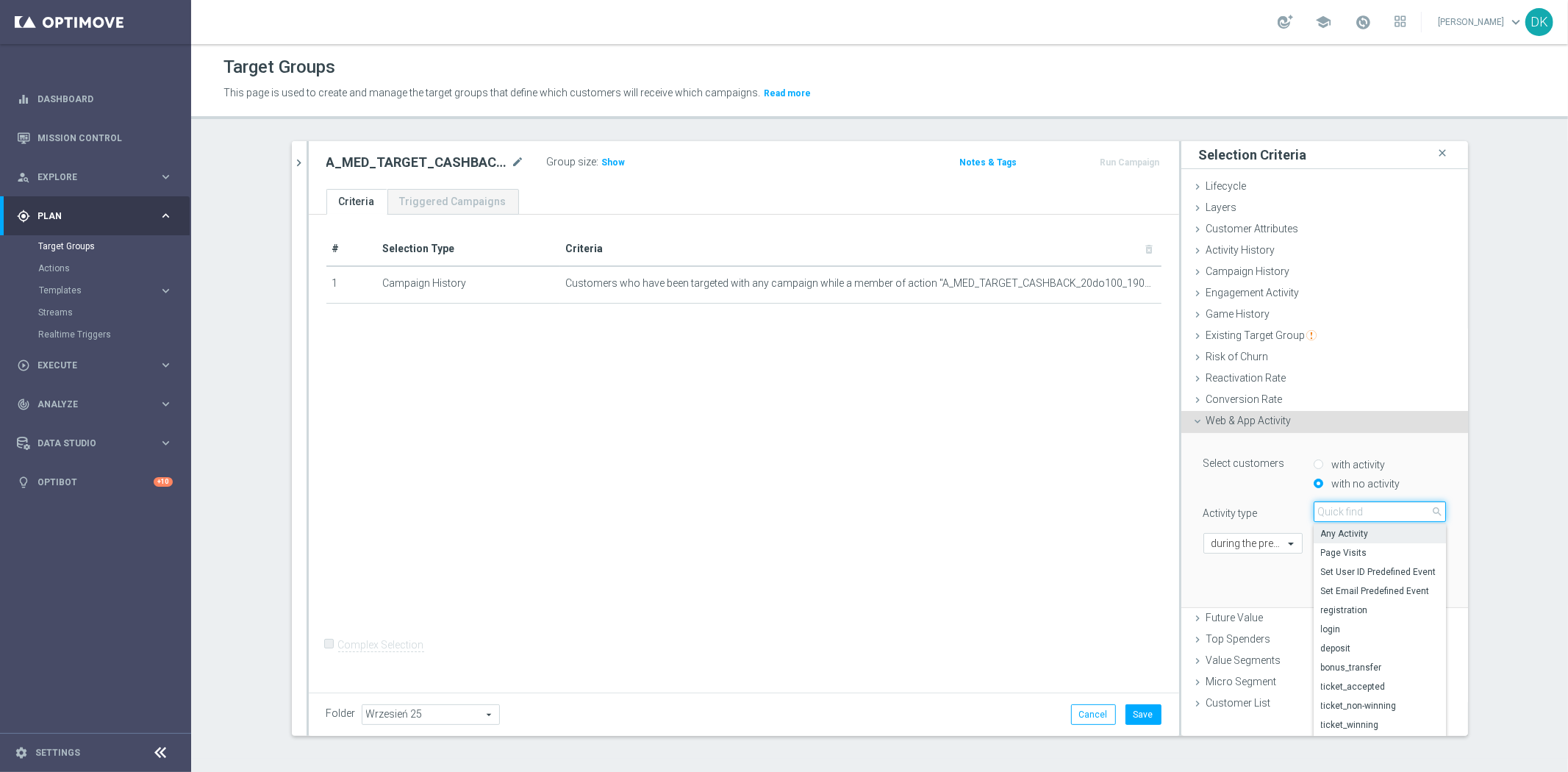
click at [1328, 508] on input "search" at bounding box center [1380, 511] width 132 height 21
type input "op"
click at [1353, 534] on span "campaign_opt_in" at bounding box center [1379, 534] width 117 height 12
type input "campaign_opt_in"
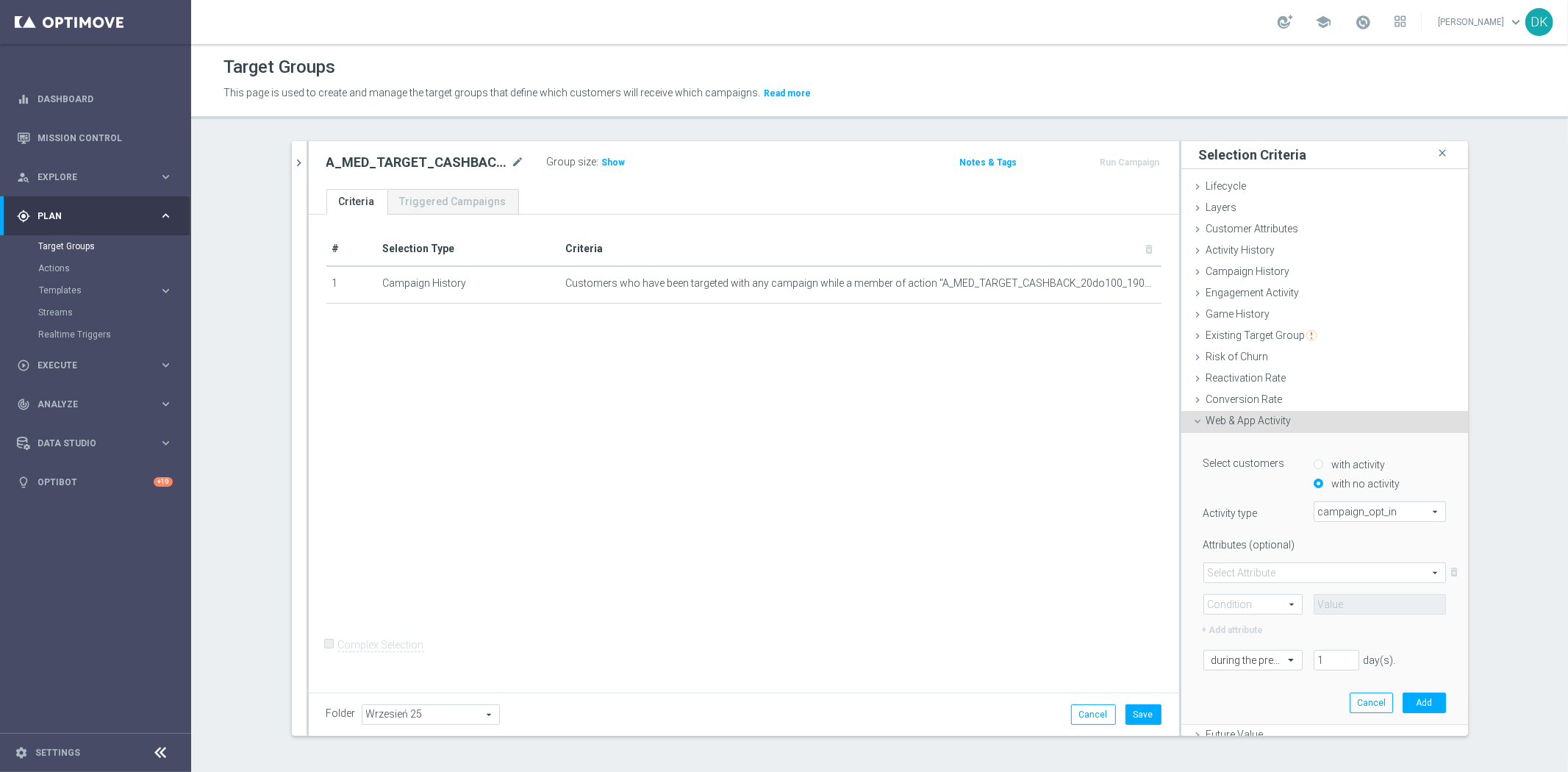
click at [1233, 568] on span at bounding box center [1324, 572] width 241 height 19
click at [1240, 597] on span "campaign_id" at bounding box center [1325, 594] width 227 height 12
type input "campaign_id"
click at [1240, 600] on span at bounding box center [1252, 604] width 98 height 19
drag, startPoint x: 1237, startPoint y: 615, endPoint x: 1245, endPoint y: 615, distance: 8.0
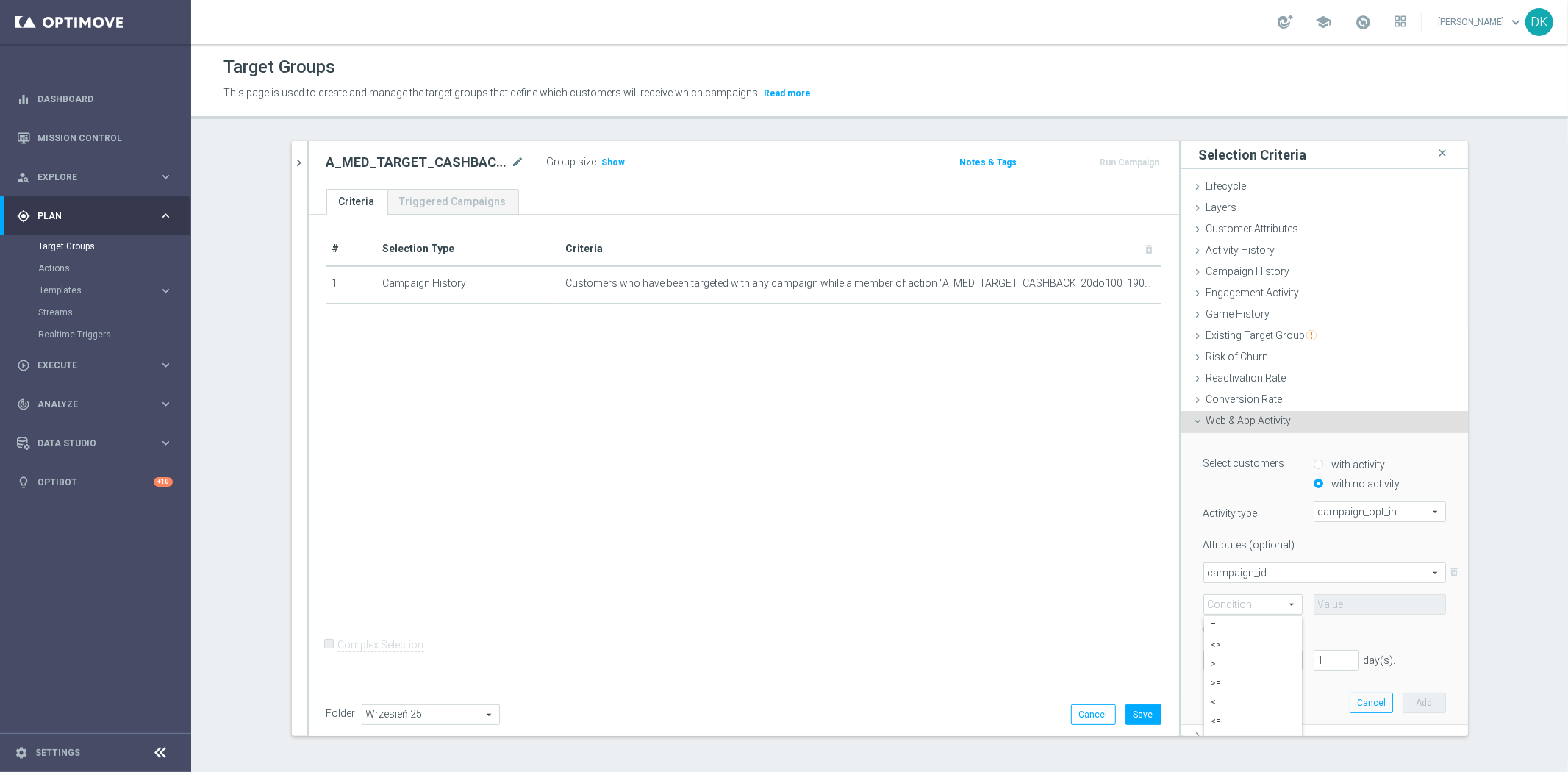
click at [1237, 615] on label "=" at bounding box center [1252, 624] width 98 height 19
type input "="
click at [1362, 607] on input at bounding box center [1380, 604] width 132 height 21
paste input "181289"
type input "181289"
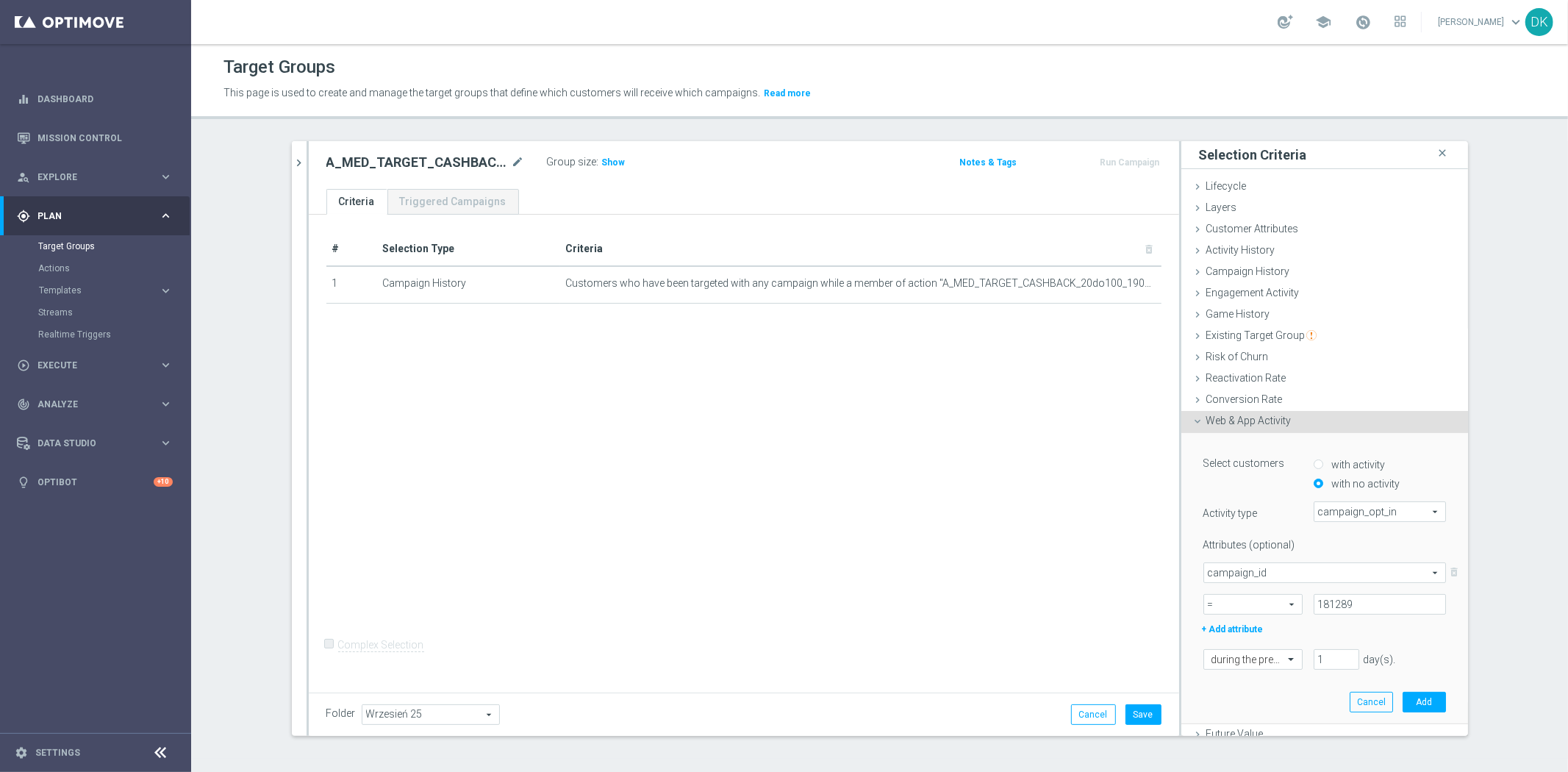
click at [1017, 566] on div "# Selection Type Criteria delete_forever 1 Campaign History Customers who have …" at bounding box center [744, 451] width 871 height 473
click at [1258, 657] on div at bounding box center [1252, 658] width 98 height 13
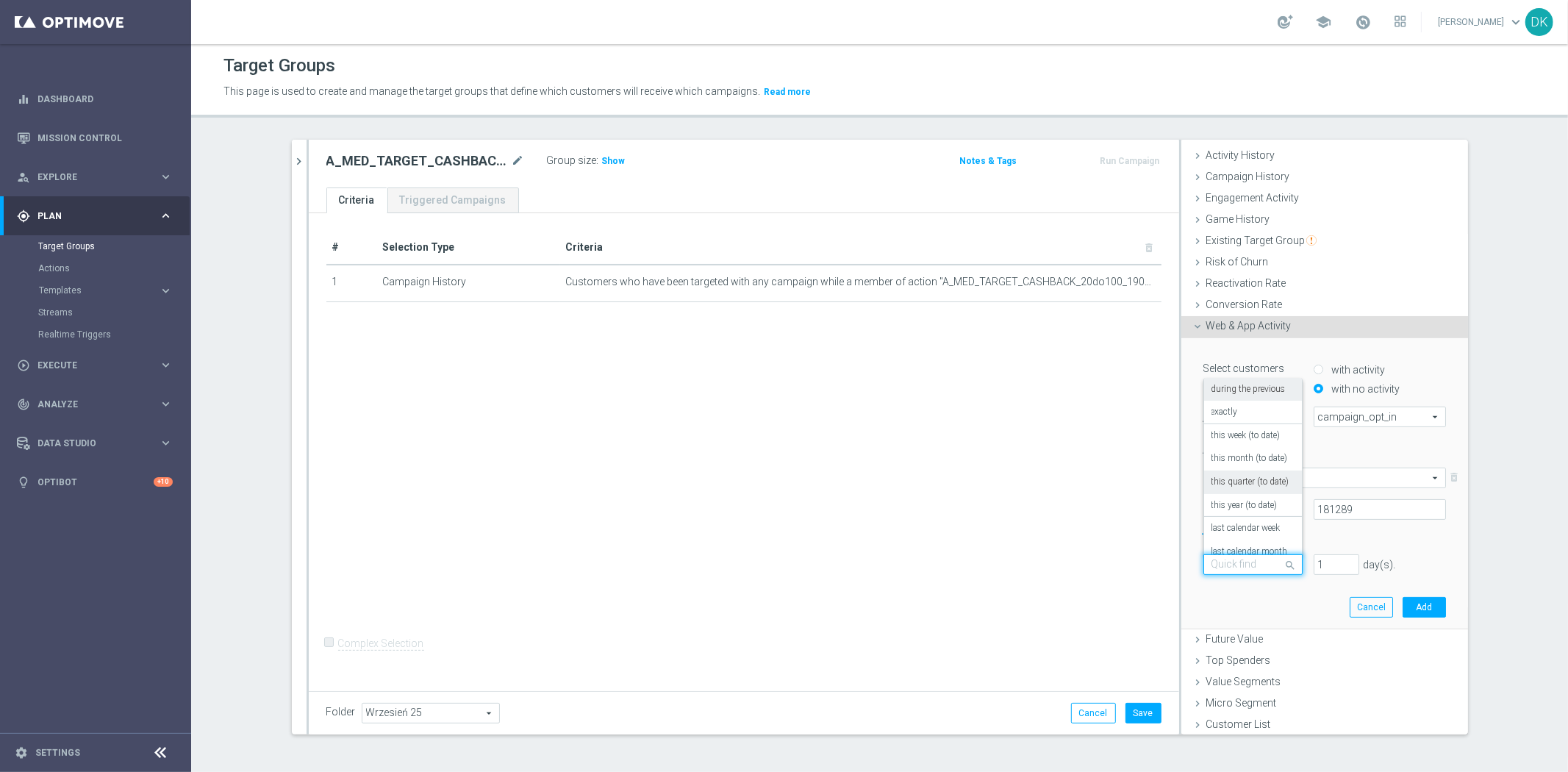
scroll to position [129, 0]
click at [1248, 534] on label "in this range" at bounding box center [1235, 540] width 48 height 12
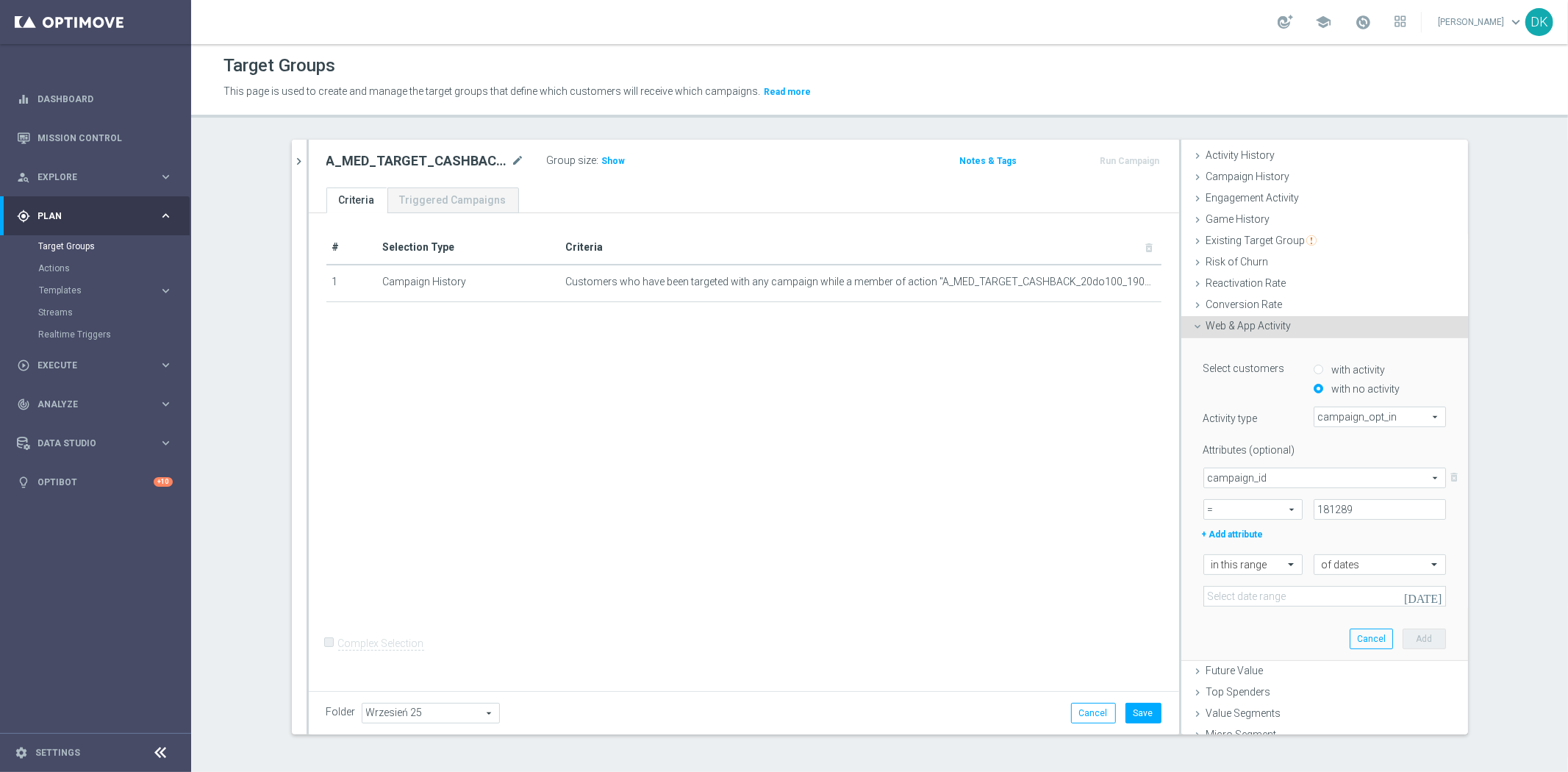
click at [1417, 594] on icon "[DATE]" at bounding box center [1423, 596] width 39 height 13
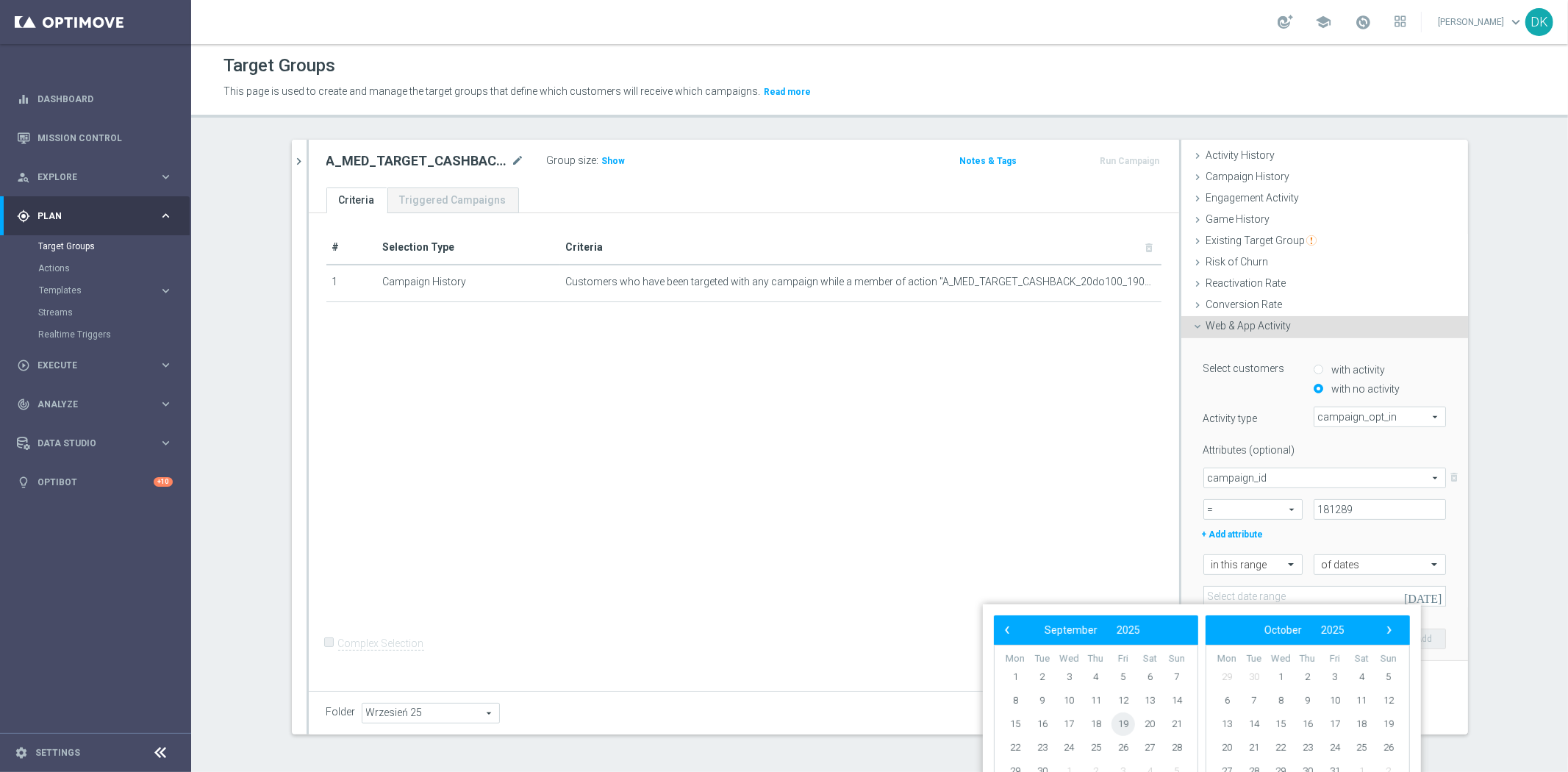
click at [1126, 729] on span "19" at bounding box center [1123, 724] width 24 height 24
click at [1175, 726] on span "21" at bounding box center [1177, 724] width 24 height 24
type input "[DATE] - [DATE]"
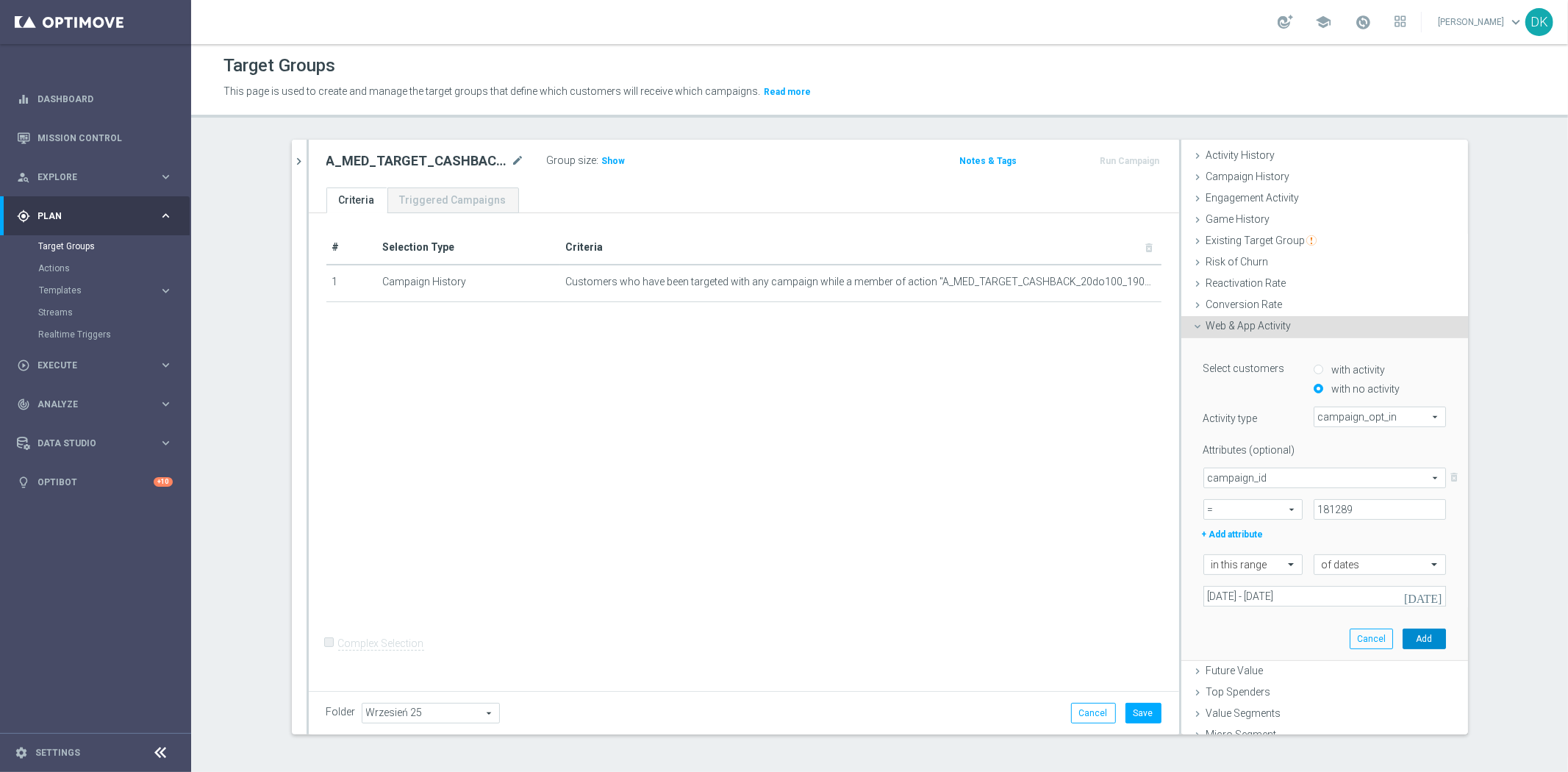
click at [1411, 641] on button "Add" at bounding box center [1424, 638] width 43 height 21
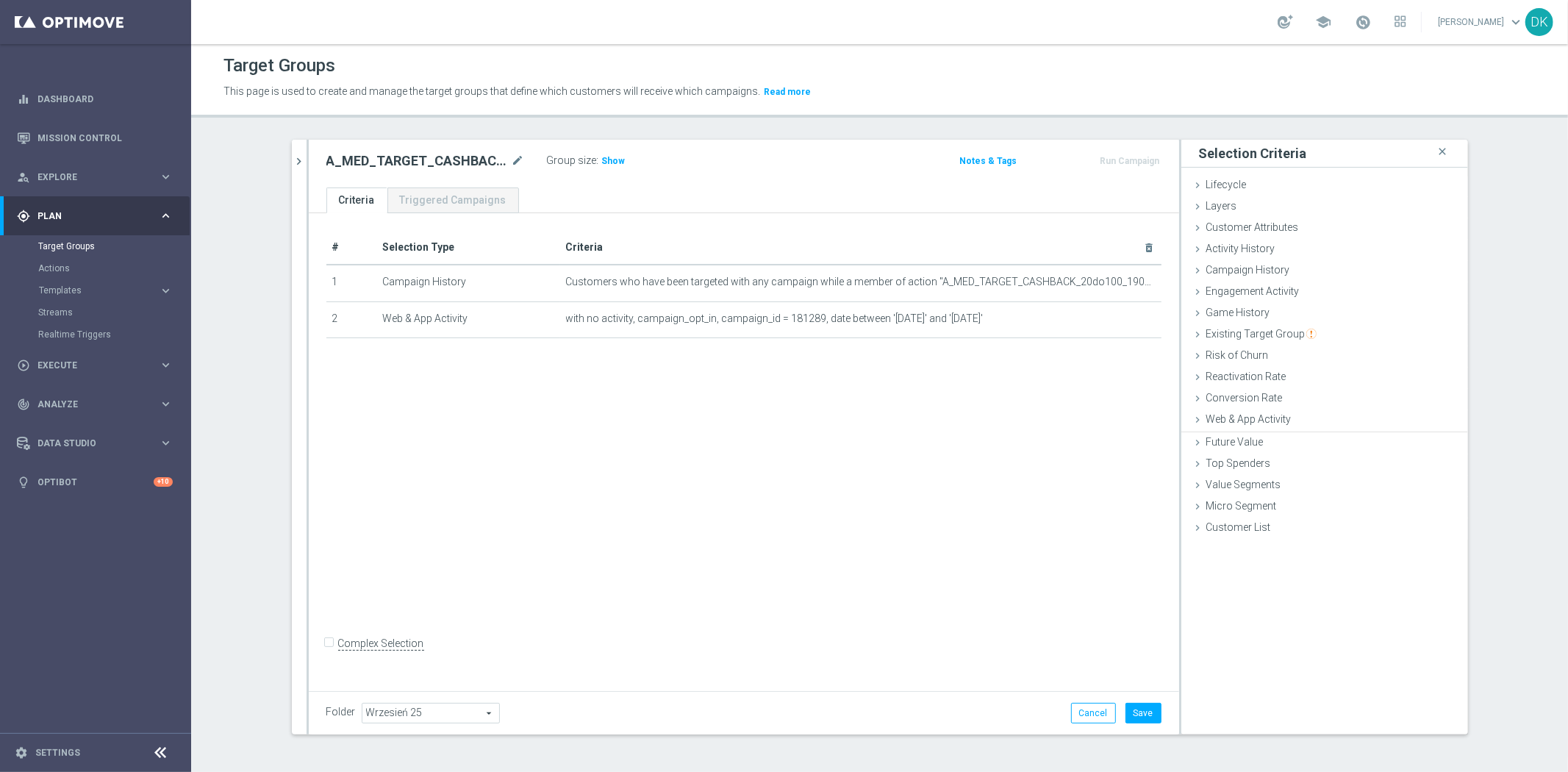
scroll to position [0, 0]
click at [297, 163] on icon "chevron_right" at bounding box center [299, 161] width 14 height 14
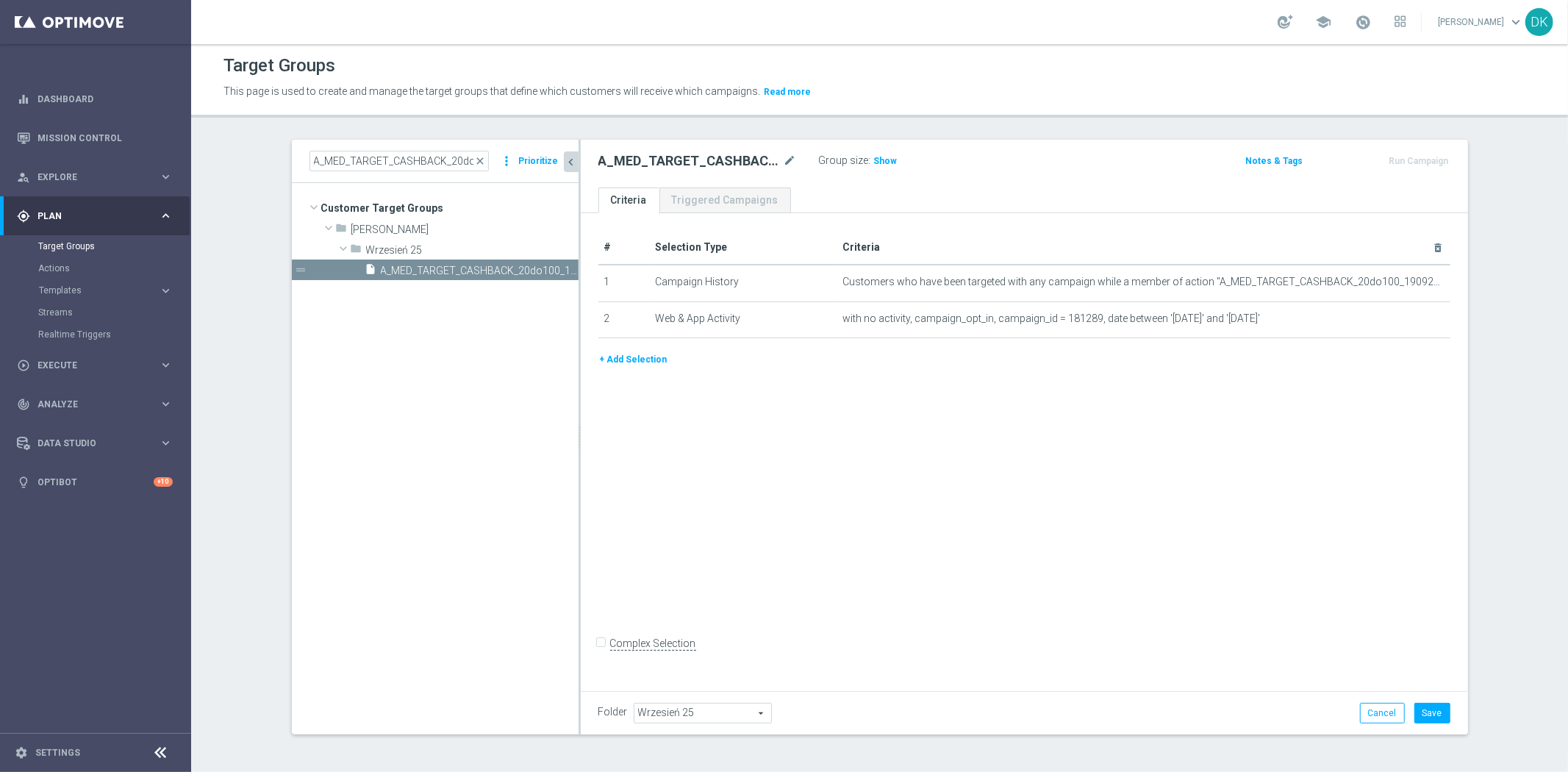
click at [640, 354] on button "+ Add Selection" at bounding box center [634, 359] width 71 height 16
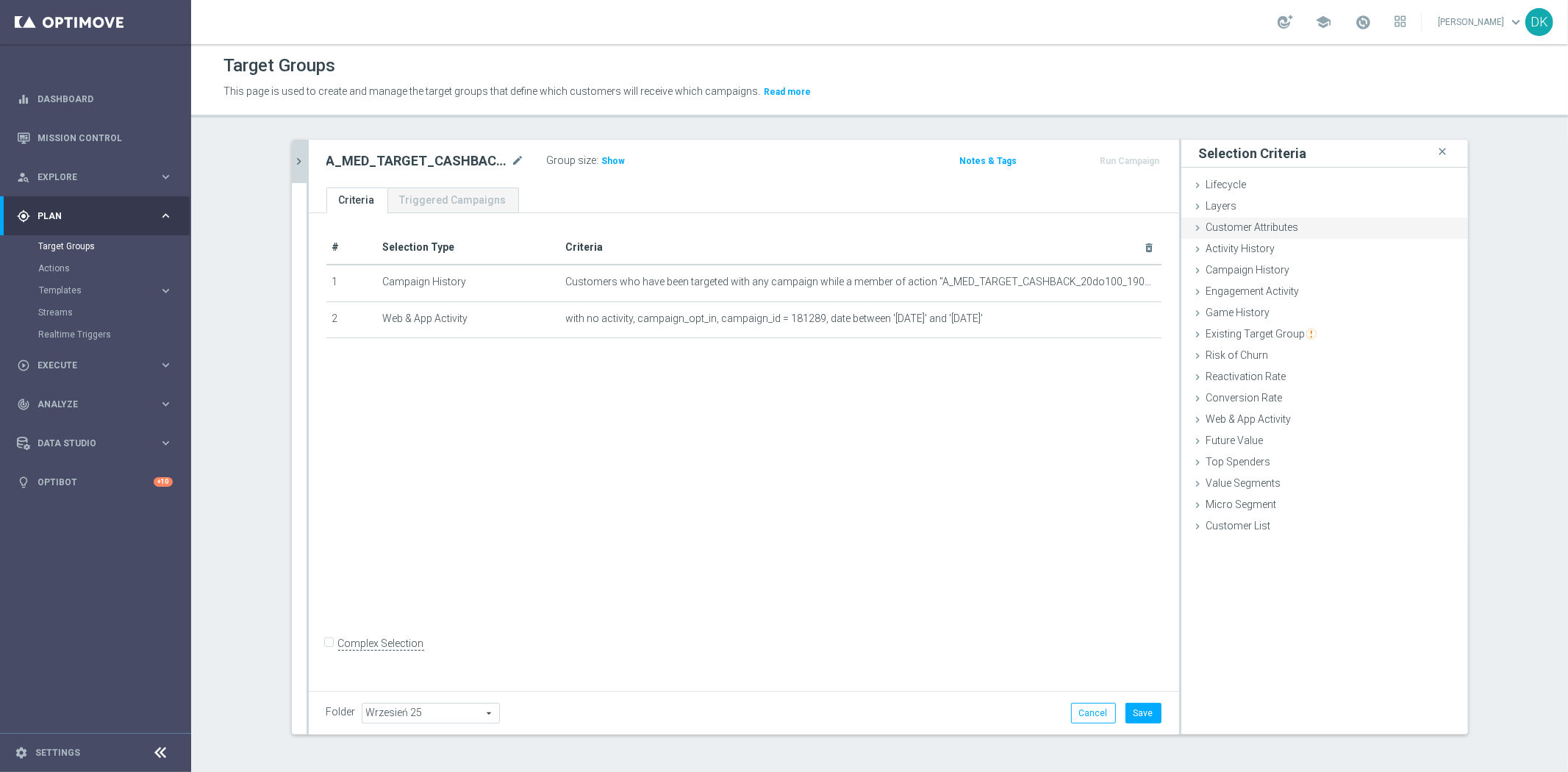
click at [1316, 233] on div "Customer Attributes done" at bounding box center [1324, 228] width 287 height 22
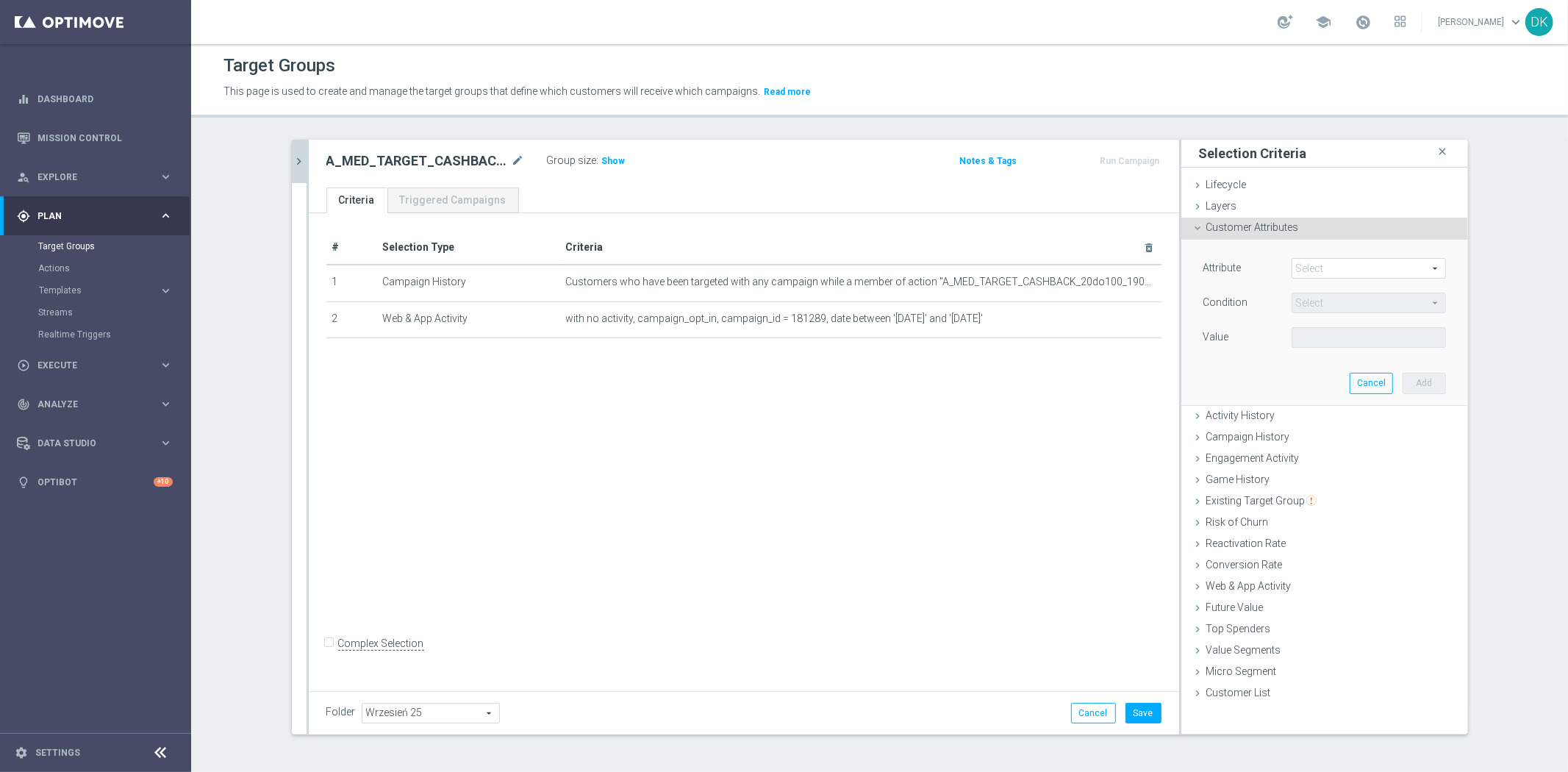
click at [1321, 271] on span at bounding box center [1368, 268] width 153 height 19
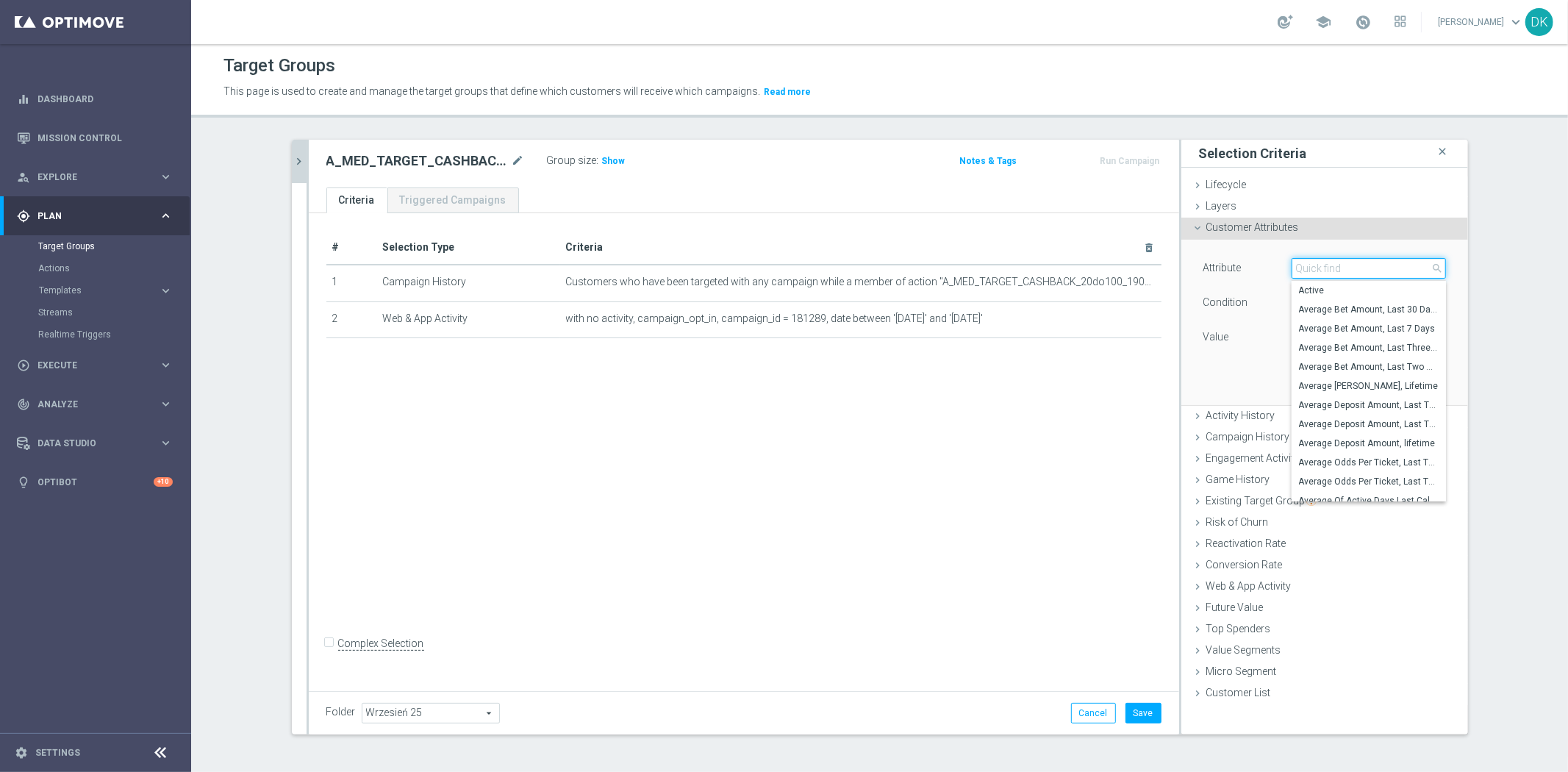
click at [1321, 271] on input "search" at bounding box center [1368, 268] width 155 height 21
type input "mar"
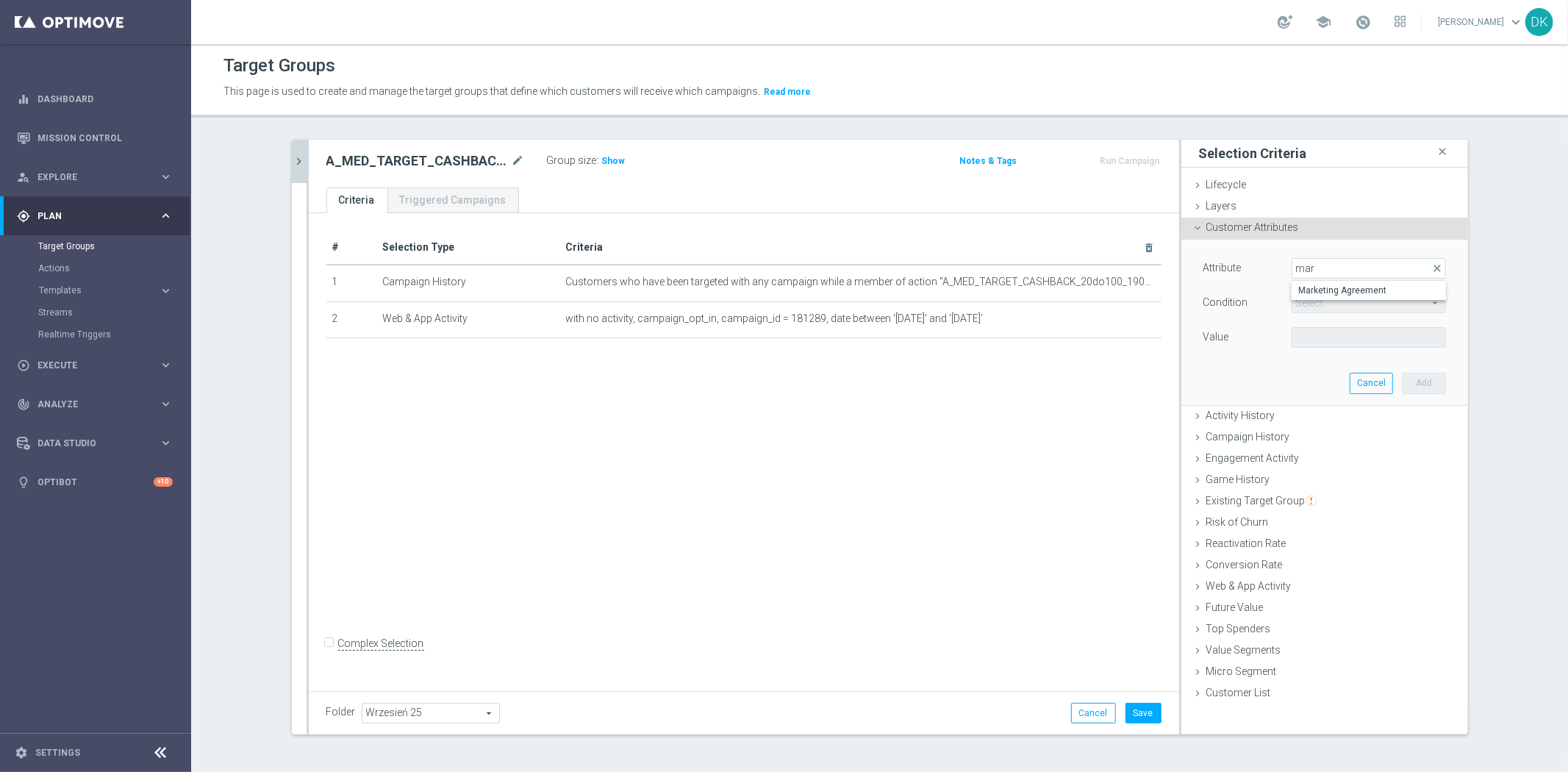
click at [1357, 291] on span "Marketing Agreement" at bounding box center [1369, 290] width 140 height 12
type input "Marketing Agreement"
type input "Equals"
click at [1366, 341] on span at bounding box center [1368, 337] width 153 height 19
click at [1346, 392] on span "True" at bounding box center [1369, 398] width 140 height 12
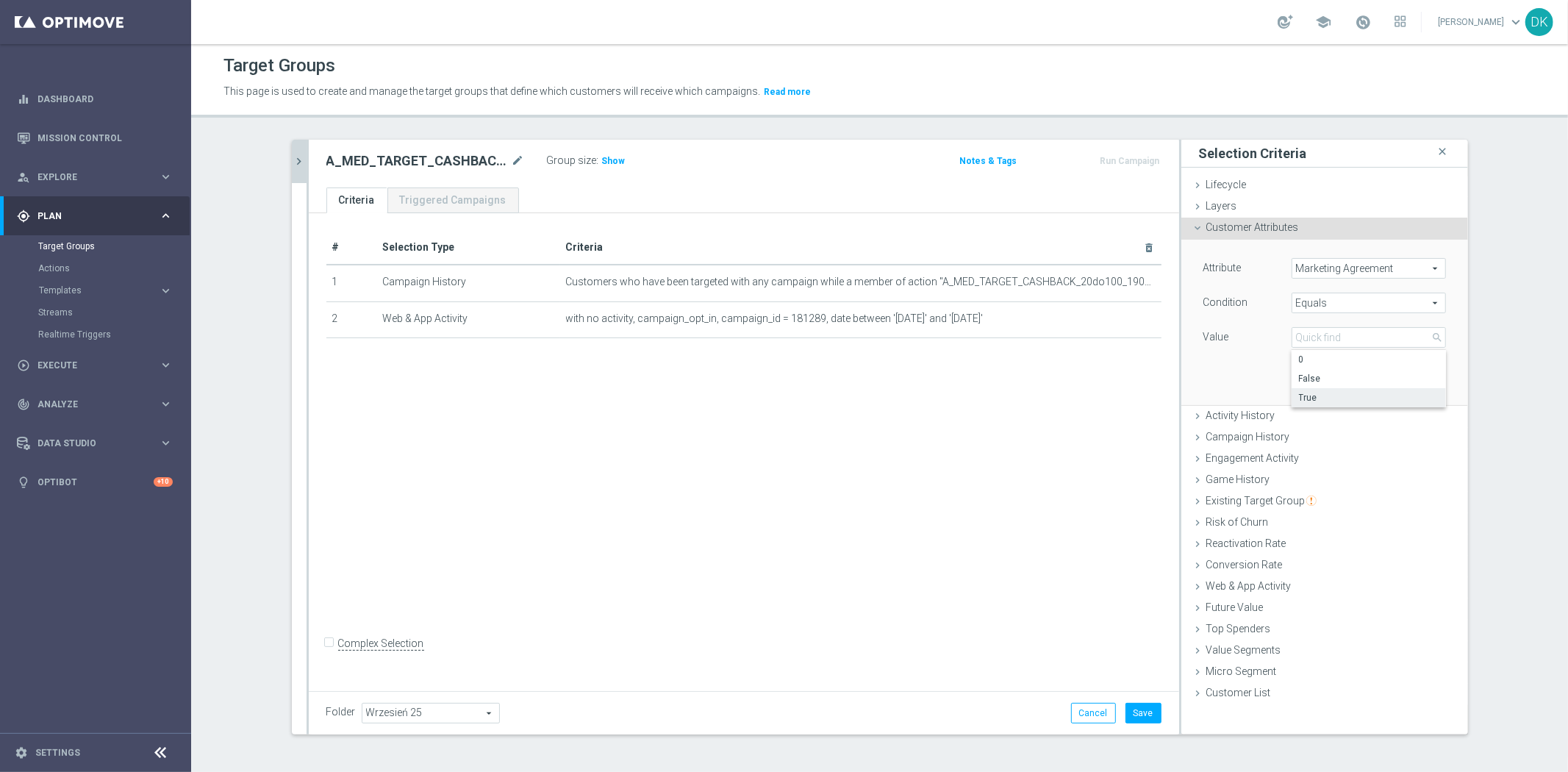
type input "True"
click at [1403, 384] on button "Add" at bounding box center [1424, 382] width 43 height 21
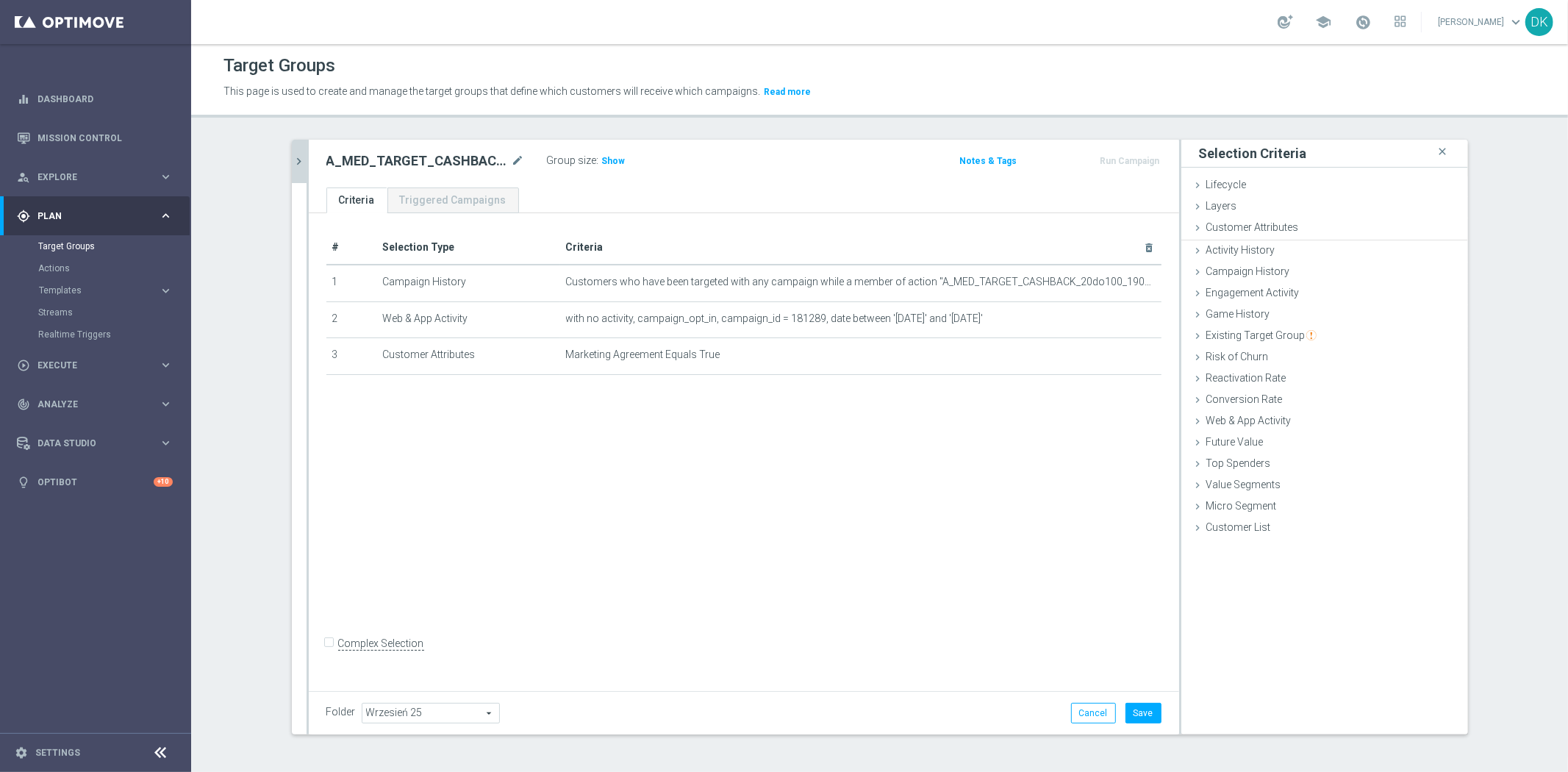
click at [1044, 535] on div "# Selection Type Criteria delete_forever 1 Campaign History Customers who have …" at bounding box center [744, 449] width 871 height 473
click at [1131, 708] on button "Save" at bounding box center [1143, 712] width 36 height 21
click at [292, 167] on button "chevron_right" at bounding box center [298, 161] width 15 height 43
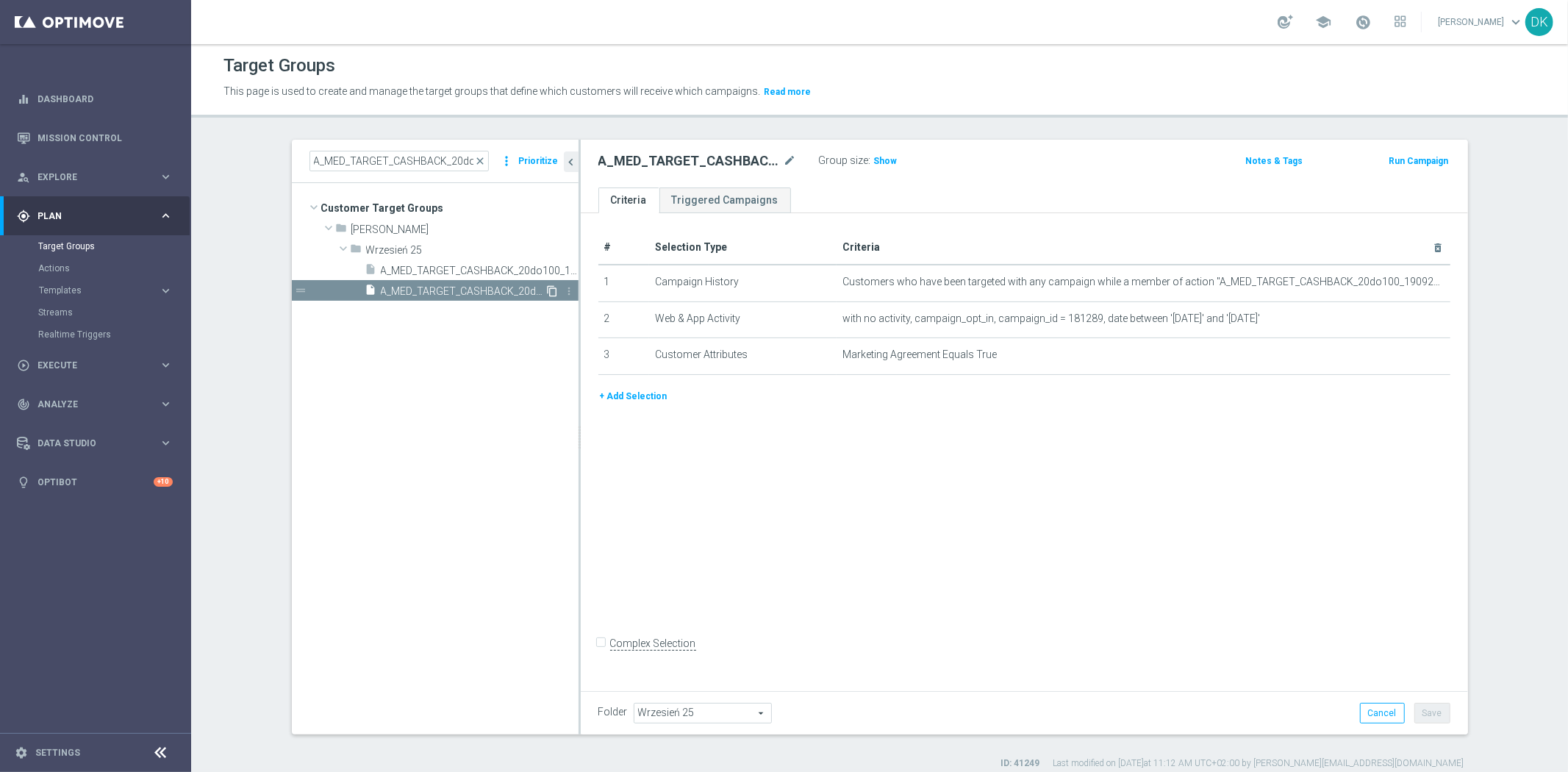
click at [547, 289] on icon "content_copy" at bounding box center [553, 291] width 12 height 12
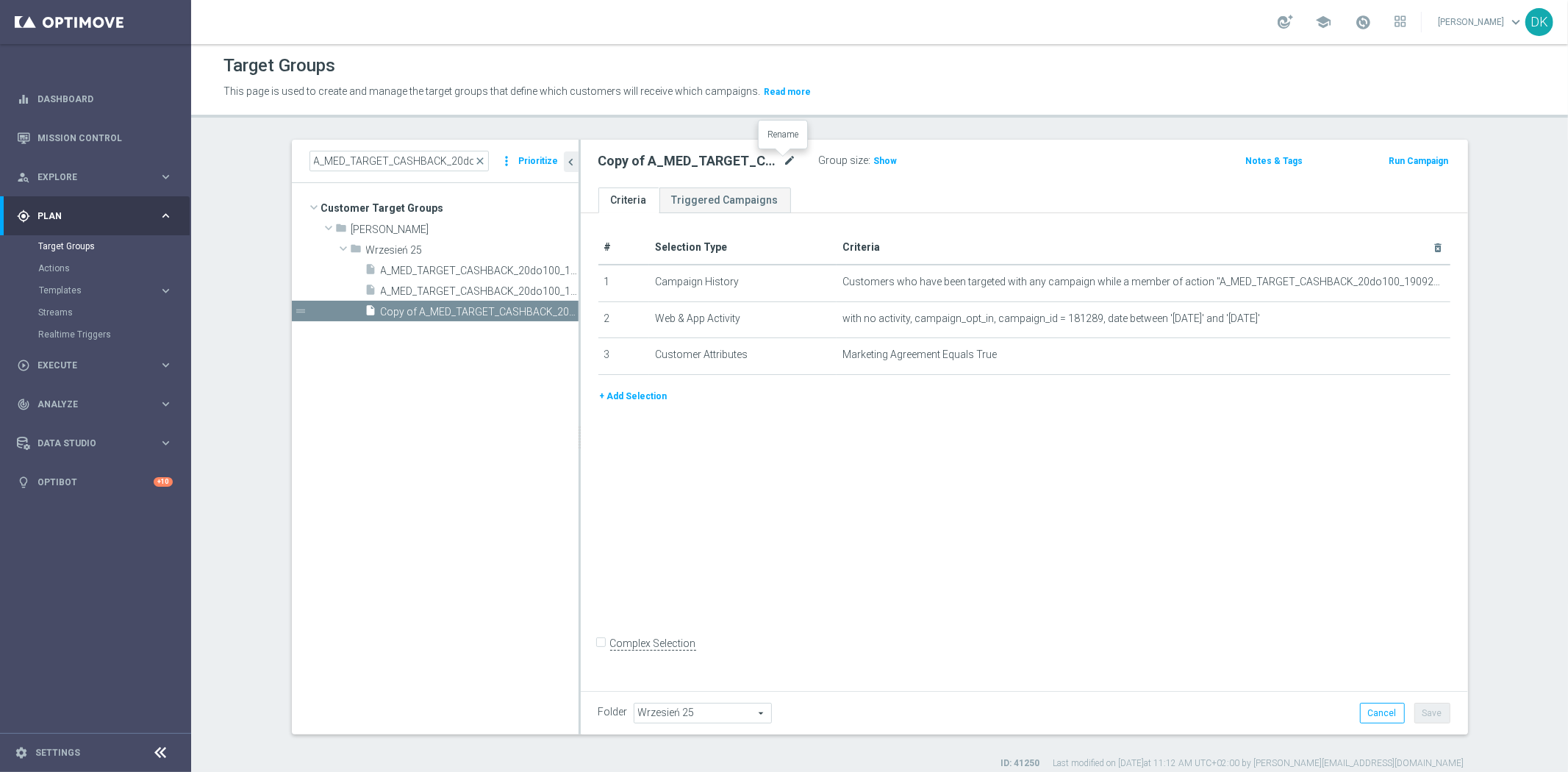
click at [784, 163] on icon "mode_edit" at bounding box center [790, 161] width 13 height 18
type input "A_MED_TARGET_CASHBACK_20do100_190925_SMS"
click at [959, 420] on div "# Selection Type Criteria delete_forever 1 Campaign History Customers who have …" at bounding box center [1024, 449] width 887 height 473
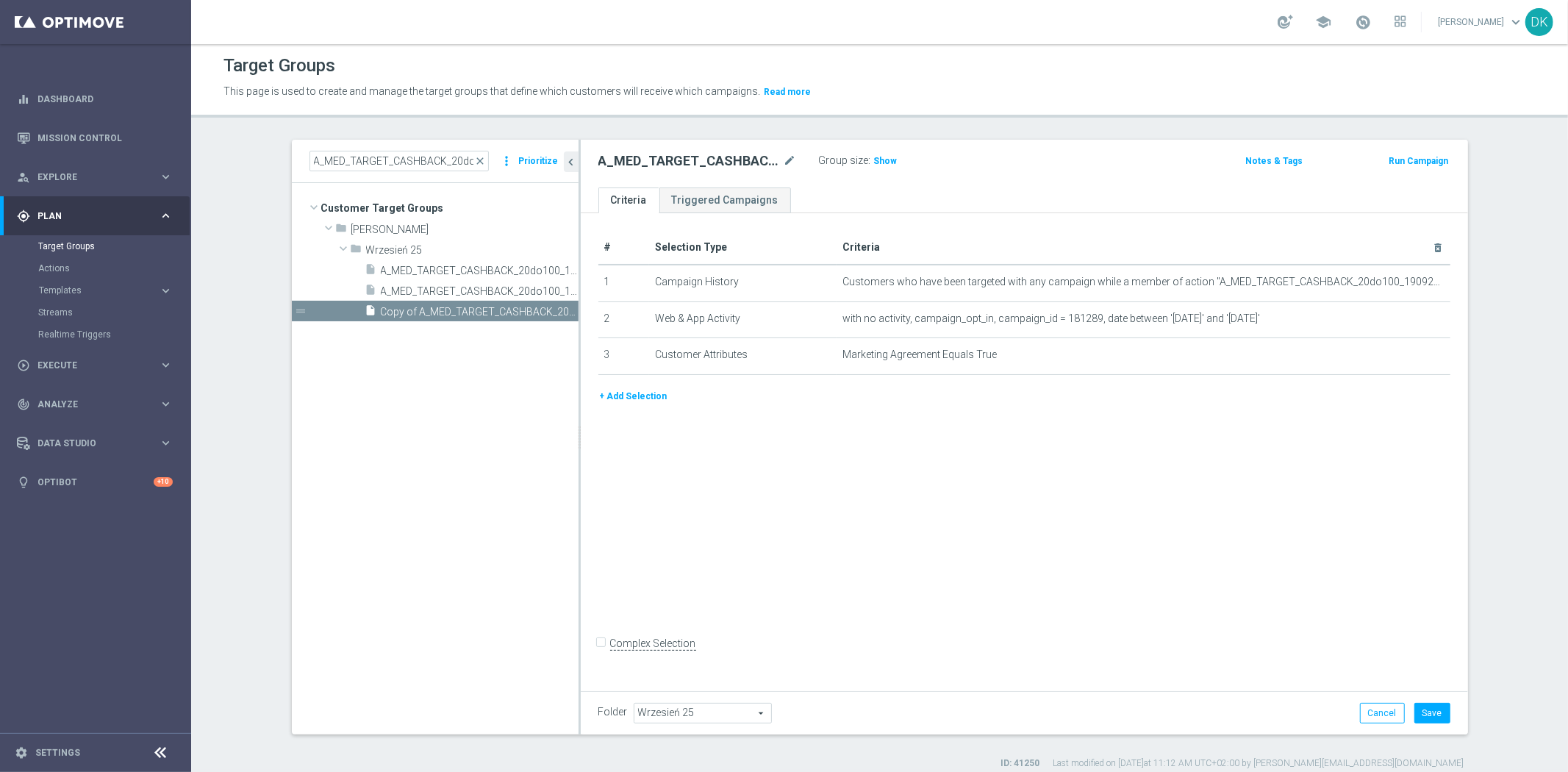
click at [620, 396] on button "+ Add Selection" at bounding box center [634, 396] width 71 height 16
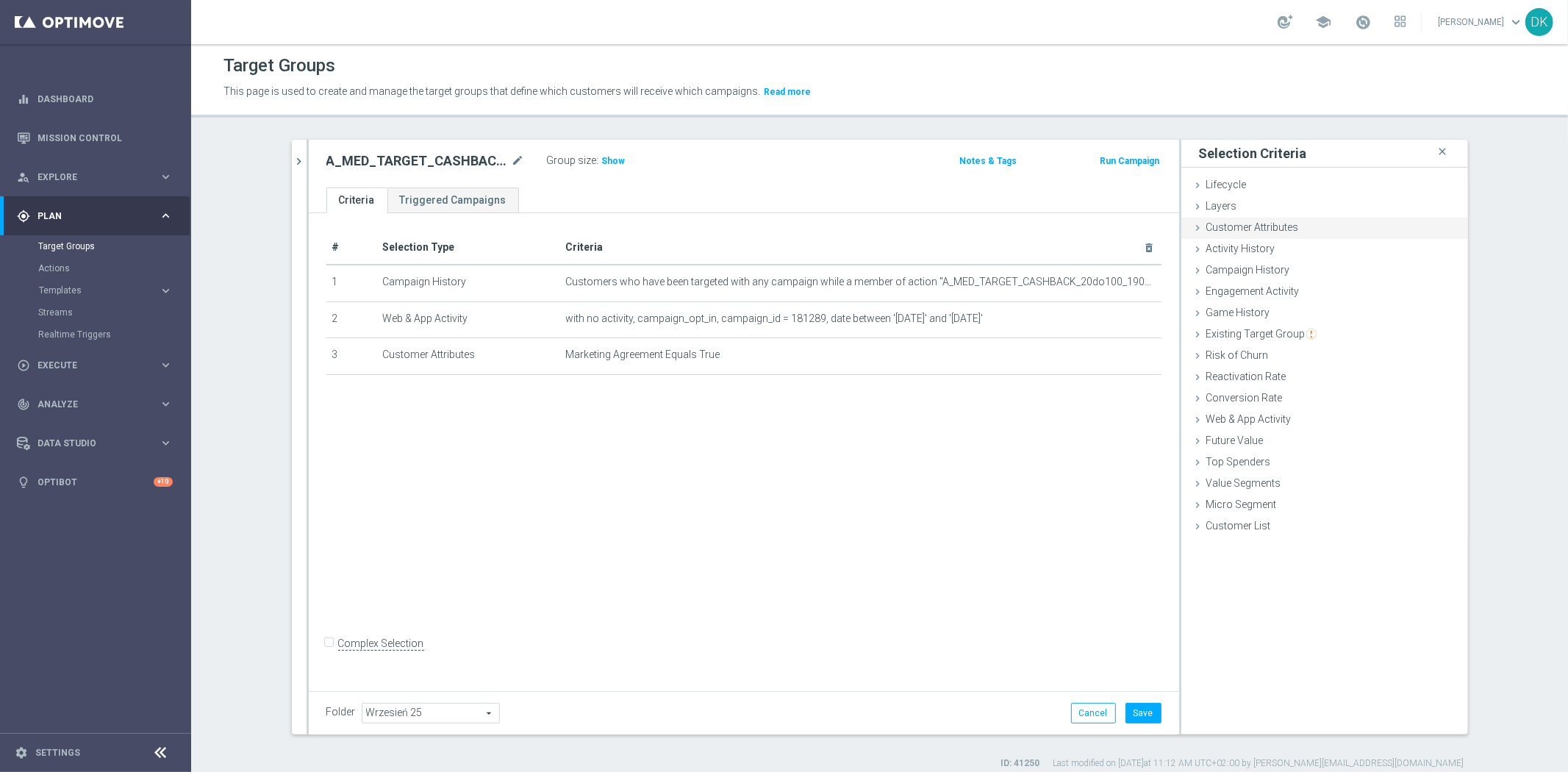
click at [1291, 231] on div "Customer Attributes done selection saved" at bounding box center [1324, 228] width 287 height 22
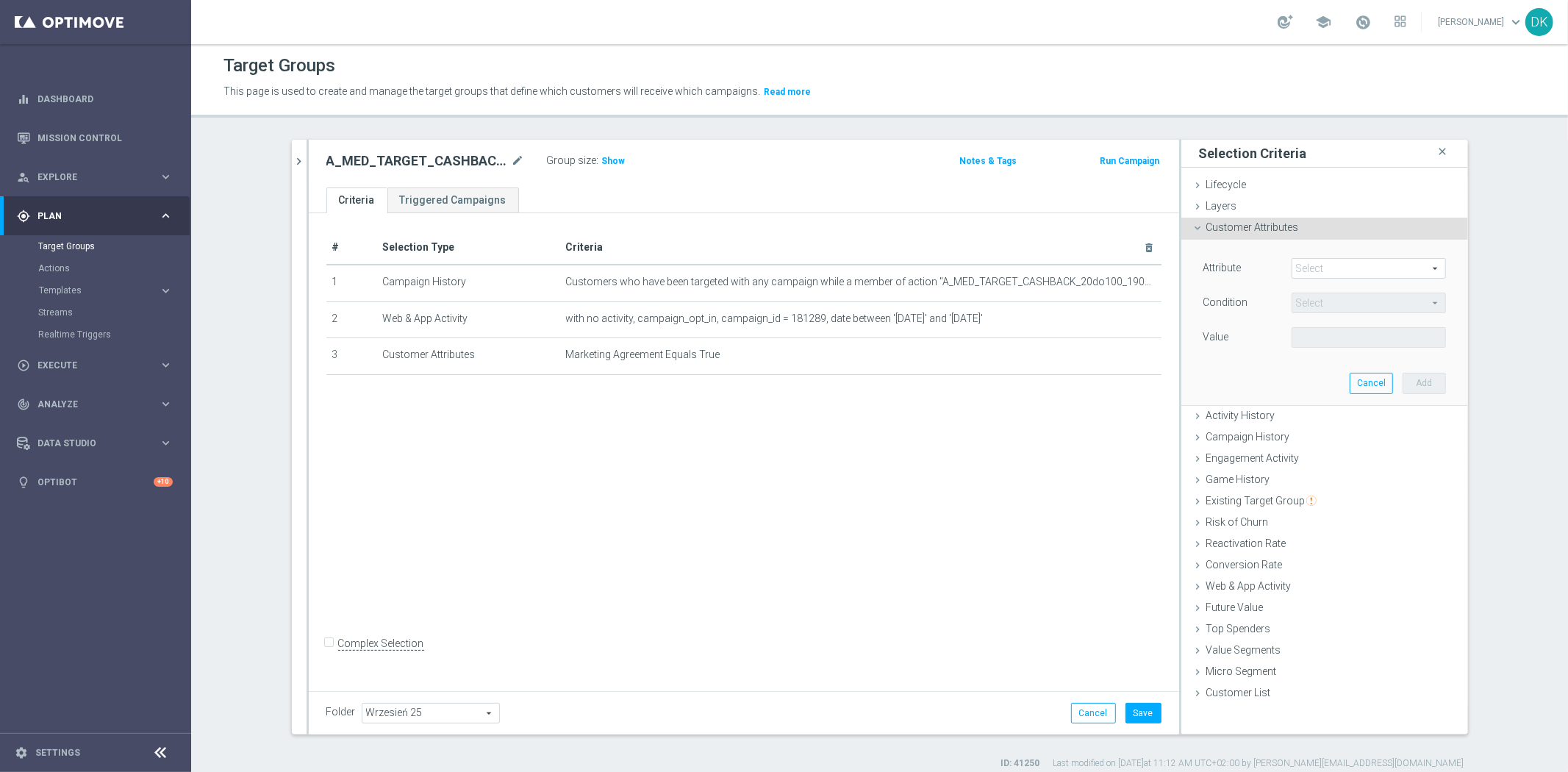
click at [1318, 262] on span at bounding box center [1368, 268] width 153 height 19
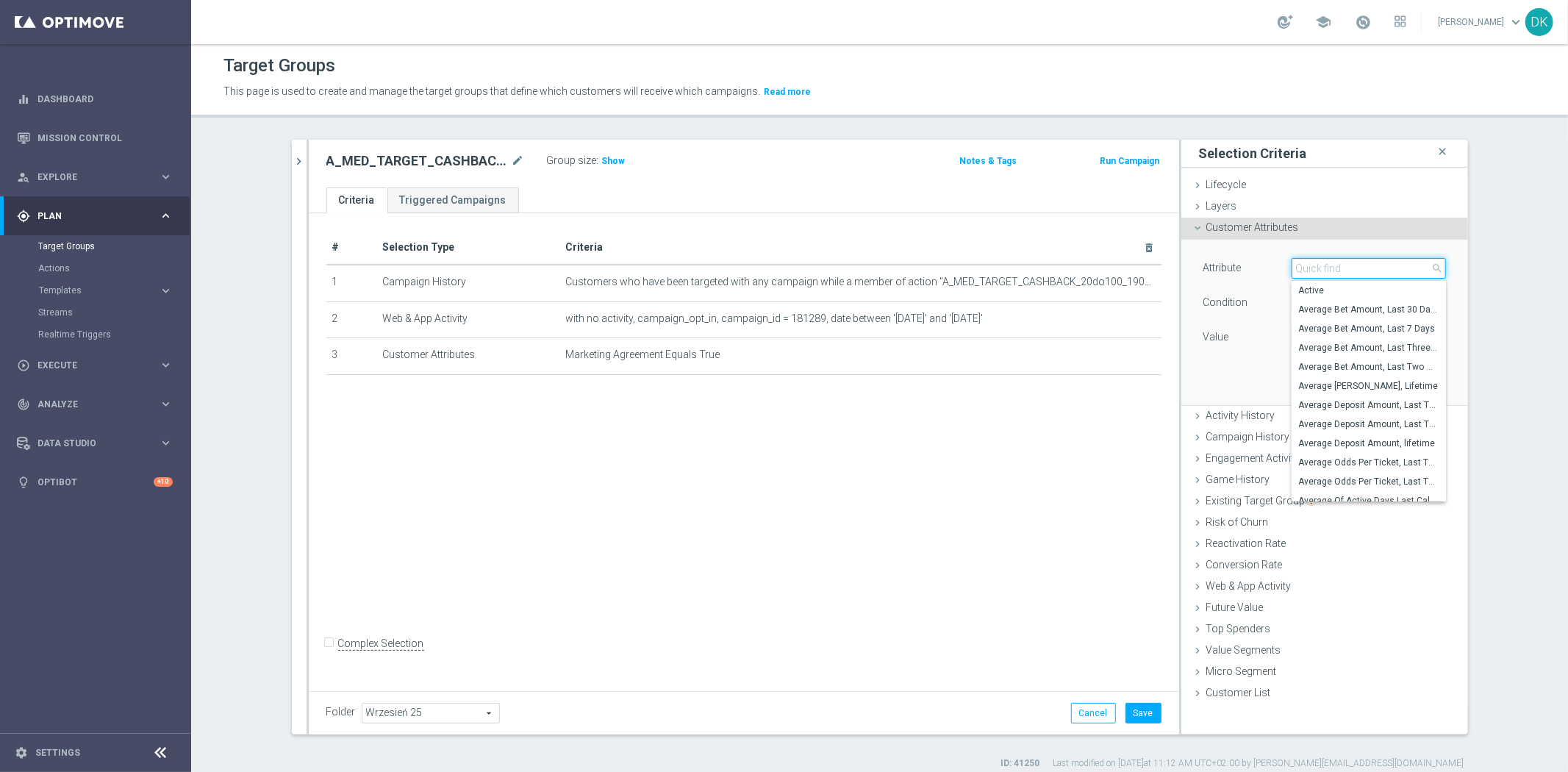
click at [1318, 262] on input "search" at bounding box center [1368, 268] width 155 height 21
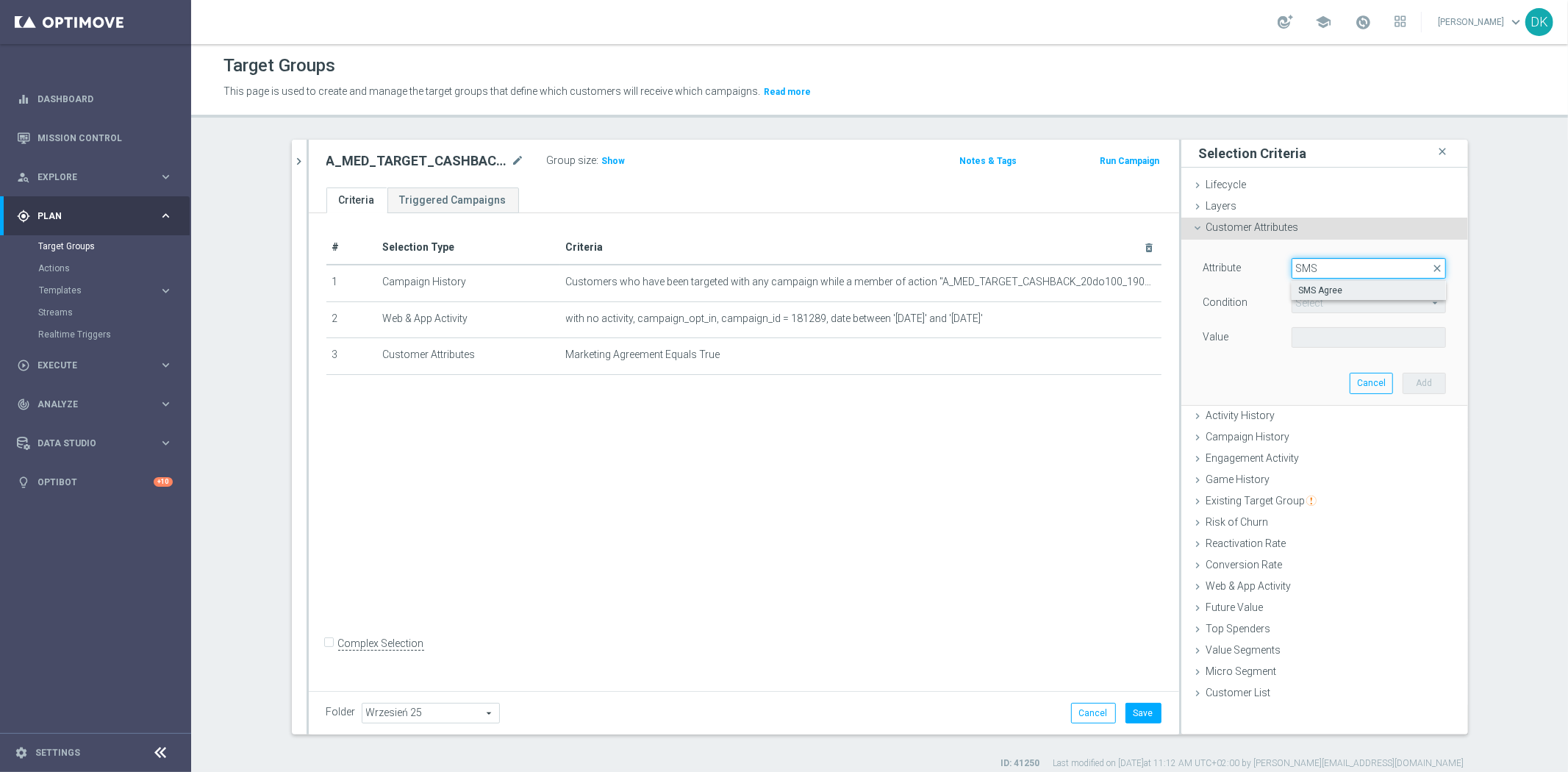
type input "SMS"
click at [1407, 296] on label "SMS Agree" at bounding box center [1368, 290] width 155 height 19
type input "SMS Agree"
type input "Equals"
click at [1343, 349] on div "Value Select arrow_drop_down search" at bounding box center [1325, 339] width 265 height 24
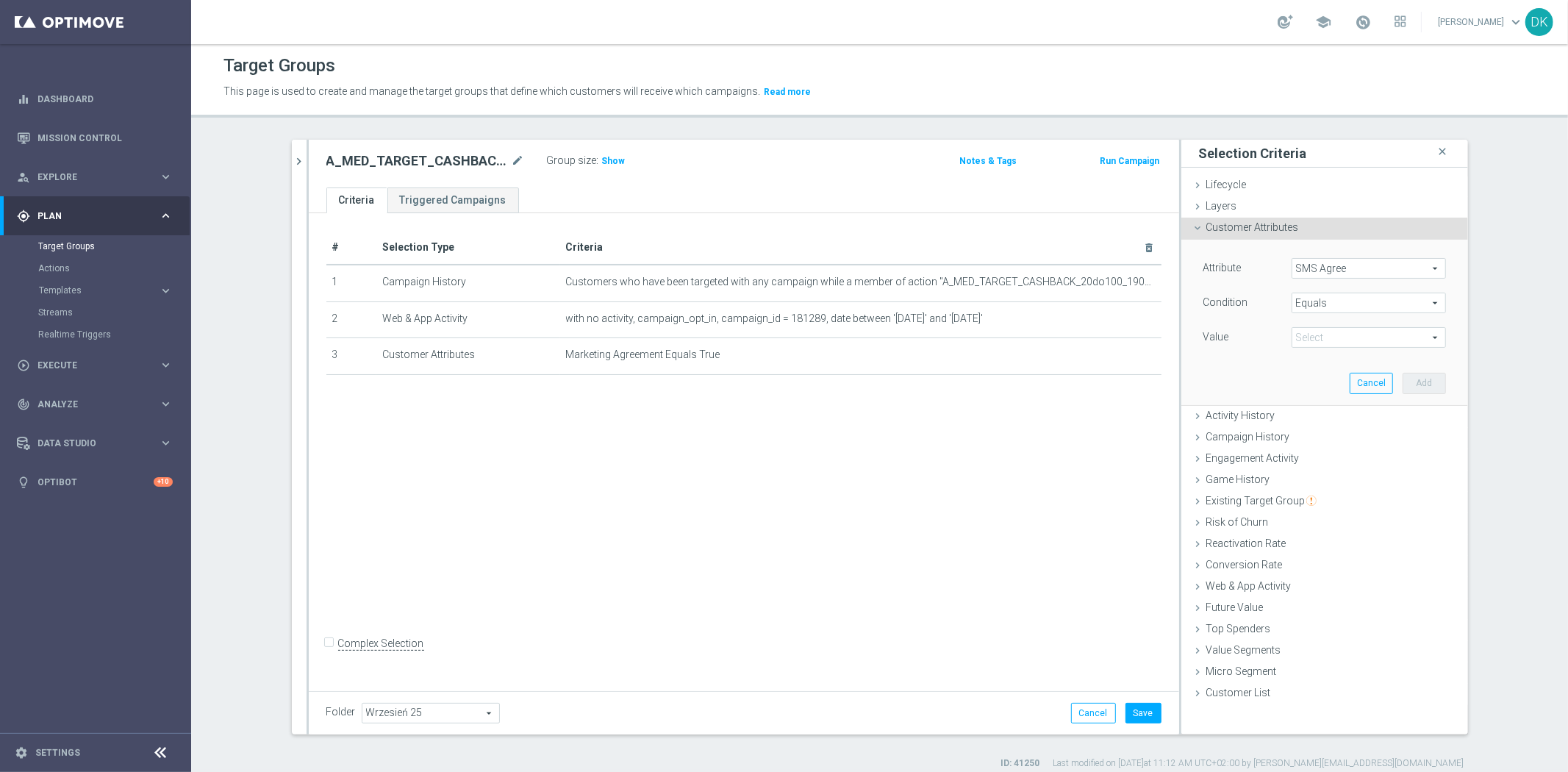
click at [1334, 340] on span at bounding box center [1368, 337] width 153 height 19
click at [1320, 376] on span "TRUE" at bounding box center [1369, 378] width 140 height 12
type input "TRUE"
click at [1422, 385] on button "Add" at bounding box center [1424, 382] width 43 height 21
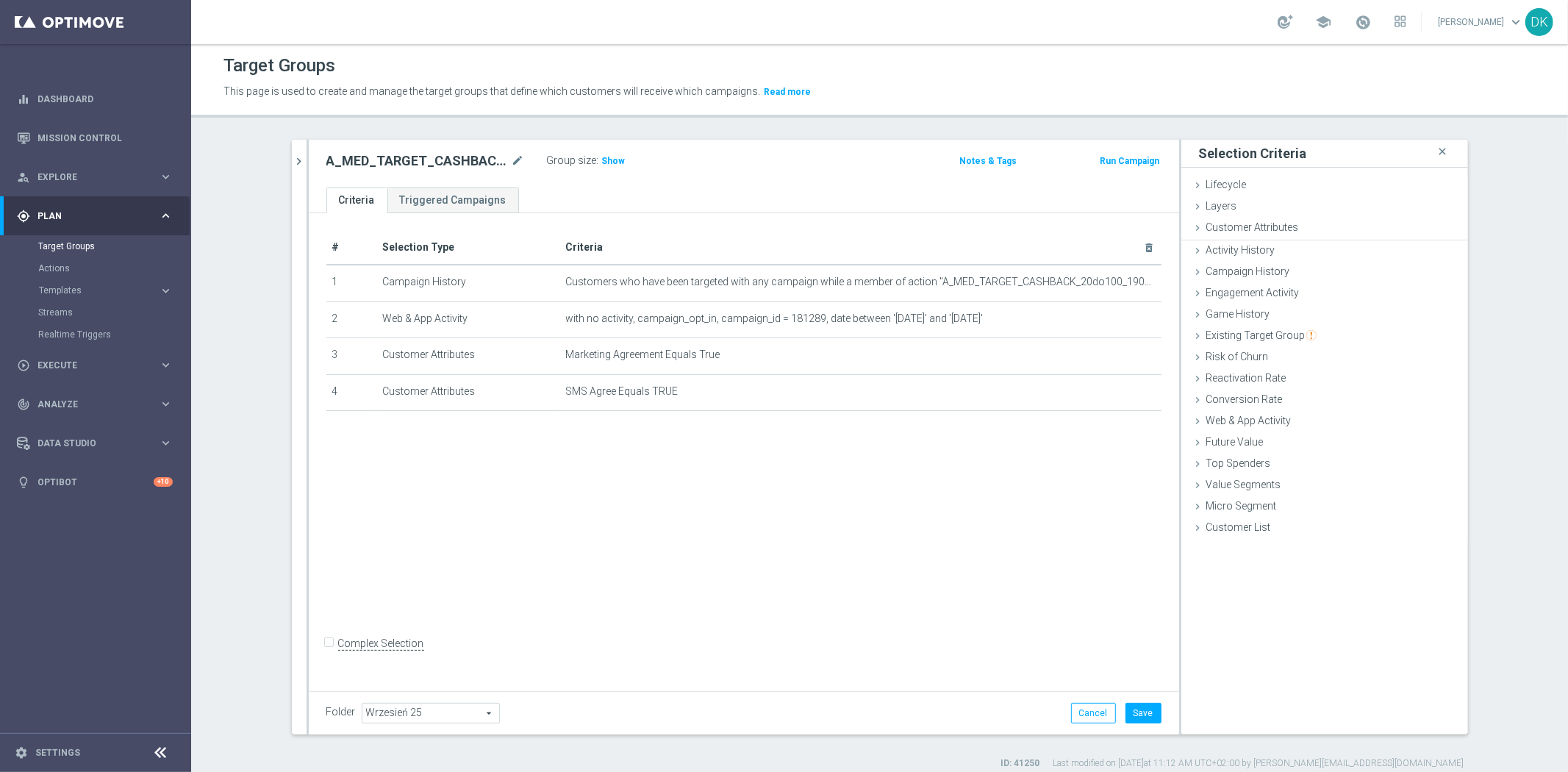
click at [842, 476] on div "# Selection Type Criteria delete_forever 1 Campaign History Customers who have …" at bounding box center [744, 449] width 871 height 473
click at [1136, 715] on button "Save" at bounding box center [1143, 712] width 36 height 21
click at [297, 163] on icon "chevron_right" at bounding box center [299, 161] width 14 height 14
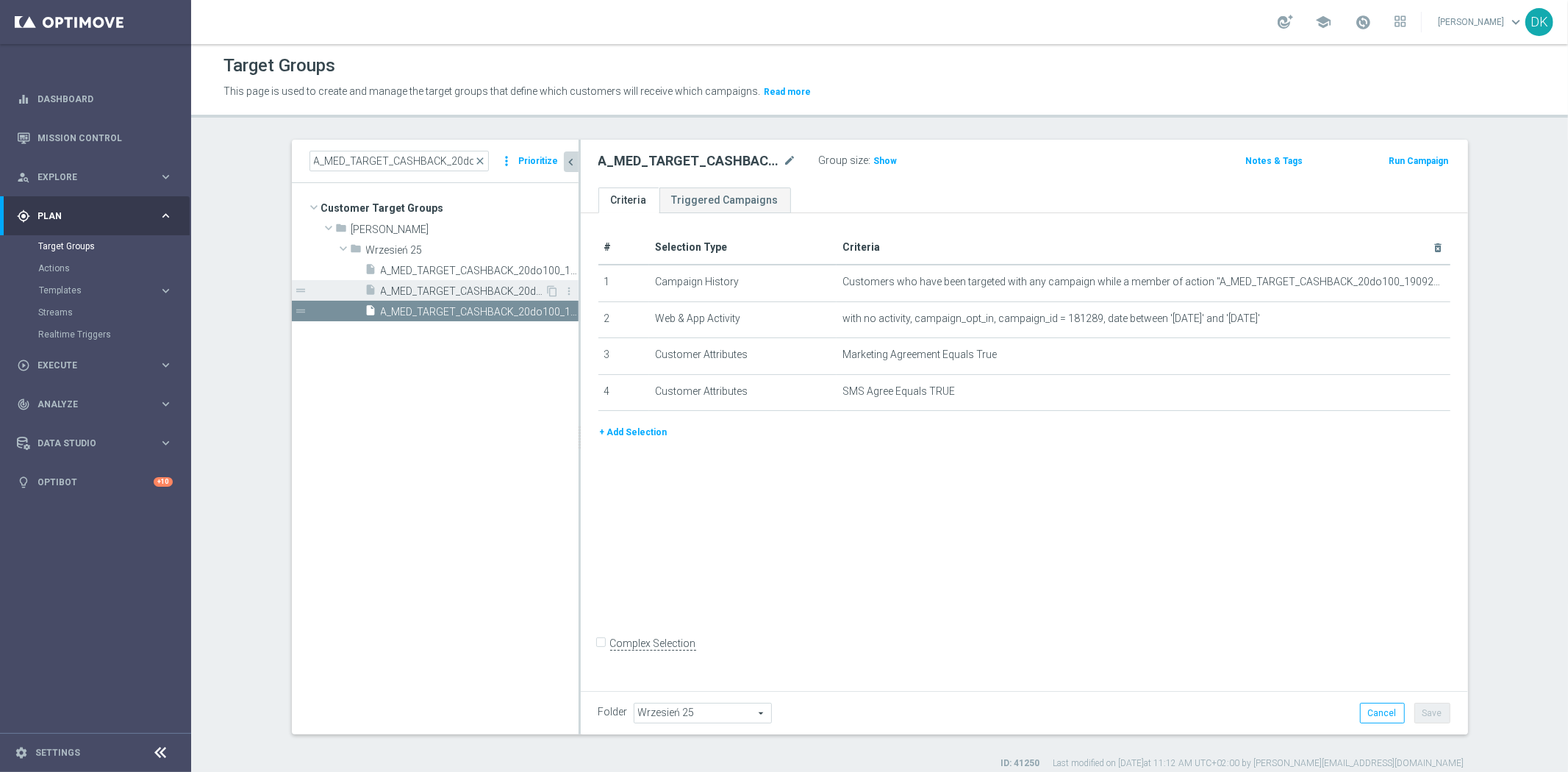
click at [442, 281] on div "insert_drive_file A_MED_TARGET_CASHBACK_20do100_190925_PUSH" at bounding box center [455, 290] width 180 height 21
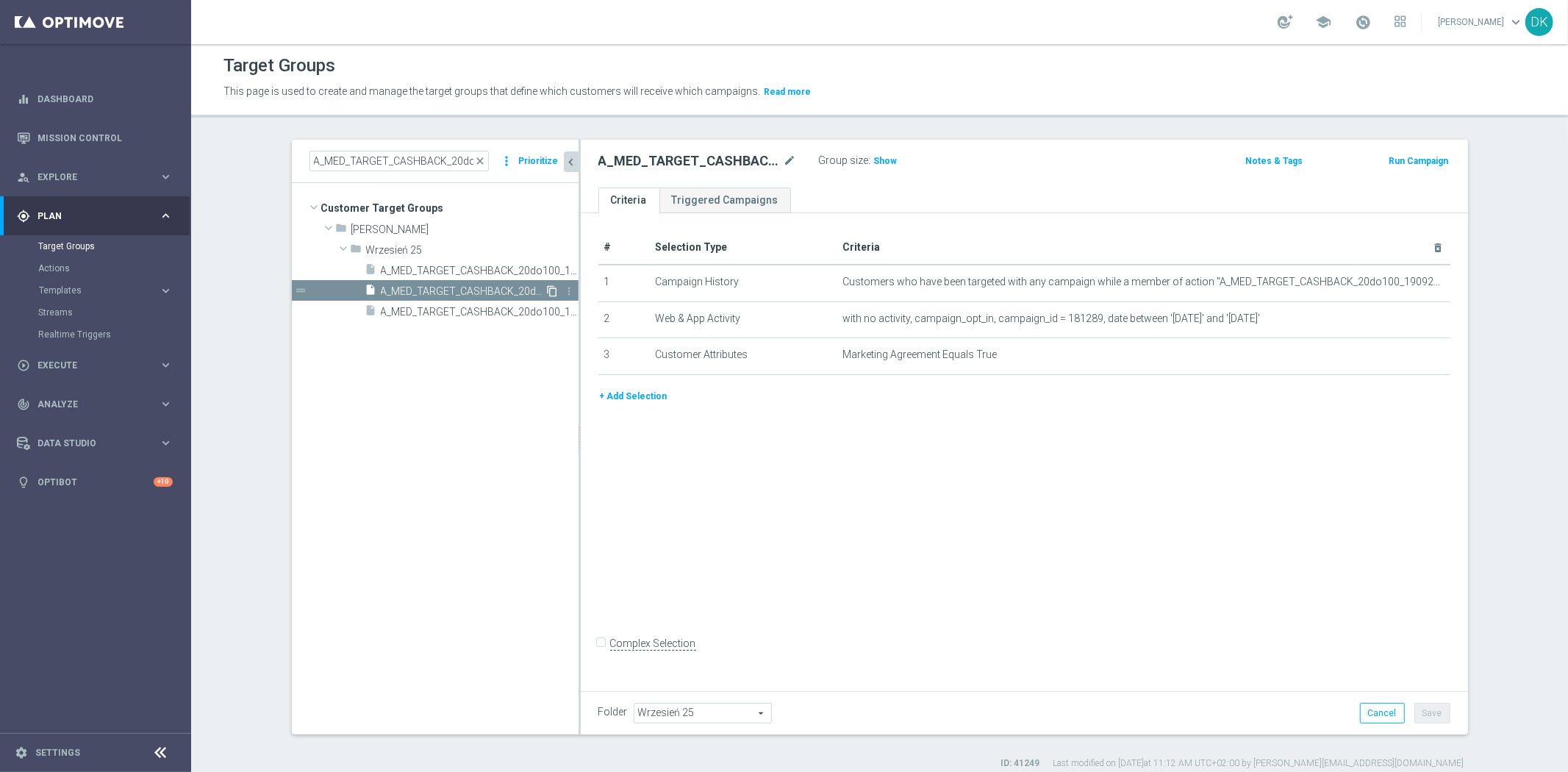
click at [547, 289] on icon "content_copy" at bounding box center [553, 291] width 12 height 12
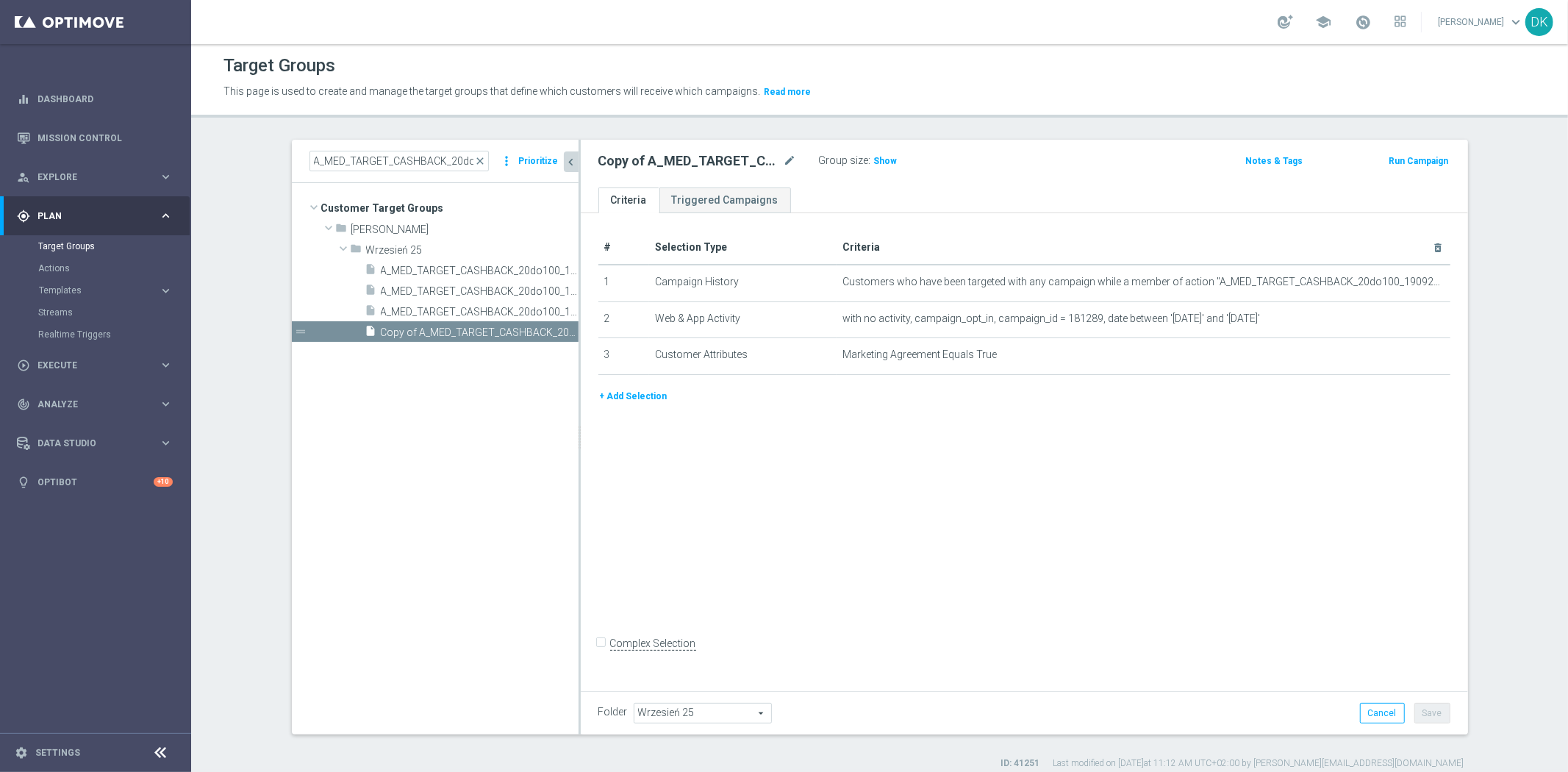
click at [772, 163] on h2 "Copy of A_MED_TARGET_CASHBACK_20do100_190925_PUSH" at bounding box center [689, 161] width 182 height 18
click at [773, 162] on h2 "Copy of A_MED_TARGET_CASHBACK_20do100_190925_PUSH" at bounding box center [689, 161] width 182 height 18
click at [784, 161] on icon "mode_edit" at bounding box center [790, 161] width 13 height 18
type input "A_HIGH_TARGET_CASHBACK_20do250_190925_PUSH"
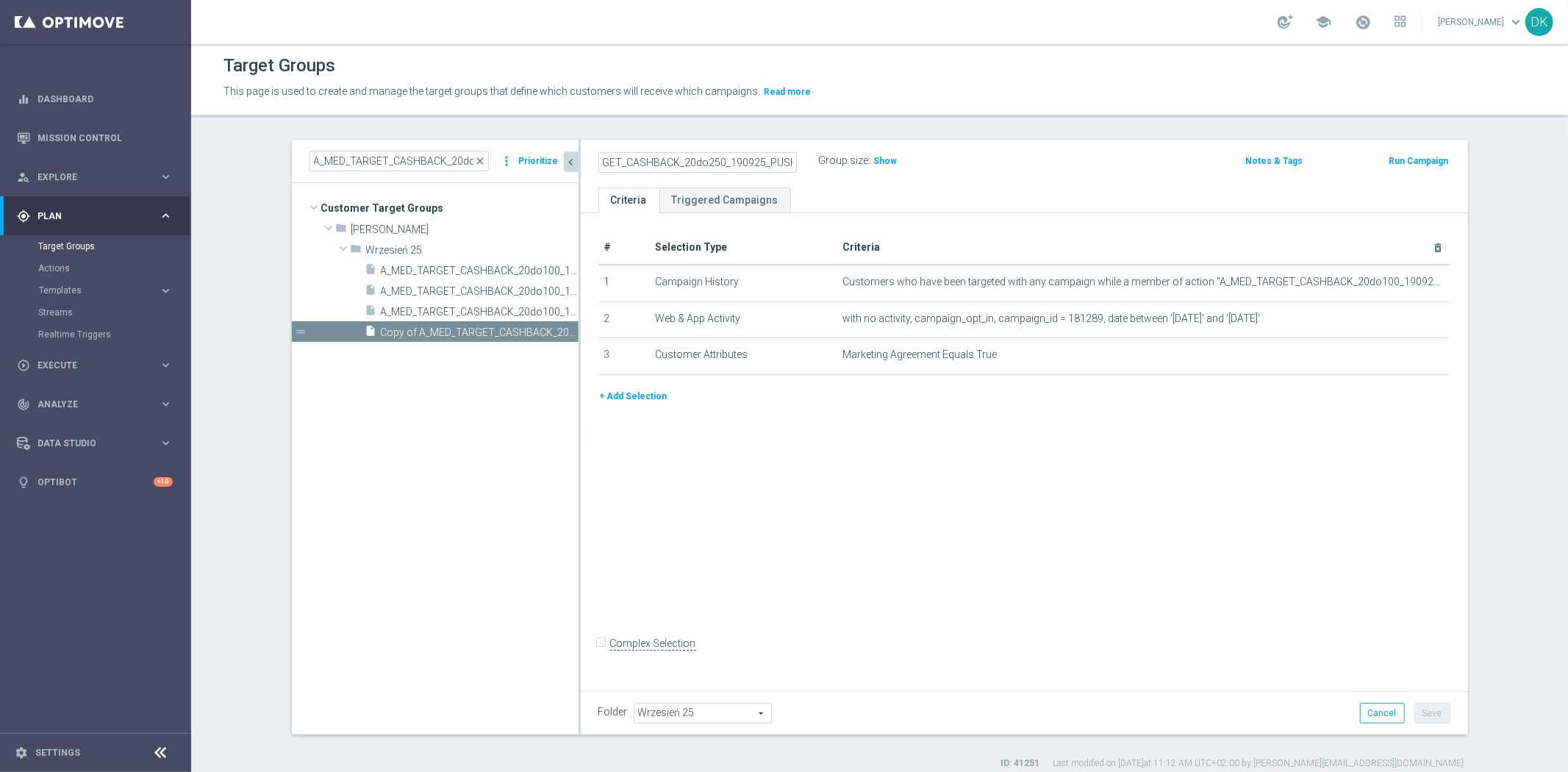
click at [1004, 505] on div "# Selection Type Criteria delete_forever 1 Campaign History Customers who have …" at bounding box center [1024, 449] width 887 height 473
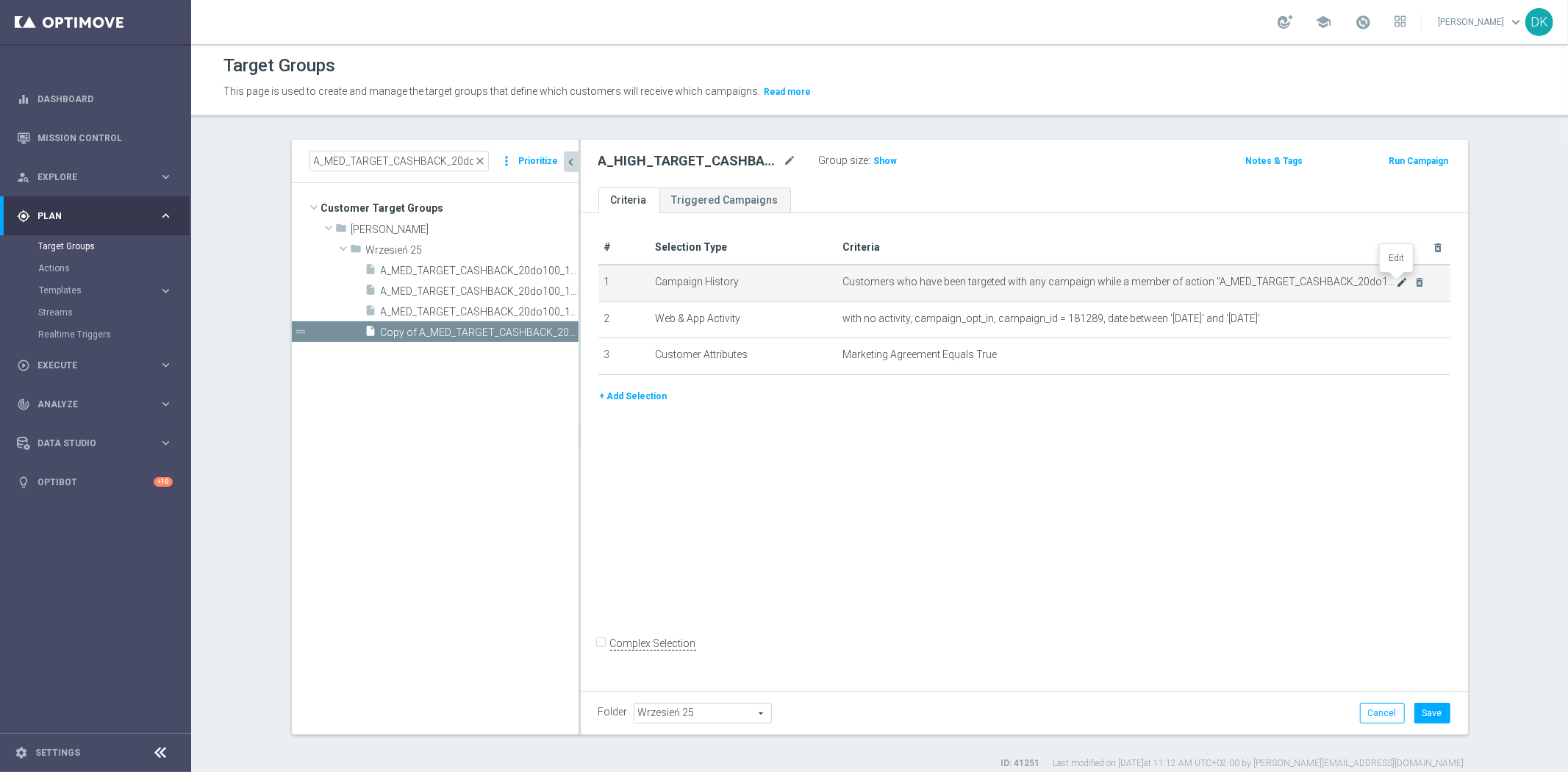
click at [1399, 281] on icon "mode_edit" at bounding box center [1402, 283] width 12 height 12
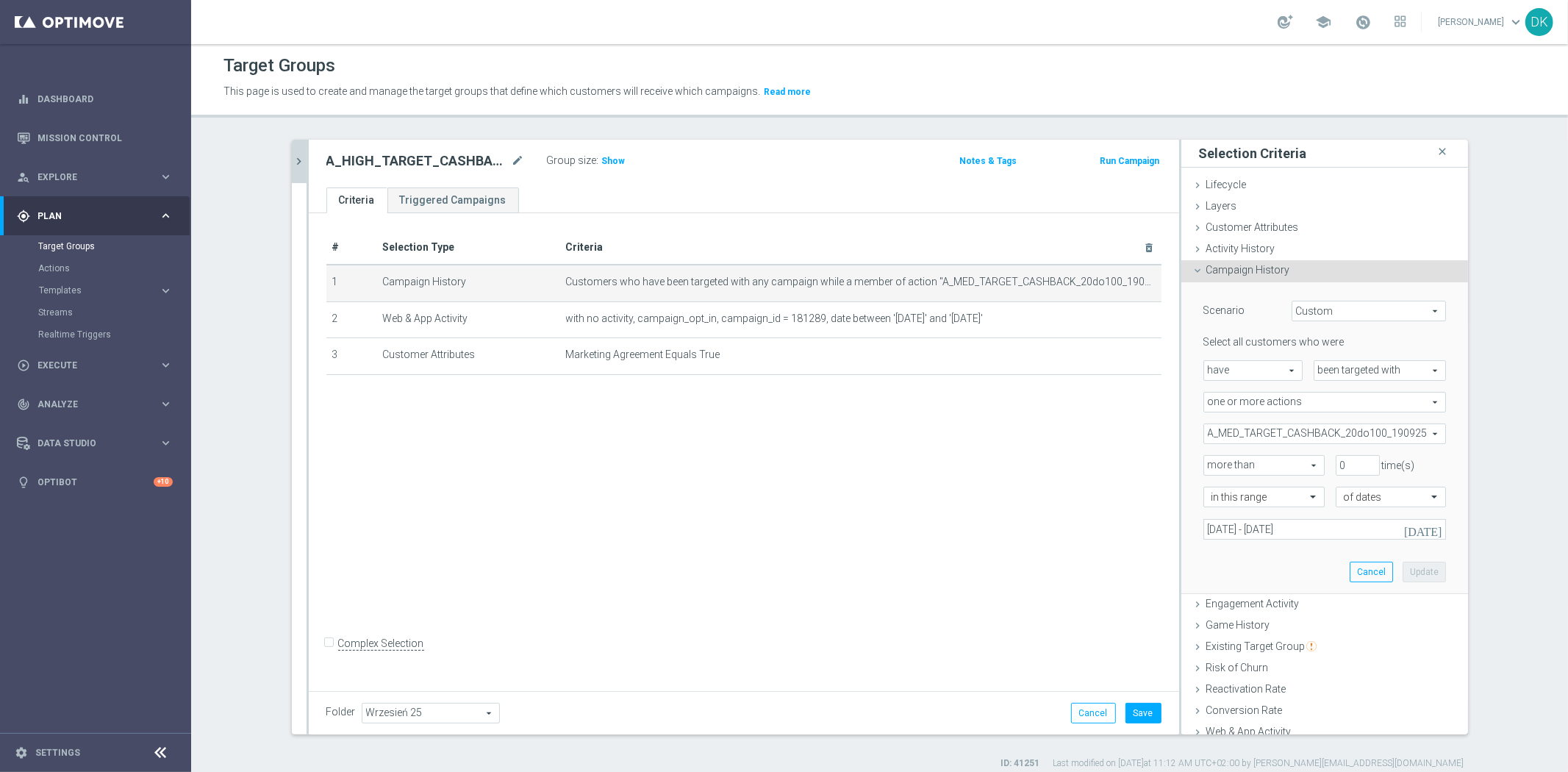
click at [1237, 433] on span "A_MED_TARGET_CASHBACK_20do100_190925" at bounding box center [1324, 433] width 241 height 19
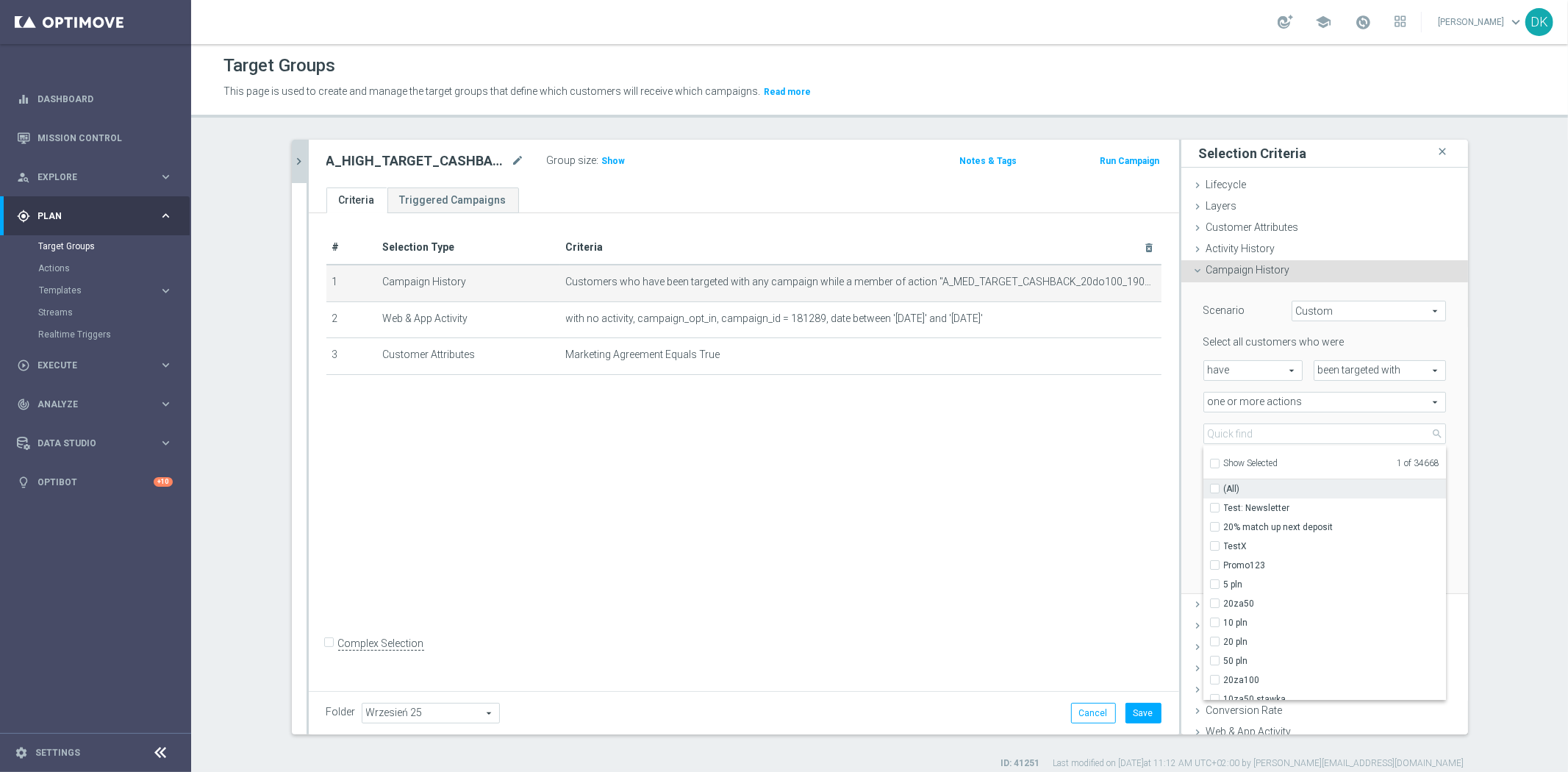
drag, startPoint x: 1207, startPoint y: 465, endPoint x: 1209, endPoint y: 481, distance: 16.1
click at [1209, 464] on input "Show Selected" at bounding box center [1214, 466] width 10 height 10
checkbox input "true"
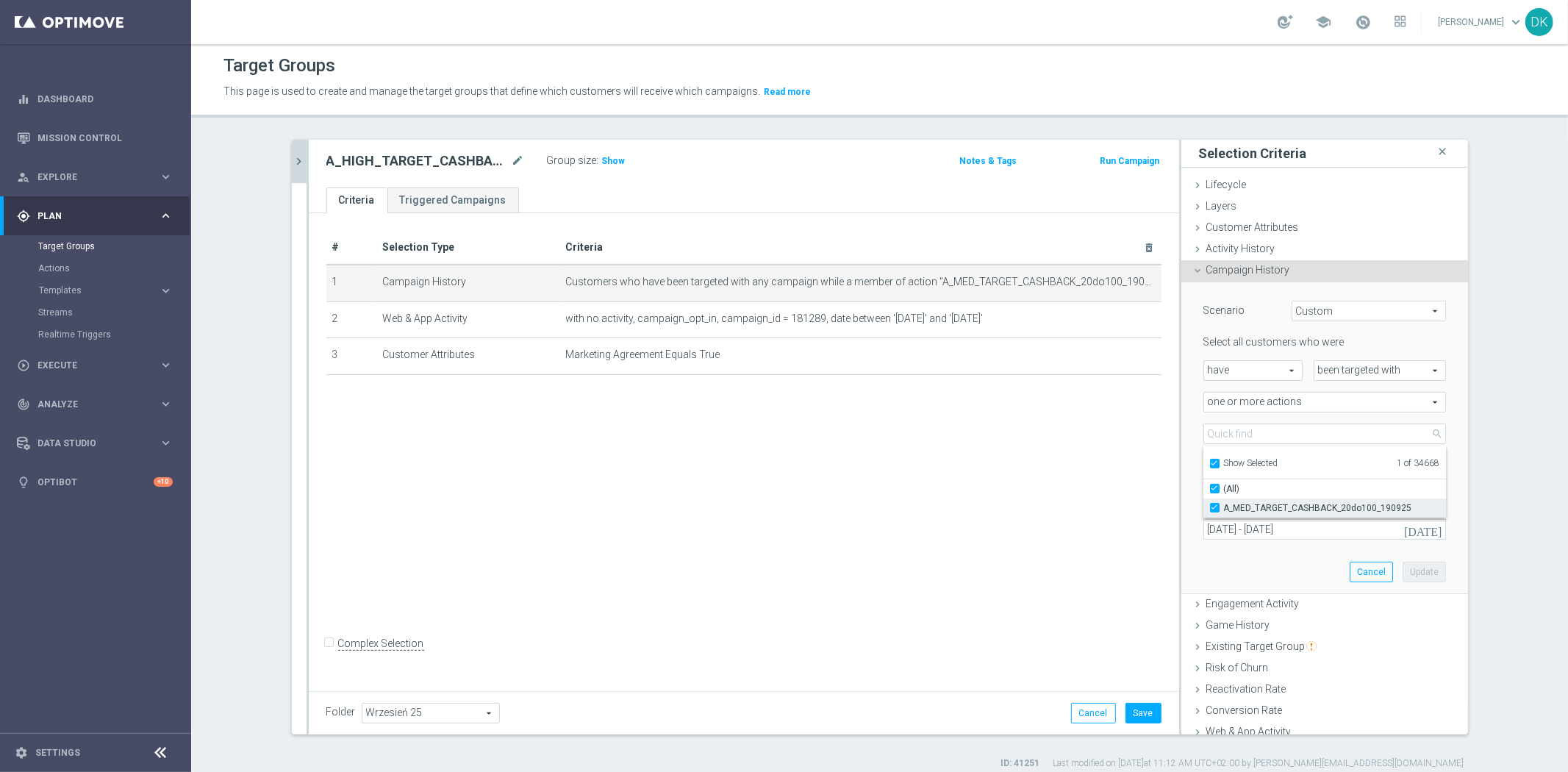
click at [1214, 505] on input "A_MED_TARGET_CASHBACK_20do100_190925" at bounding box center [1219, 507] width 10 height 10
checkbox input "false"
type input "Select Action"
checkbox input "false"
click at [1209, 465] on input "Show Selected" at bounding box center [1214, 466] width 10 height 10
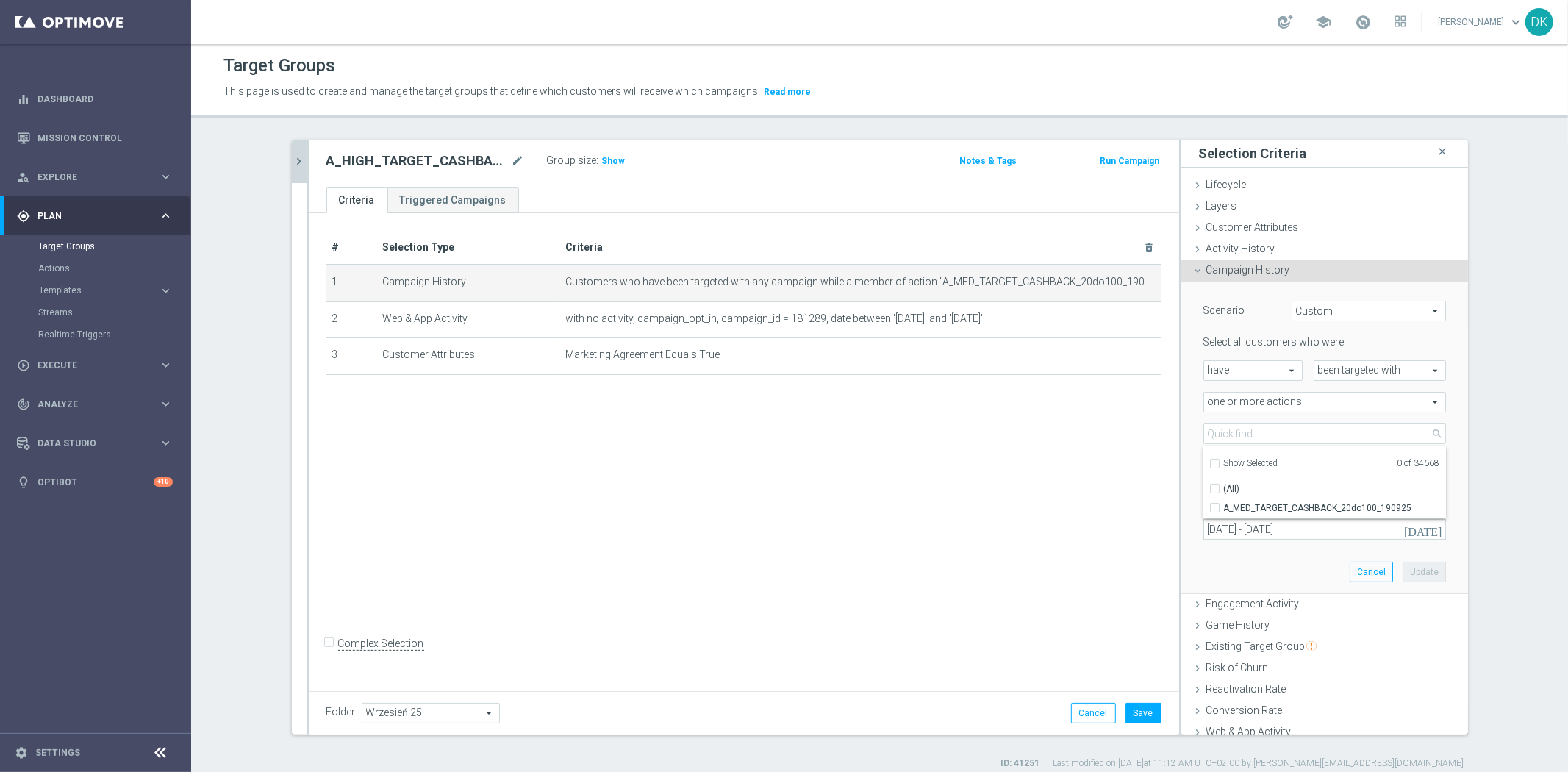
checkbox input "false"
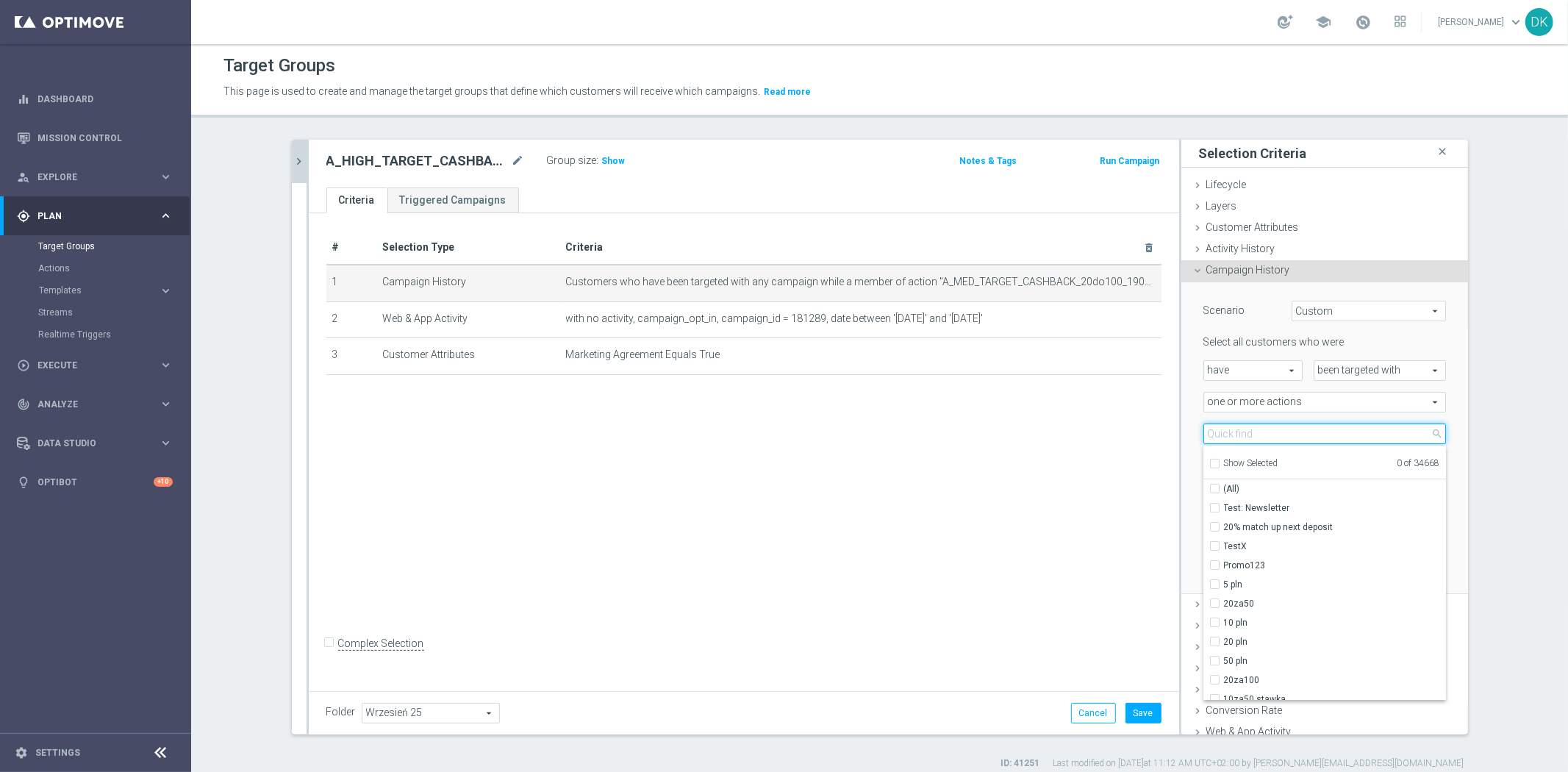
click at [1239, 436] on input "search" at bounding box center [1325, 433] width 242 height 21
paste input "A_HIGH_TARGET_CASHBACK_20do250_190925_PUSH"
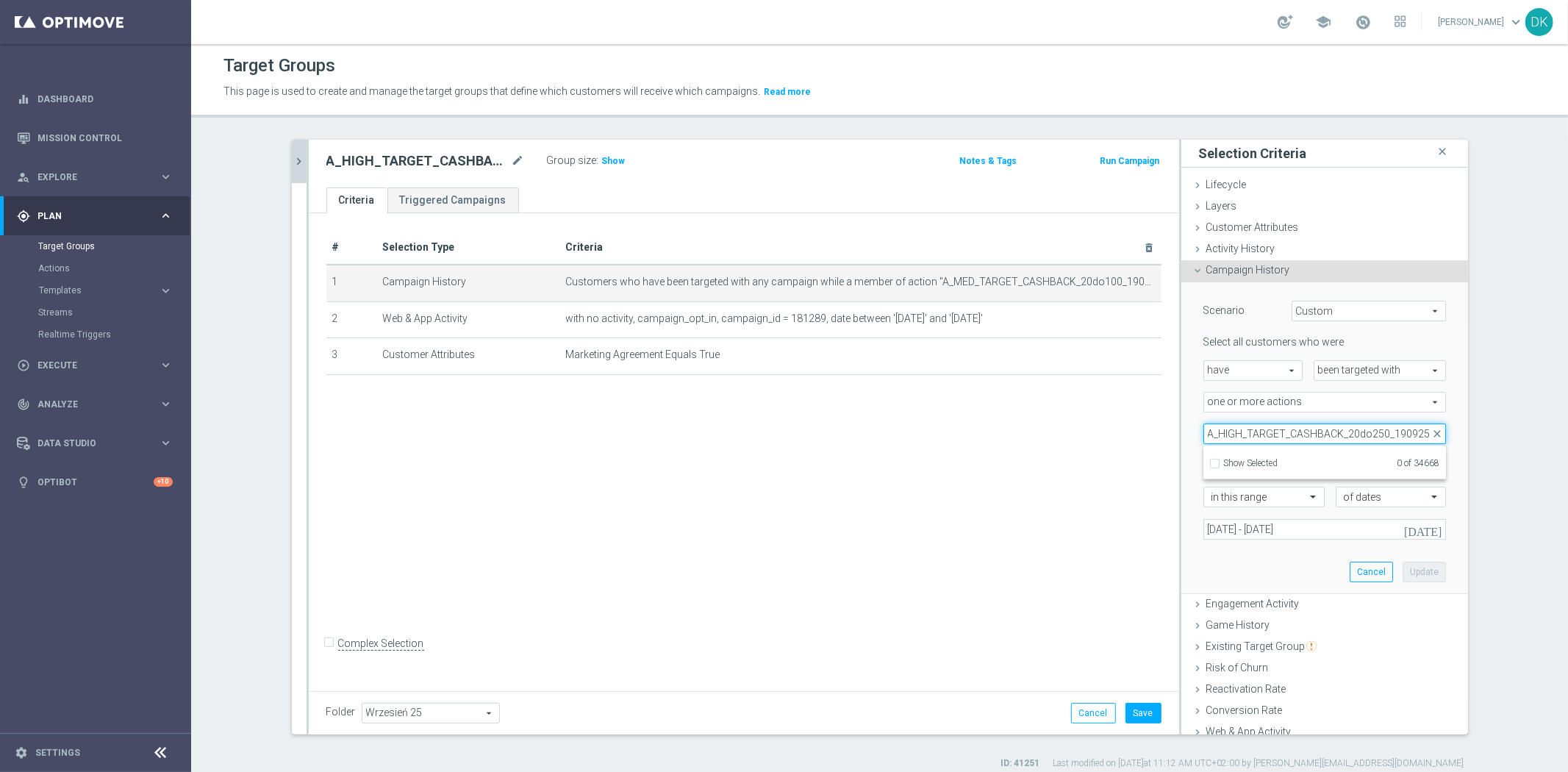
scroll to position [0, 5]
type input "A_HIGH_TARGET_CASHBACK_20do250_190925"
click at [1214, 507] on input "A_HIGH_TARGET_CASHBACK_20do250_190925" at bounding box center [1219, 507] width 10 height 10
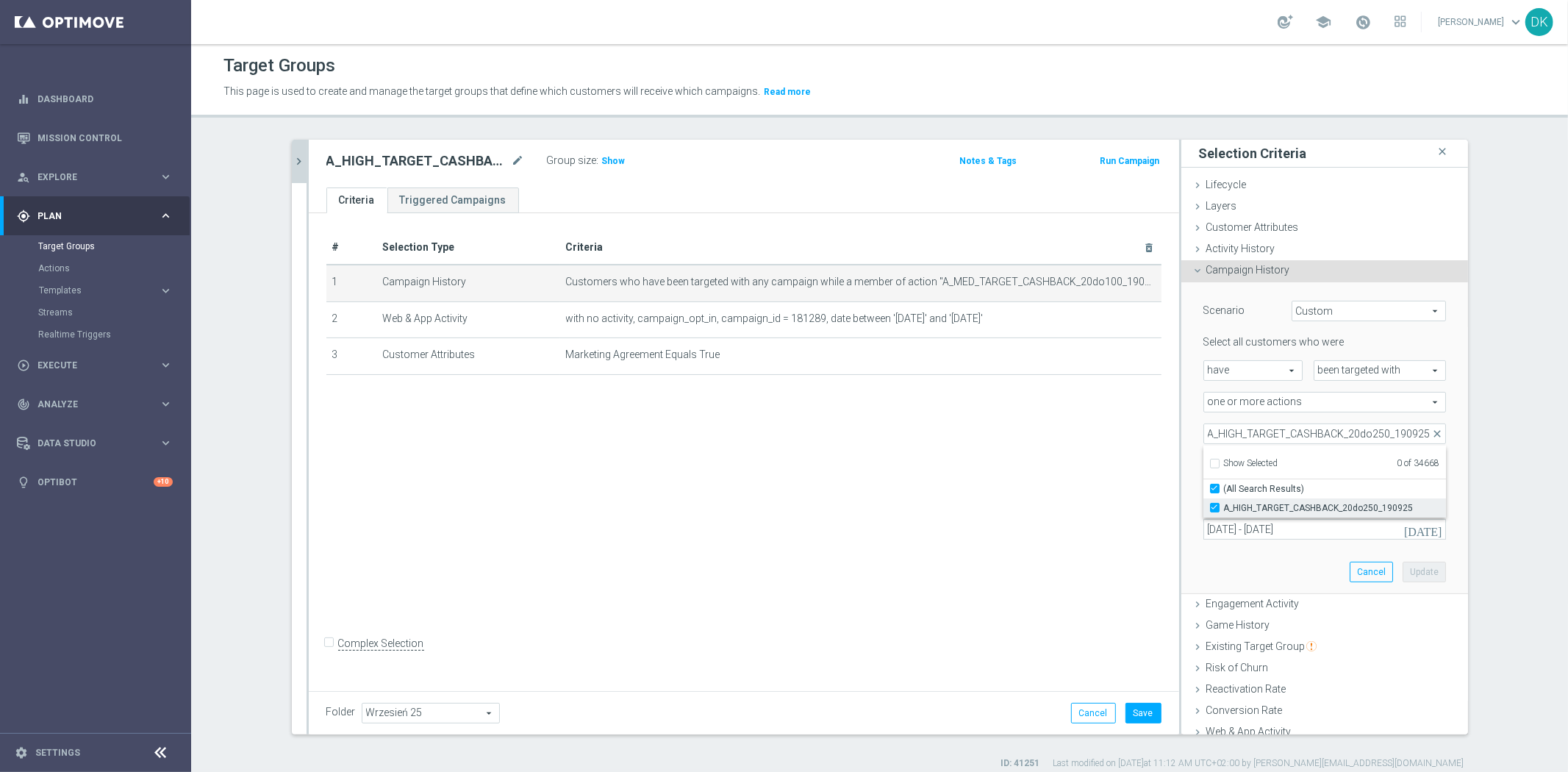
checkbox input "true"
type input "A_HIGH_TARGET_CASHBACK_20do250_190925"
checkbox input "true"
click at [1065, 508] on div "# Selection Type Criteria delete_forever 1 Campaign History Customers who have …" at bounding box center [744, 449] width 871 height 473
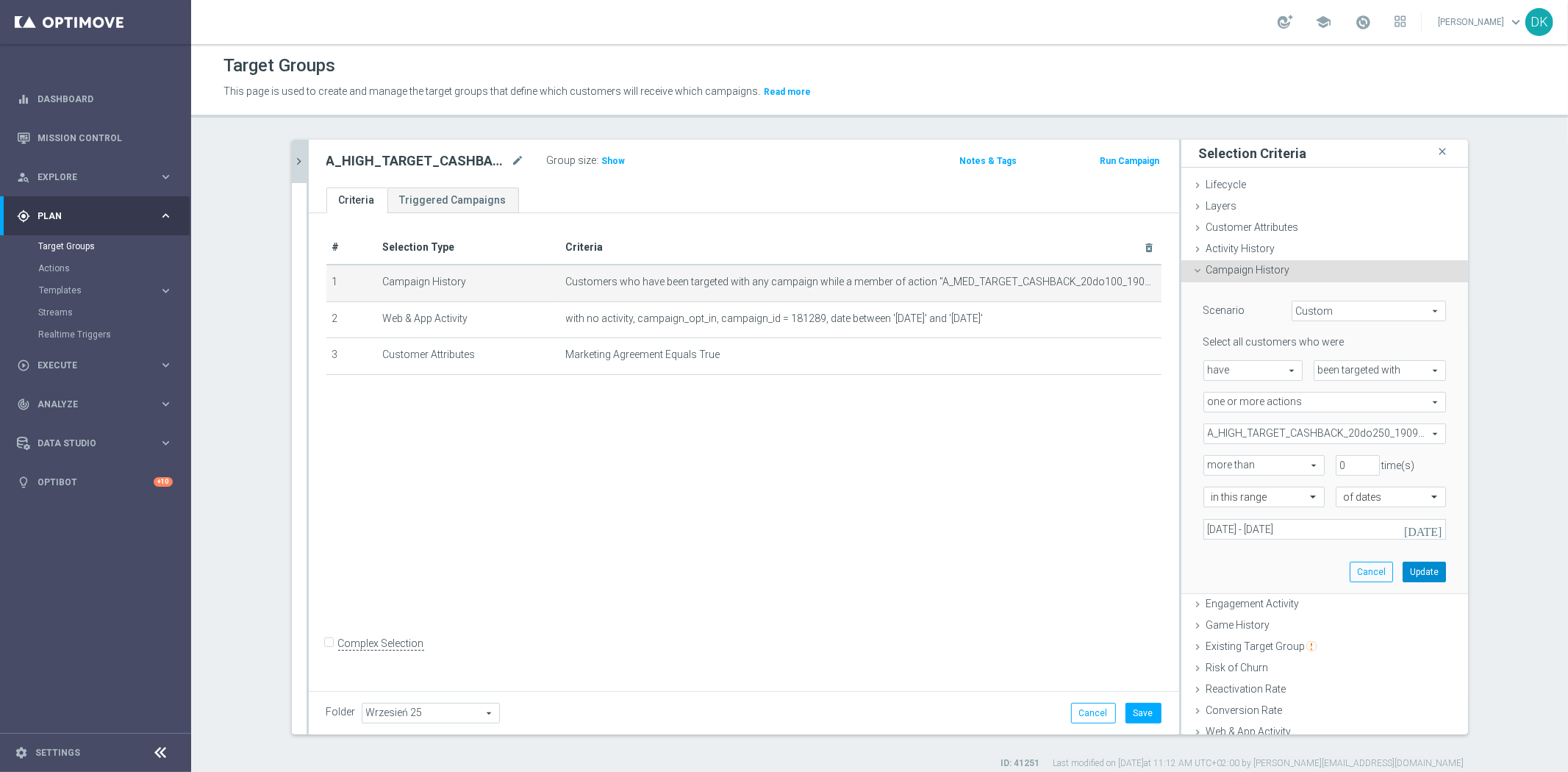
click at [1403, 575] on button "Update" at bounding box center [1424, 571] width 43 height 21
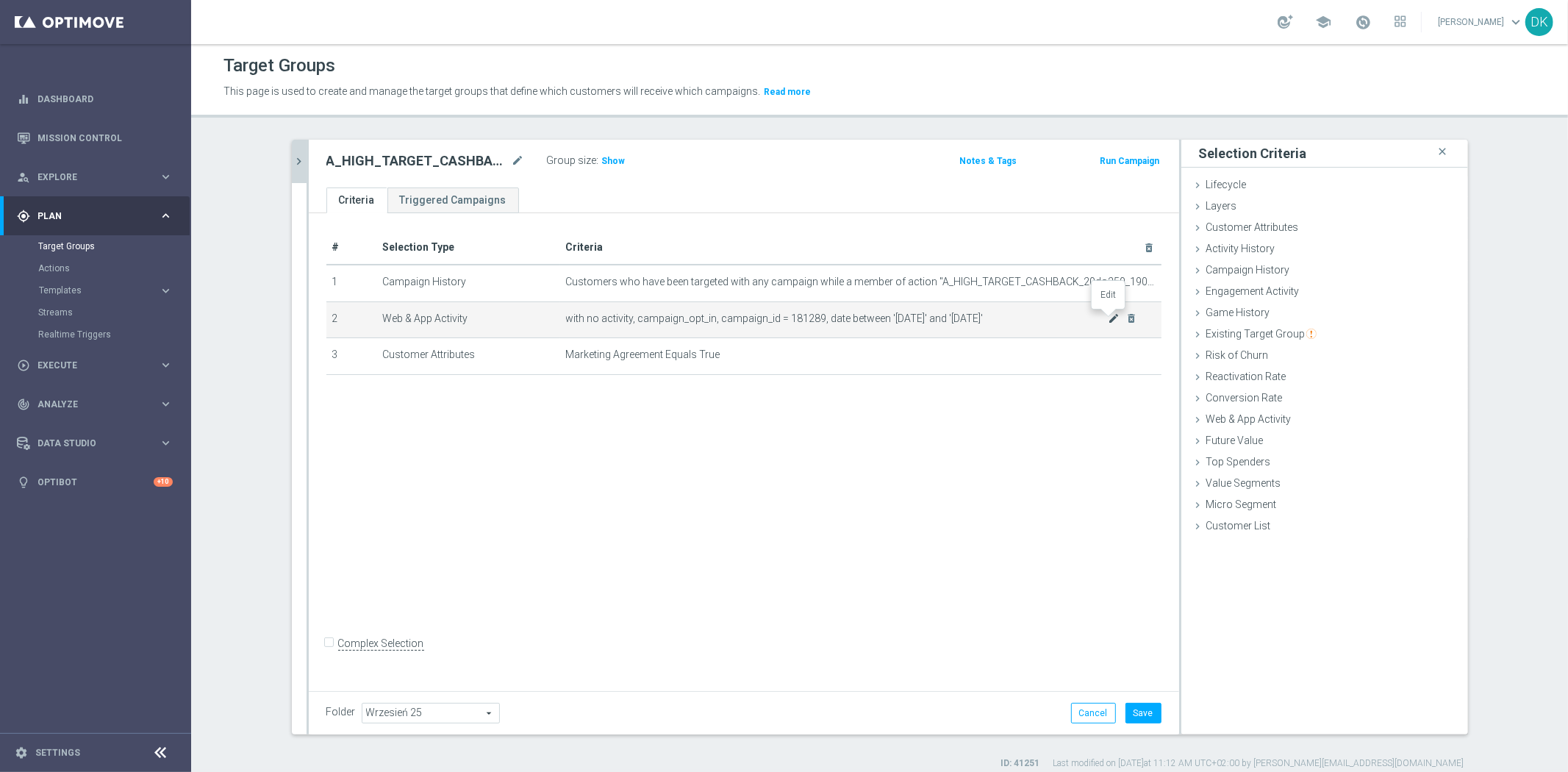
click at [1108, 319] on icon "mode_edit" at bounding box center [1114, 318] width 12 height 12
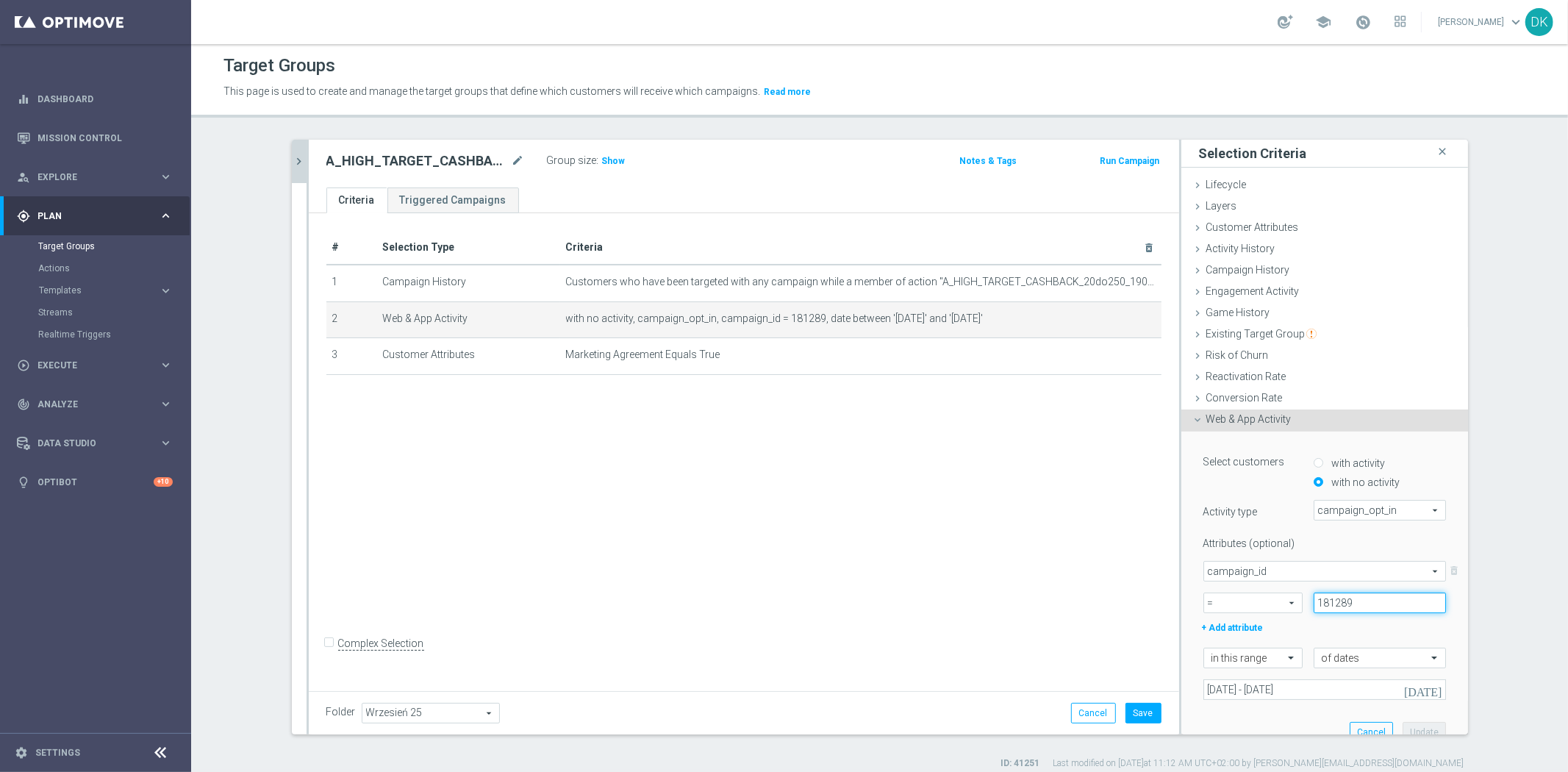
click at [1366, 597] on input "181289" at bounding box center [1380, 603] width 132 height 21
paste input "90"
type input "181290"
click at [1409, 726] on button "Update" at bounding box center [1424, 732] width 43 height 21
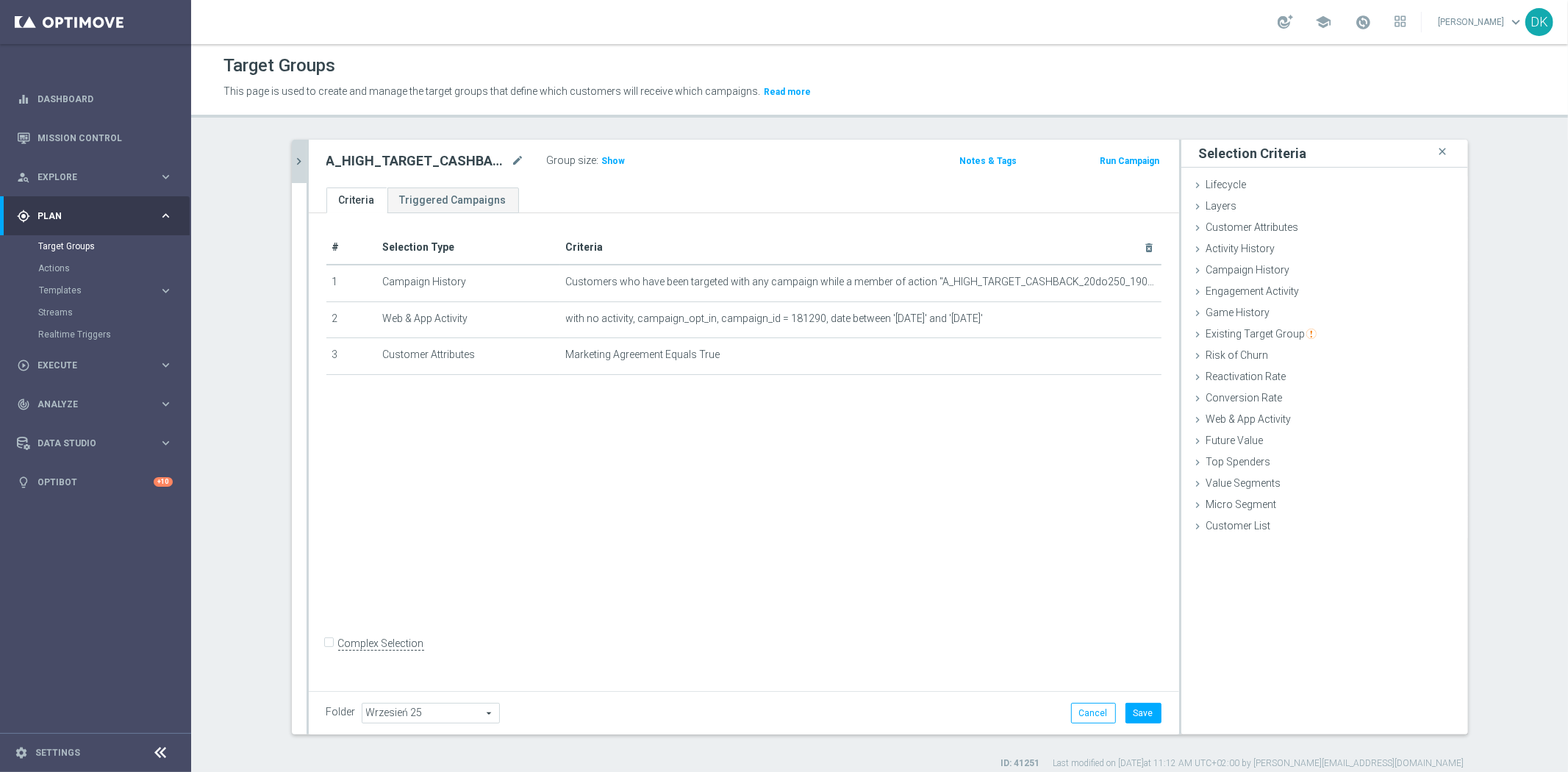
click at [1003, 575] on div "# Selection Type Criteria delete_forever 1 Campaign History Customers who have …" at bounding box center [744, 449] width 871 height 473
click at [1129, 707] on button "Save" at bounding box center [1143, 712] width 36 height 21
click at [294, 163] on icon "chevron_right" at bounding box center [299, 161] width 14 height 14
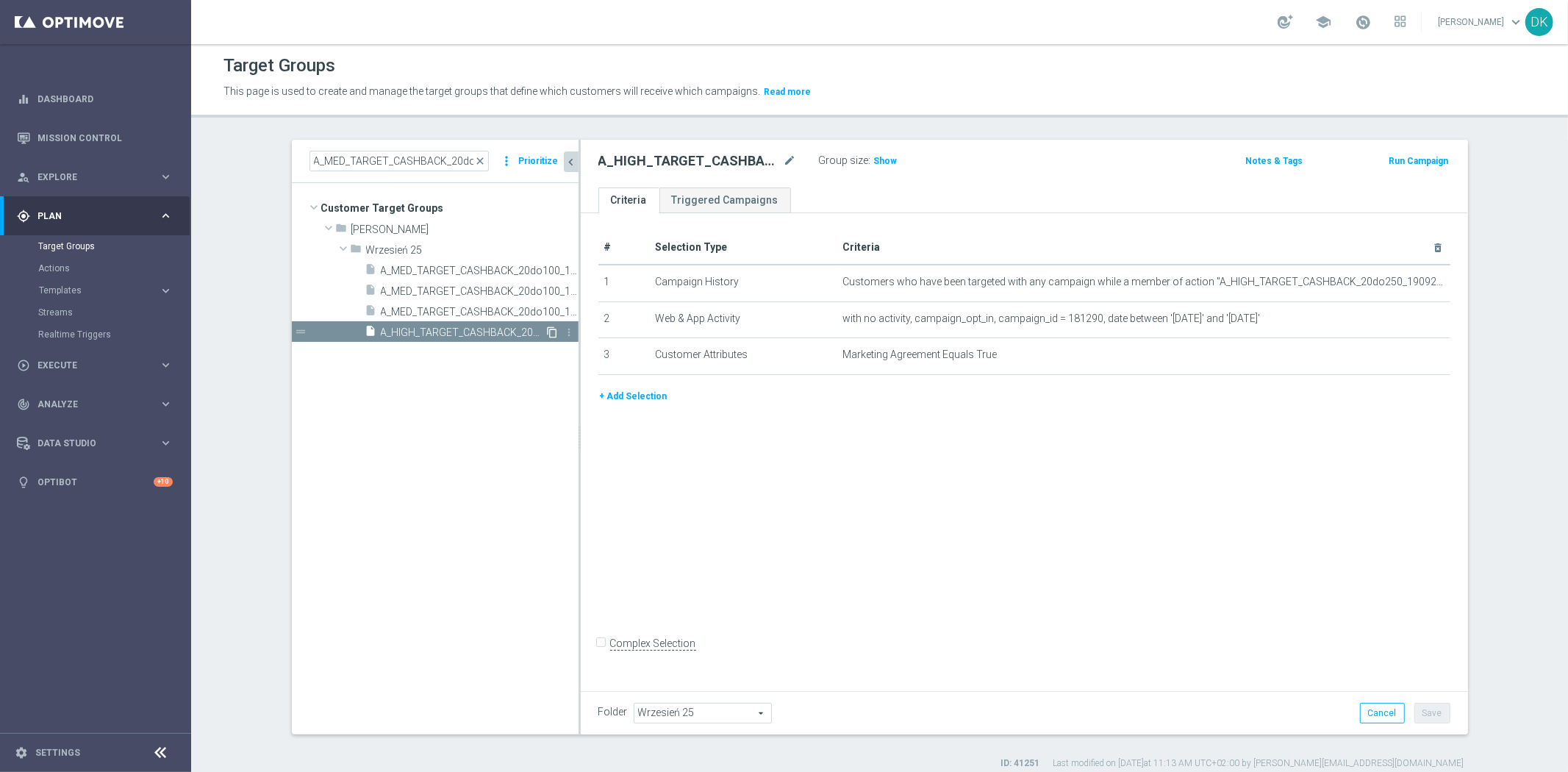
click at [547, 332] on icon "content_copy" at bounding box center [553, 332] width 12 height 12
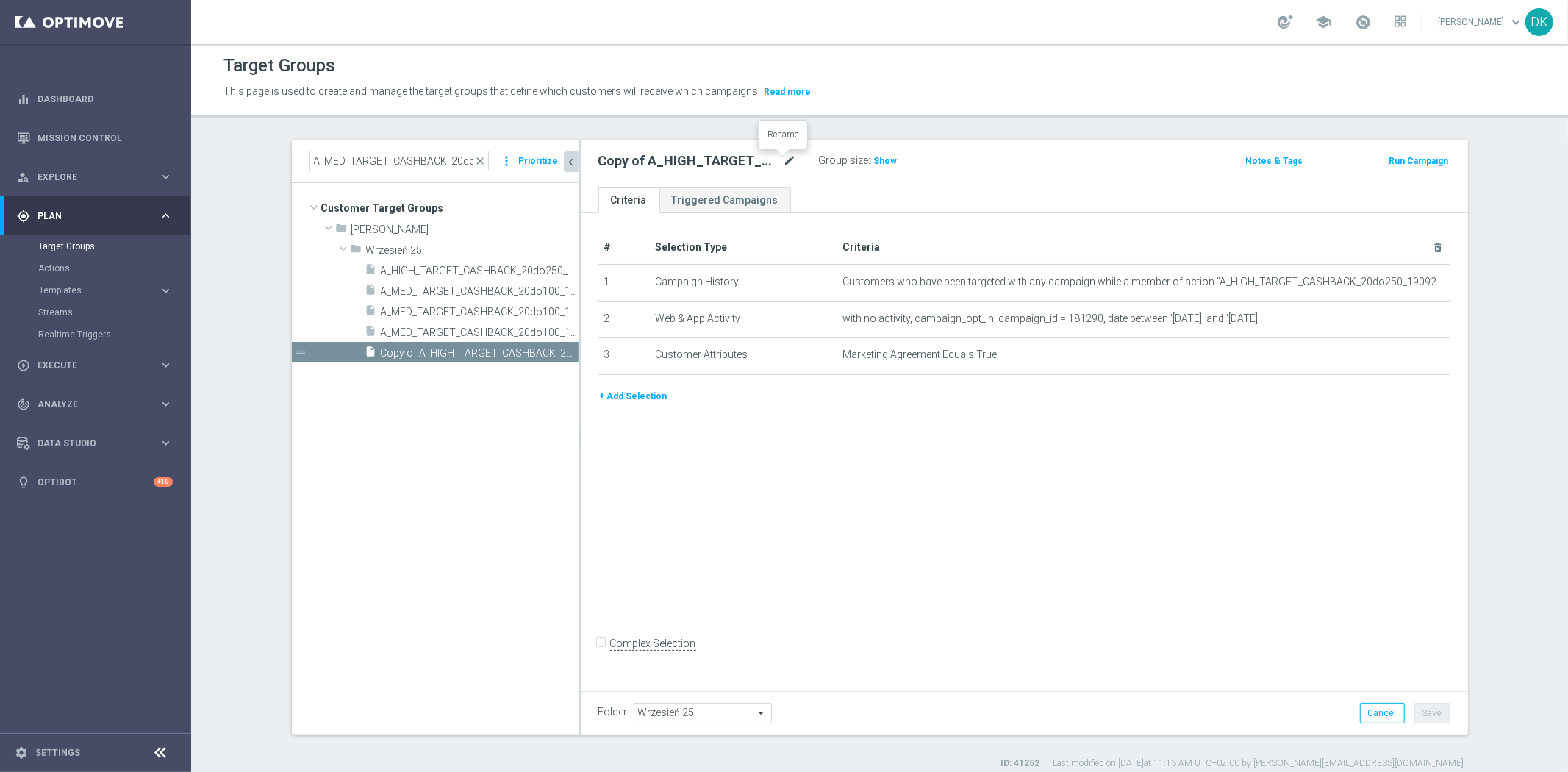
click at [784, 161] on icon "mode_edit" at bounding box center [790, 161] width 13 height 18
type input "A_HIGH_TARGET_CASHBACK_20do250_190925_SMS"
click at [993, 471] on div "# Selection Type Criteria delete_forever 1 Campaign History Customers who have …" at bounding box center [1024, 449] width 887 height 473
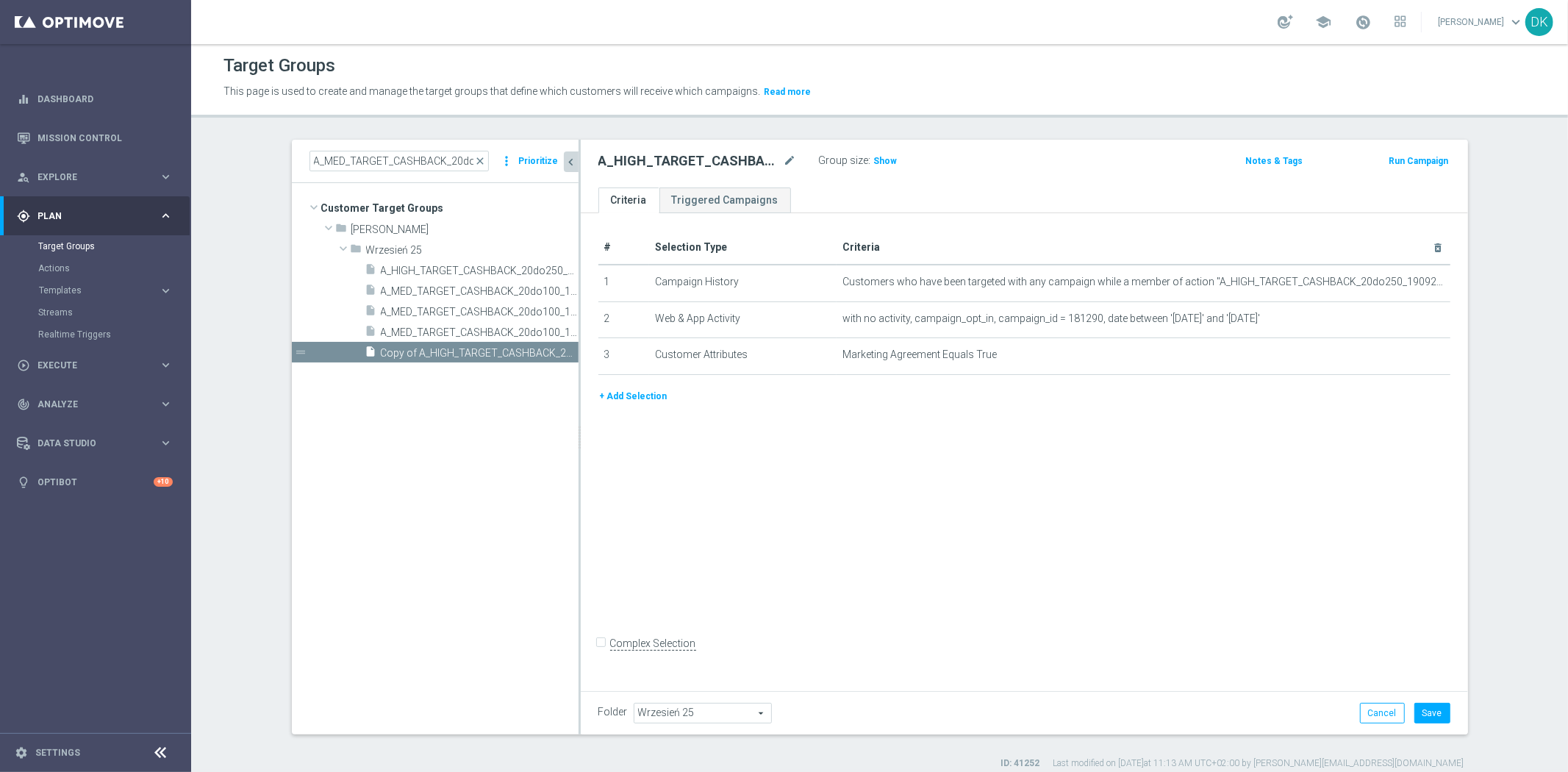
click at [625, 399] on button "+ Add Selection" at bounding box center [634, 396] width 71 height 16
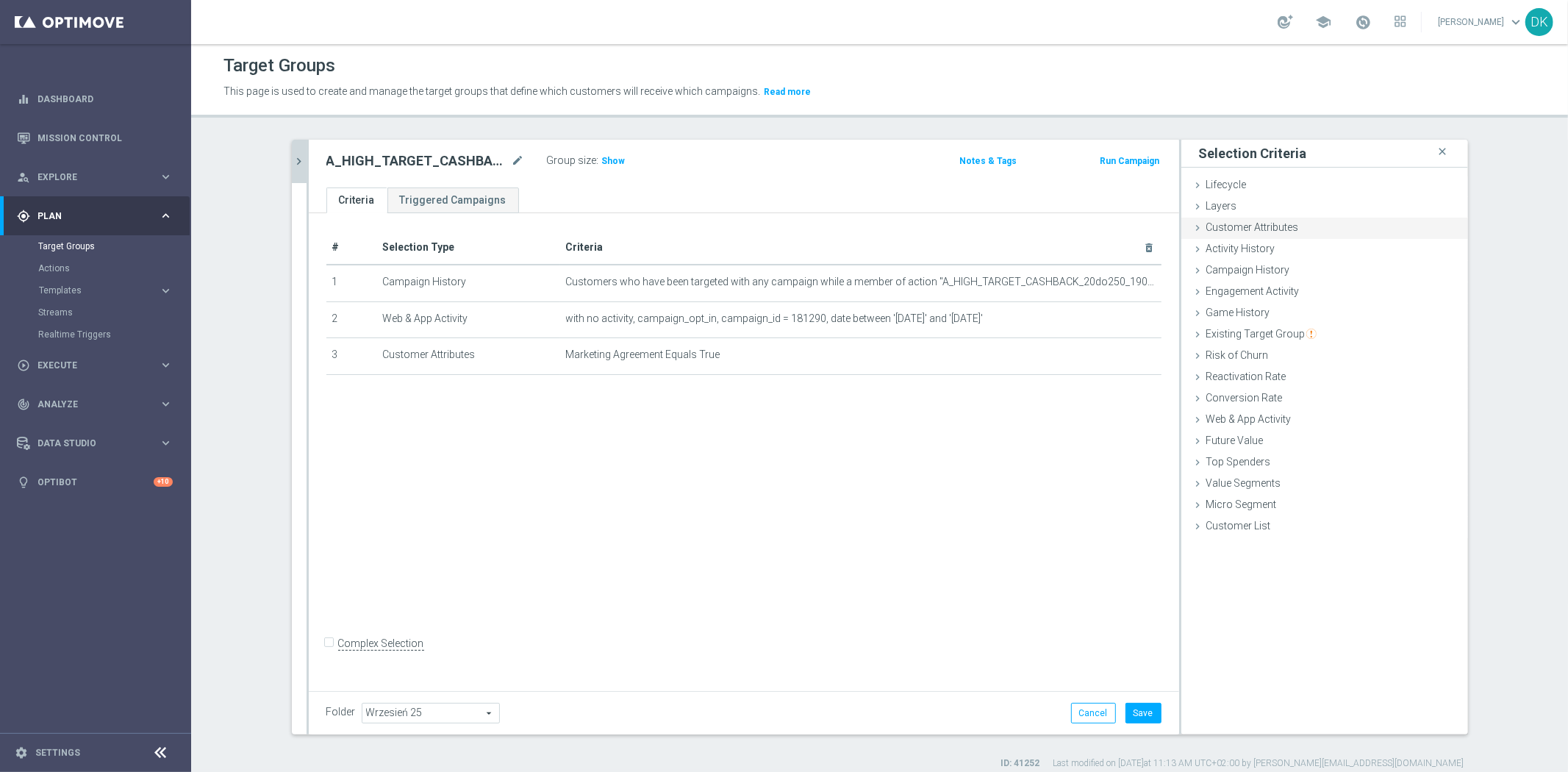
click at [1248, 225] on span "Customer Attributes" at bounding box center [1253, 227] width 93 height 12
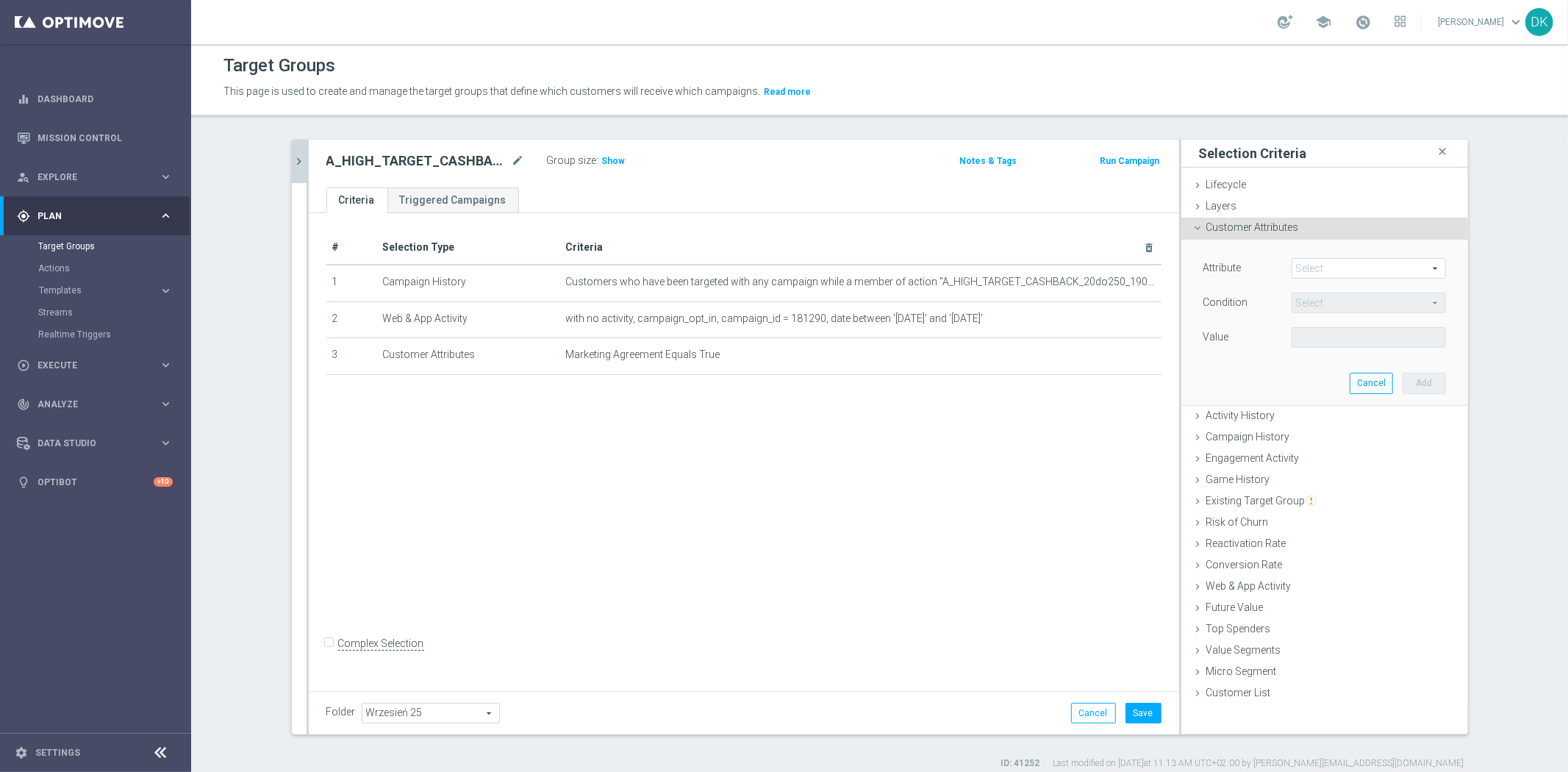
click at [1309, 261] on span at bounding box center [1368, 268] width 153 height 19
click at [0, 0] on input "search" at bounding box center [0, 0] width 0 height 0
type input "SMS"
click at [1361, 294] on span "SMS Agree" at bounding box center [1369, 290] width 140 height 12
type input "SMS Agree"
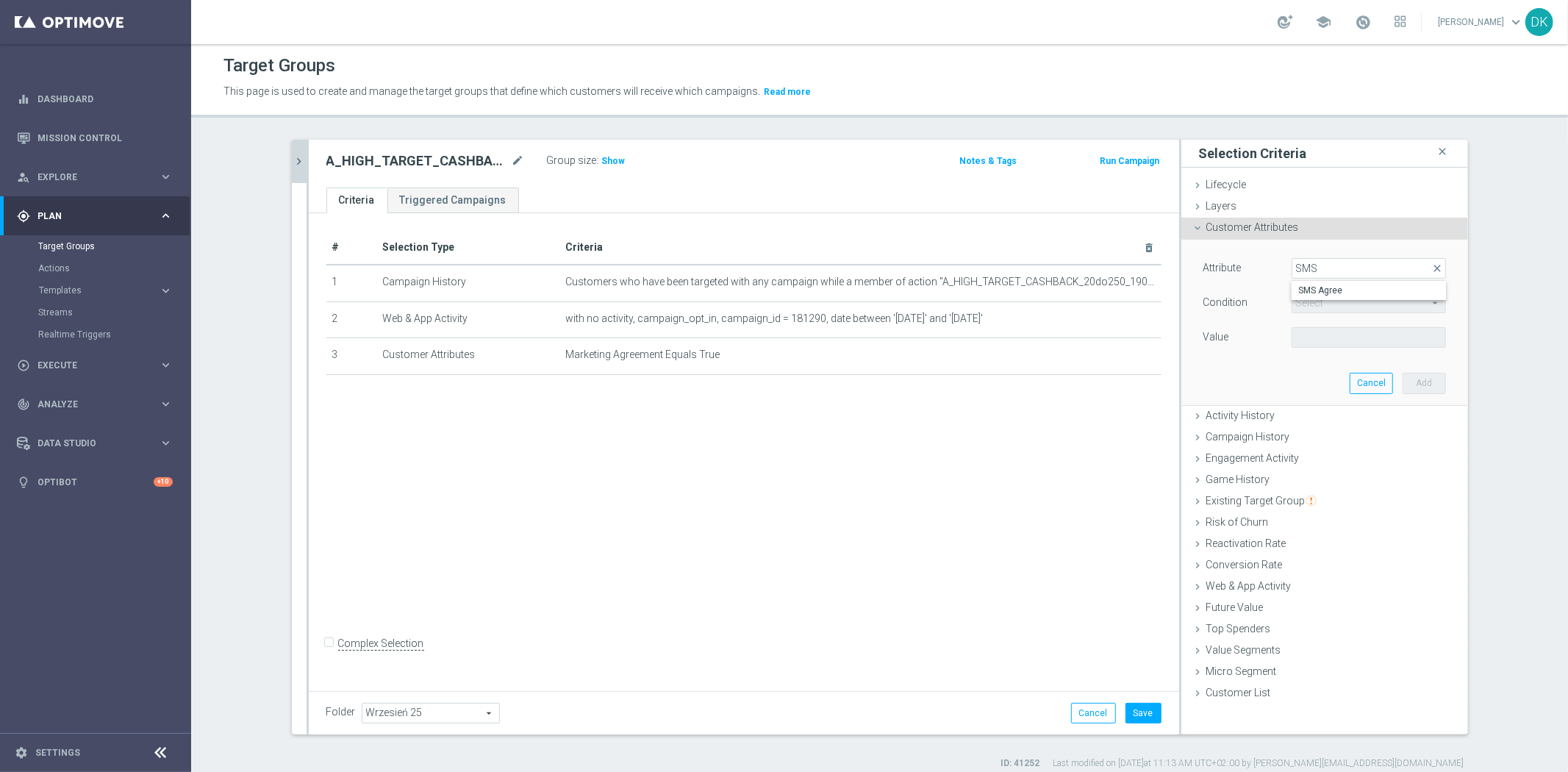
type input "Equals"
click at [1350, 337] on span at bounding box center [1368, 337] width 153 height 19
click at [1335, 375] on span "TRUE" at bounding box center [1369, 378] width 140 height 12
type input "TRUE"
click at [1403, 381] on button "Add" at bounding box center [1424, 382] width 43 height 21
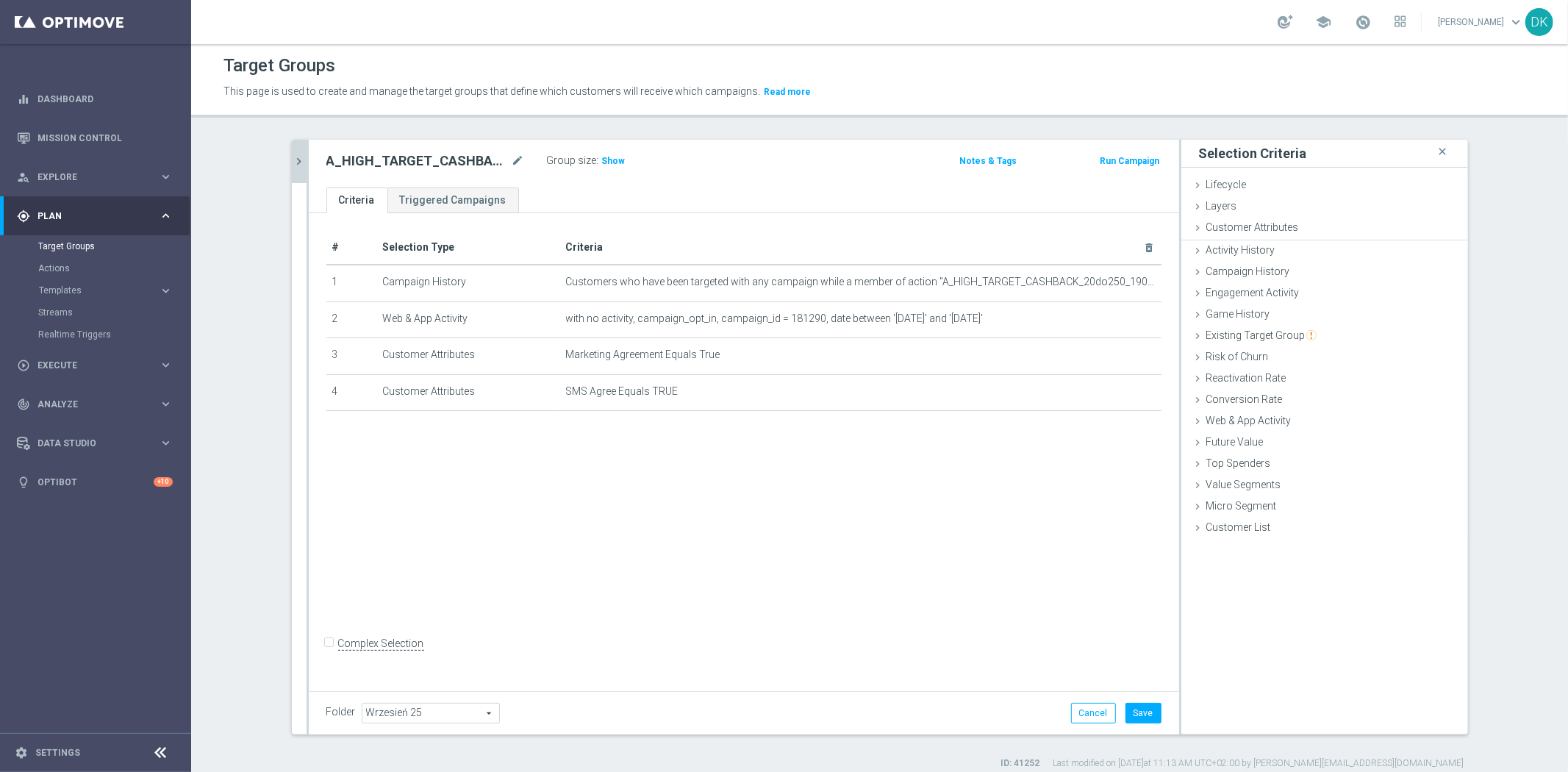
click at [824, 566] on div "# Selection Type Criteria delete_forever 1 Campaign History Customers who have …" at bounding box center [744, 449] width 871 height 473
click at [1145, 714] on button "Save" at bounding box center [1143, 712] width 36 height 21
click at [604, 513] on div "# Selection Type Criteria delete_forever 1 Campaign History Customers who have …" at bounding box center [744, 449] width 871 height 473
click at [294, 171] on button "chevron_right" at bounding box center [298, 161] width 15 height 43
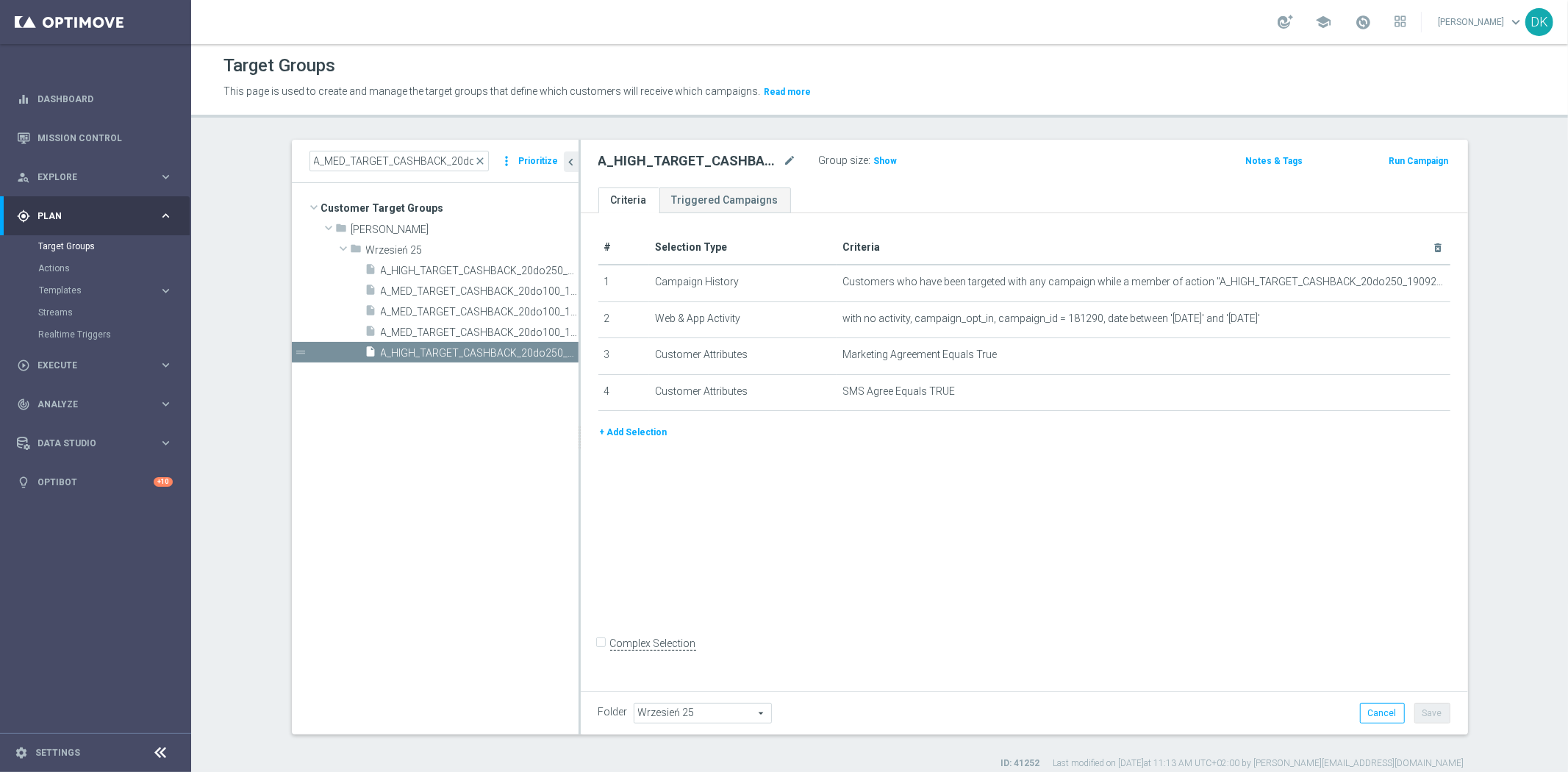
click at [486, 421] on tree-viewport "Customer Target Groups library_add create_new_folder folder" at bounding box center [434, 458] width 287 height 550
click at [129, 364] on span "Execute" at bounding box center [98, 364] width 121 height 9
click at [90, 282] on link "Campaign Builder" at bounding box center [96, 286] width 114 height 12
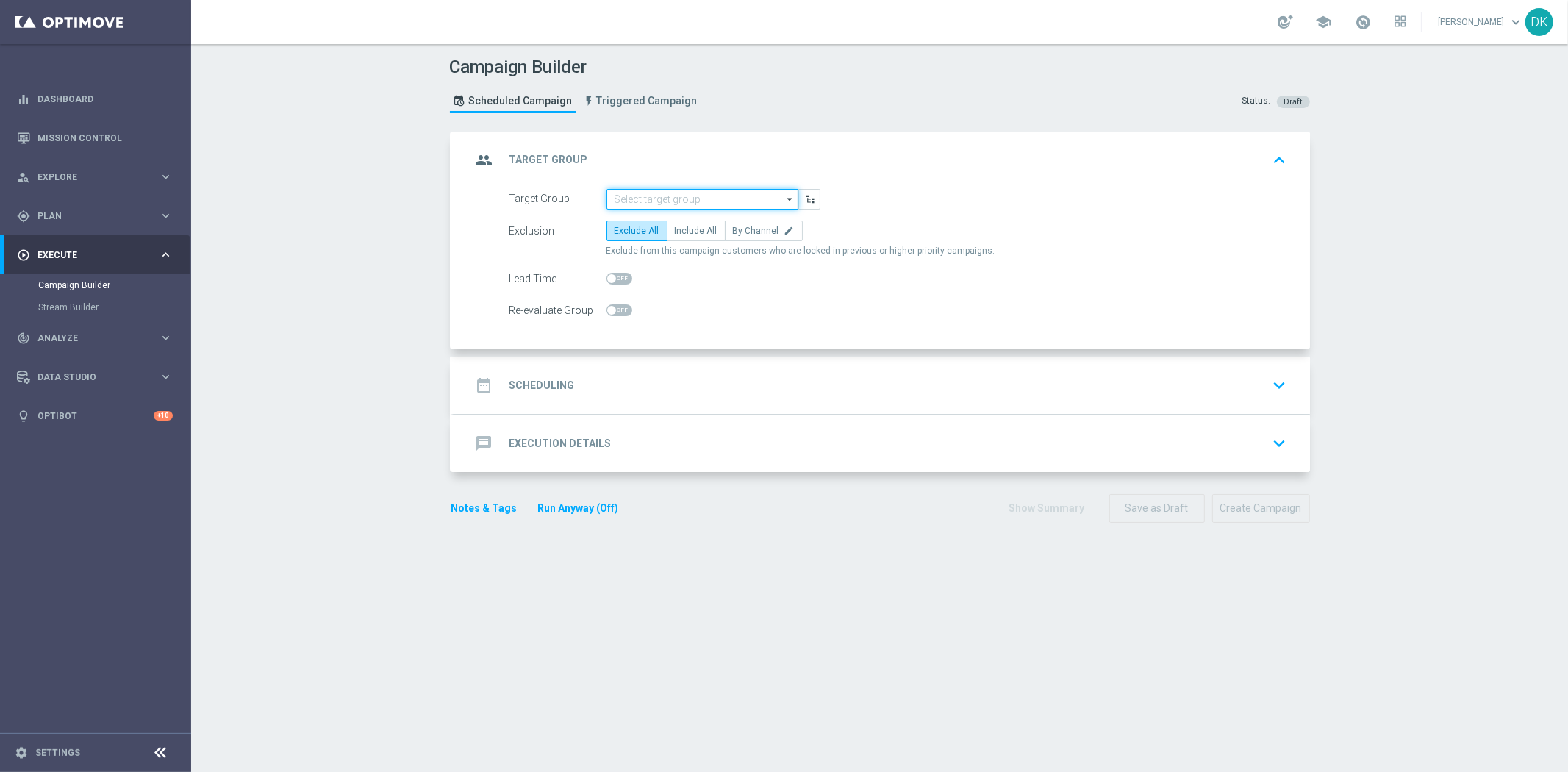
click at [675, 196] on input at bounding box center [702, 199] width 192 height 21
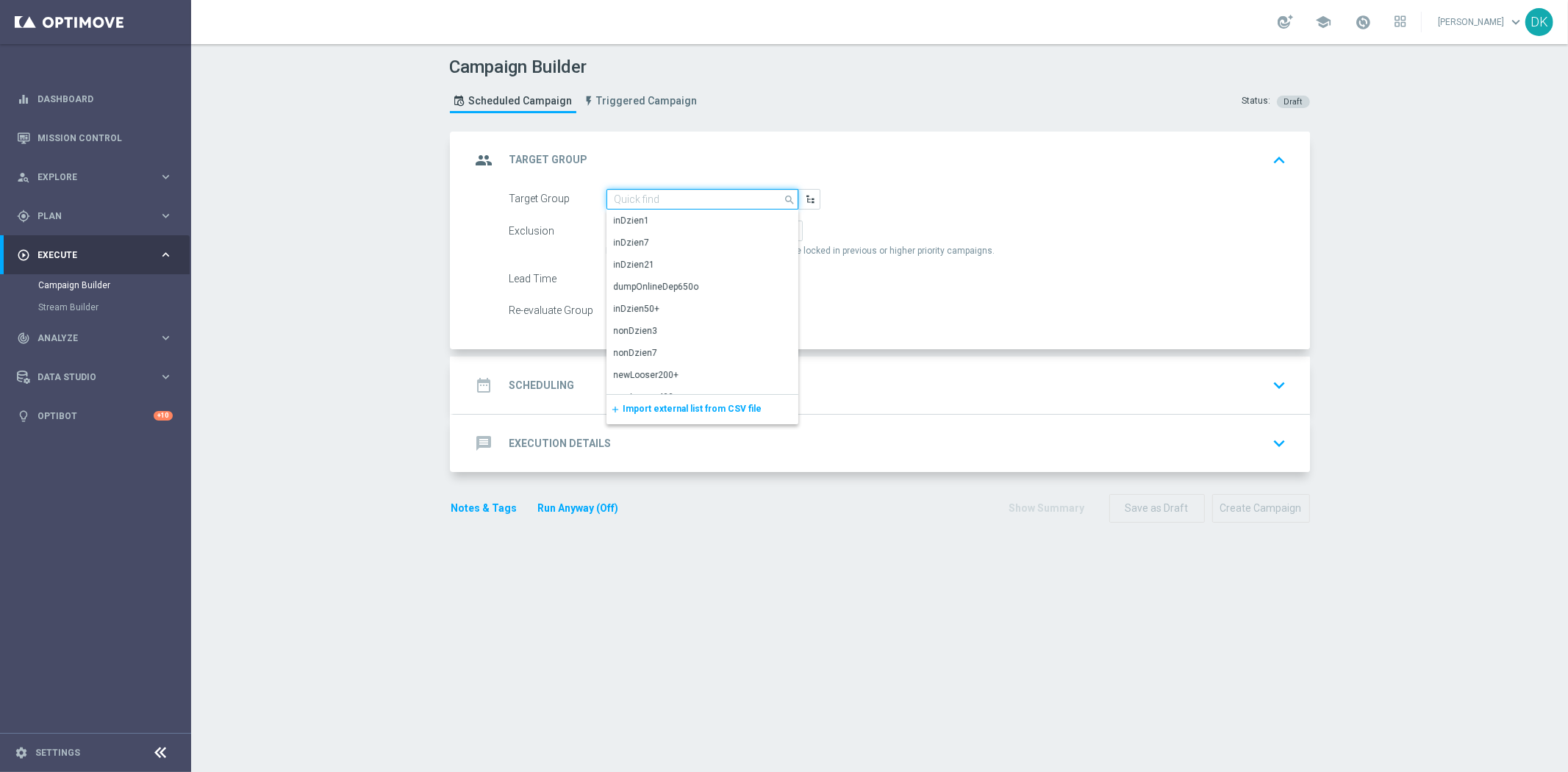
paste input "A_MED_TARGET_CASHBACK_20do100_190925_PUSH"
click at [672, 217] on div "A_MED_TARGET_CASHBACK_20do100_190925_PUSH" at bounding box center [702, 227] width 176 height 27
type input "A_MED_TARGET_CASHBACK_20do100_190925_PUSH"
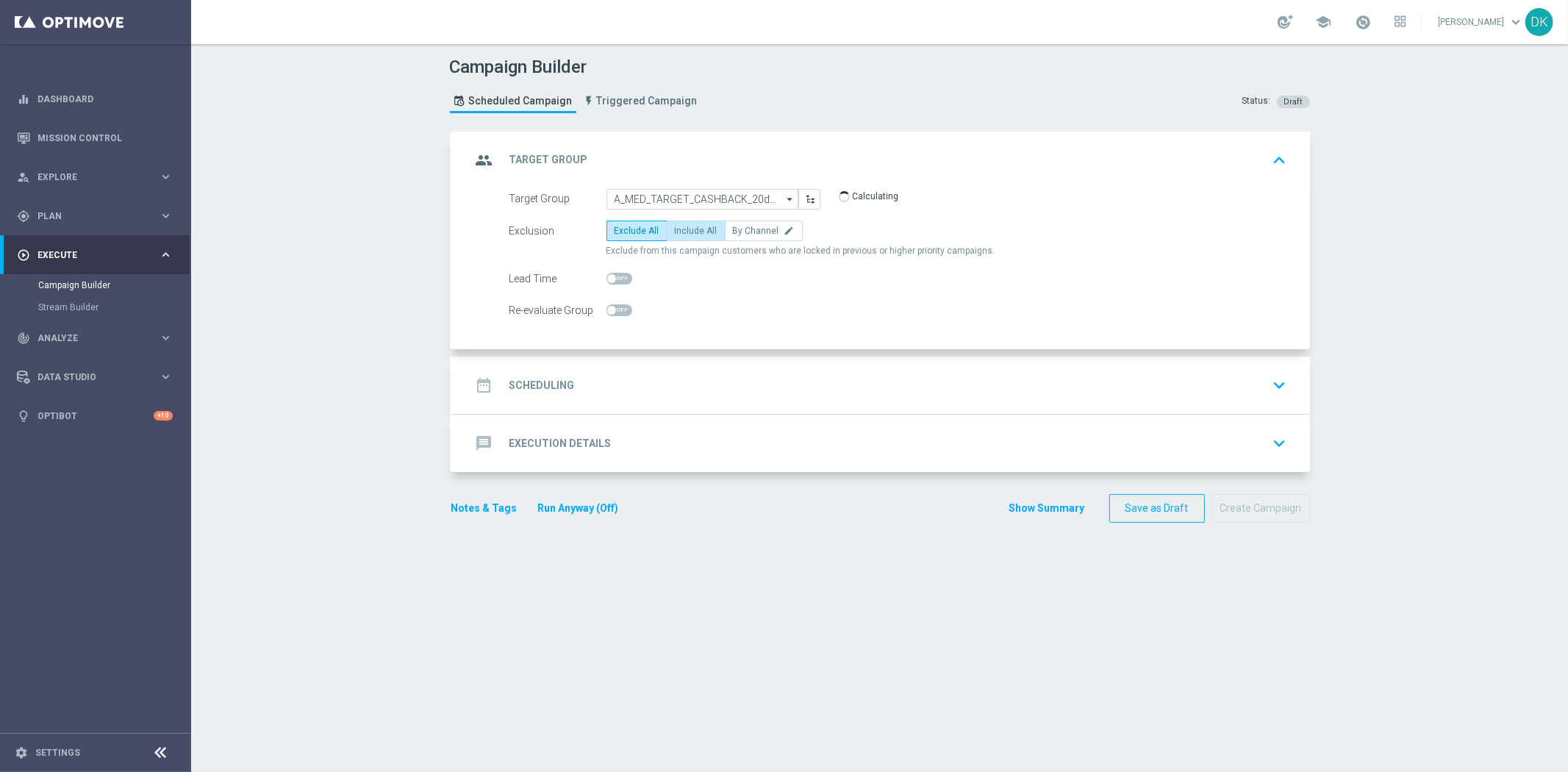
click at [687, 225] on span "Include All" at bounding box center [695, 230] width 42 height 10
click at [685, 228] on input "Include All" at bounding box center [680, 233] width 10 height 10
radio input "true"
click at [614, 313] on span at bounding box center [620, 310] width 26 height 12
click at [614, 313] on input "checkbox" at bounding box center [620, 310] width 26 height 12
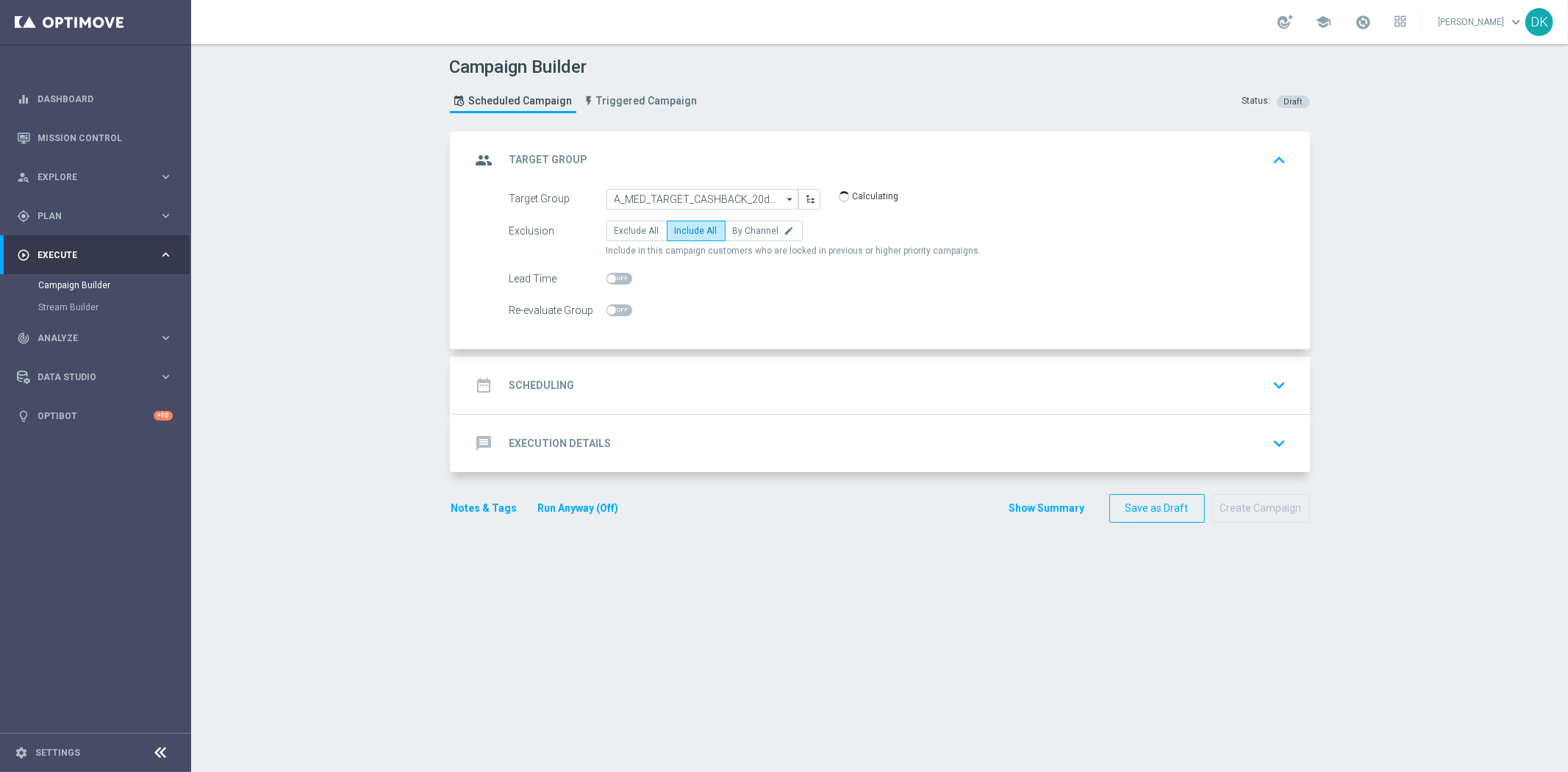
checkbox input "true"
click at [556, 390] on h2 "Scheduling" at bounding box center [542, 385] width 65 height 14
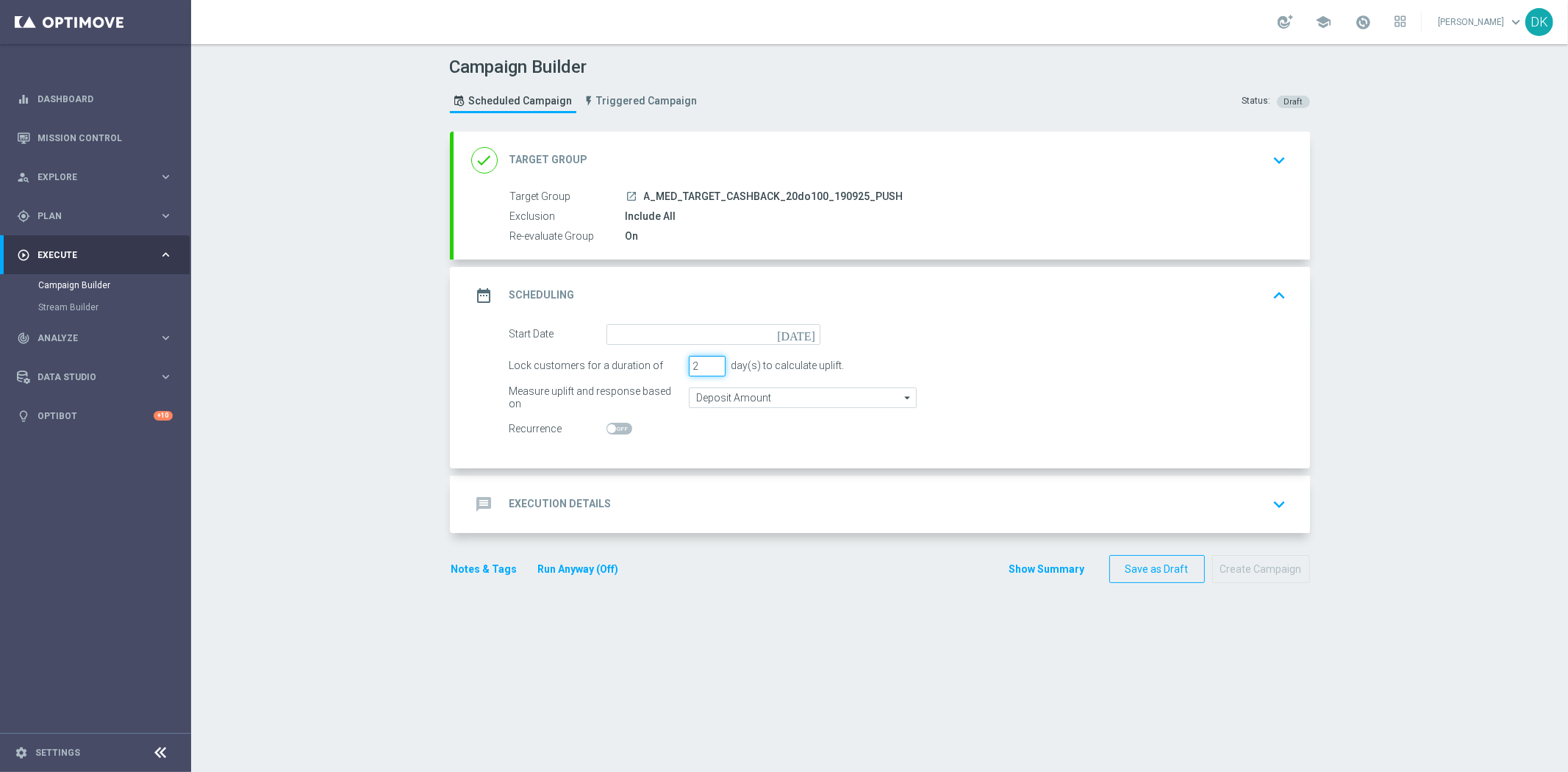
click at [708, 368] on input "2" at bounding box center [706, 365] width 36 height 21
type input "1"
click at [708, 368] on input "1" at bounding box center [706, 365] width 36 height 21
click at [708, 335] on input at bounding box center [713, 334] width 214 height 21
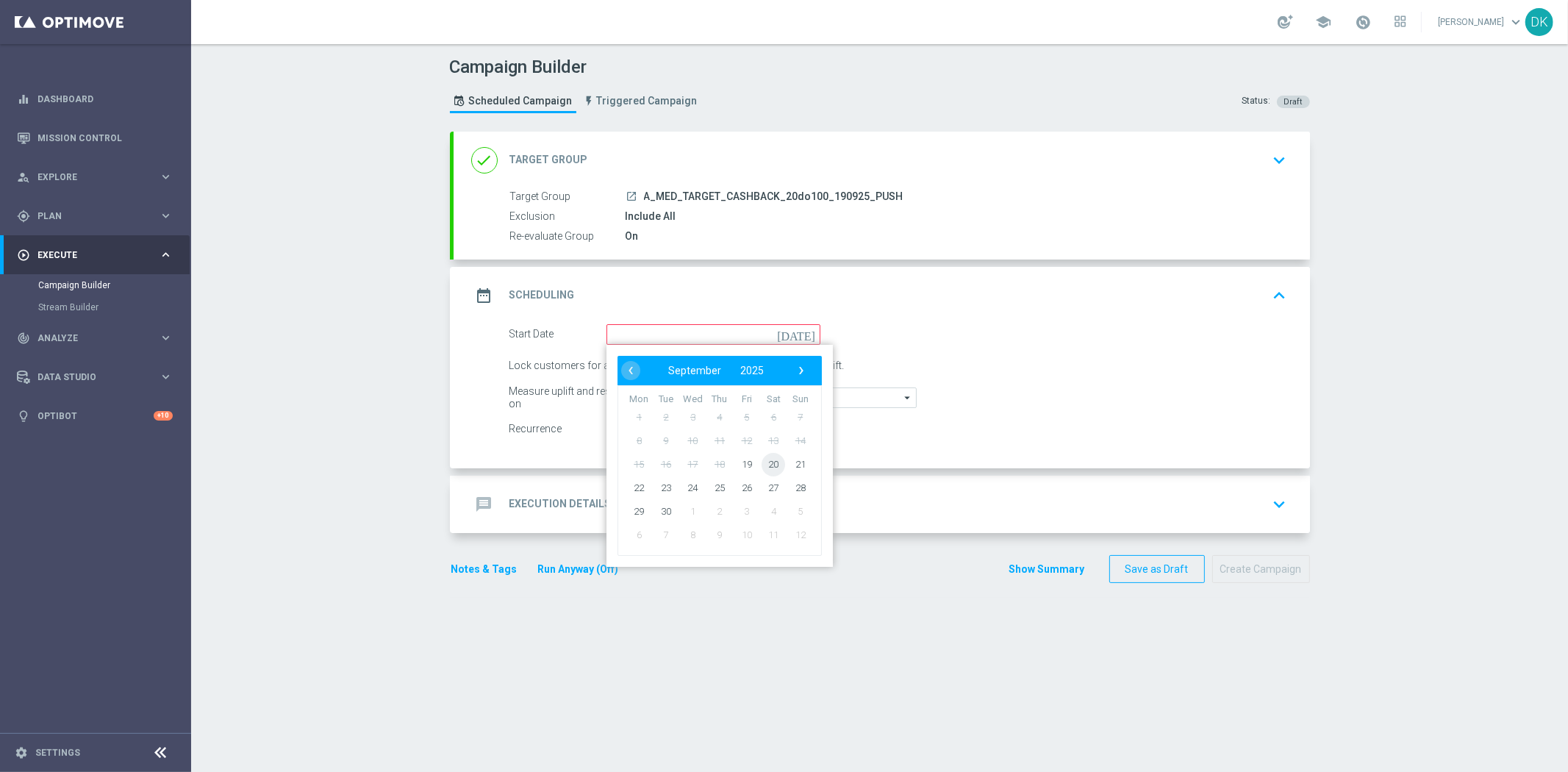
click at [763, 466] on span "20" at bounding box center [773, 464] width 24 height 24
type input "[DATE]"
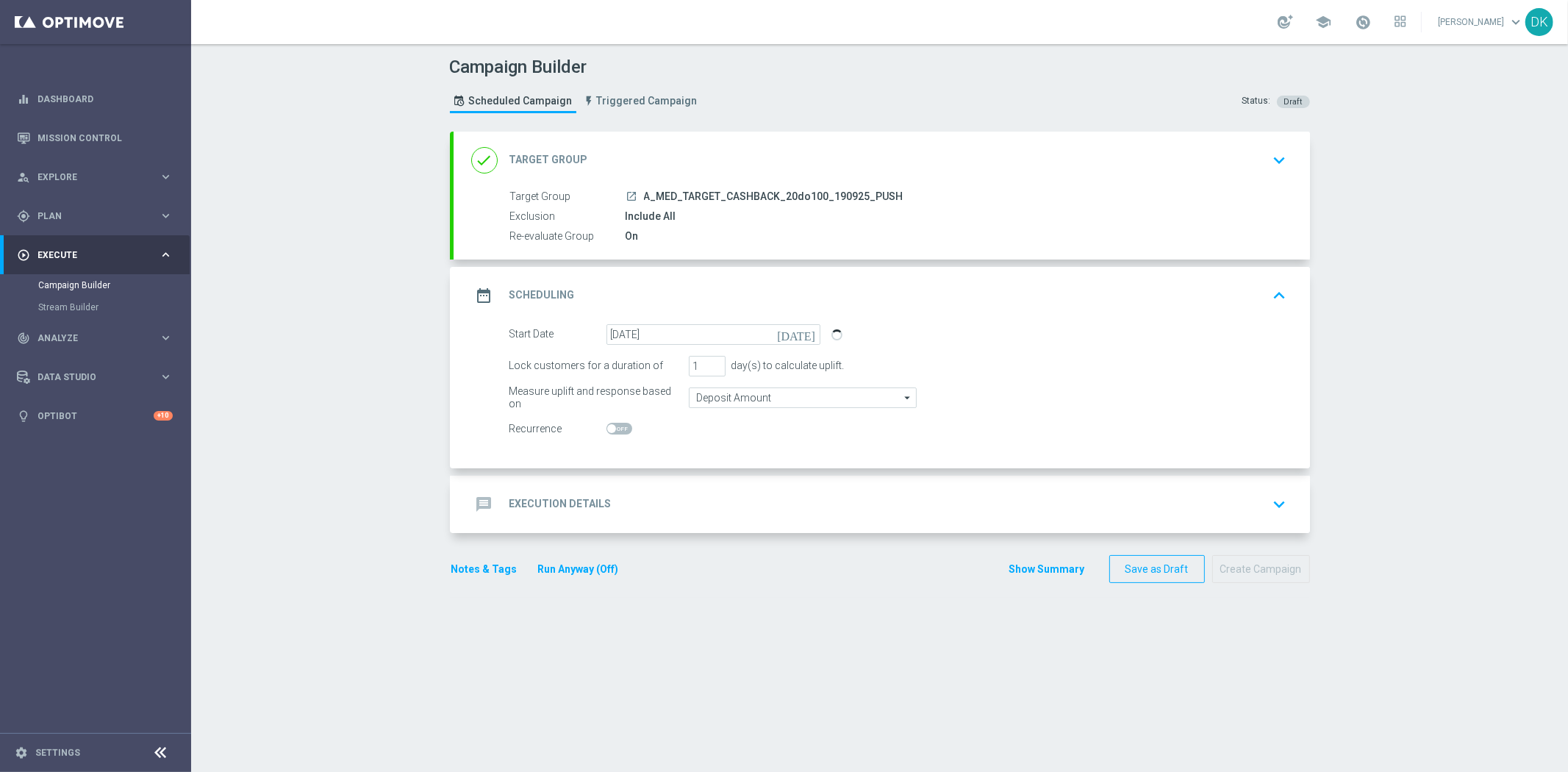
click at [703, 508] on div "message Execution Details keyboard_arrow_down" at bounding box center [882, 504] width 821 height 28
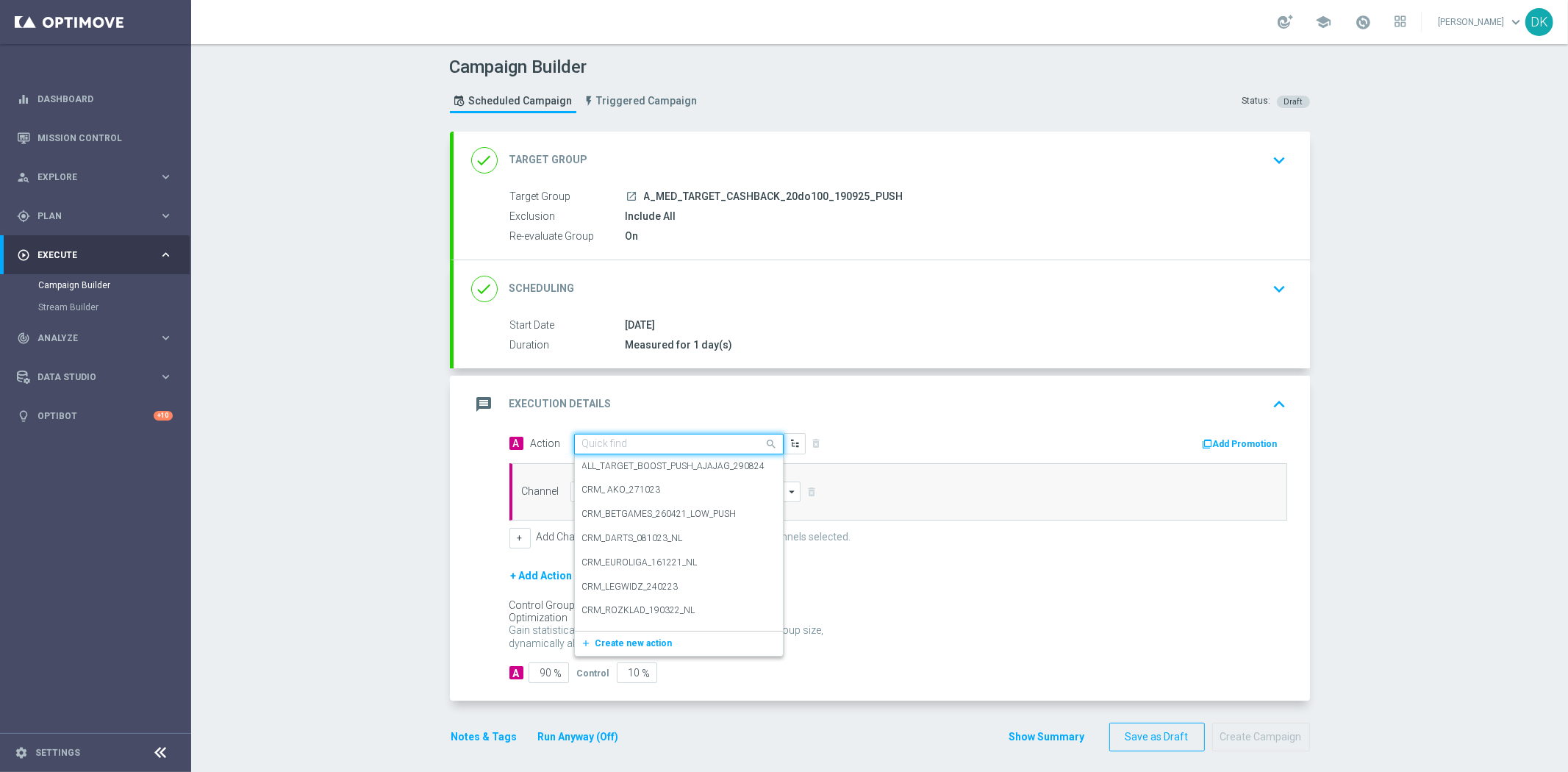
click at [608, 448] on input "text" at bounding box center [664, 444] width 163 height 13
click at [630, 645] on span "Create new action" at bounding box center [634, 643] width 77 height 10
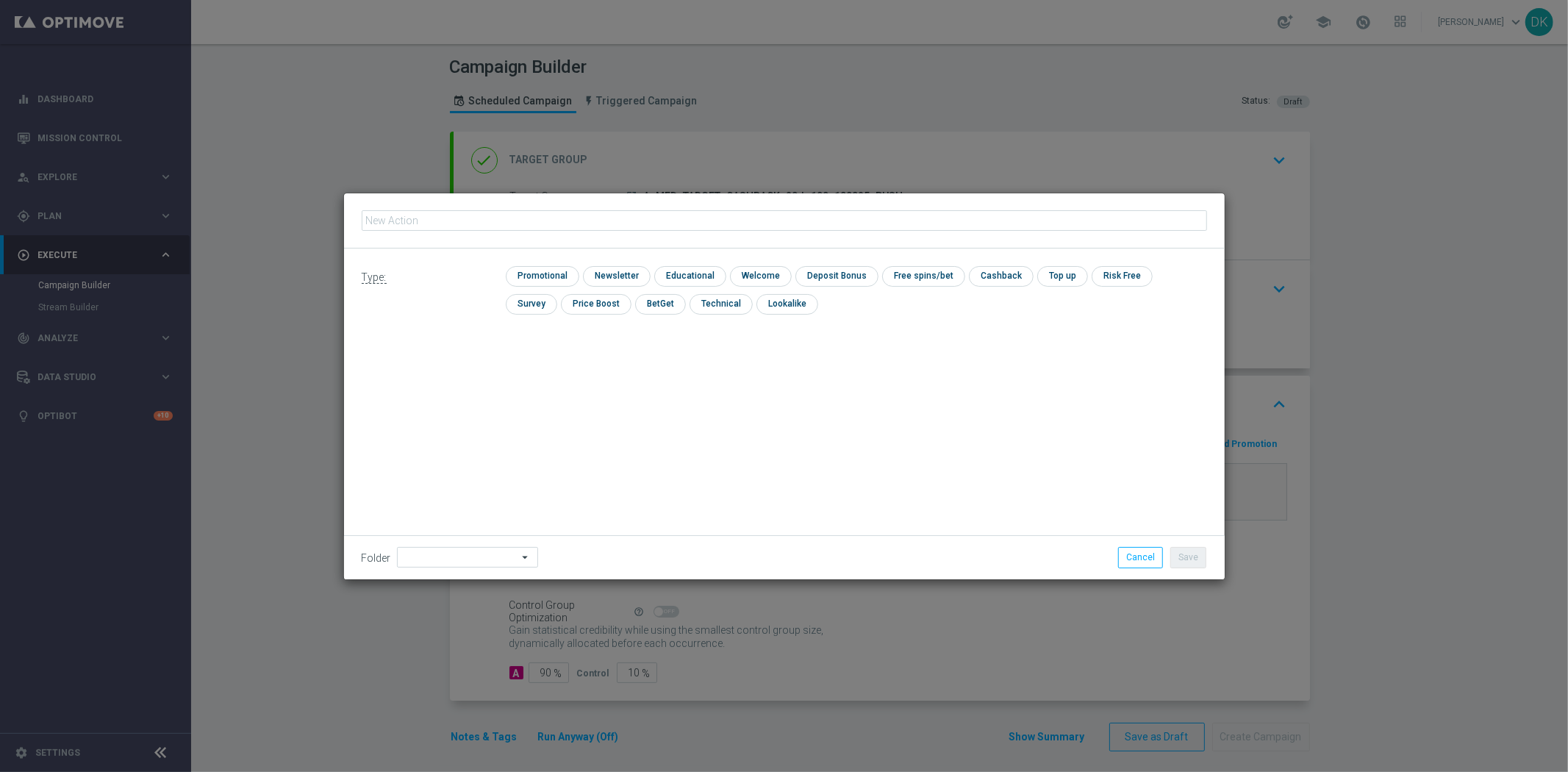
type input "A_MED_TARGET_CASHBACK_20do100_190925_PUSH"
click at [559, 278] on input "checkbox" at bounding box center [540, 276] width 70 height 20
checkbox input "true"
click at [1192, 554] on button "Save" at bounding box center [1188, 556] width 36 height 21
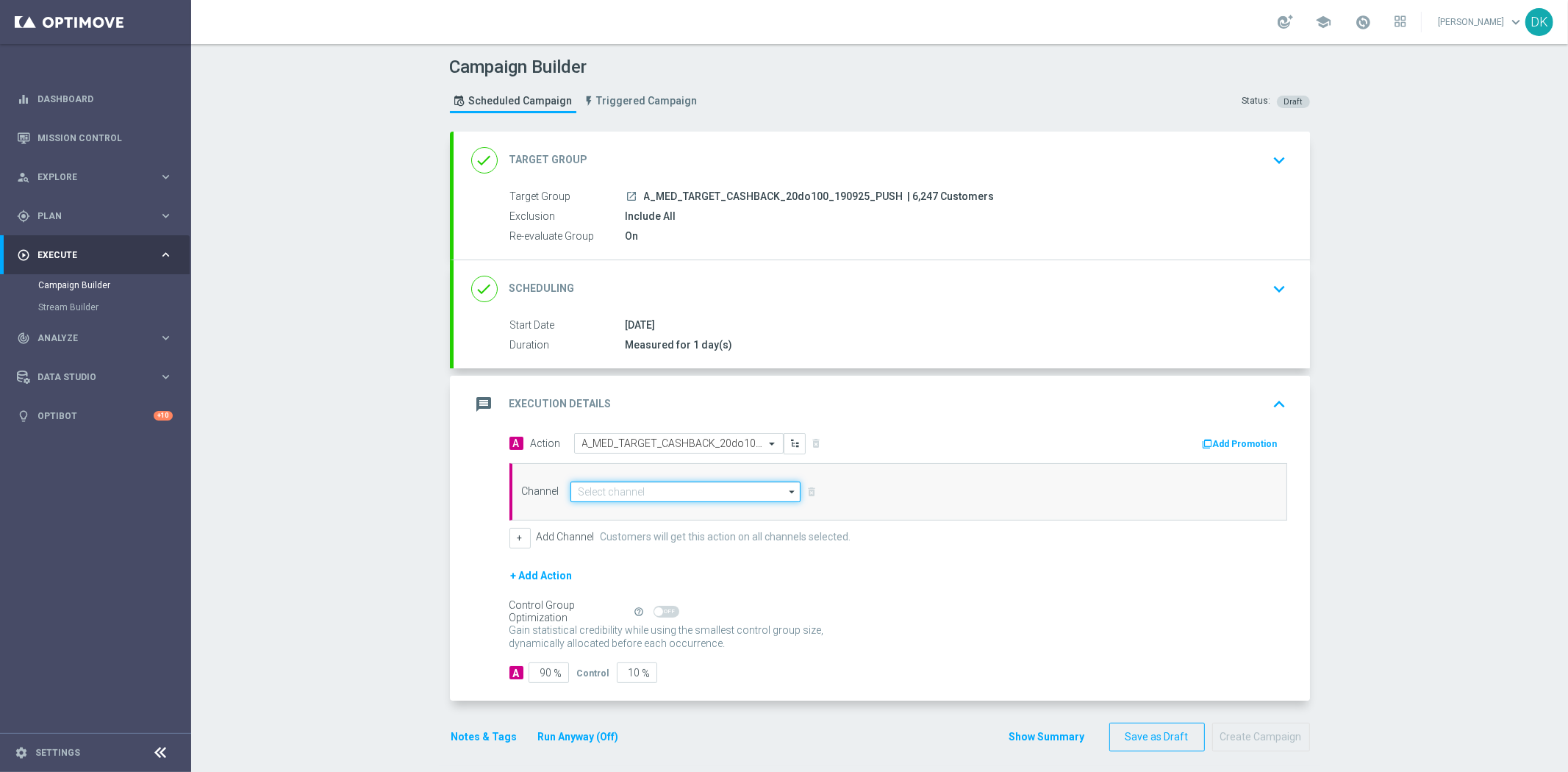
click at [640, 485] on input at bounding box center [686, 491] width 230 height 21
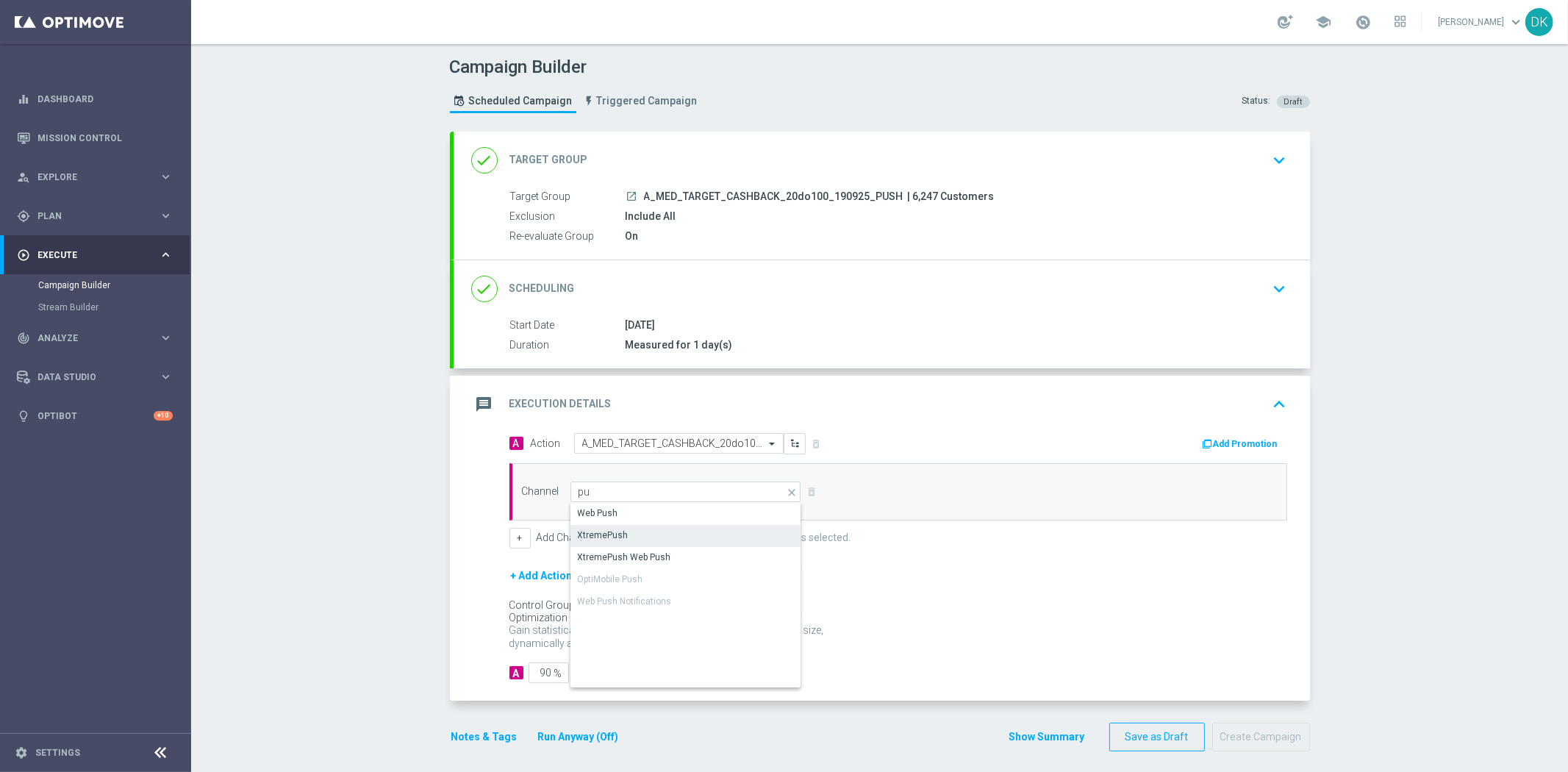
click at [636, 535] on div "XtremePush" at bounding box center [686, 535] width 231 height 21
type input "XtremePush"
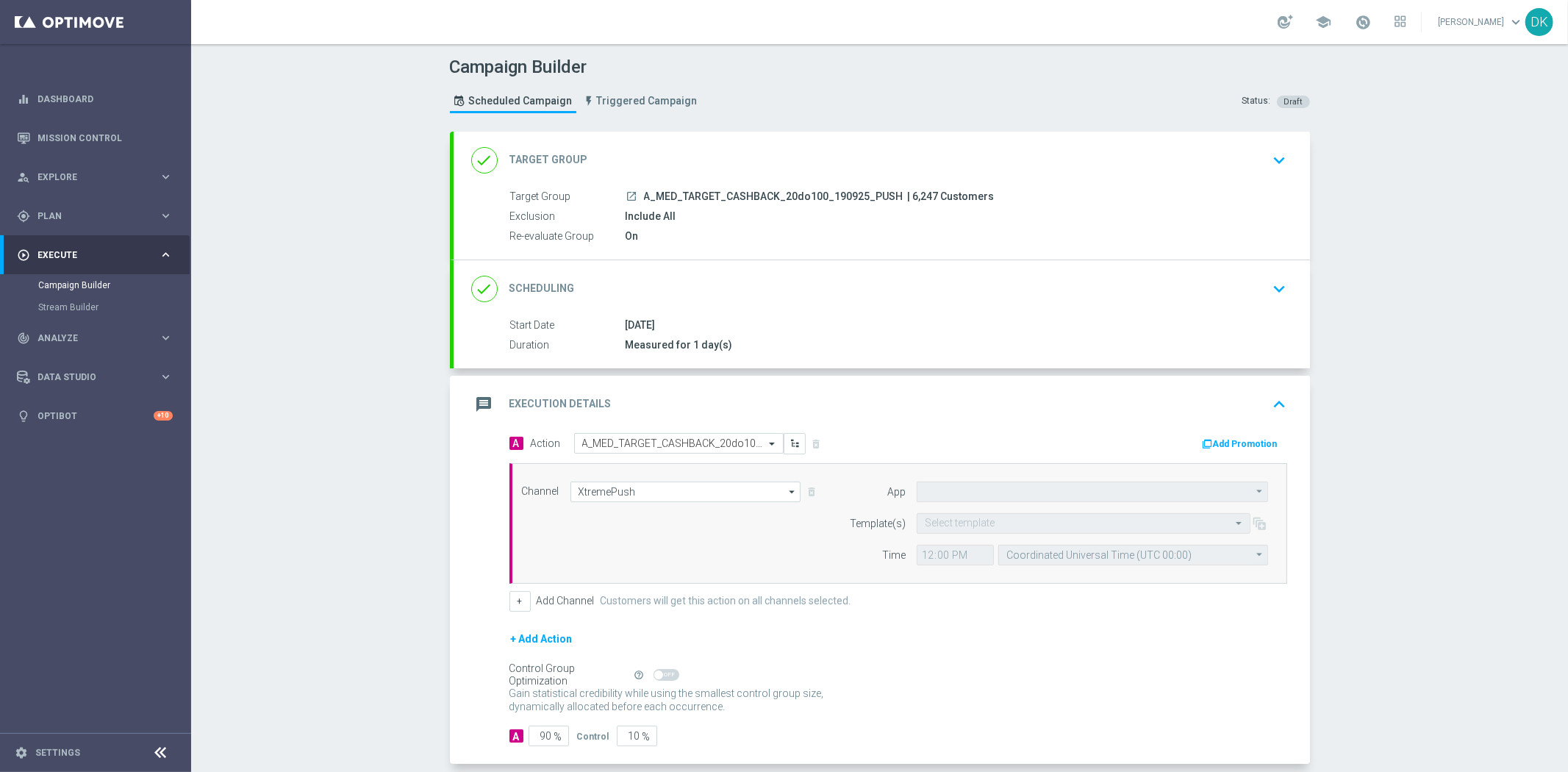
type input "STS_PL"
click at [957, 524] on input "text" at bounding box center [1069, 523] width 289 height 13
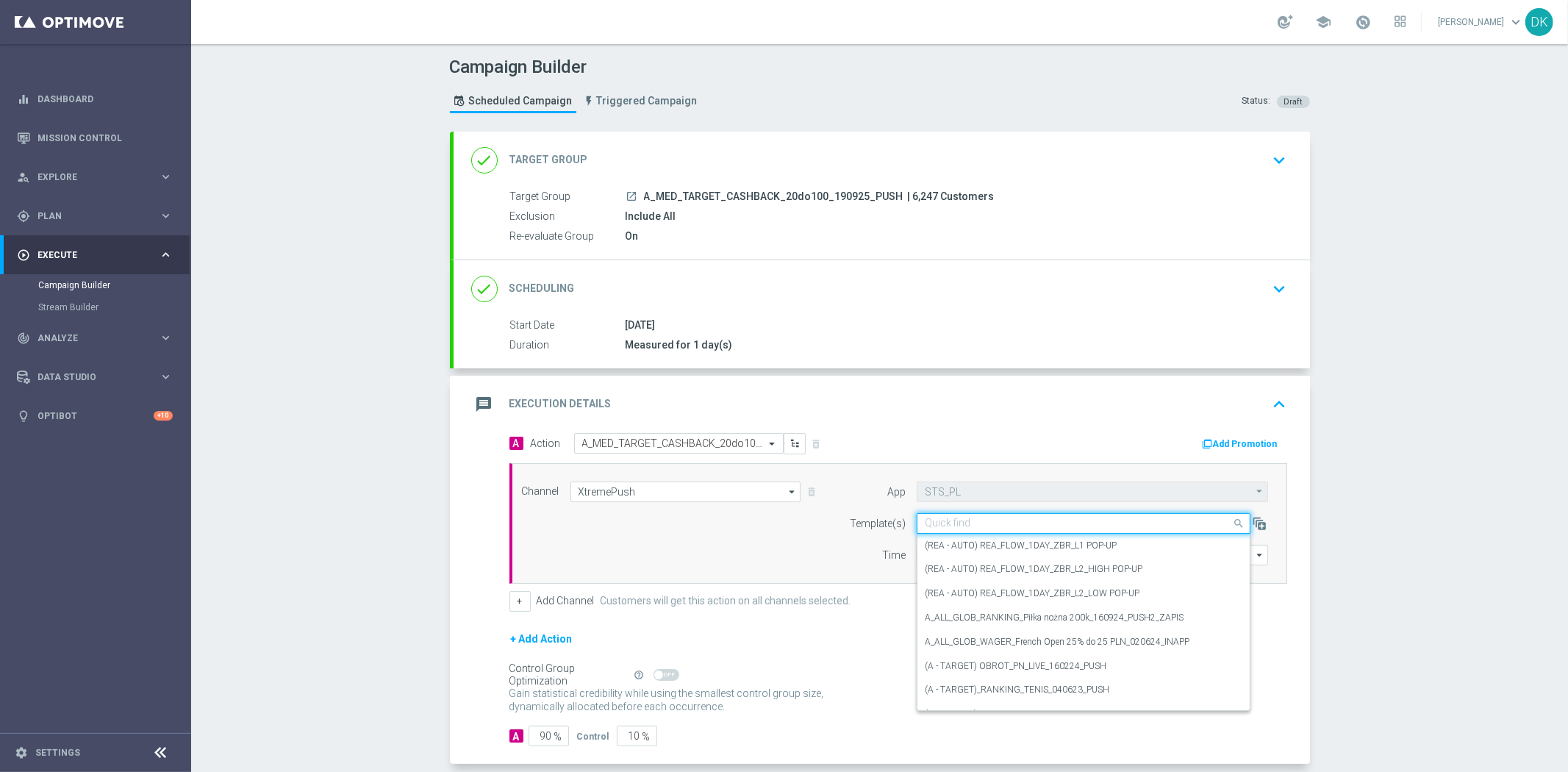
paste input "A_MED_TARGET_CASHBACK_20do100_190925_PUSH"
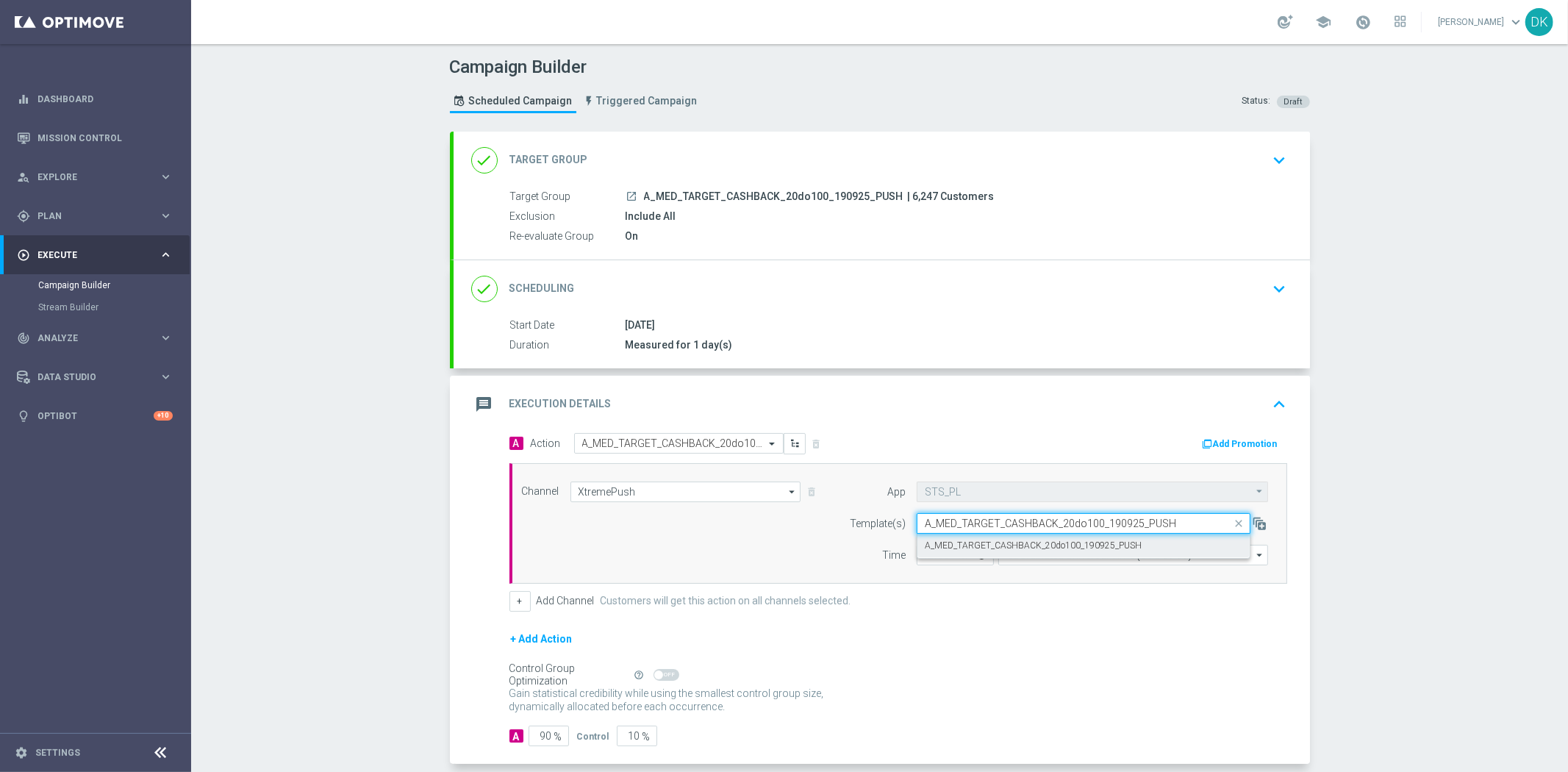
click at [965, 540] on label "A_MED_TARGET_CASHBACK_20do100_190925_PUSH" at bounding box center [1033, 546] width 217 height 13
type input "A_MED_TARGET_CASHBACK_20do100_190925_PUSH"
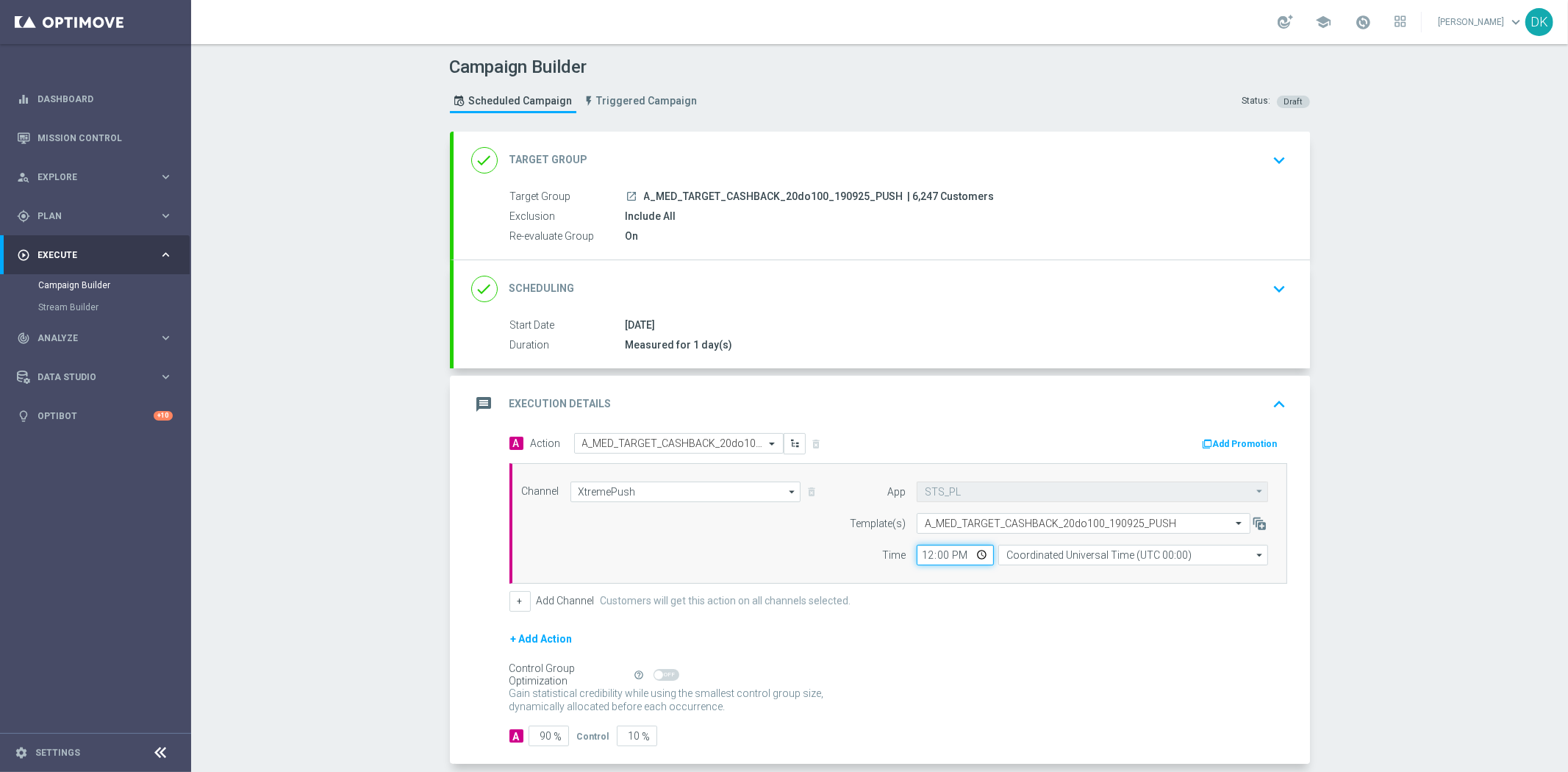
click at [919, 554] on input "12:00" at bounding box center [955, 554] width 77 height 21
type input "14:30"
click at [1097, 555] on input "Coordinated Universal Time (UTC 00:00)" at bounding box center [1134, 554] width 270 height 21
click at [1090, 577] on div "Central European Time ([GEOGRAPHIC_DATA]) (UTC +02:00)" at bounding box center [1126, 575] width 240 height 13
type input "Central European Time ([GEOGRAPHIC_DATA]) (UTC +02:00)"
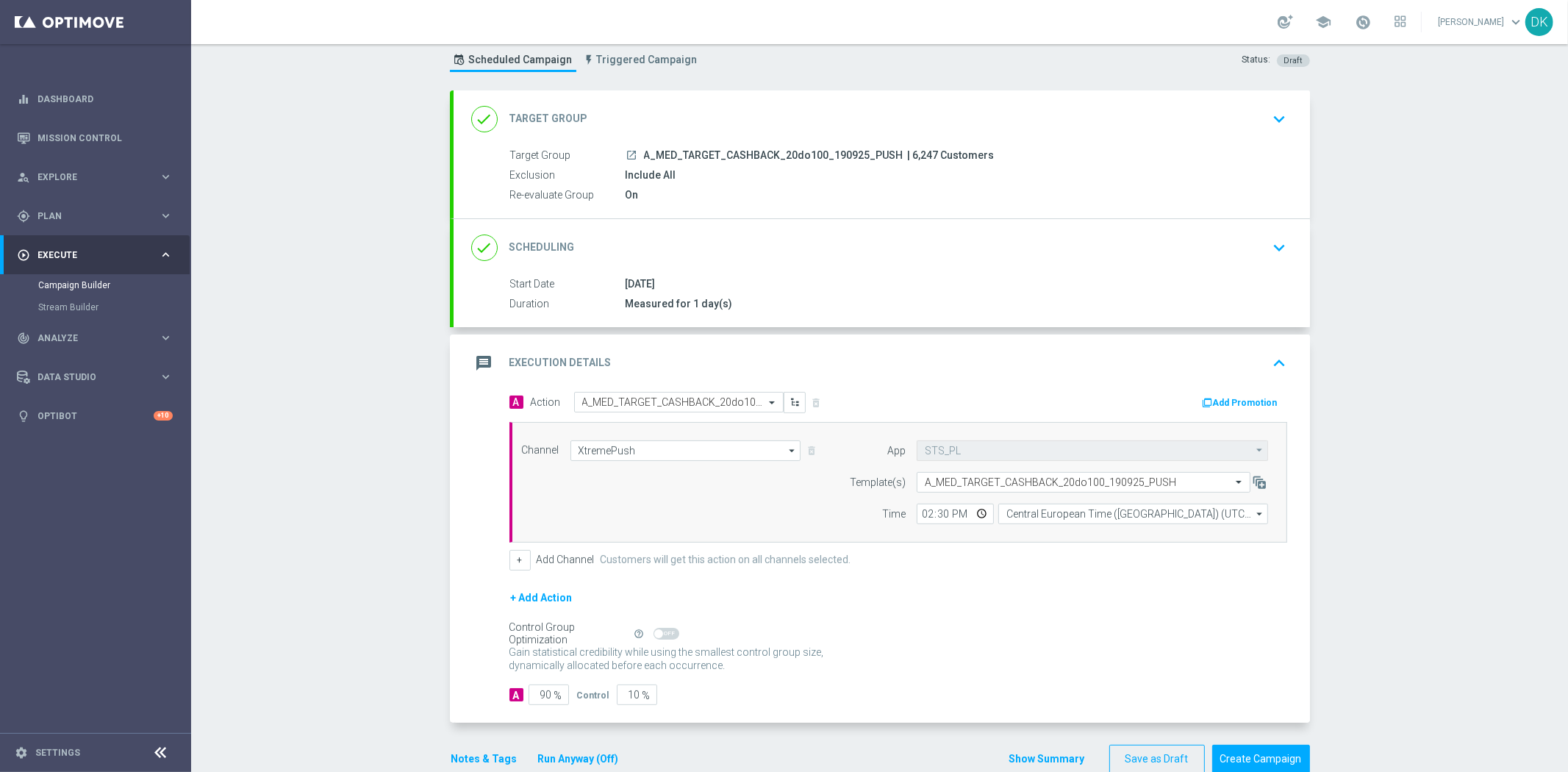
scroll to position [71, 0]
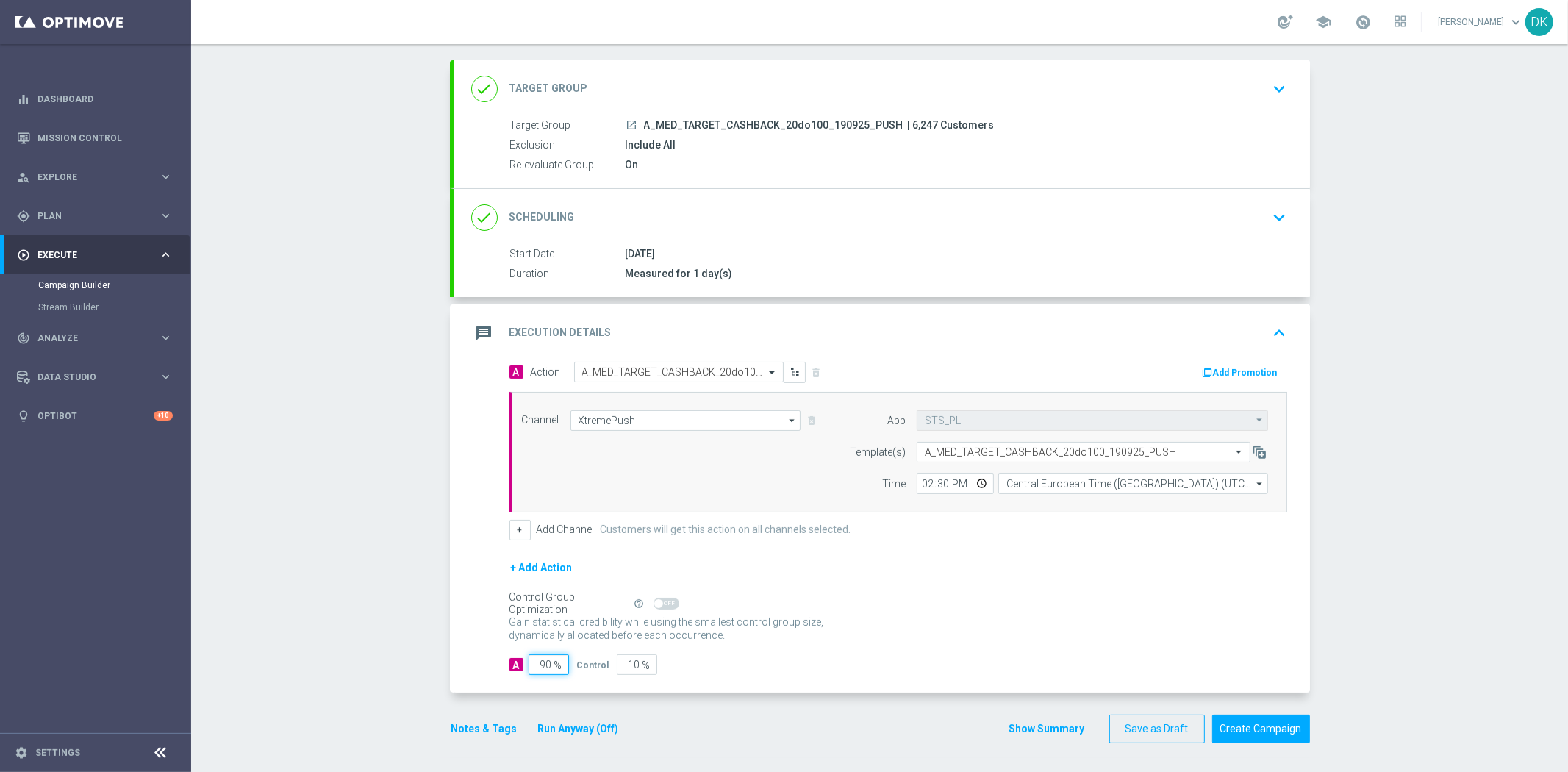
drag, startPoint x: 535, startPoint y: 669, endPoint x: 628, endPoint y: 678, distance: 93.4
click at [623, 678] on div "A Action Select action A_MED_TARGET_CASHBACK_20do100_190925_PUSH delete_forever…" at bounding box center [881, 527] width 856 height 332
type input "98"
type input "2"
type input "98"
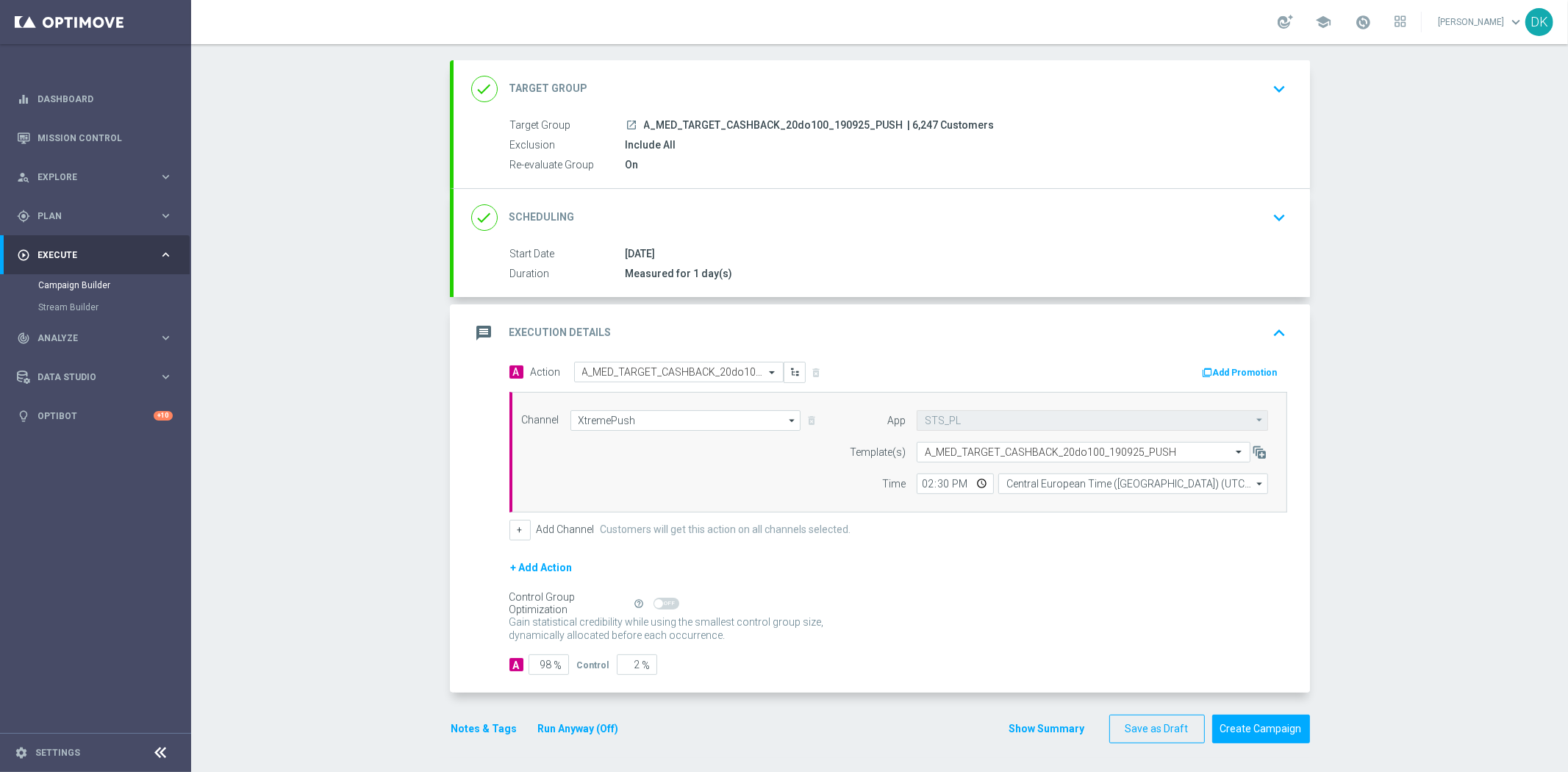
click at [1009, 636] on div "Gain statistical credibility while using the smallest control group size, dynam…" at bounding box center [898, 629] width 778 height 35
click at [1253, 722] on button "Create Campaign" at bounding box center [1261, 728] width 98 height 29
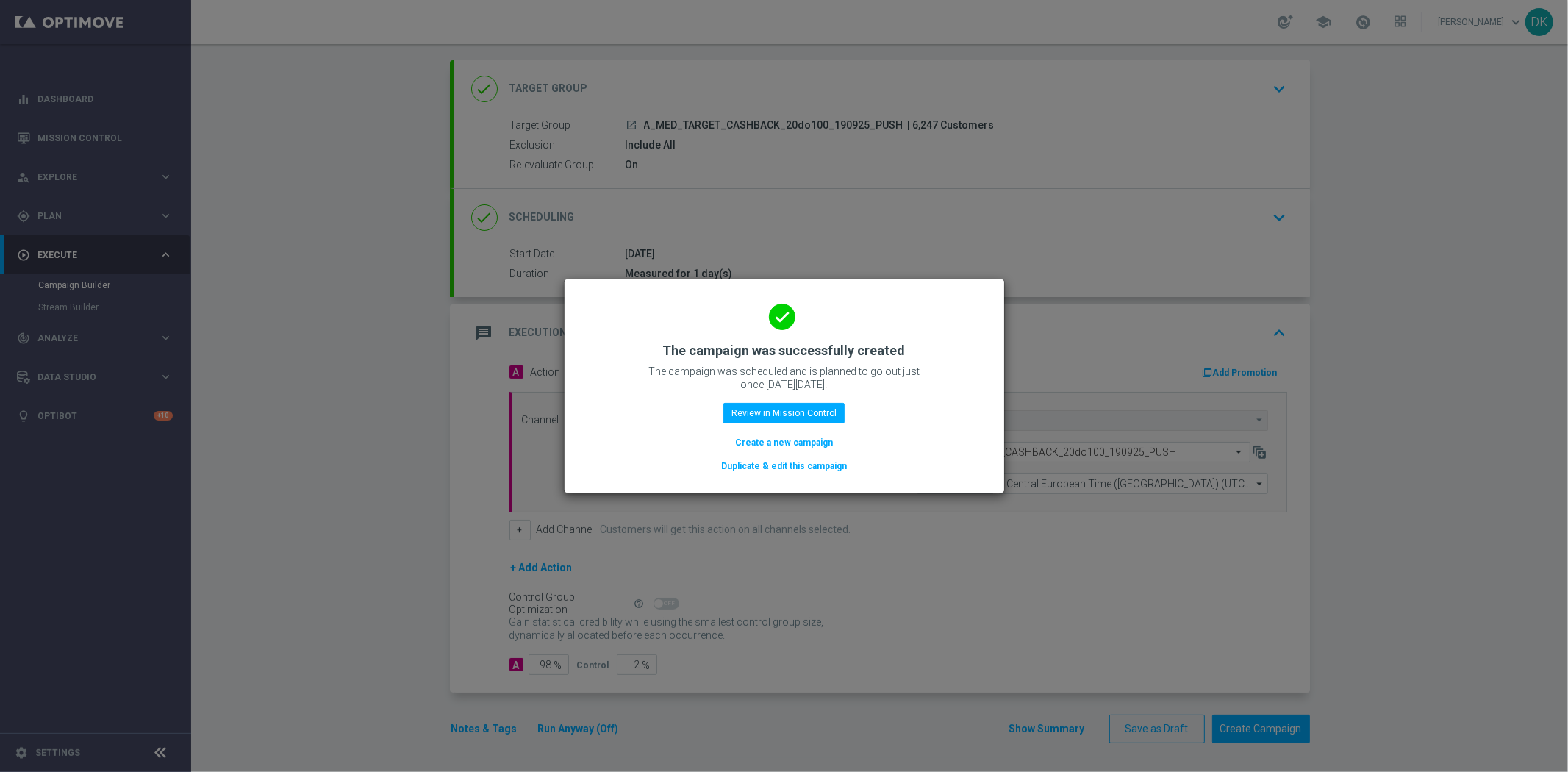
click at [775, 441] on button "Create a new campaign" at bounding box center [784, 442] width 100 height 16
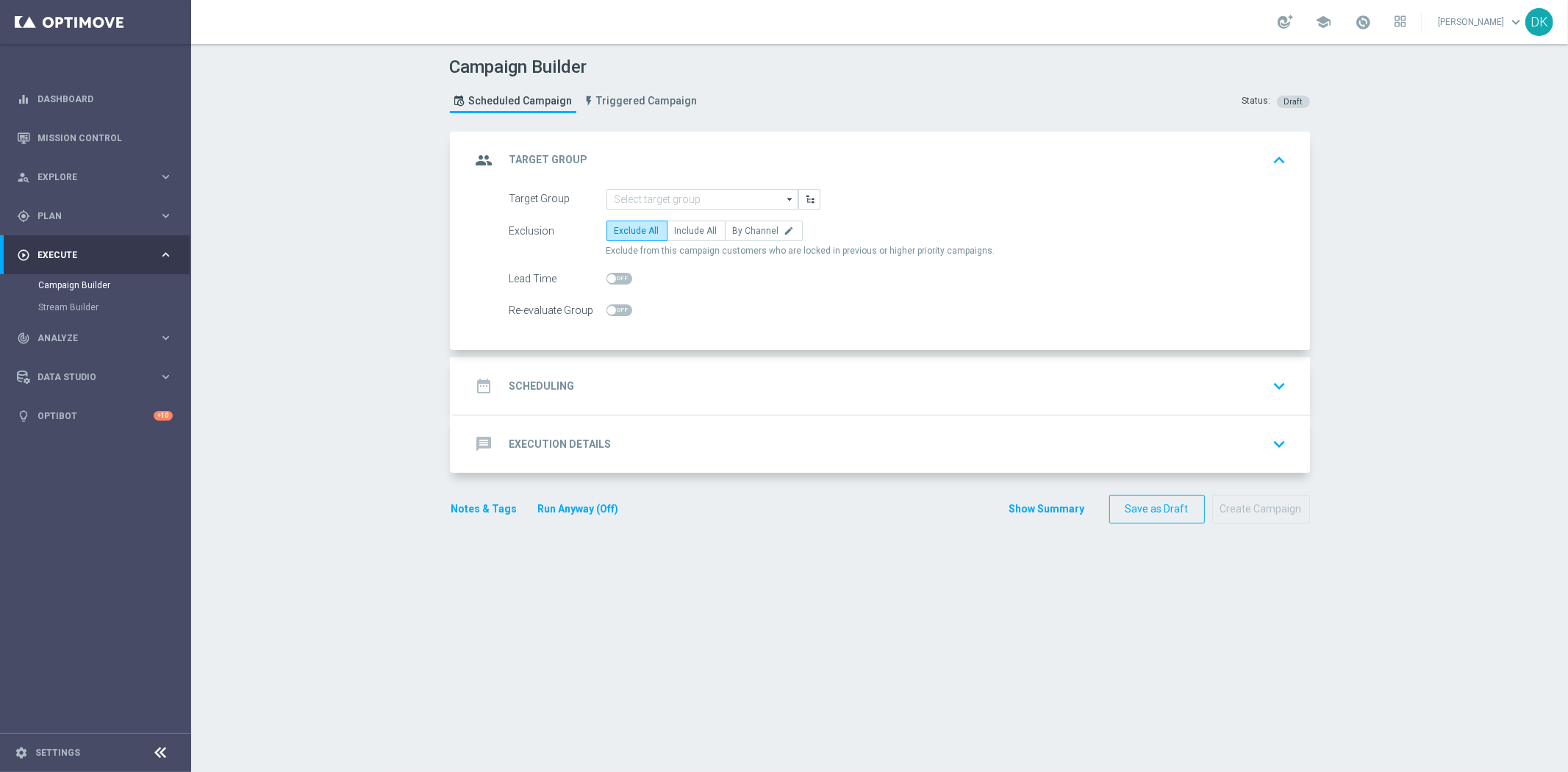
scroll to position [0, 0]
click at [701, 197] on input at bounding box center [702, 199] width 192 height 21
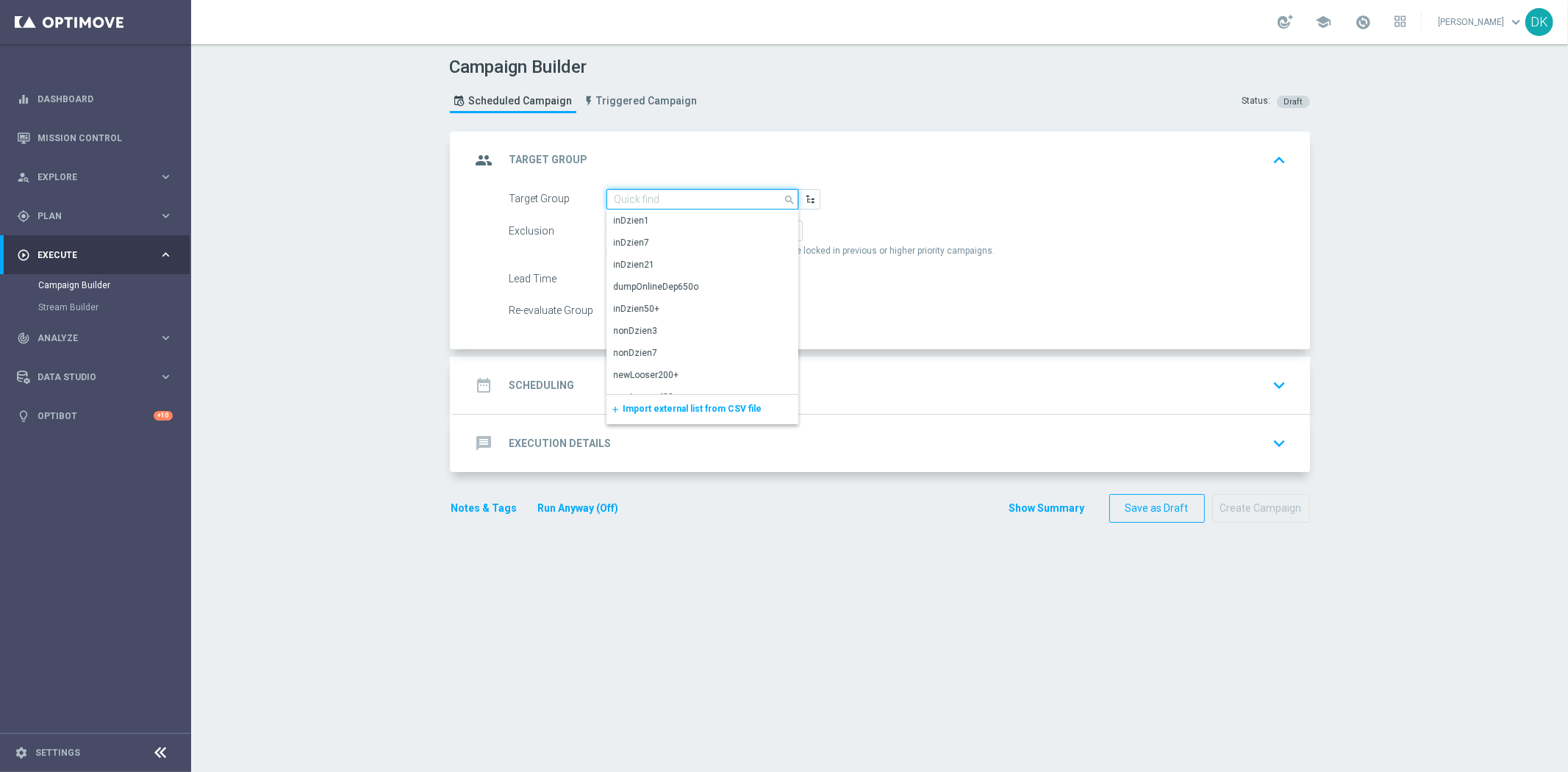
paste input "A_HIGH_TARGET_CASHBACK_20do250_190925_PUSH"
click at [688, 232] on div "A_HIGH_TARGET_CASHBACK_20do250_190925_PUSH" at bounding box center [702, 227] width 176 height 27
type input "A_HIGH_TARGET_CASHBACK_20do250_190925_PUSH"
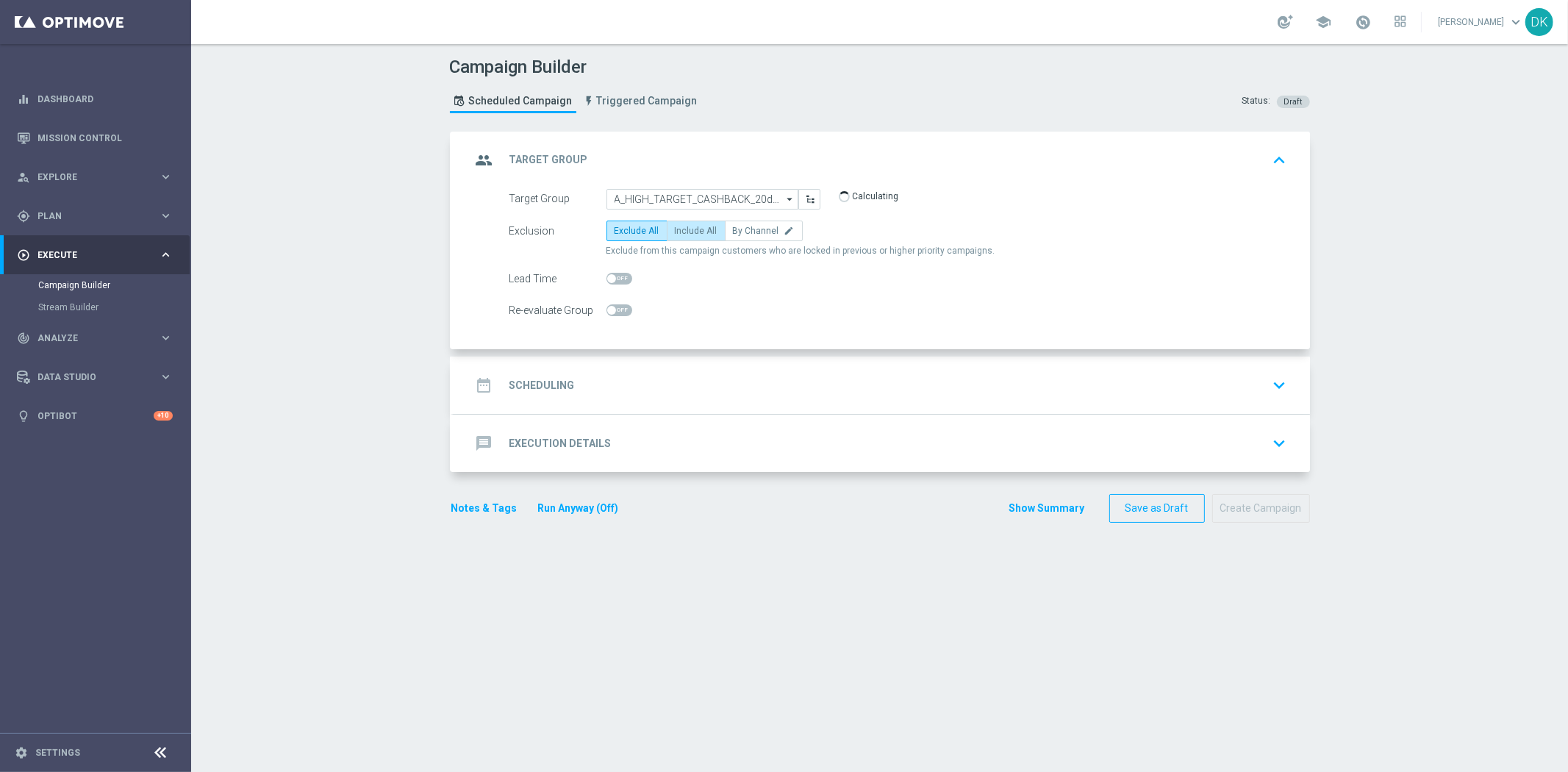
click at [680, 231] on span "Include All" at bounding box center [695, 230] width 42 height 10
click at [680, 231] on input "Include All" at bounding box center [680, 233] width 10 height 10
radio input "true"
click at [612, 311] on span at bounding box center [620, 310] width 26 height 12
click at [612, 311] on input "checkbox" at bounding box center [620, 310] width 26 height 12
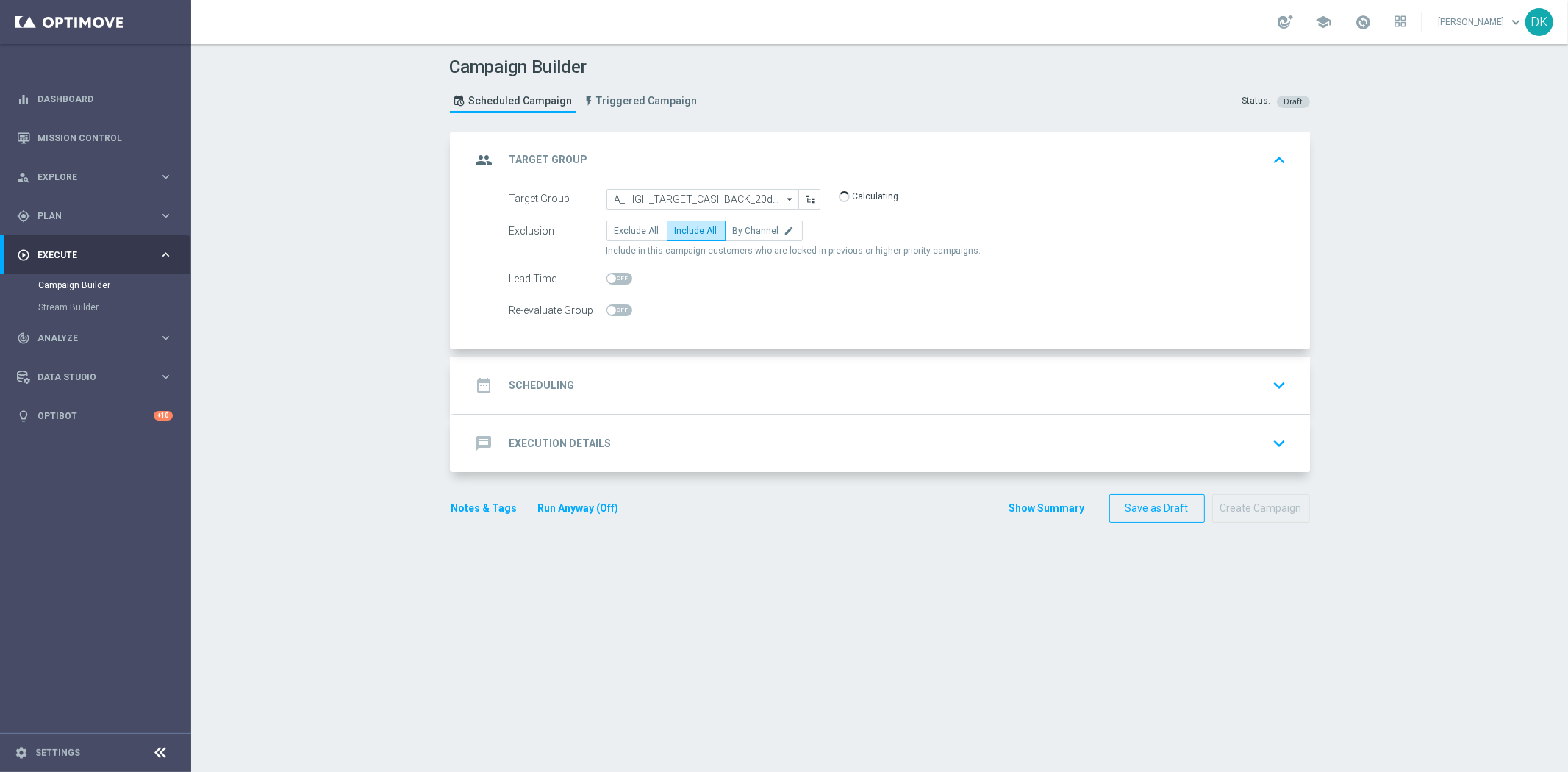
checkbox input "true"
click at [578, 387] on div "date_range Scheduling keyboard_arrow_down" at bounding box center [882, 385] width 821 height 28
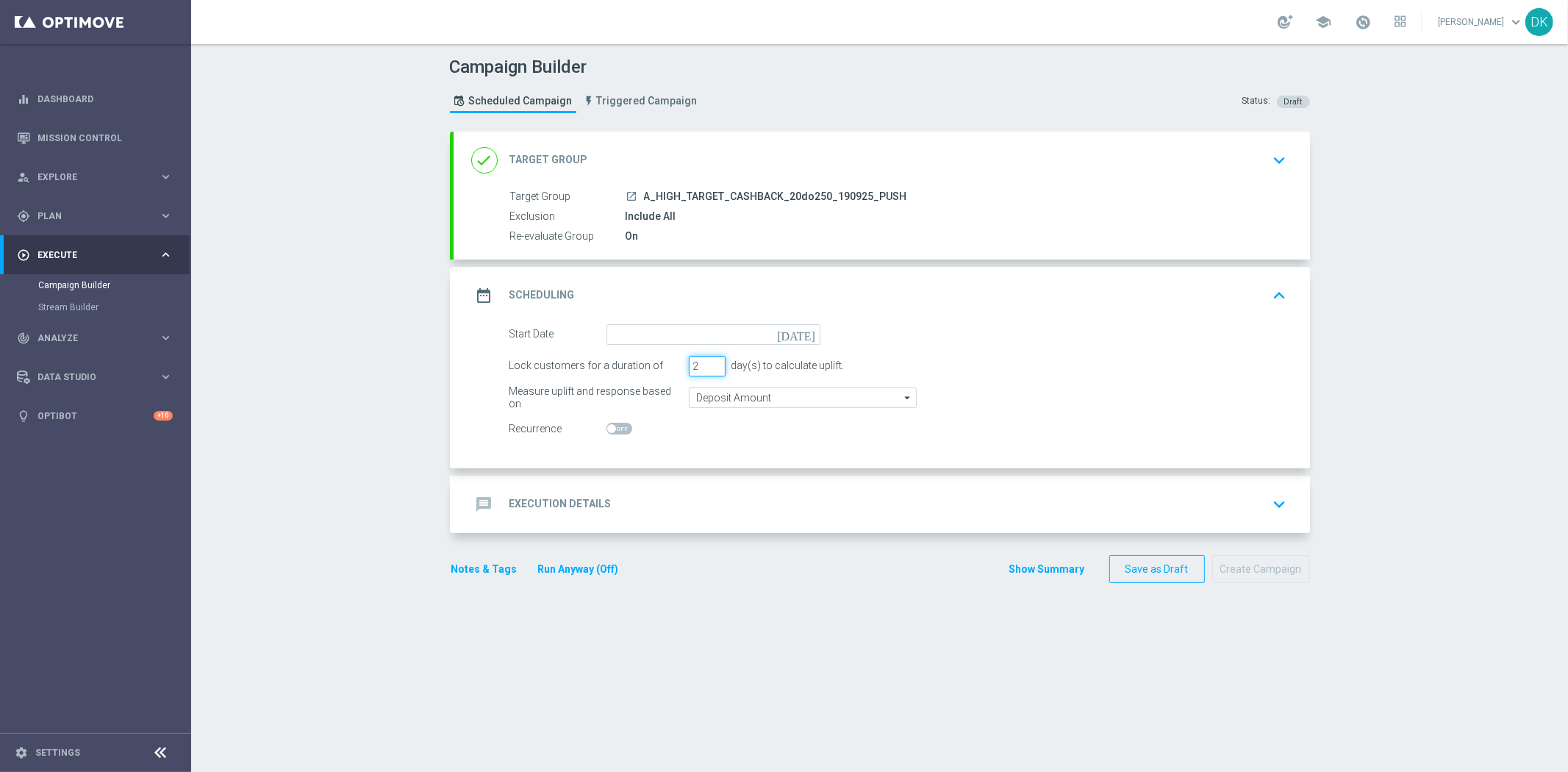
click at [710, 369] on input "2" at bounding box center [706, 365] width 36 height 21
type input "1"
click at [710, 369] on input "1" at bounding box center [706, 365] width 36 height 21
click at [720, 344] on form "Start Date [DATE] Lock customers for a duration of 1 day(s) to calculate uplift…" at bounding box center [898, 381] width 778 height 115
click at [724, 339] on input at bounding box center [713, 334] width 214 height 21
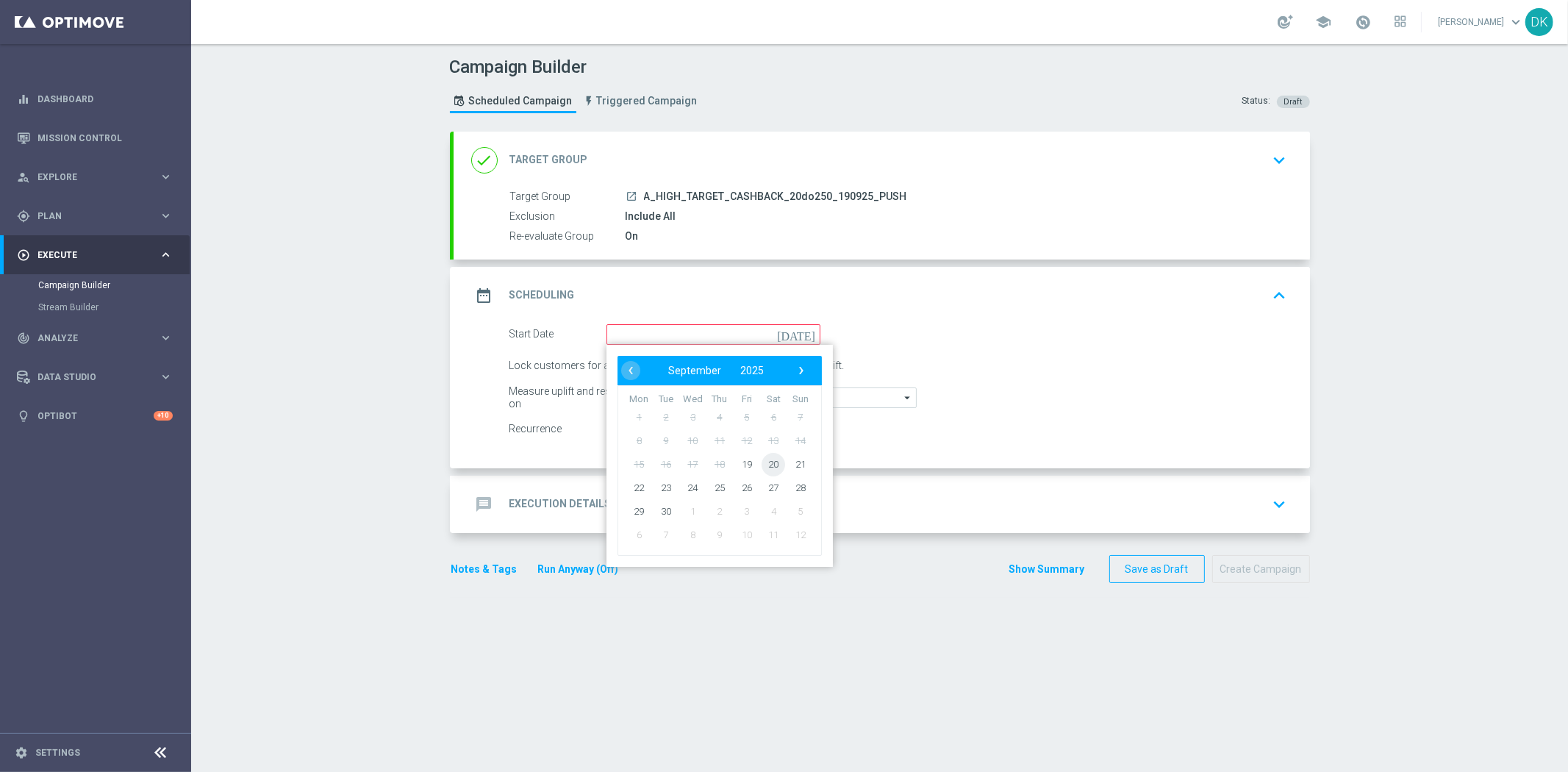
click at [765, 462] on span "20" at bounding box center [773, 464] width 24 height 24
type input "[DATE]"
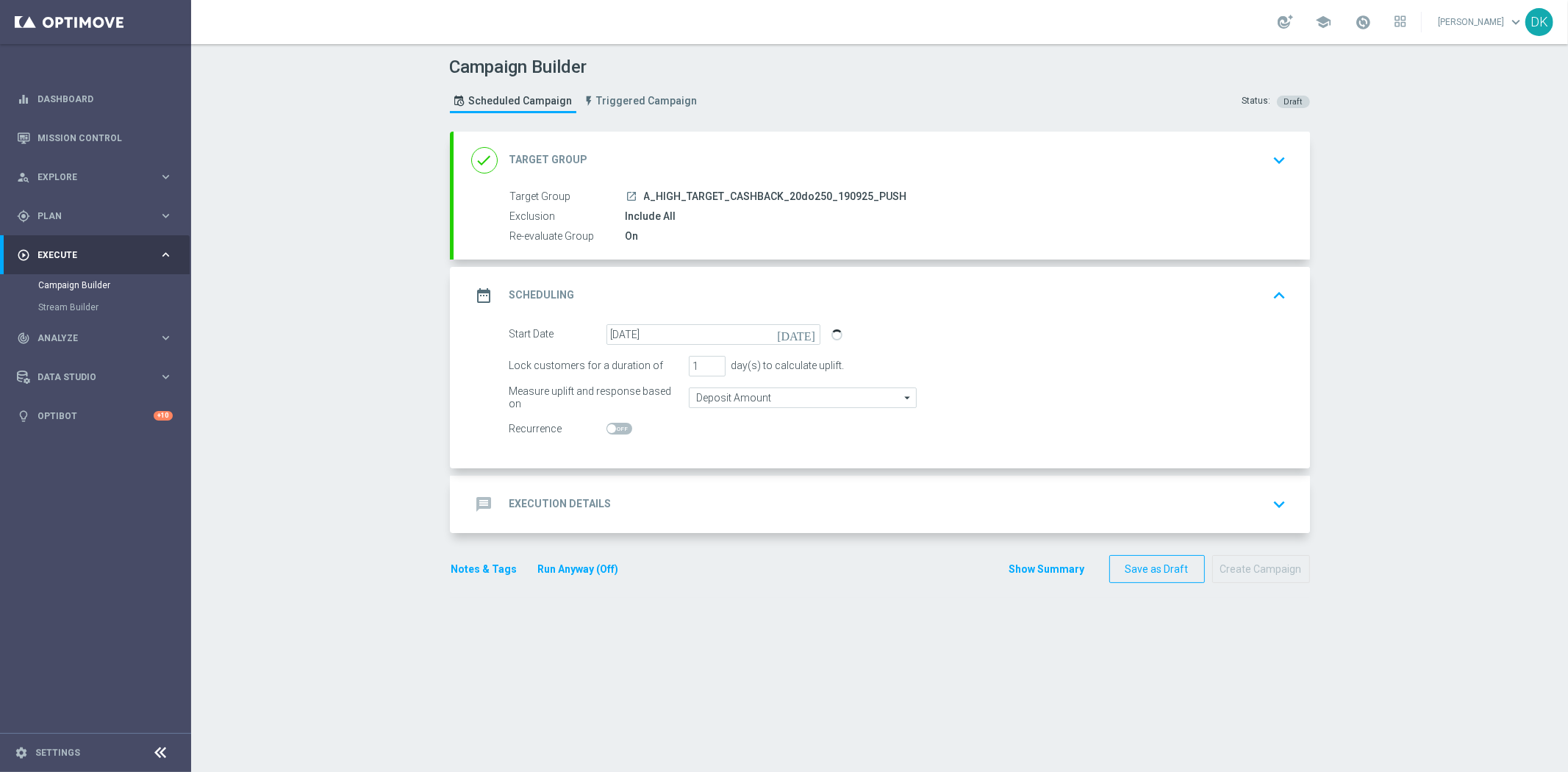
click at [713, 501] on div "message Execution Details keyboard_arrow_down" at bounding box center [882, 504] width 821 height 28
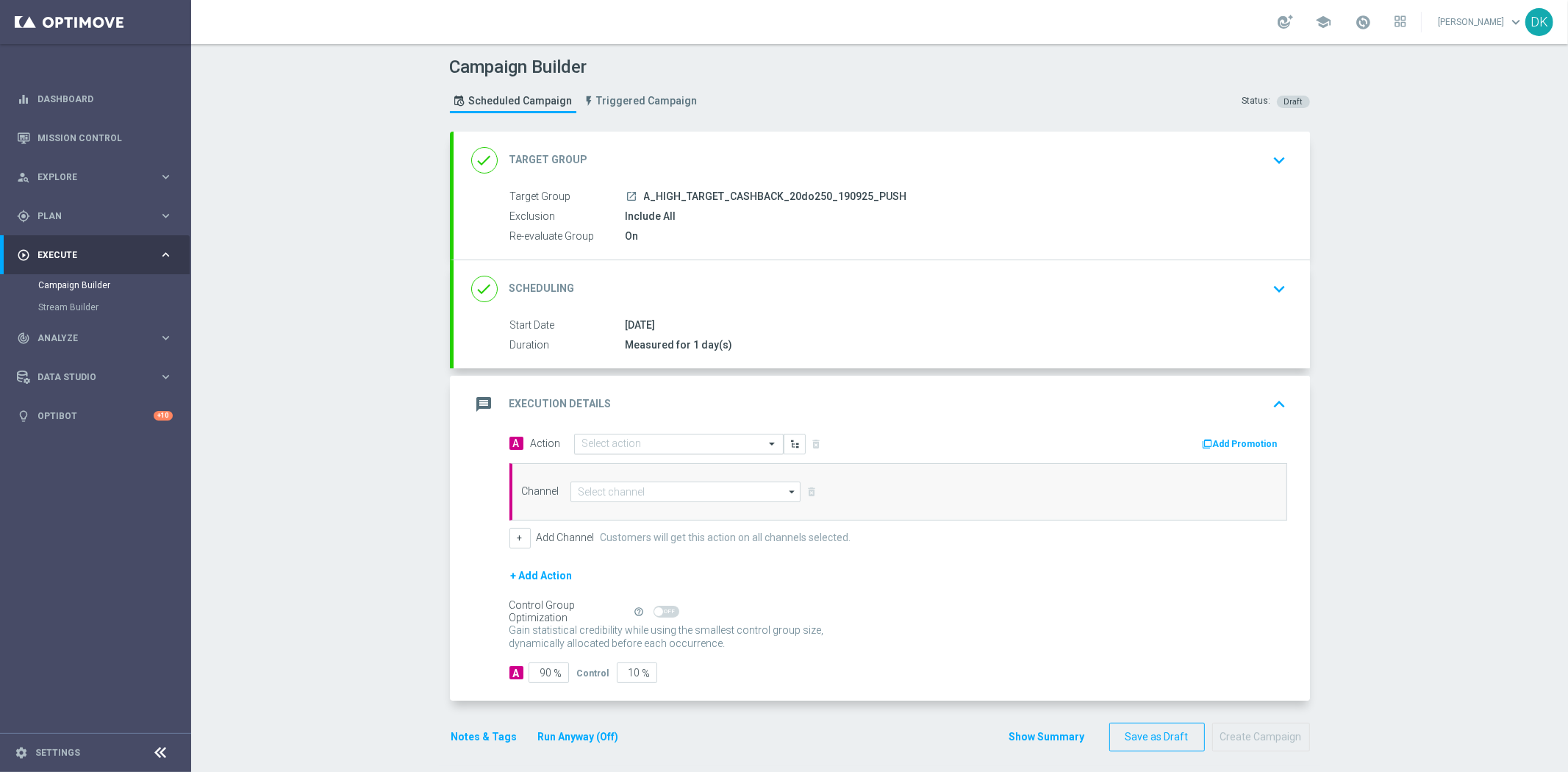
click at [604, 447] on input "text" at bounding box center [664, 444] width 163 height 13
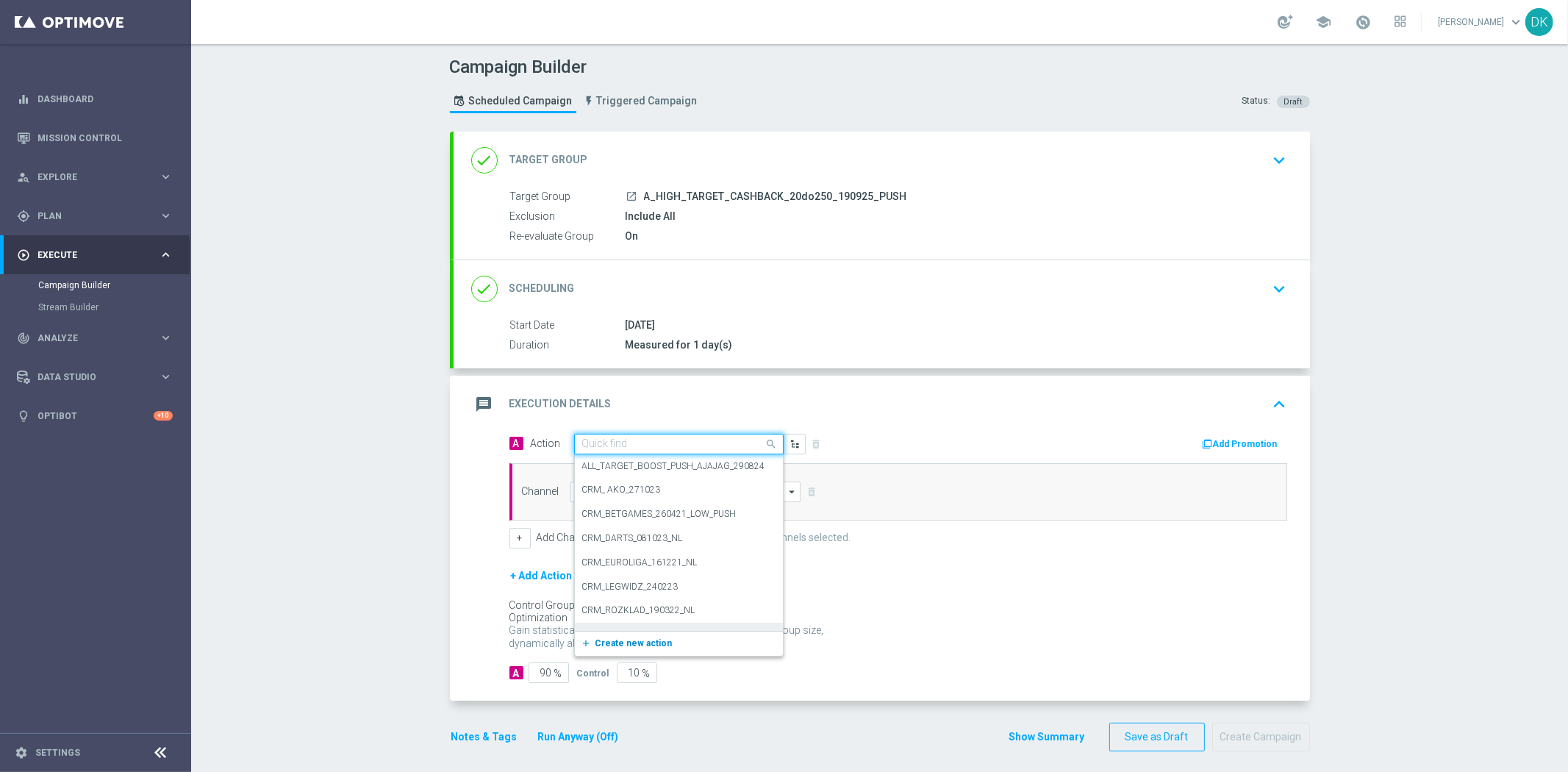
click at [627, 642] on span "Create new action" at bounding box center [634, 643] width 77 height 10
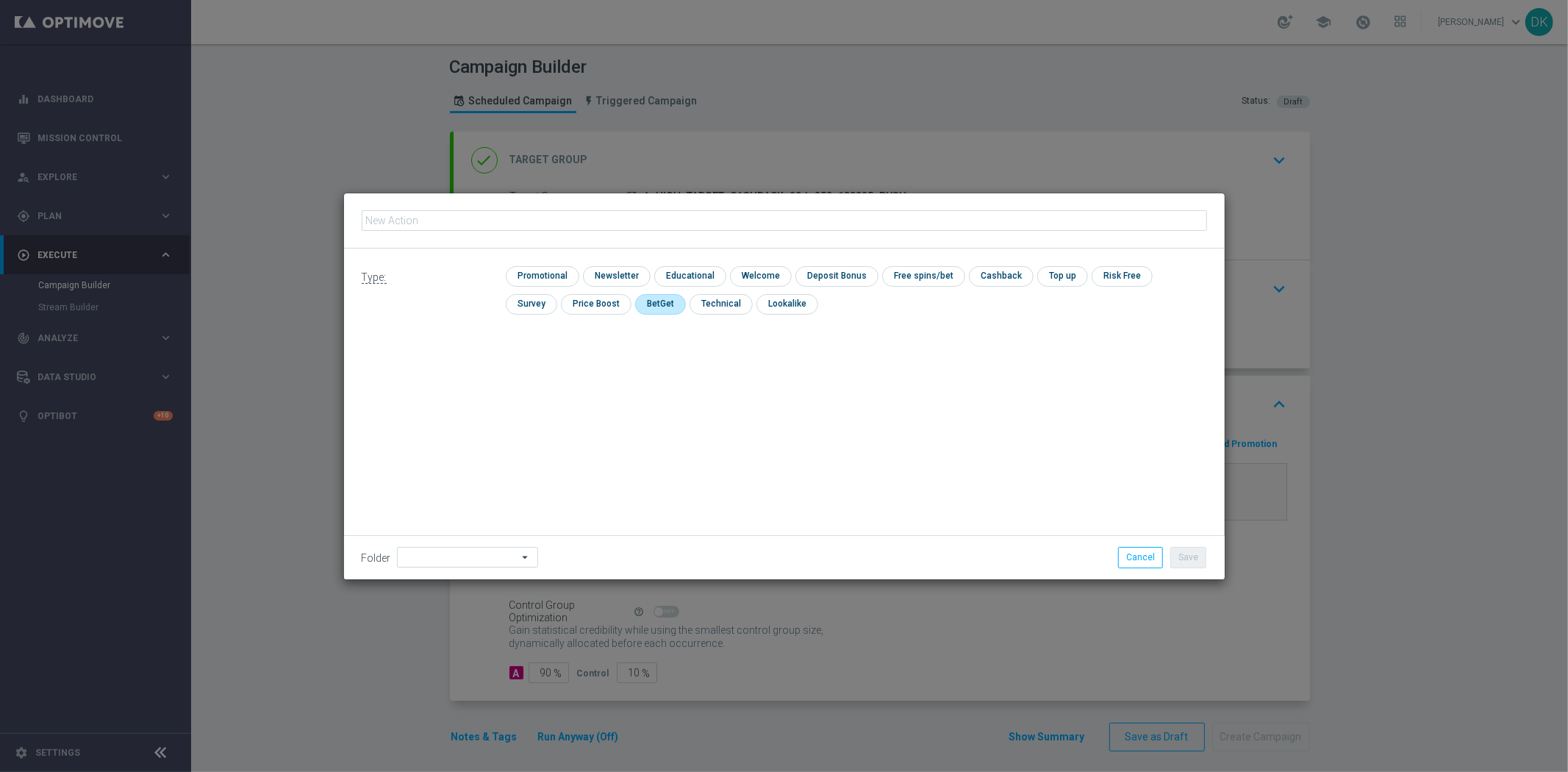
type input "A_HIGH_TARGET_CASHBACK_20do250_190925_PUSH"
click at [554, 273] on input "checkbox" at bounding box center [540, 276] width 70 height 20
checkbox input "true"
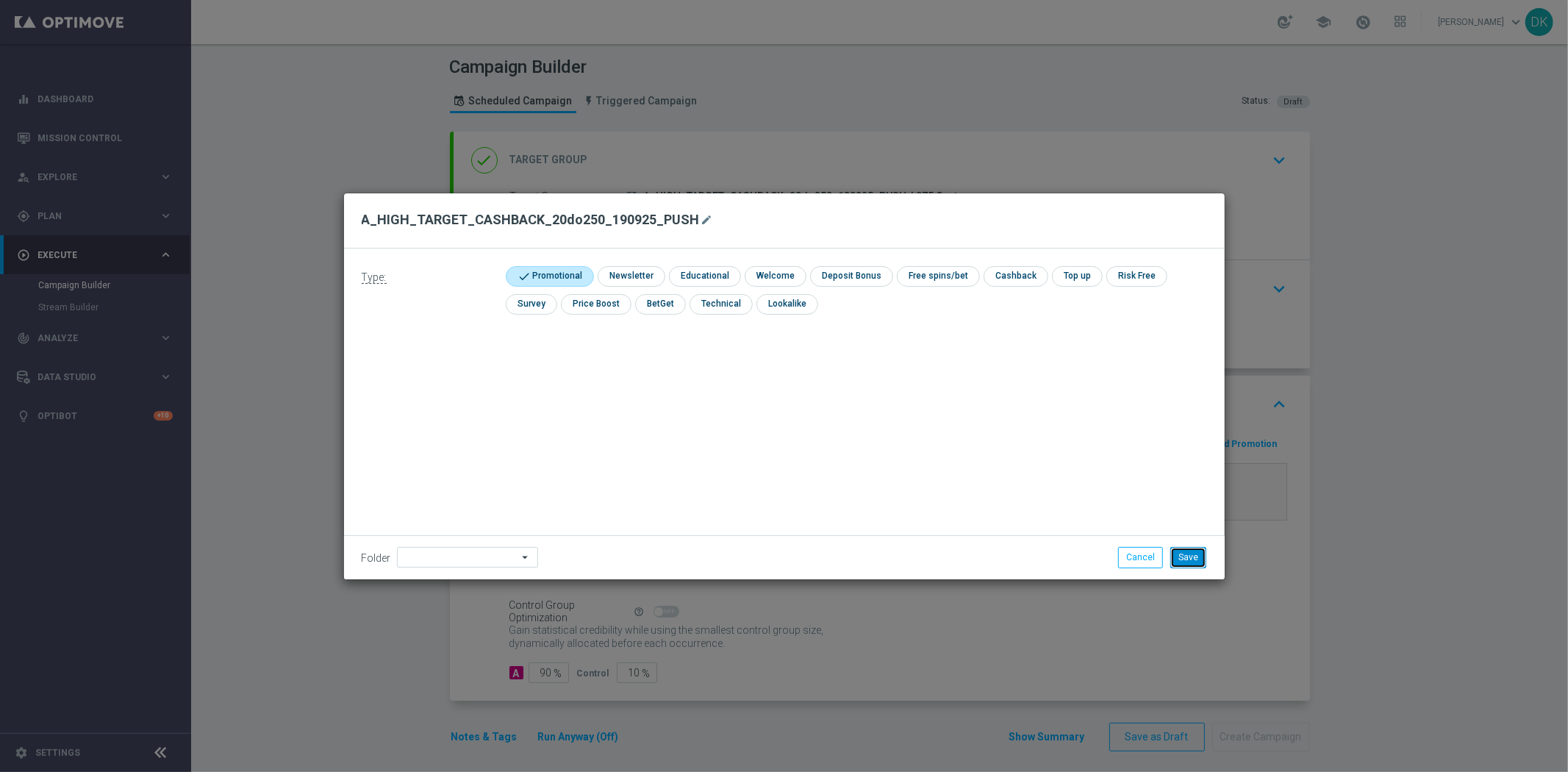
click at [1190, 554] on button "Save" at bounding box center [1188, 556] width 36 height 21
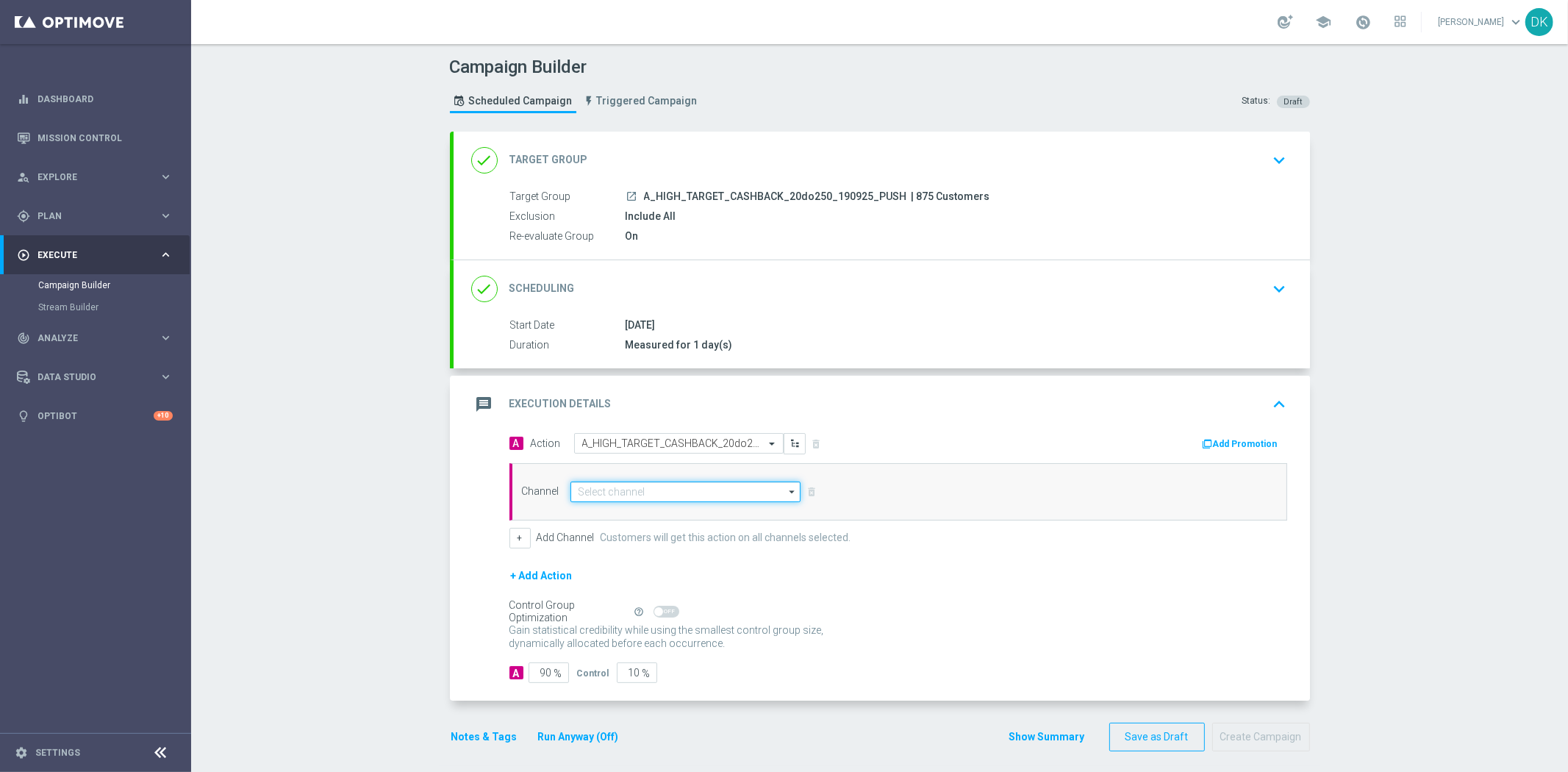
click at [649, 485] on input at bounding box center [686, 491] width 230 height 21
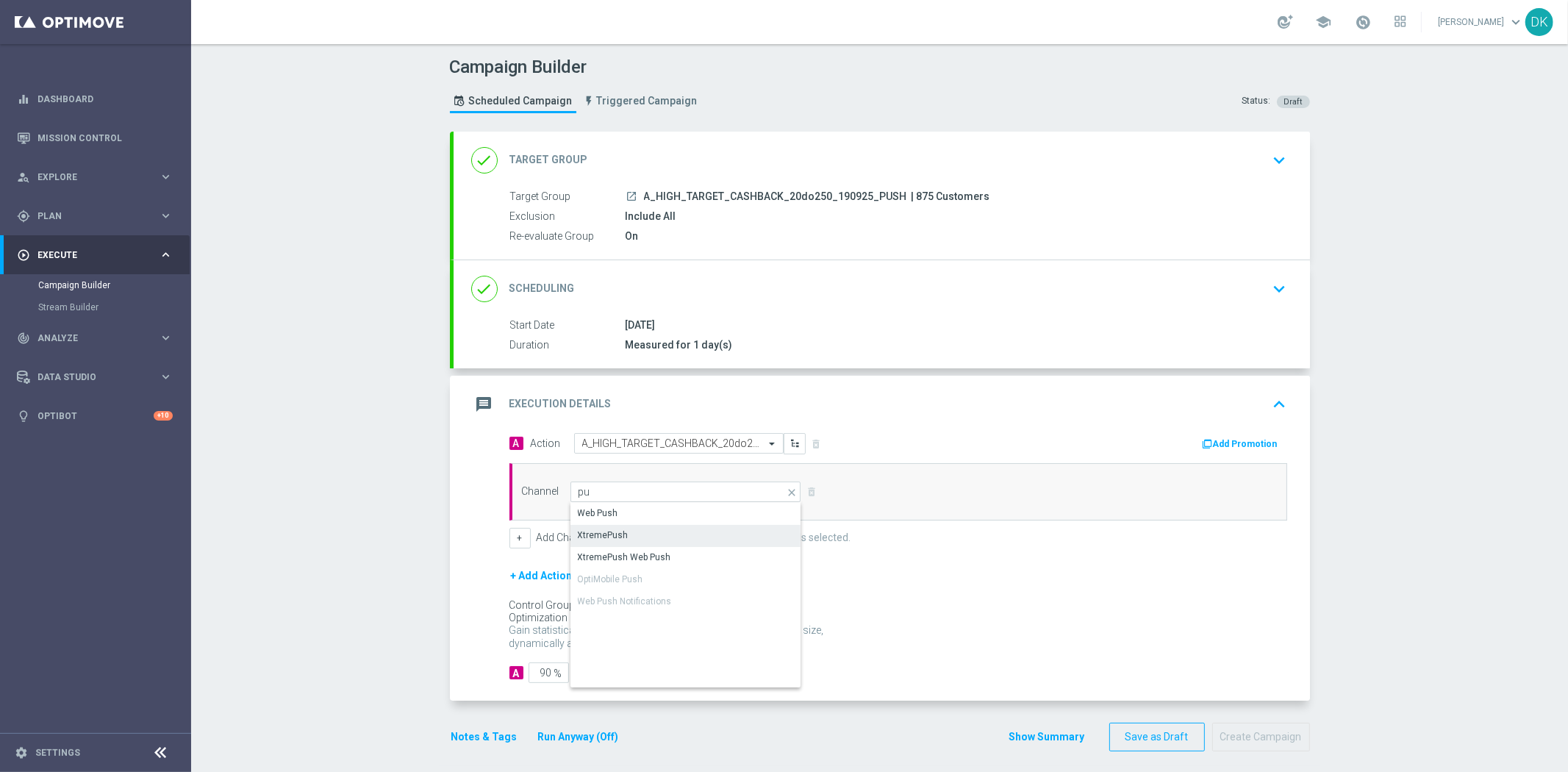
click at [627, 538] on div "XtremePush" at bounding box center [686, 535] width 231 height 21
type input "XtremePush"
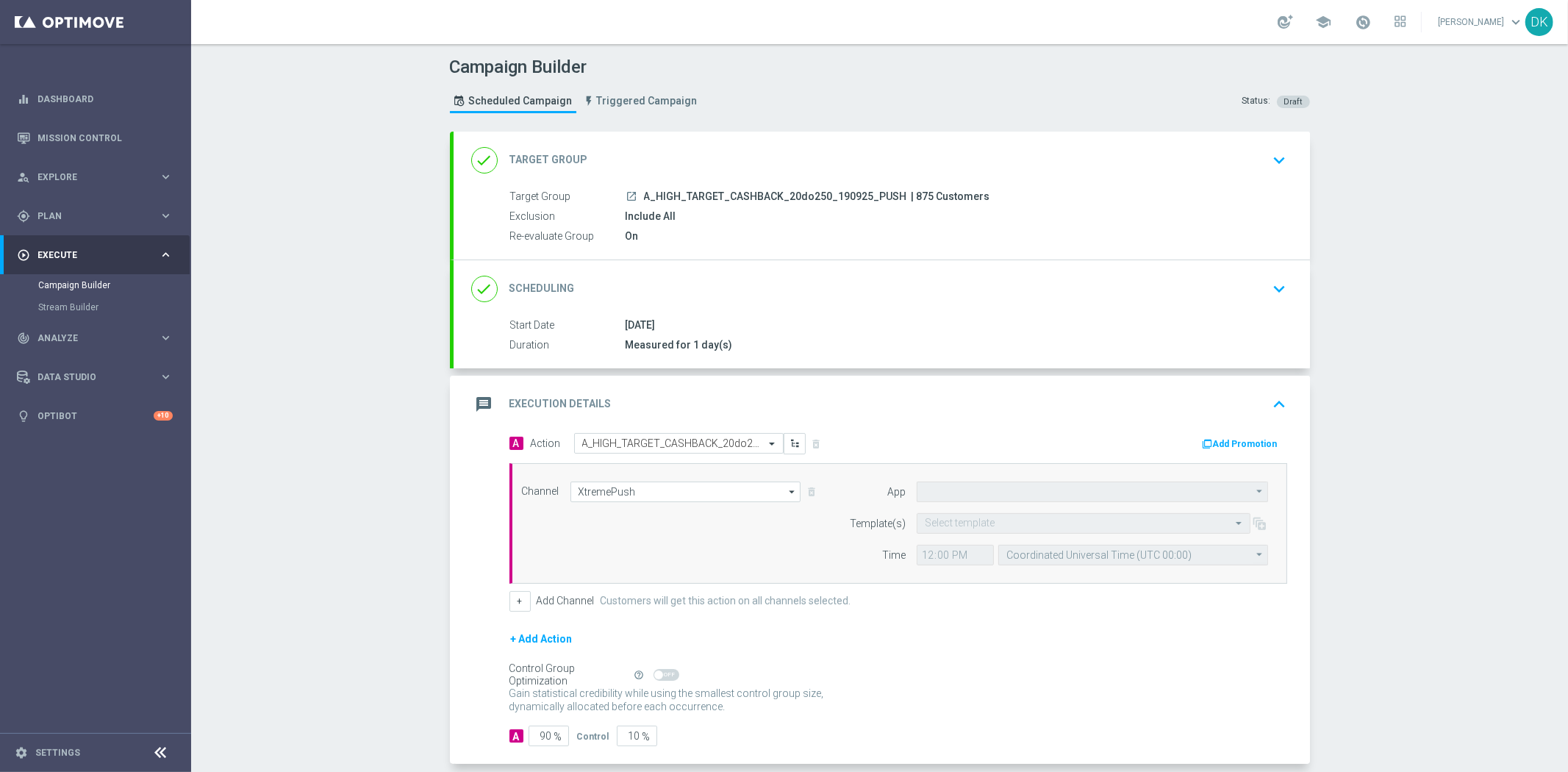
type input "STS_PL"
click at [981, 525] on input "text" at bounding box center [1069, 523] width 289 height 13
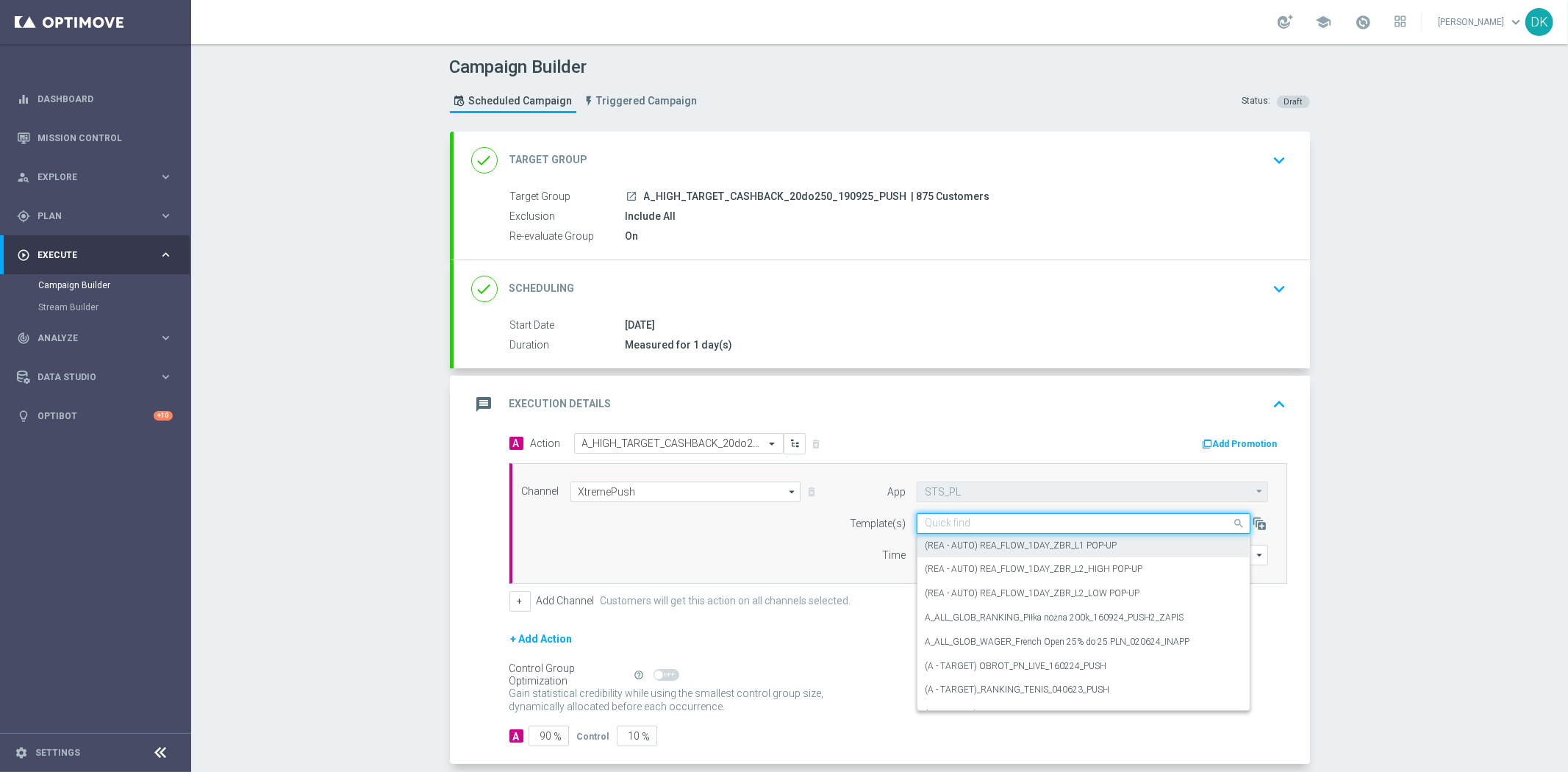
paste input "A_HIGH_TARGET_CASHBACK_20do250_190925_PUSH"
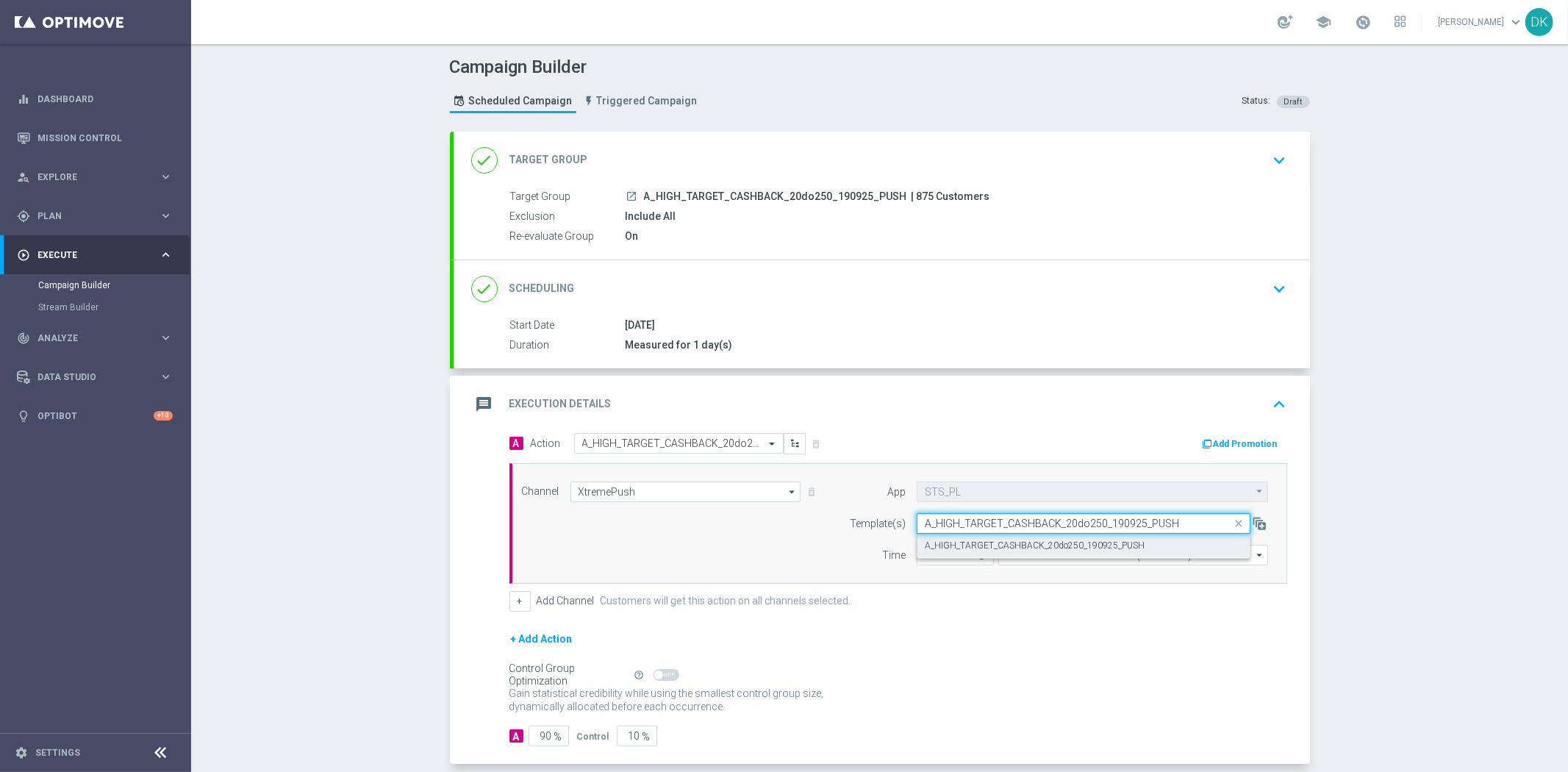
click at [984, 545] on label "A_HIGH_TARGET_CASHBACK_20do250_190925_PUSH" at bounding box center [1034, 546] width 220 height 13
type input "A_HIGH_TARGET_CASHBACK_20do250_190925_PUSH"
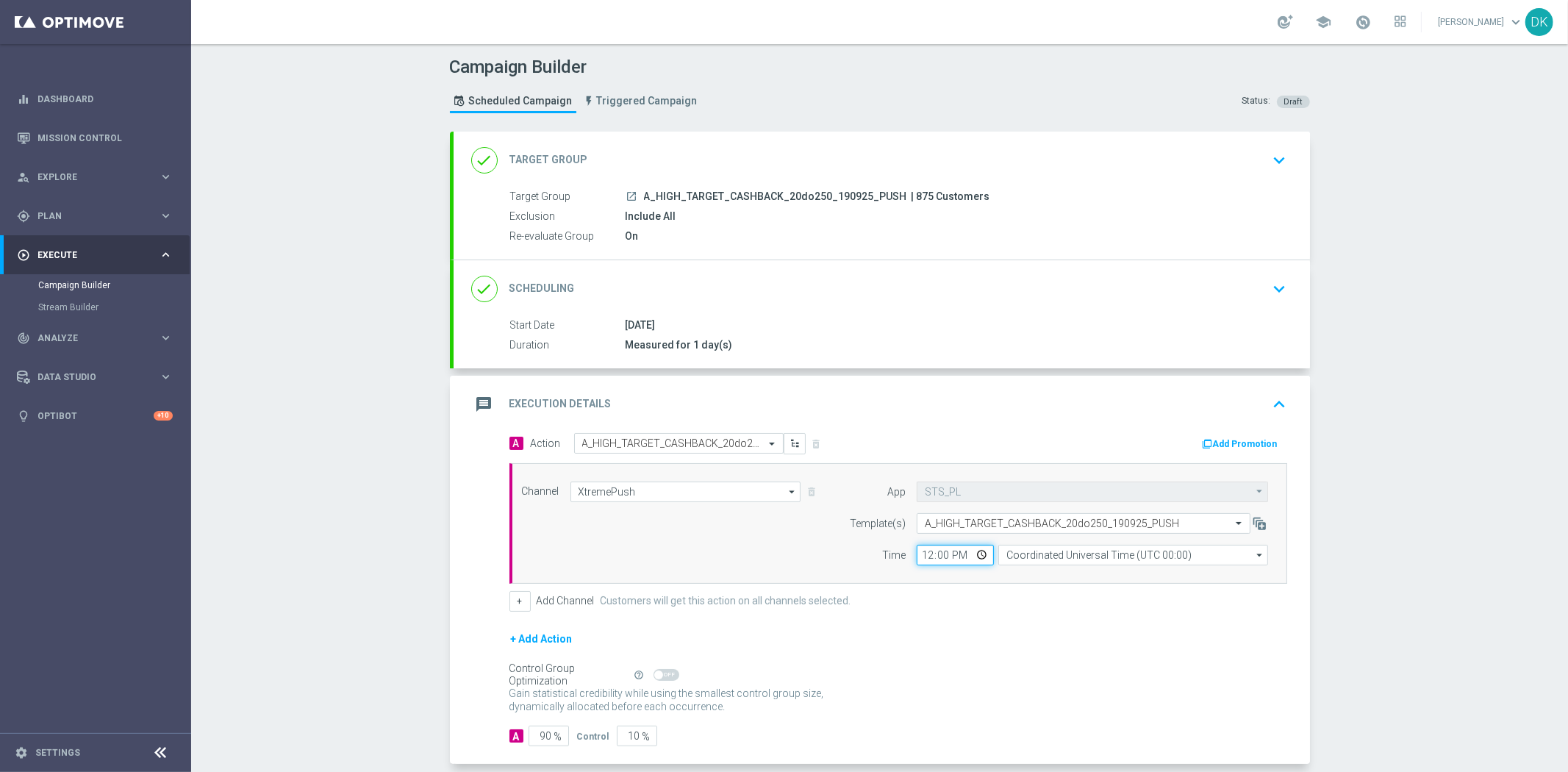
click at [922, 558] on input "12:00" at bounding box center [955, 554] width 77 height 21
type input "14:30"
click at [1092, 556] on input "Coordinated Universal Time (UTC 00:00)" at bounding box center [1134, 554] width 270 height 21
click at [1080, 583] on div "Central European Time ([GEOGRAPHIC_DATA]) (UTC +02:00)" at bounding box center [1134, 577] width 271 height 22
type input "Central European Time ([GEOGRAPHIC_DATA]) (UTC +02:00)"
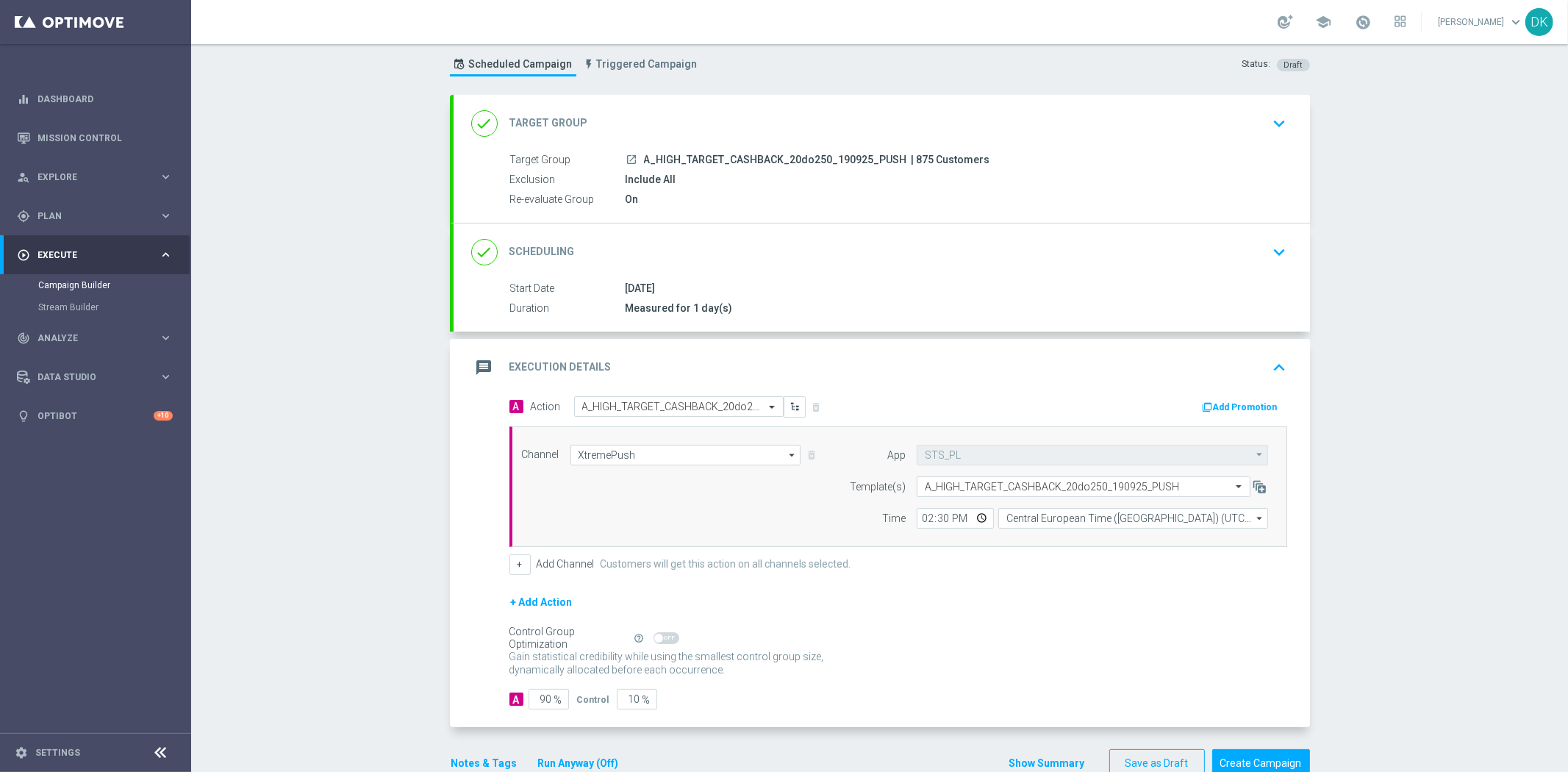
scroll to position [71, 0]
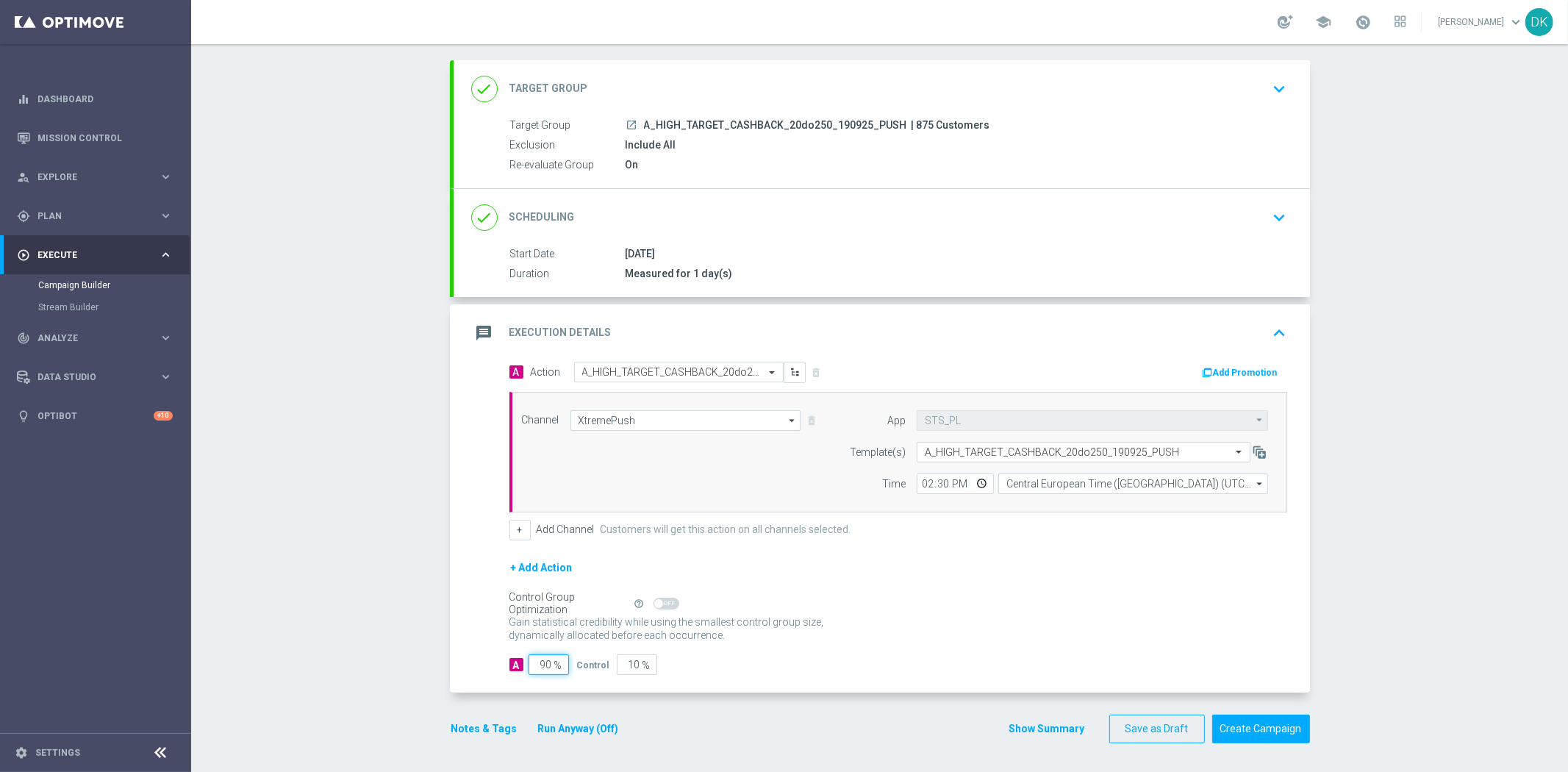
drag, startPoint x: 538, startPoint y: 670, endPoint x: 862, endPoint y: 671, distance: 324.0
click at [804, 669] on div "A 90 % Control 10 %" at bounding box center [898, 664] width 778 height 21
type input "98"
type input "2"
type input "98"
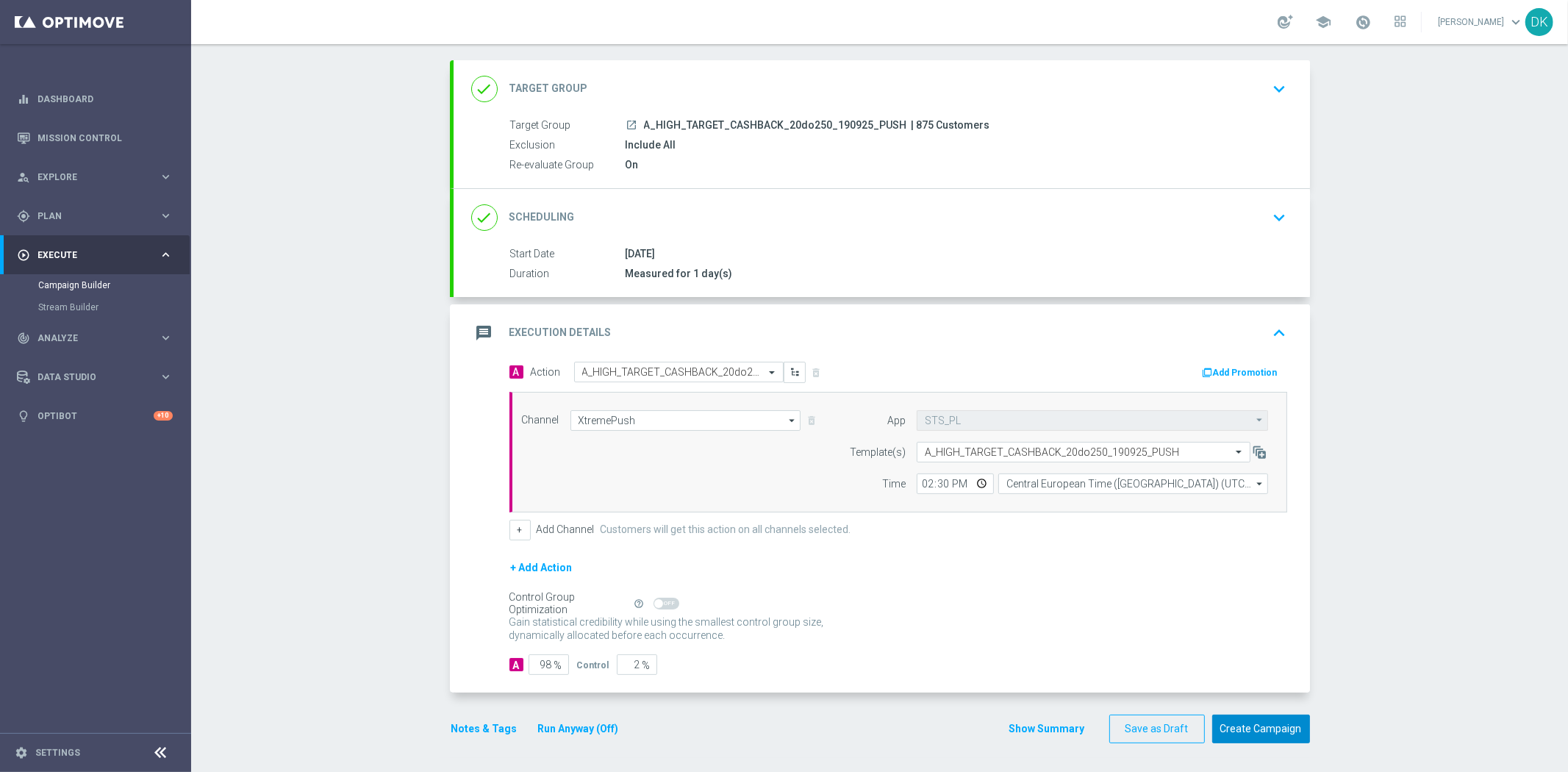
click at [1282, 736] on button "Create Campaign" at bounding box center [1261, 728] width 98 height 29
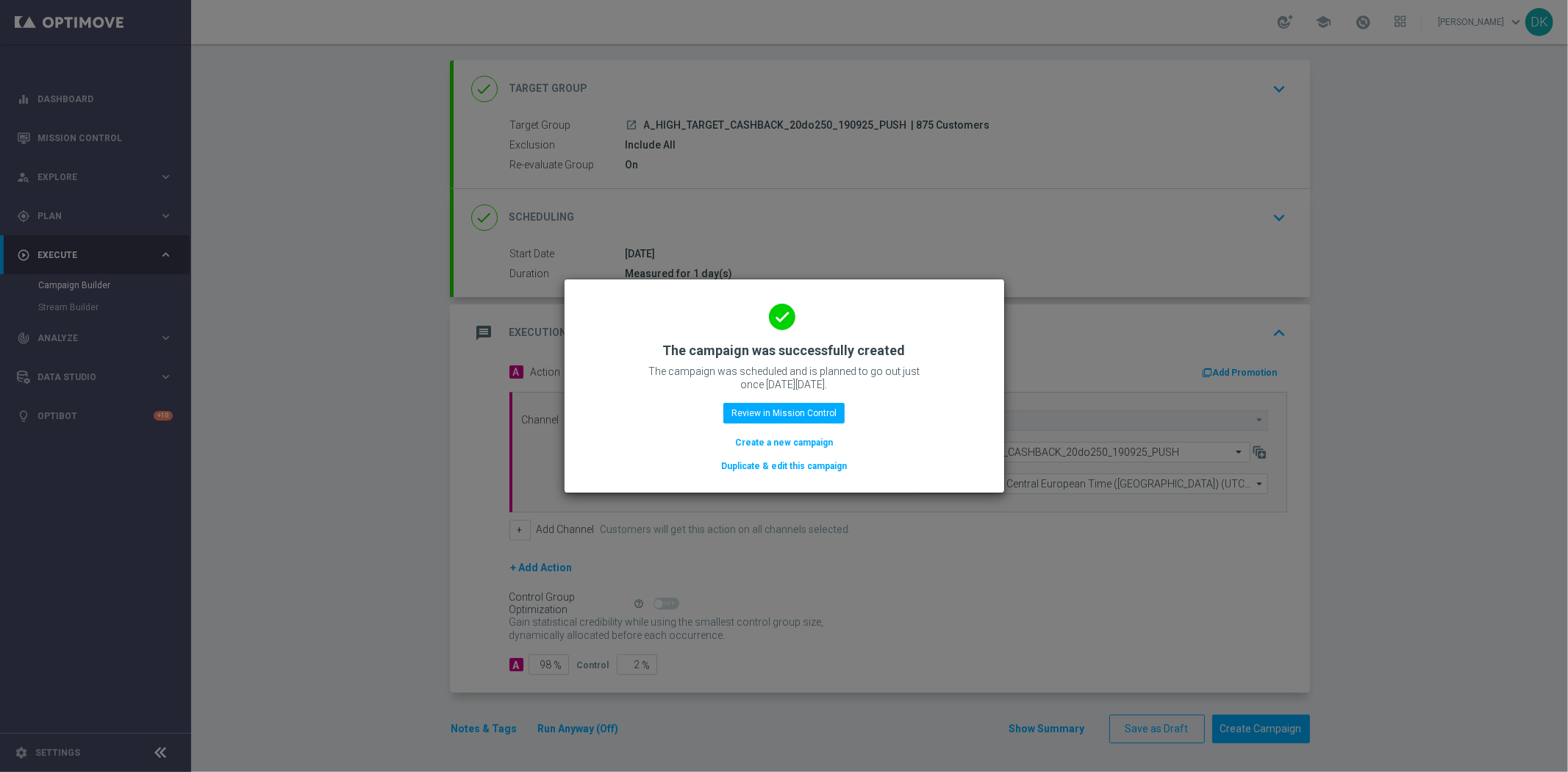
click at [804, 445] on button "Create a new campaign" at bounding box center [784, 442] width 100 height 16
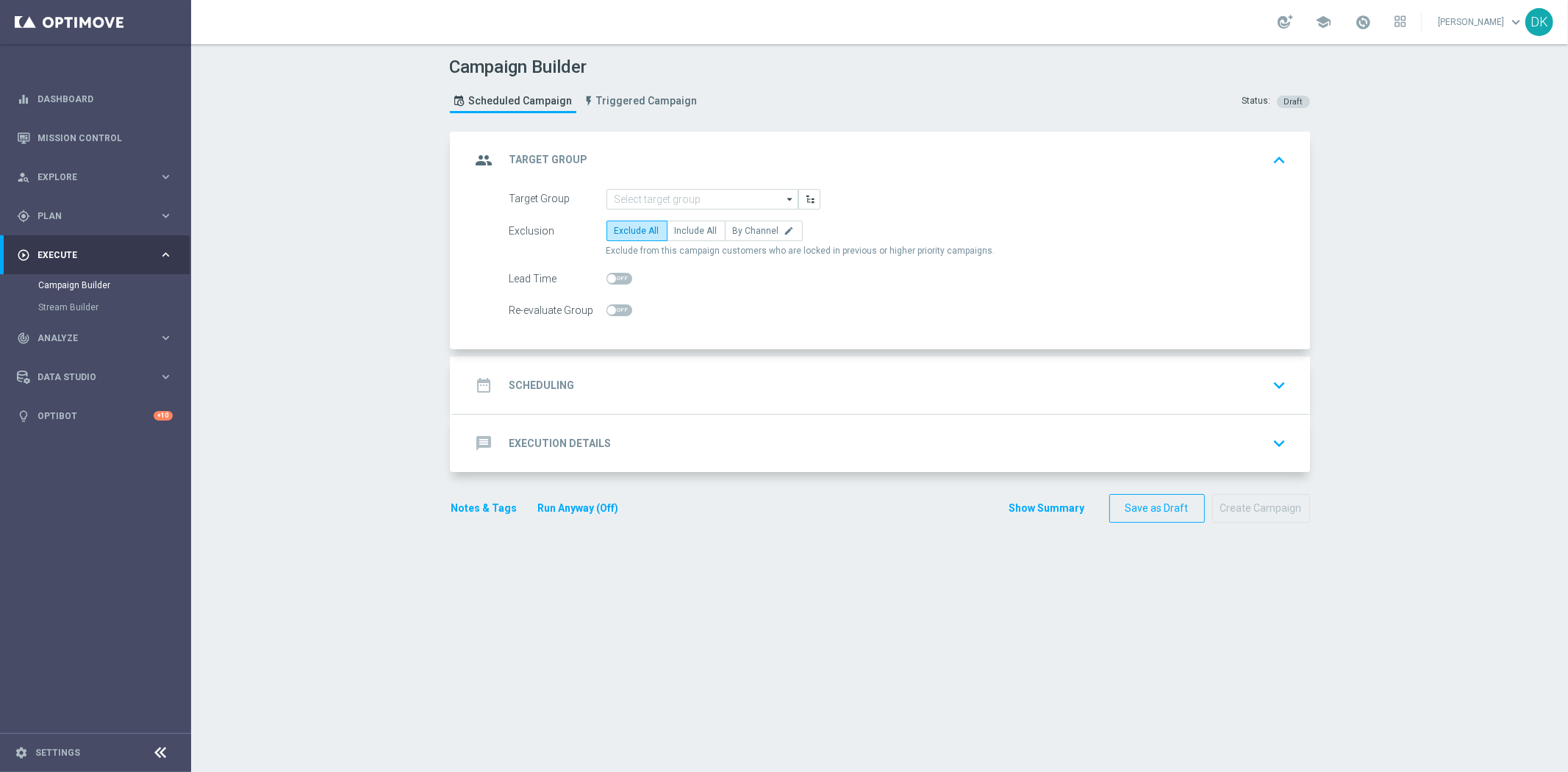
scroll to position [0, 0]
click at [708, 190] on input at bounding box center [702, 199] width 192 height 21
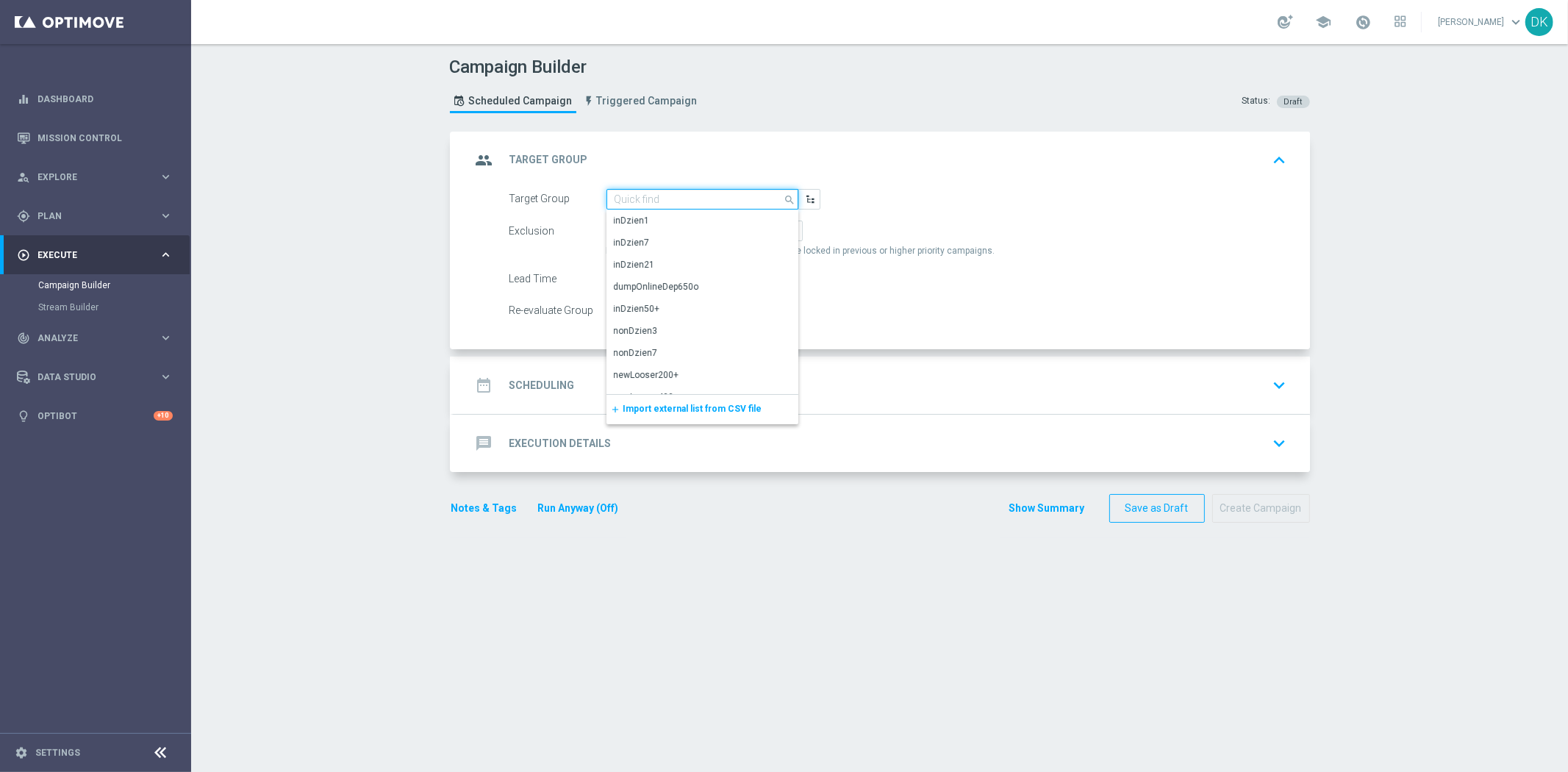
paste input "A_MED_TARGET_CASHBACK_20do100_190925_SMS"
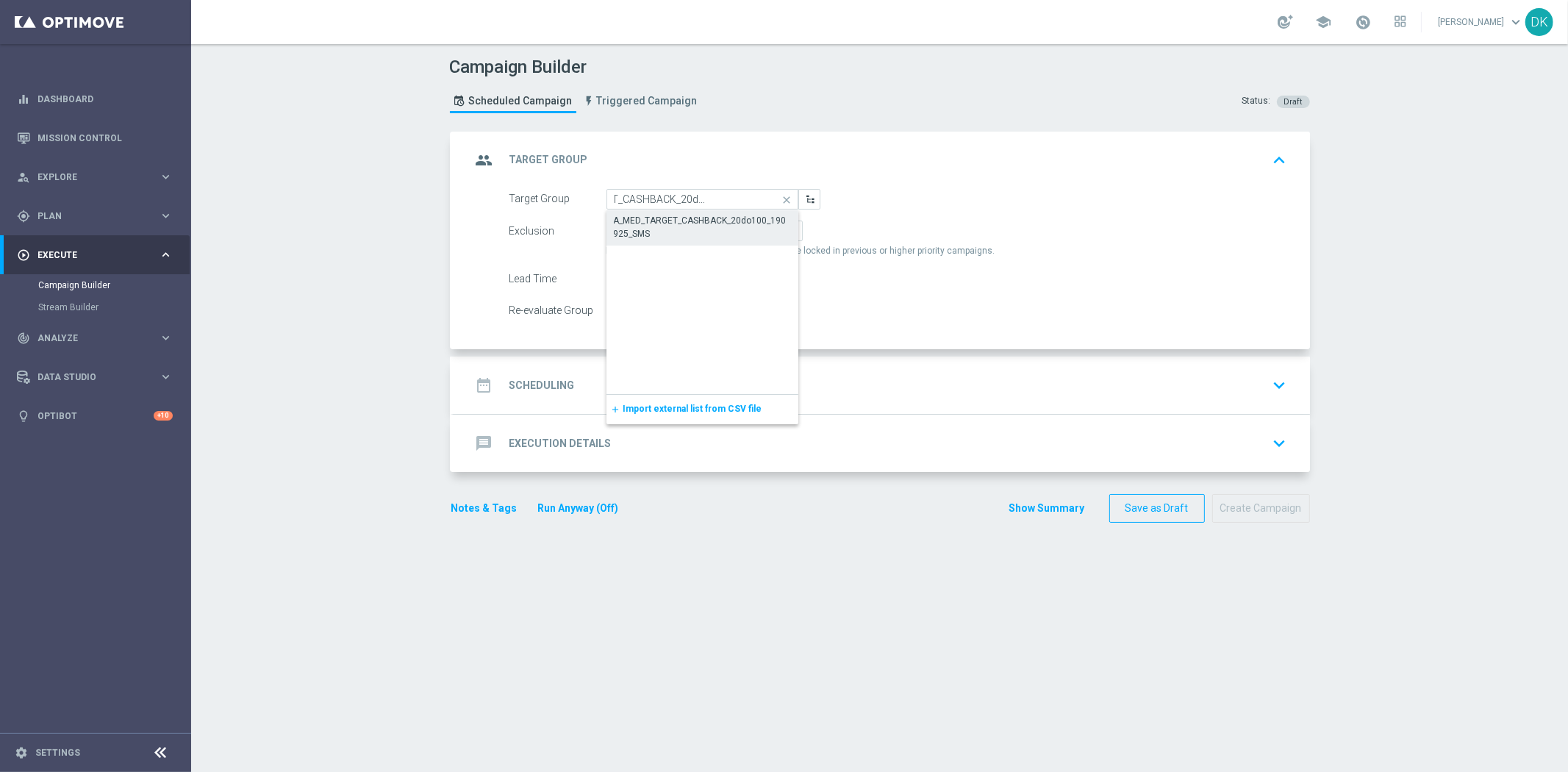
click at [669, 219] on div "A_MED_TARGET_CASHBACK_20do100_190925_SMS" at bounding box center [702, 226] width 178 height 27
type input "A_MED_TARGET_CASHBACK_20do100_190925_SMS"
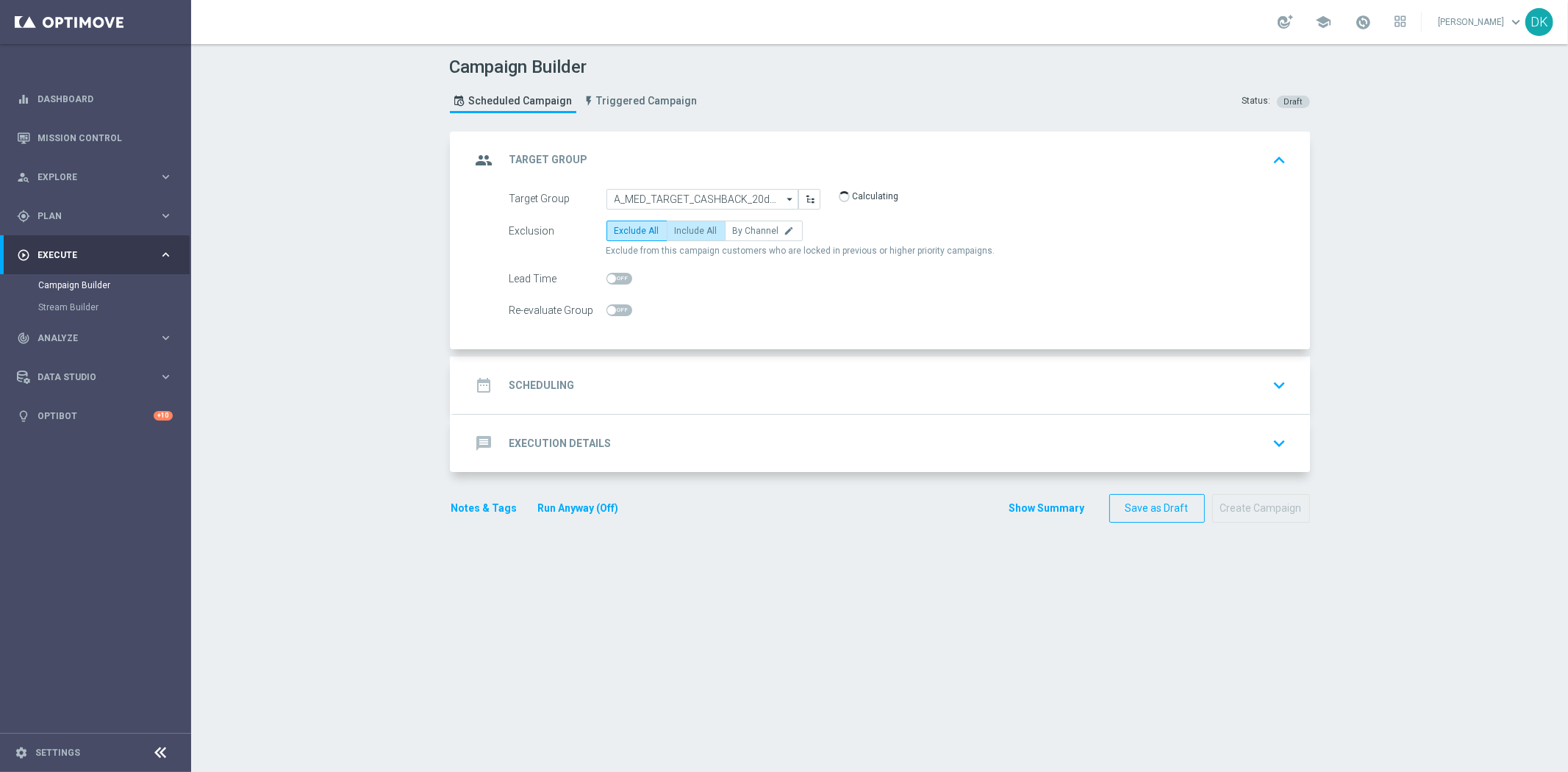
click at [694, 233] on span "Include All" at bounding box center [695, 230] width 42 height 10
click at [685, 233] on input "Include All" at bounding box center [680, 233] width 10 height 10
radio input "true"
click at [613, 307] on span at bounding box center [620, 310] width 26 height 12
click at [613, 307] on input "checkbox" at bounding box center [620, 310] width 26 height 12
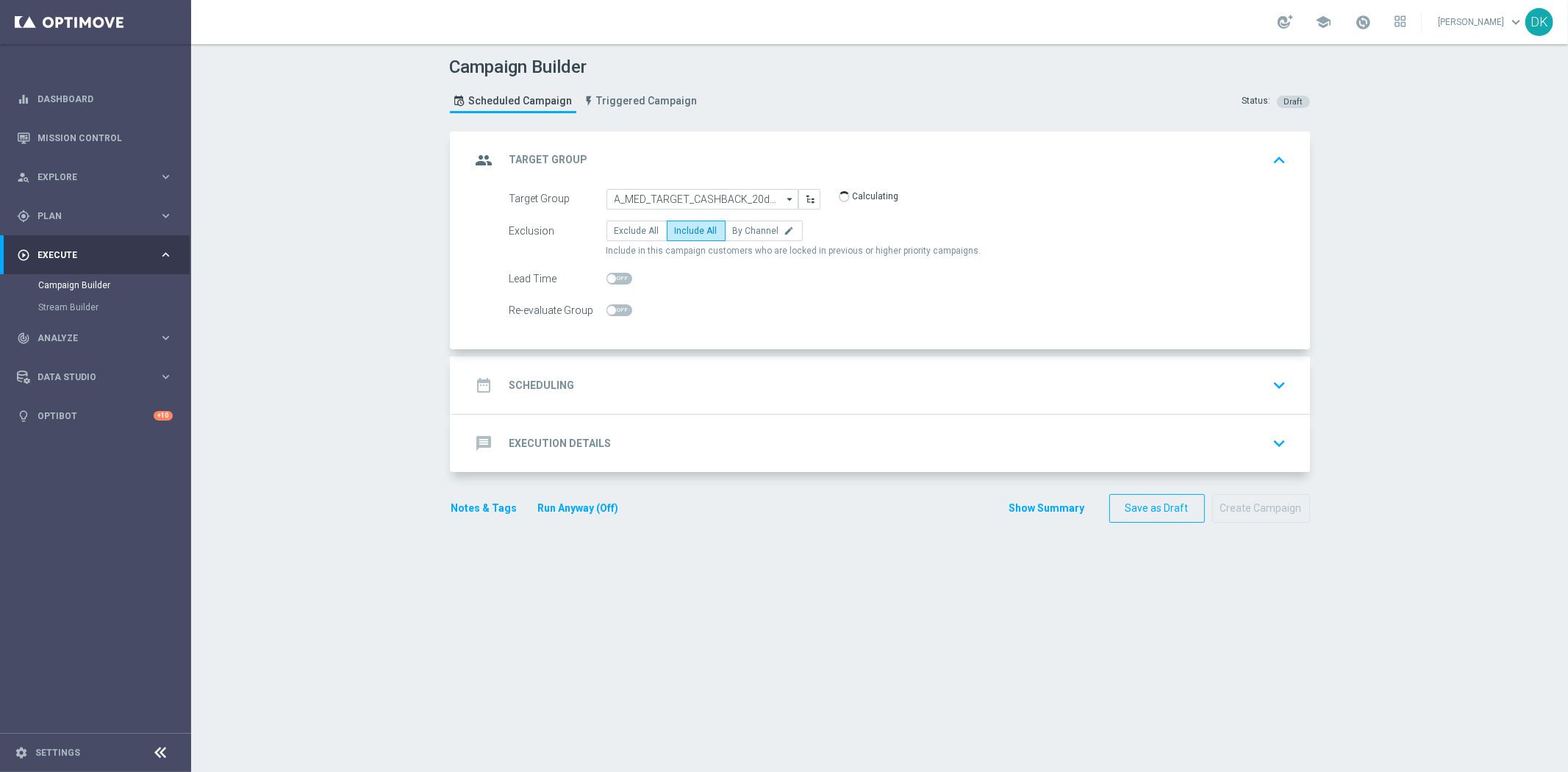
checkbox input "true"
click at [526, 395] on div "date_range Scheduling" at bounding box center [522, 385] width 103 height 27
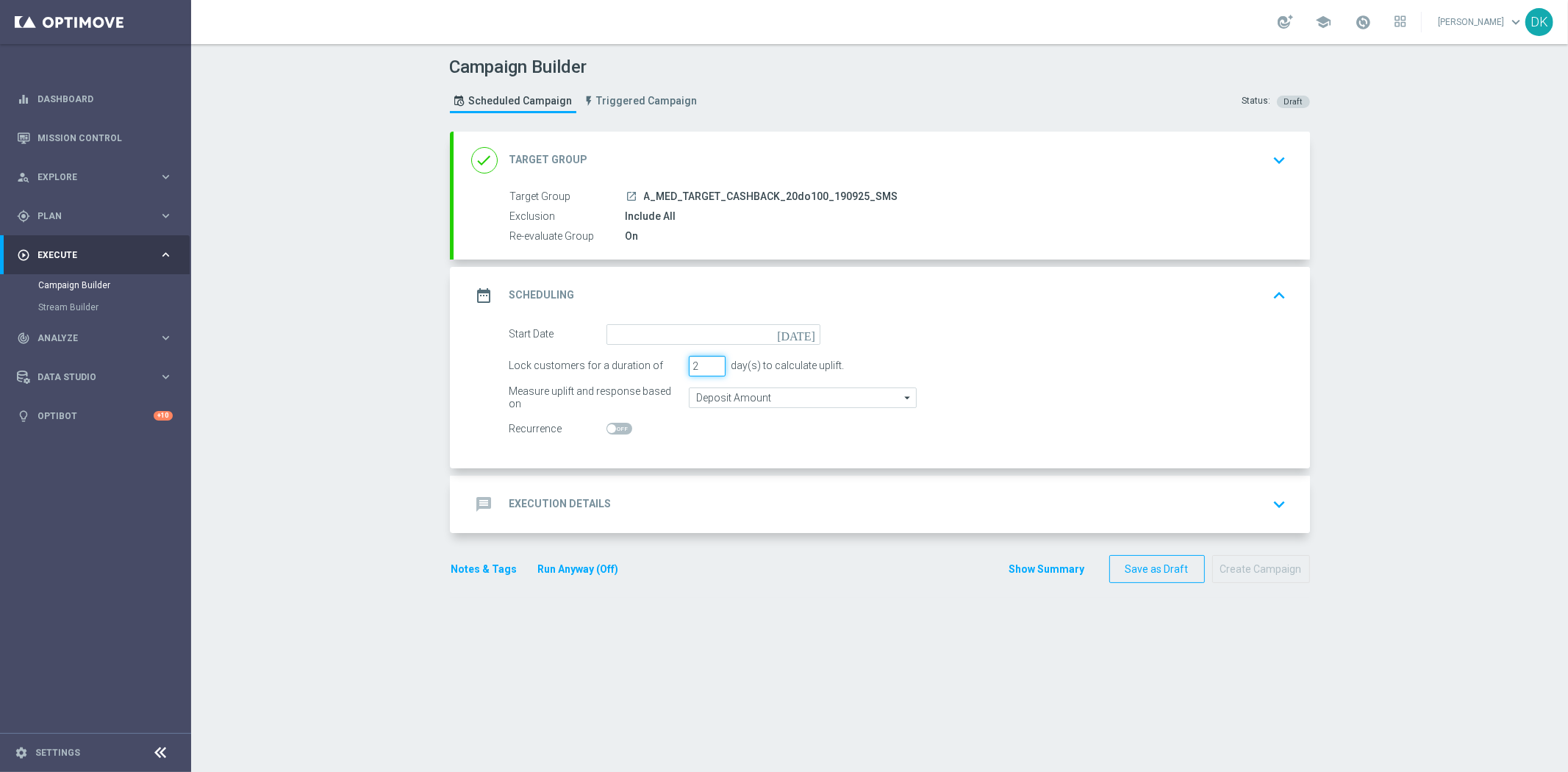
click at [706, 367] on input "2" at bounding box center [706, 365] width 36 height 21
type input "1"
click at [706, 367] on input "1" at bounding box center [706, 365] width 36 height 21
click at [726, 337] on input at bounding box center [713, 334] width 214 height 21
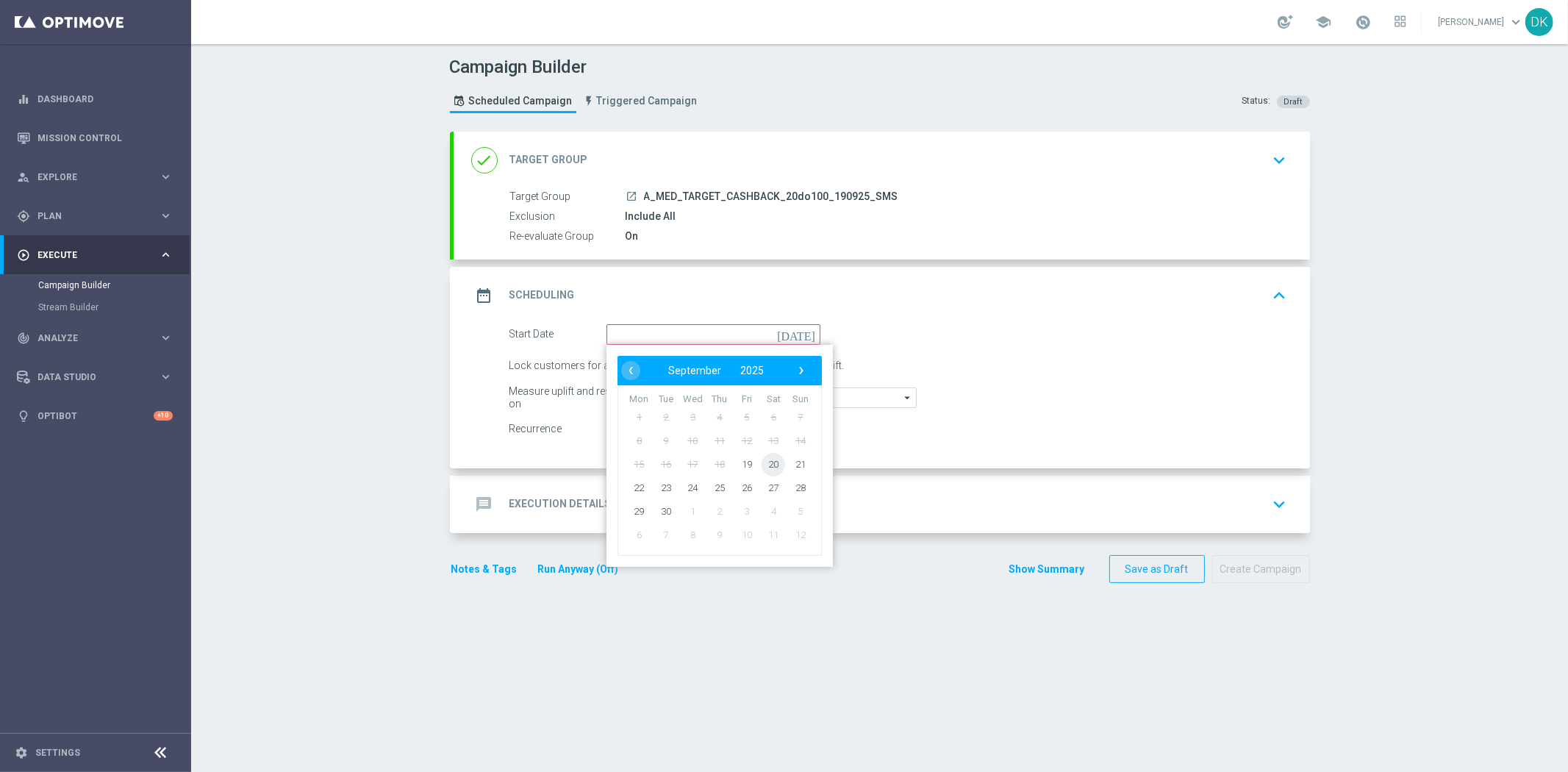
click at [761, 471] on span "20" at bounding box center [773, 464] width 24 height 24
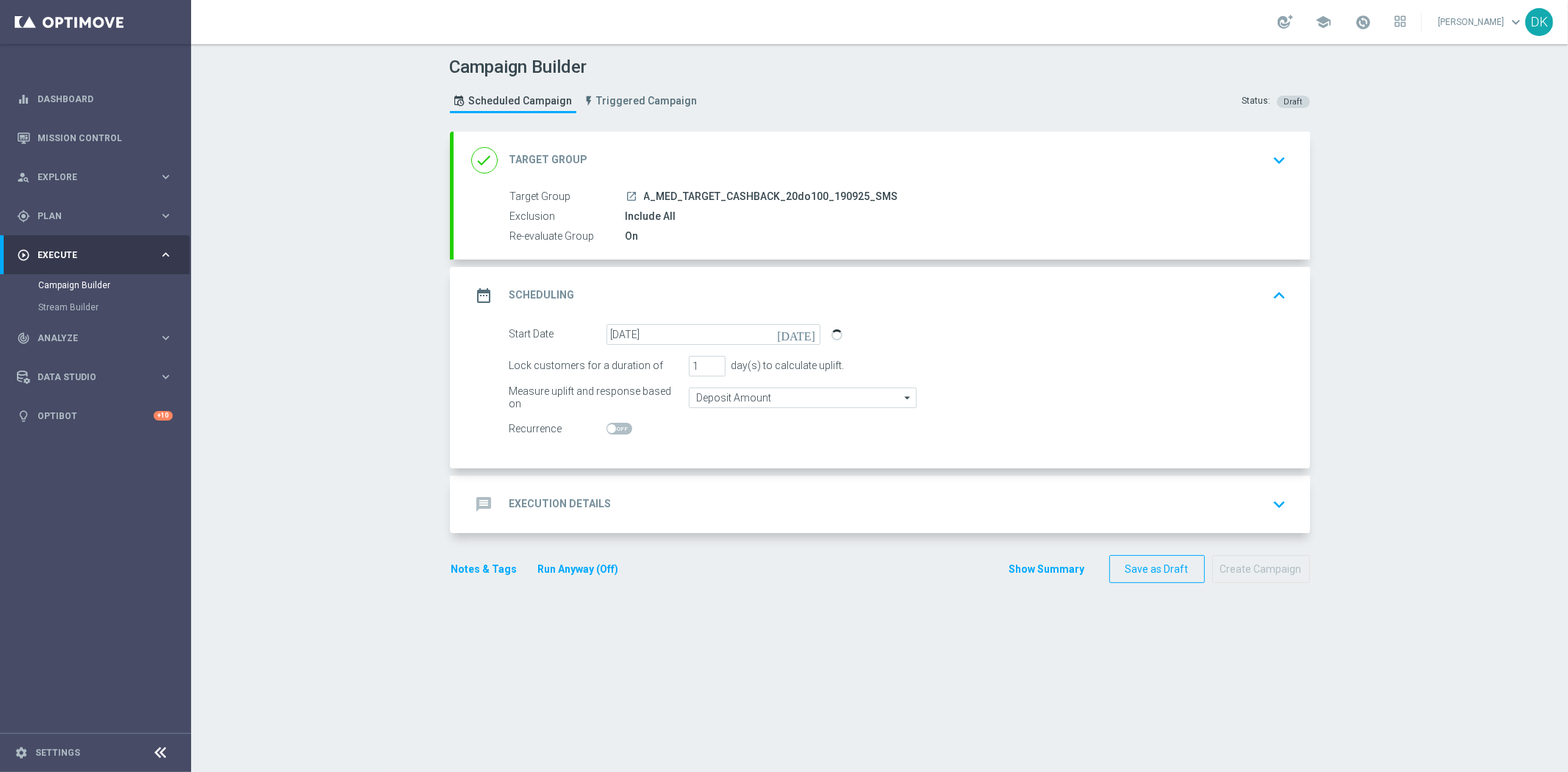
click at [674, 523] on div "message Execution Details keyboard_arrow_down" at bounding box center [881, 504] width 856 height 57
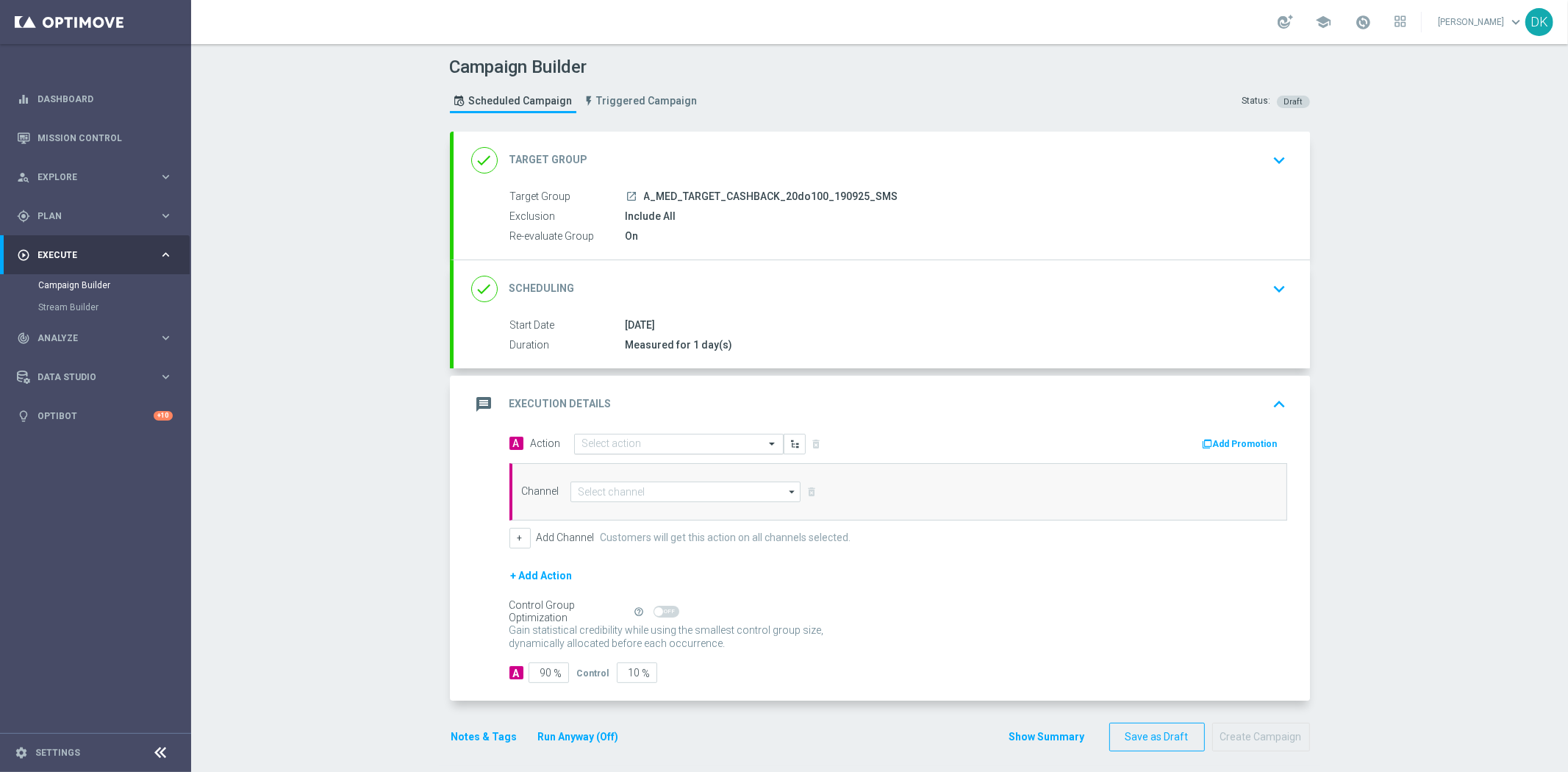
click at [634, 442] on input "text" at bounding box center [664, 444] width 163 height 13
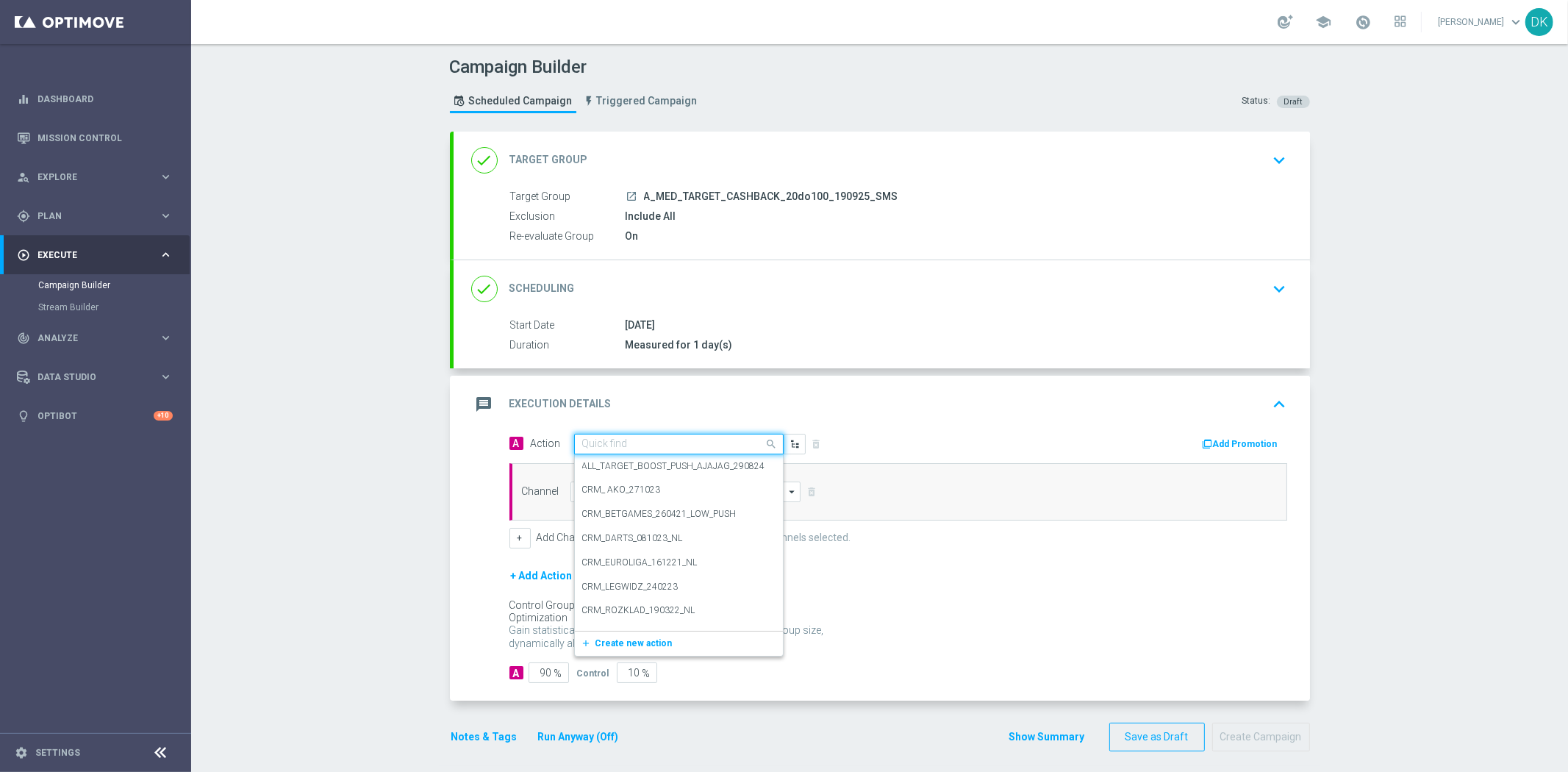
click at [675, 355] on div "Start Date [DATE] Duration Measured for 1 day(s) Start Date [DATE] [DATE] Lock …" at bounding box center [881, 342] width 856 height 50
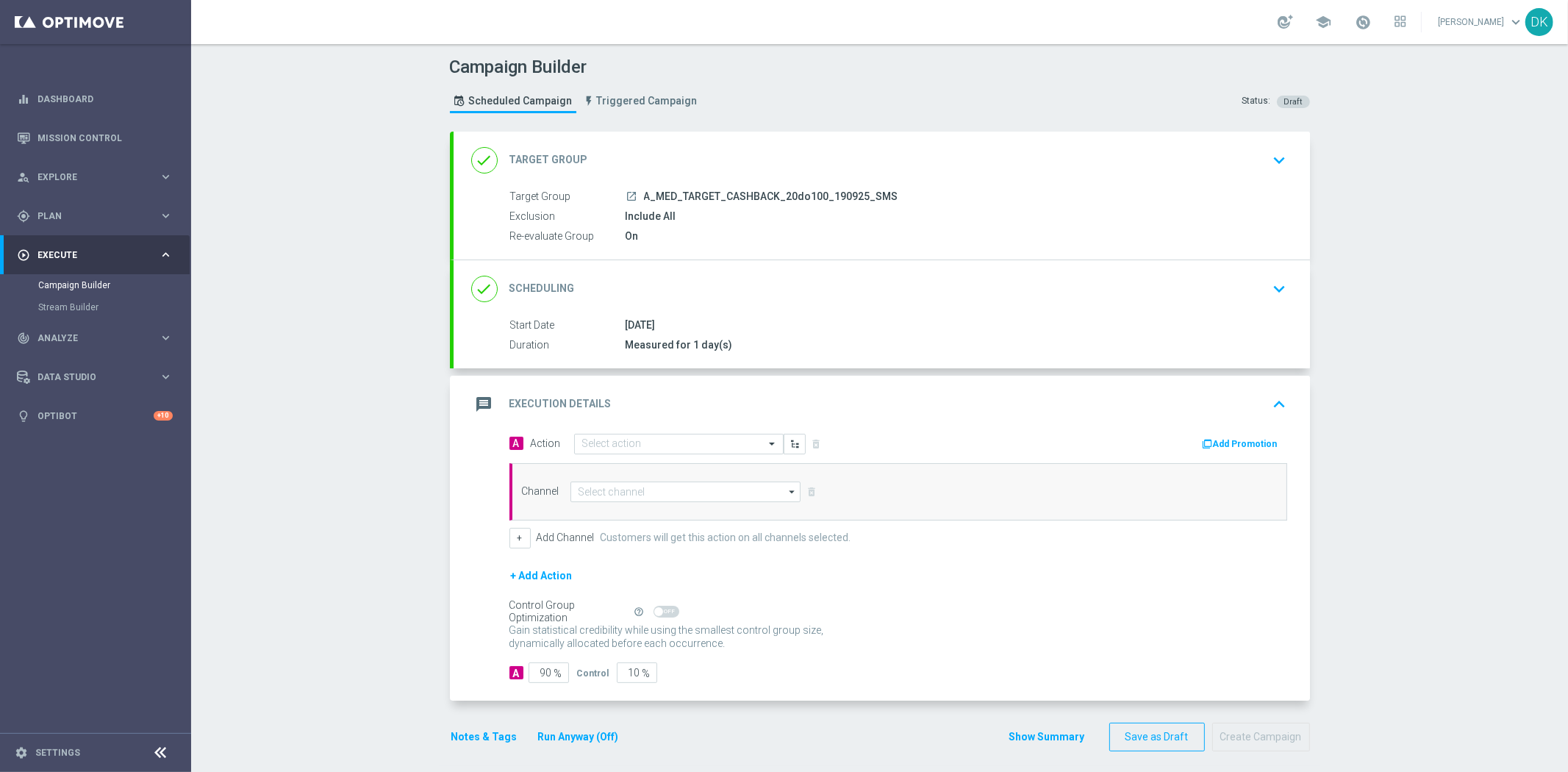
click at [923, 327] on div "[DATE]" at bounding box center [953, 324] width 656 height 15
drag, startPoint x: 1221, startPoint y: 284, endPoint x: 1191, endPoint y: 289, distance: 30.4
click at [1221, 283] on div "done Scheduling keyboard_arrow_down" at bounding box center [882, 289] width 821 height 28
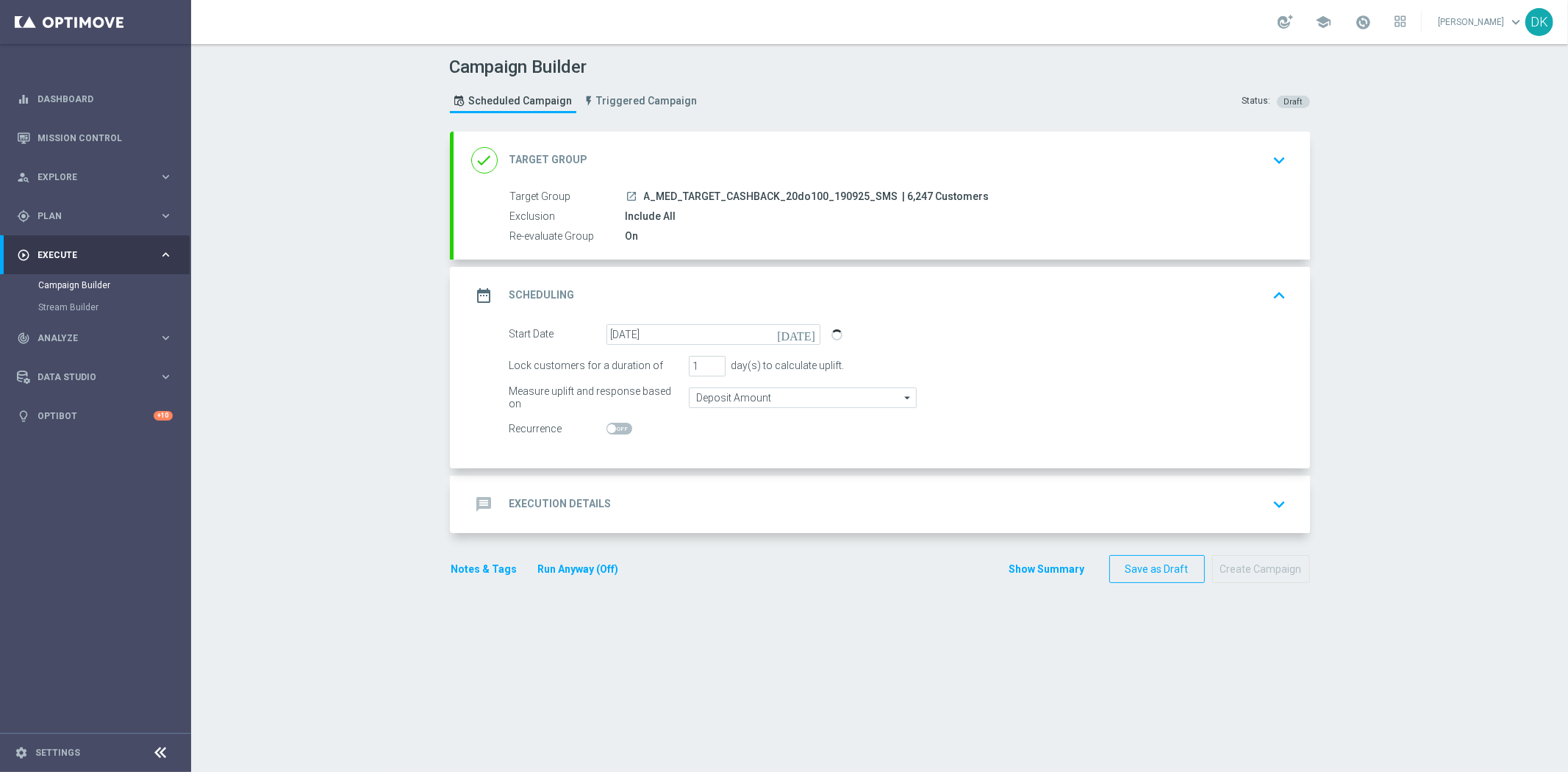
click at [804, 335] on icon "[DATE]" at bounding box center [799, 332] width 43 height 16
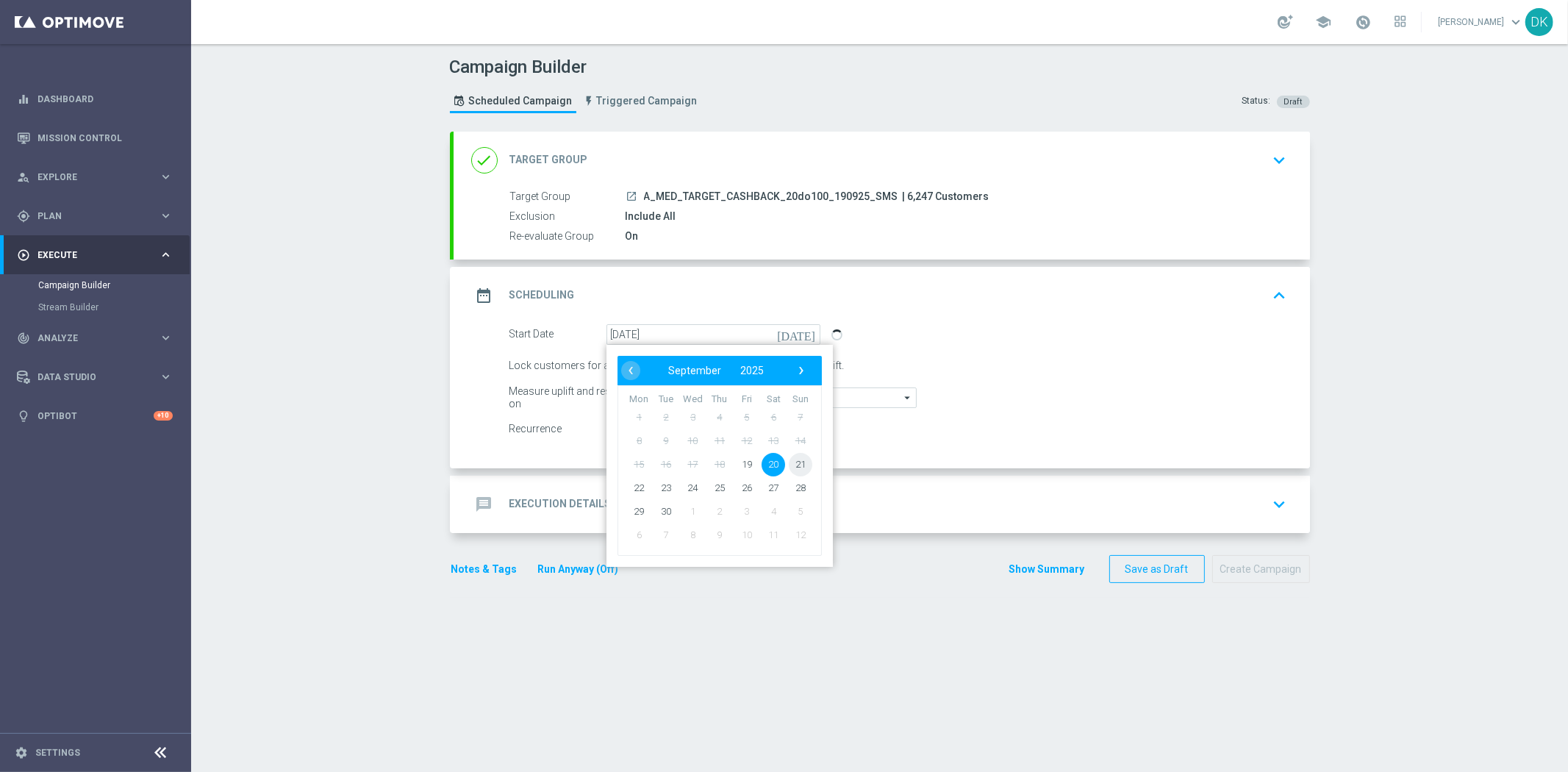
click at [794, 462] on span "21" at bounding box center [800, 464] width 24 height 24
type input "[DATE]"
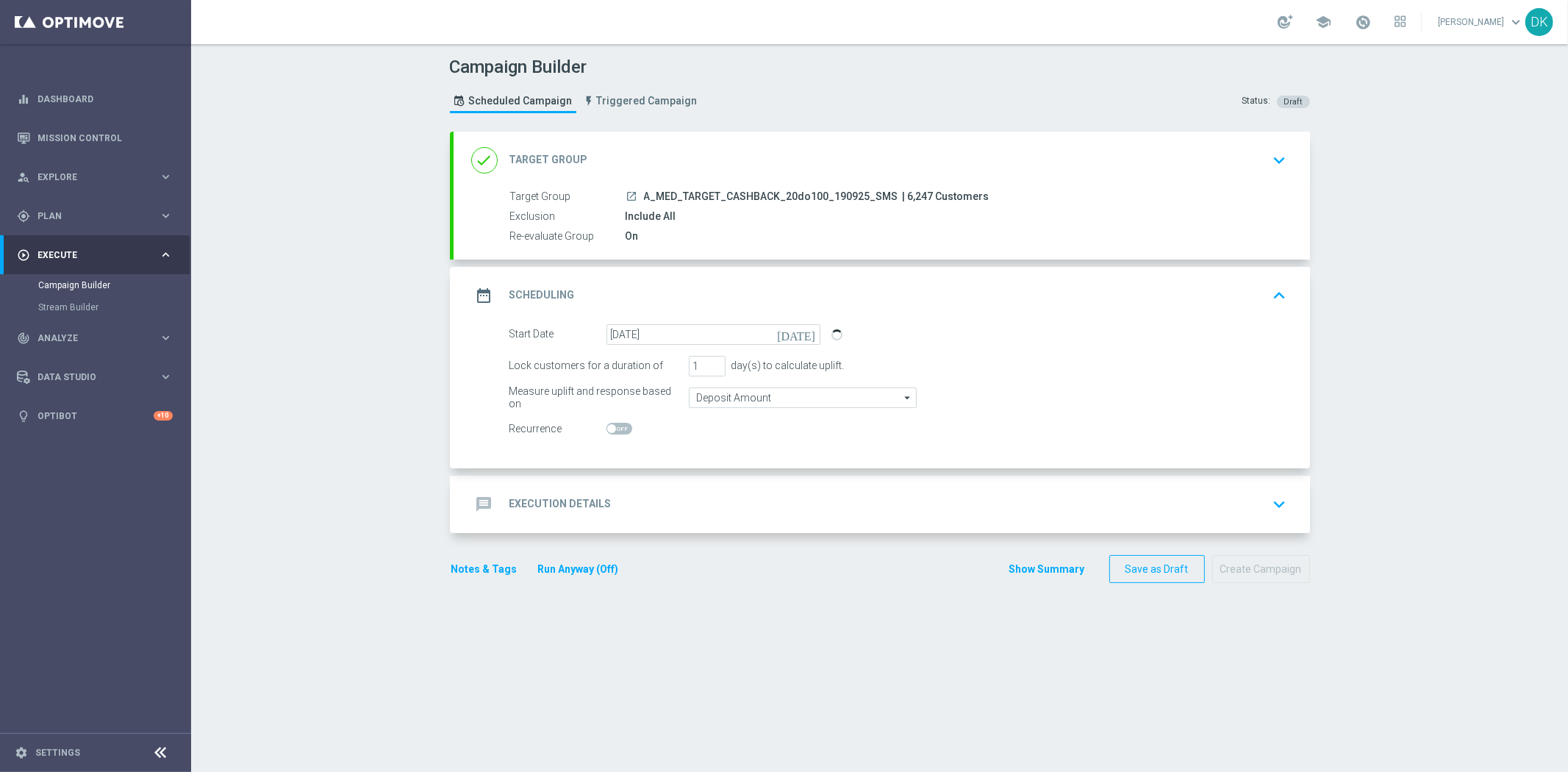
click at [633, 516] on div "message Execution Details keyboard_arrow_down" at bounding box center [882, 504] width 821 height 28
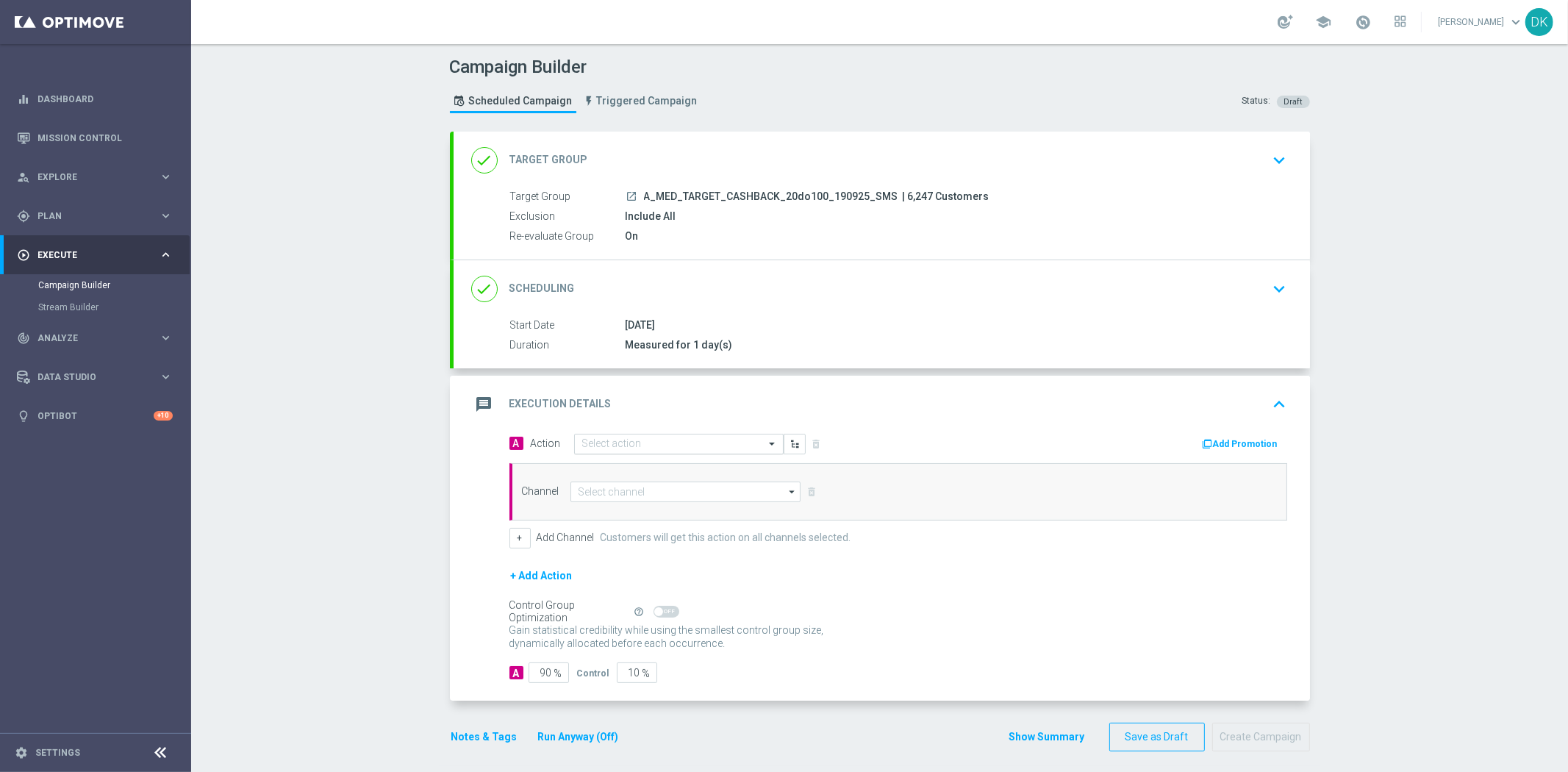
click at [639, 438] on input "text" at bounding box center [664, 444] width 163 height 13
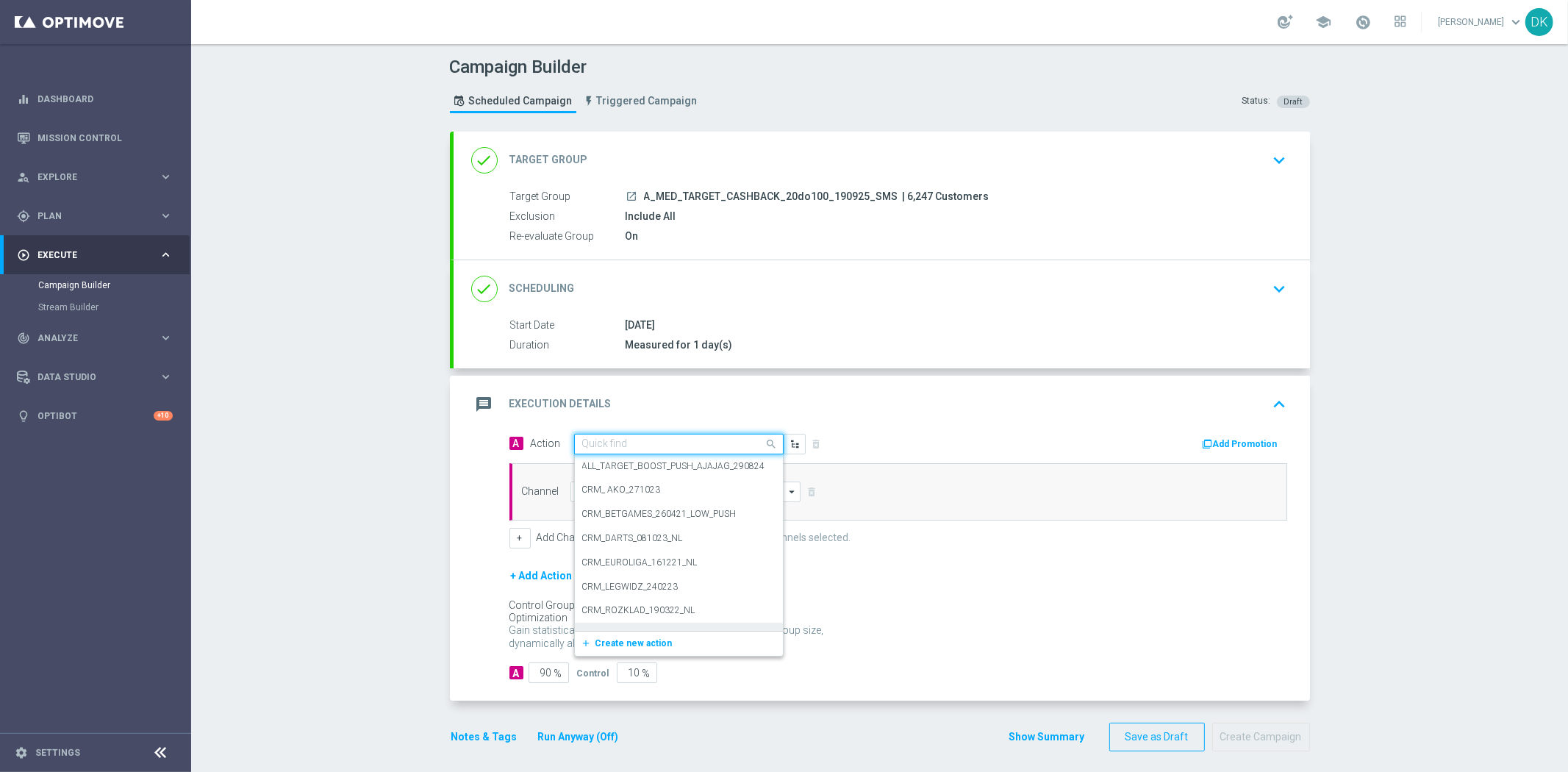
click at [629, 633] on div "add_new Create new action" at bounding box center [679, 642] width 208 height 25
click at [629, 635] on button "add_new Create new action" at bounding box center [677, 643] width 203 height 17
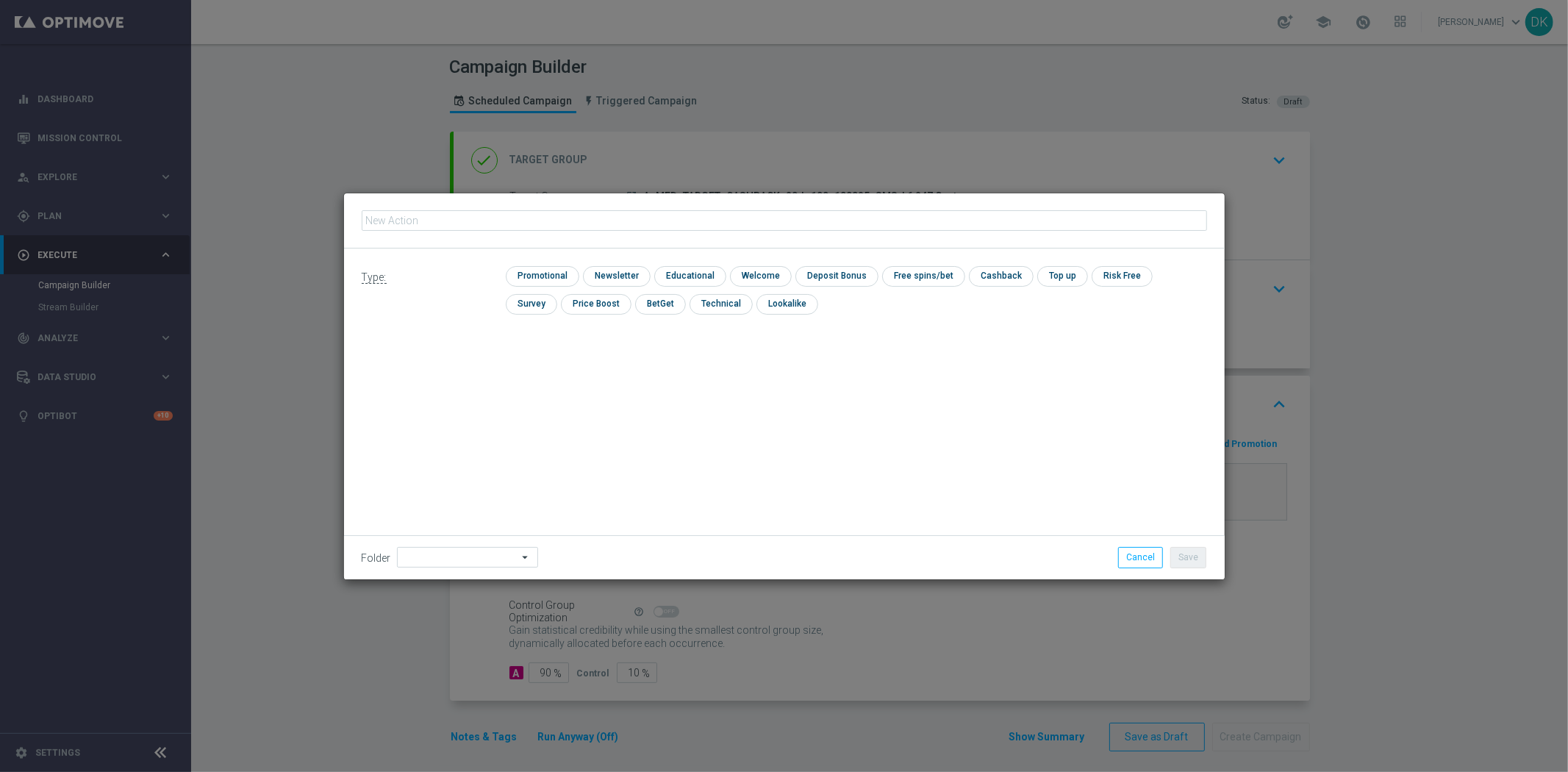
type input "A_MED_TARGET_CASHBACK_20do100_190925_SMS"
click at [533, 272] on input "checkbox" at bounding box center [540, 276] width 70 height 20
checkbox input "true"
click at [1196, 560] on button "Save" at bounding box center [1188, 556] width 36 height 21
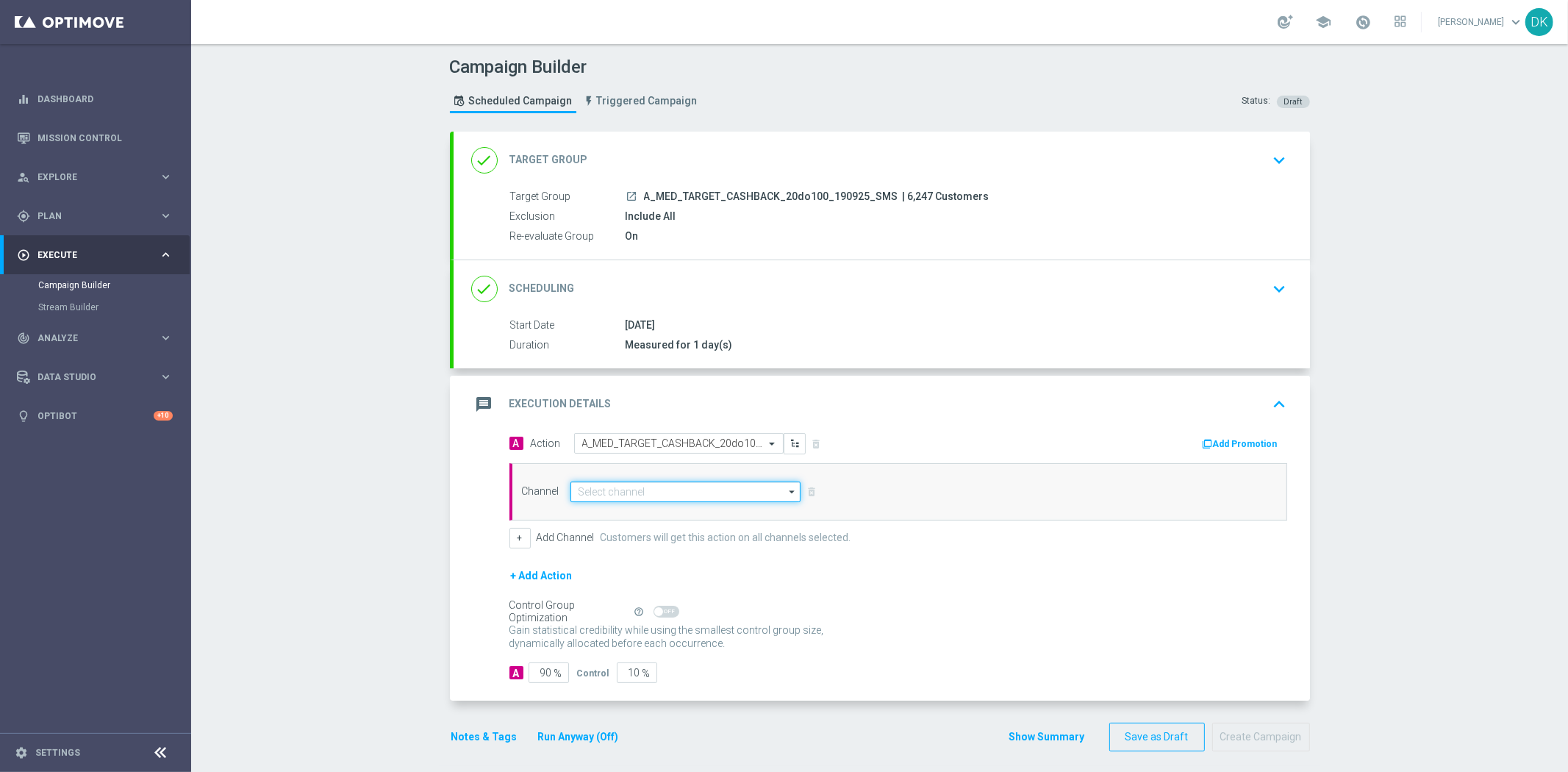
click at [677, 493] on input at bounding box center [686, 491] width 230 height 21
click at [668, 517] on div "SMS" at bounding box center [686, 512] width 231 height 21
type input "SMS"
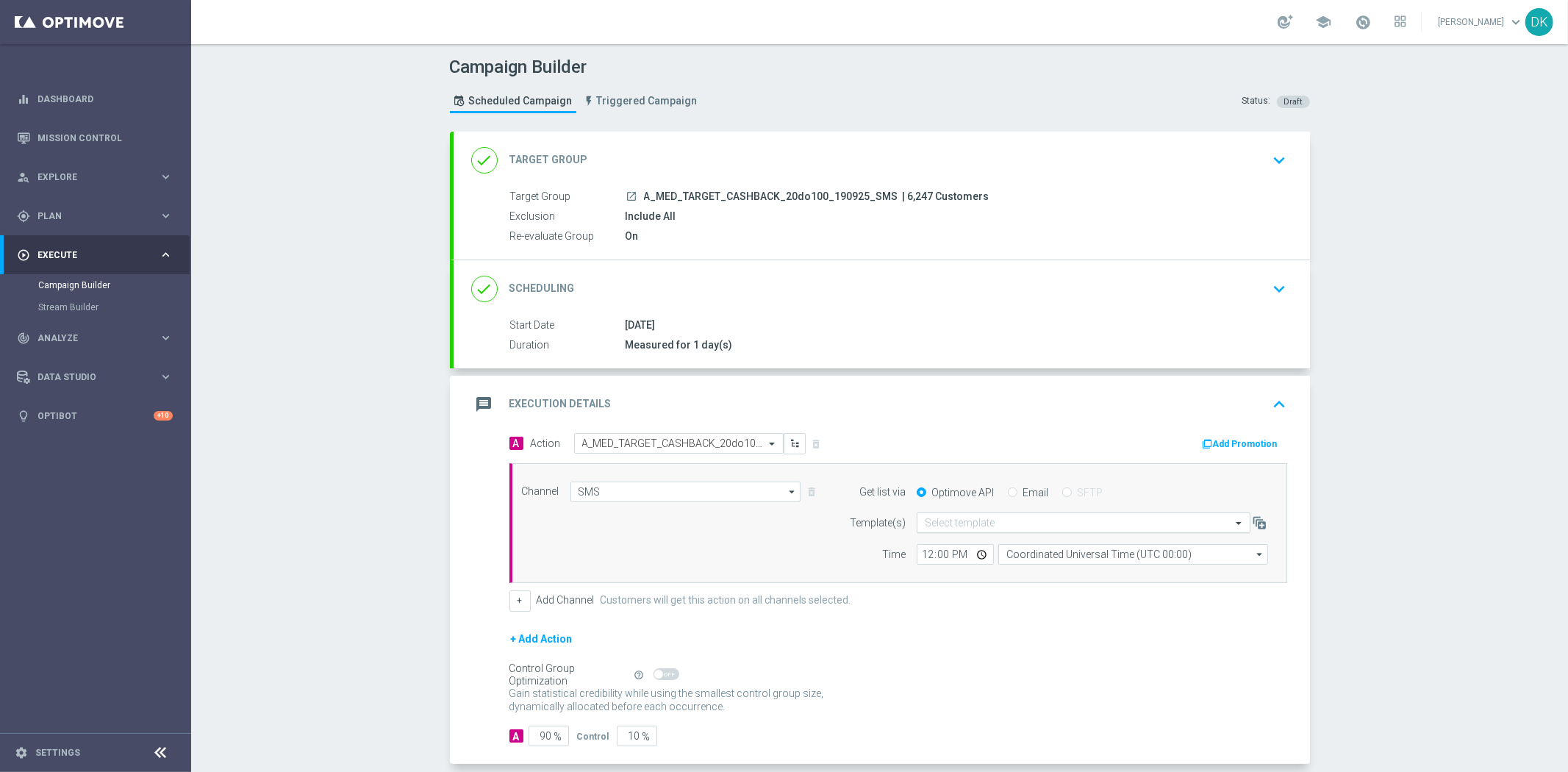
click at [961, 520] on input "text" at bounding box center [1069, 523] width 289 height 13
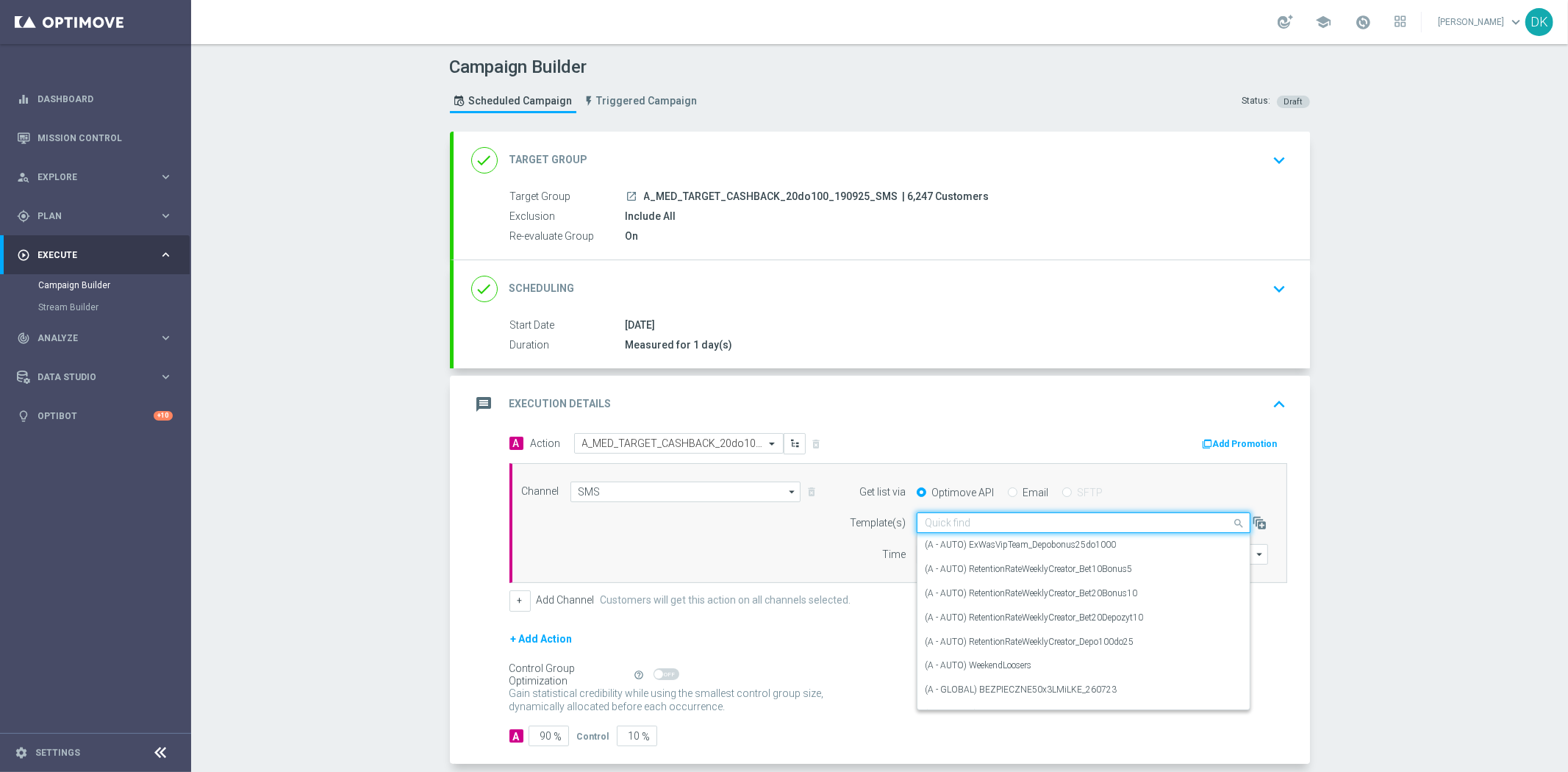
paste input "A_MED_TARGET_CASHBACK_20do100_190925_SMS"
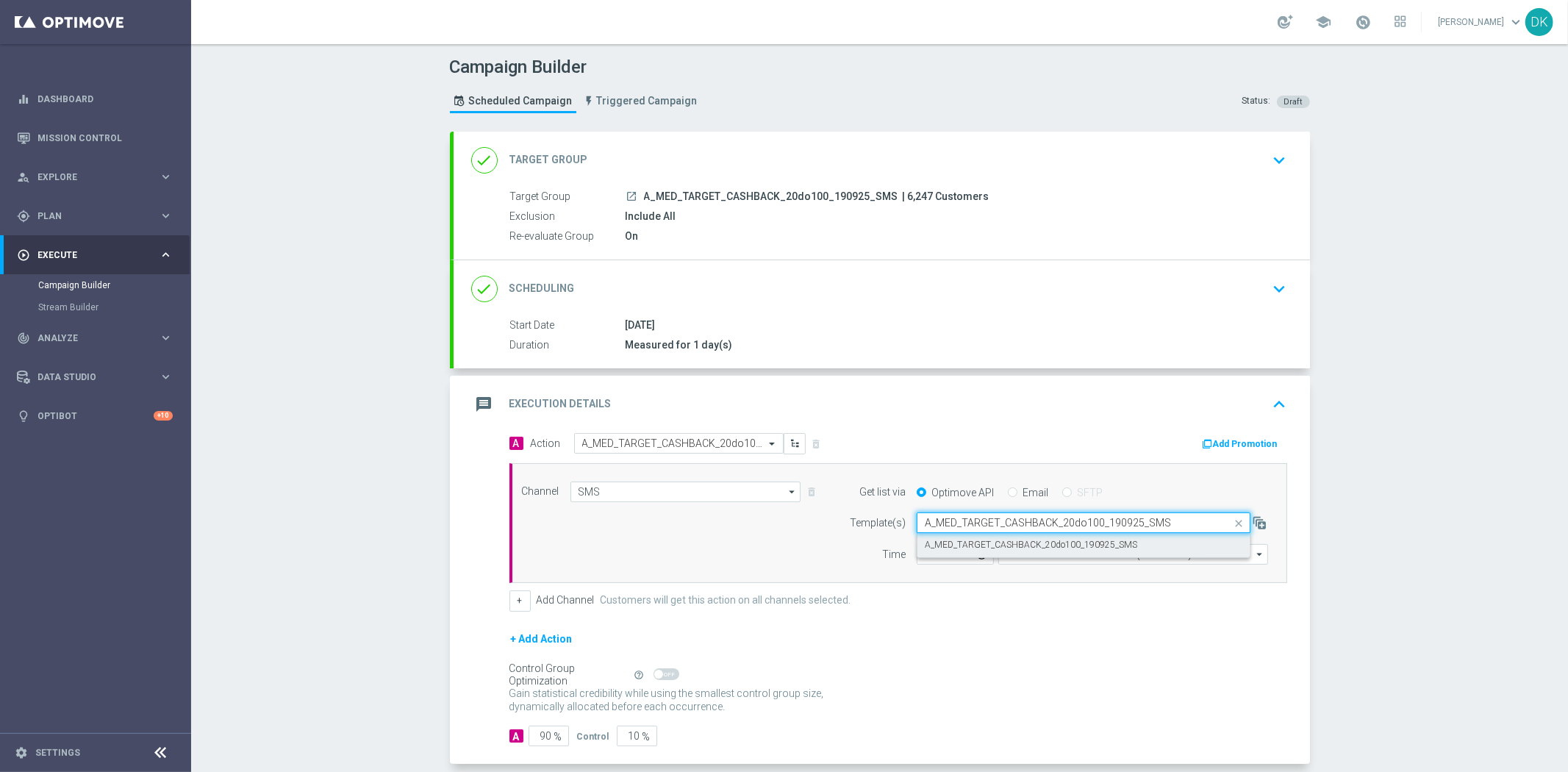
click at [957, 545] on label "A_MED_TARGET_CASHBACK_20do100_190925_SMS" at bounding box center [1031, 545] width 213 height 13
type input "A_MED_TARGET_CASHBACK_20do100_190925_SMS"
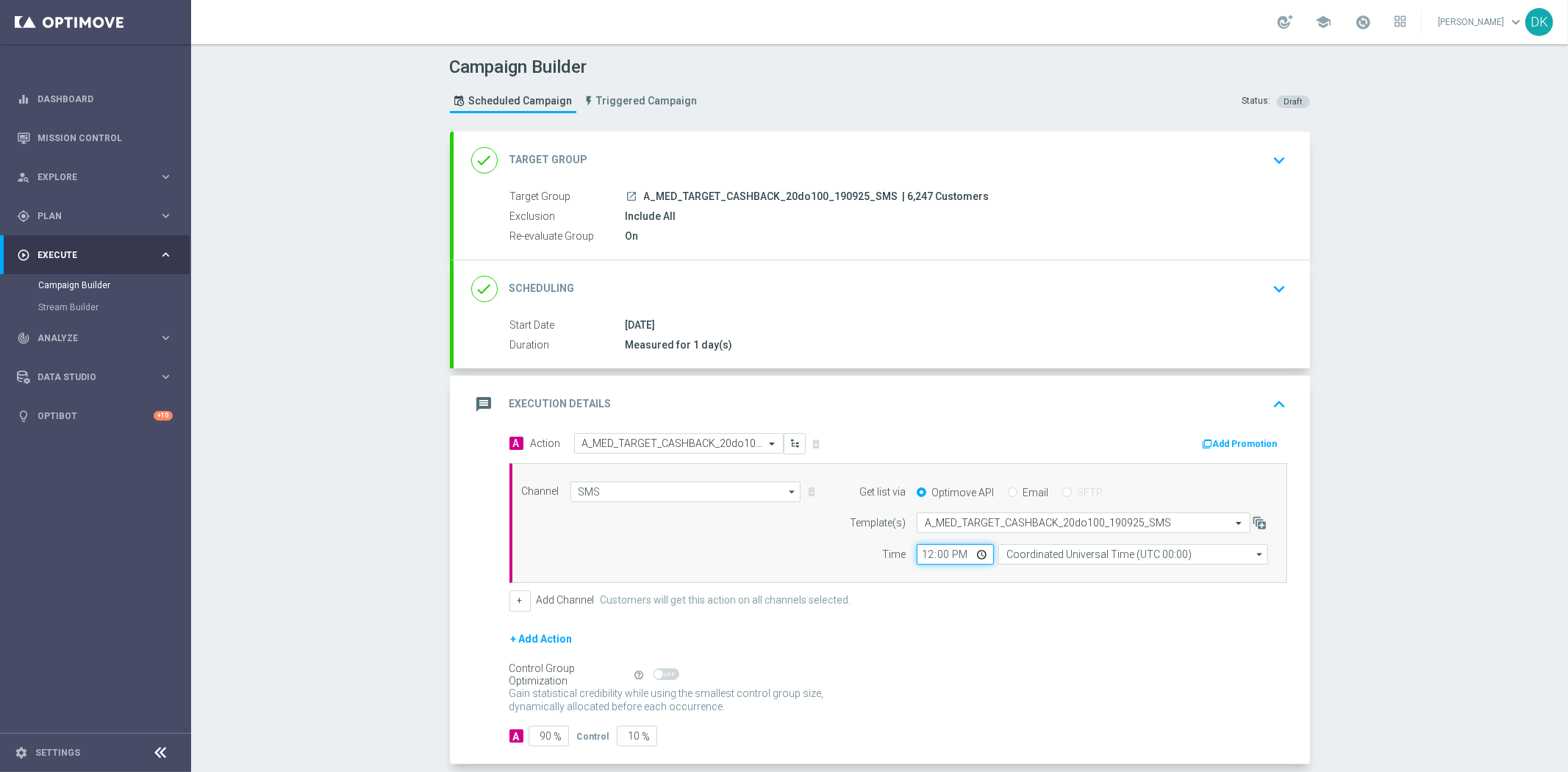
click at [922, 553] on input "12:00" at bounding box center [955, 553] width 77 height 21
type input "15:30"
click at [1054, 554] on input "Coordinated Universal Time (UTC 00:00)" at bounding box center [1134, 553] width 270 height 21
click at [1051, 581] on div "Central European Time ([GEOGRAPHIC_DATA]) (UTC +02:00)" at bounding box center [1126, 575] width 240 height 13
type input "Central European Time ([GEOGRAPHIC_DATA]) (UTC +02:00)"
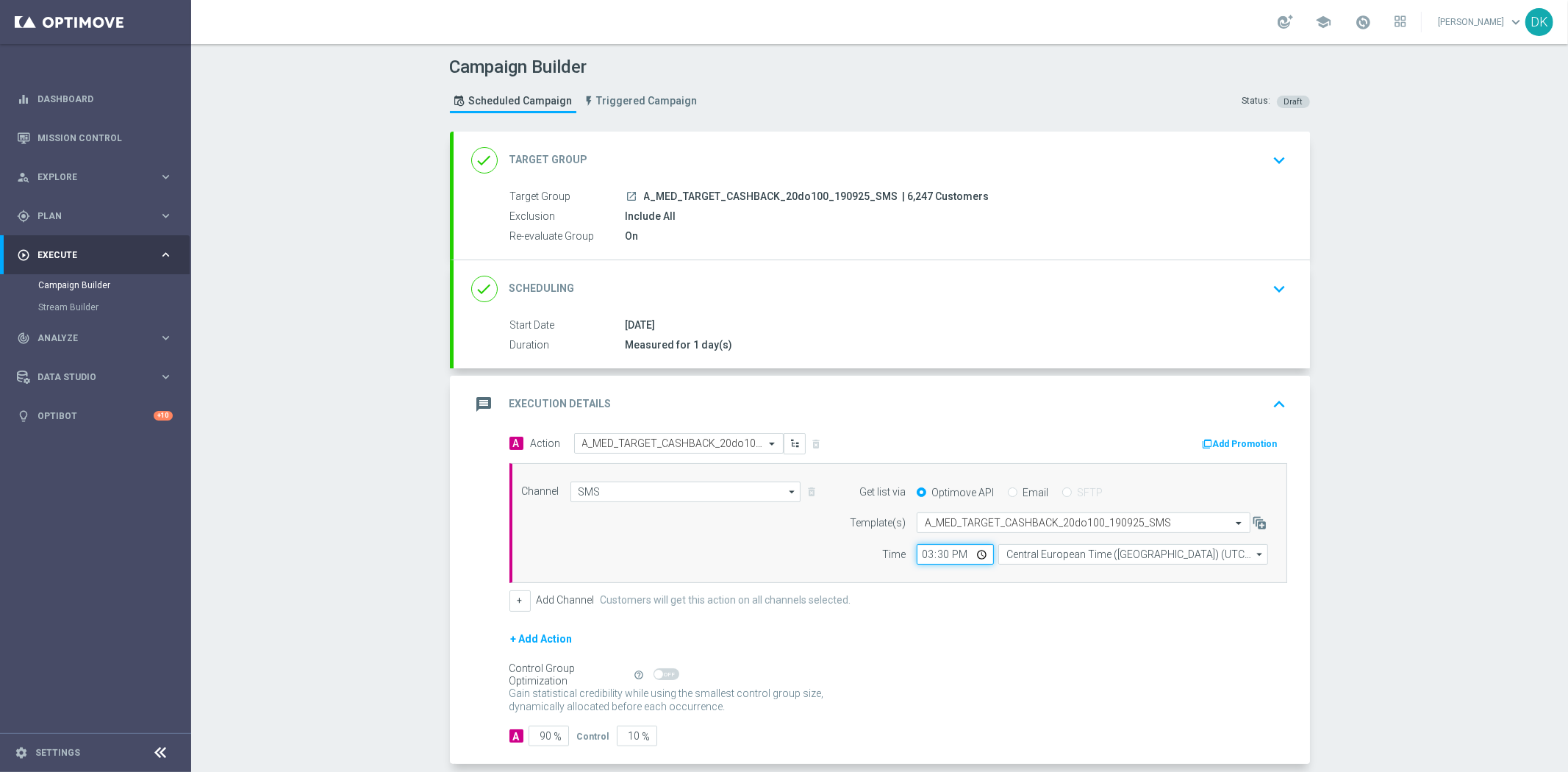
click at [917, 558] on input "15:30" at bounding box center [955, 553] width 77 height 21
click at [943, 612] on form "A Action Select action A_MED_TARGET_CASHBACK_20do100_190925_SMS delete_forever …" at bounding box center [898, 590] width 778 height 313
click at [920, 556] on input "01:30" at bounding box center [955, 553] width 77 height 21
type input "12:30"
click at [948, 588] on div "A Action Select action A_MED_TARGET_CASHBACK_20do100_190925_SMS delete_forever …" at bounding box center [898, 522] width 800 height 178
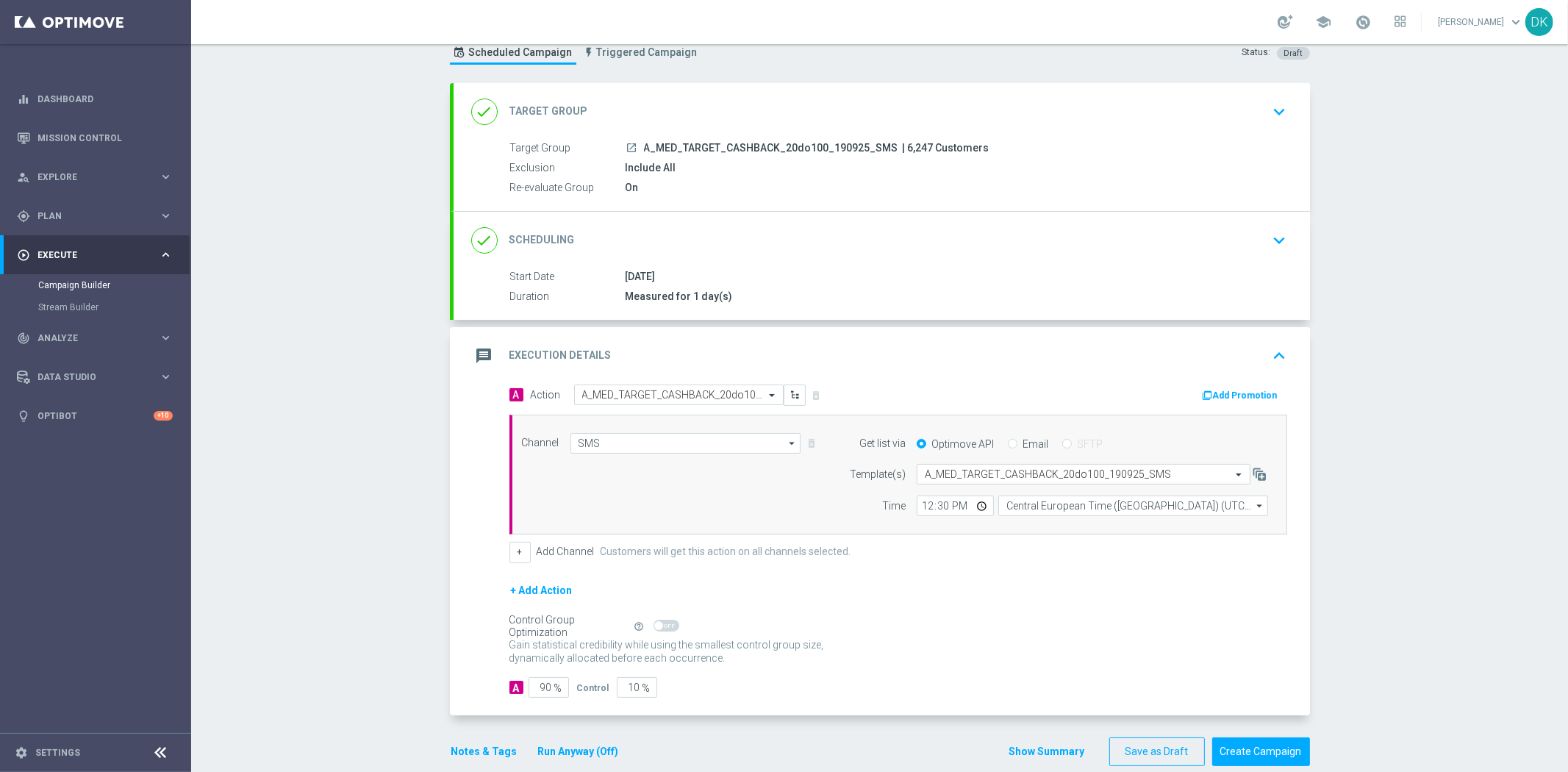
scroll to position [71, 0]
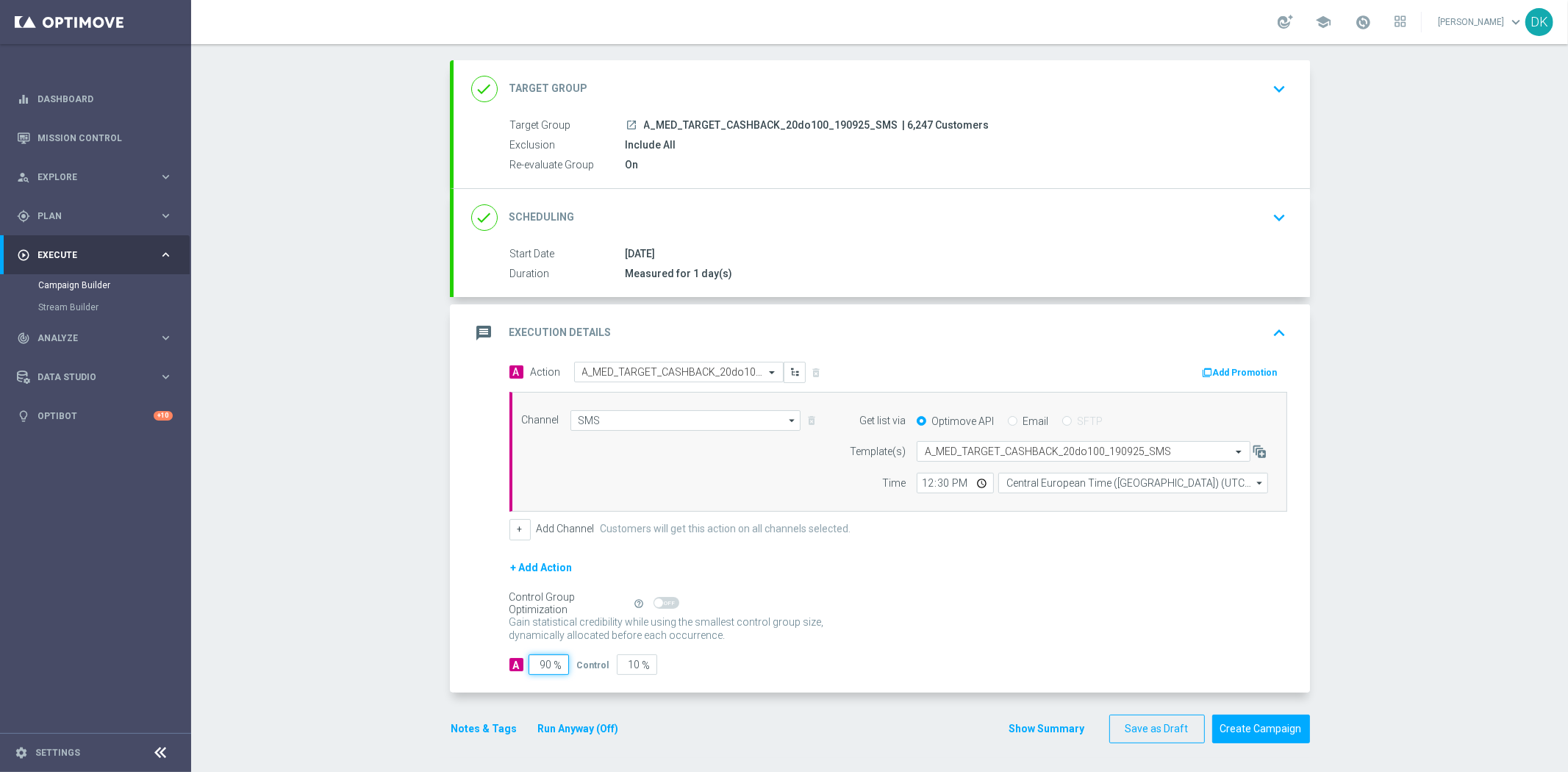
drag, startPoint x: 537, startPoint y: 663, endPoint x: 671, endPoint y: 662, distance: 134.0
click at [666, 663] on div "A 90 % Control 10 %" at bounding box center [898, 664] width 778 height 21
type input "98"
type input "2"
type input "98"
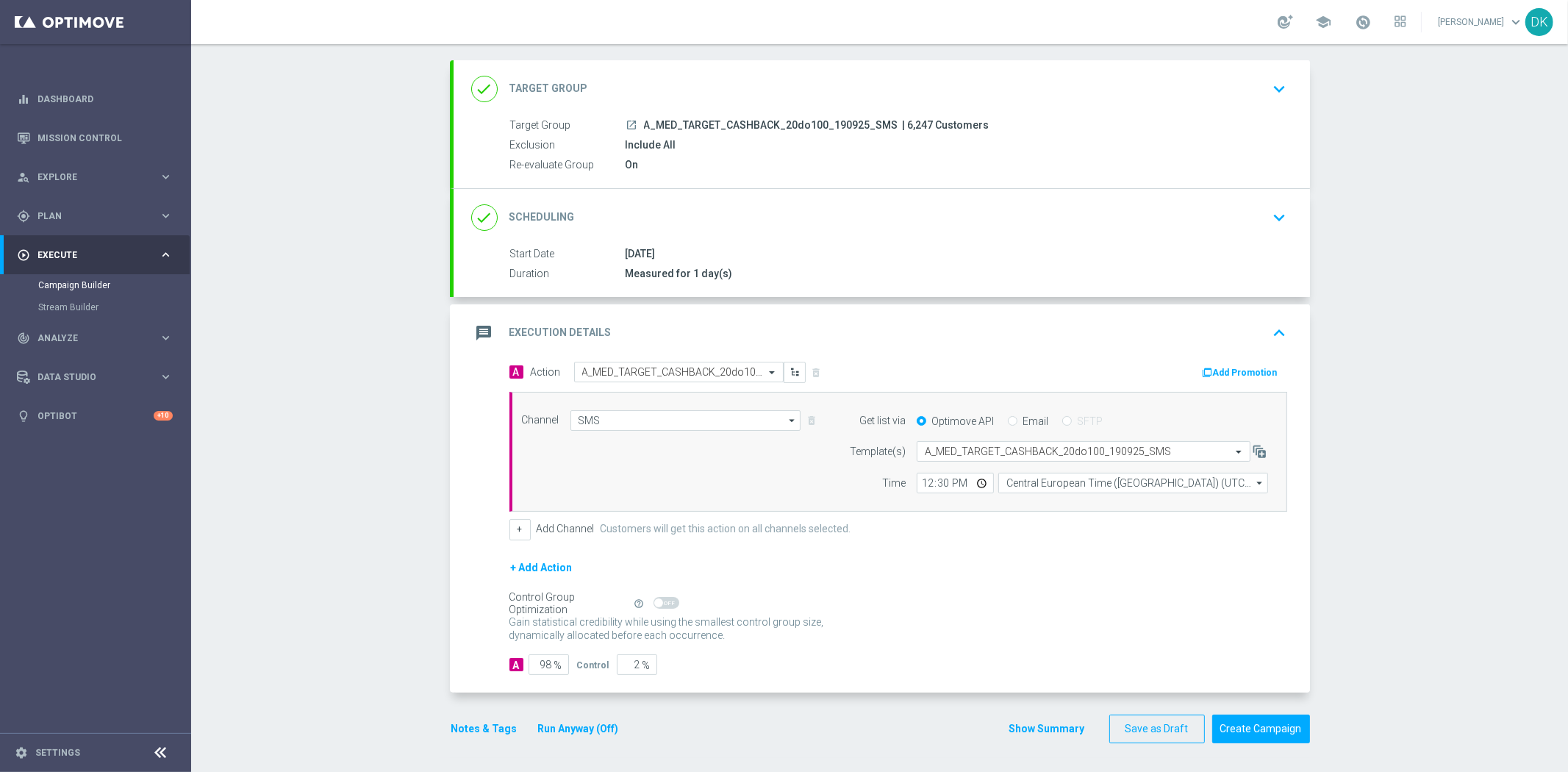
click at [987, 601] on div "Control Group Optimization Self Optimizing Campaign help_outline" at bounding box center [898, 604] width 778 height 16
click at [1262, 735] on button "Create Campaign" at bounding box center [1261, 728] width 98 height 29
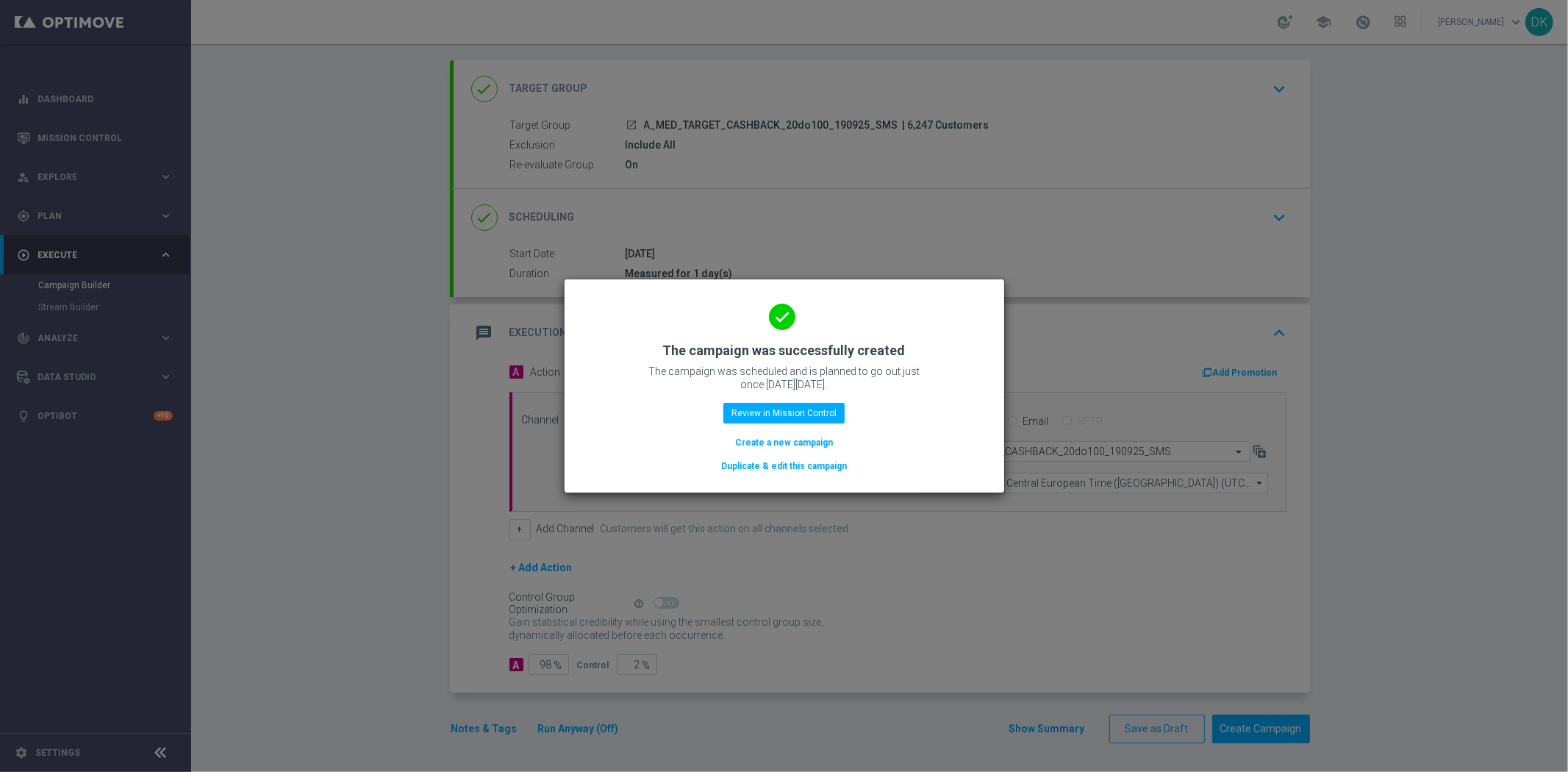
drag, startPoint x: 769, startPoint y: 439, endPoint x: 514, endPoint y: 0, distance: 507.7
click at [769, 439] on button "Create a new campaign" at bounding box center [784, 442] width 100 height 16
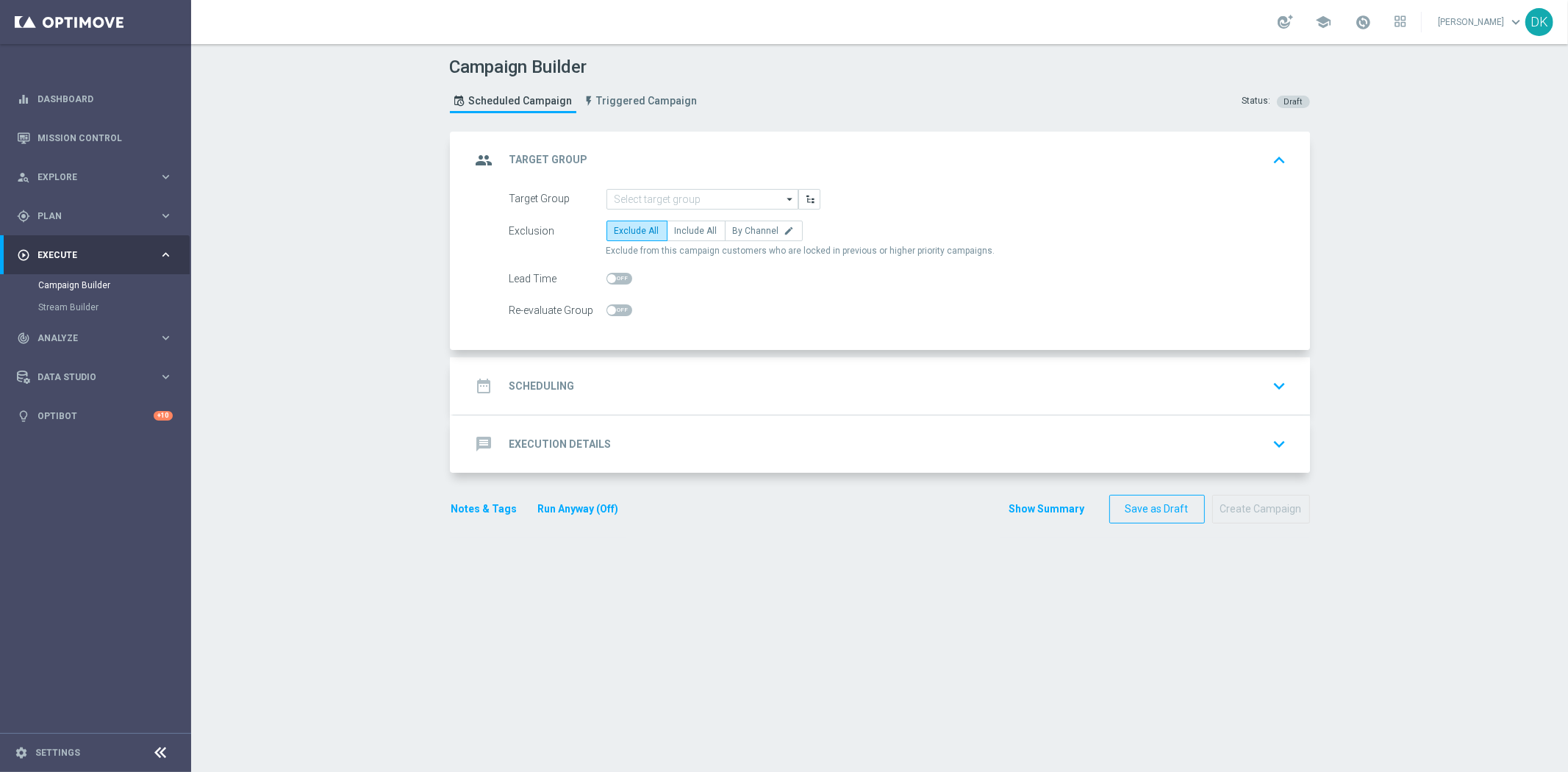
scroll to position [0, 0]
click at [653, 199] on input at bounding box center [702, 199] width 192 height 21
paste input "A_HIGH_TARGET_CASHBACK_20do250_190925_SMS"
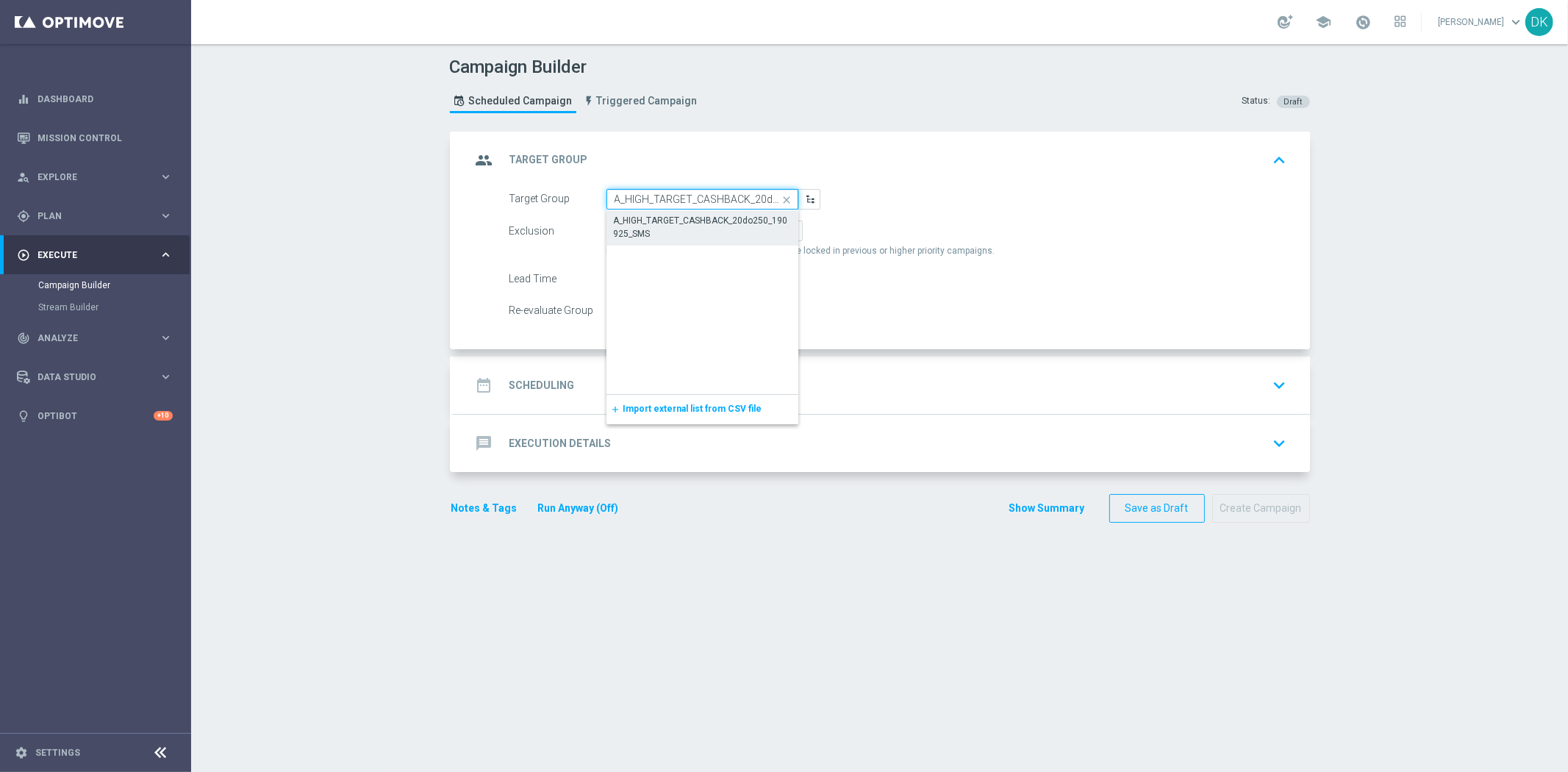
scroll to position [0, 74]
click at [662, 228] on div "A_HIGH_TARGET_CASHBACK_20do250_190925_SMS" at bounding box center [702, 226] width 178 height 27
type input "A_HIGH_TARGET_CASHBACK_20do250_190925_SMS"
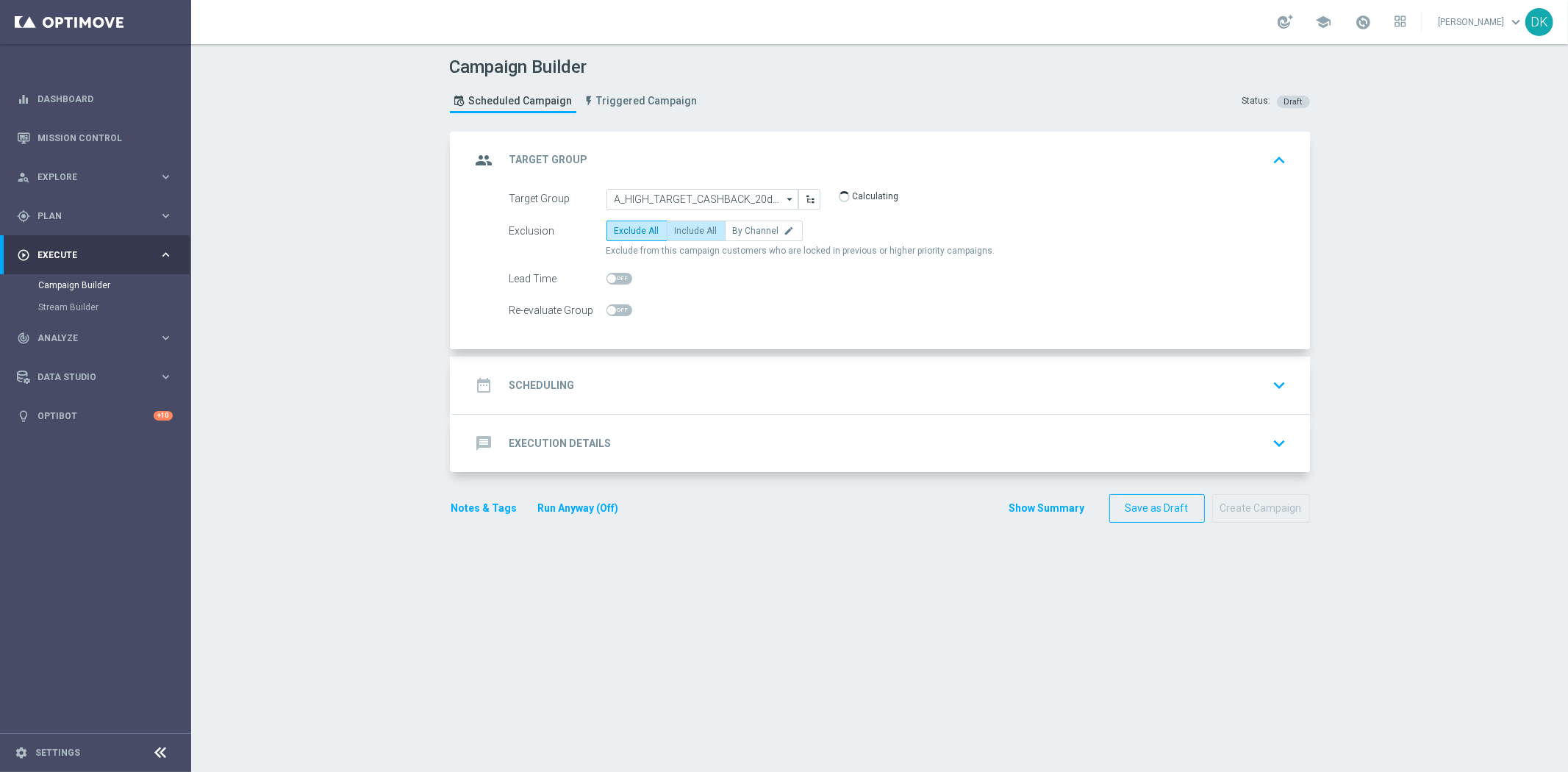
click at [694, 227] on span "Include All" at bounding box center [695, 230] width 42 height 10
click at [685, 228] on input "Include All" at bounding box center [680, 233] width 10 height 10
radio input "true"
click at [616, 308] on span at bounding box center [620, 310] width 26 height 12
click at [616, 308] on input "checkbox" at bounding box center [620, 310] width 26 height 12
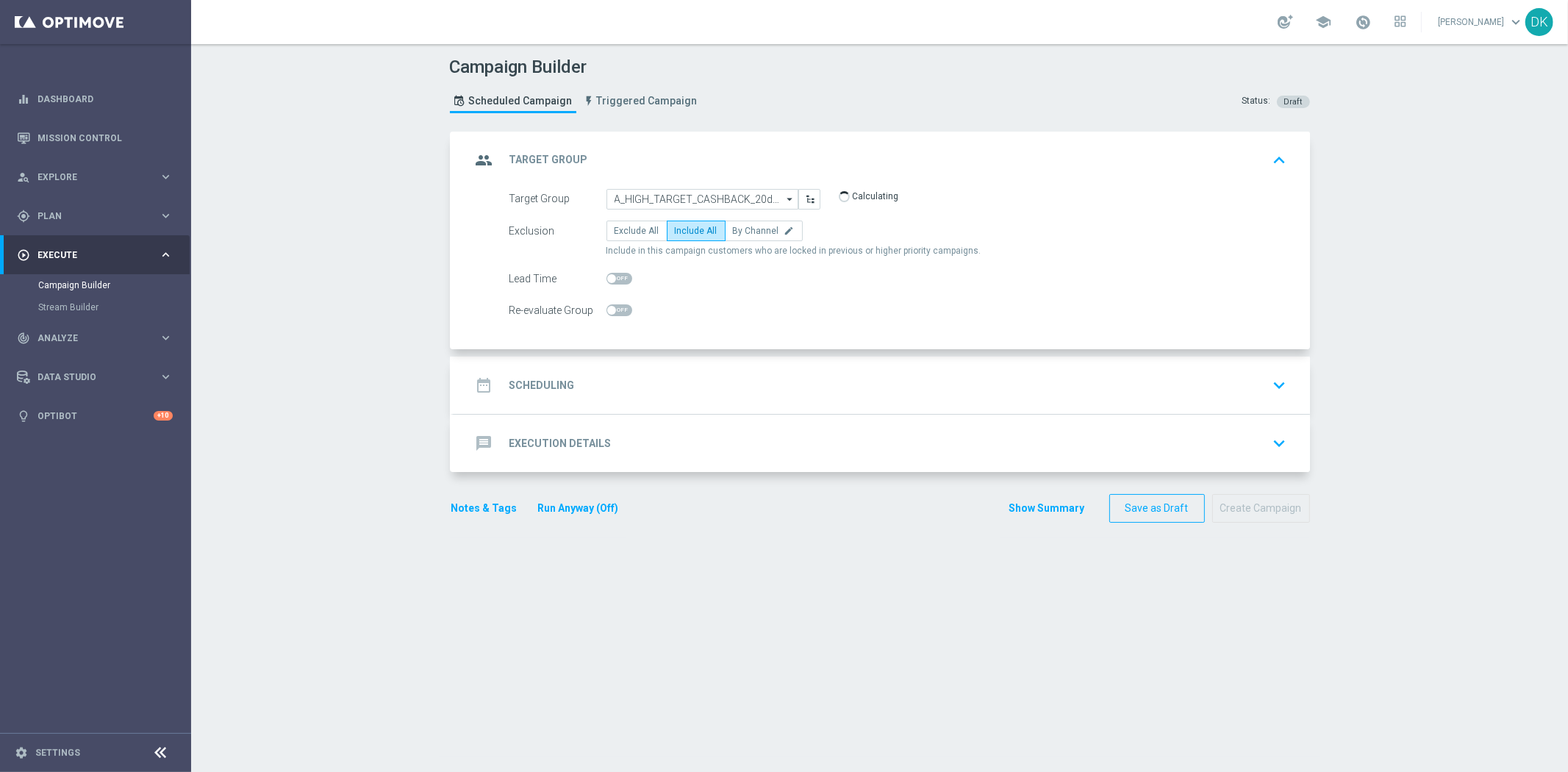
checkbox input "true"
click at [561, 381] on h2 "Scheduling" at bounding box center [542, 385] width 65 height 14
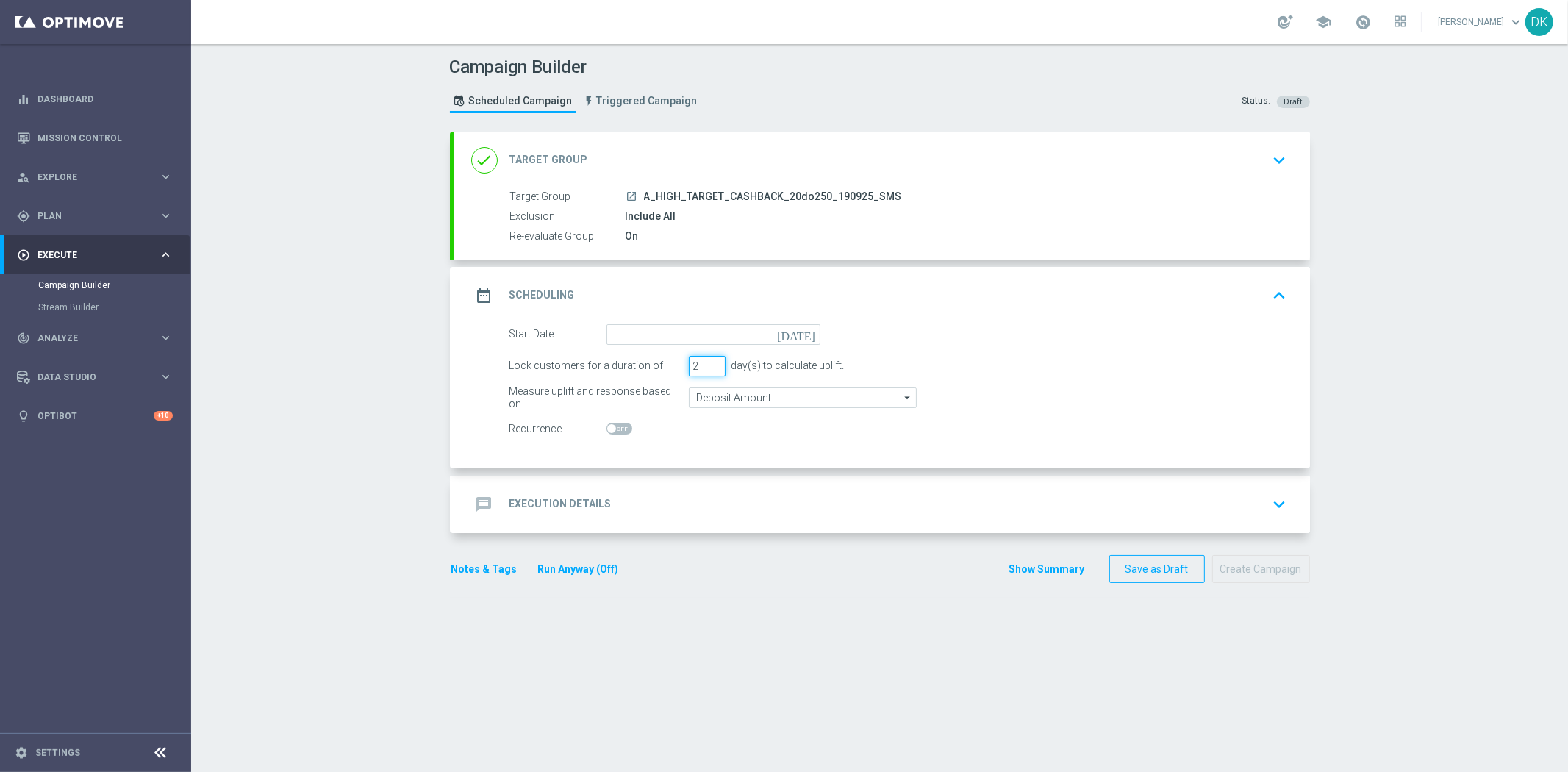
click at [705, 366] on input "2" at bounding box center [706, 365] width 36 height 21
type input "1"
click at [705, 366] on input "1" at bounding box center [706, 365] width 36 height 21
click at [725, 337] on input at bounding box center [713, 334] width 214 height 21
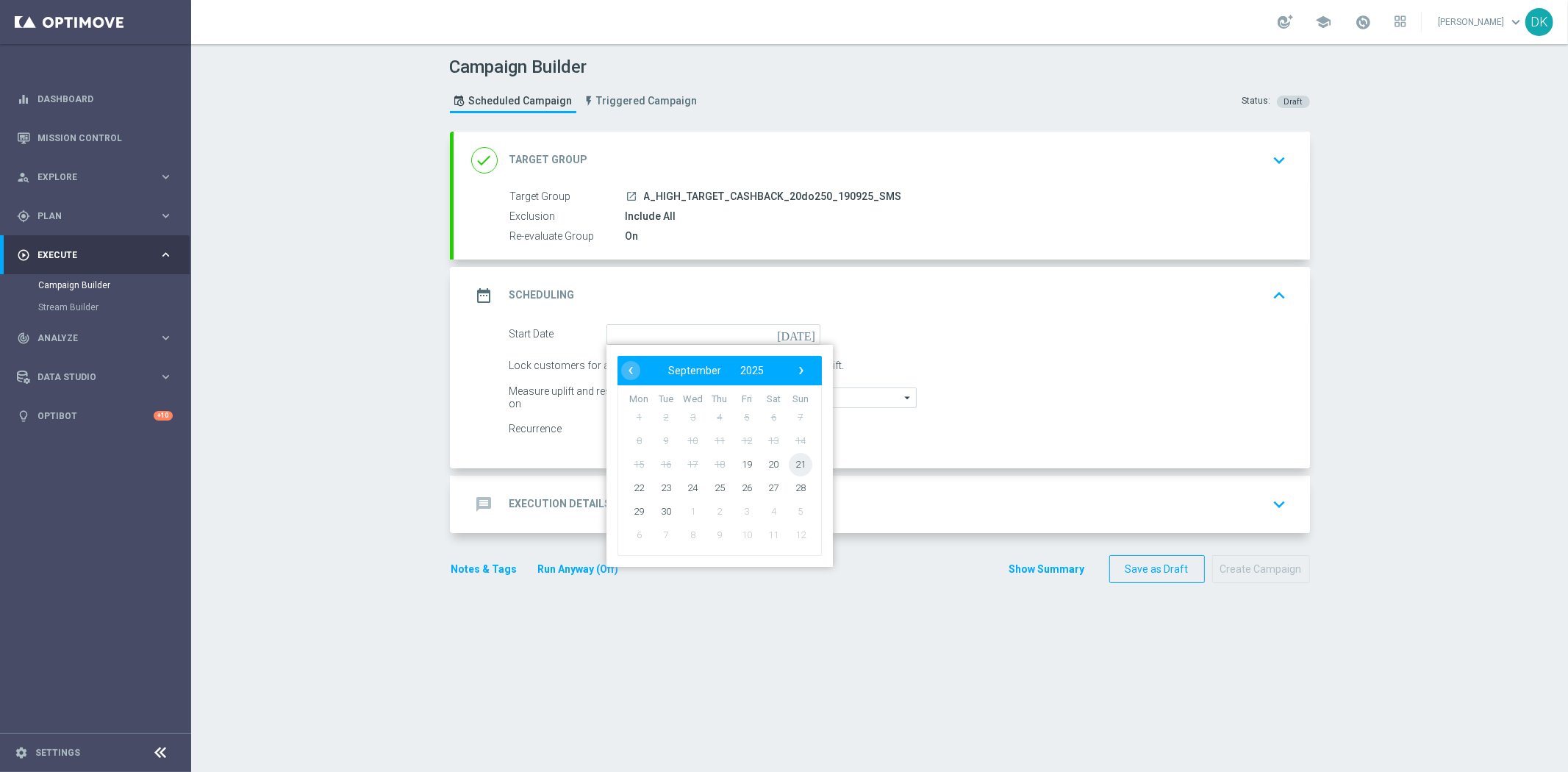
click at [789, 465] on span "21" at bounding box center [800, 464] width 24 height 24
type input "[DATE]"
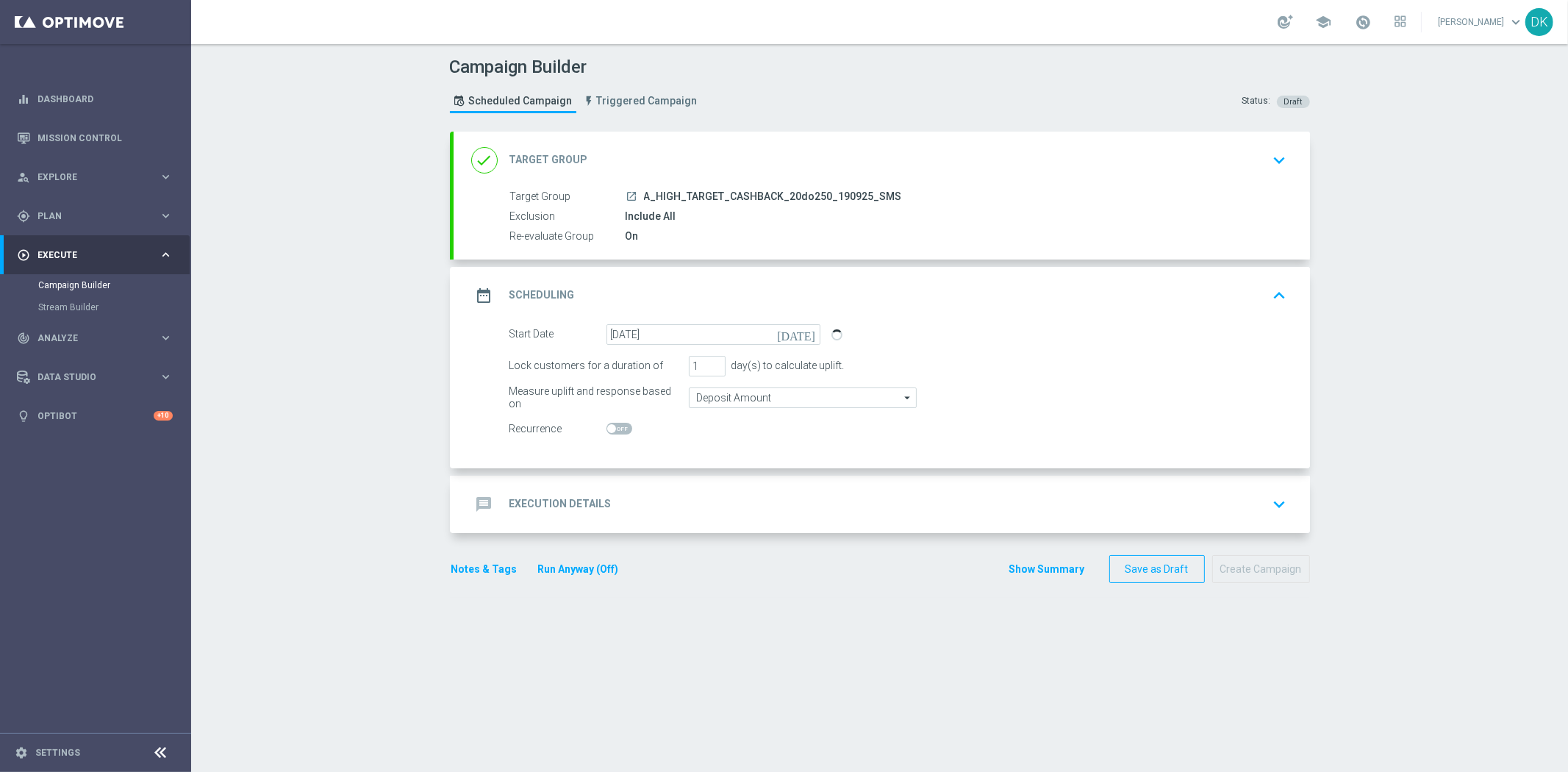
click at [604, 502] on div "message Execution Details keyboard_arrow_down" at bounding box center [882, 504] width 821 height 28
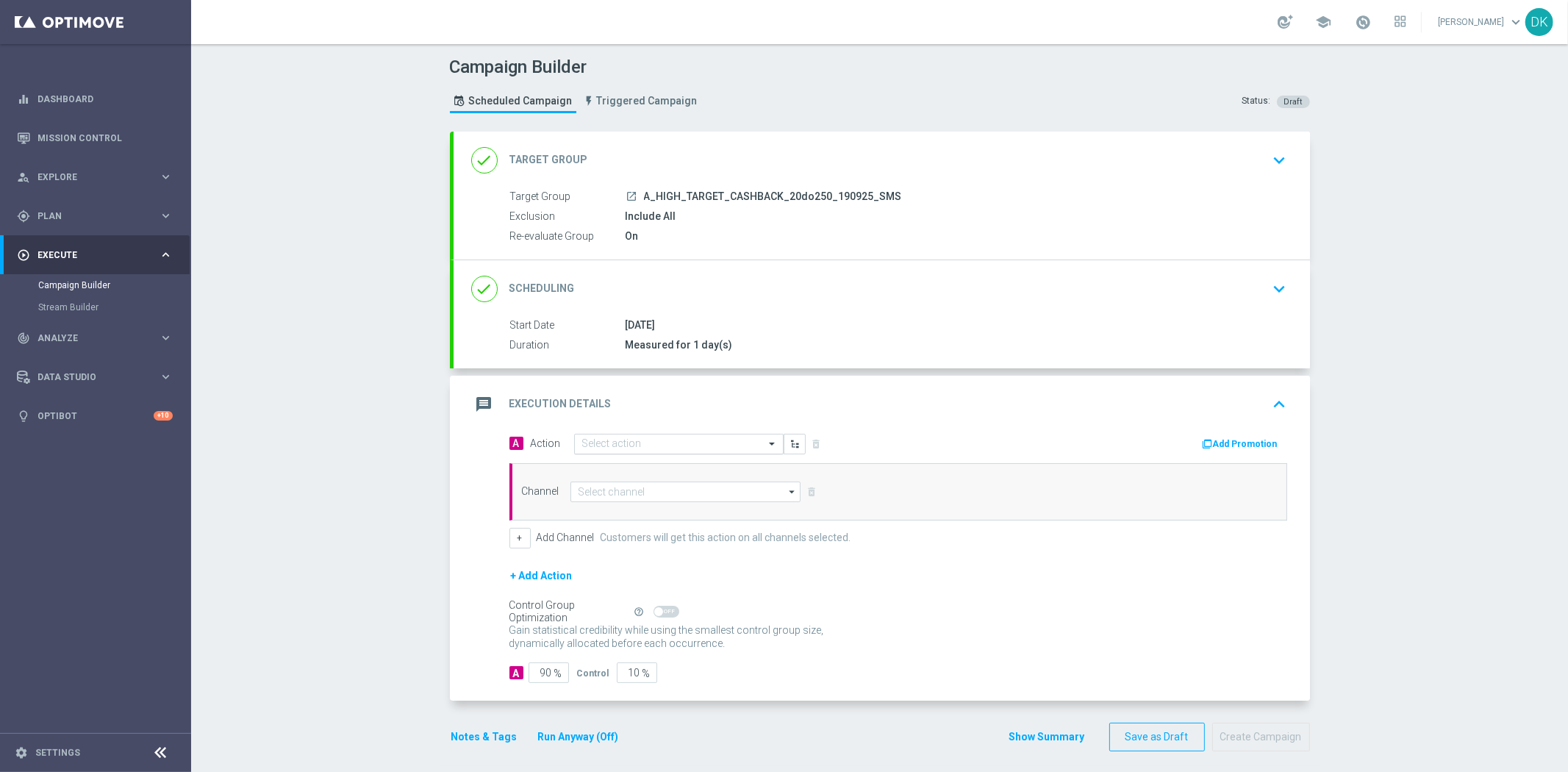
click at [621, 439] on input "text" at bounding box center [664, 444] width 163 height 13
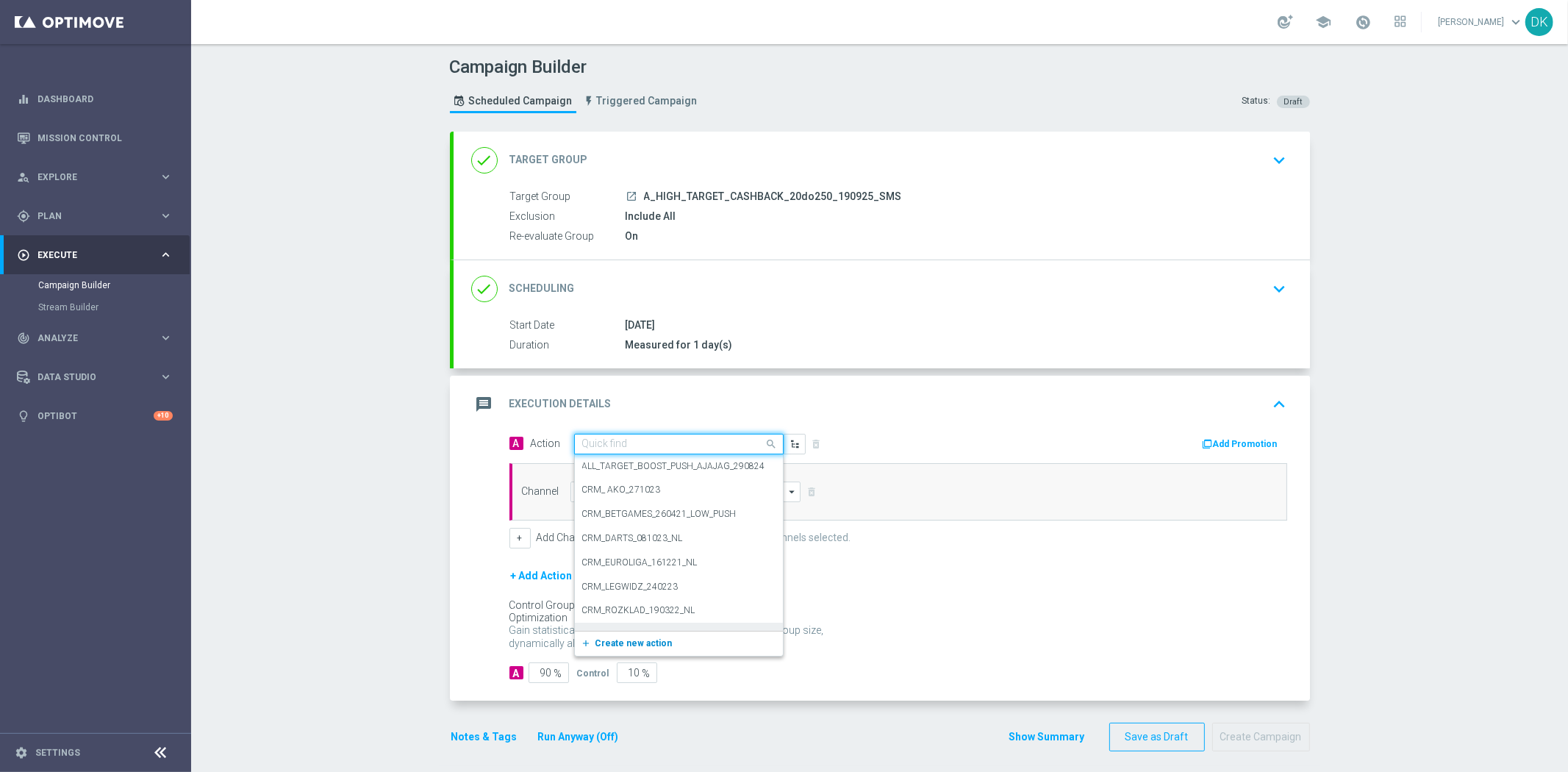
click at [645, 647] on span "Create new action" at bounding box center [634, 643] width 77 height 10
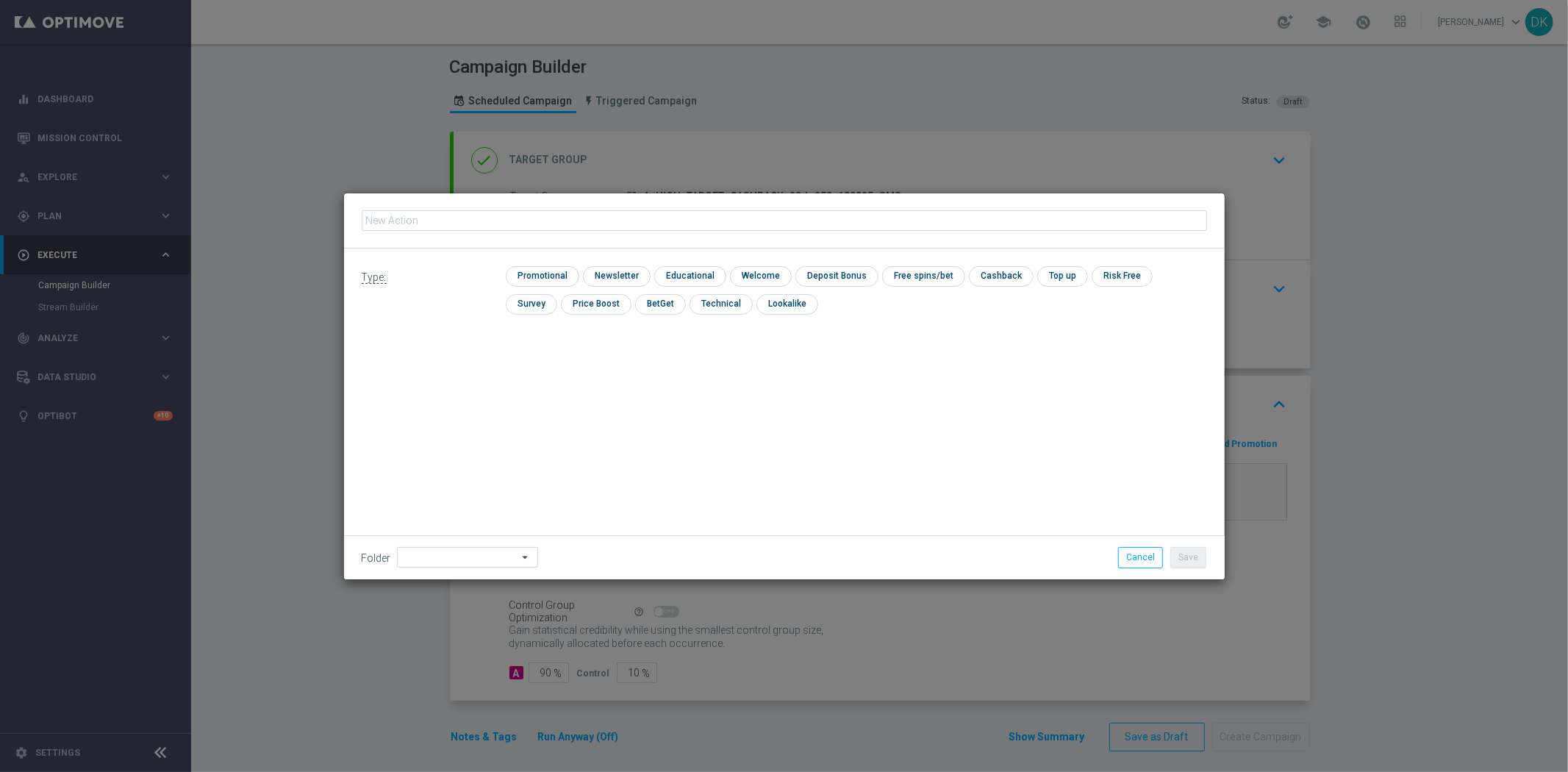
type input "A_HIGH_TARGET_CASHBACK_20do250_190925_SMS"
click at [555, 281] on input "checkbox" at bounding box center [540, 276] width 70 height 20
checkbox input "true"
click at [1196, 562] on button "Save" at bounding box center [1188, 556] width 36 height 21
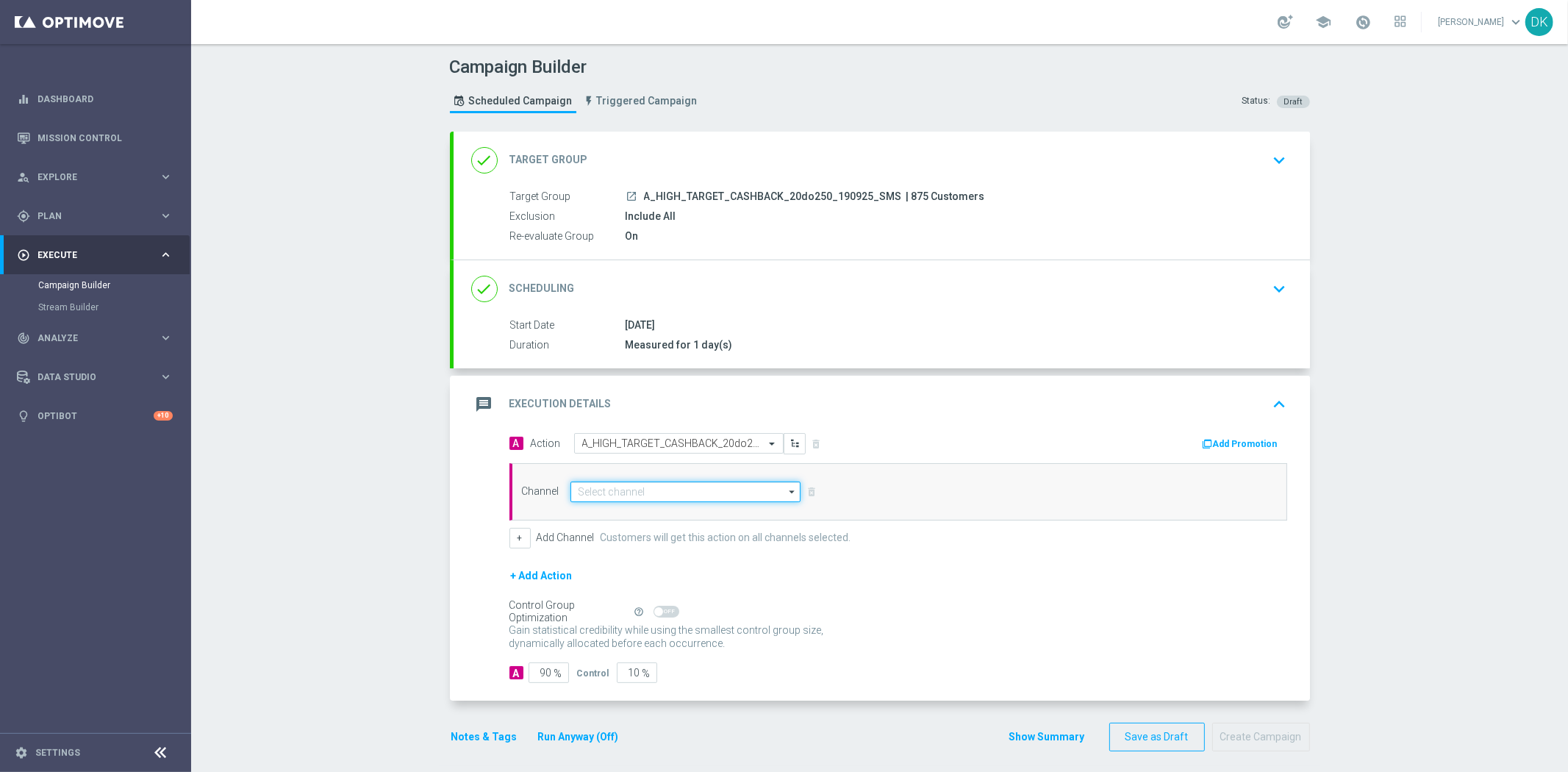
click at [665, 493] on input at bounding box center [686, 491] width 230 height 21
click at [658, 514] on div "SMS" at bounding box center [686, 512] width 231 height 21
type input "SMS"
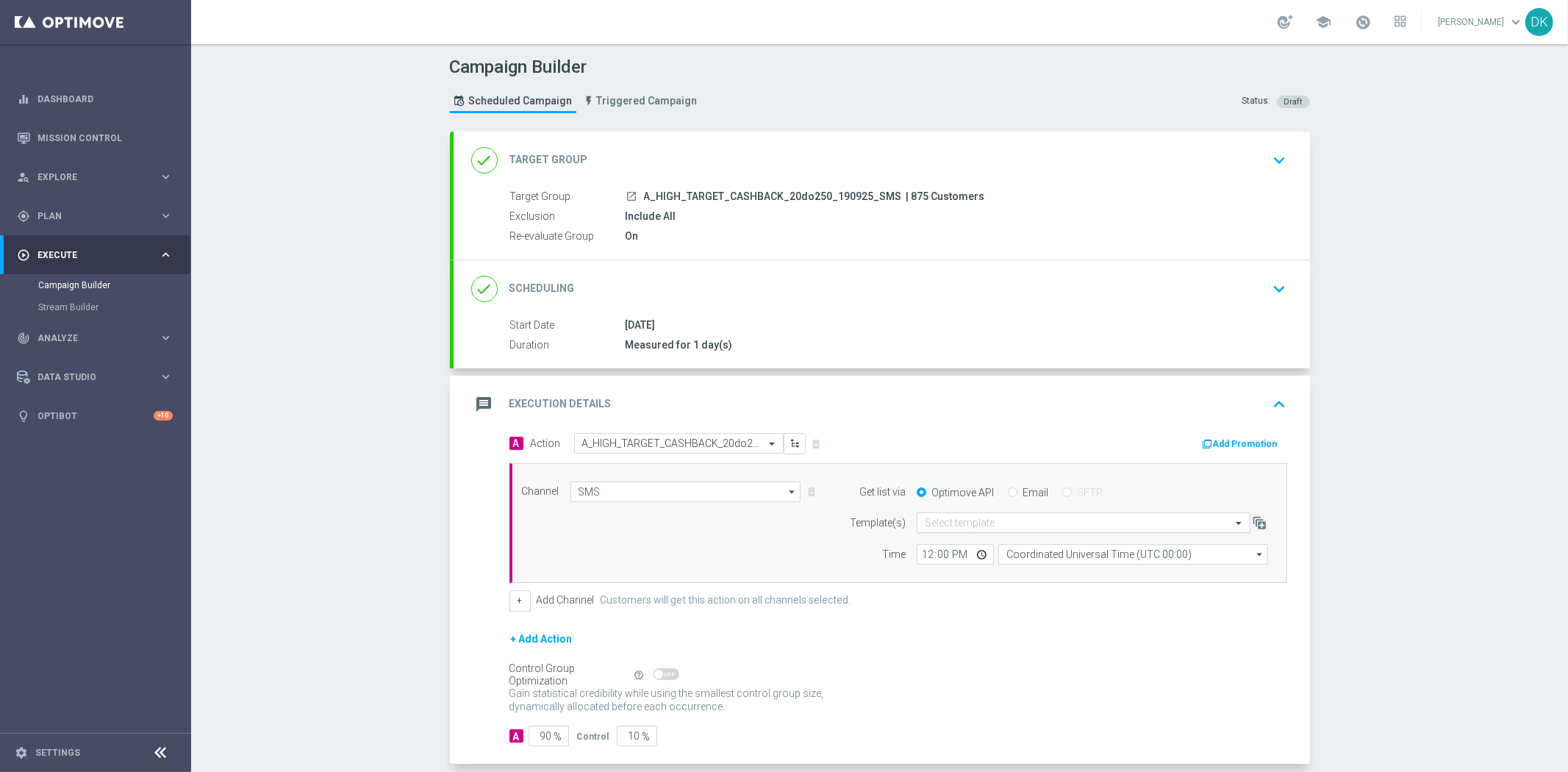
click at [988, 532] on div "Select template" at bounding box center [1083, 522] width 334 height 21
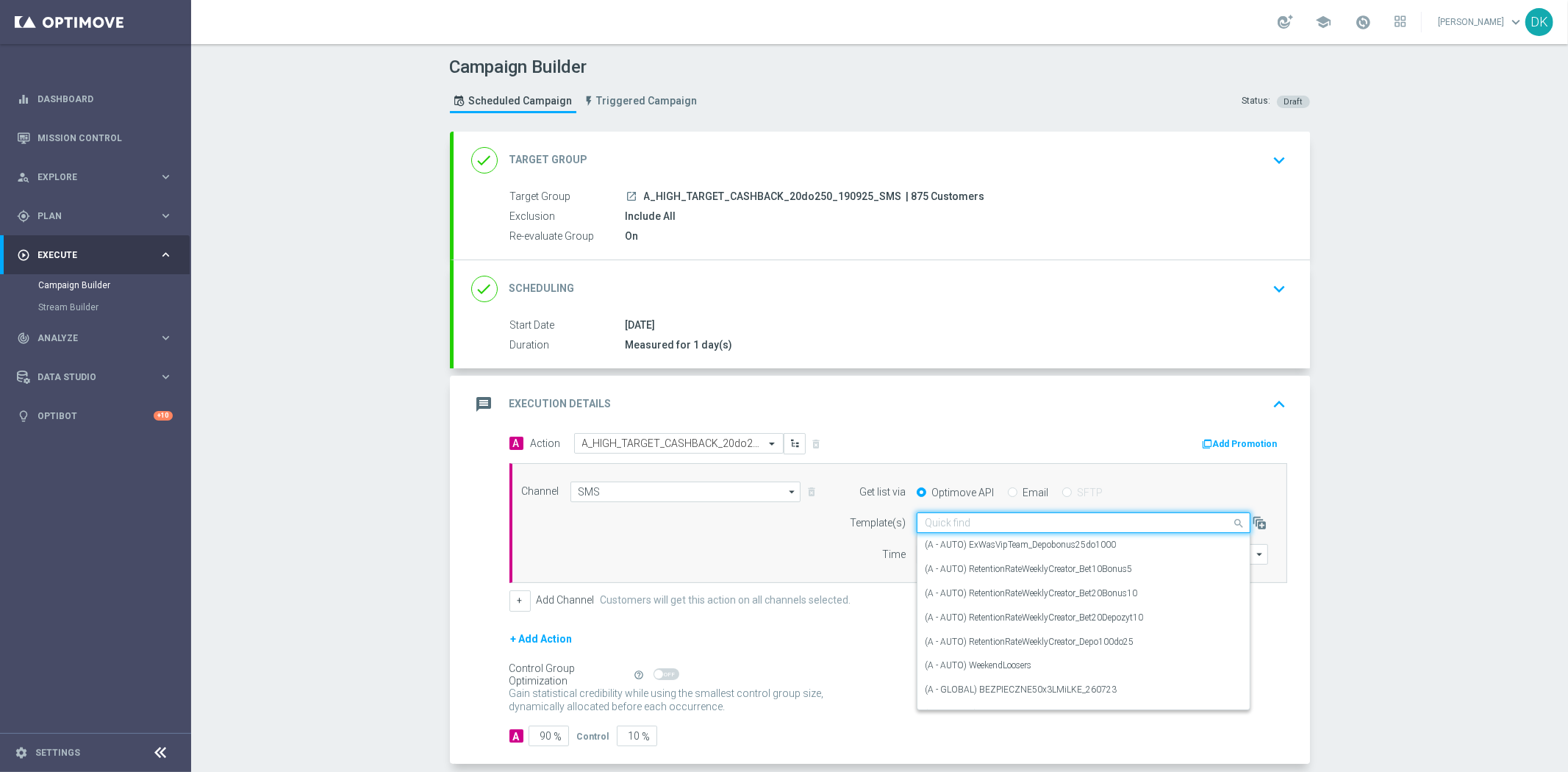
paste input "A_HIGH_TARGET_CASHBACK_20do250_190925_SMS"
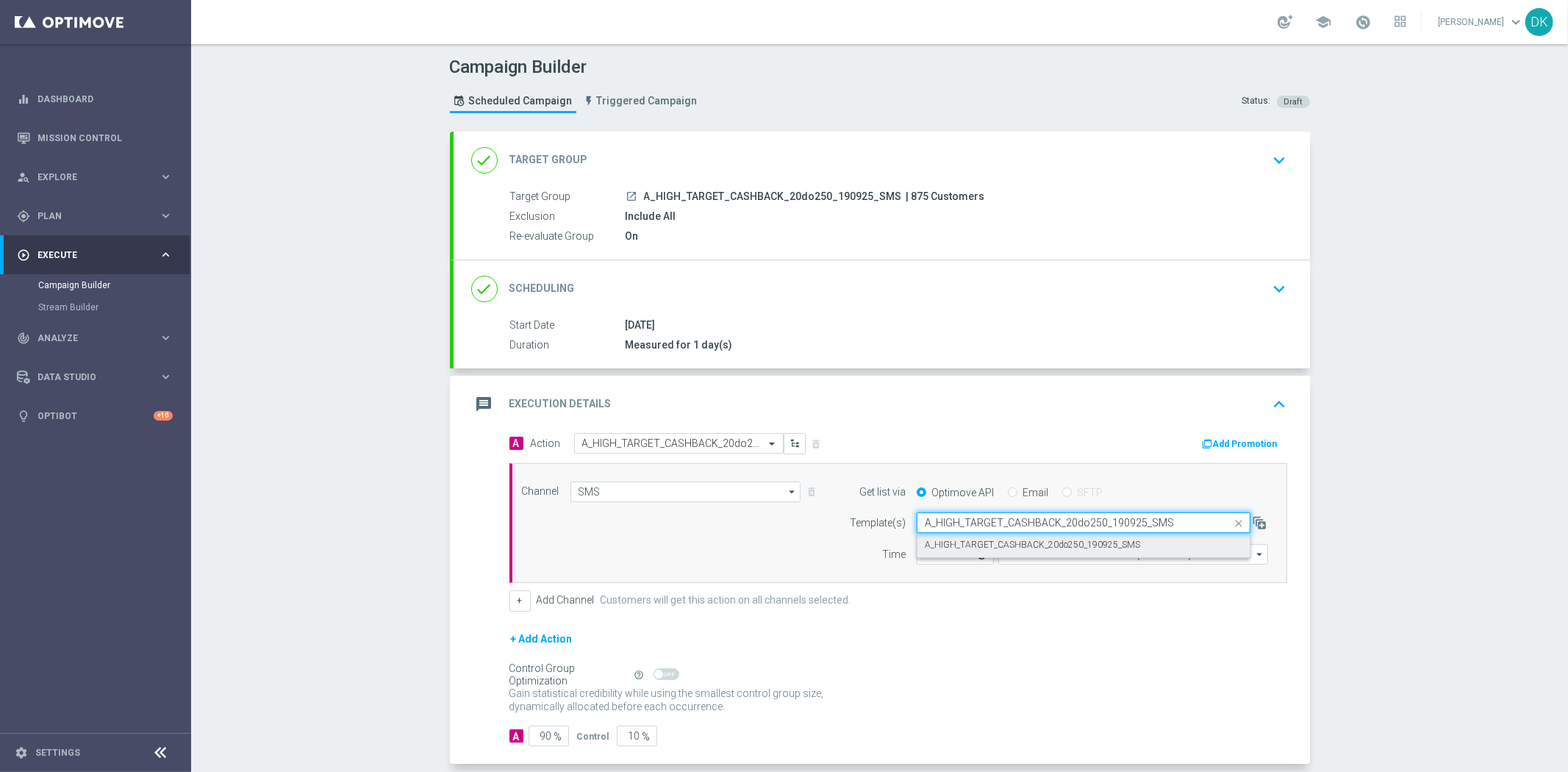
click at [976, 543] on label "A_HIGH_TARGET_CASHBACK_20do250_190925_SMS" at bounding box center [1032, 545] width 216 height 13
type input "A_HIGH_TARGET_CASHBACK_20do250_190925_SMS"
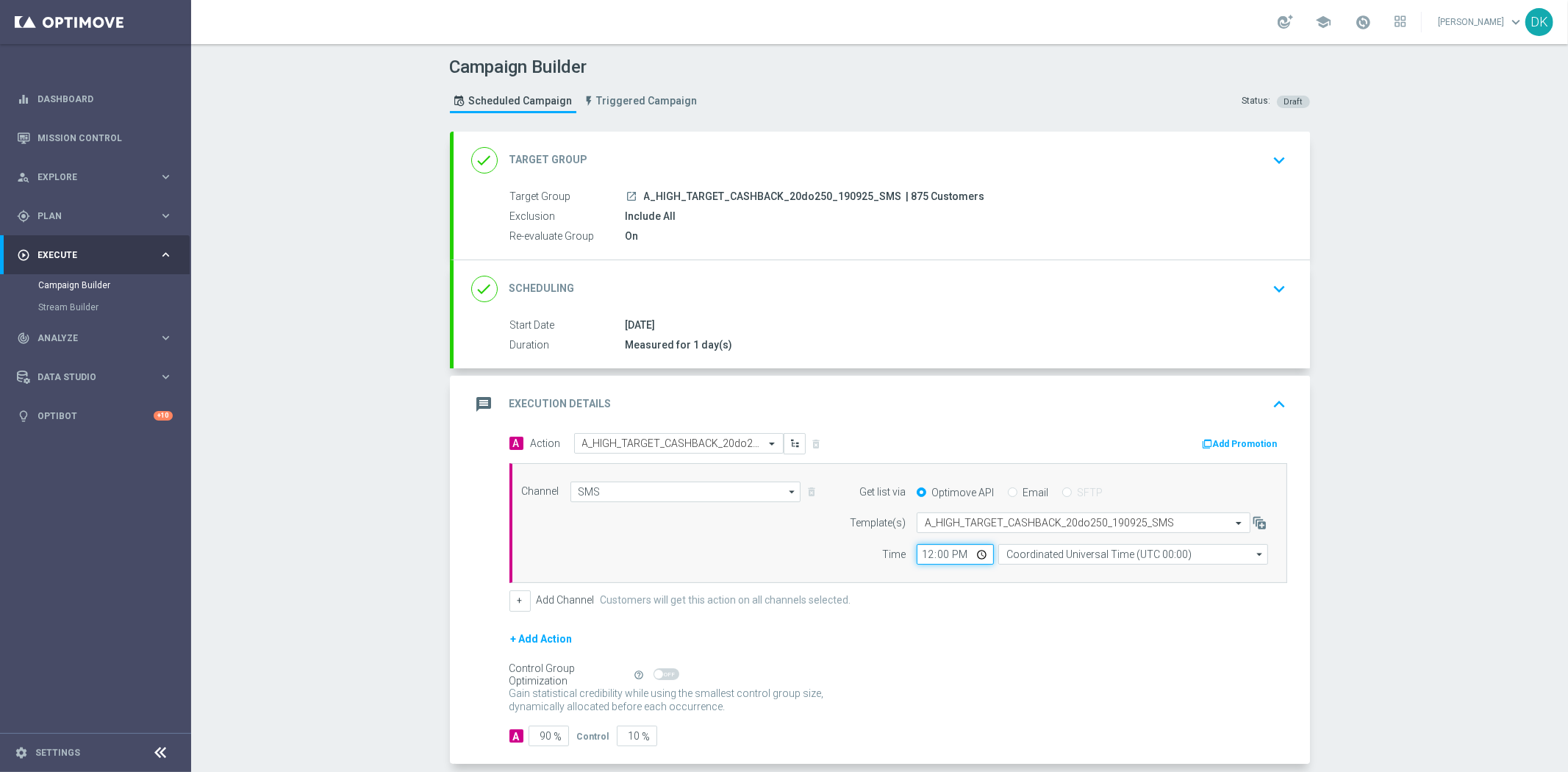
click at [917, 560] on input "12:00" at bounding box center [955, 553] width 77 height 21
type input "12:30"
click at [1036, 552] on input "Coordinated Universal Time (UTC 00:00)" at bounding box center [1134, 553] width 270 height 21
click at [1027, 573] on div "Central European Time ([GEOGRAPHIC_DATA]) (UTC +02:00)" at bounding box center [1126, 575] width 240 height 13
type input "Central European Time ([GEOGRAPHIC_DATA]) (UTC +02:00)"
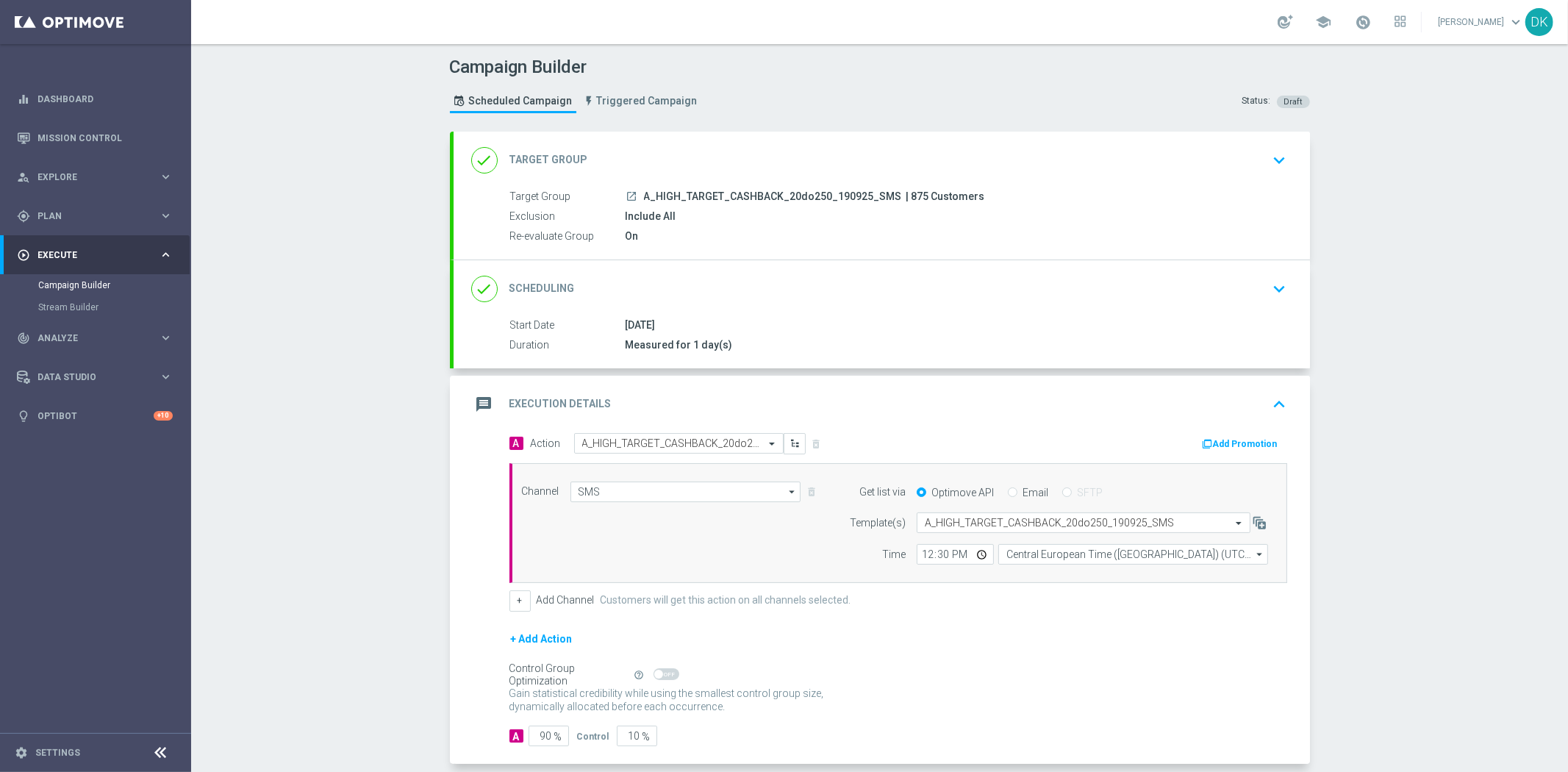
click at [1004, 647] on div "+ Add Action" at bounding box center [898, 648] width 778 height 36
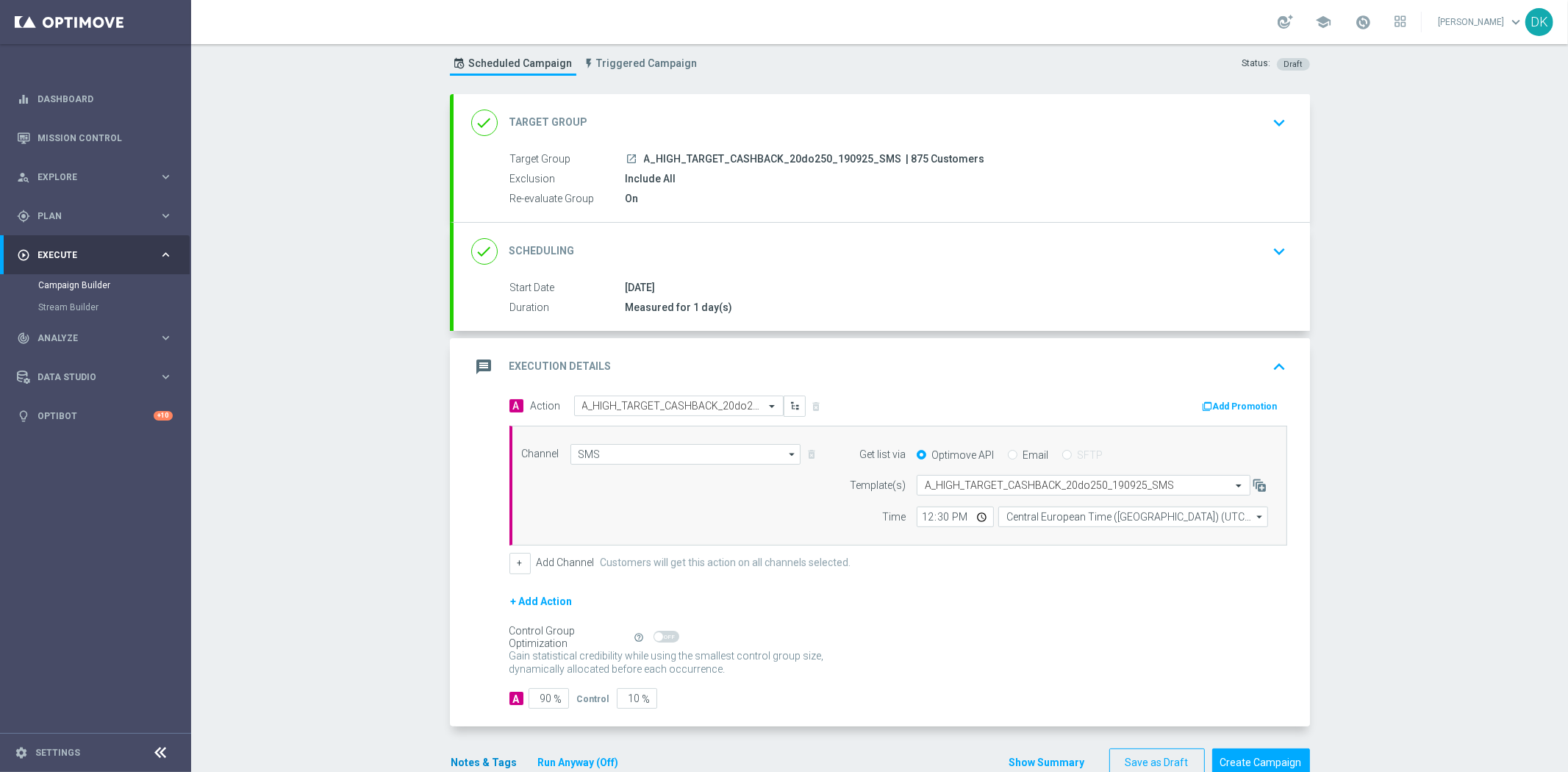
scroll to position [71, 0]
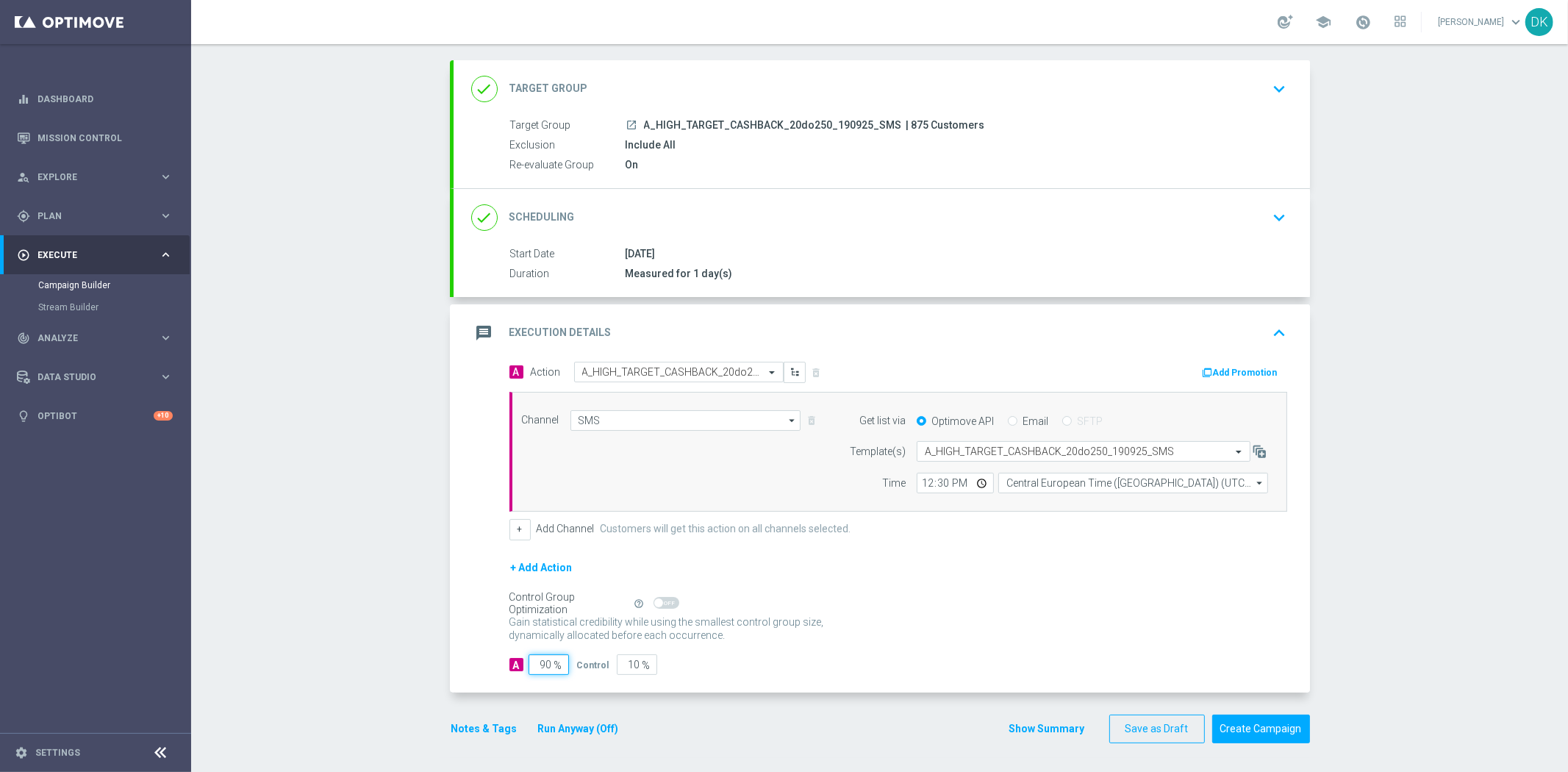
click at [538, 671] on input "90" at bounding box center [549, 664] width 40 height 21
type input "98"
type input "2"
type input "98"
click at [878, 671] on div "A 98 % Control 2 %" at bounding box center [898, 664] width 778 height 21
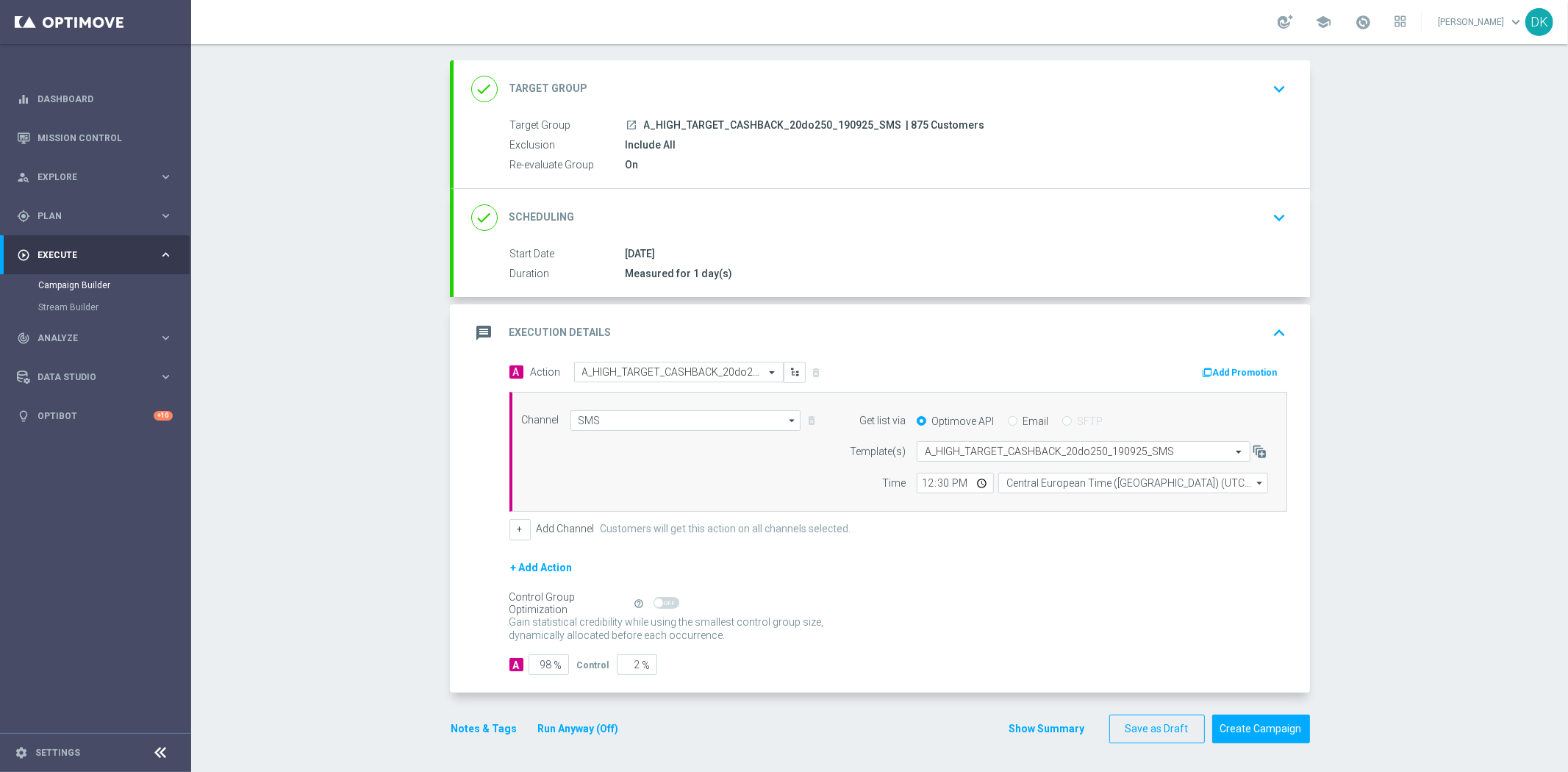
click at [1259, 237] on div "done Scheduling keyboard_arrow_down" at bounding box center [881, 218] width 856 height 57
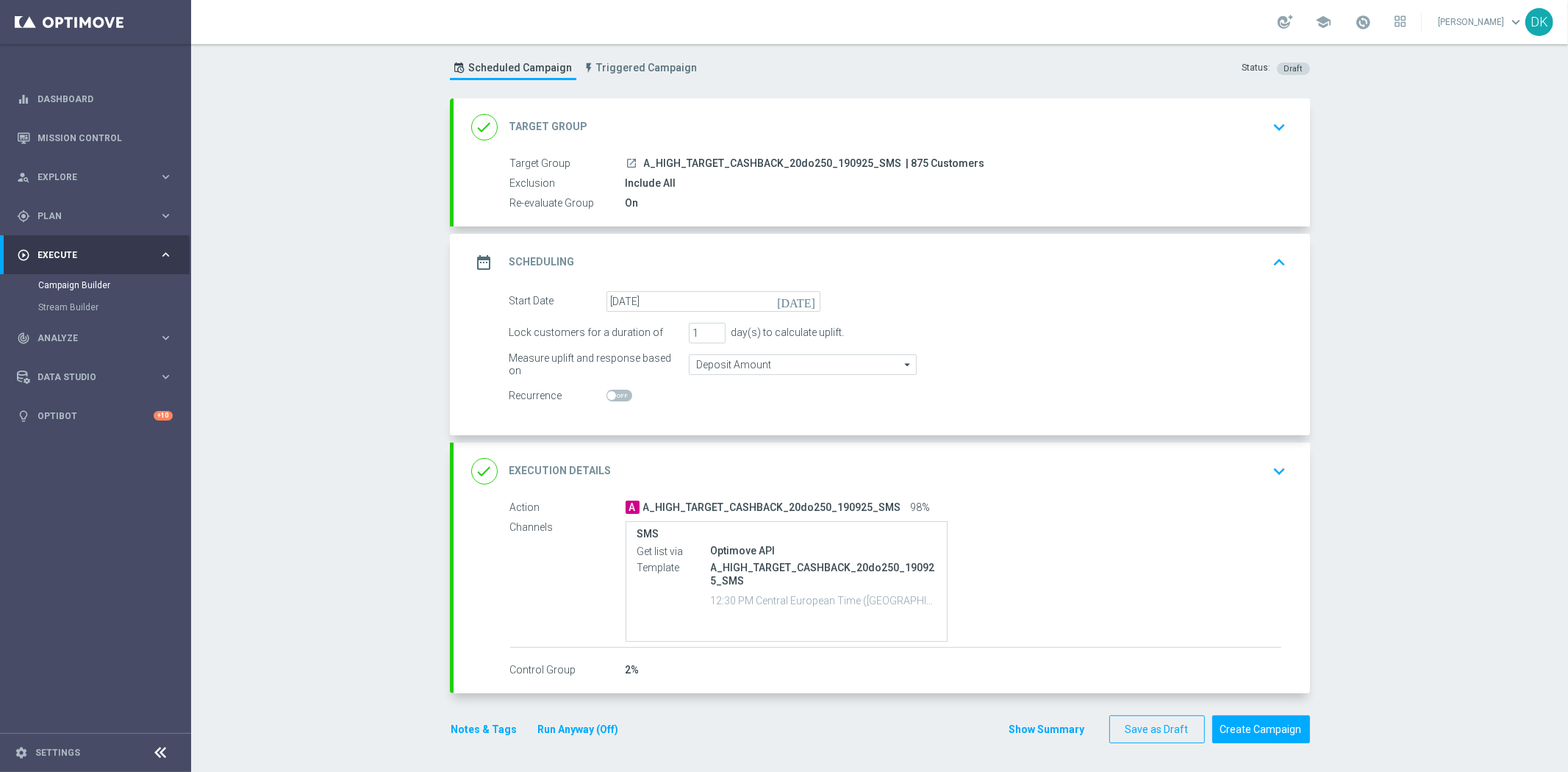
click at [1270, 245] on div "date_range Scheduling keyboard_arrow_up" at bounding box center [881, 262] width 856 height 57
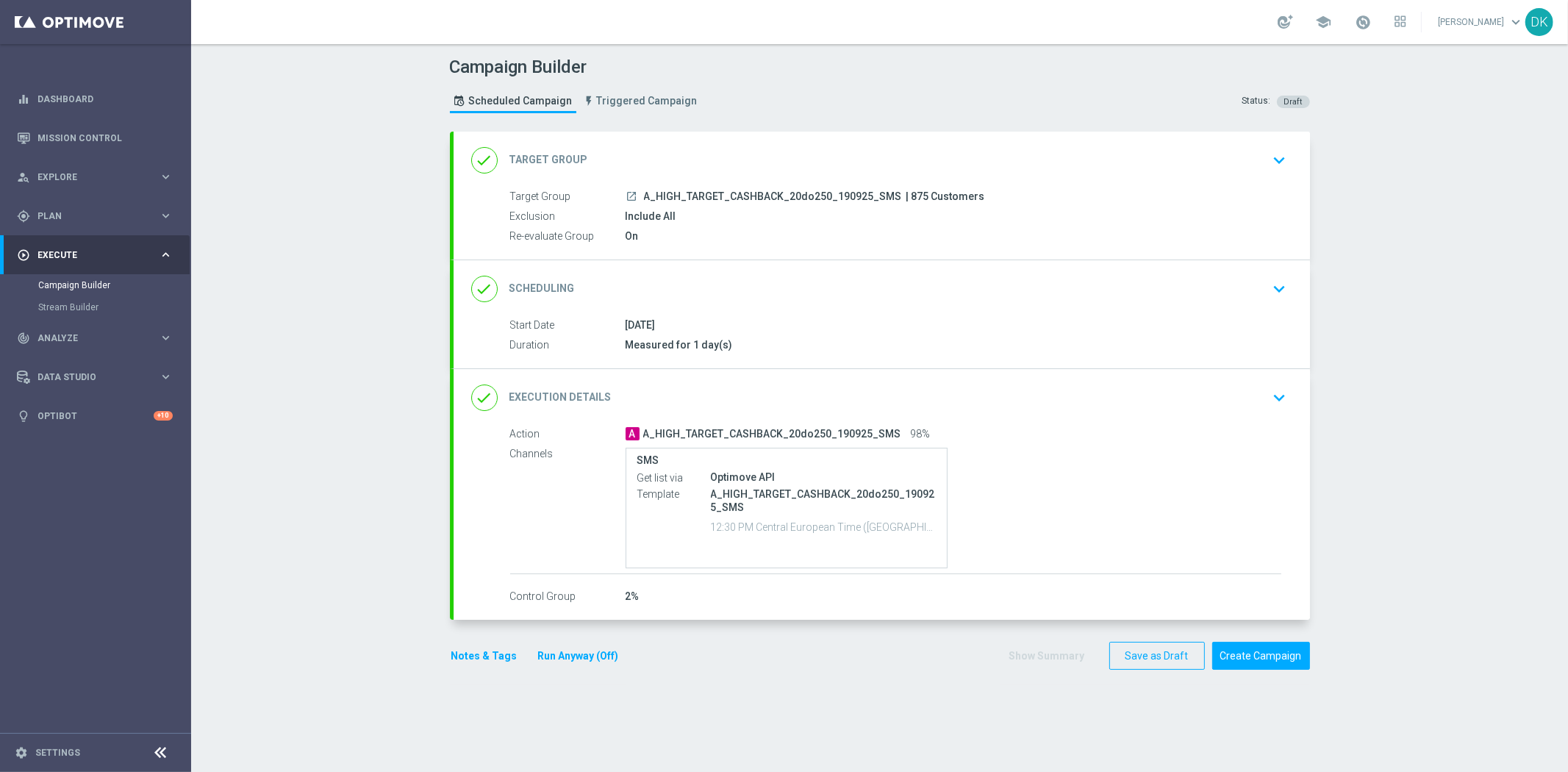
scroll to position [0, 0]
click at [1257, 659] on button "Create Campaign" at bounding box center [1261, 656] width 98 height 29
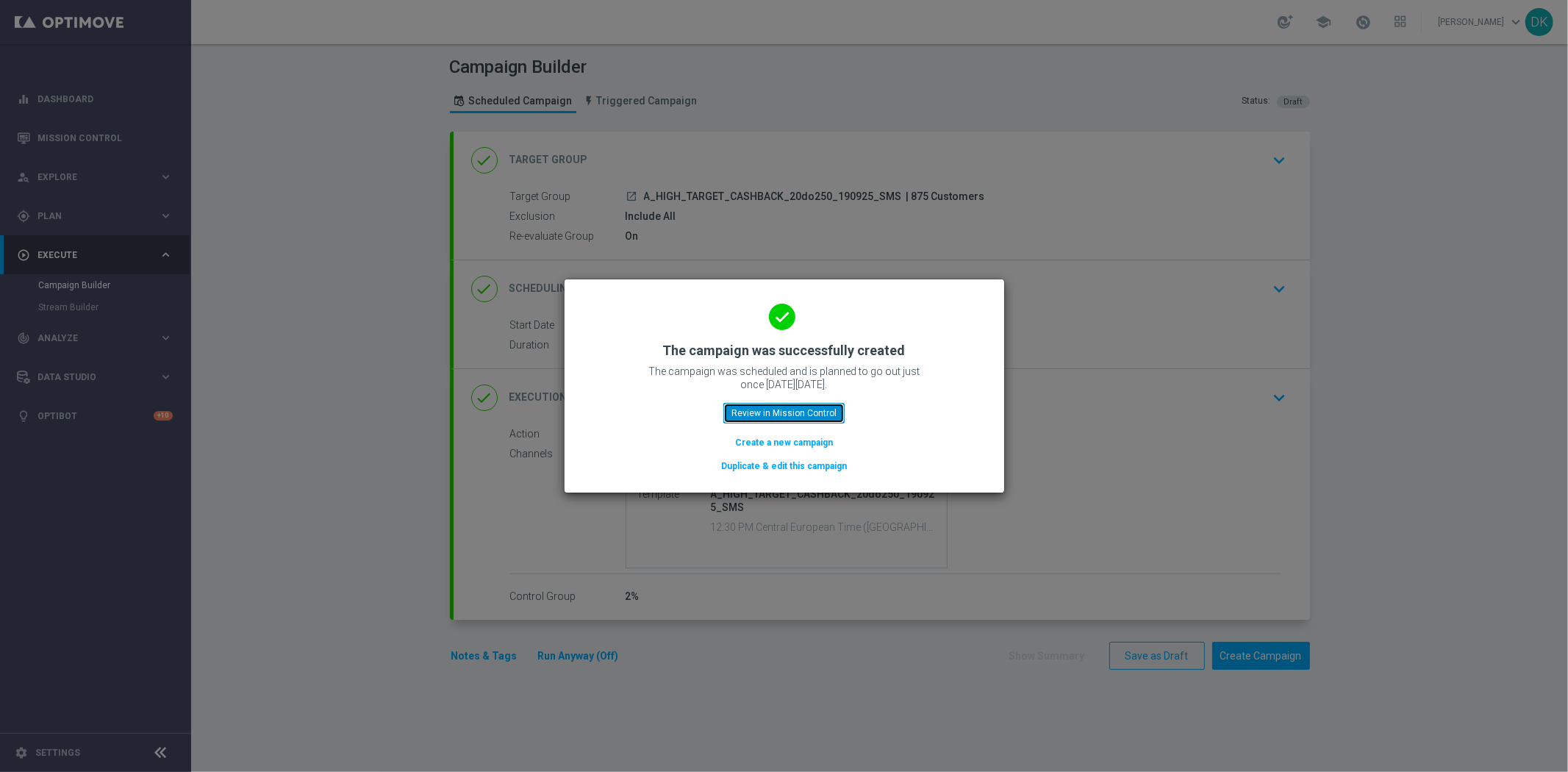
click at [796, 419] on button "Review in Mission Control" at bounding box center [783, 413] width 121 height 21
